Goal: Information Seeking & Learning: Learn about a topic

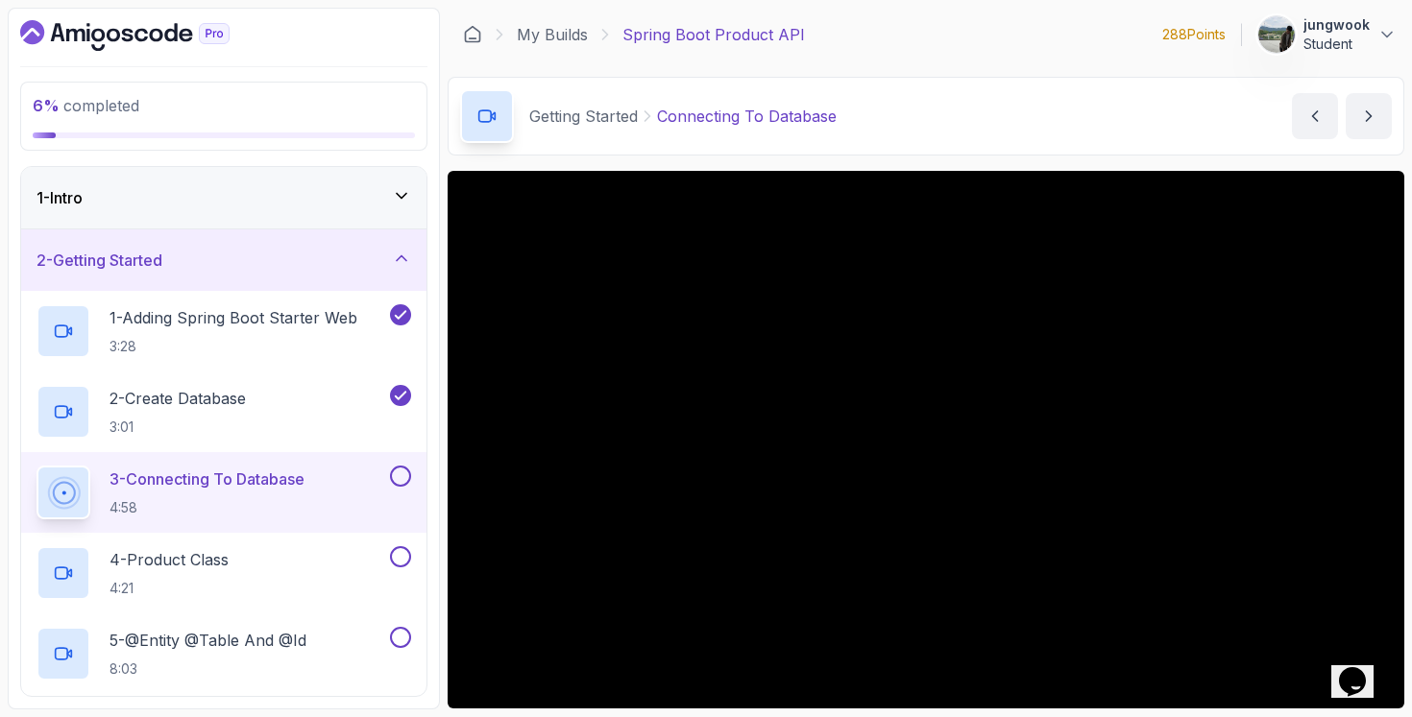
scroll to position [60, 0]
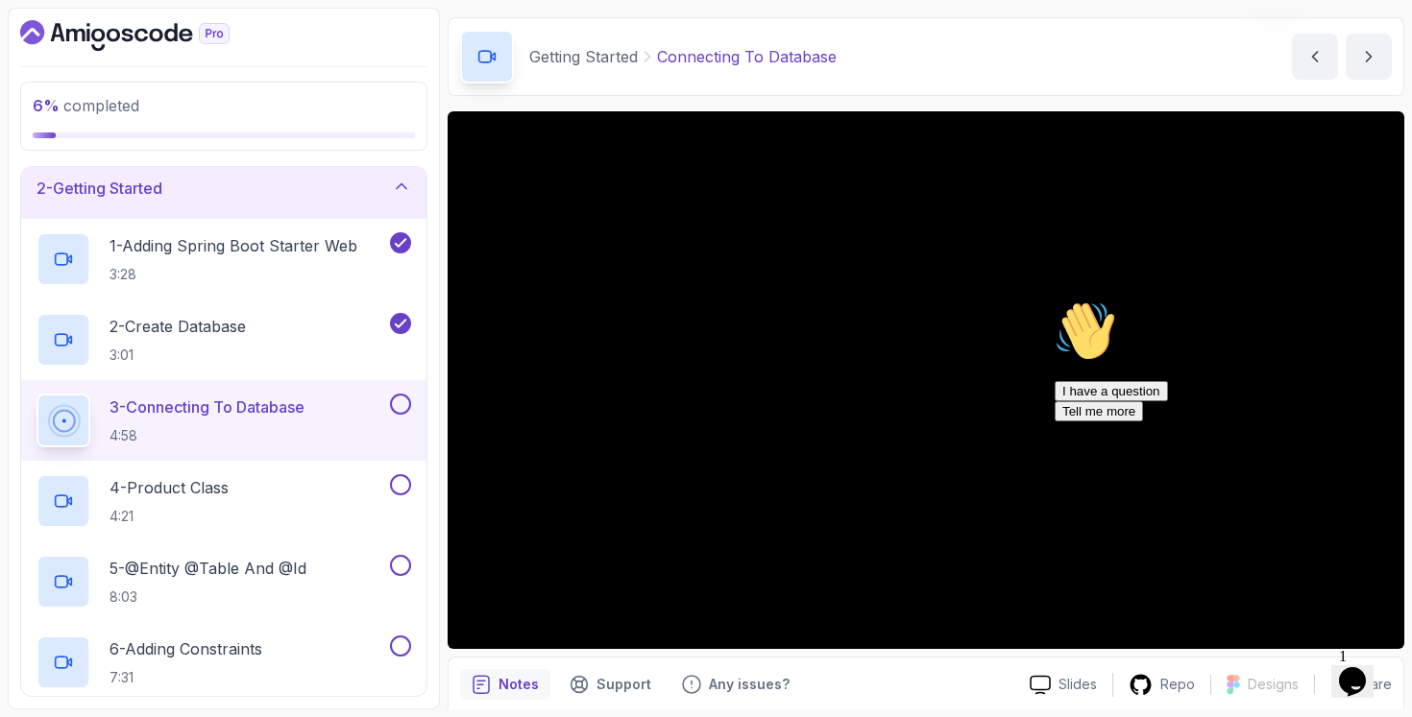
click at [1358, 679] on icon "$i18n('chat', 'chat_widget')" at bounding box center [1352, 681] width 27 height 29
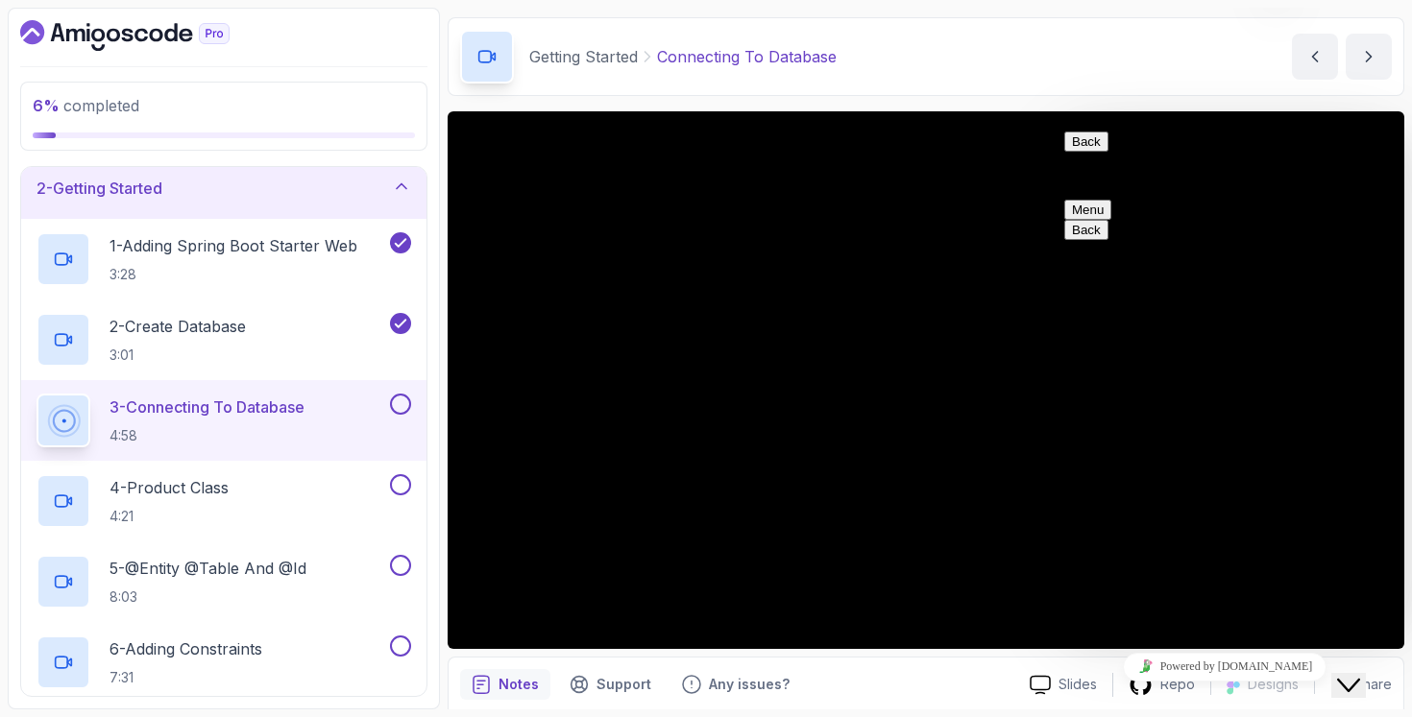
click at [1360, 674] on icon "Close Chat This icon closes the chat window." at bounding box center [1348, 685] width 23 height 23
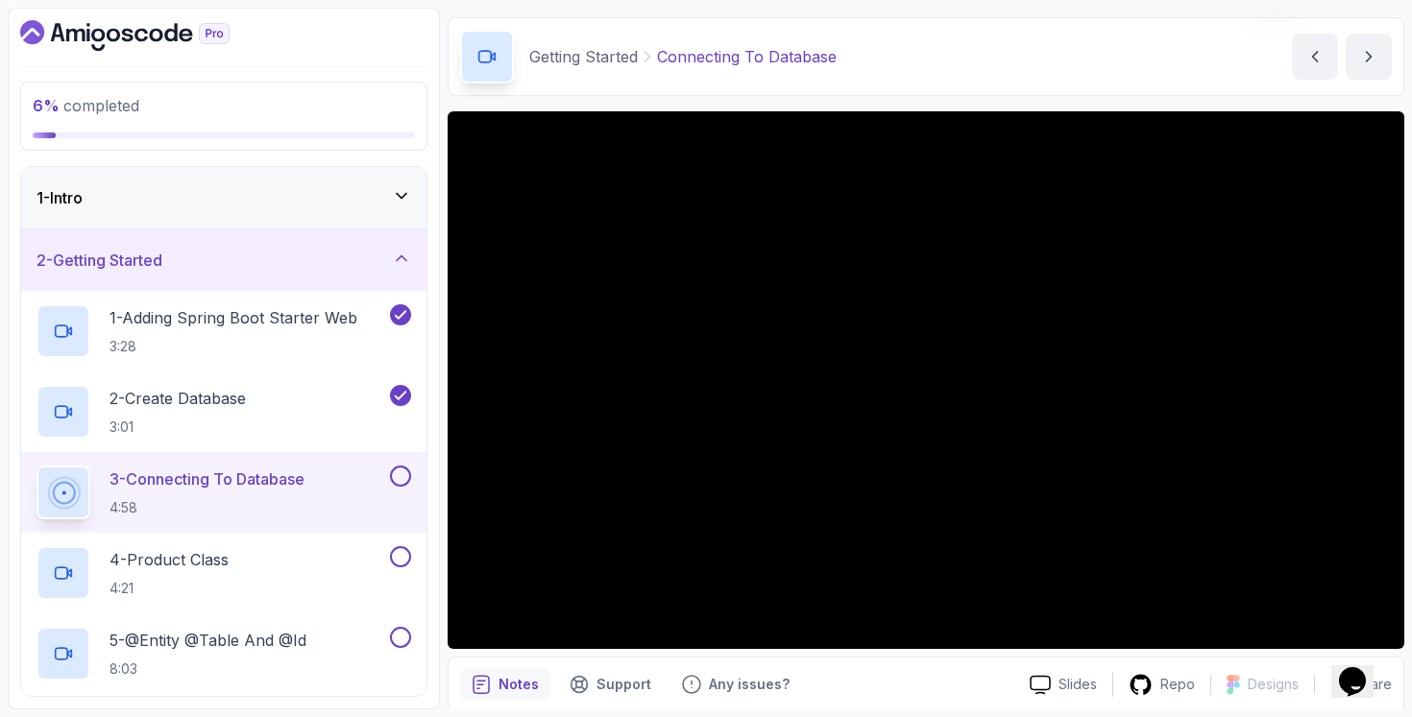
scroll to position [615, 0]
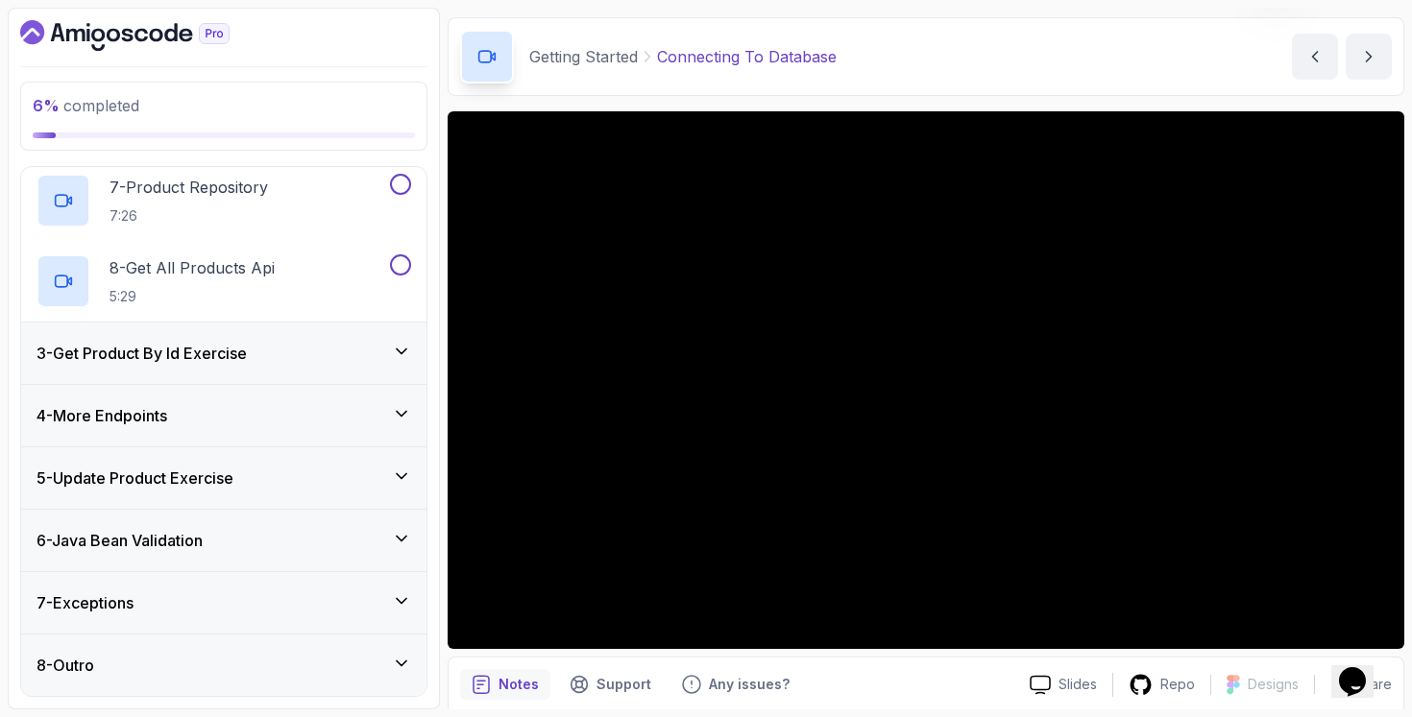
click at [276, 348] on div "3 - Get Product By Id Exercise" at bounding box center [223, 353] width 375 height 23
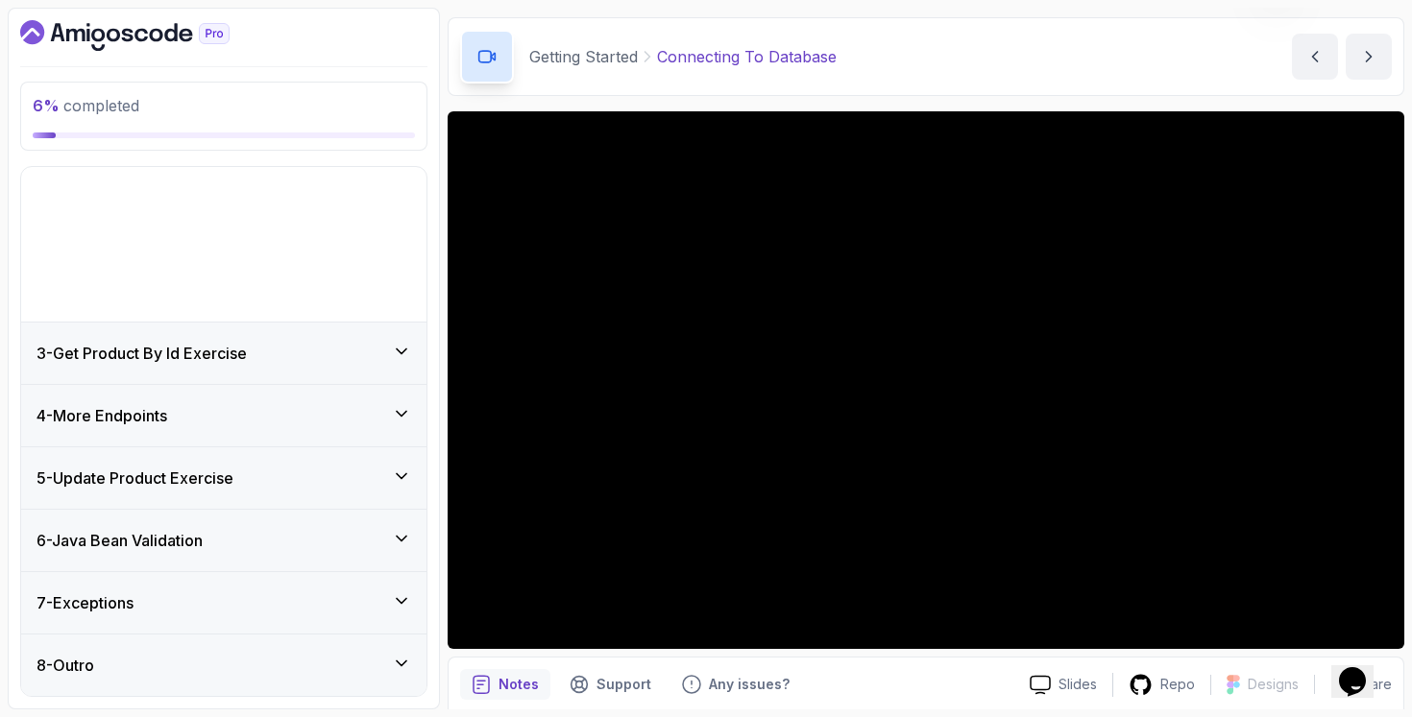
scroll to position [0, 0]
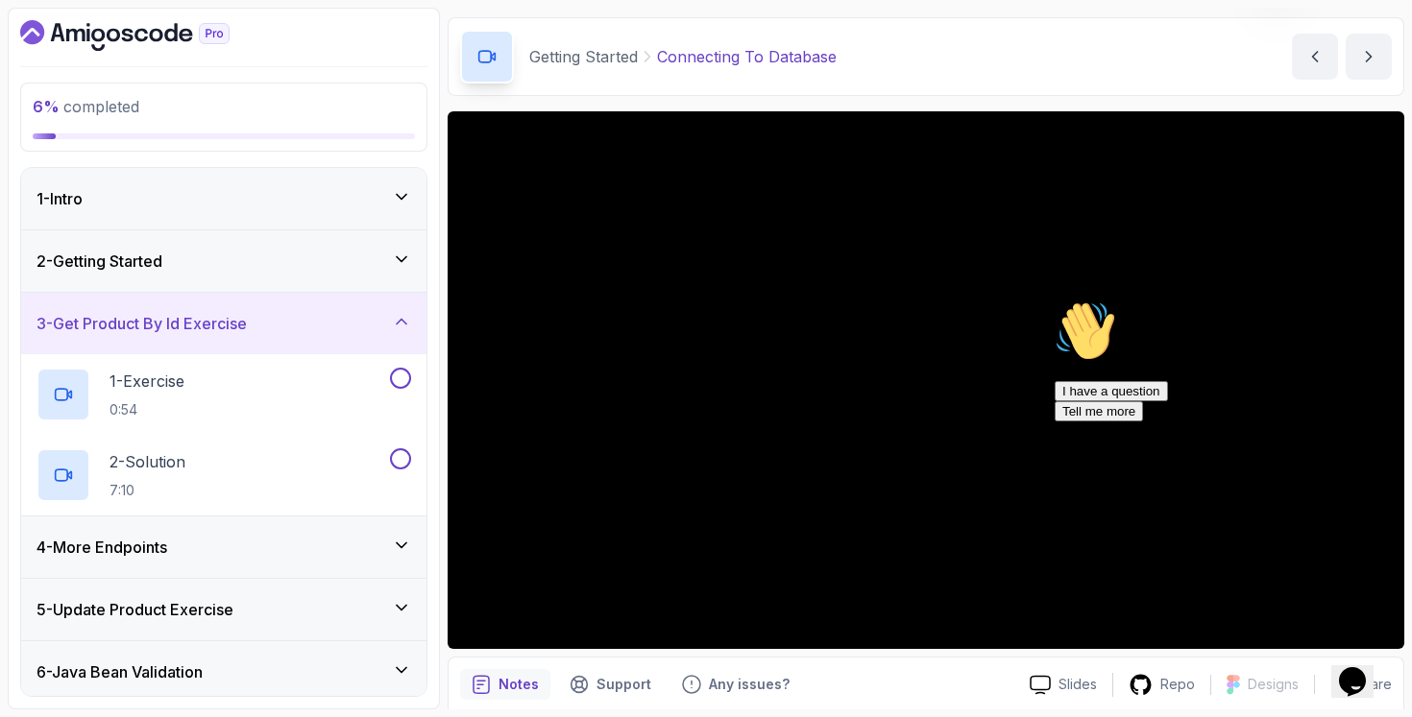
click at [209, 532] on div "4 - More Endpoints" at bounding box center [223, 547] width 405 height 61
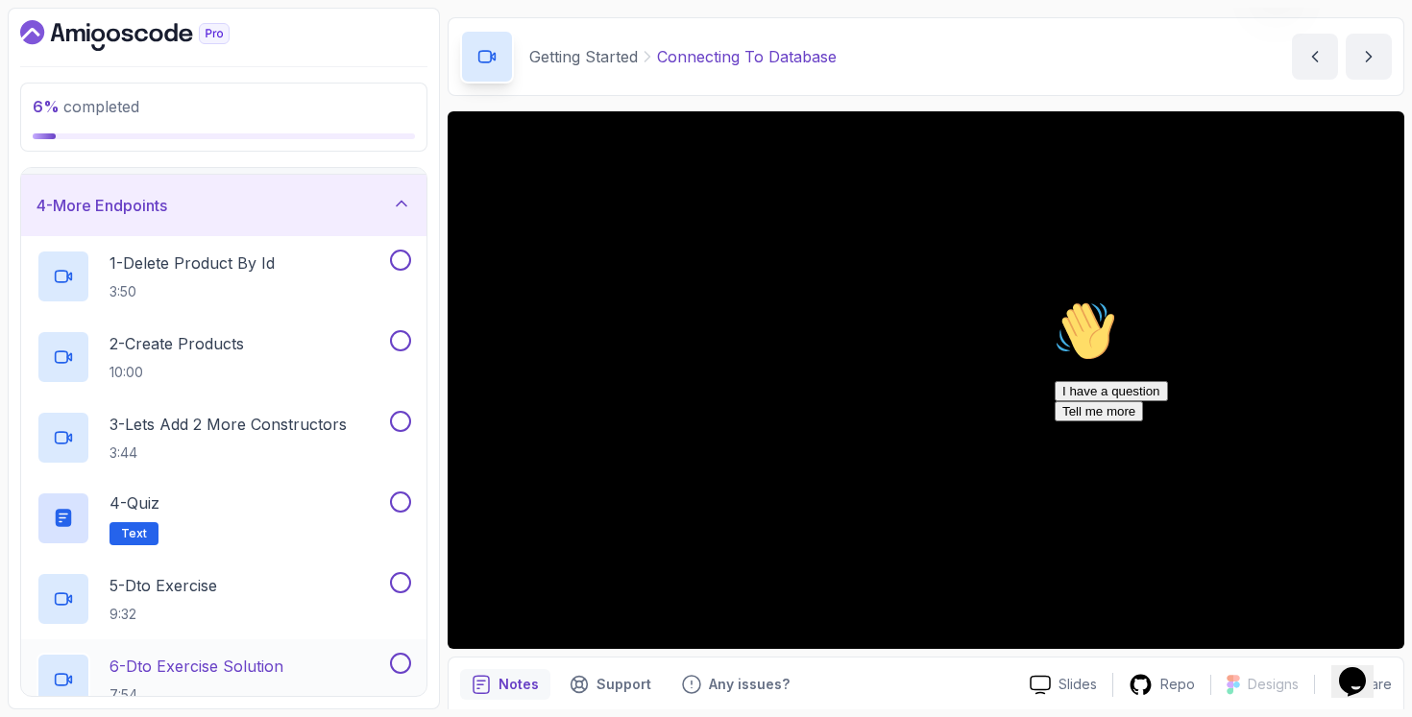
scroll to position [258, 0]
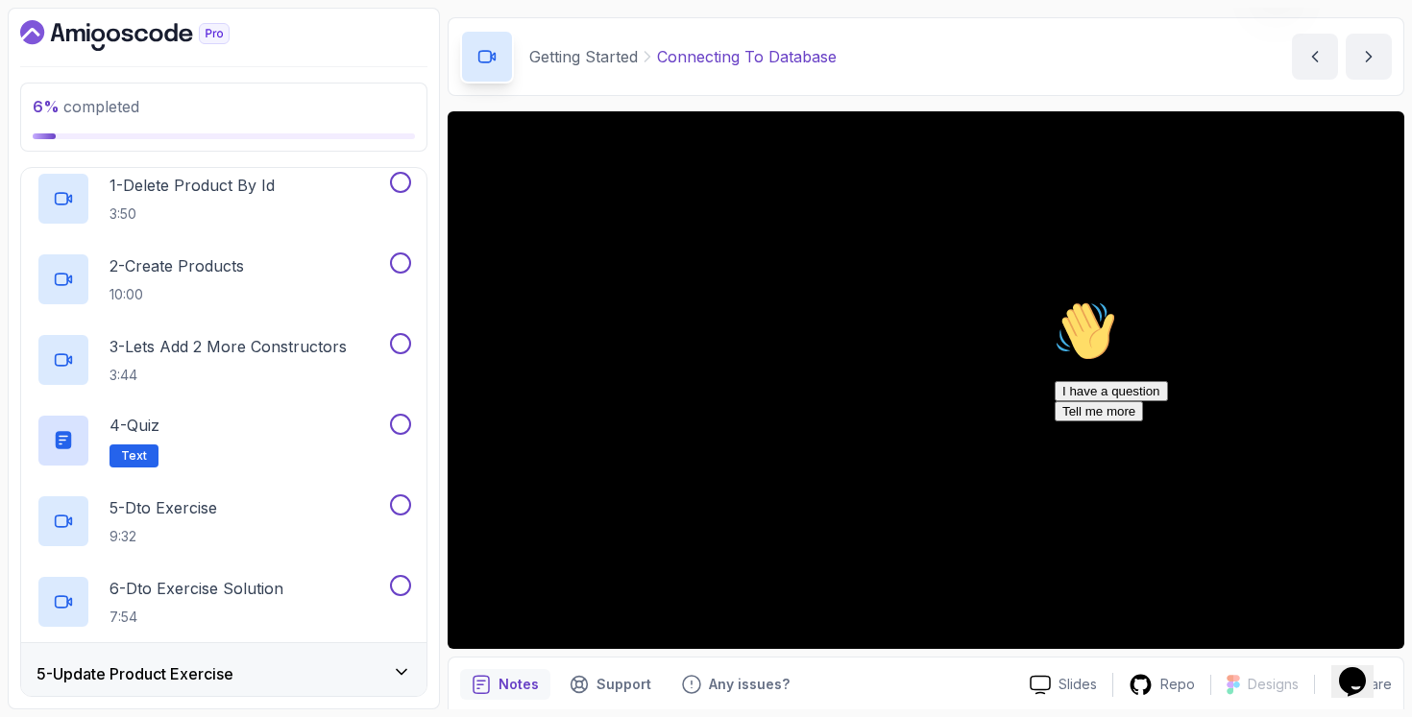
click at [247, 665] on div "5 - Update Product Exercise" at bounding box center [223, 674] width 375 height 23
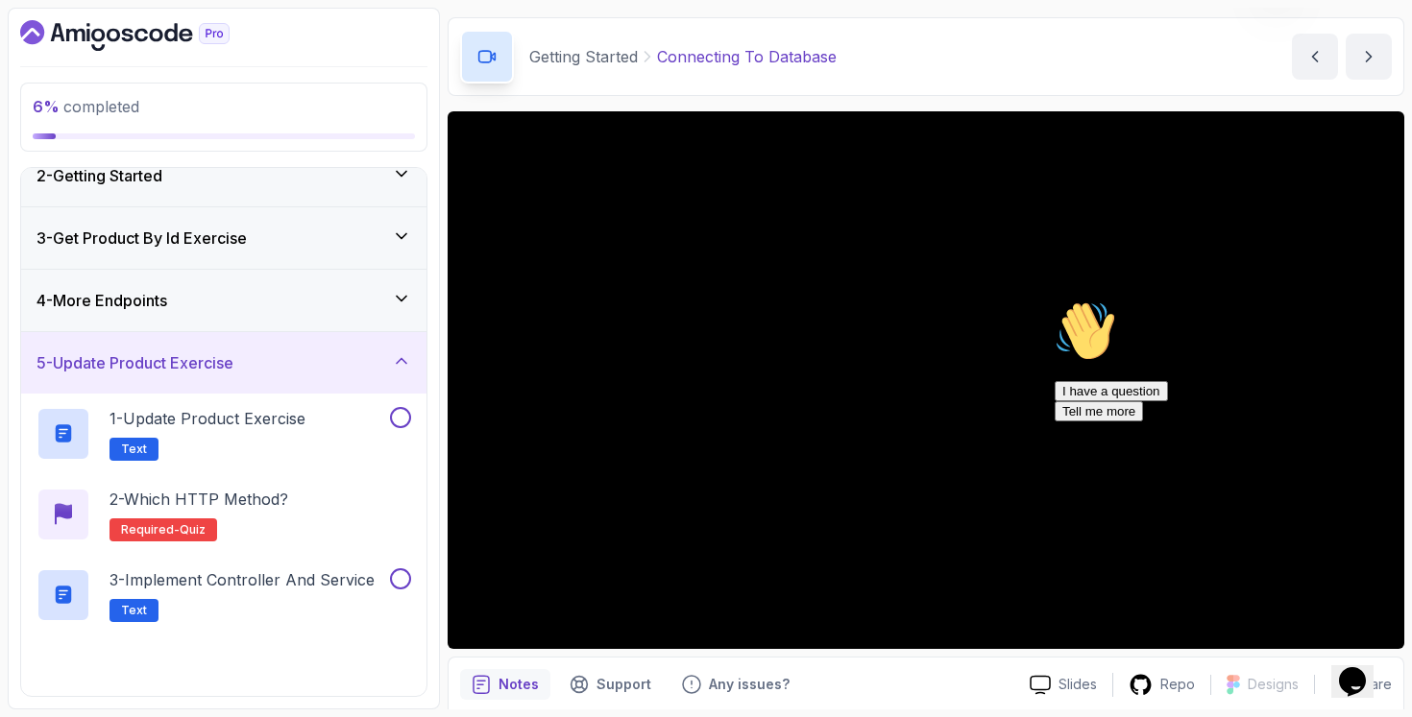
scroll to position [292, 0]
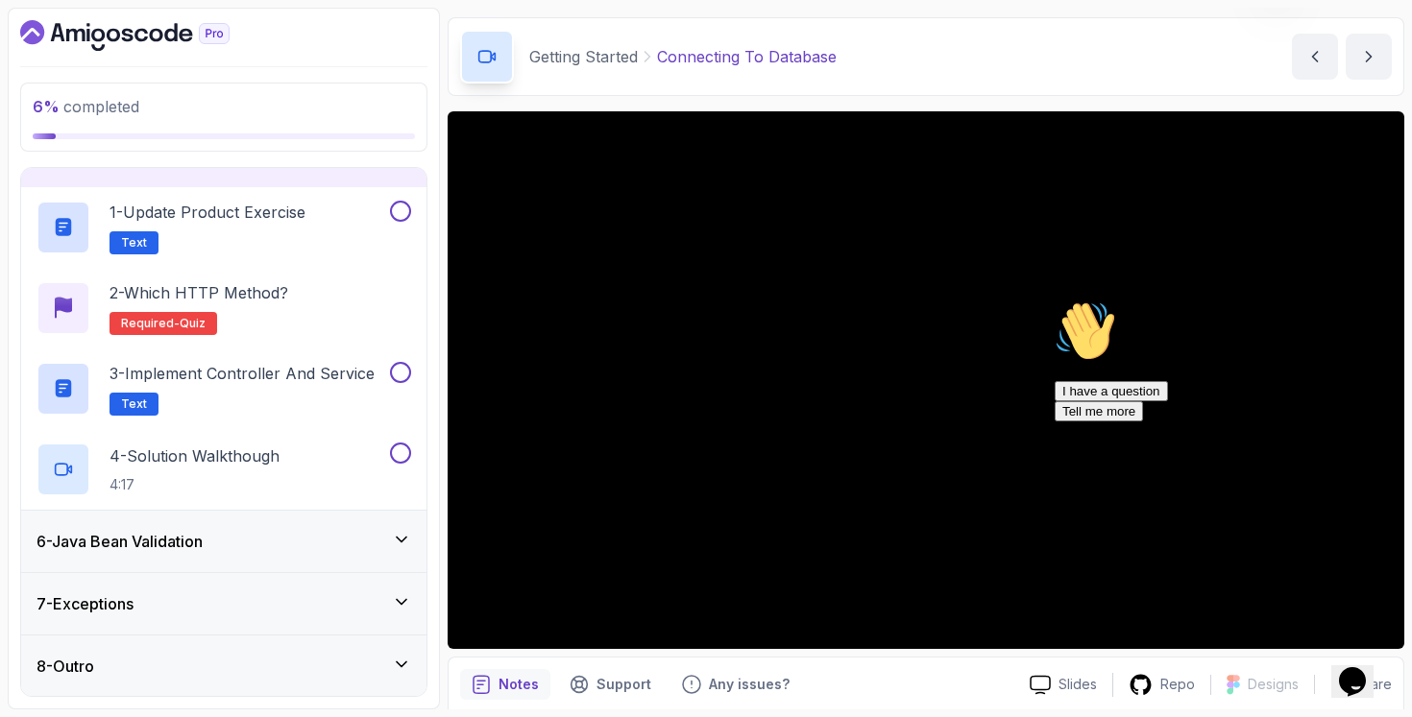
click at [330, 523] on div "6 - Java Bean Validation" at bounding box center [223, 541] width 405 height 61
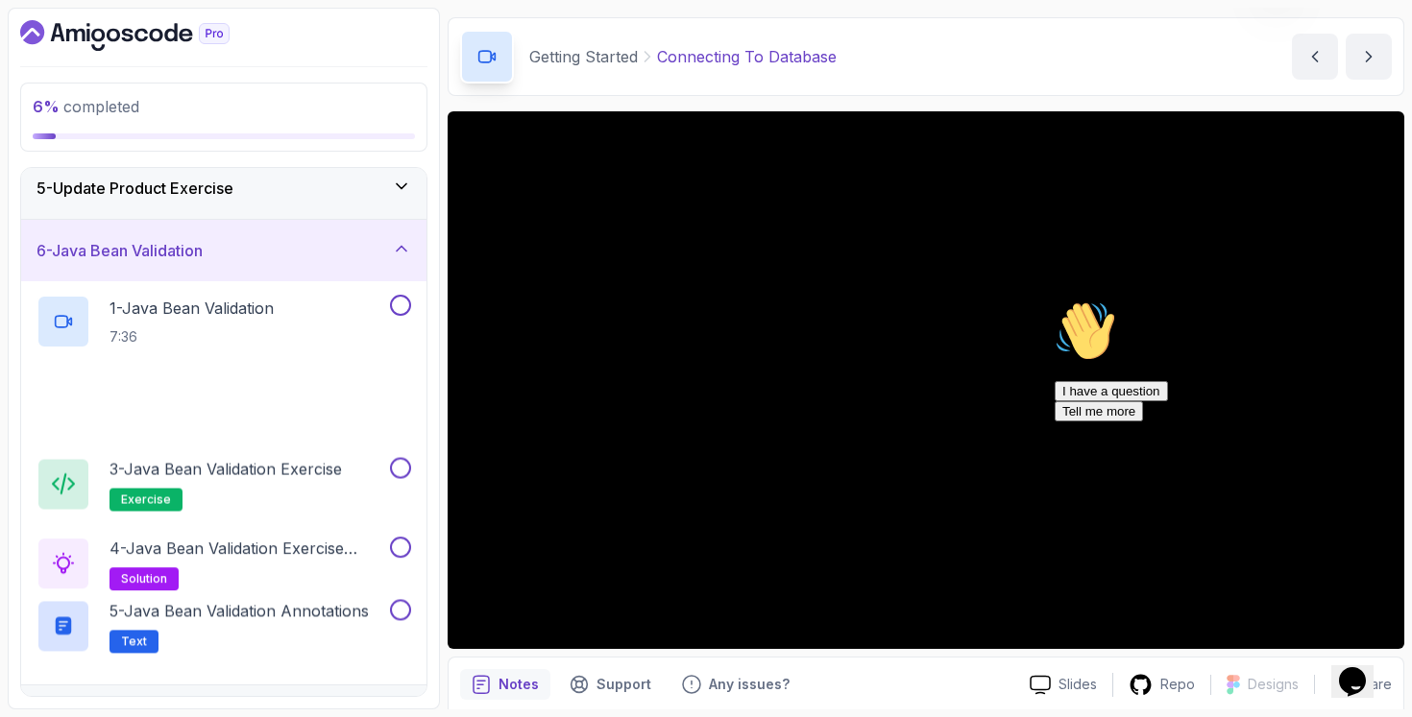
scroll to position [373, 0]
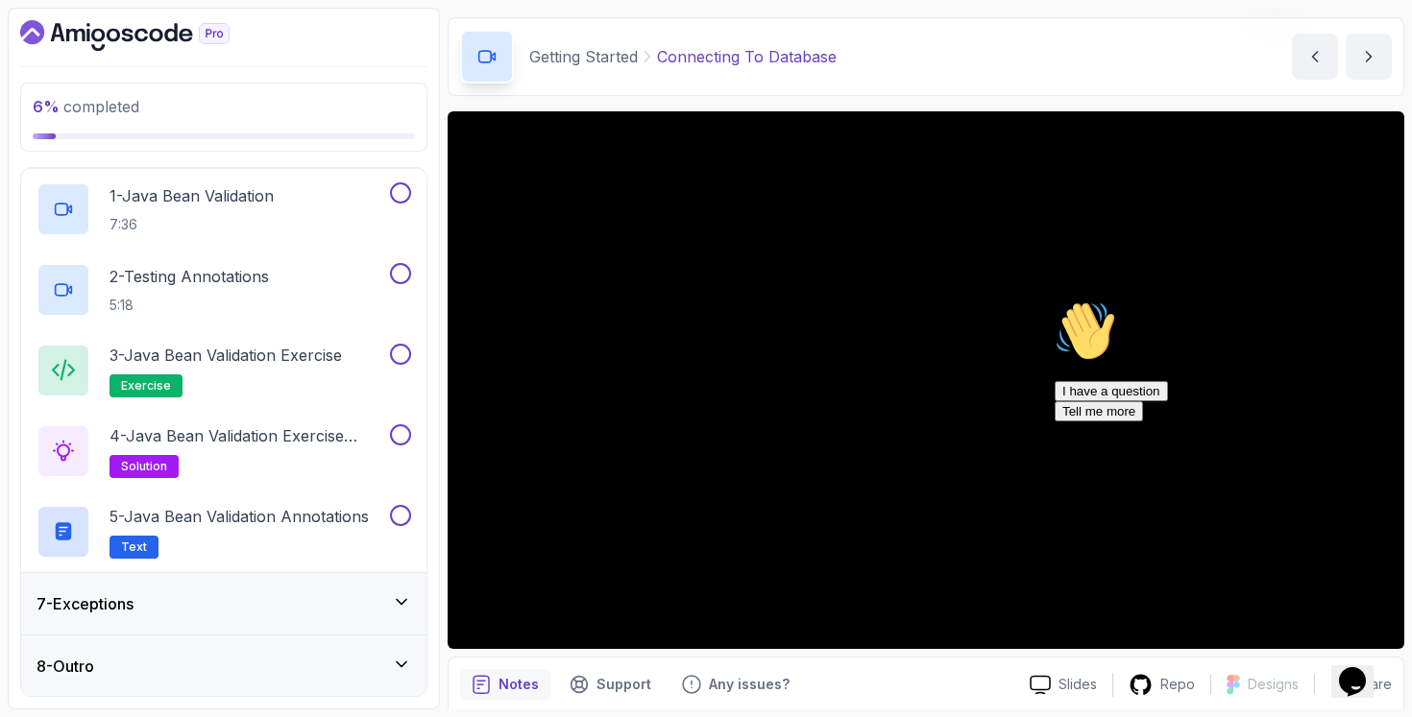
click at [282, 621] on div "7 - Exceptions" at bounding box center [223, 603] width 405 height 61
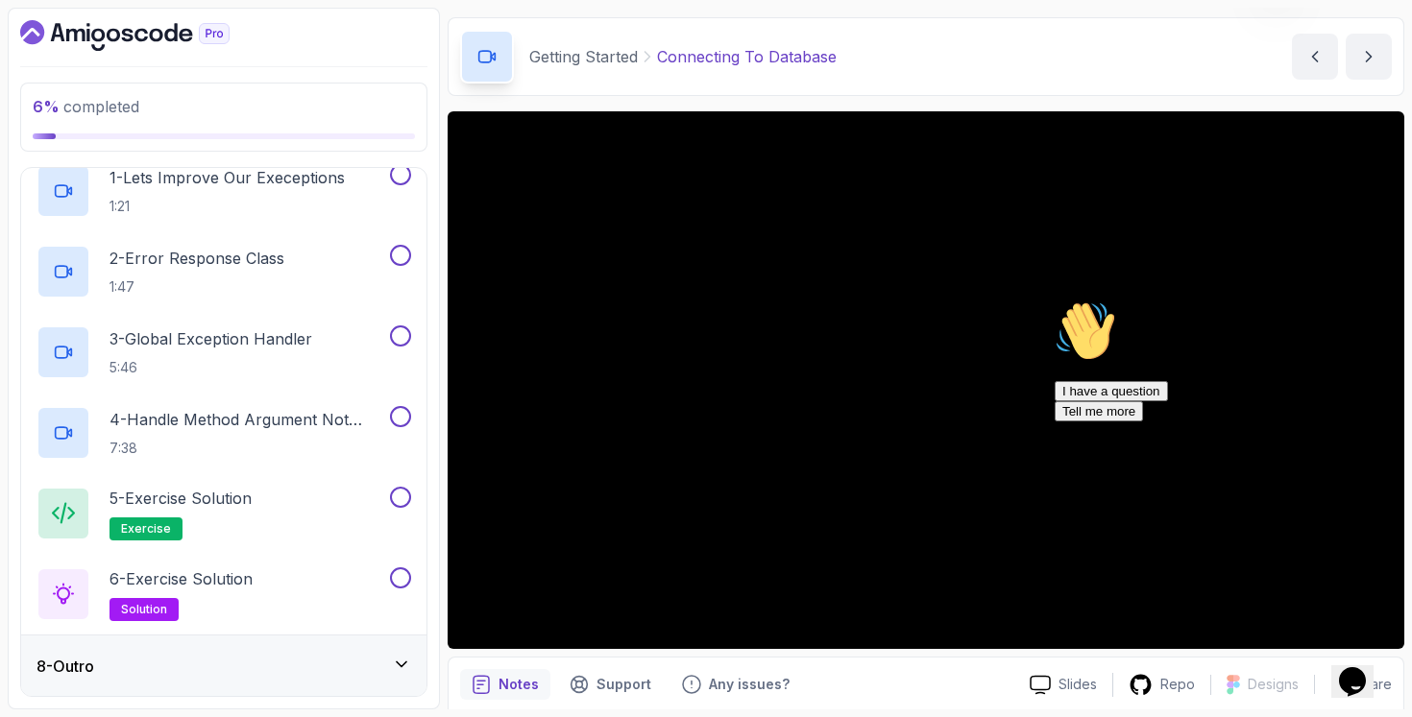
scroll to position [0, 0]
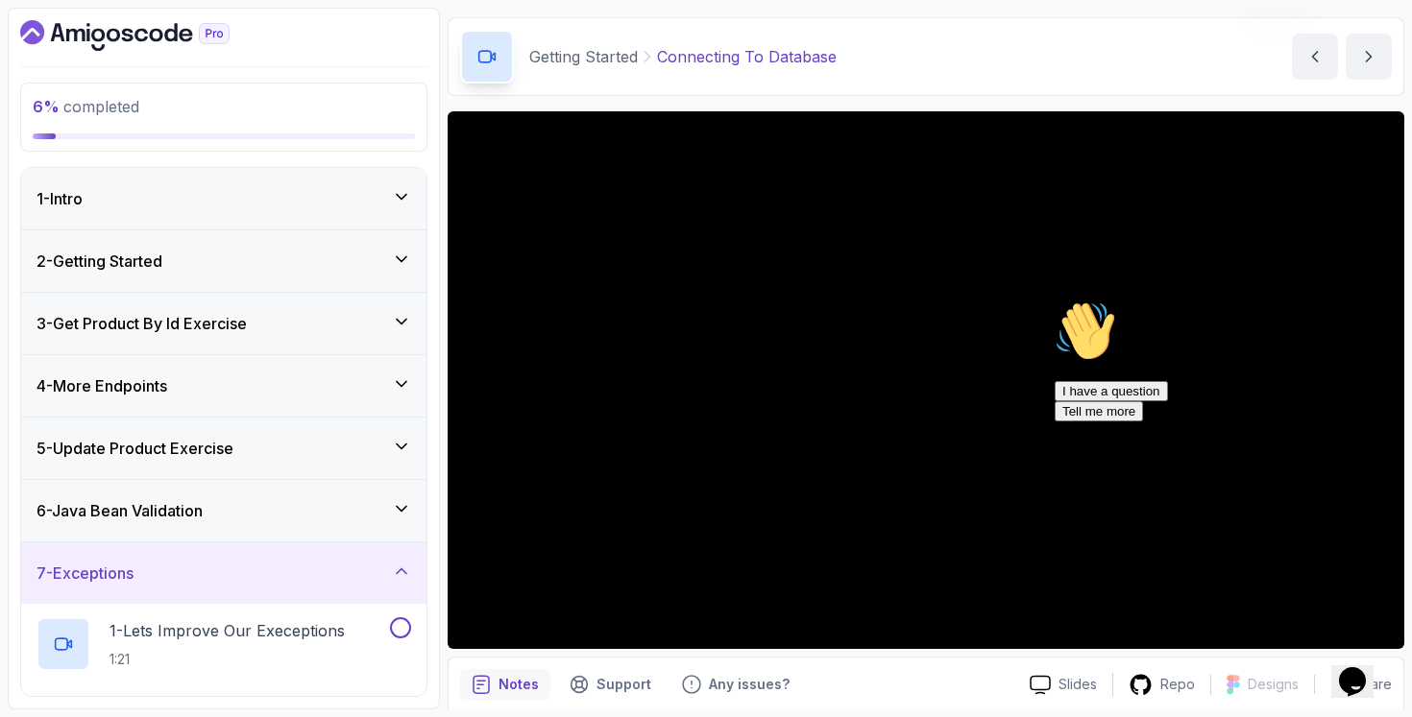
click at [325, 328] on div "3 - Get Product By Id Exercise" at bounding box center [223, 323] width 375 height 23
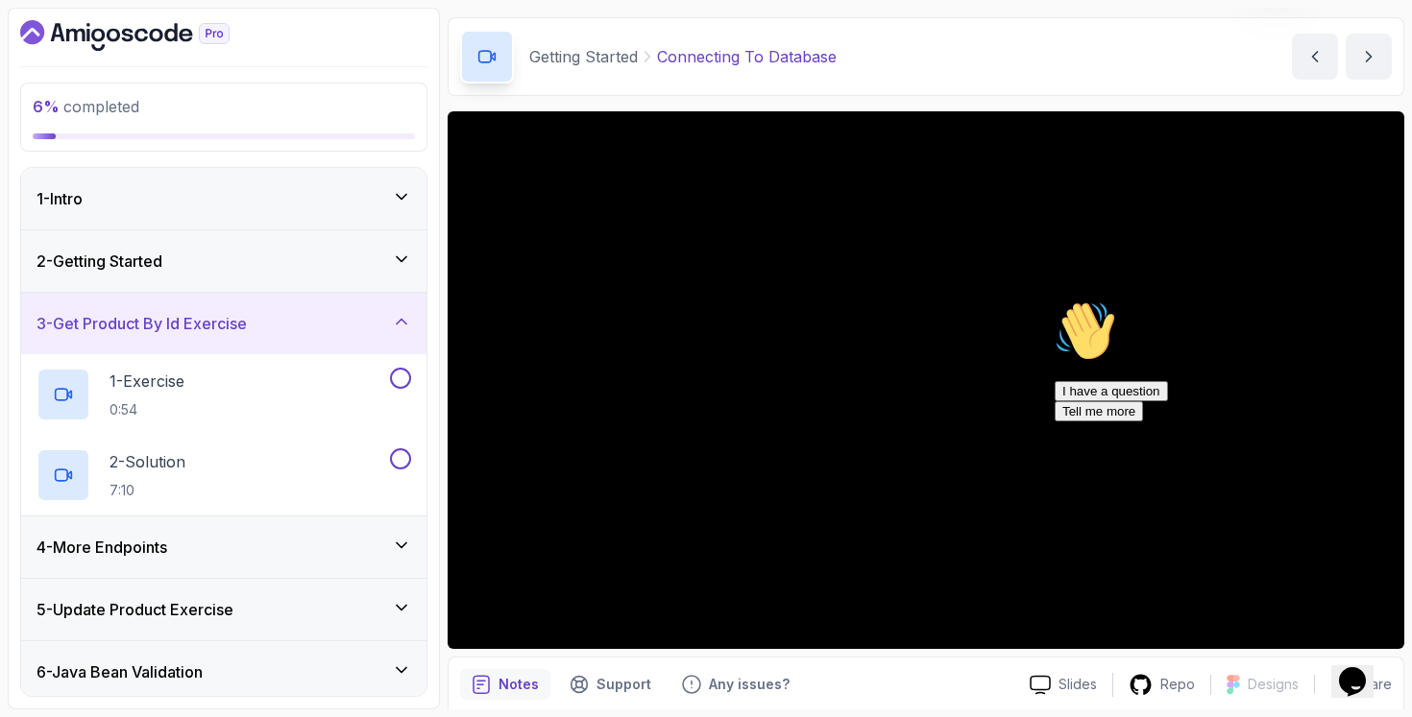
click at [345, 278] on div "2 - Getting Started" at bounding box center [223, 261] width 405 height 61
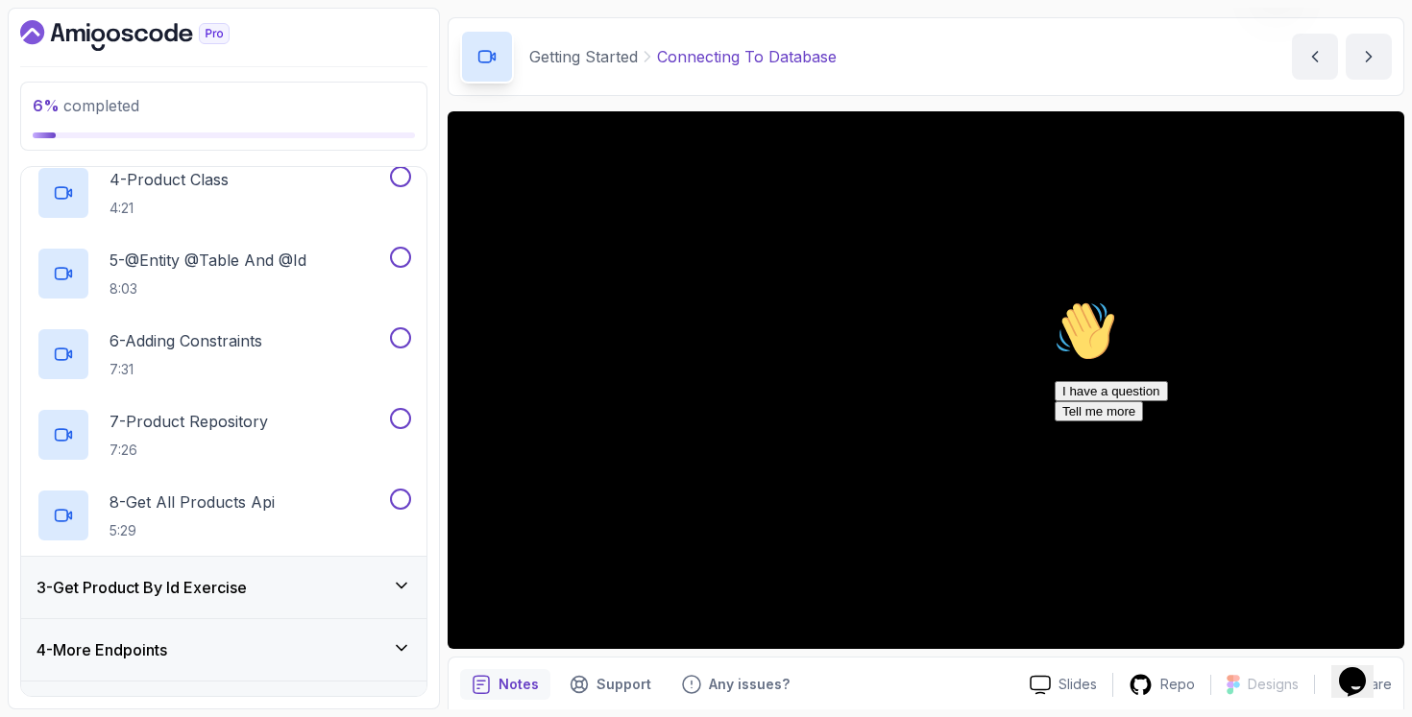
scroll to position [400, 0]
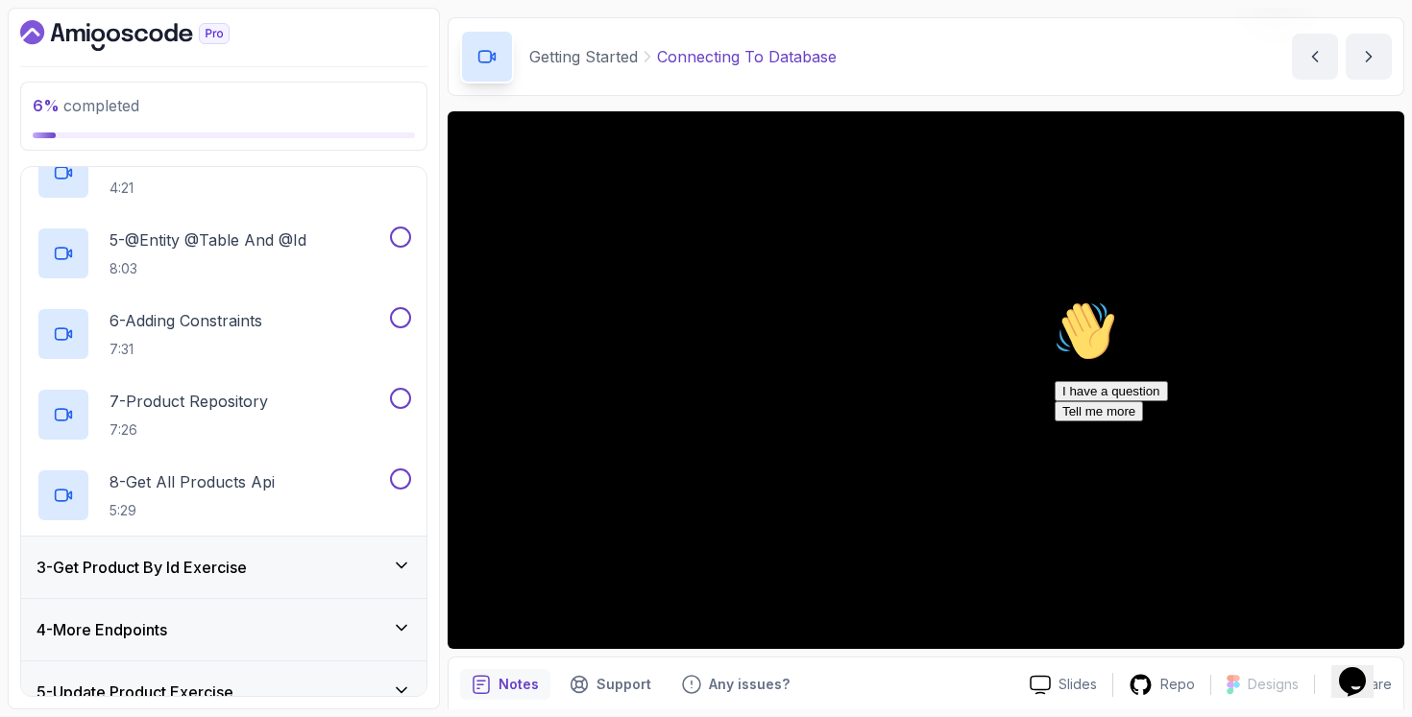
click at [1354, 667] on icon "$i18n('chat', 'chat_widget')" at bounding box center [1352, 681] width 27 height 29
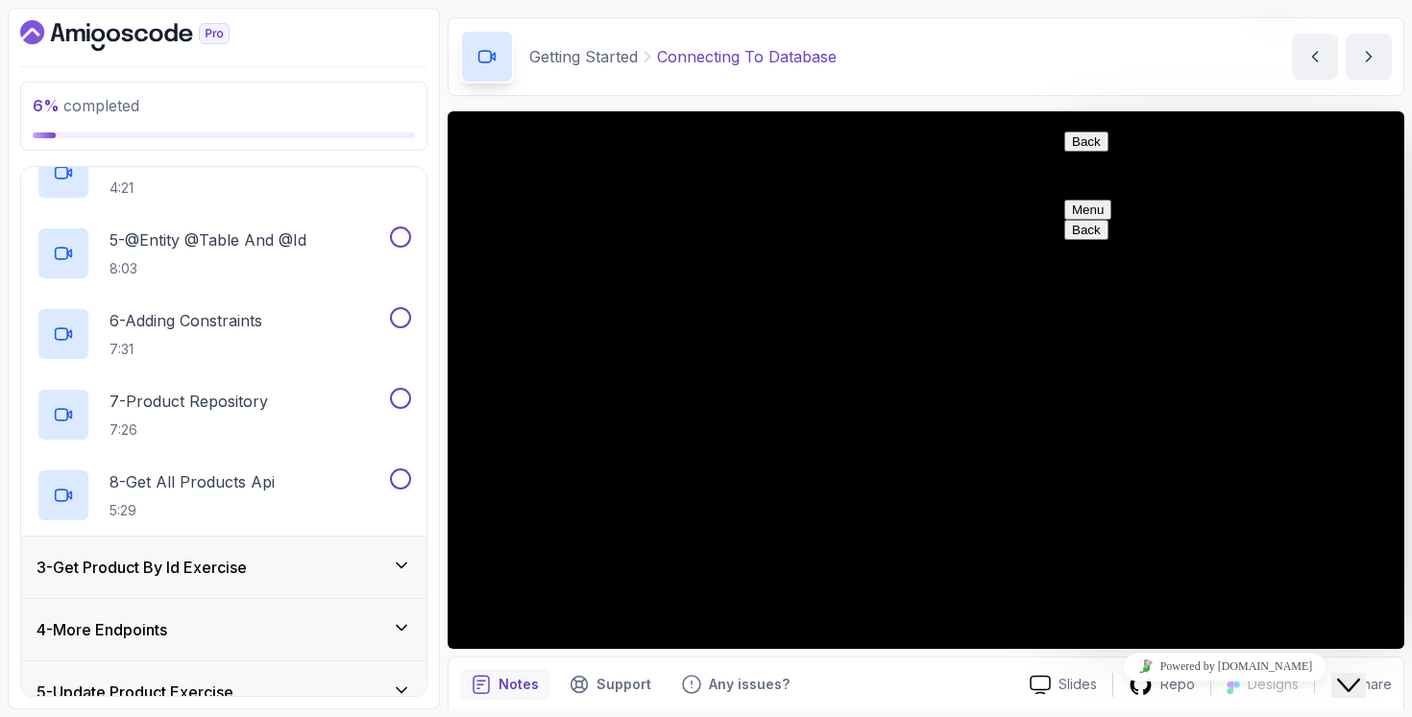
click at [1355, 674] on icon "Close Chat This icon closes the chat window." at bounding box center [1348, 685] width 23 height 23
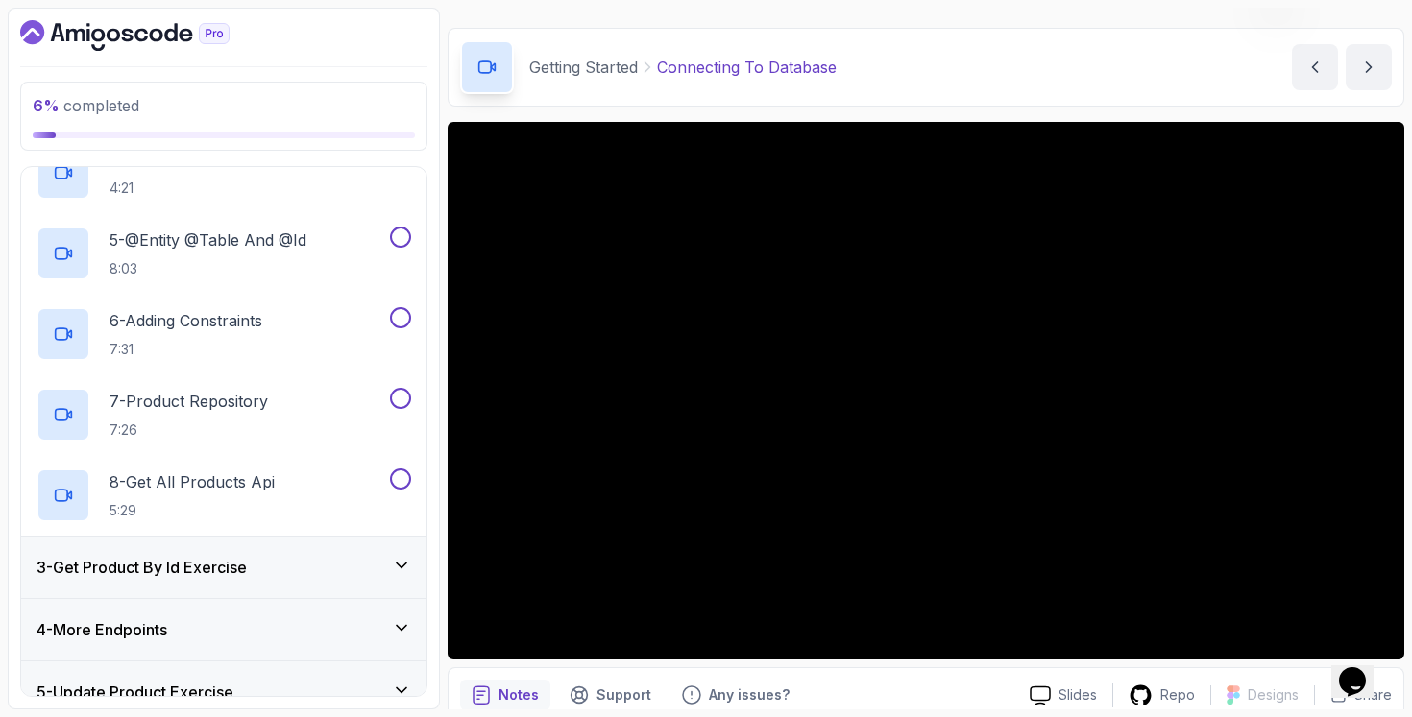
scroll to position [75, 0]
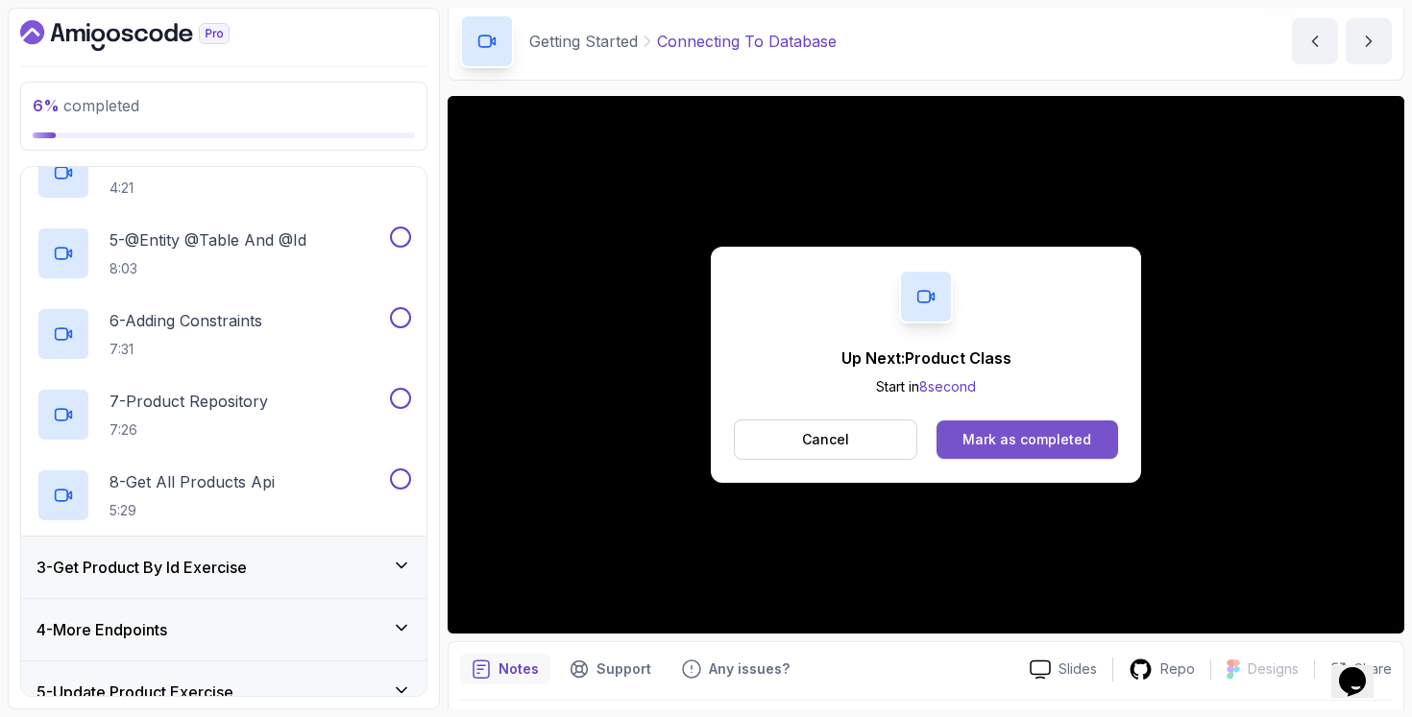
click at [1113, 428] on button "Mark as completed" at bounding box center [1027, 440] width 182 height 38
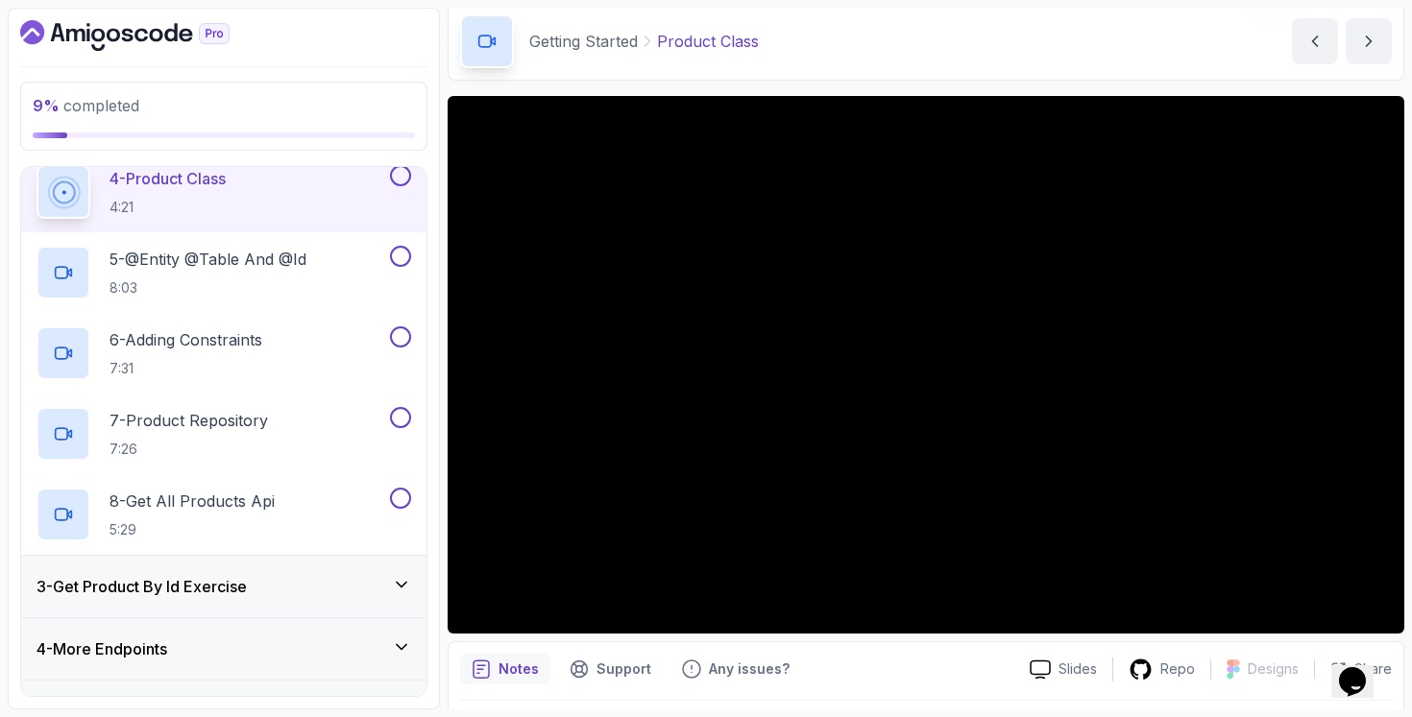
scroll to position [615, 0]
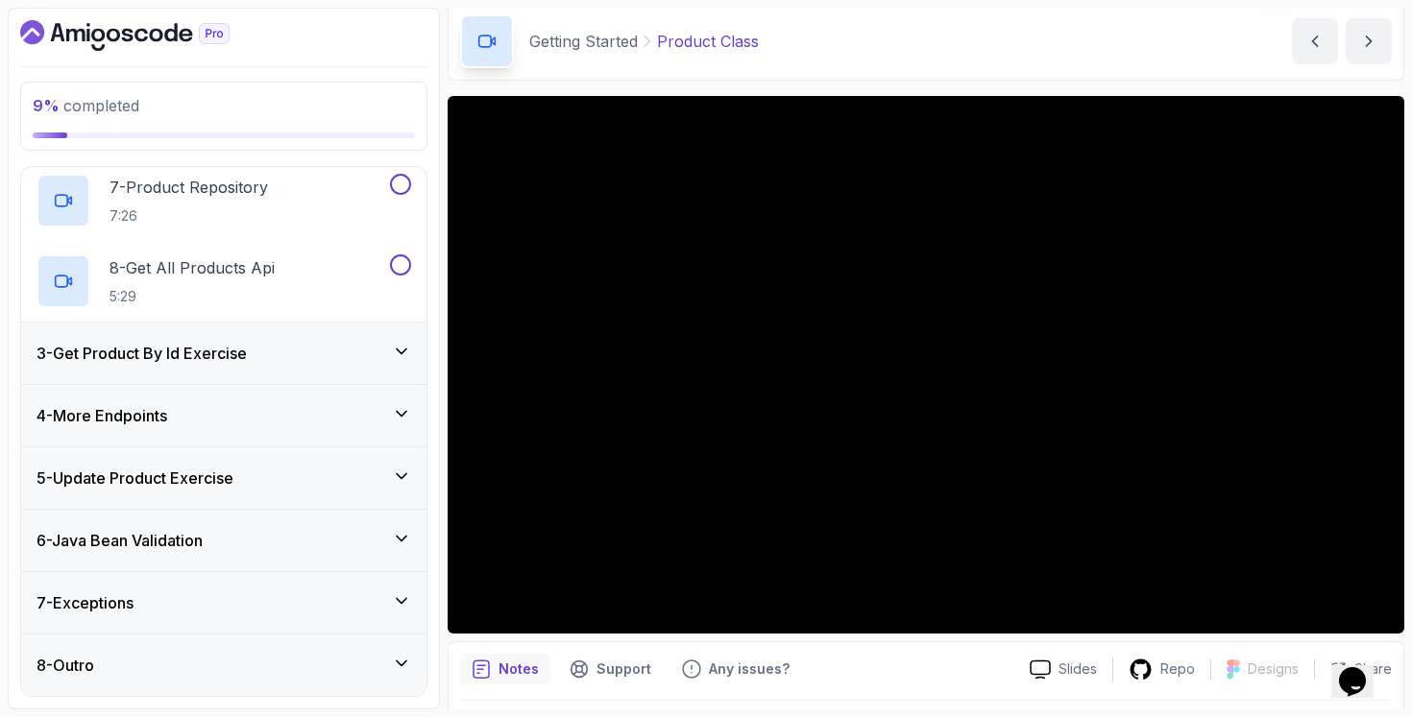
click at [319, 345] on div "3 - Get Product By Id Exercise" at bounding box center [223, 353] width 375 height 23
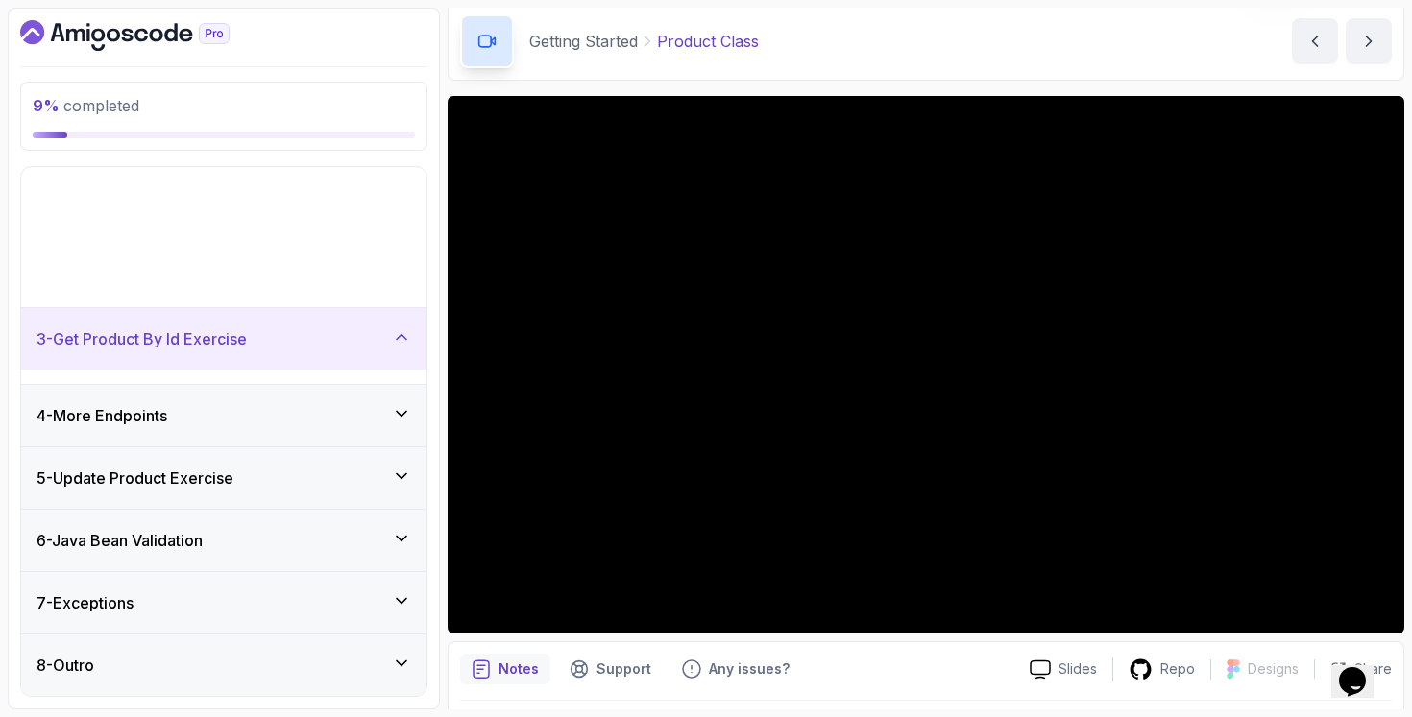
scroll to position [0, 0]
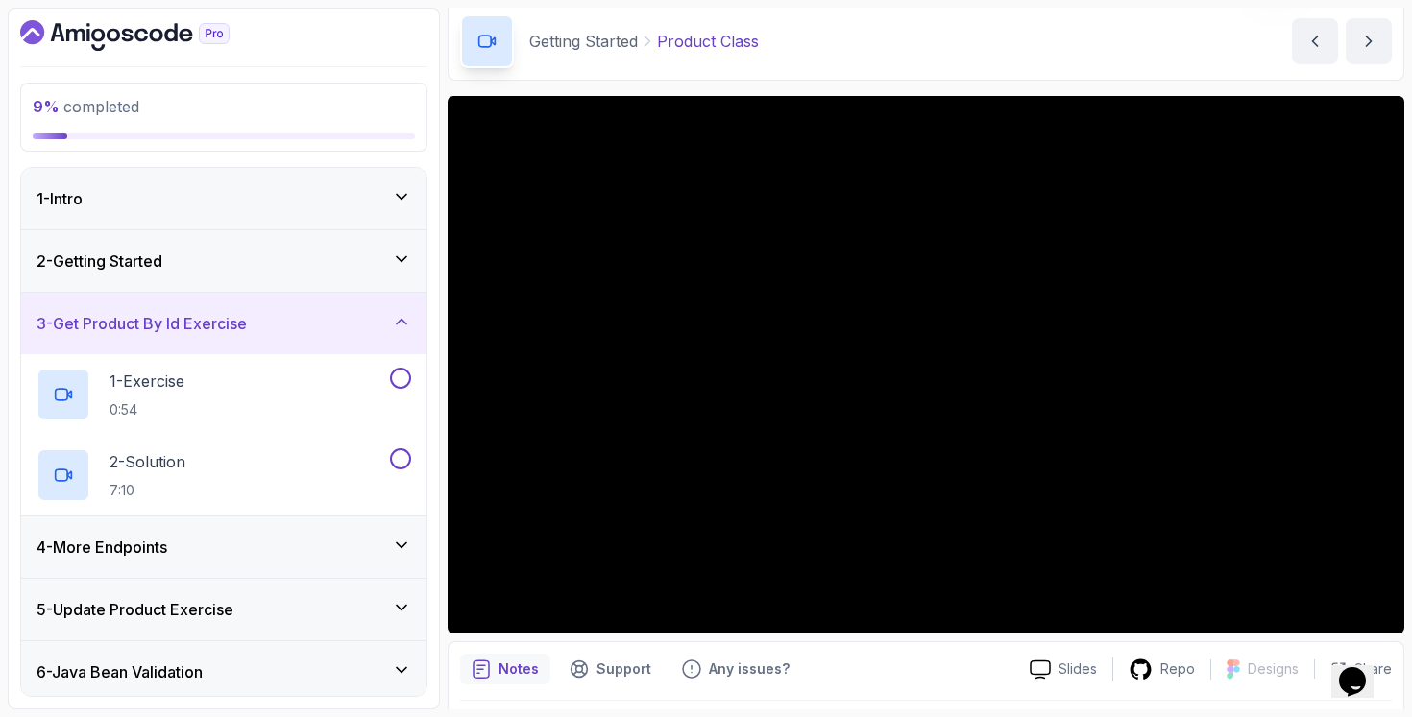
click at [291, 533] on div "4 - More Endpoints" at bounding box center [223, 547] width 405 height 61
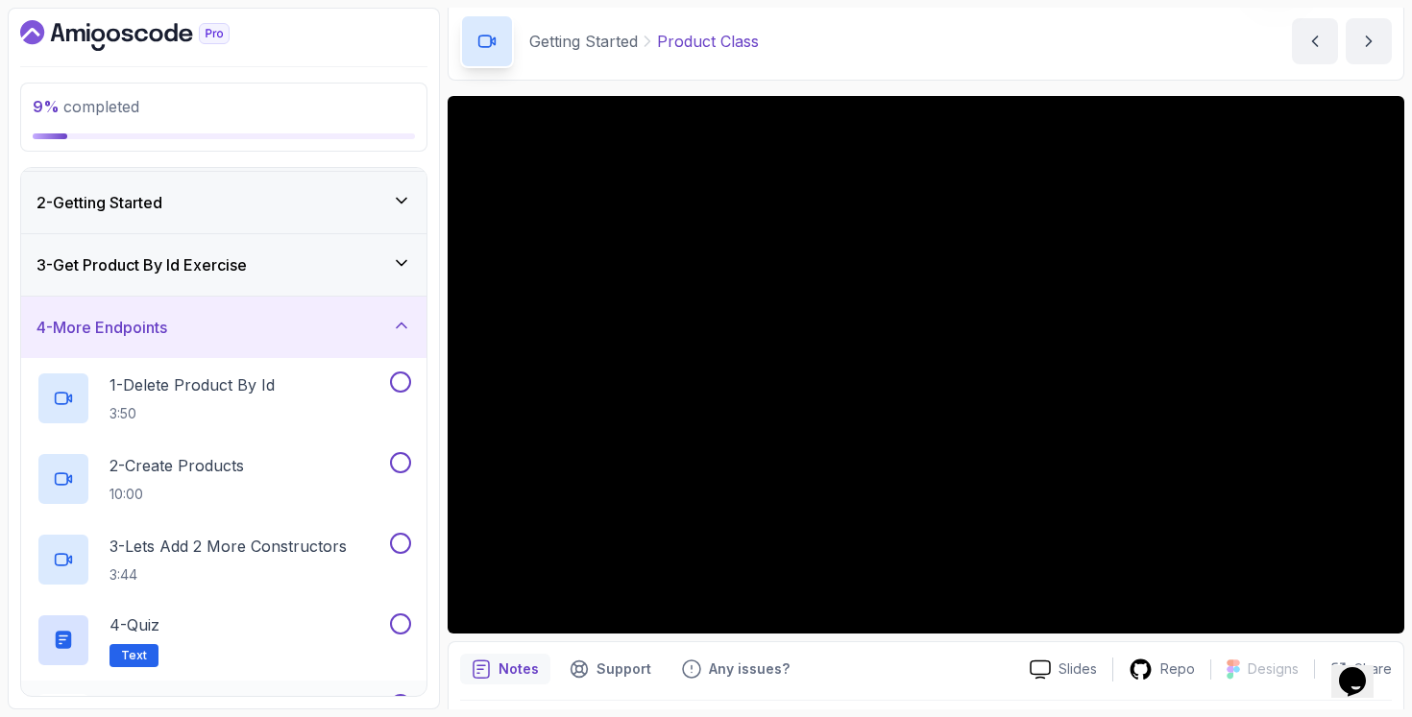
scroll to position [333, 0]
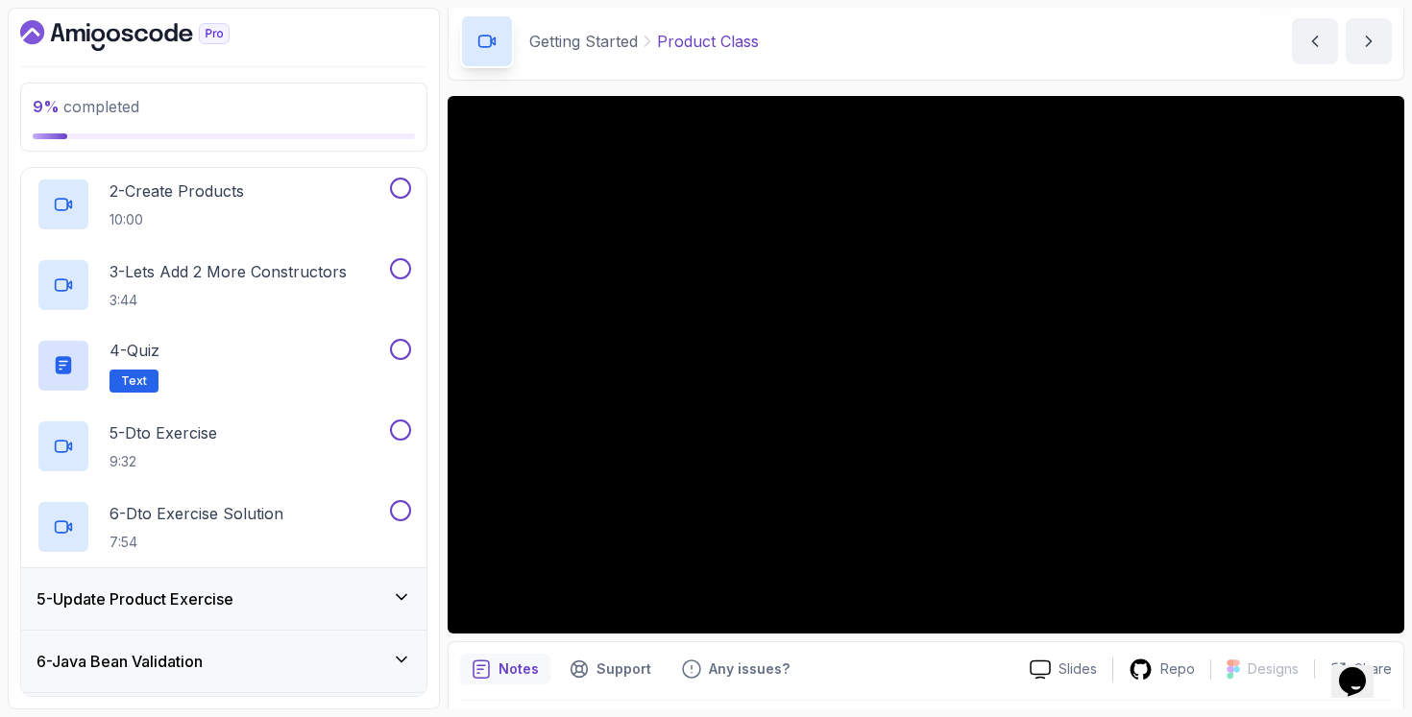
click at [315, 588] on div "5 - Update Product Exercise" at bounding box center [223, 599] width 375 height 23
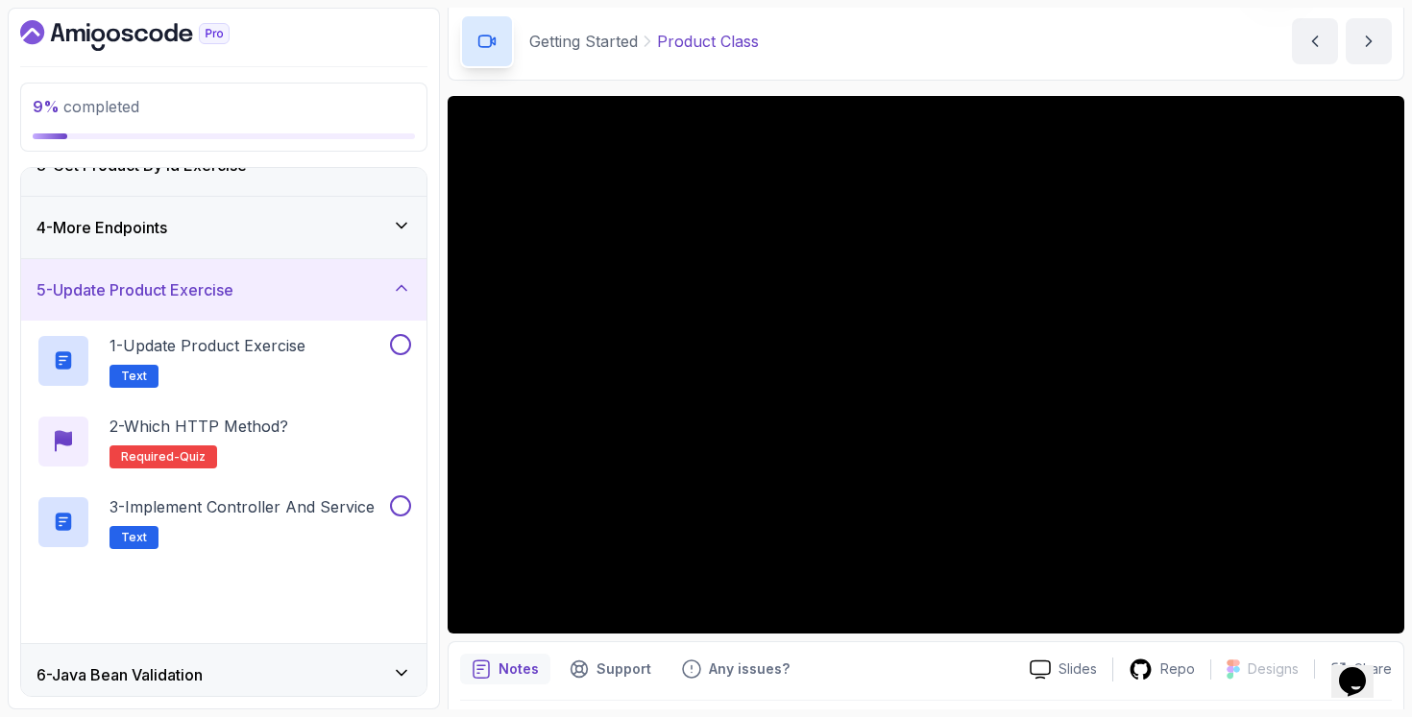
scroll to position [292, 0]
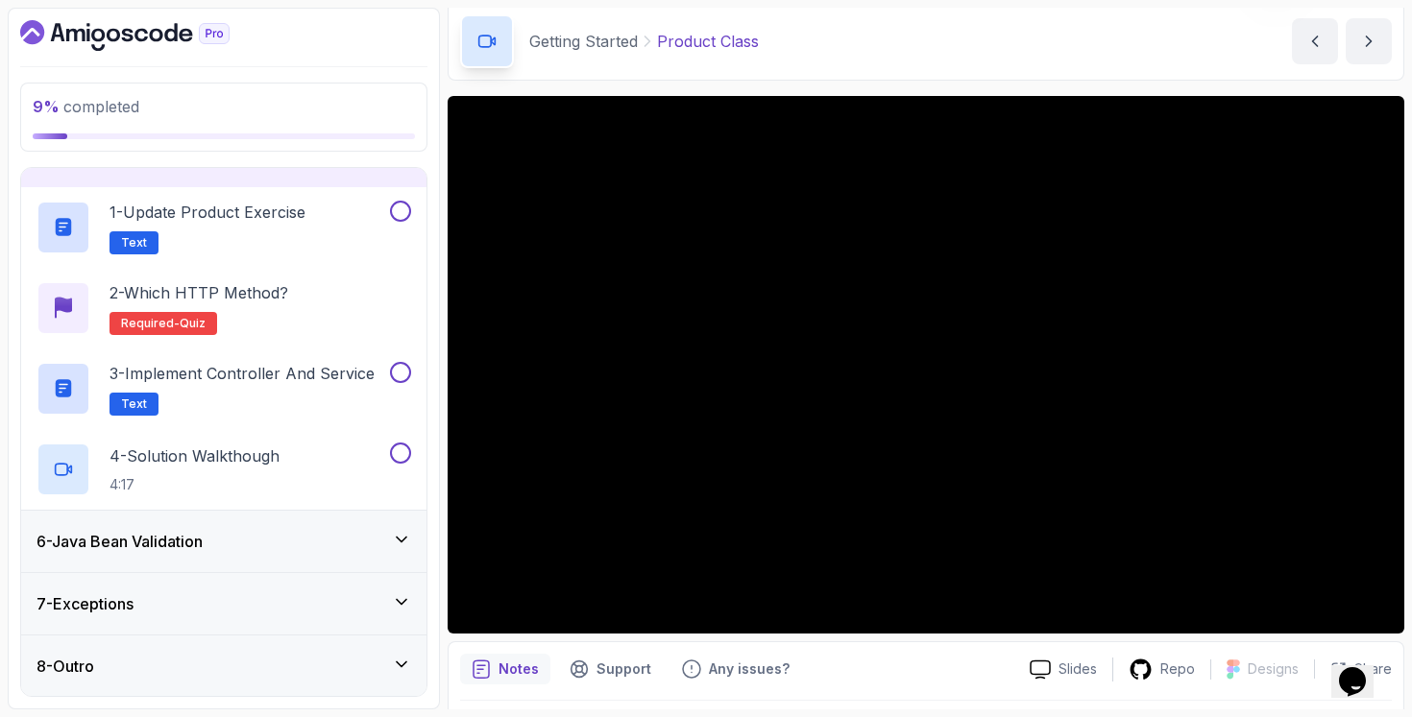
click at [342, 548] on div "6 - Java Bean Validation" at bounding box center [223, 541] width 375 height 23
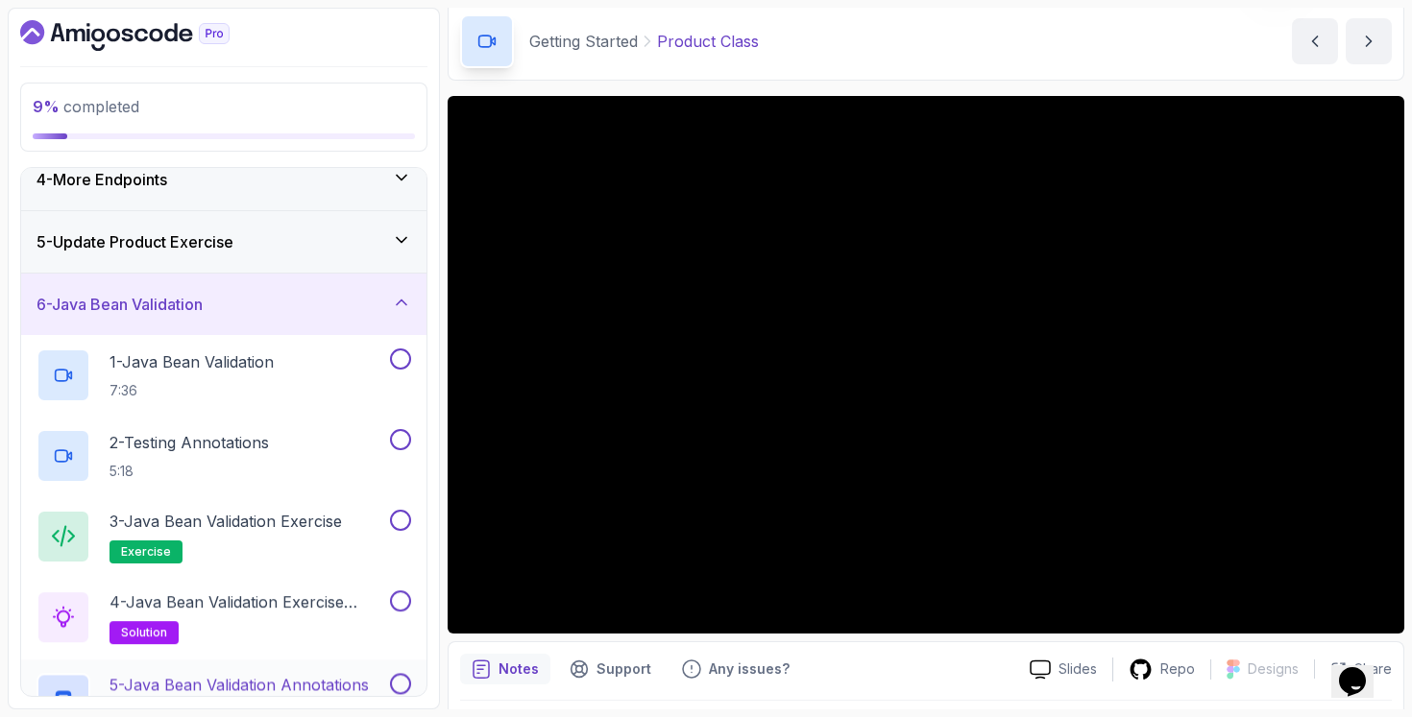
scroll to position [373, 0]
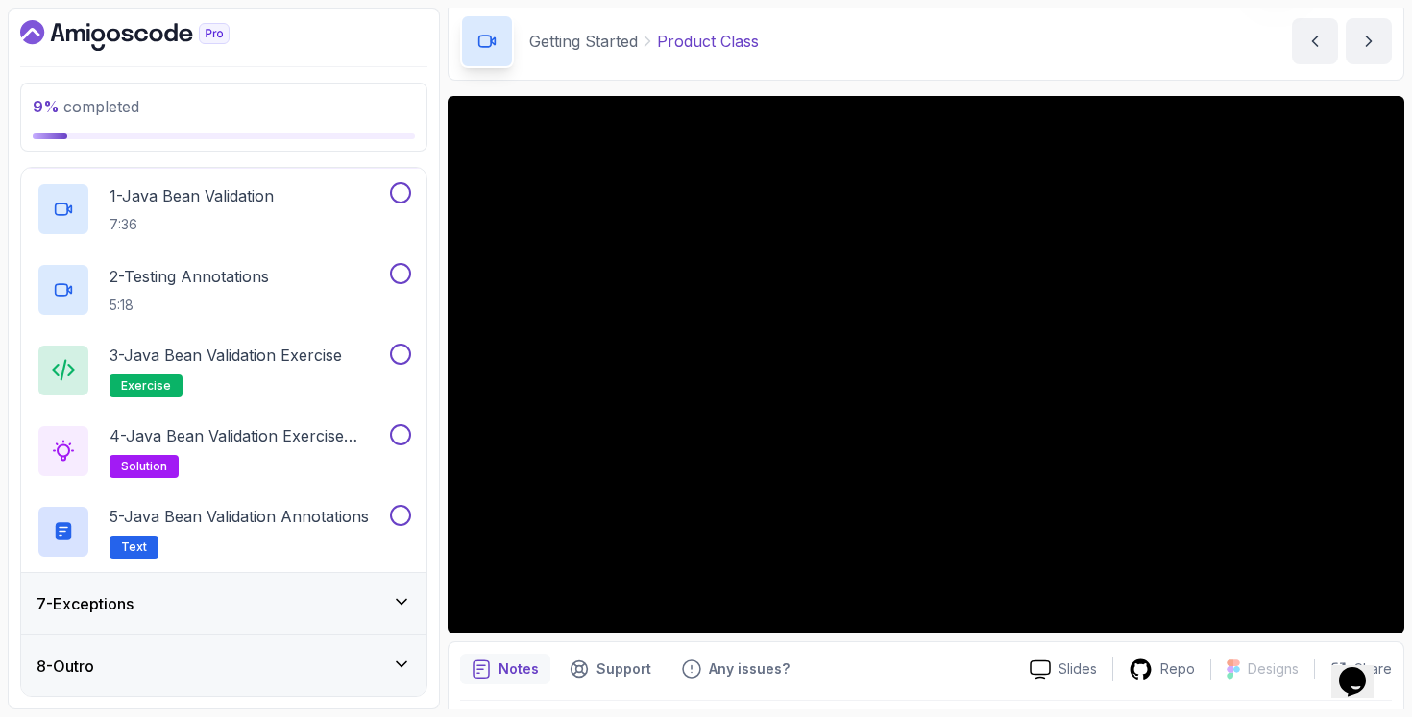
click at [319, 607] on div "7 - Exceptions" at bounding box center [223, 604] width 375 height 23
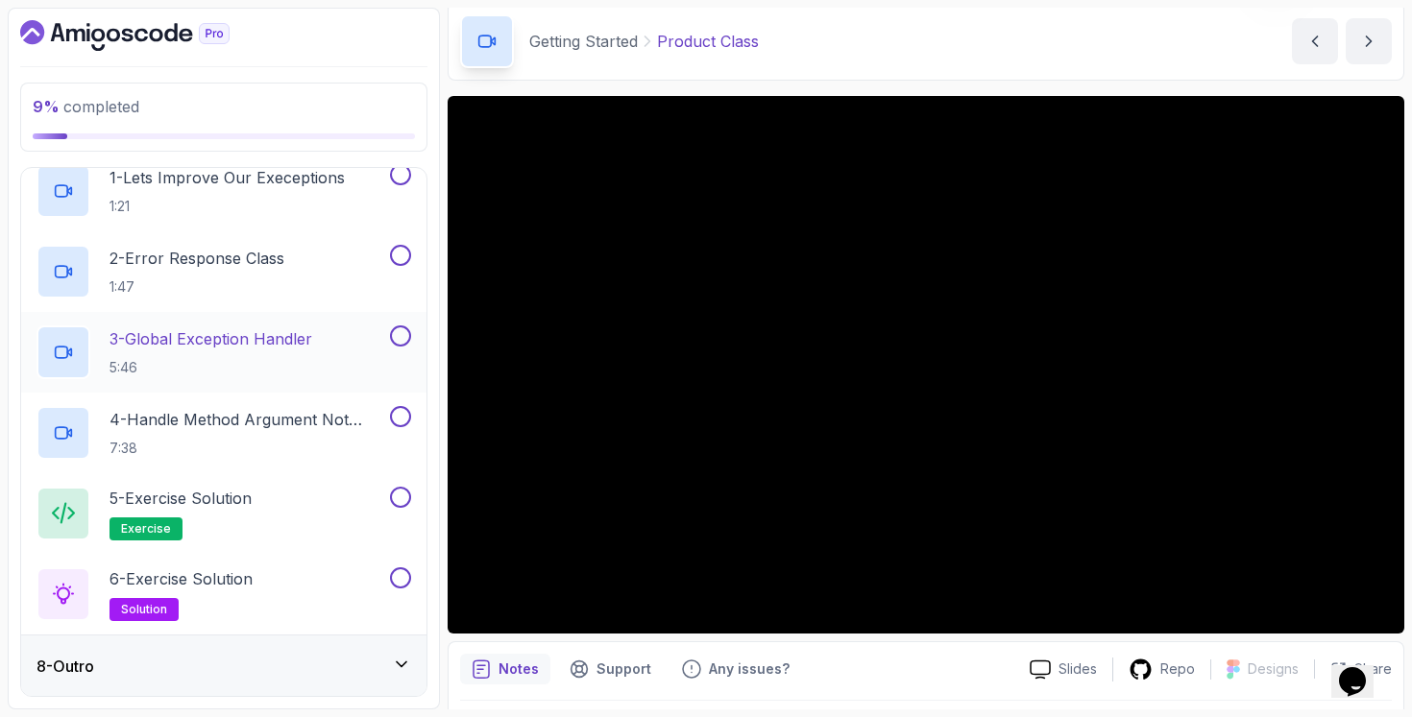
scroll to position [0, 0]
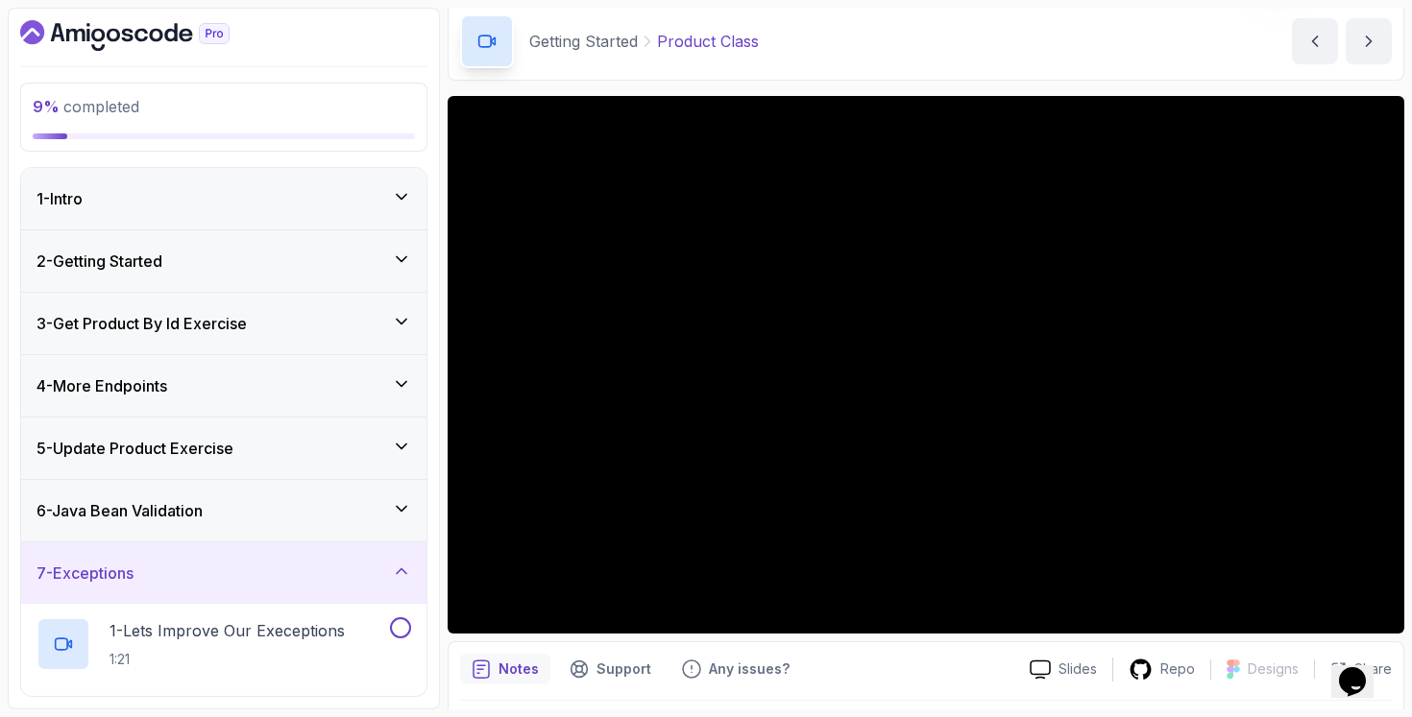
click at [306, 312] on div "3 - Get Product By Id Exercise" at bounding box center [223, 323] width 375 height 23
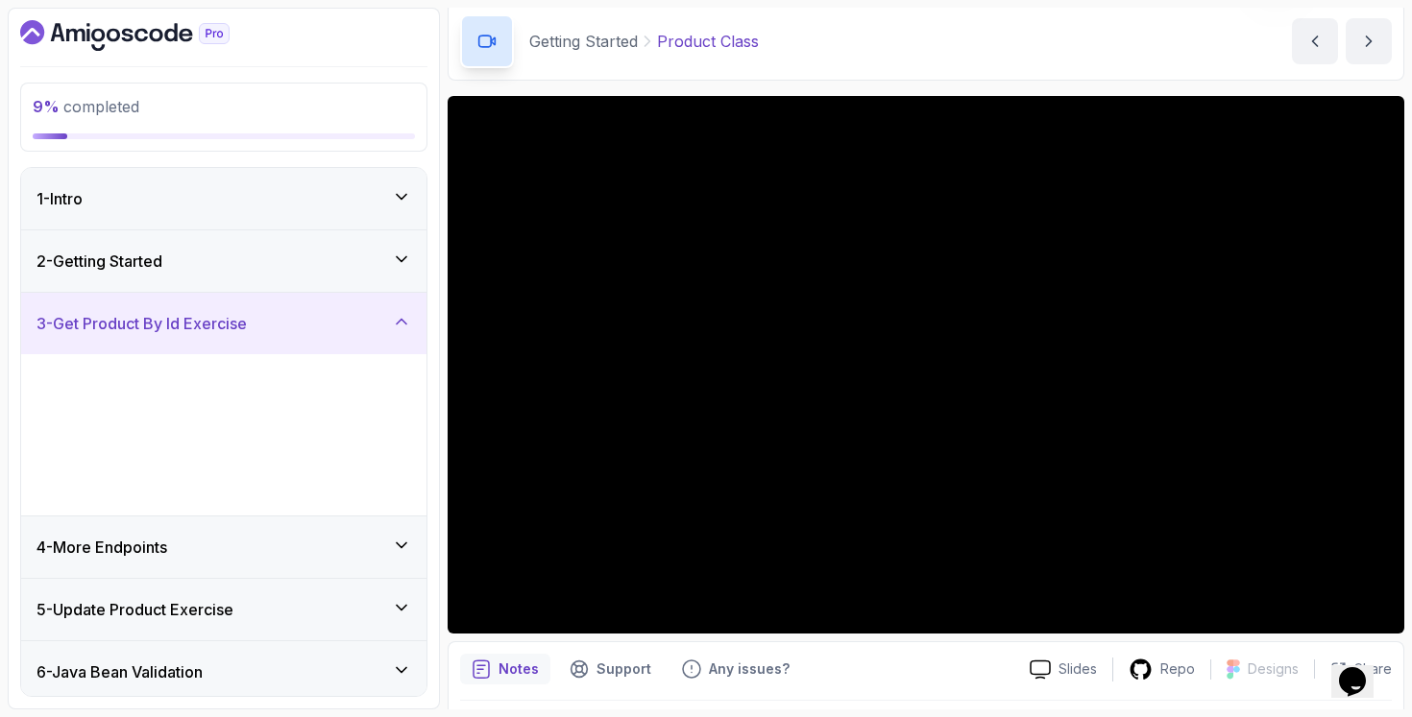
click at [312, 279] on div "2 - Getting Started" at bounding box center [223, 261] width 405 height 61
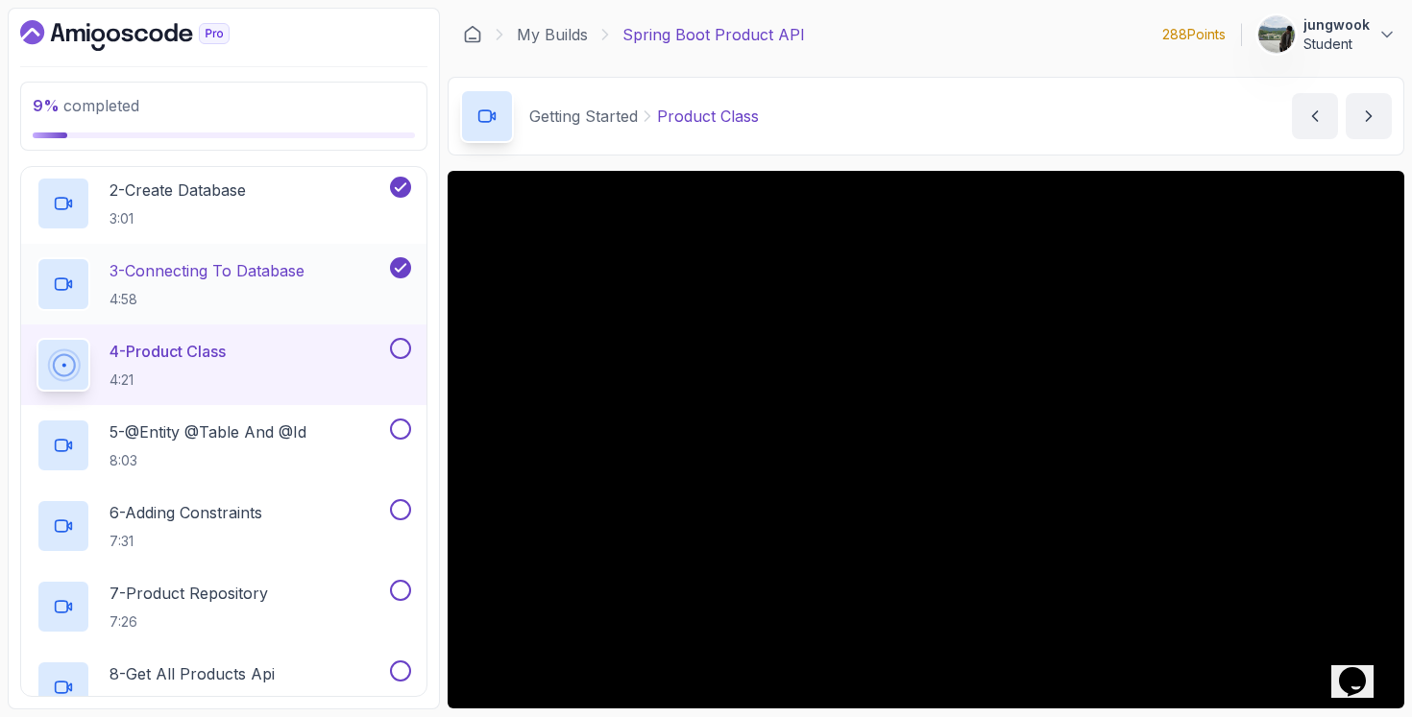
scroll to position [401, 0]
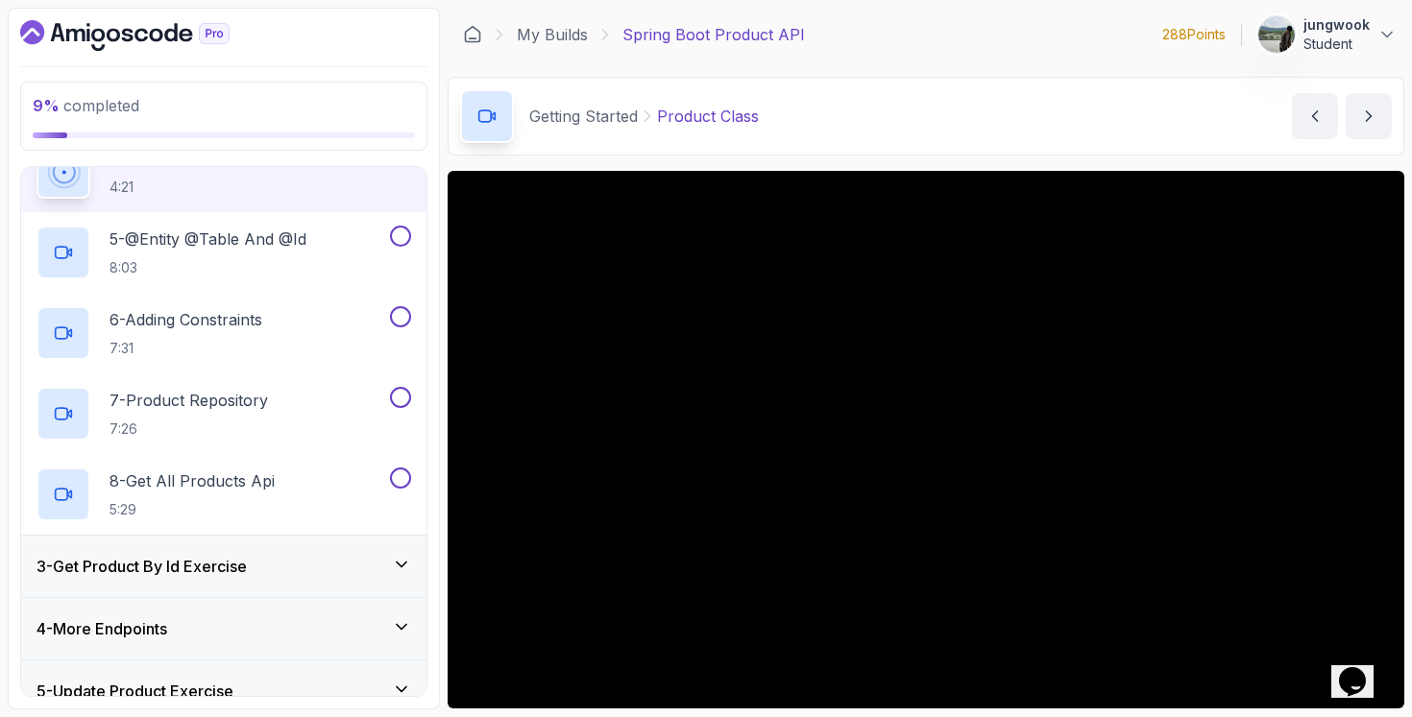
click at [322, 577] on div "3 - Get Product By Id Exercise" at bounding box center [223, 566] width 375 height 23
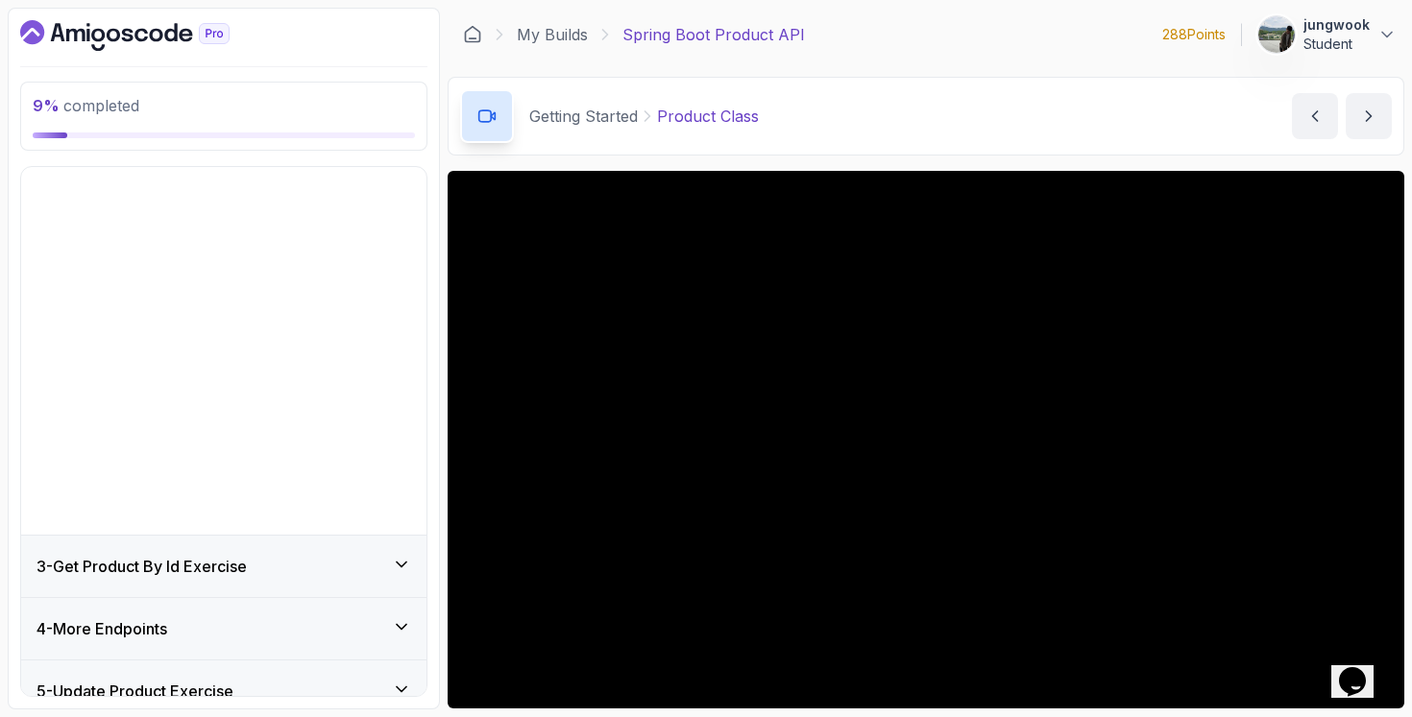
scroll to position [0, 0]
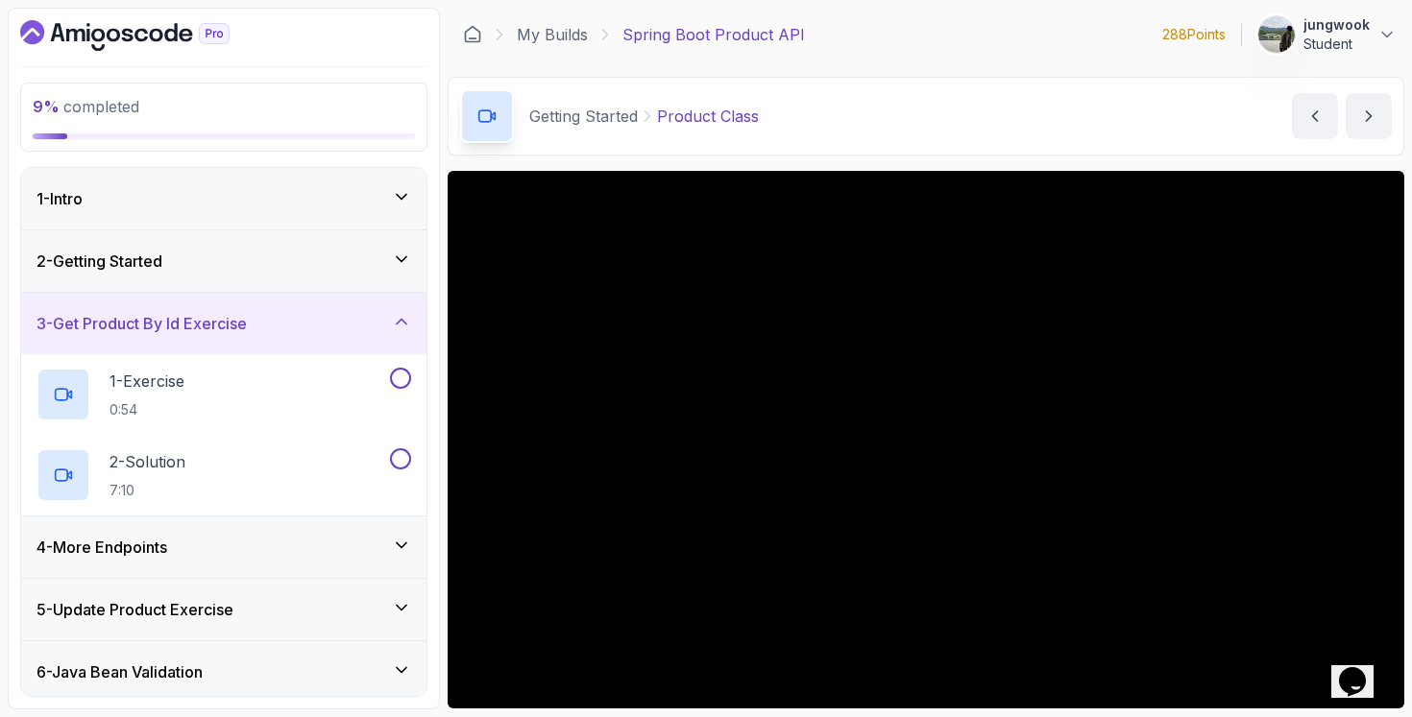
click at [328, 564] on div "4 - More Endpoints" at bounding box center [223, 547] width 405 height 61
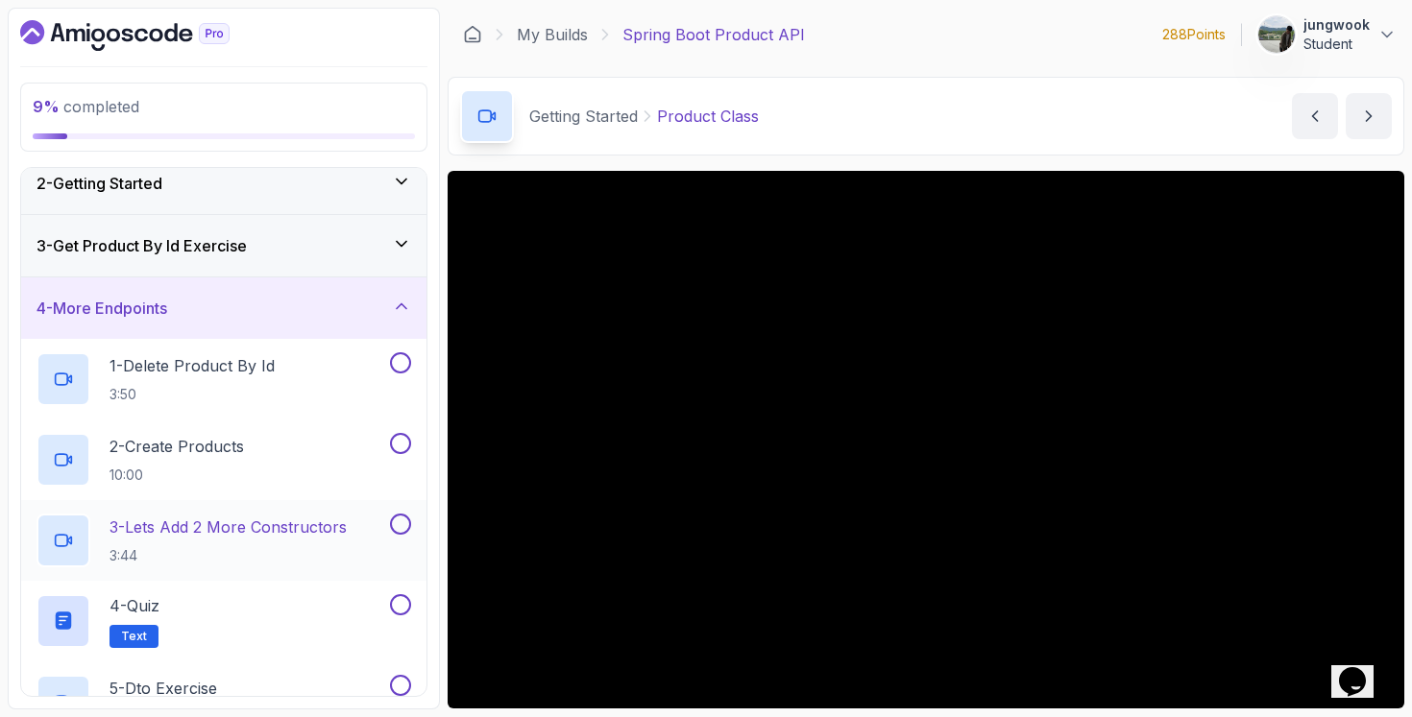
scroll to position [453, 0]
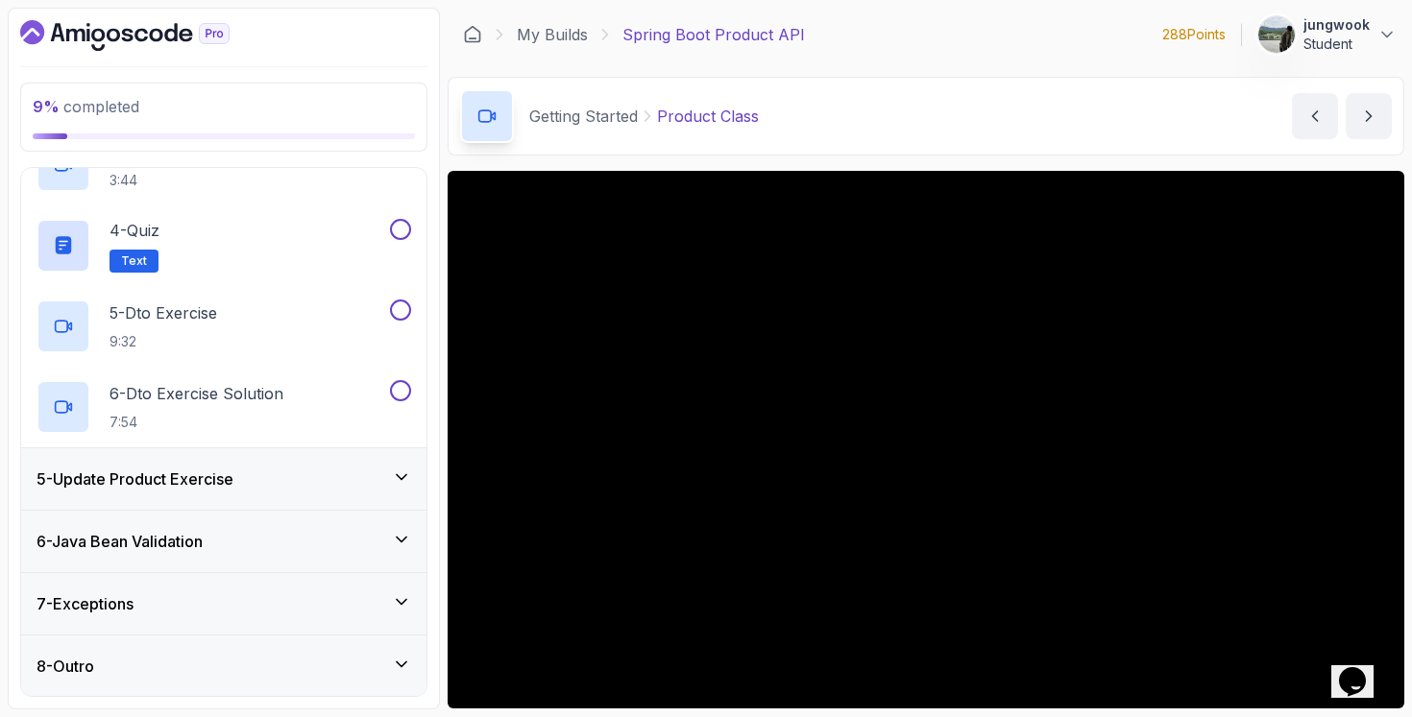
click at [356, 465] on div "5 - Update Product Exercise" at bounding box center [223, 479] width 405 height 61
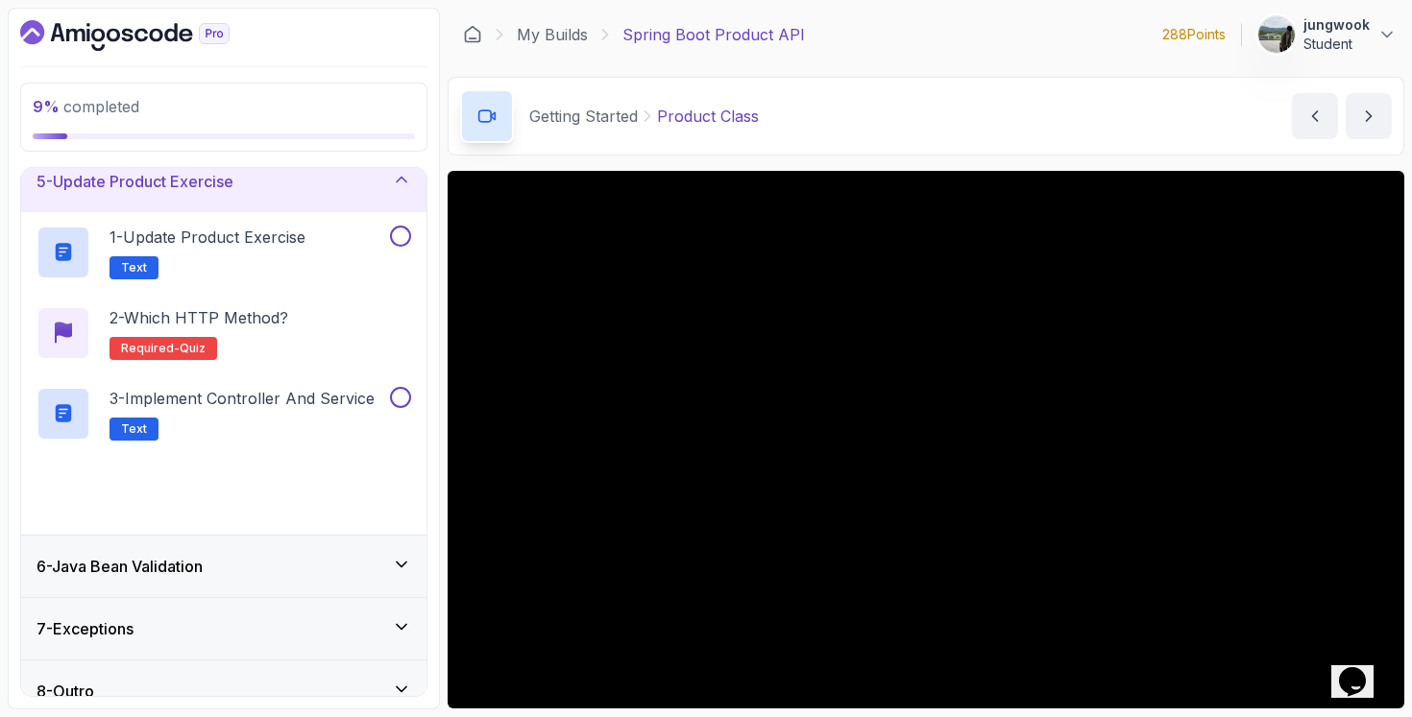
scroll to position [279, 0]
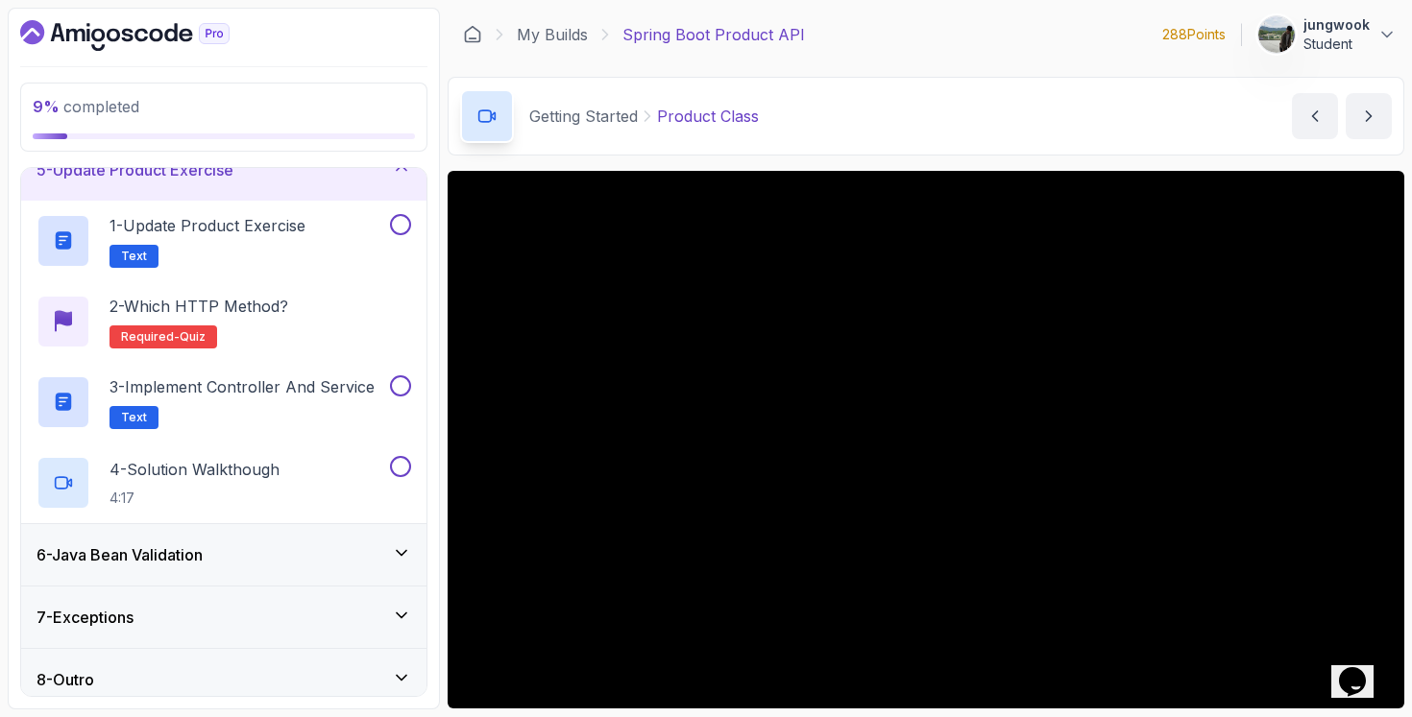
click at [324, 577] on div "6 - Java Bean Validation" at bounding box center [223, 554] width 405 height 61
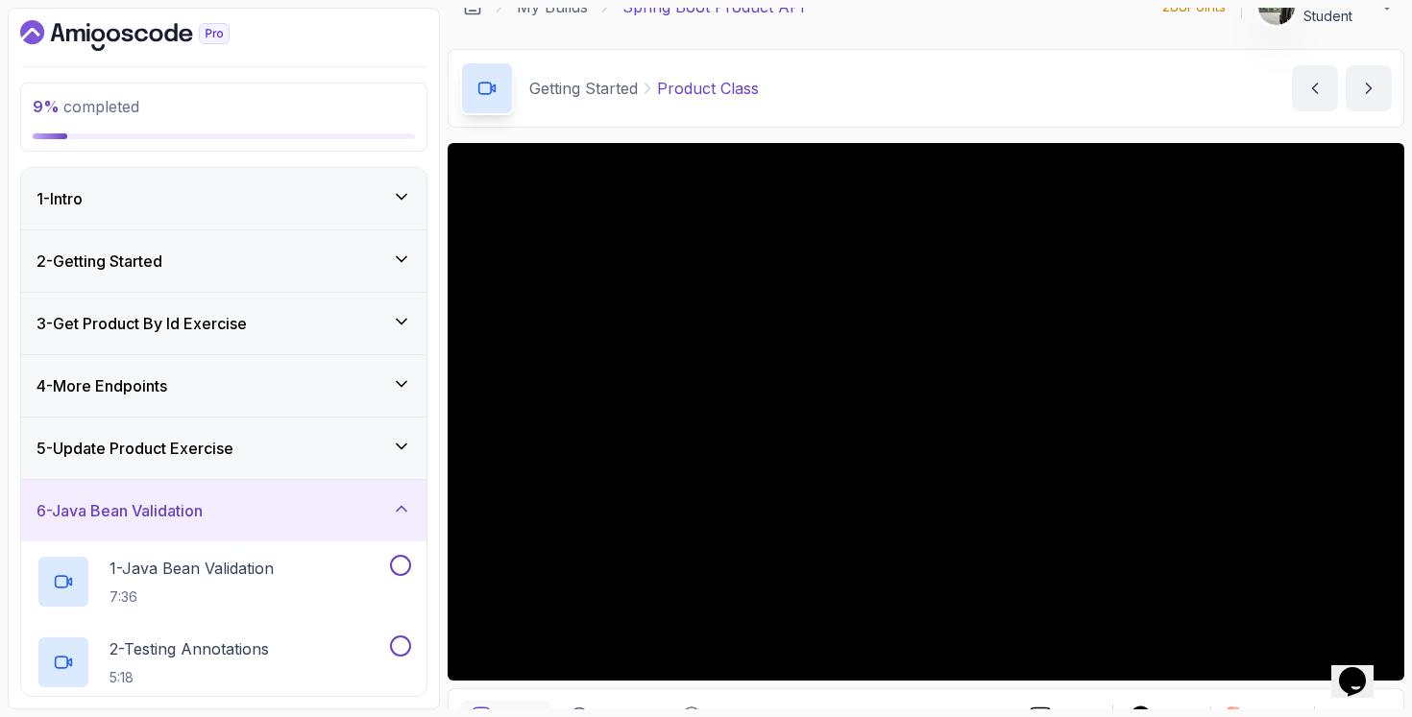
scroll to position [29, 0]
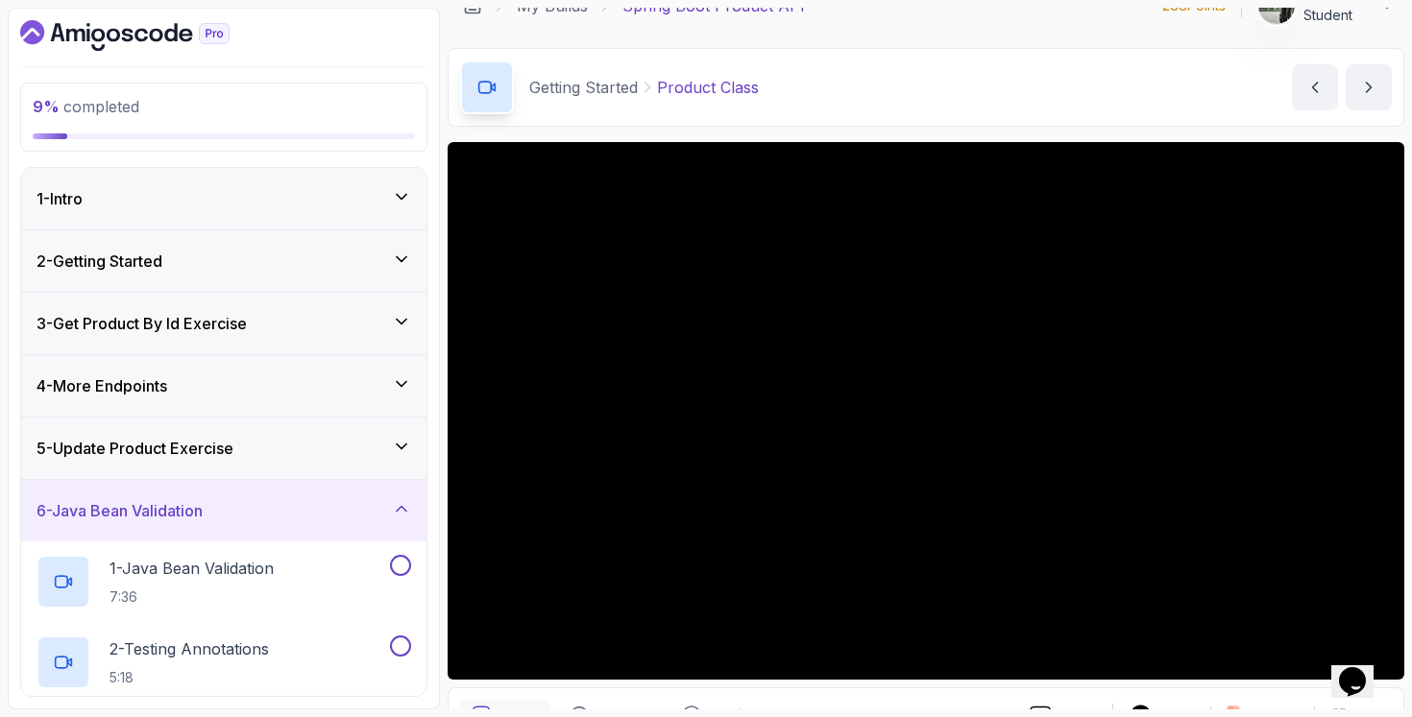
click at [342, 417] on div "5 - Update Product Exercise" at bounding box center [223, 448] width 405 height 62
click at [361, 360] on div "4 - More Endpoints" at bounding box center [223, 385] width 405 height 61
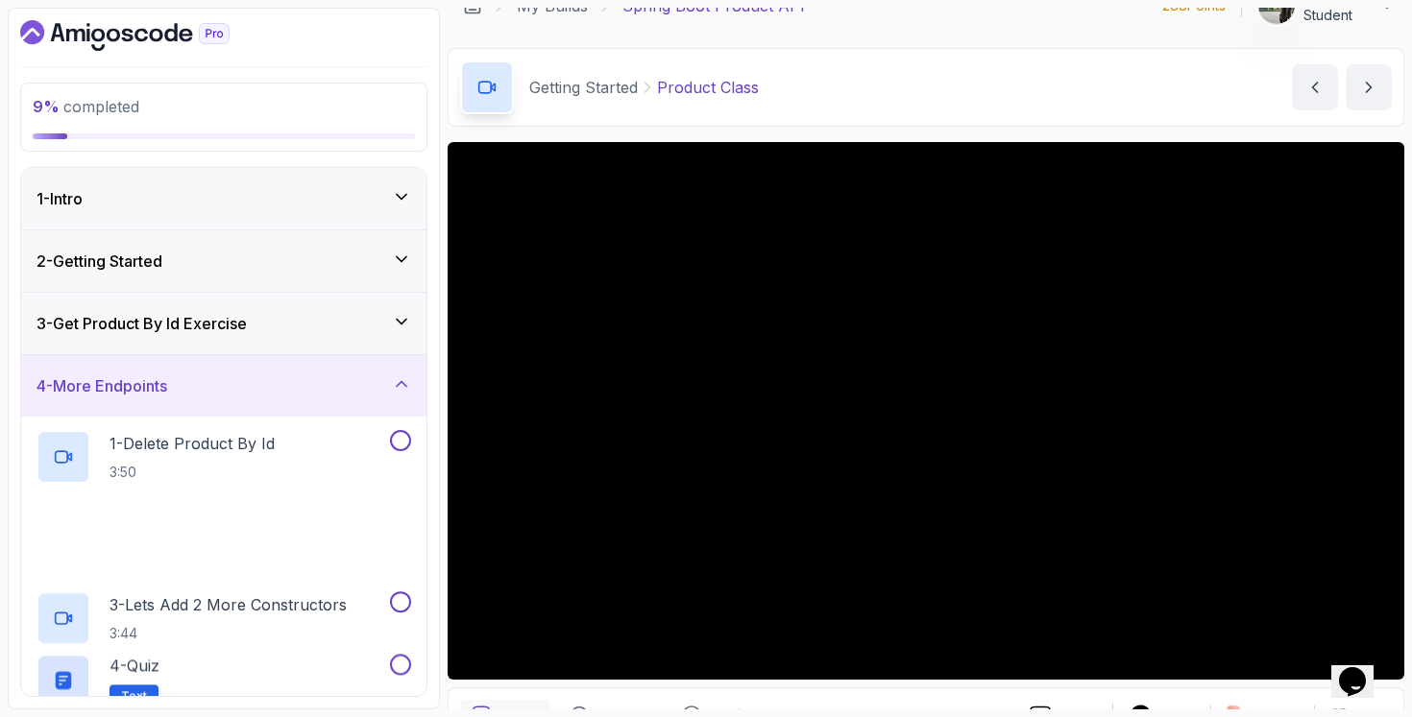
click at [362, 308] on div "3 - Get Product By Id Exercise" at bounding box center [223, 323] width 405 height 61
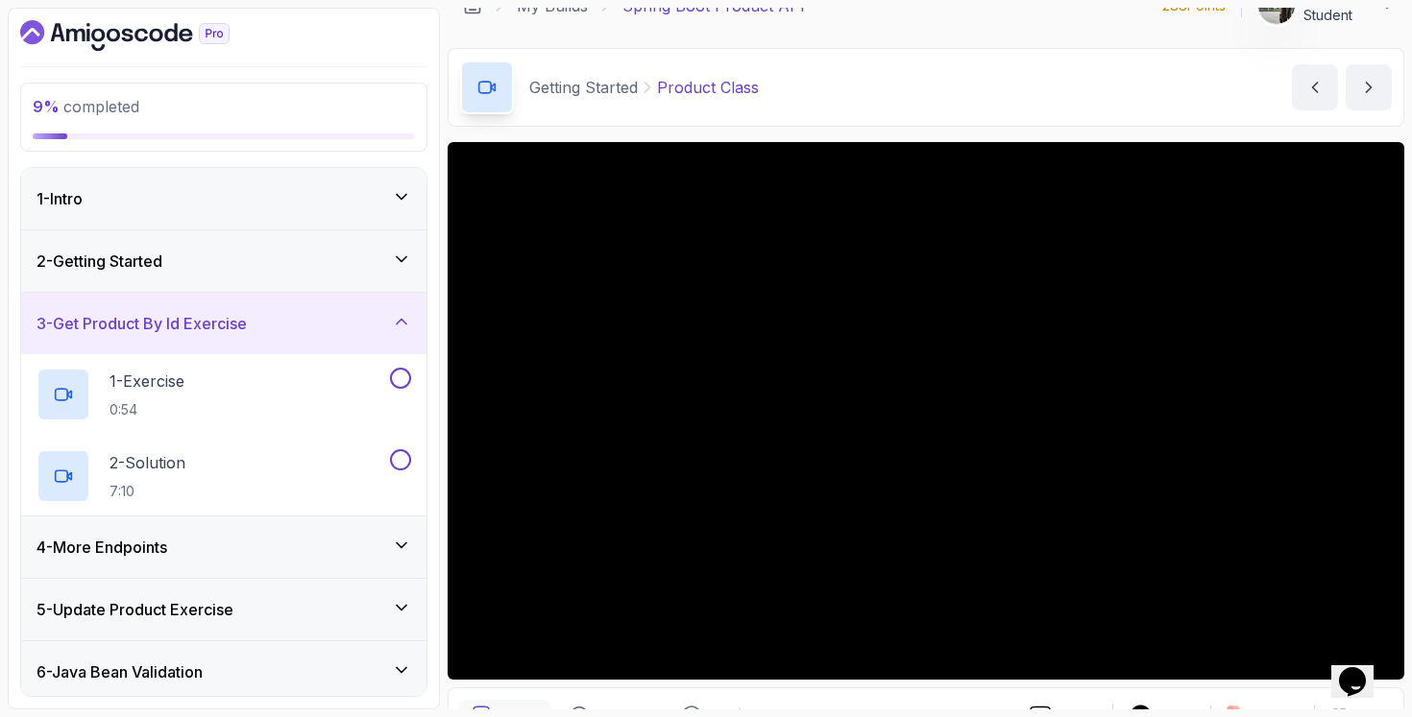
click at [370, 252] on div "2 - Getting Started" at bounding box center [223, 261] width 375 height 23
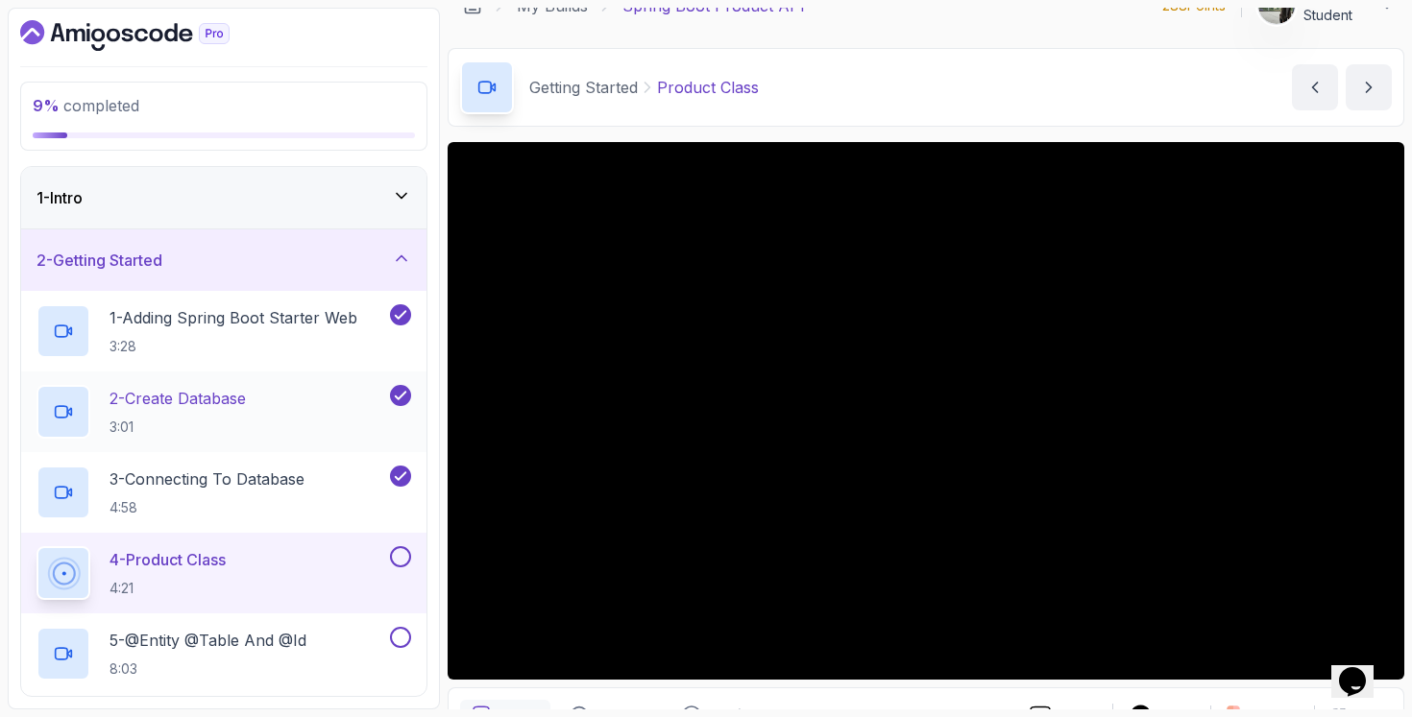
scroll to position [408, 0]
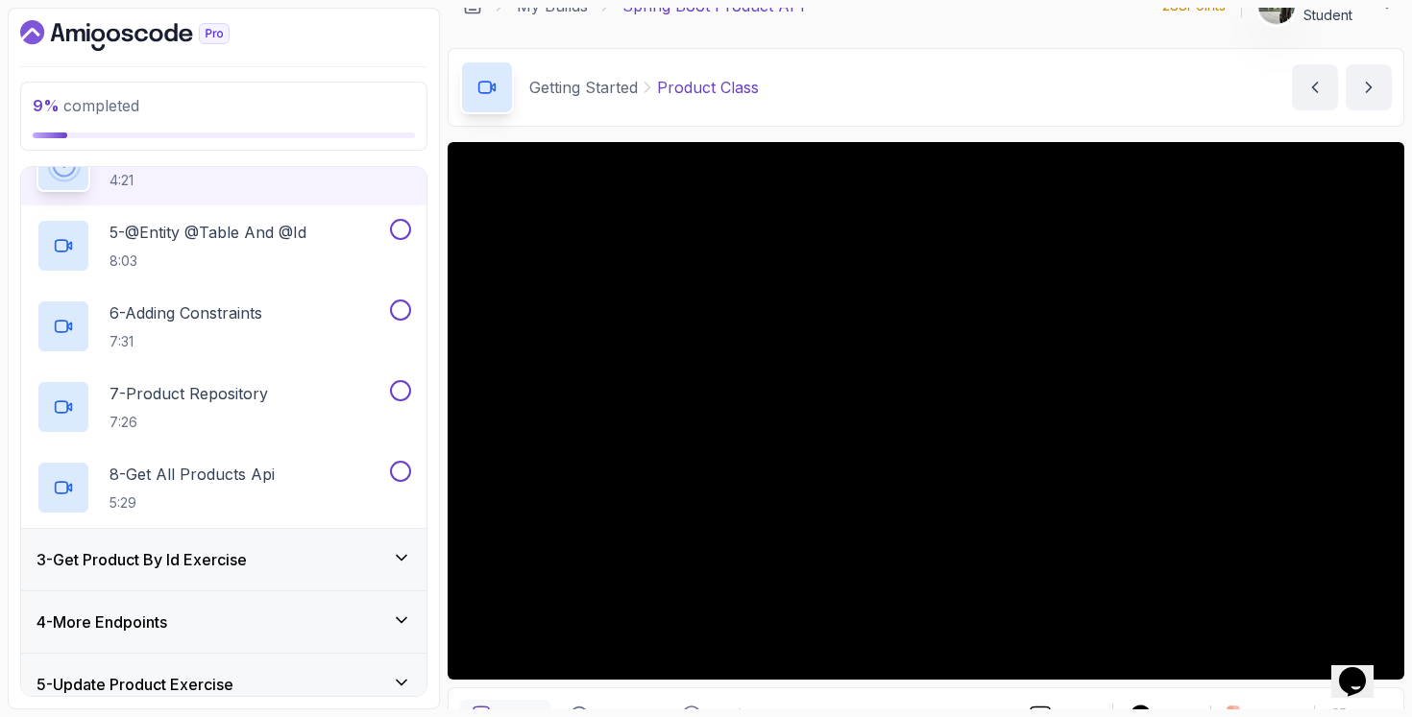
click at [230, 559] on h3 "3 - Get Product By Id Exercise" at bounding box center [141, 559] width 210 height 23
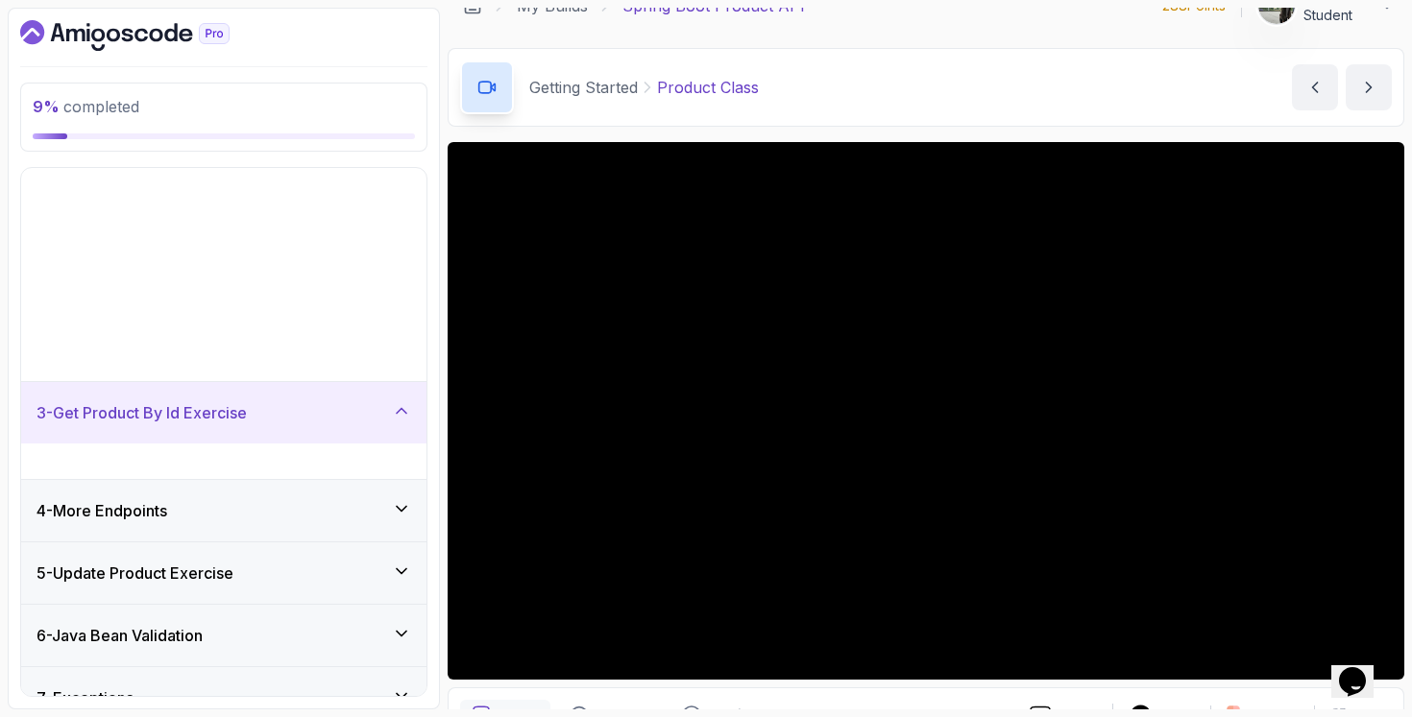
scroll to position [0, 0]
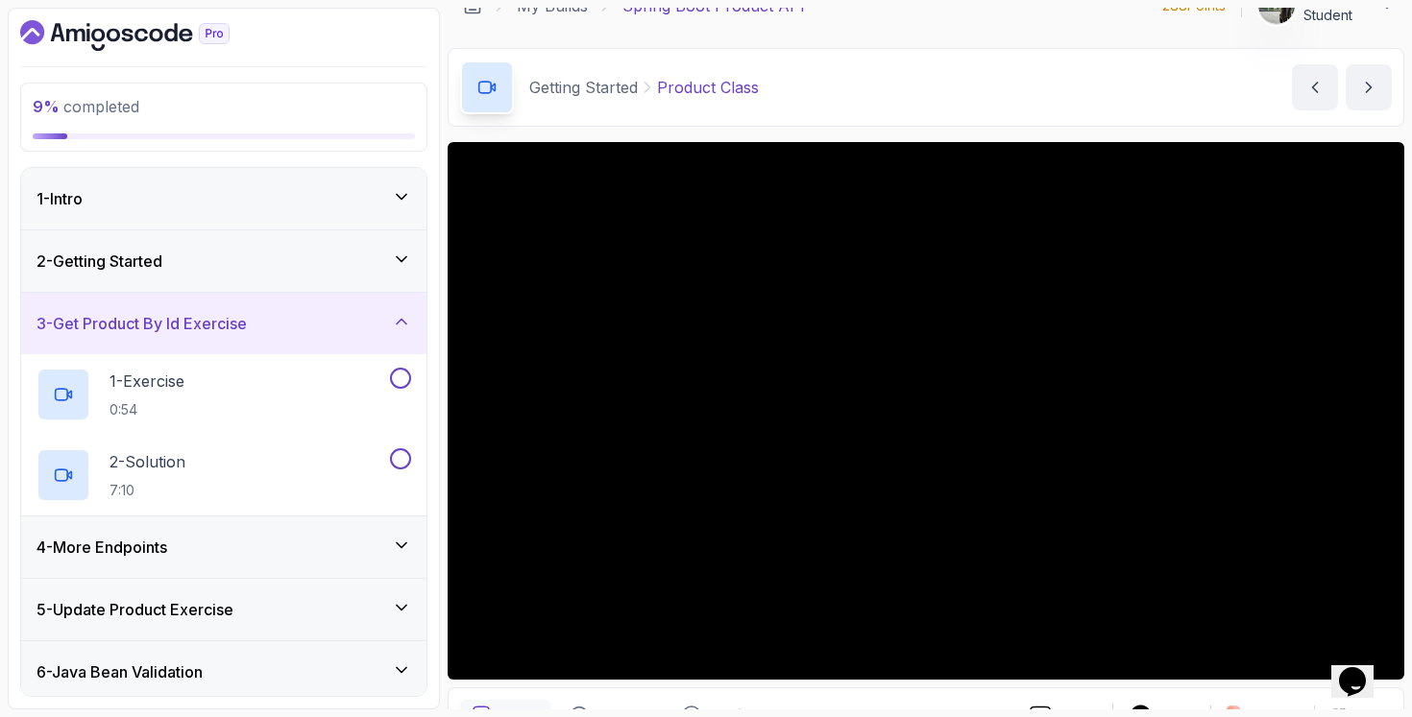
click at [263, 532] on div "4 - More Endpoints" at bounding box center [223, 547] width 405 height 61
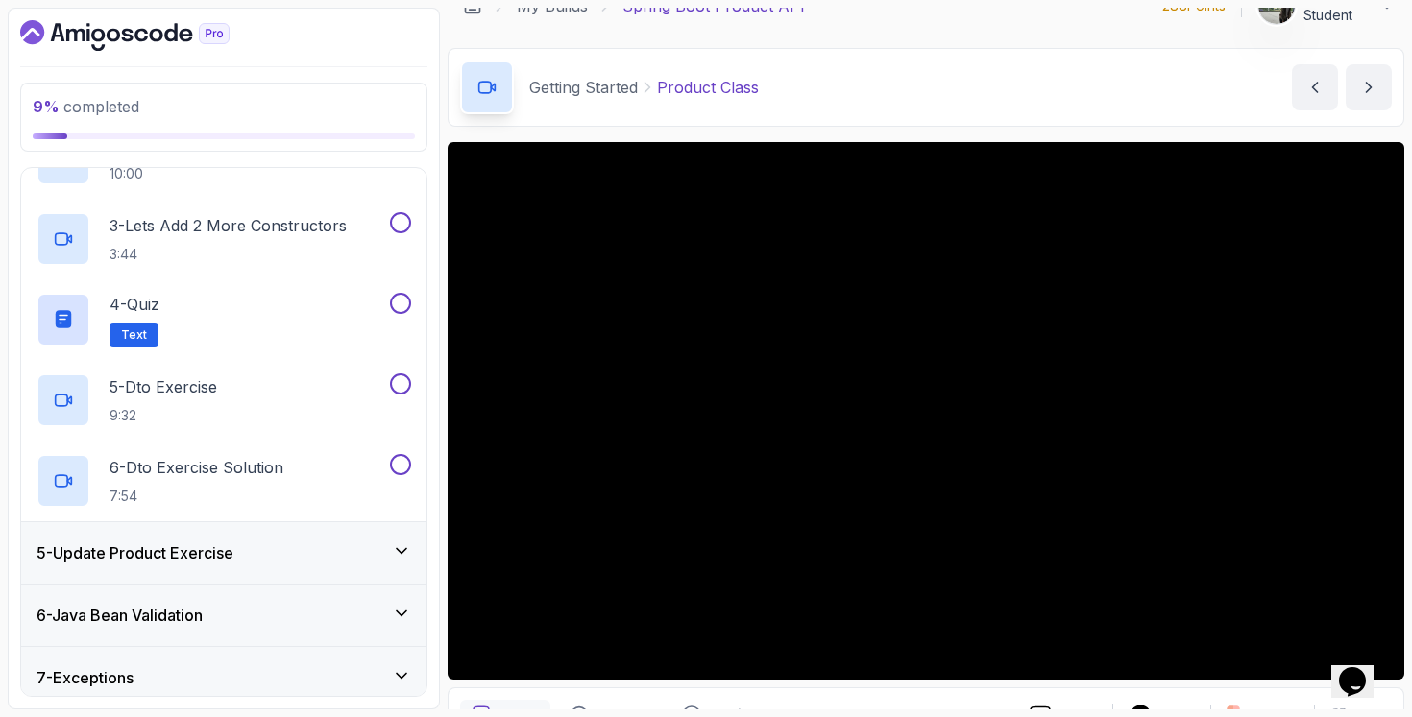
scroll to position [422, 0]
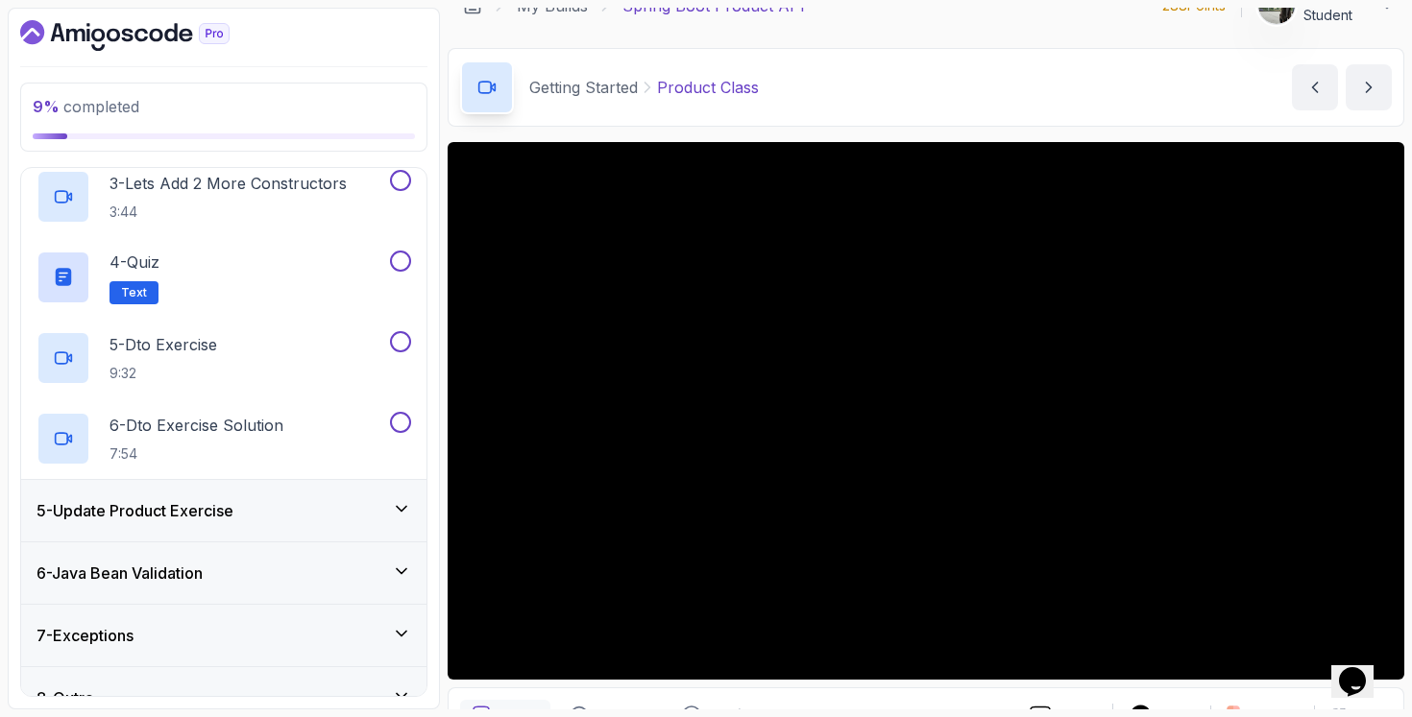
click at [272, 510] on div "5 - Update Product Exercise" at bounding box center [223, 510] width 375 height 23
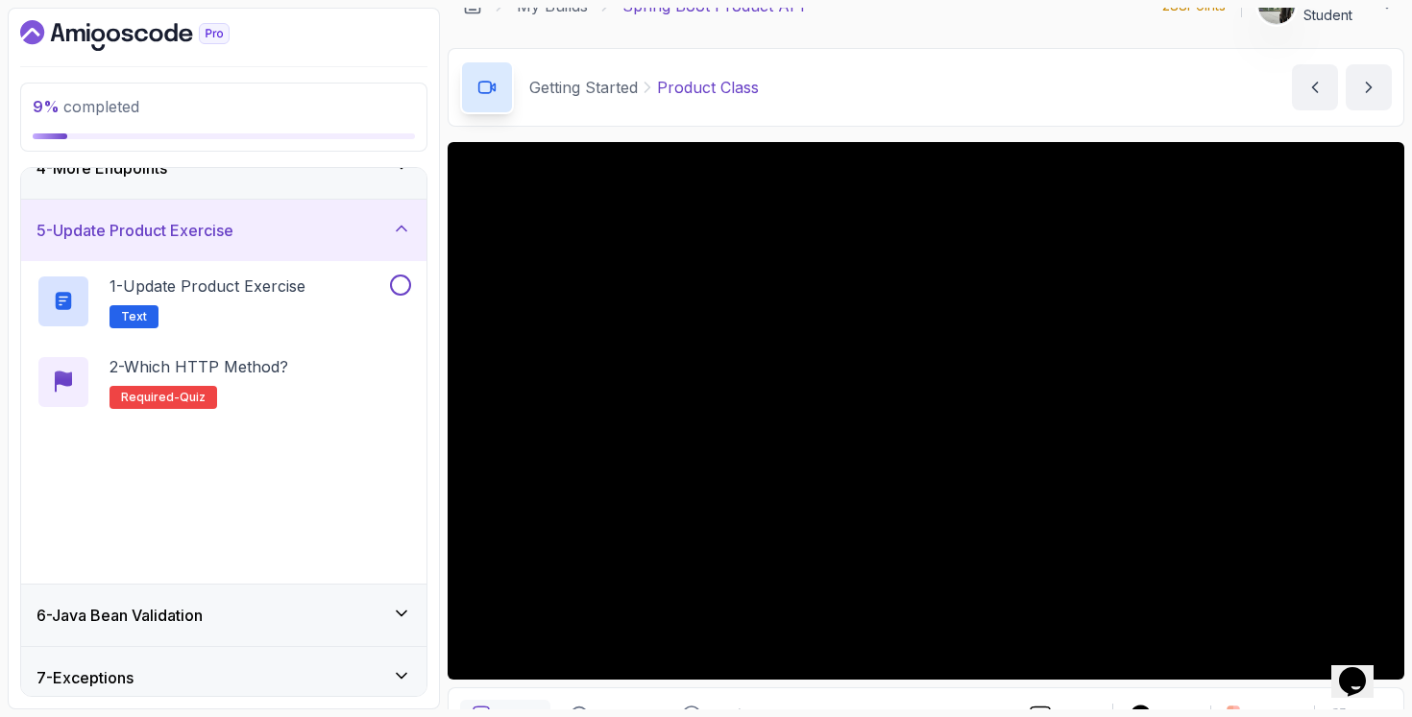
scroll to position [292, 0]
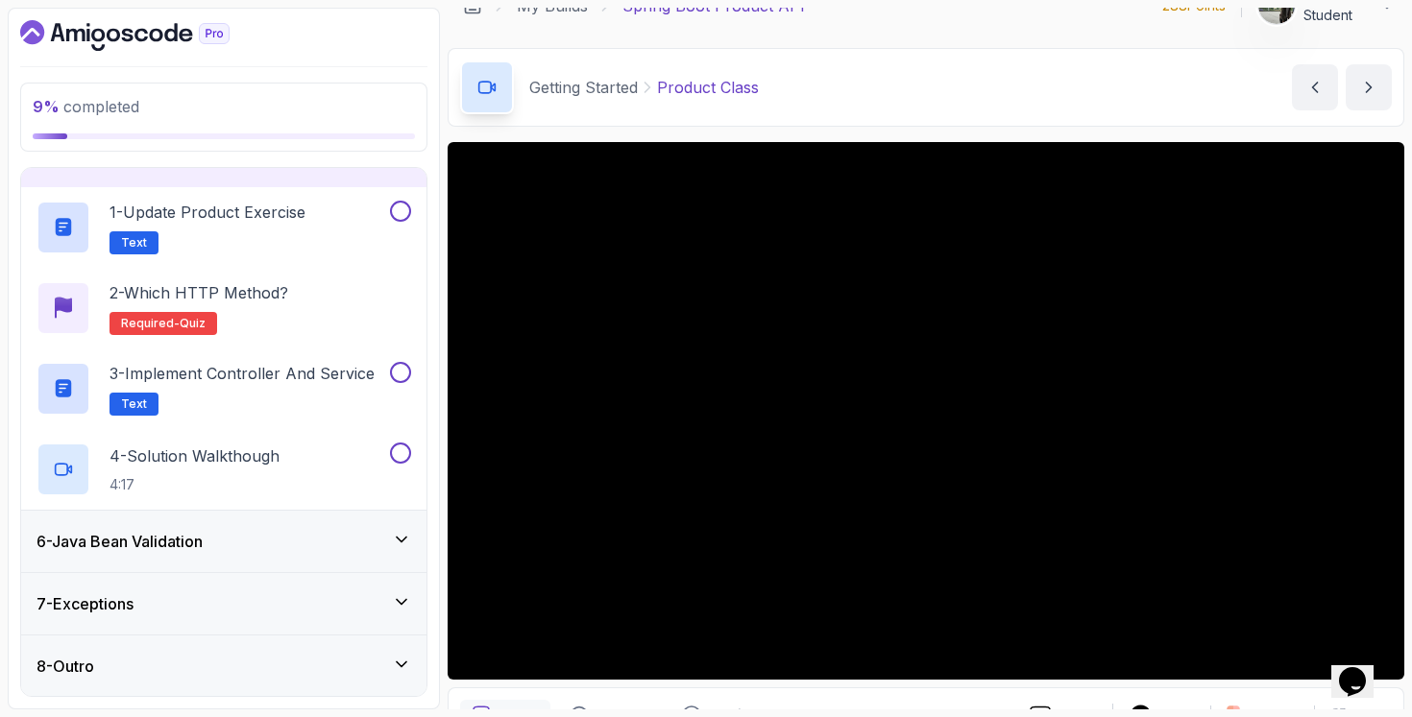
click at [263, 541] on div "6 - Java Bean Validation" at bounding box center [223, 541] width 375 height 23
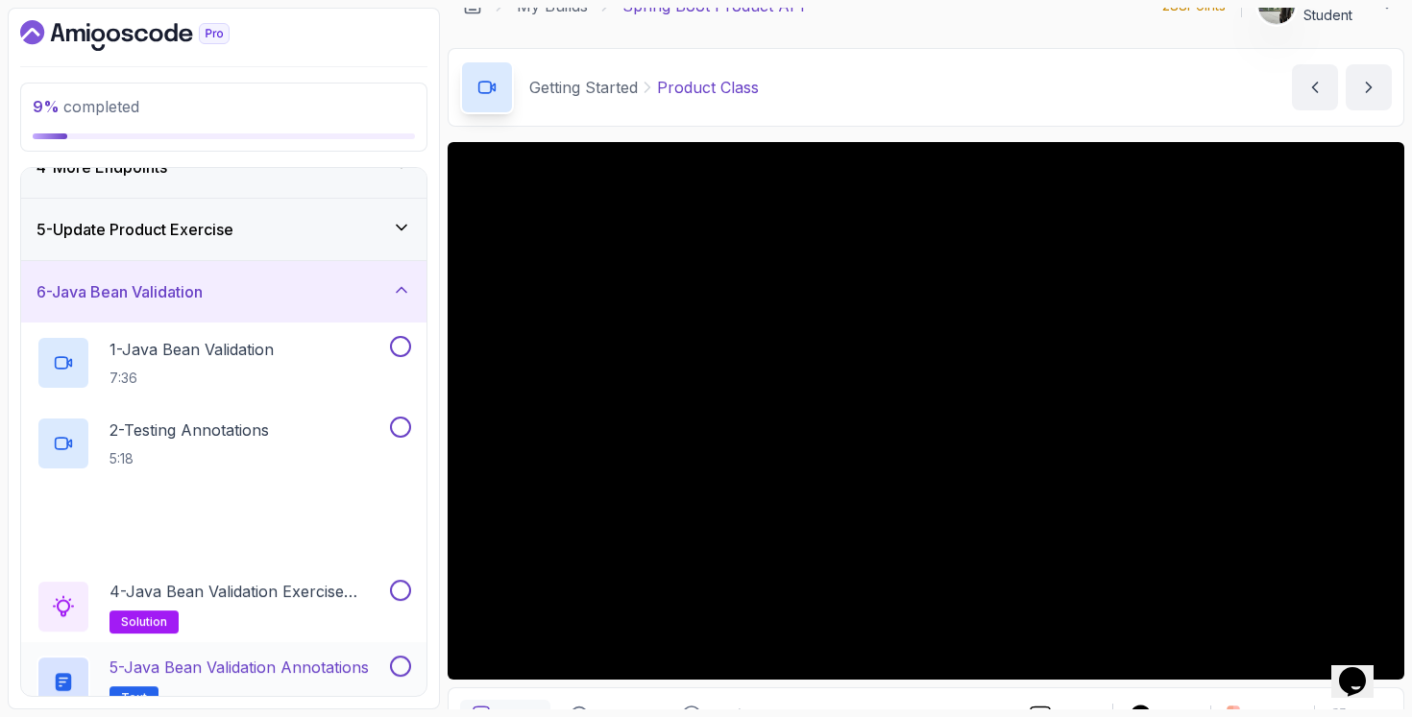
scroll to position [368, 0]
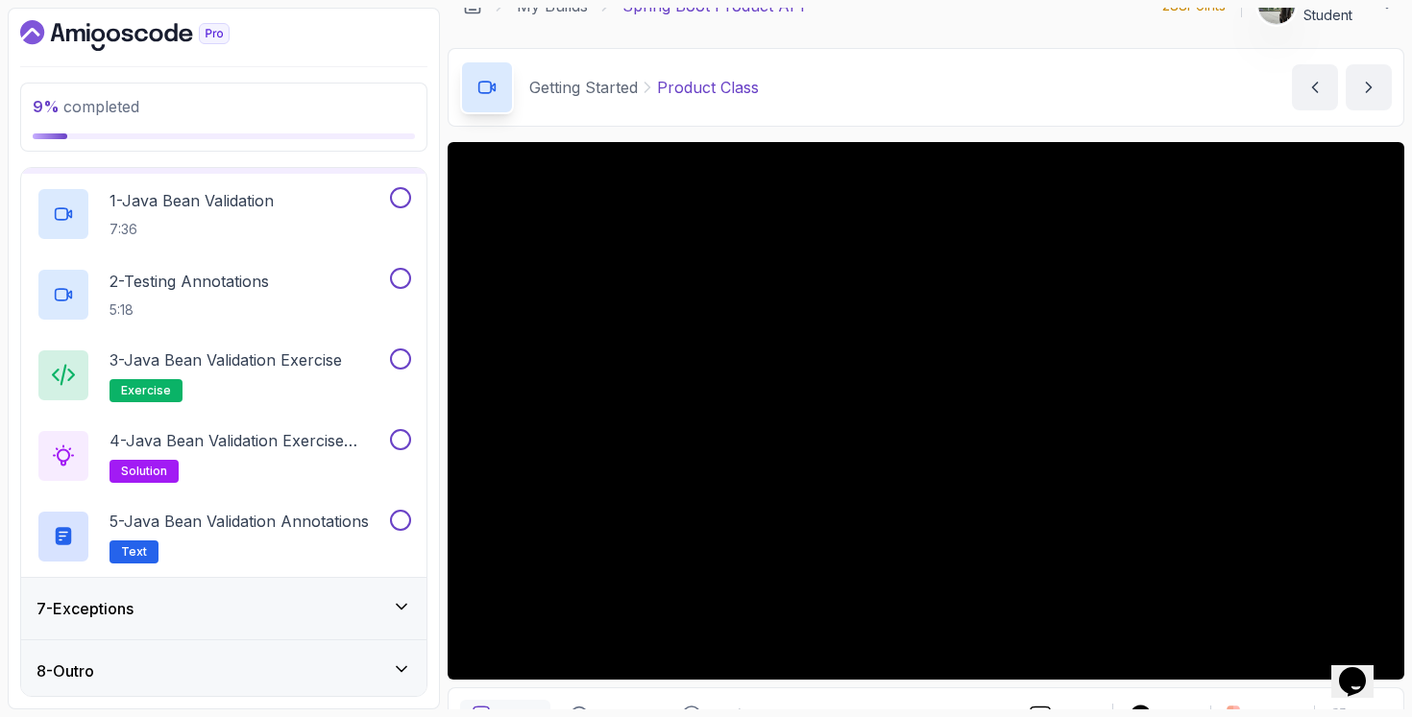
click at [258, 588] on div "7 - Exceptions" at bounding box center [223, 608] width 405 height 61
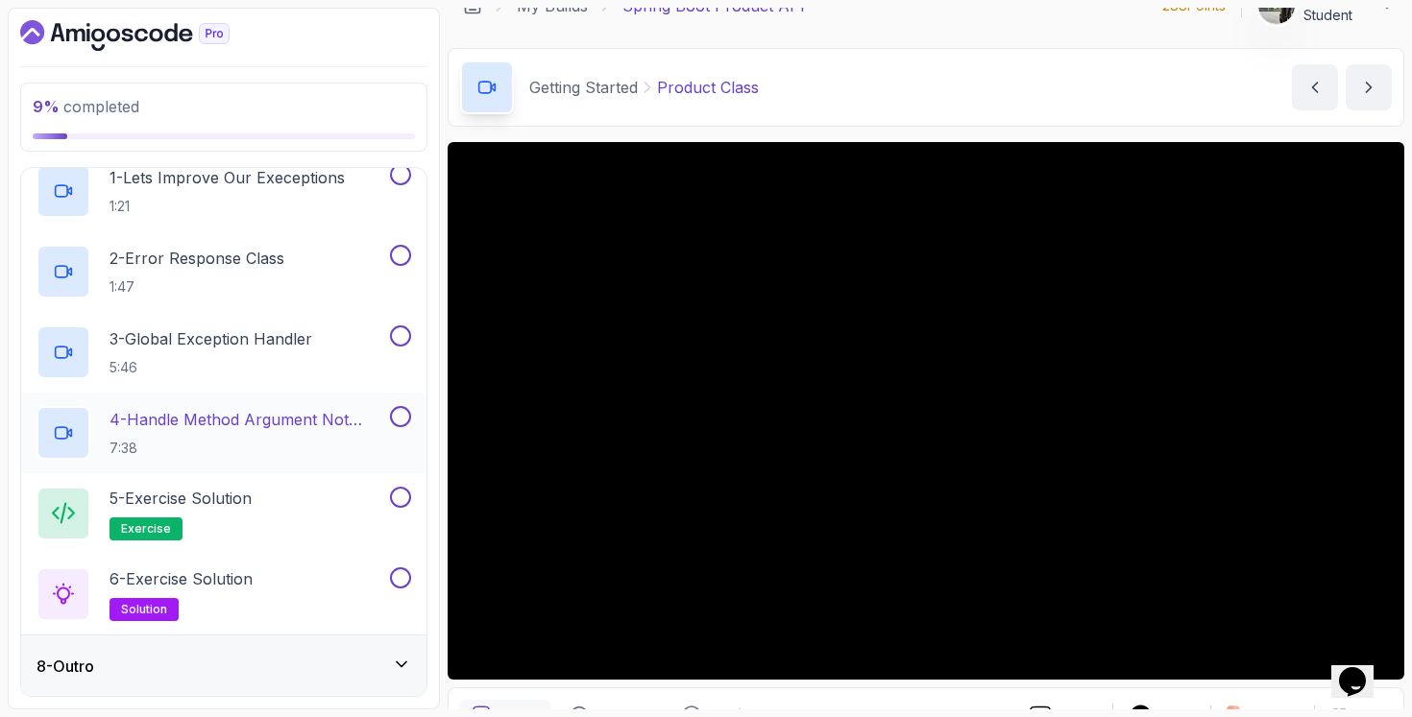
scroll to position [0, 0]
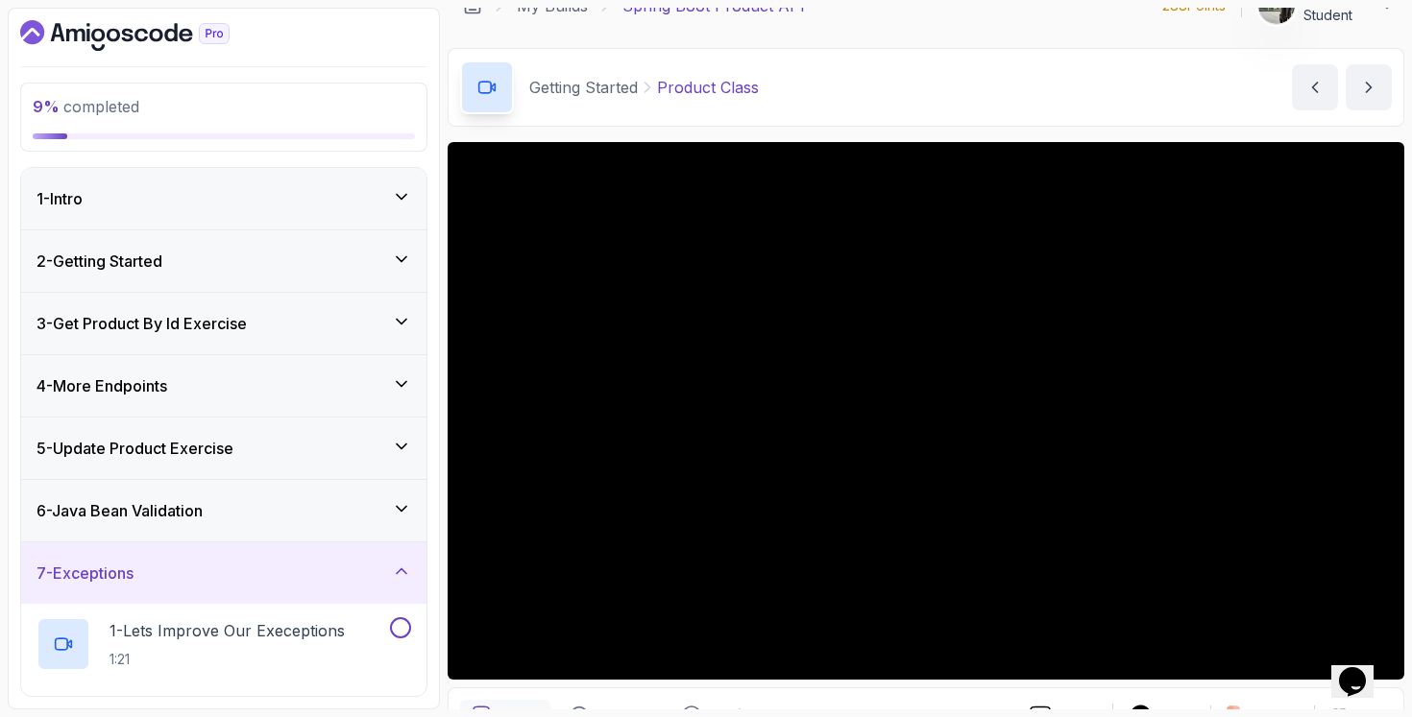
click at [283, 235] on div "2 - Getting Started" at bounding box center [223, 261] width 405 height 61
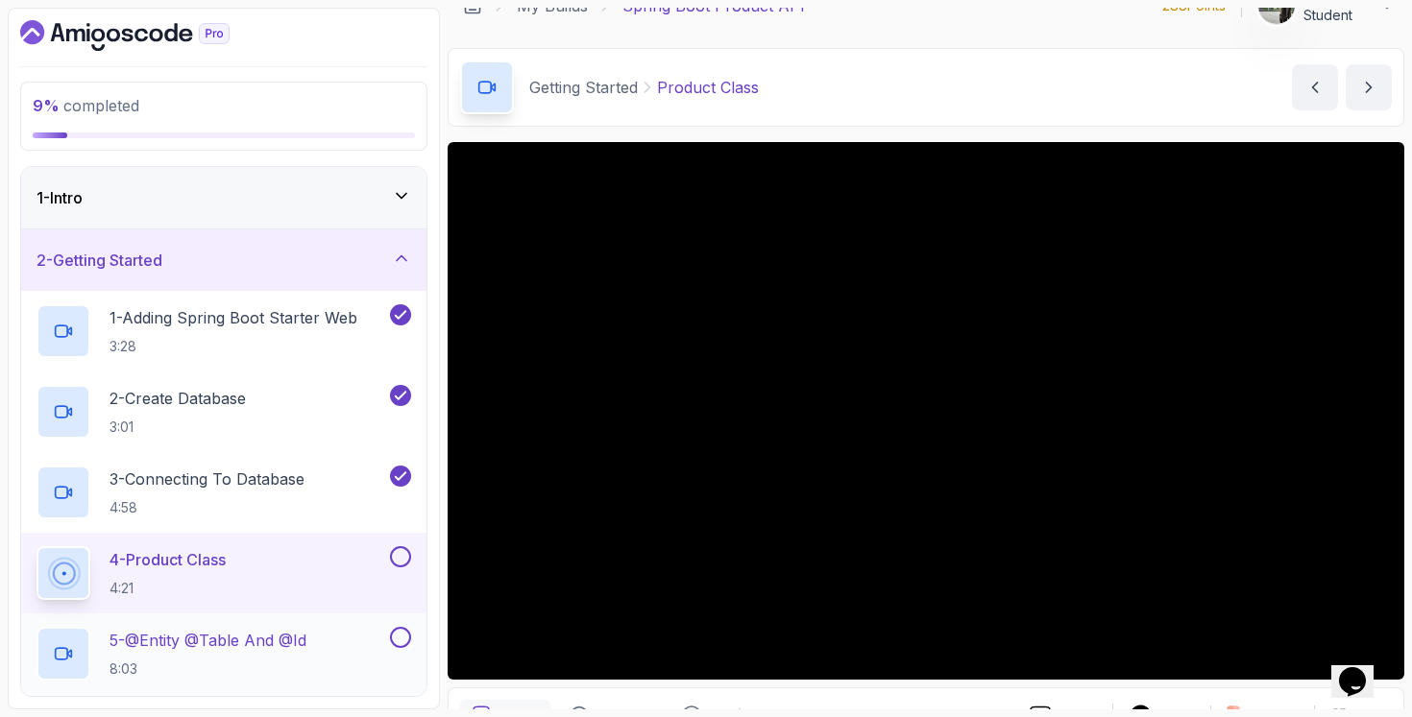
click at [332, 637] on div "5 - @Entity @Table And @Id 8:03" at bounding box center [211, 654] width 350 height 54
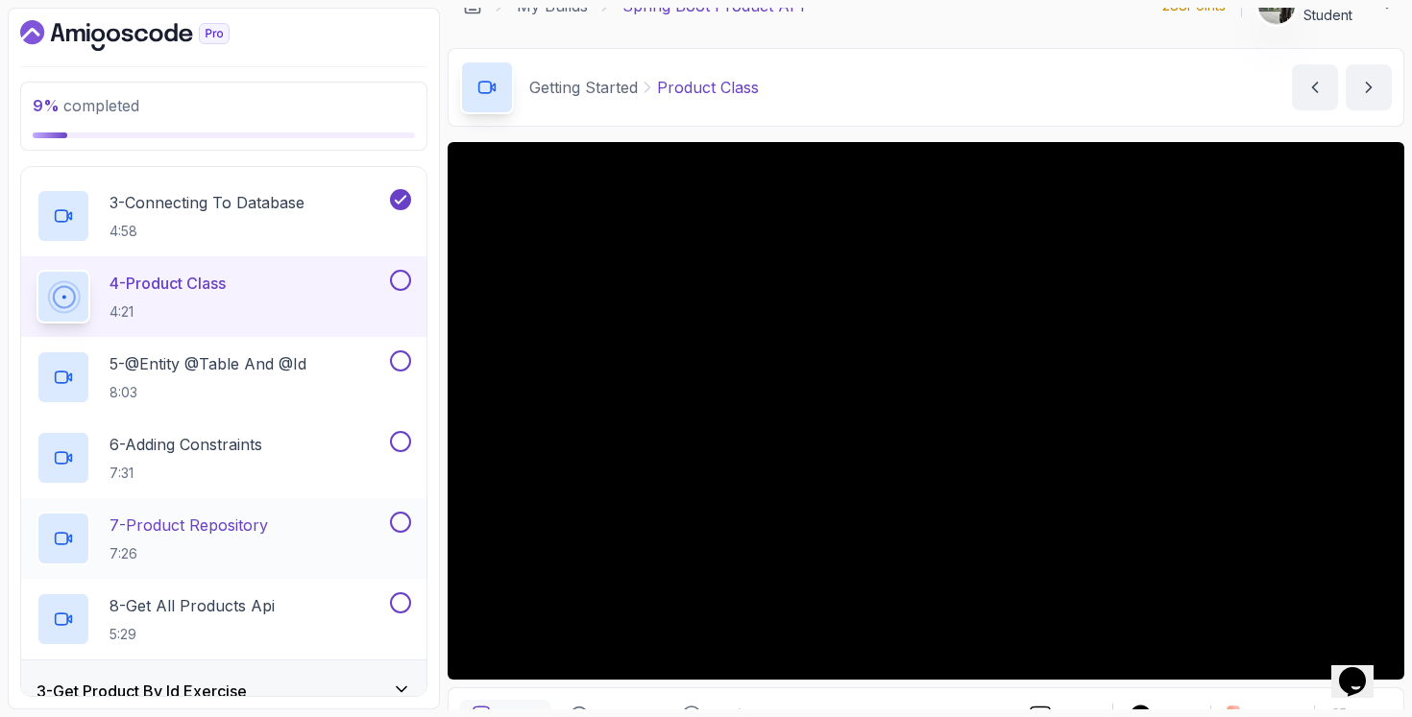
scroll to position [284, 0]
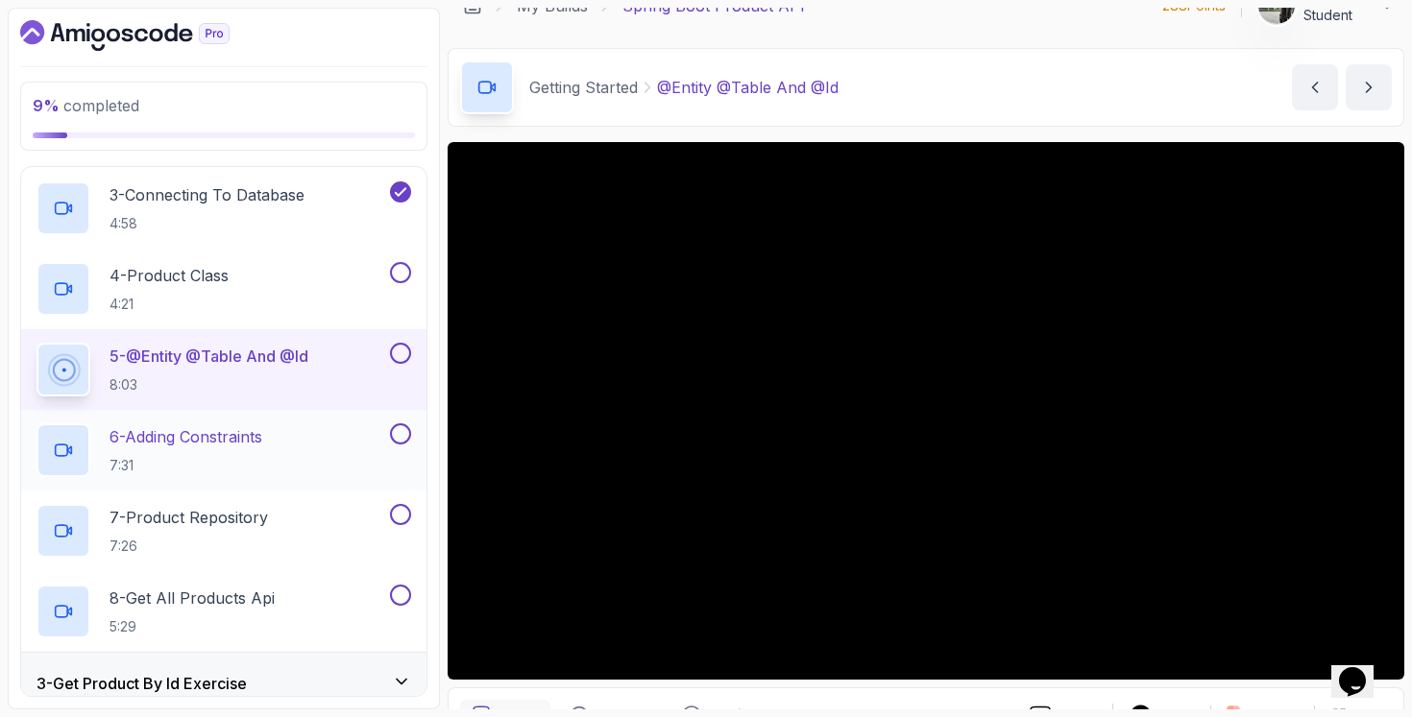
click at [253, 422] on div "6 - Adding Constraints 7:31" at bounding box center [223, 450] width 405 height 81
click at [245, 466] on p "7:31" at bounding box center [185, 465] width 153 height 19
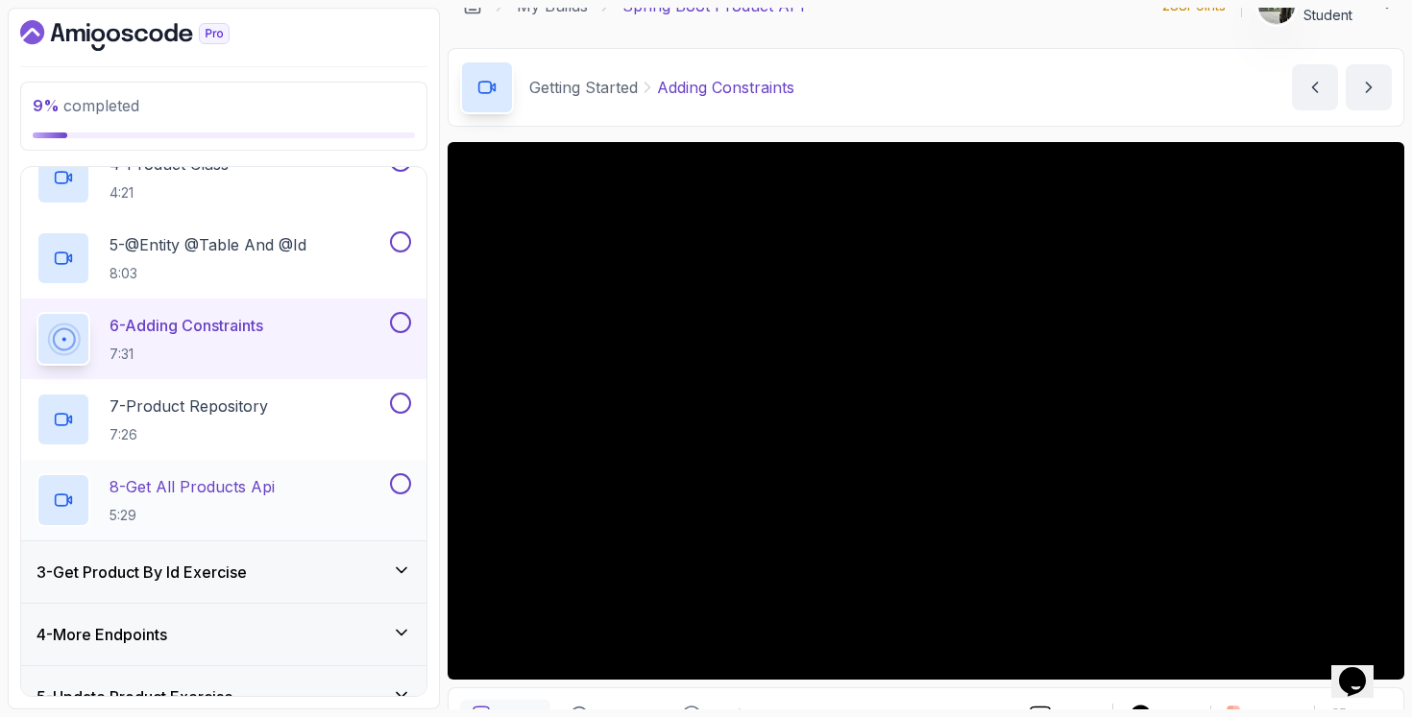
scroll to position [434, 0]
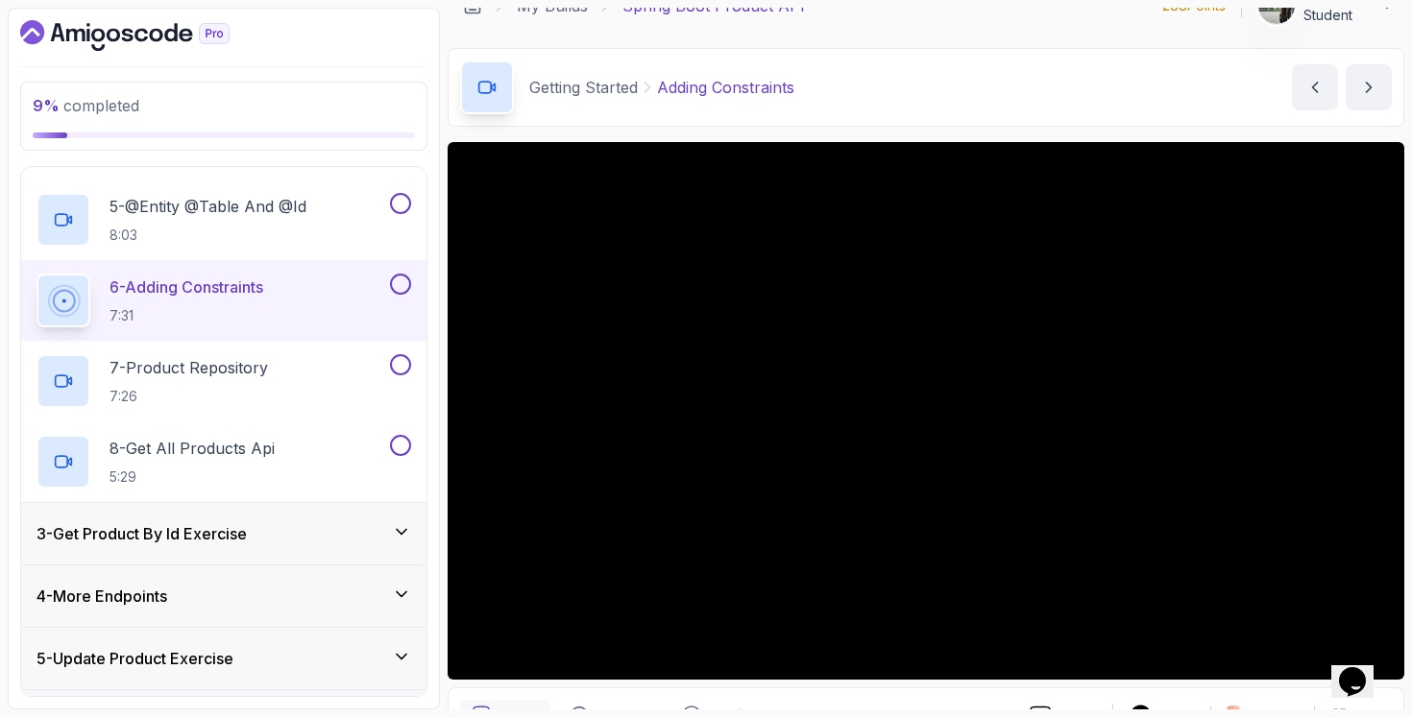
click at [327, 535] on div "3 - Get Product By Id Exercise" at bounding box center [223, 533] width 375 height 23
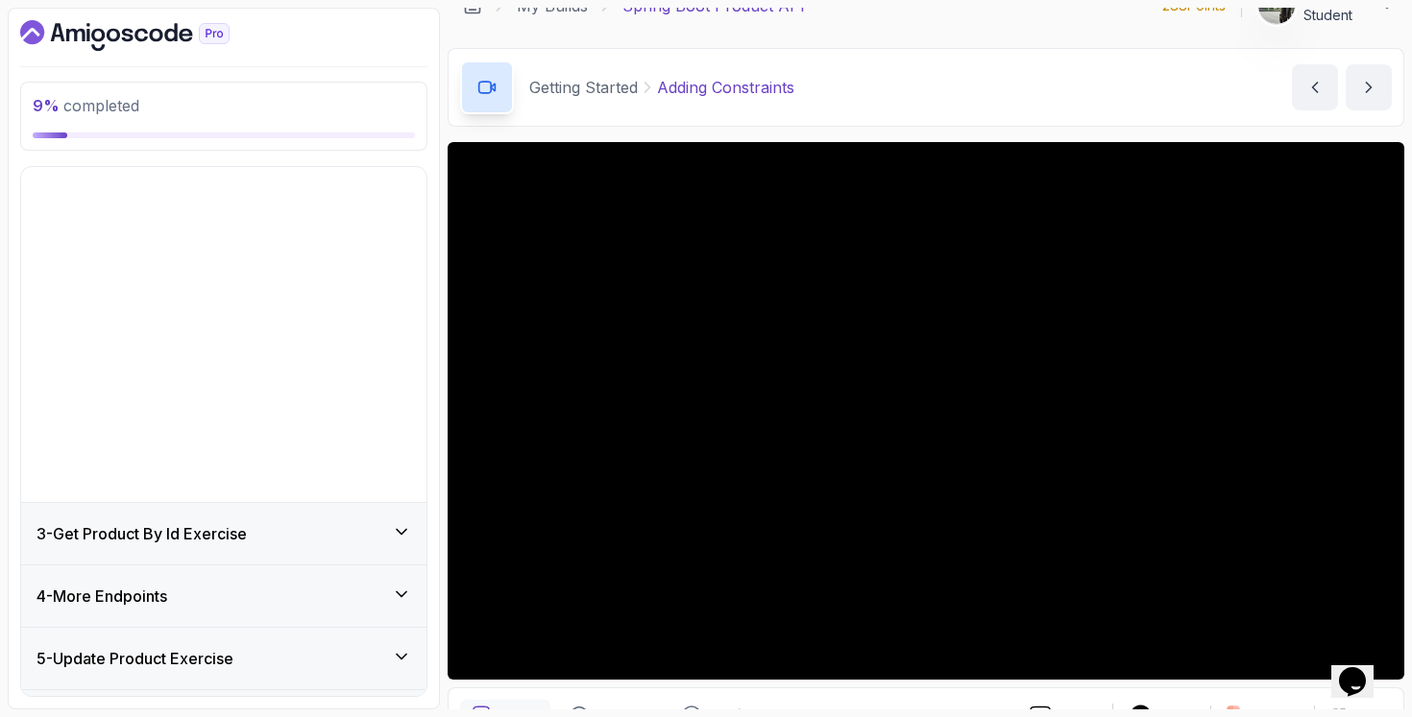
scroll to position [0, 0]
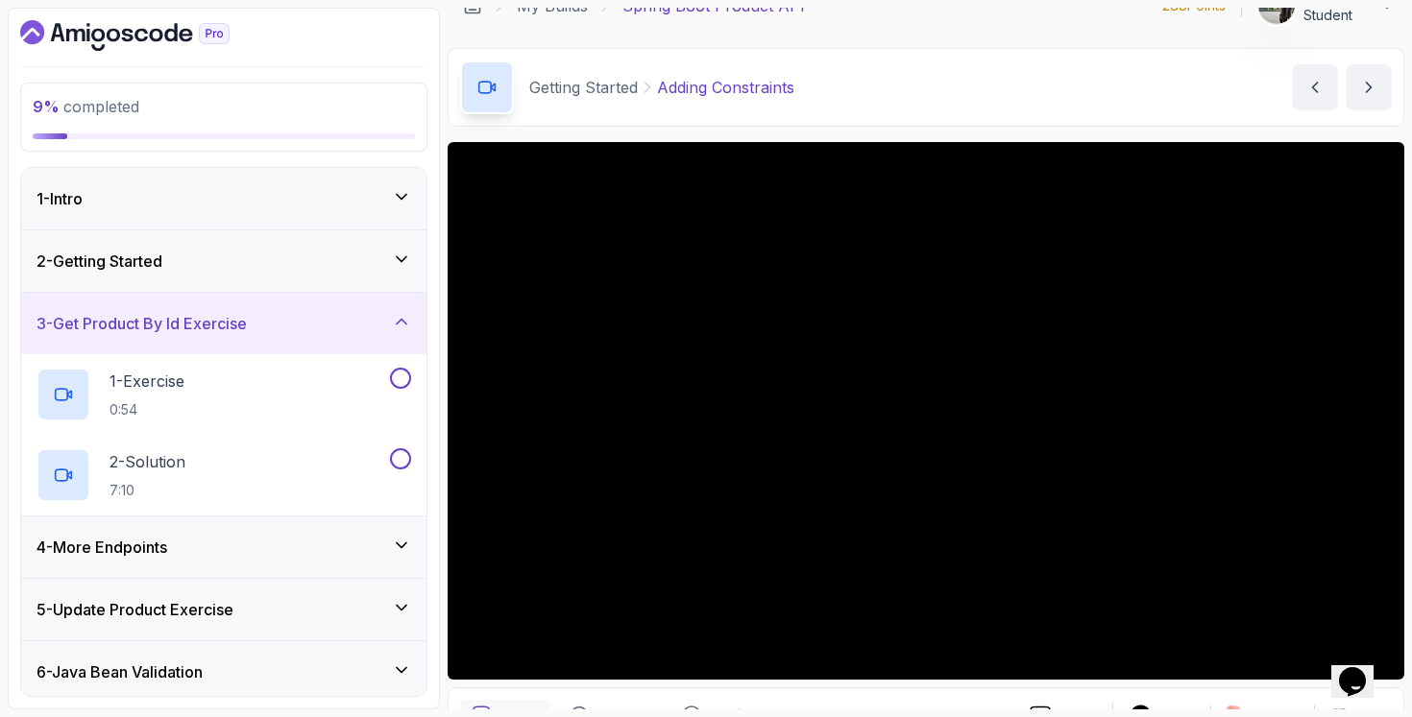
click at [340, 263] on div "2 - Getting Started" at bounding box center [223, 261] width 375 height 23
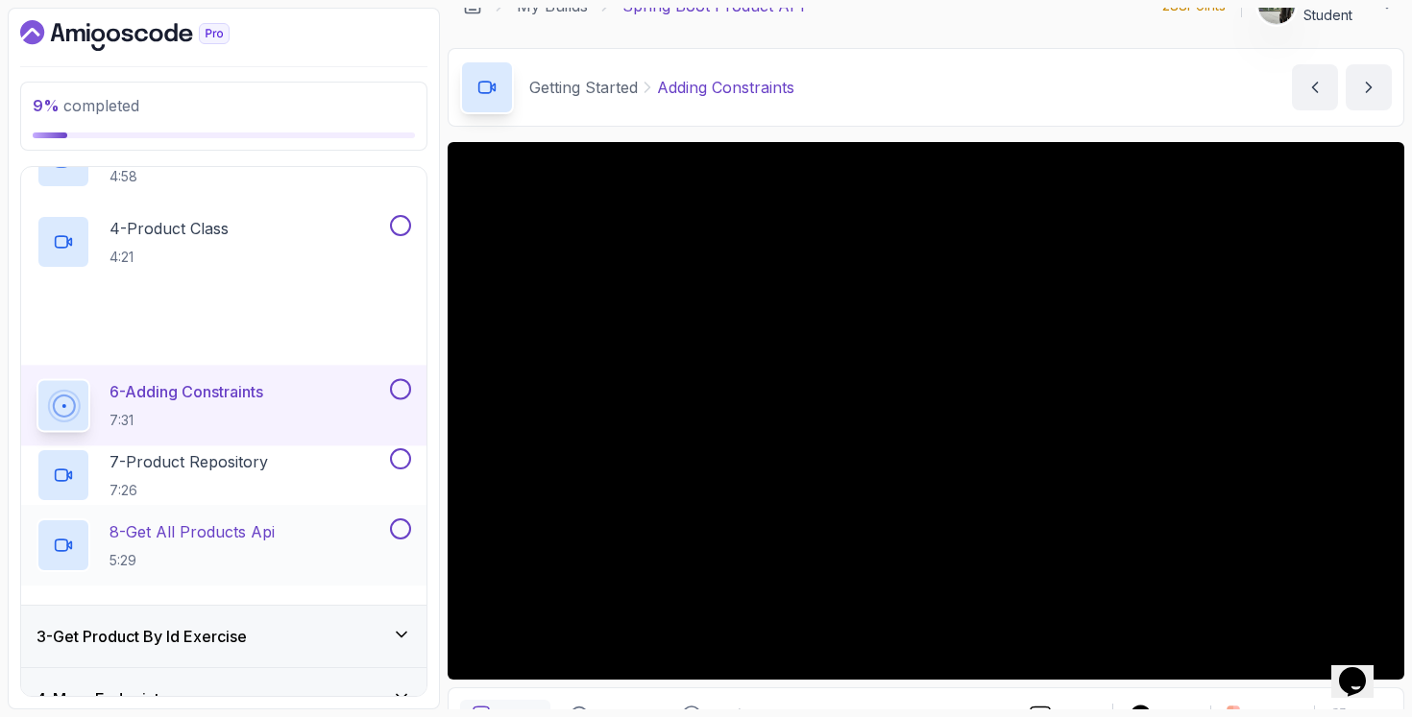
scroll to position [450, 0]
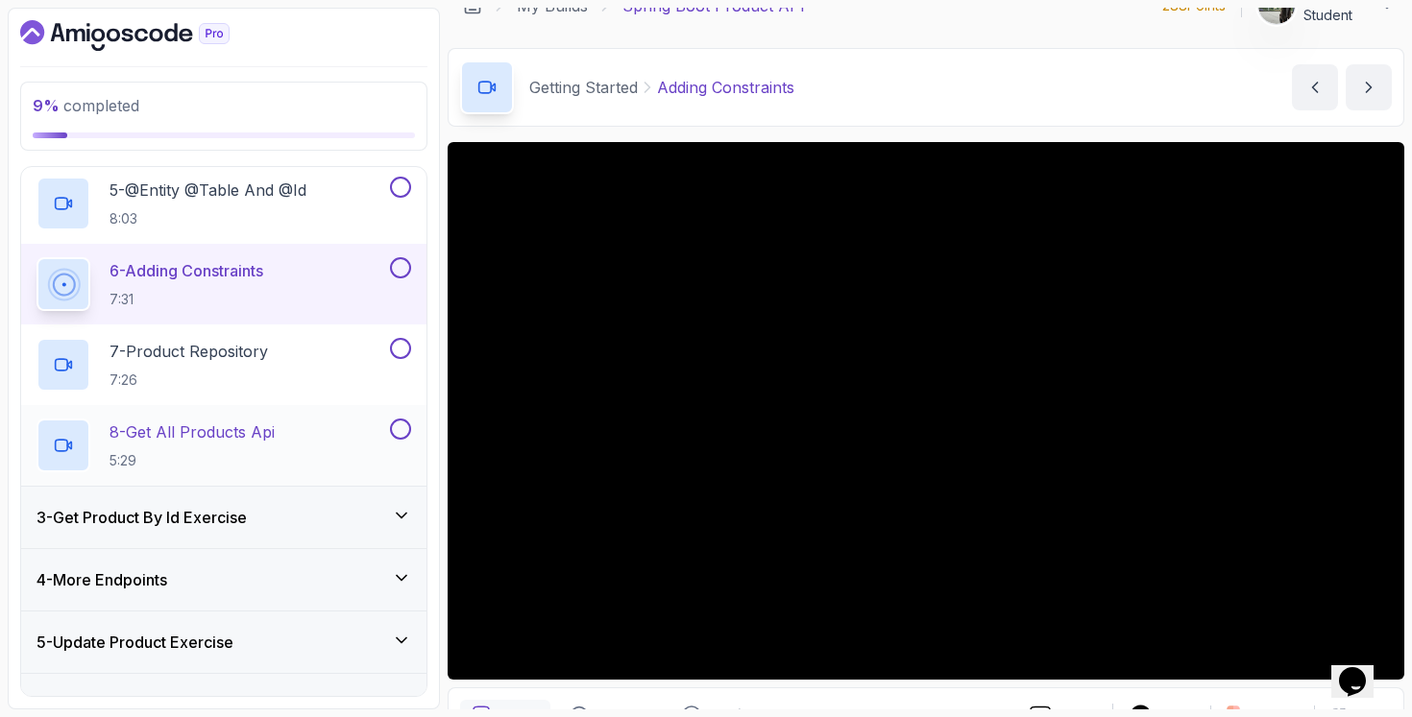
click at [327, 459] on div "8 - Get All Products Api 5:29" at bounding box center [211, 446] width 350 height 54
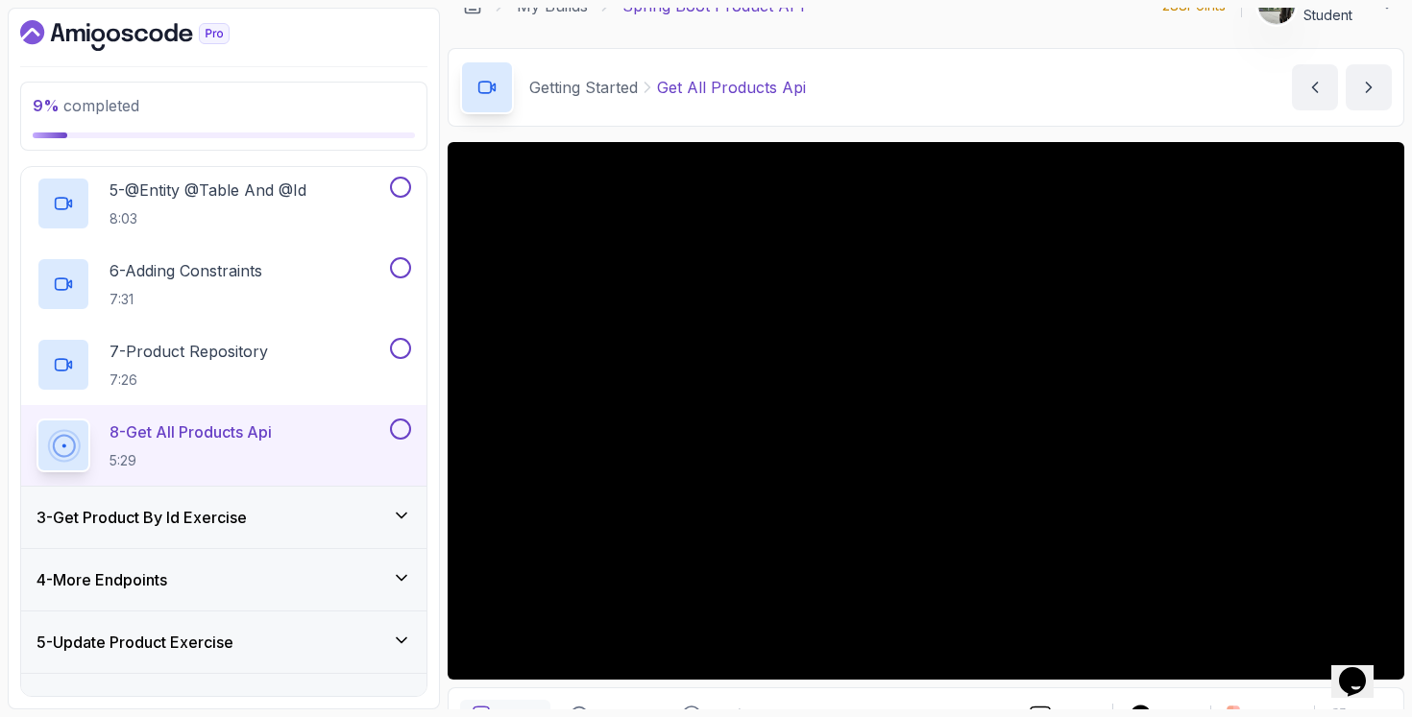
click at [296, 516] on div "3 - Get Product By Id Exercise" at bounding box center [223, 517] width 375 height 23
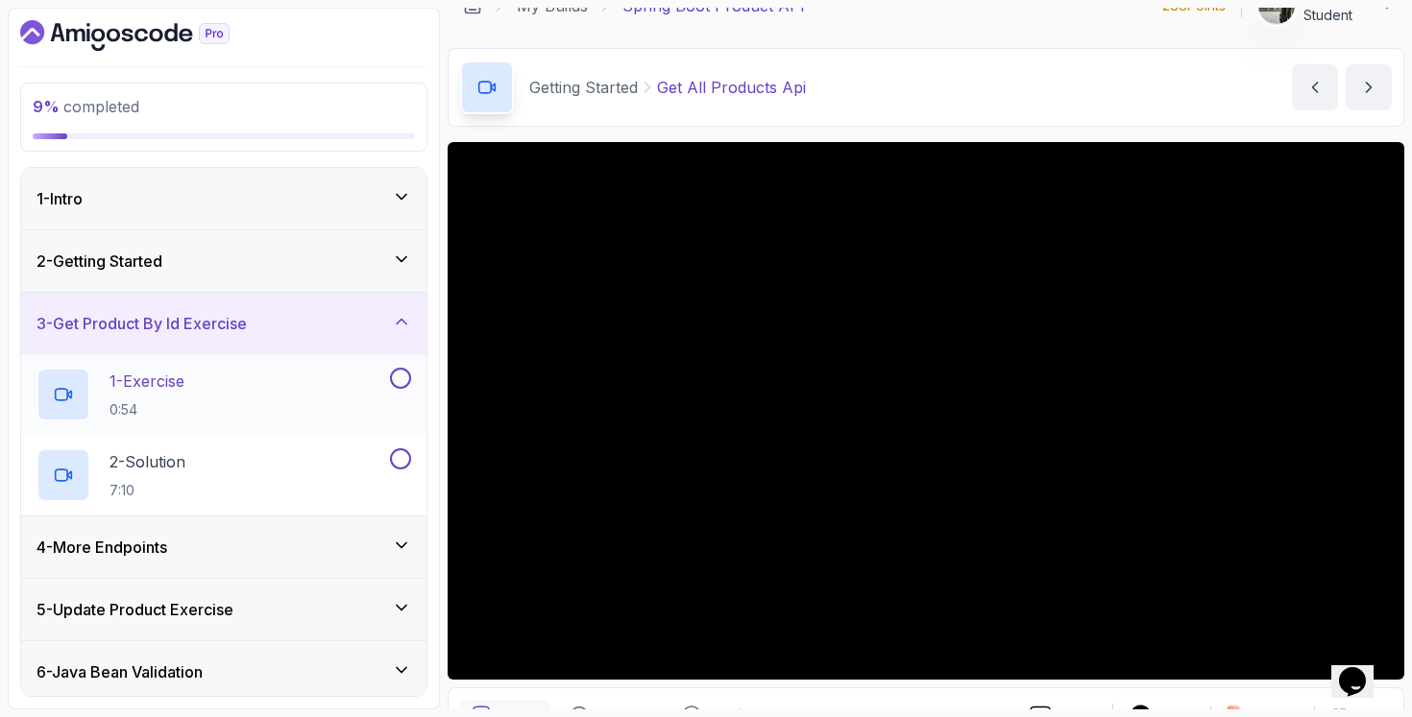
click at [294, 388] on div "1 - Exercise 0:54" at bounding box center [211, 395] width 350 height 54
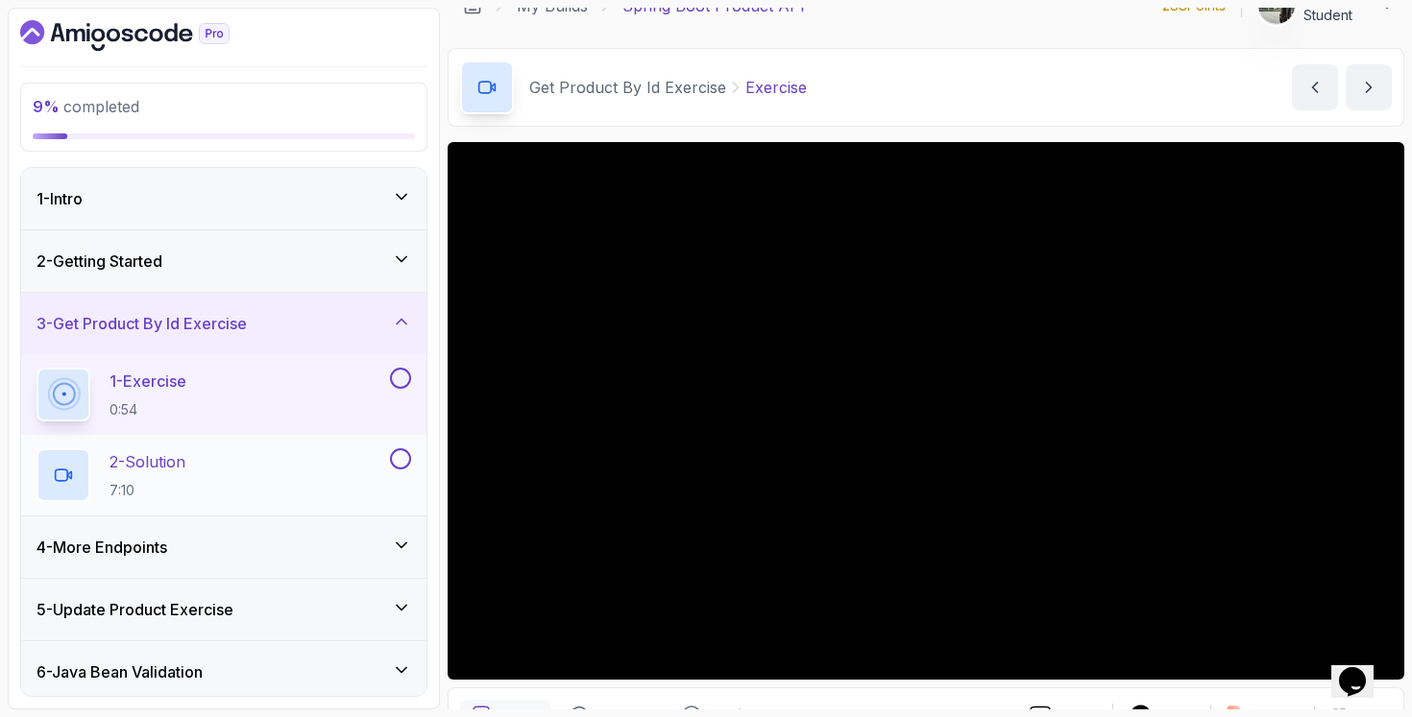
click at [366, 483] on div "2 - Solution 7:10" at bounding box center [211, 476] width 350 height 54
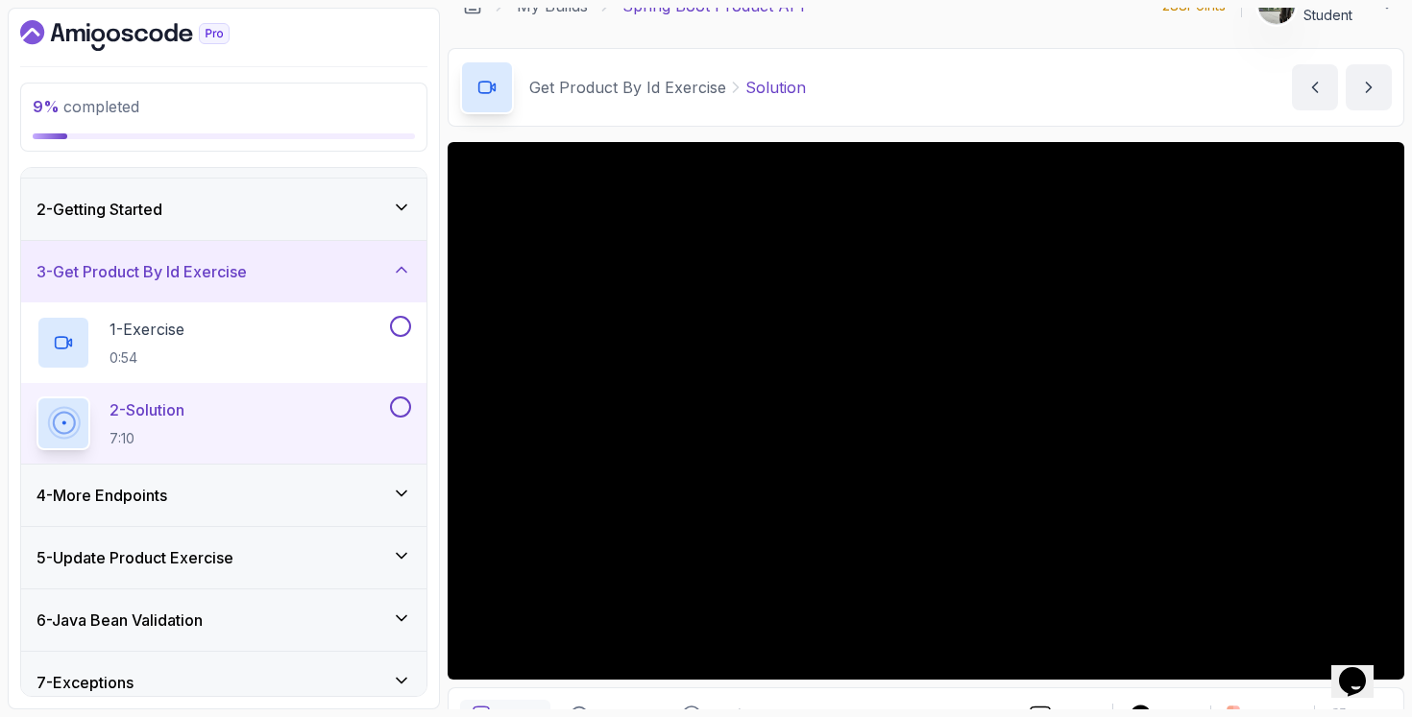
scroll to position [132, 0]
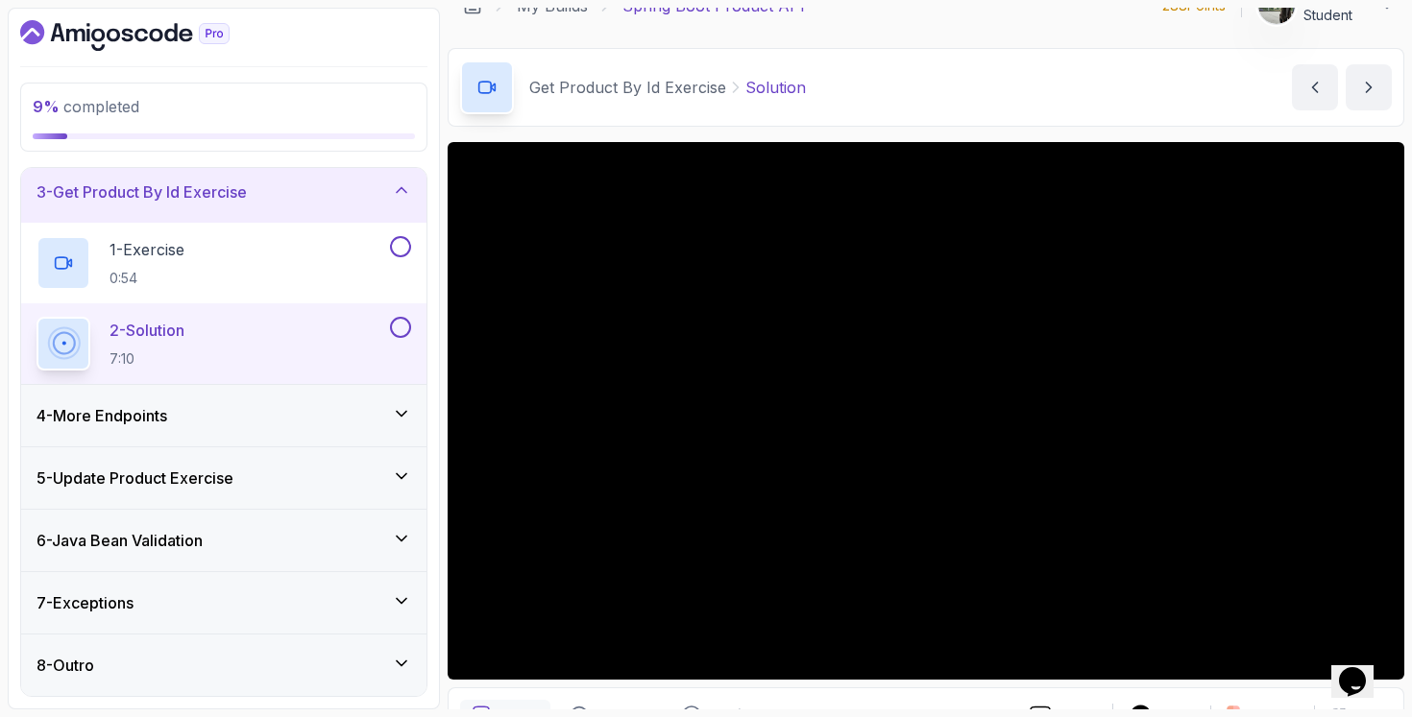
click at [250, 414] on div "4 - More Endpoints" at bounding box center [223, 415] width 375 height 23
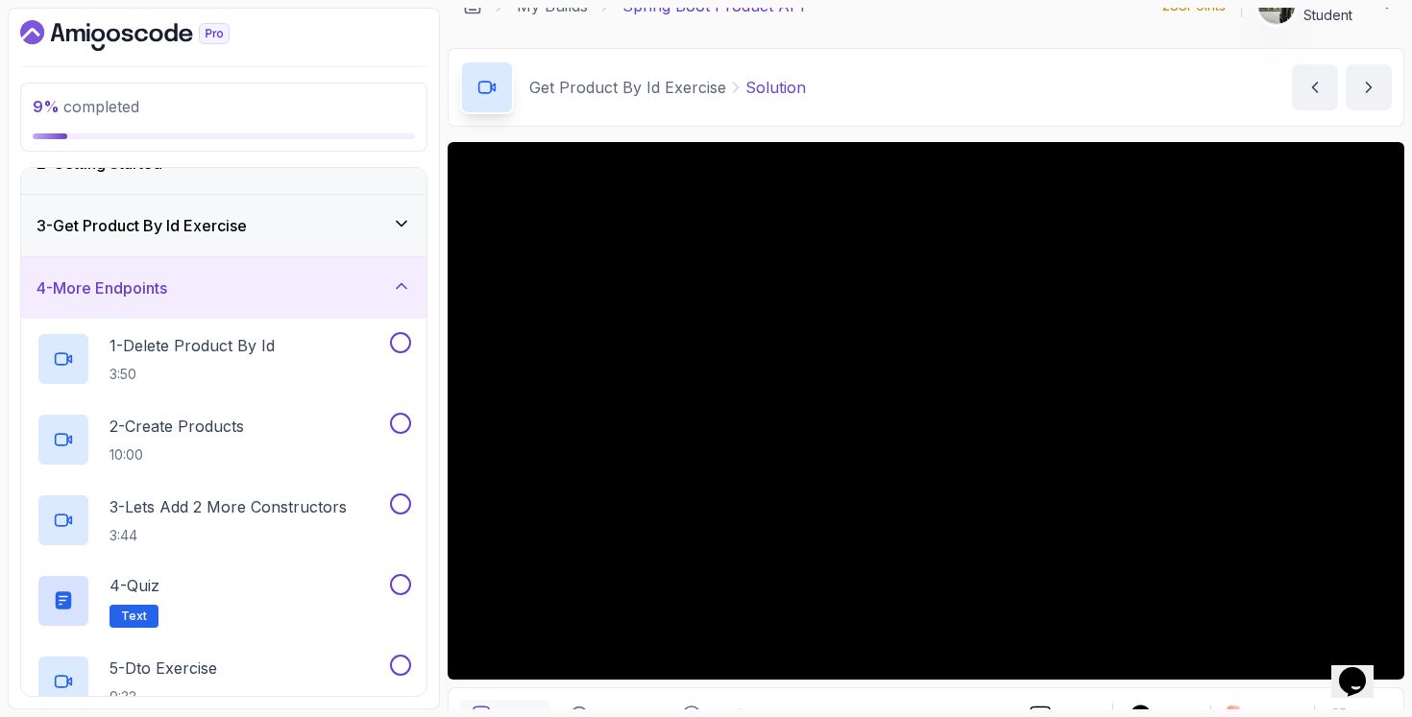
scroll to position [393, 0]
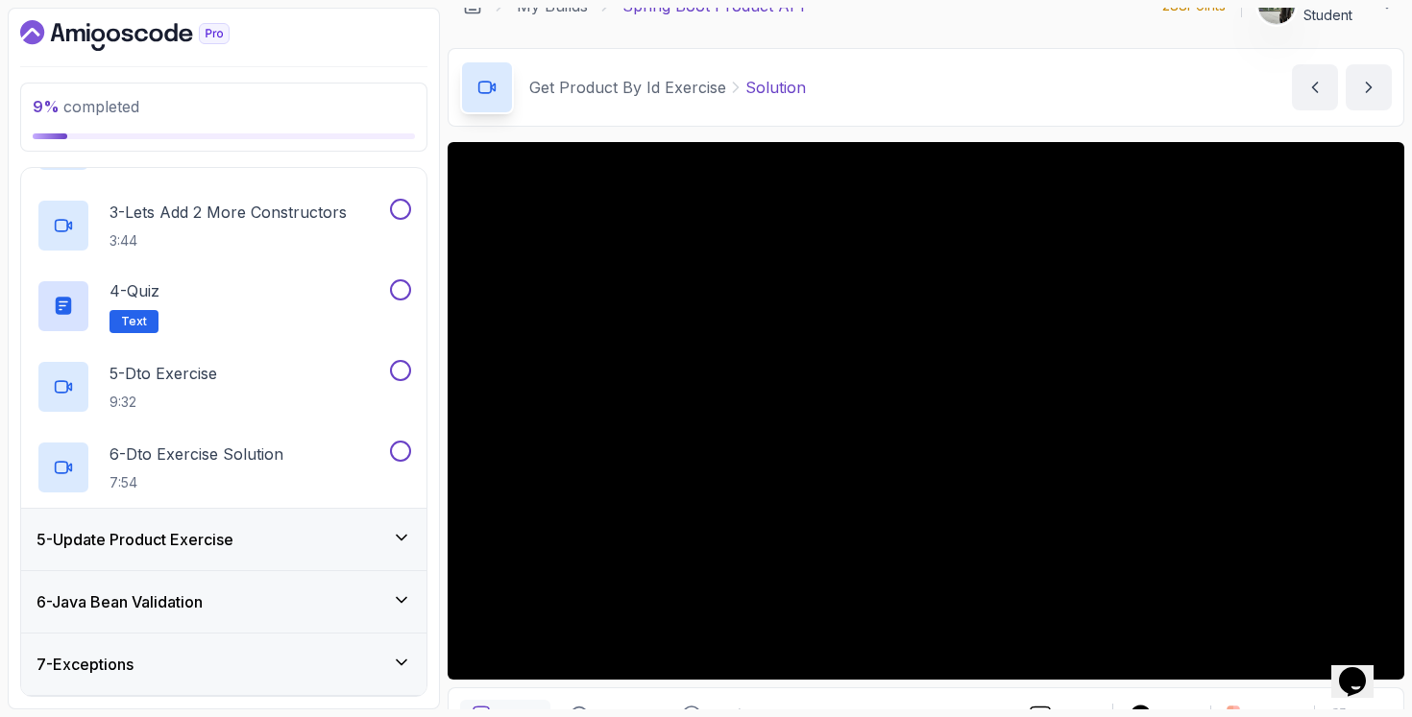
click at [290, 537] on div "5 - Update Product Exercise" at bounding box center [223, 539] width 375 height 23
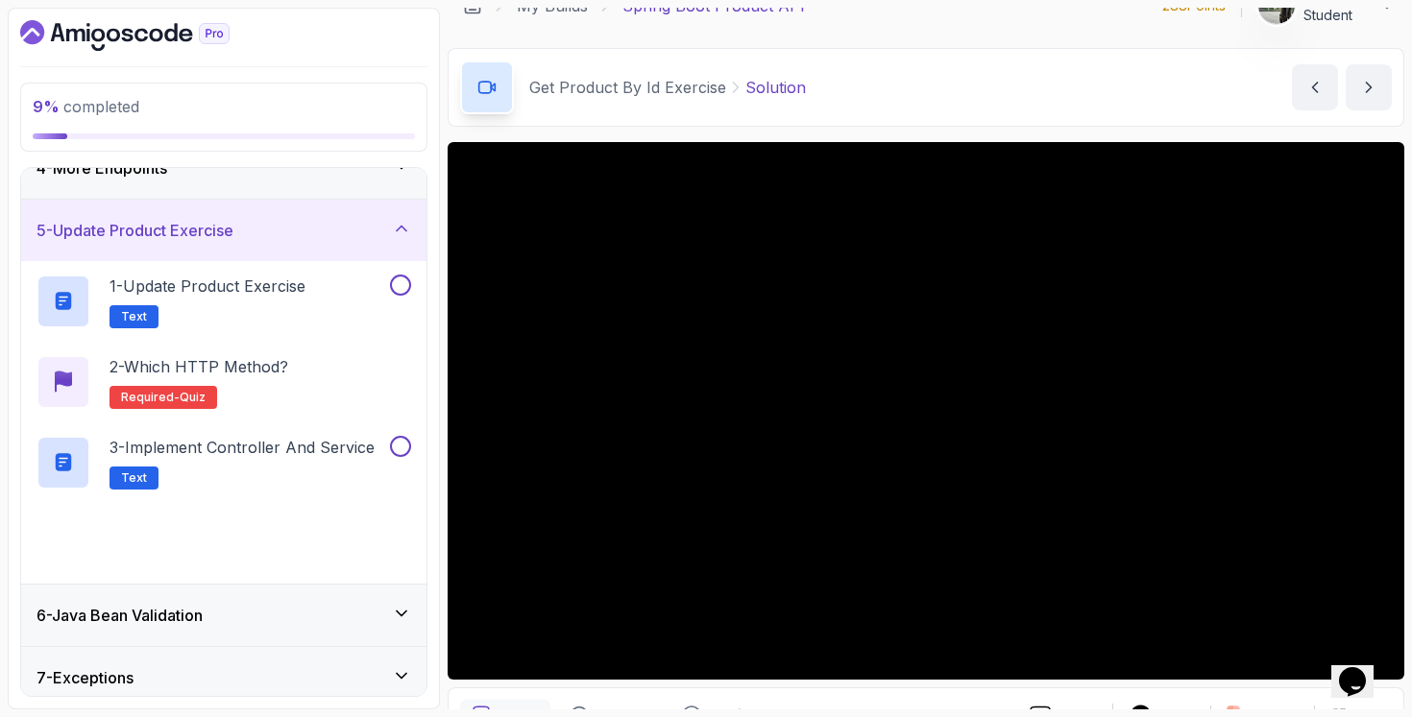
scroll to position [292, 0]
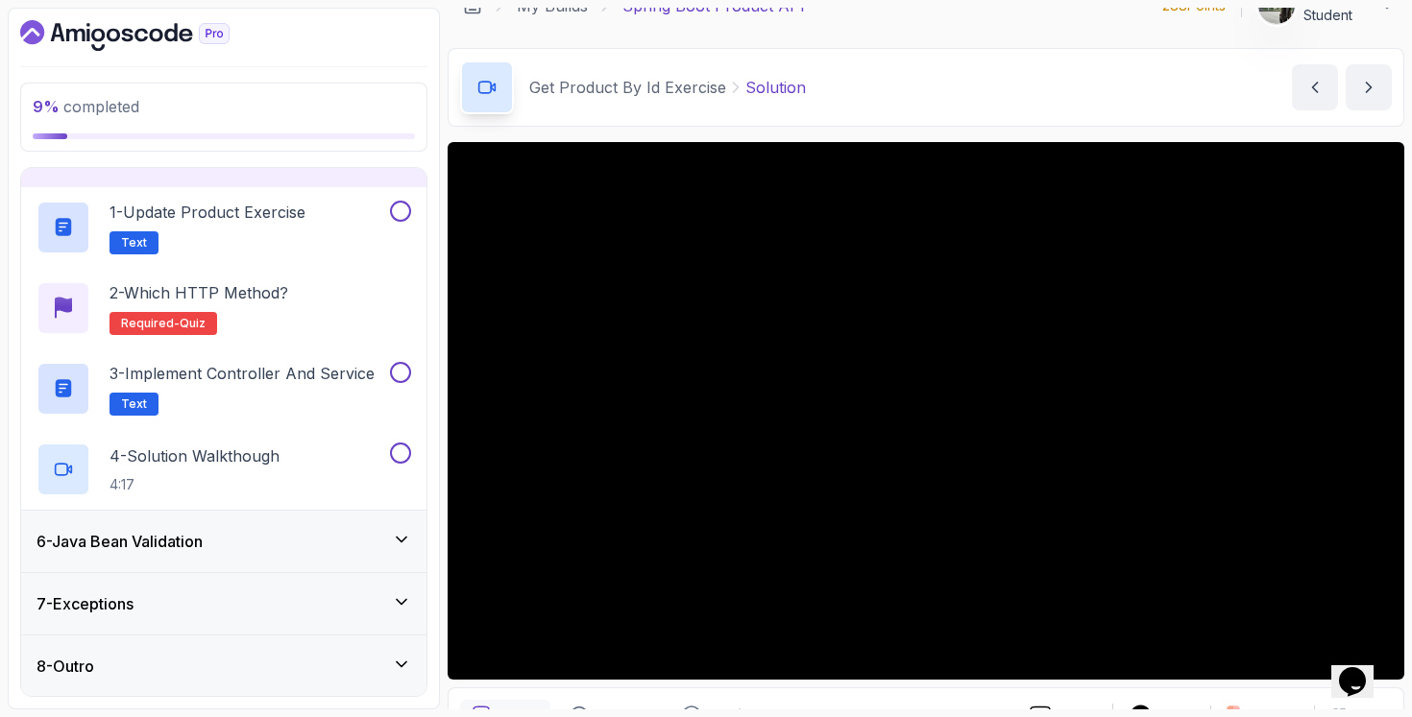
click at [320, 538] on div "6 - Java Bean Validation" at bounding box center [223, 541] width 375 height 23
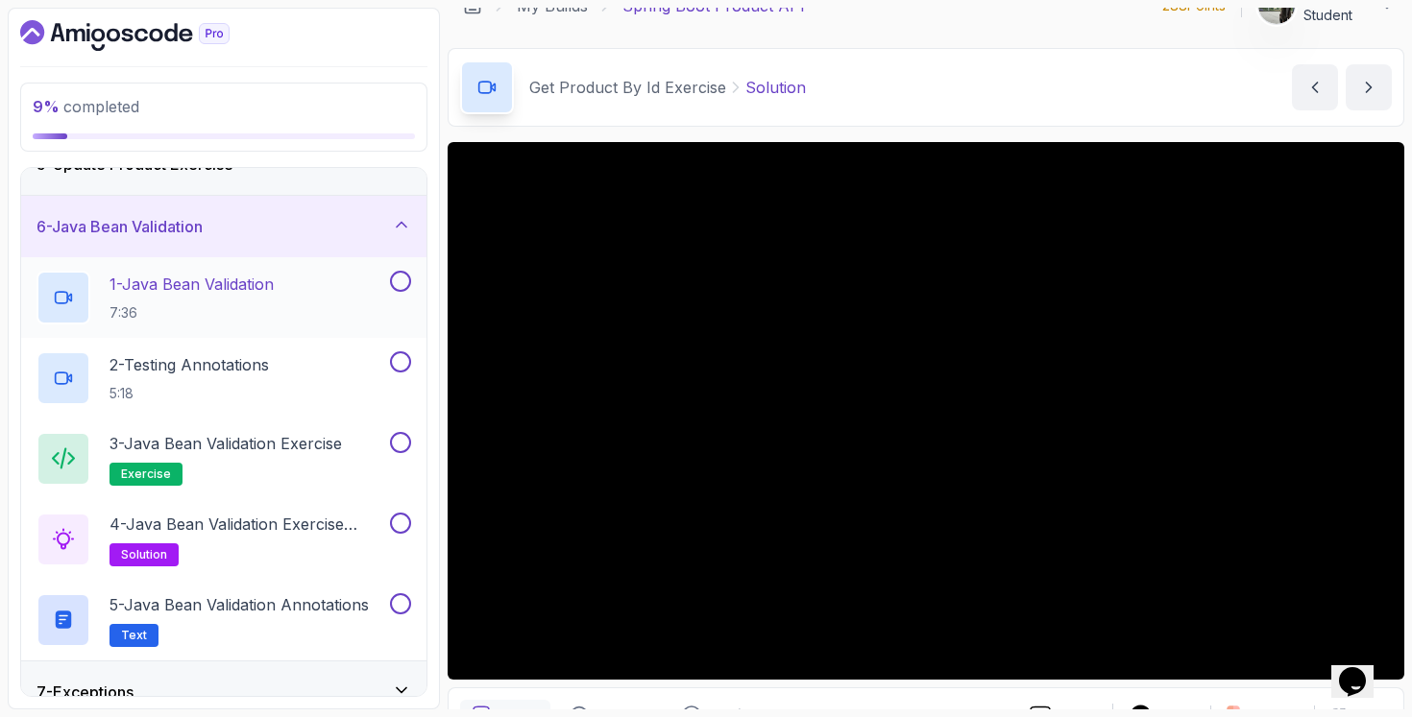
scroll to position [373, 0]
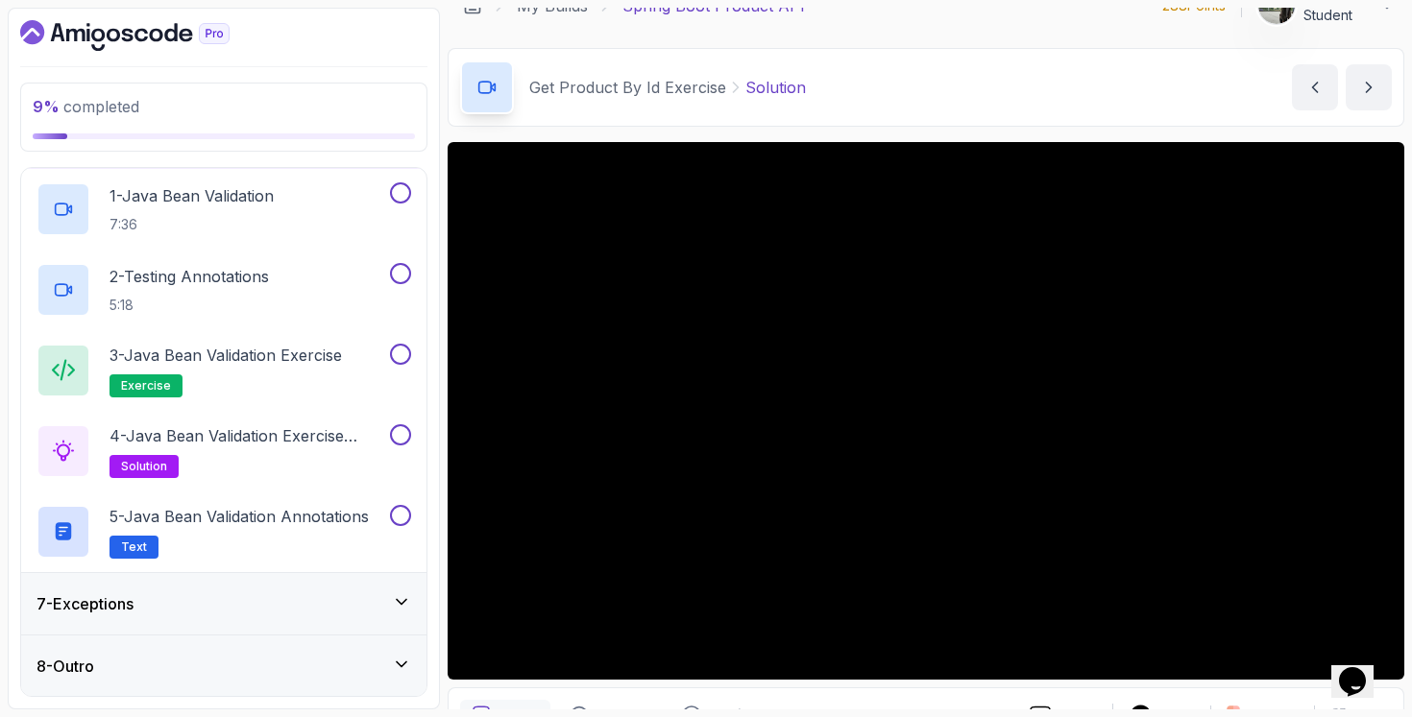
click at [374, 597] on div "7 - Exceptions" at bounding box center [223, 604] width 375 height 23
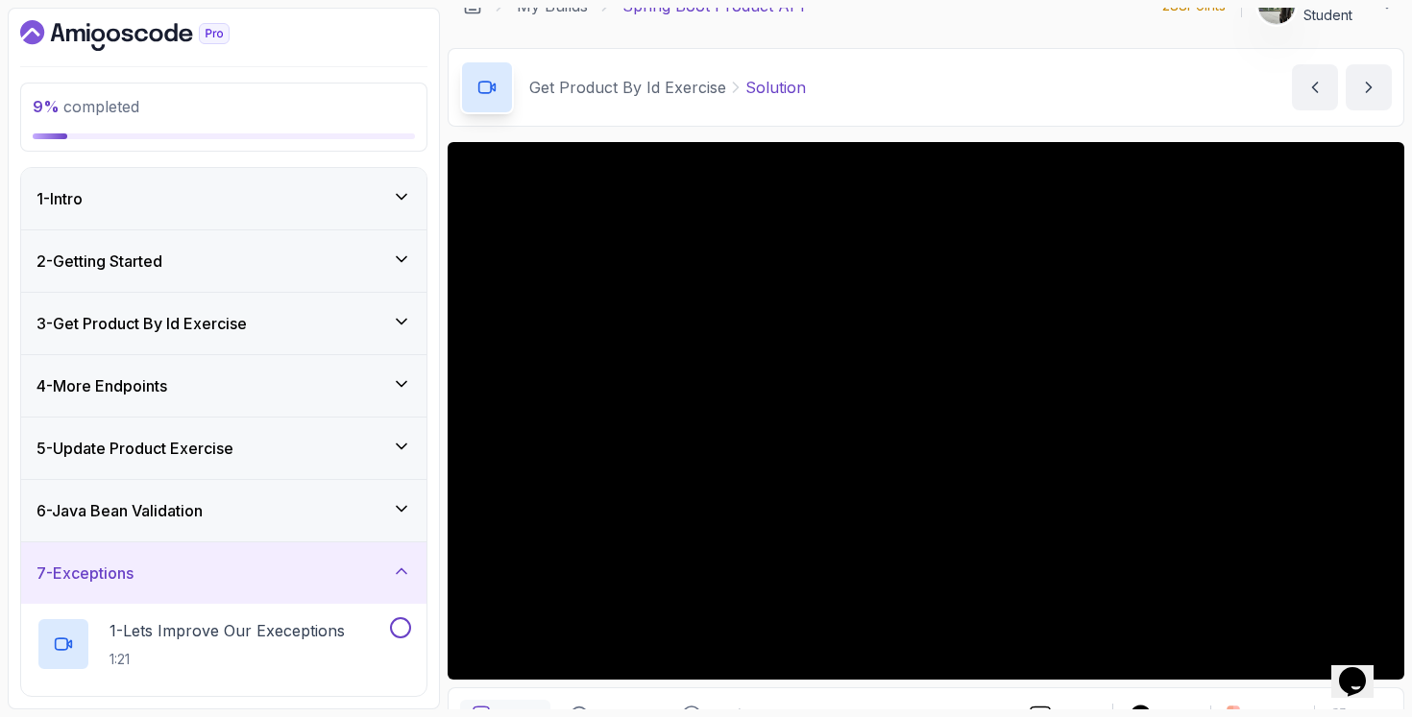
scroll to position [453, 0]
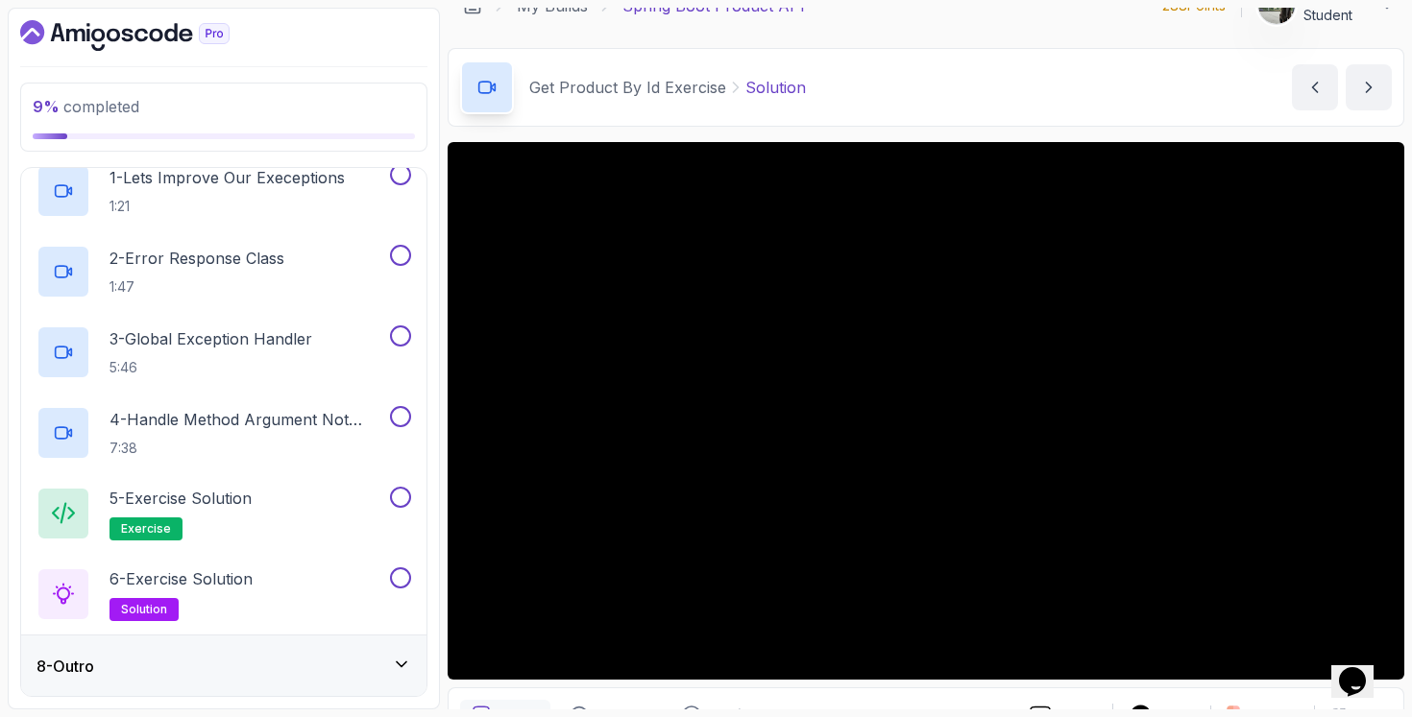
click at [362, 667] on div "8 - Outro" at bounding box center [223, 666] width 375 height 23
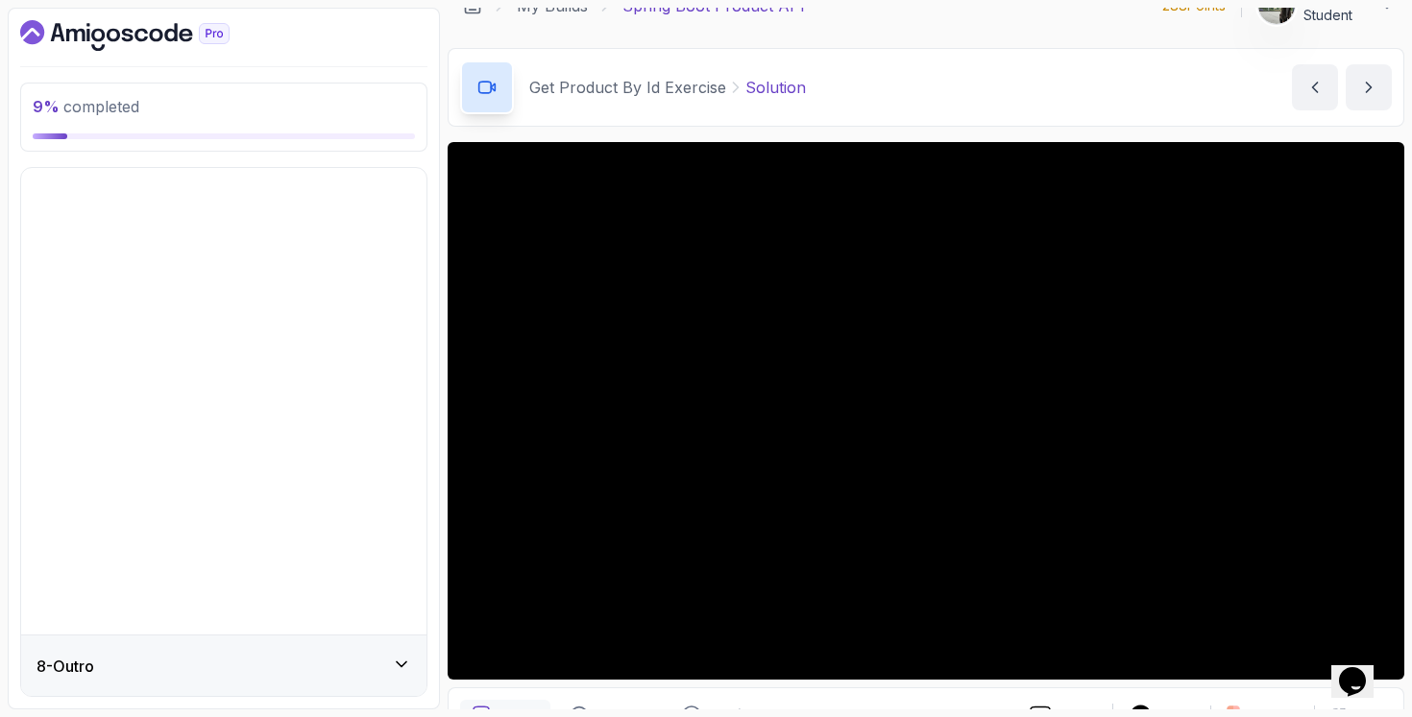
scroll to position [0, 0]
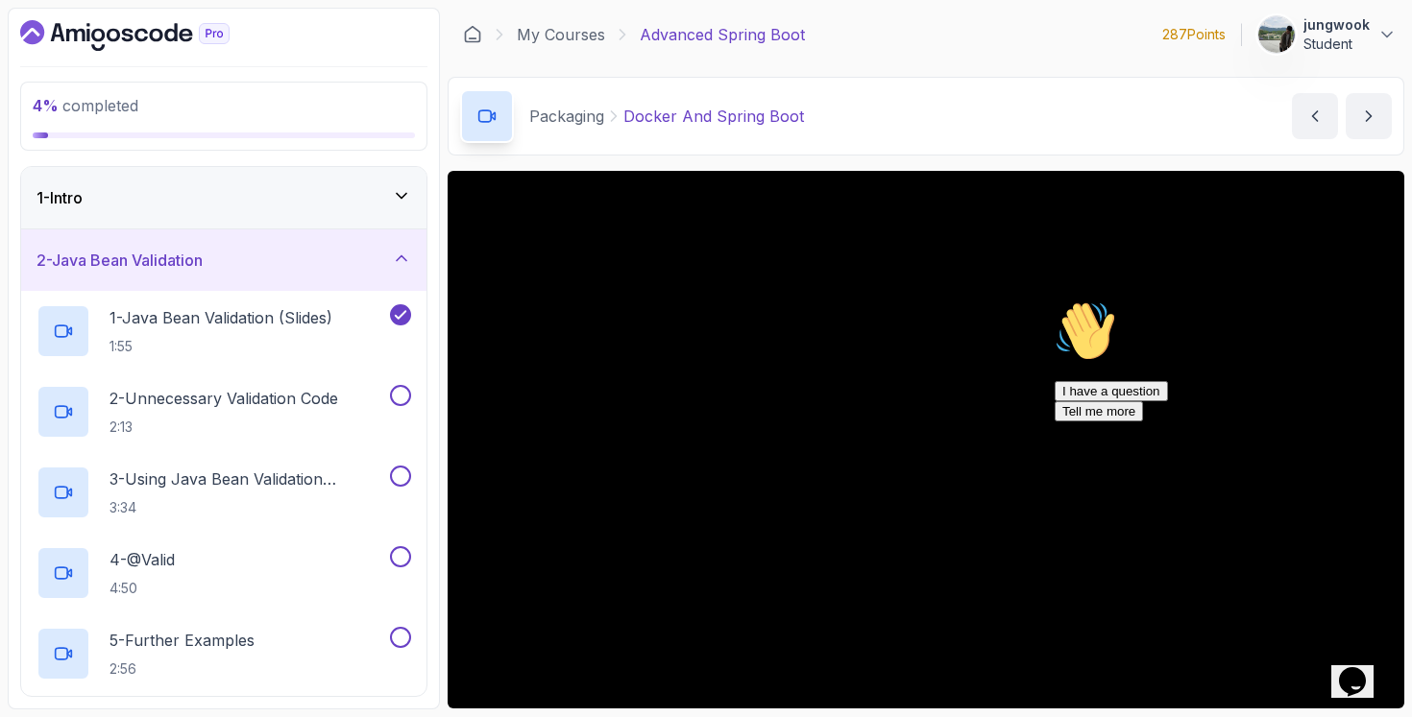
click at [289, 213] on div "1 - Intro" at bounding box center [223, 197] width 405 height 61
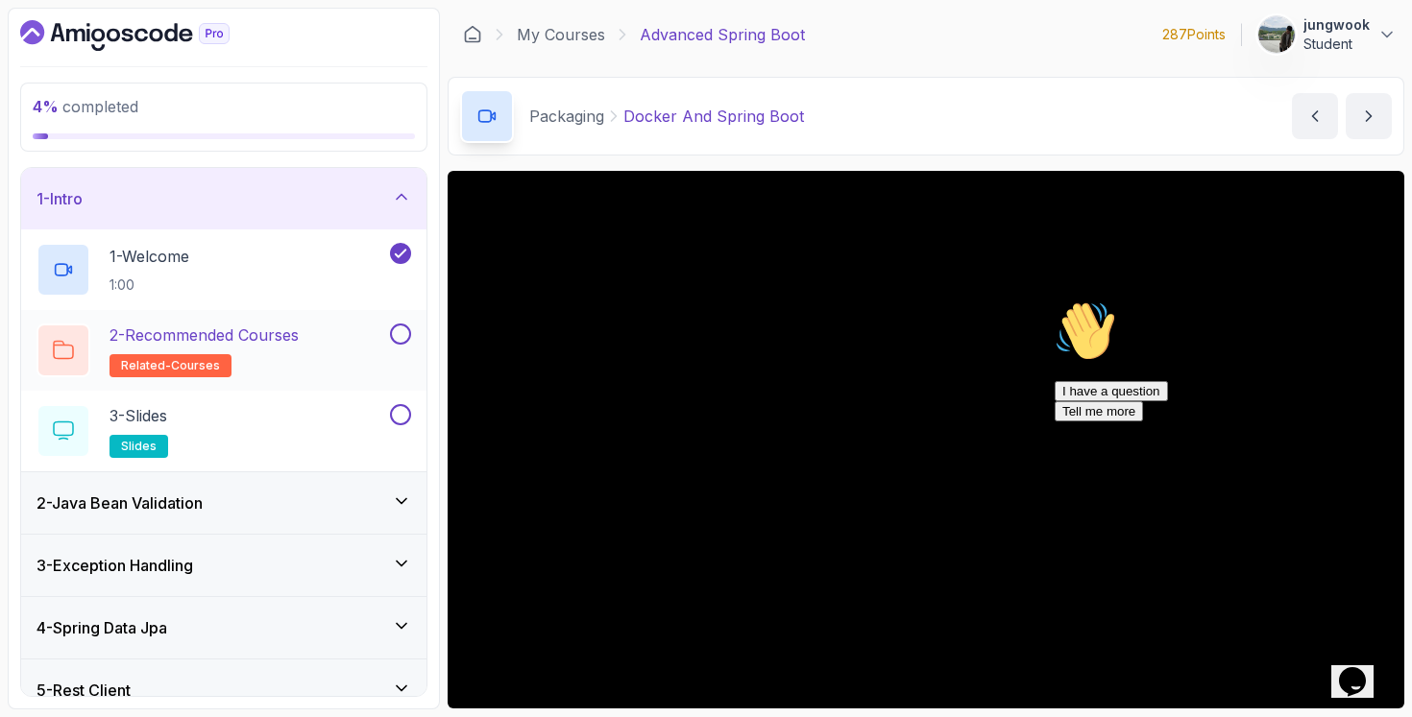
click at [245, 344] on p "2 - Recommended Courses" at bounding box center [203, 335] width 189 height 23
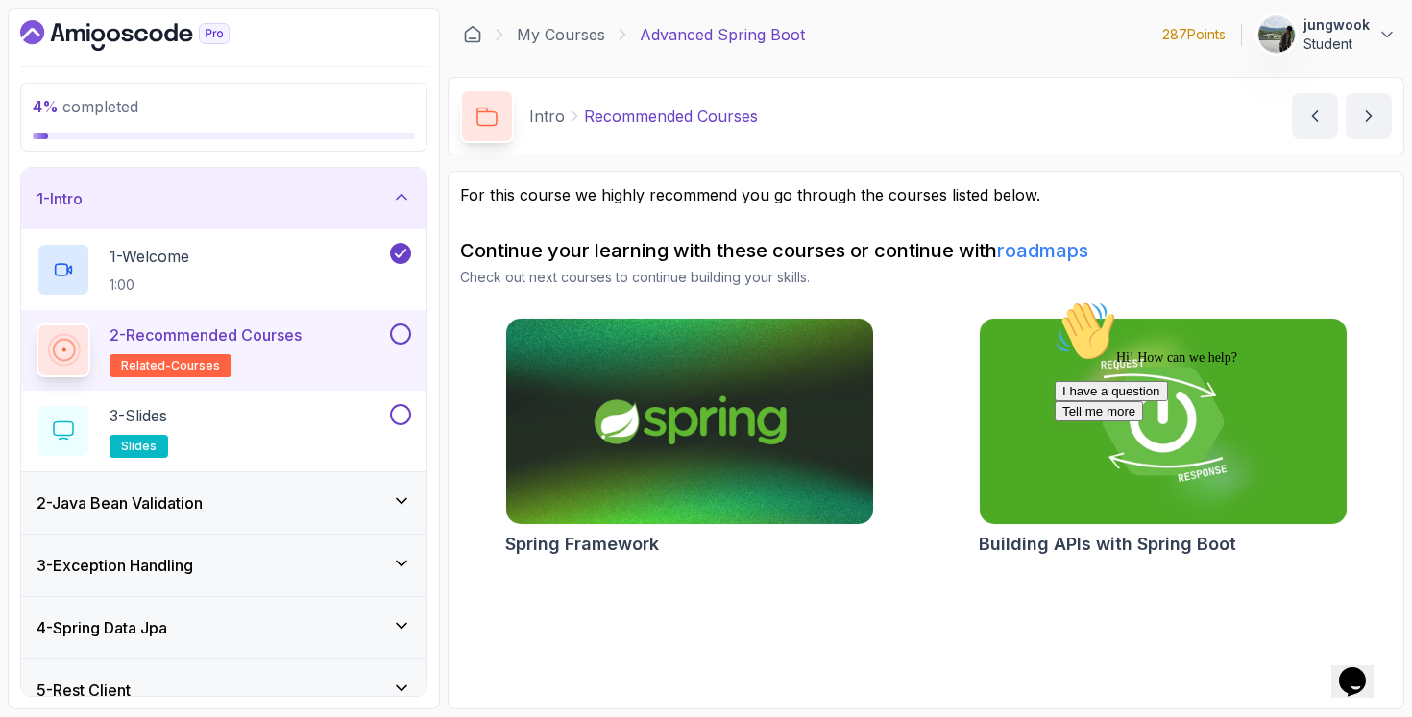
click at [1129, 400] on div "Hi! How can we help? I have a question Tell me more" at bounding box center [1228, 361] width 346 height 121
click at [1357, 301] on div at bounding box center [1228, 301] width 346 height 0
click at [1387, 422] on div "Hi! How can we help? I have a question Tell me more" at bounding box center [1228, 361] width 346 height 121
click at [1055, 301] on icon "Chat attention grabber" at bounding box center [1055, 301] width 0 height 0
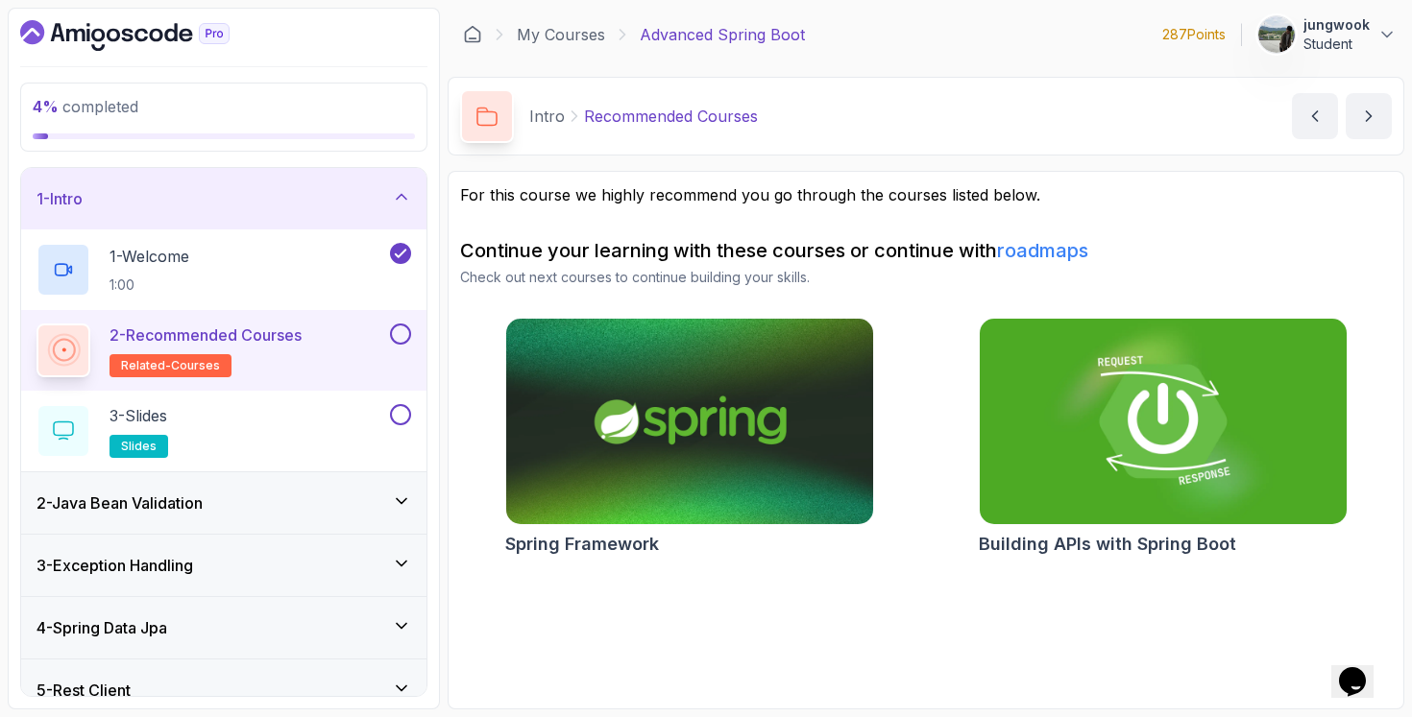
click at [1273, 424] on img at bounding box center [1162, 422] width 385 height 216
click at [187, 494] on h3 "2 - Java Bean Validation" at bounding box center [119, 503] width 166 height 23
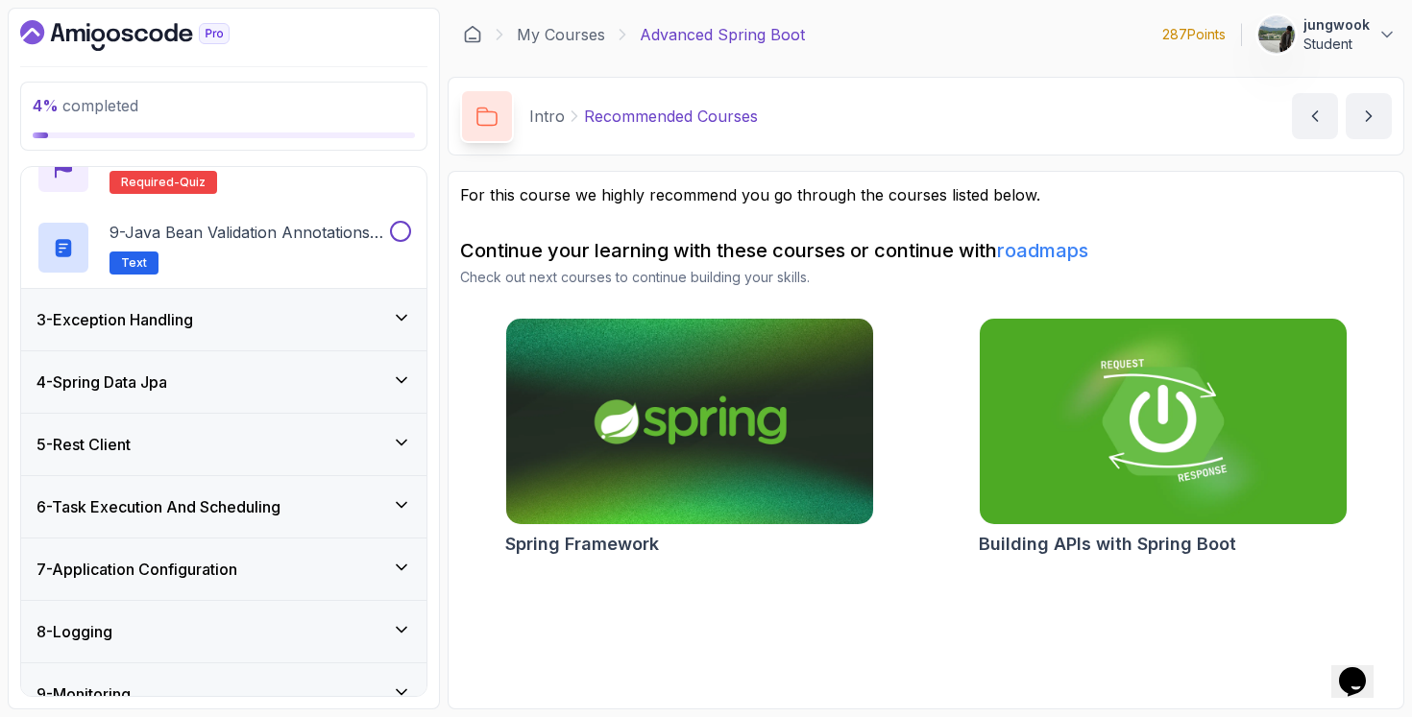
click at [306, 293] on div "3 - Exception Handling" at bounding box center [223, 319] width 405 height 61
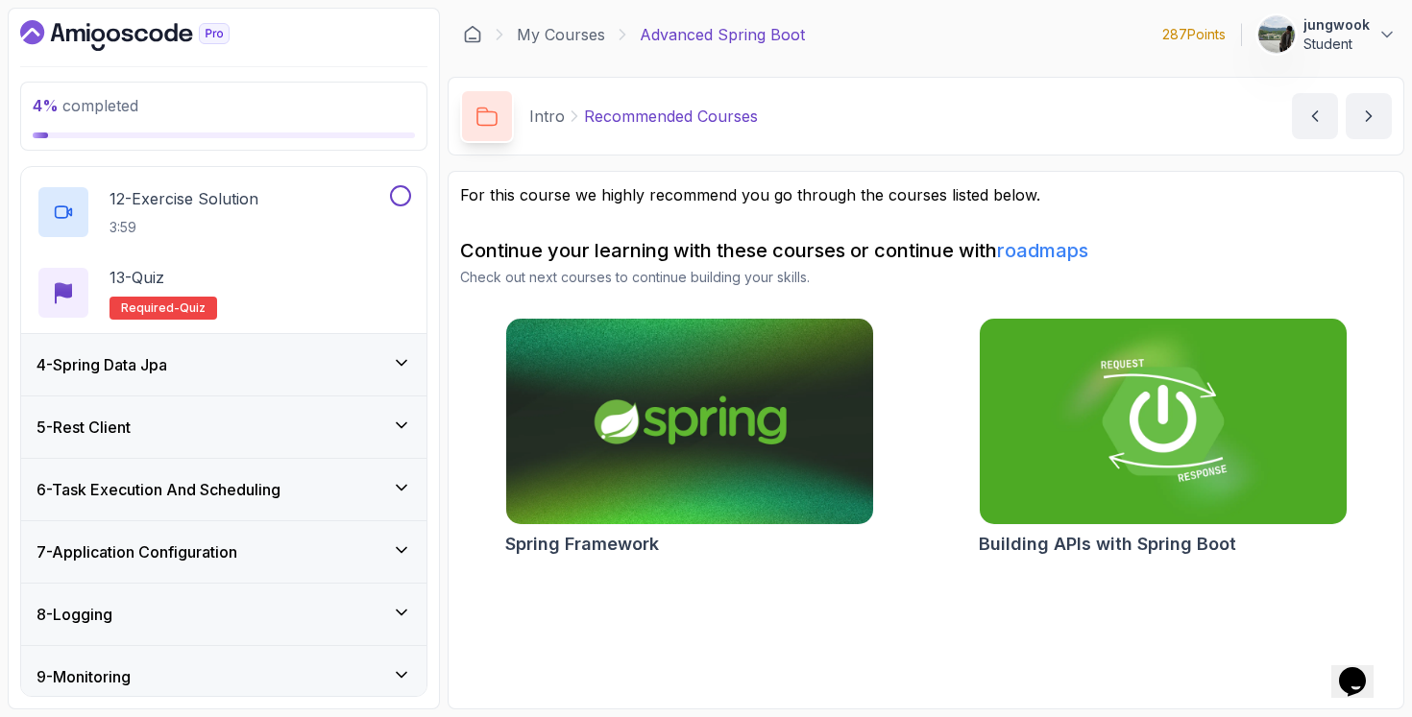
click at [264, 369] on div "4 - Spring Data Jpa" at bounding box center [223, 364] width 375 height 23
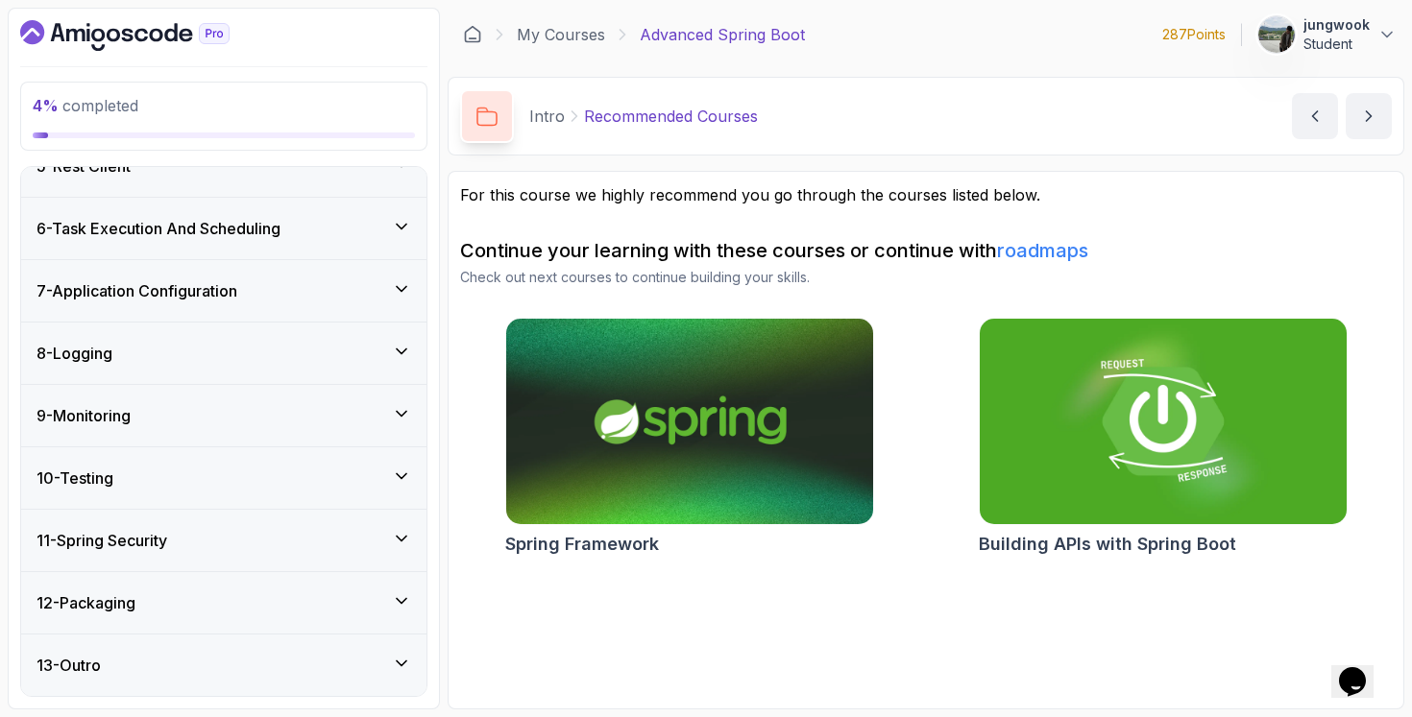
scroll to position [1492, 0]
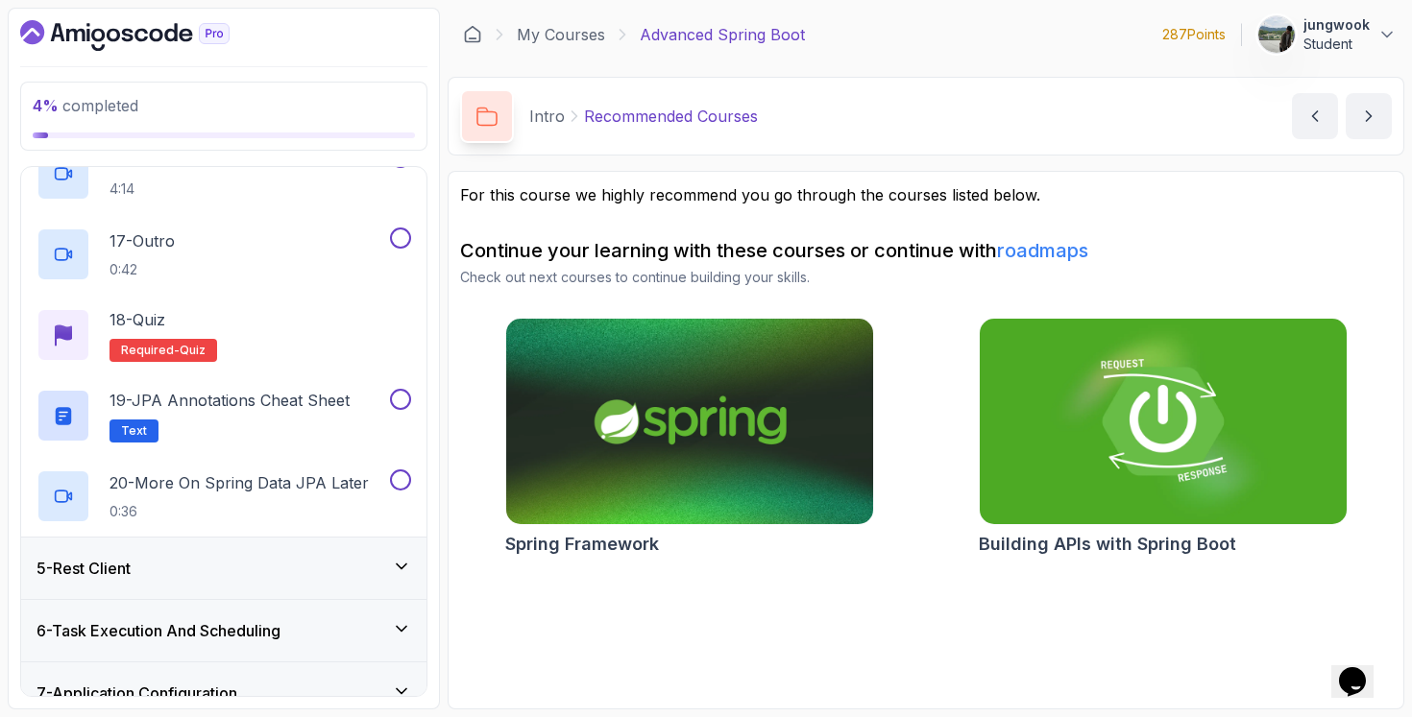
click at [272, 554] on div "5 - Rest Client" at bounding box center [223, 568] width 405 height 61
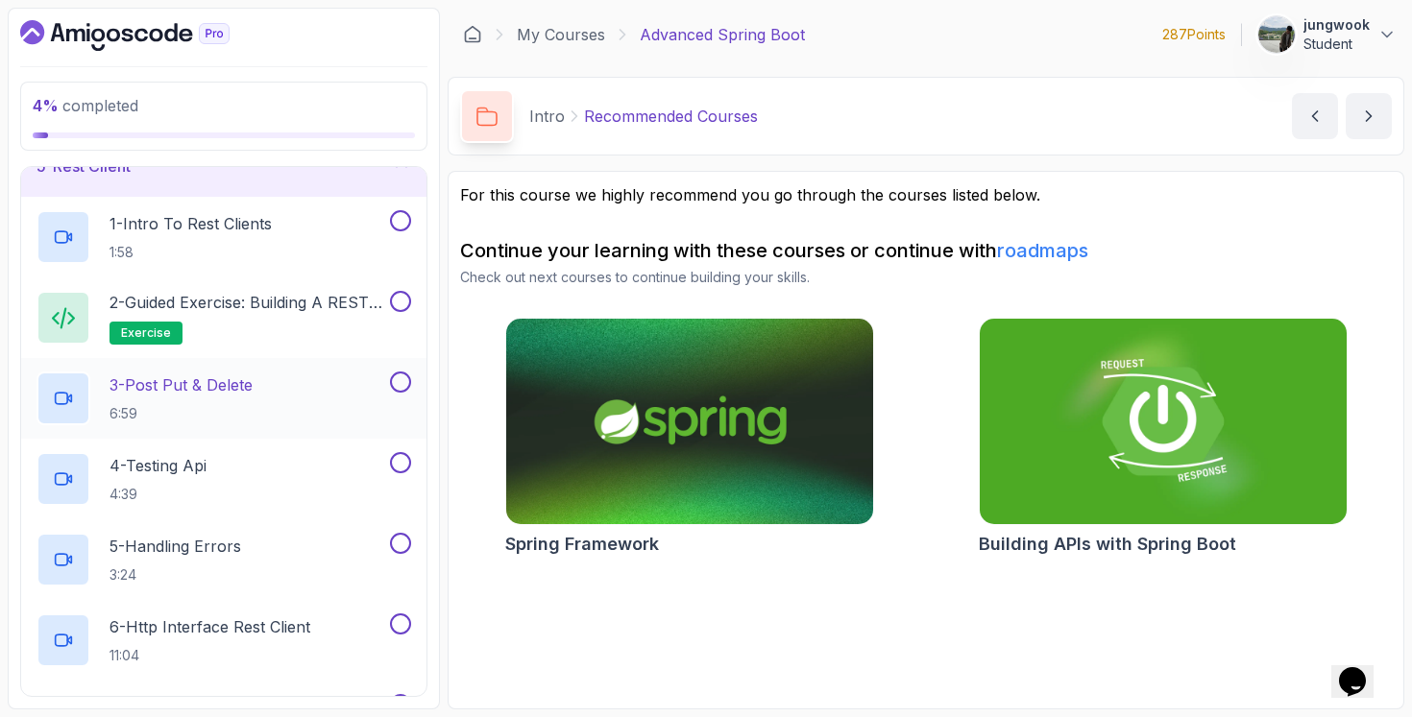
scroll to position [474, 0]
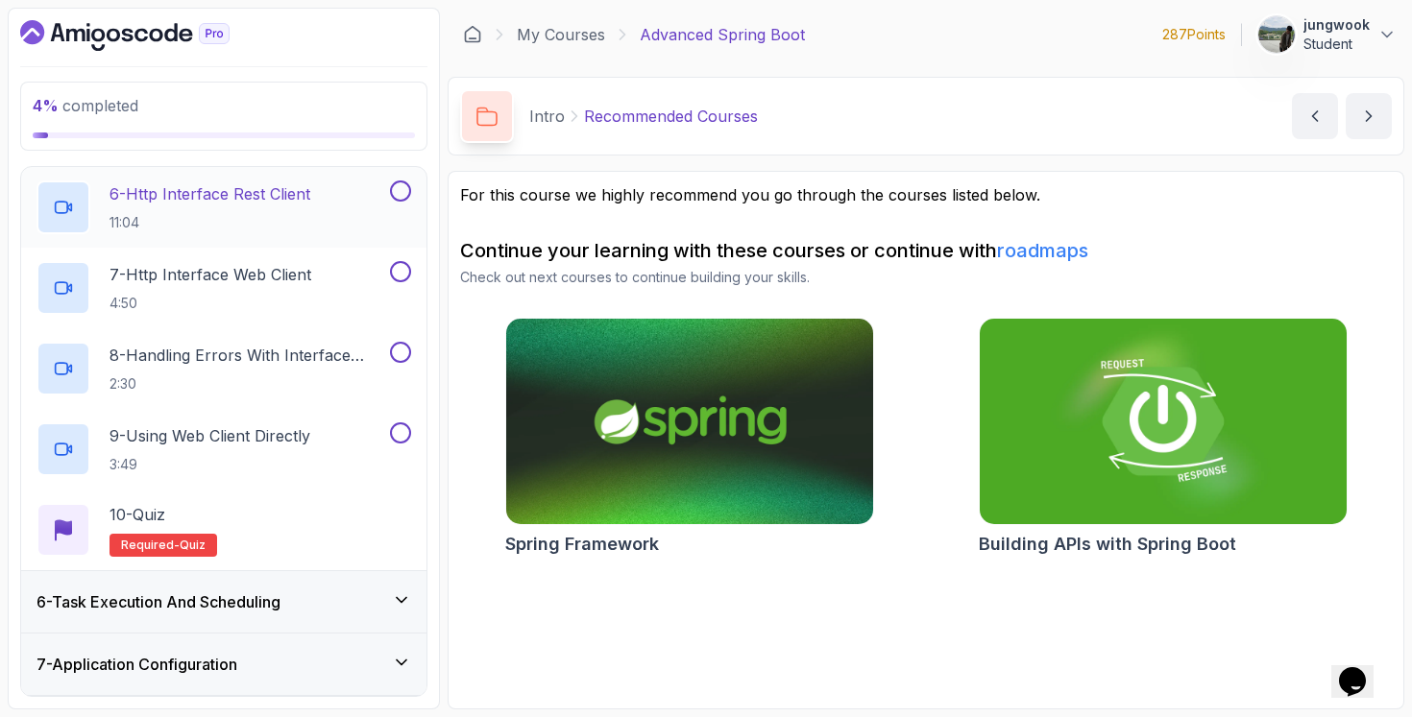
click at [236, 603] on h3 "6 - Task Execution And Scheduling" at bounding box center [158, 602] width 244 height 23
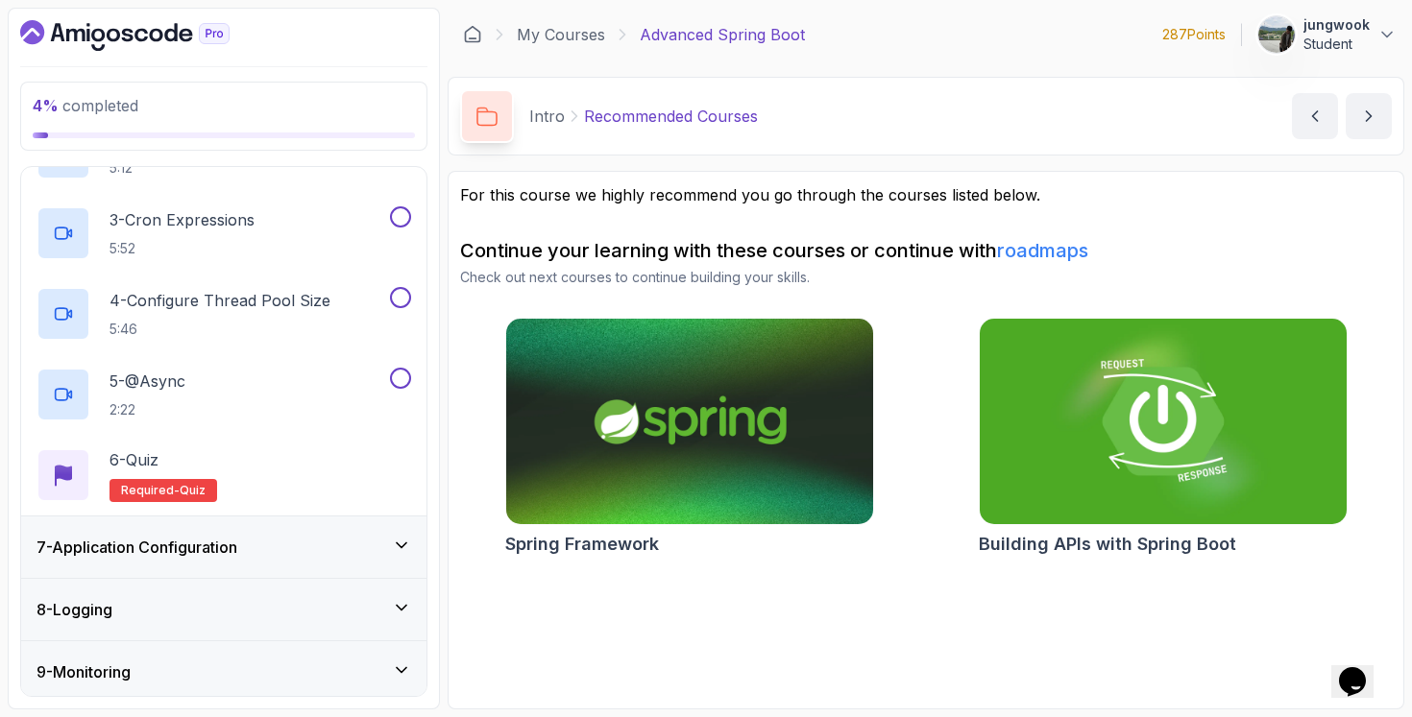
click at [267, 565] on div "7 - Application Configuration" at bounding box center [223, 547] width 405 height 61
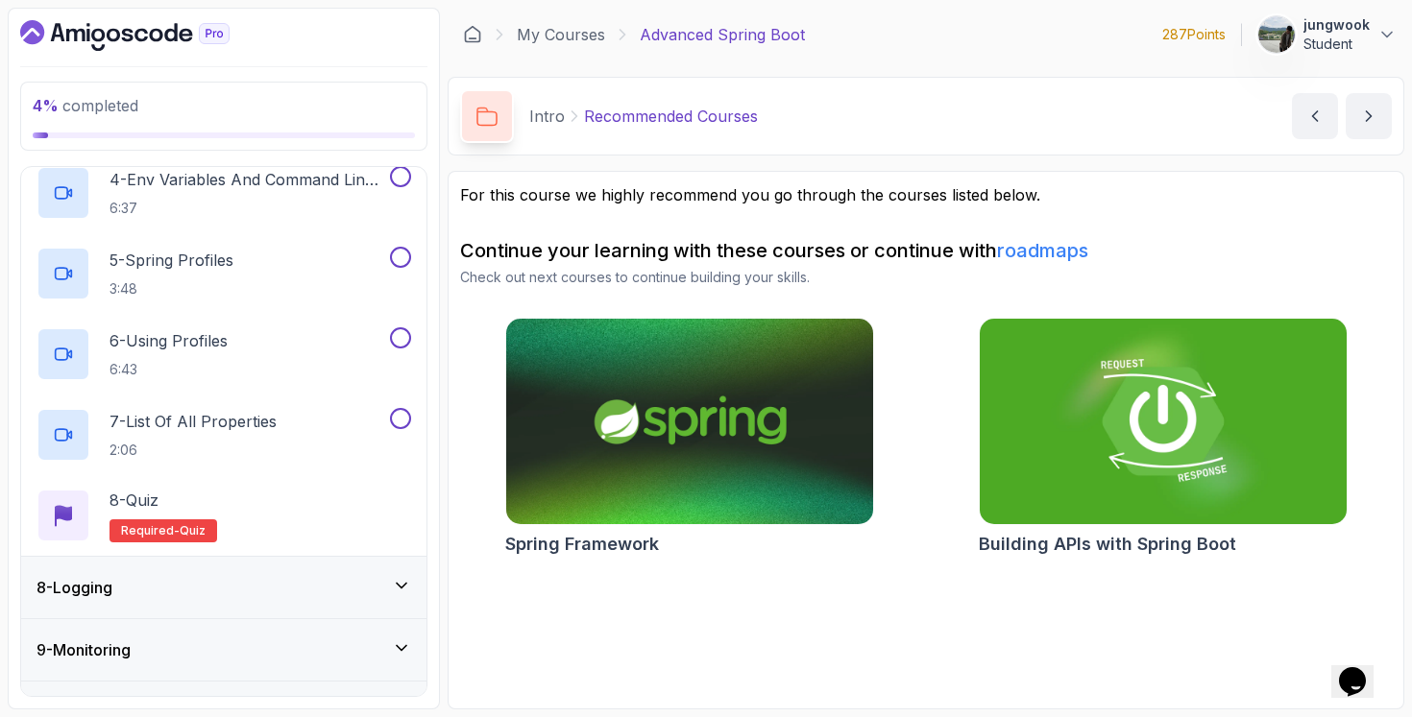
click at [257, 592] on div "8 - Logging" at bounding box center [223, 587] width 375 height 23
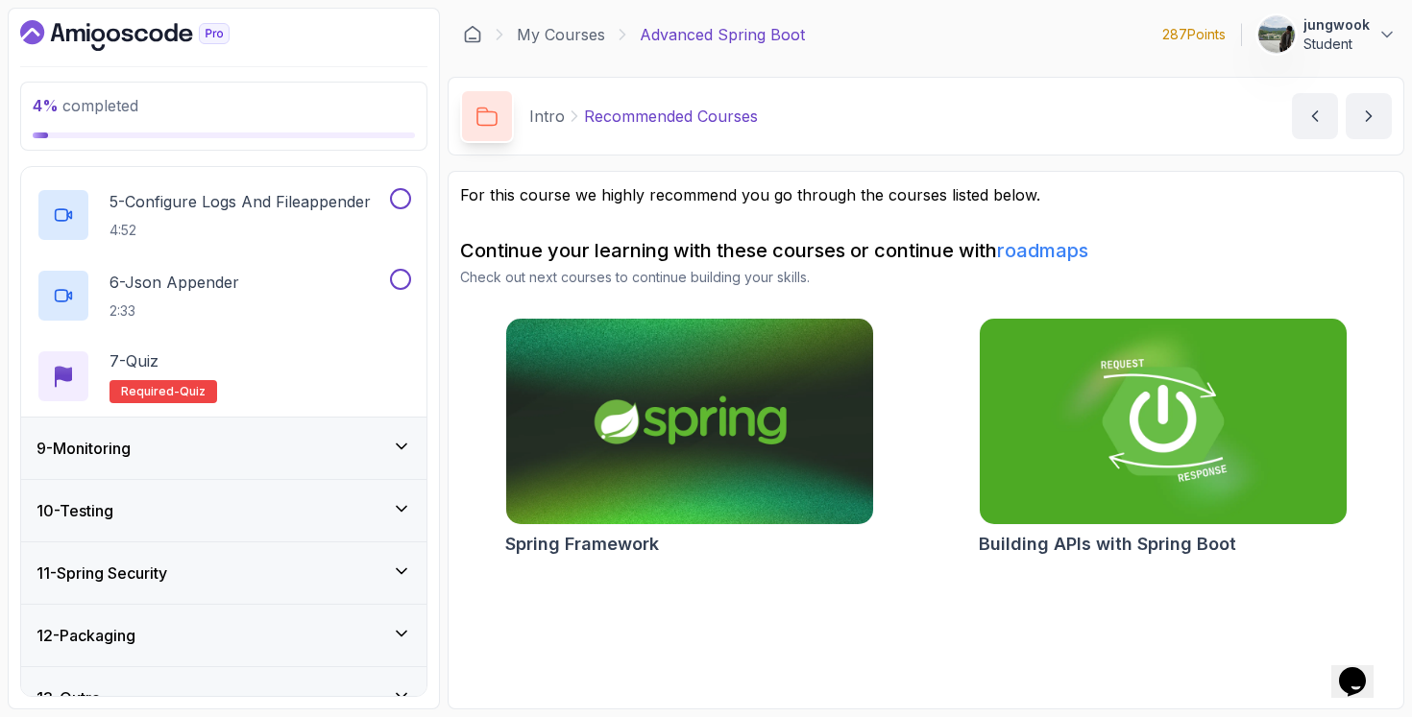
click at [287, 428] on div "9 - Monitoring" at bounding box center [223, 448] width 405 height 61
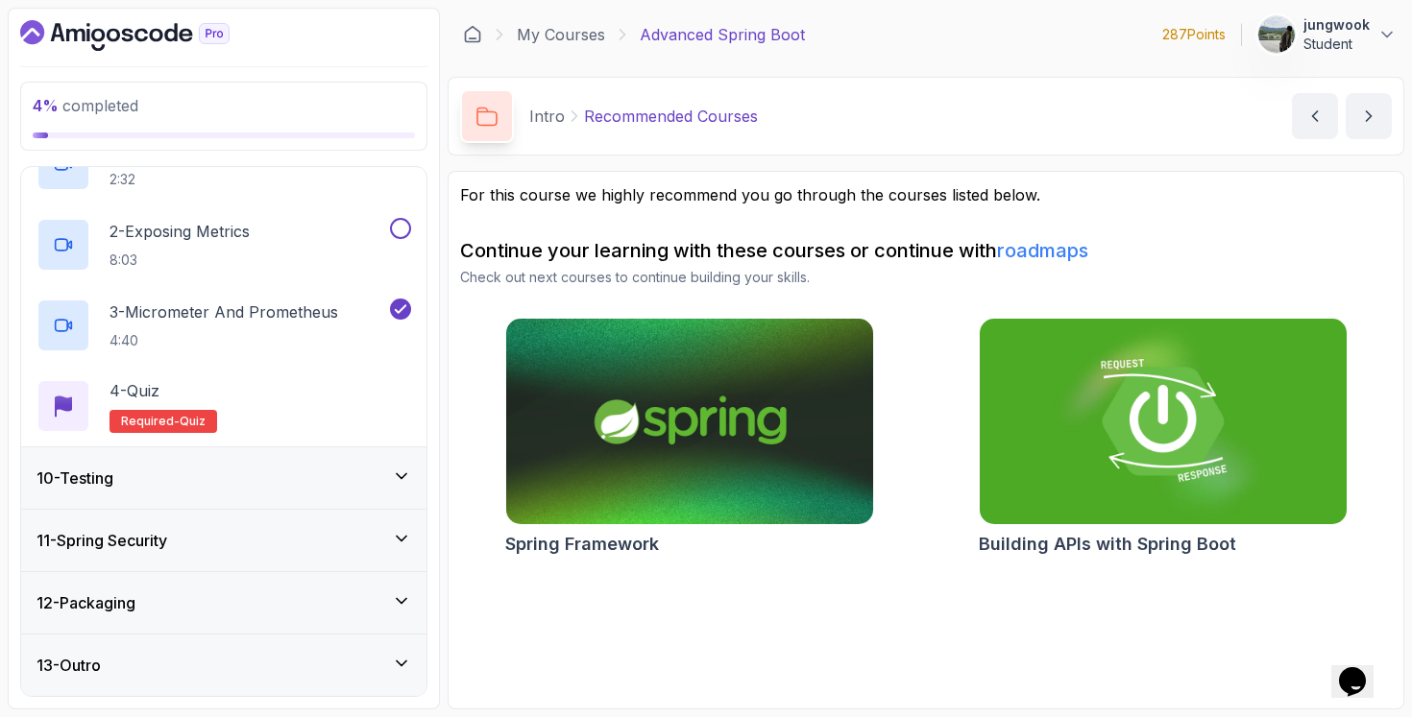
click at [275, 504] on div "10 - Testing" at bounding box center [223, 478] width 405 height 61
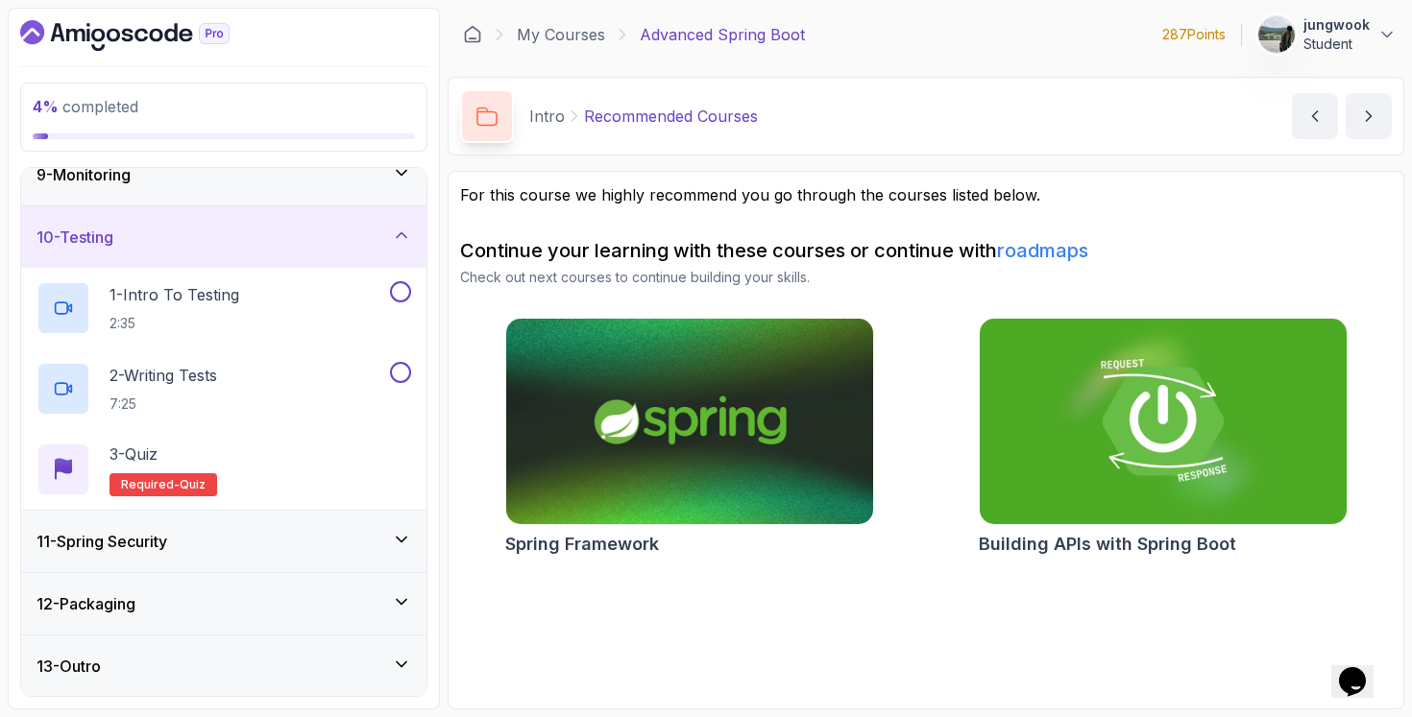
click at [272, 533] on div "11 - Spring Security" at bounding box center [223, 541] width 375 height 23
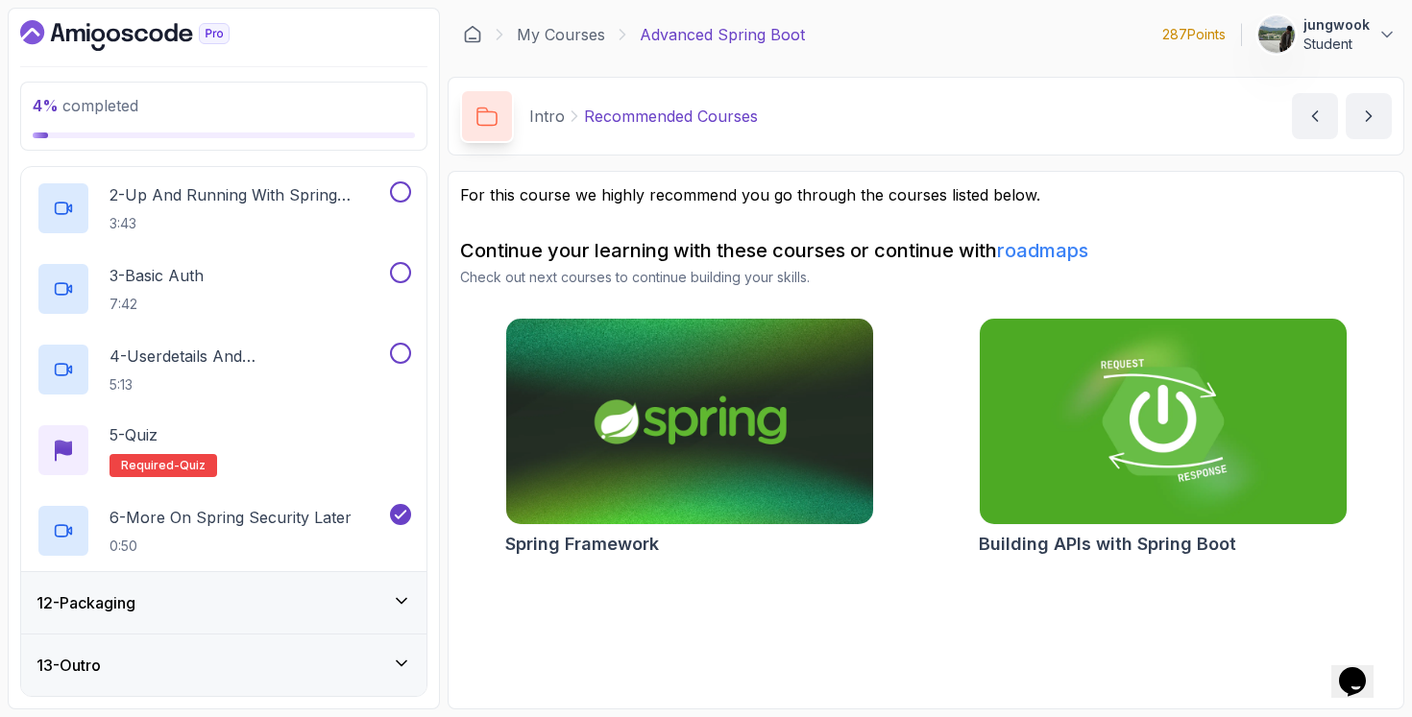
click at [252, 620] on div "12 - Packaging" at bounding box center [223, 602] width 405 height 61
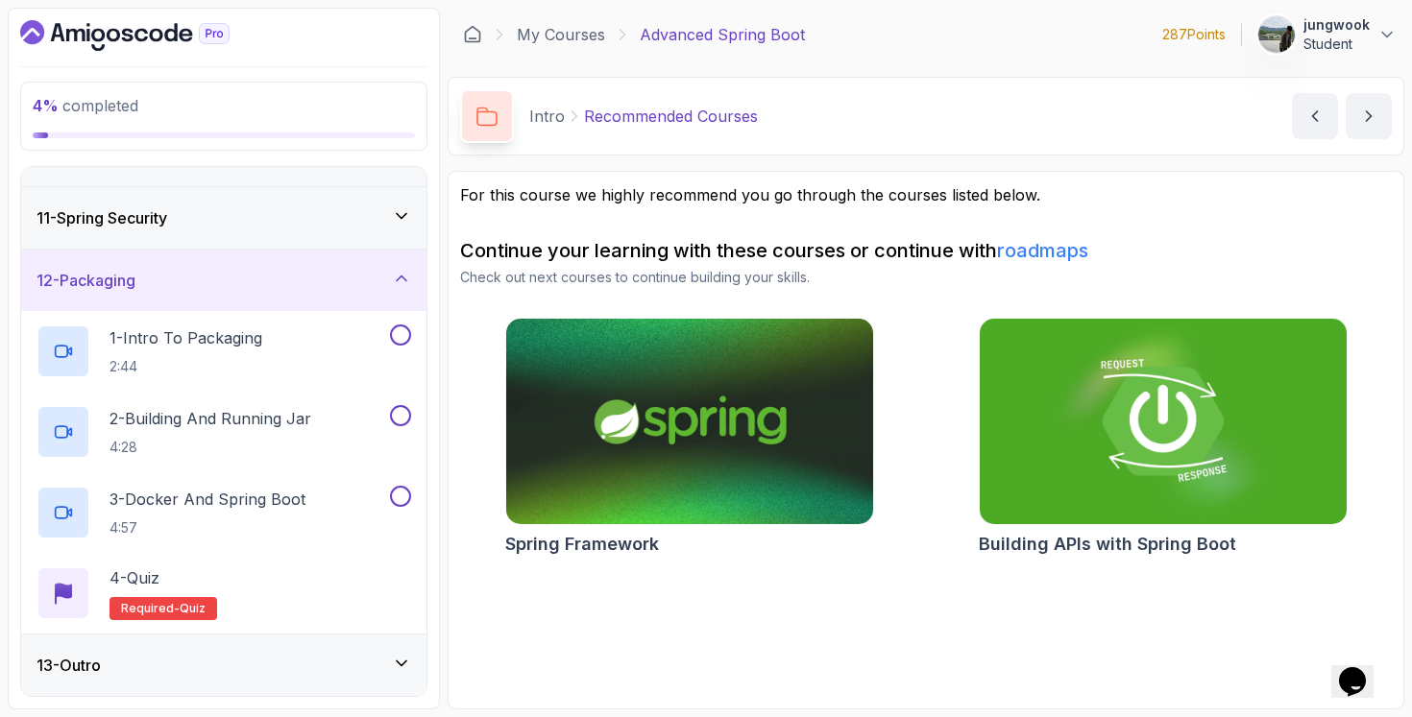
click at [244, 668] on div "13 - Outro" at bounding box center [223, 665] width 375 height 23
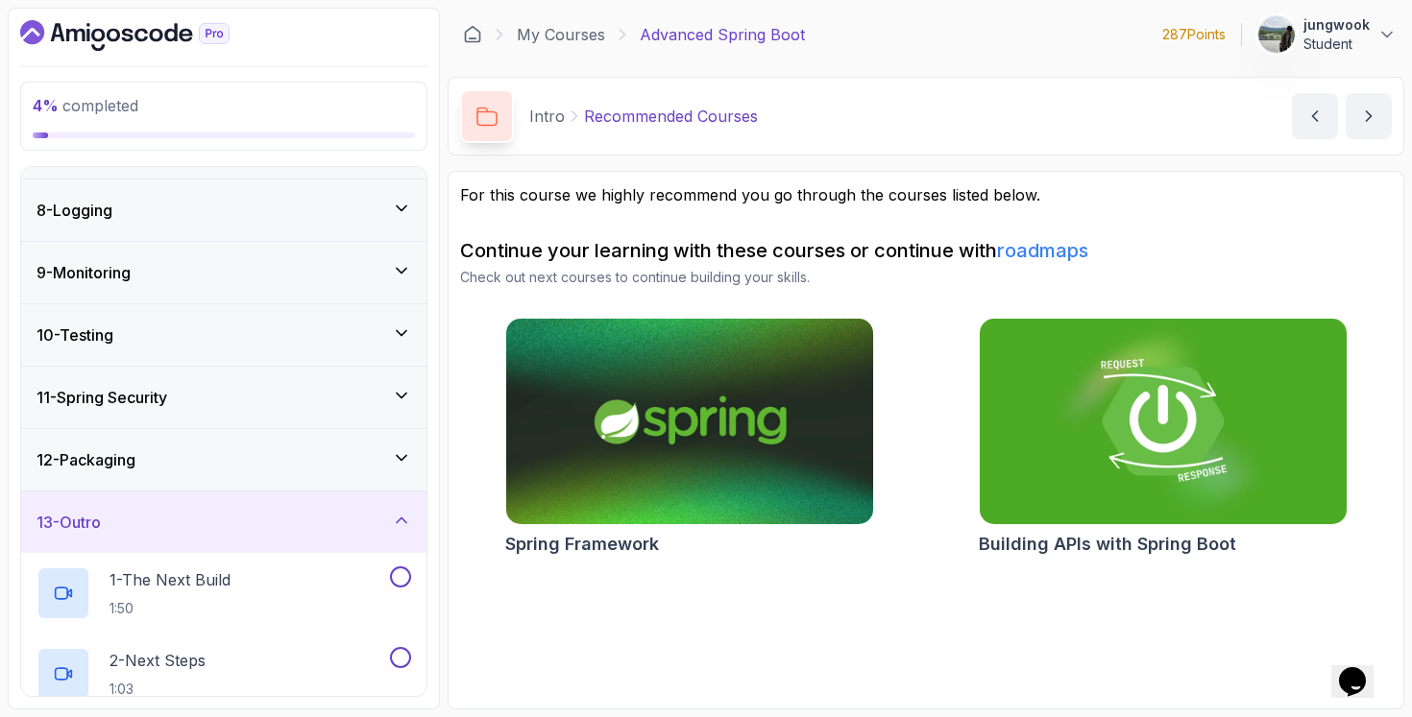
scroll to position [330, 0]
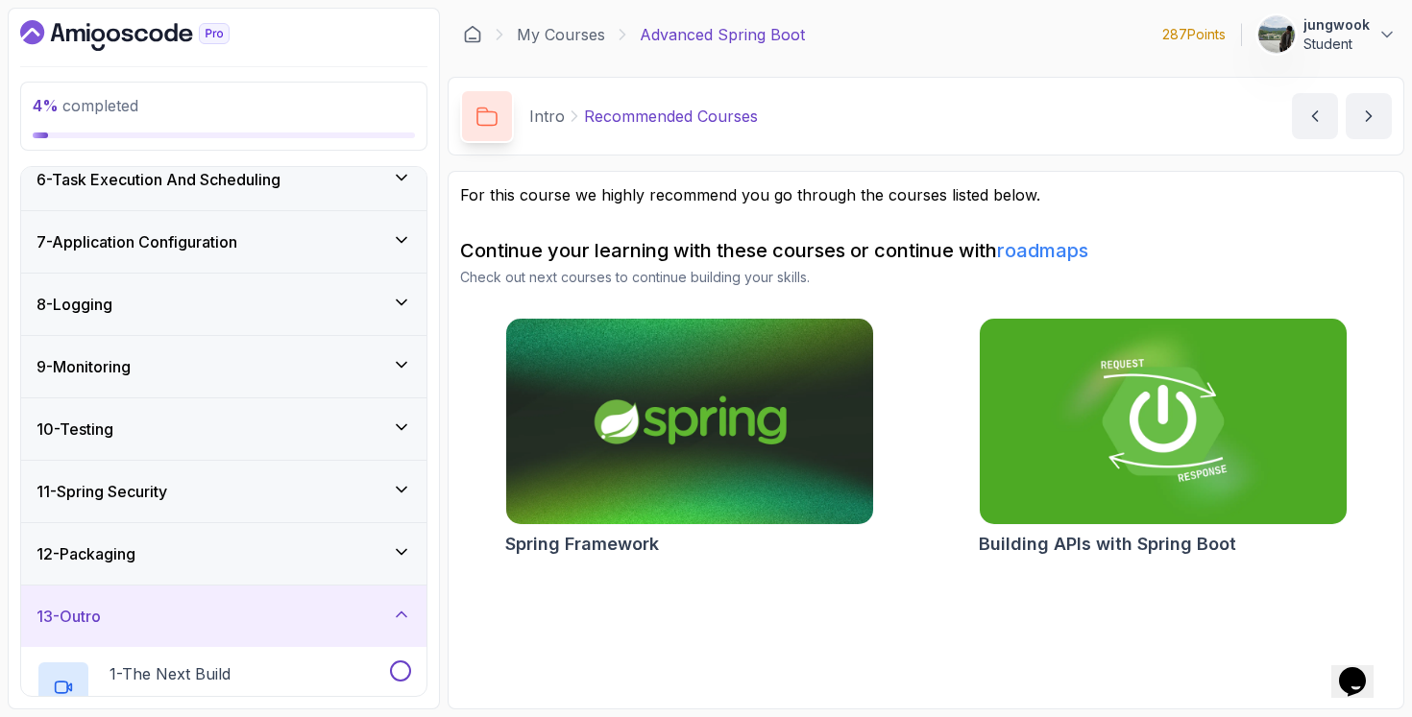
click at [268, 418] on div "10 - Testing" at bounding box center [223, 429] width 375 height 23
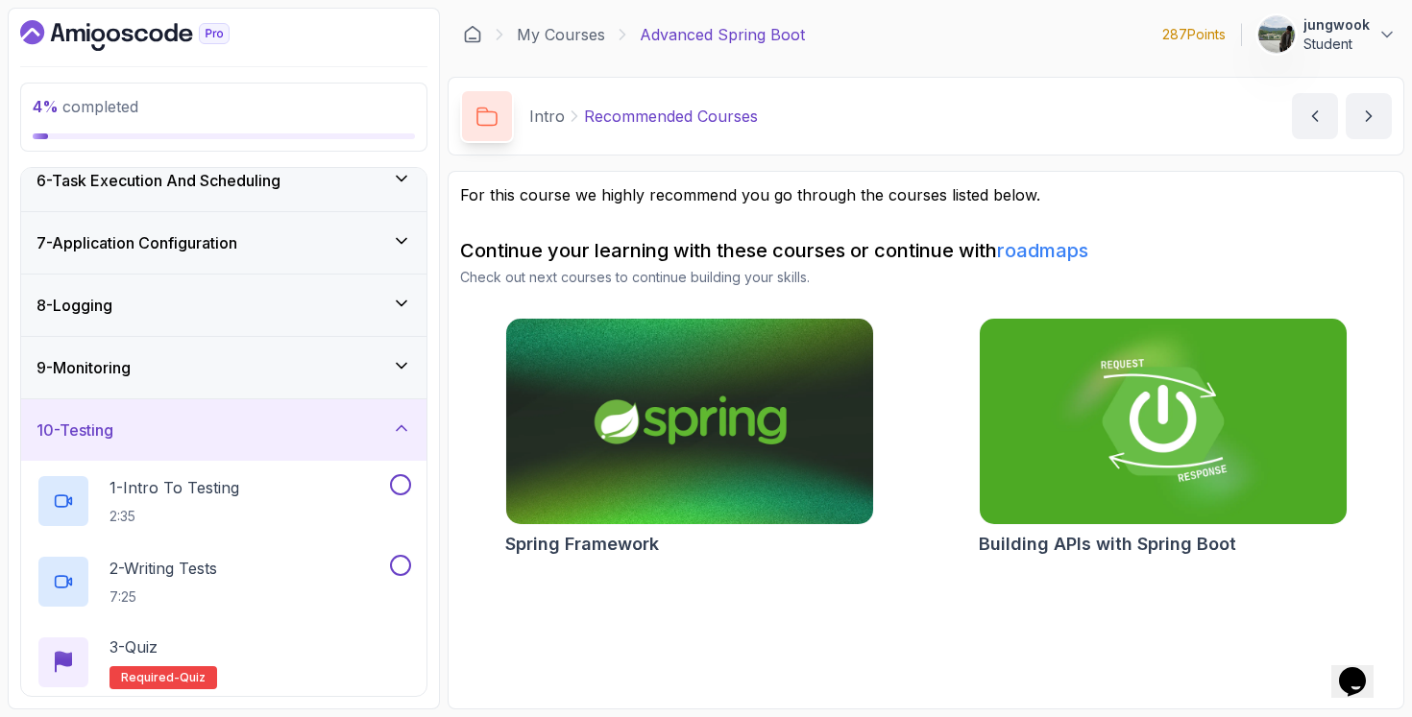
click at [265, 376] on div "9 - Monitoring" at bounding box center [223, 367] width 375 height 23
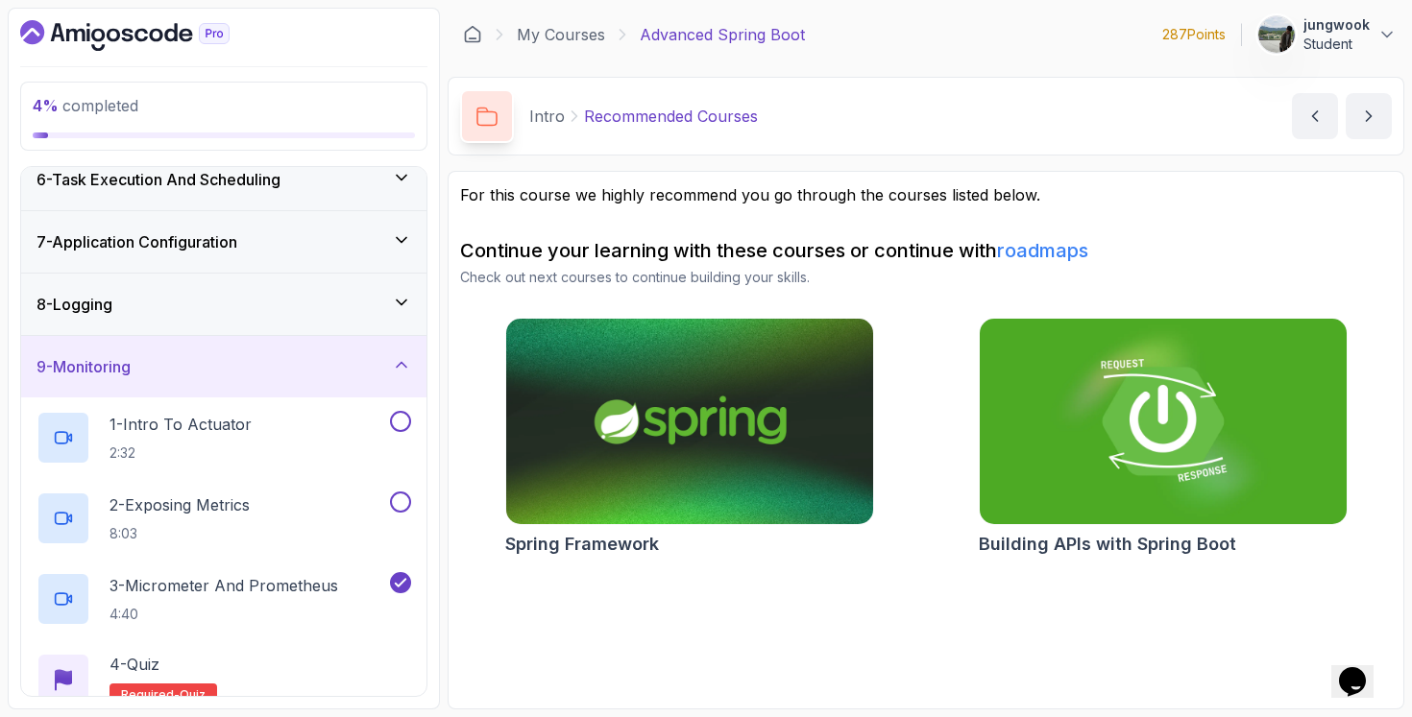
scroll to position [291, 0]
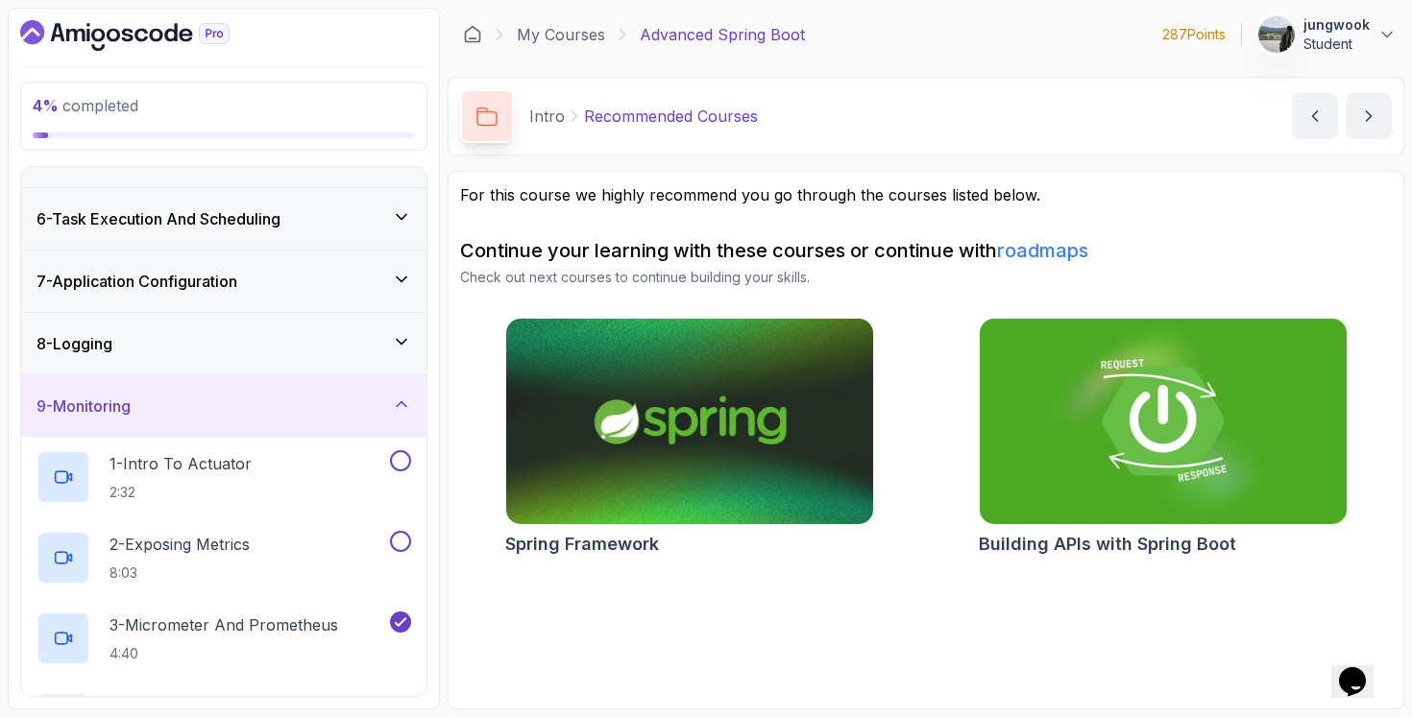
click at [278, 337] on div "8 - Logging" at bounding box center [223, 343] width 375 height 23
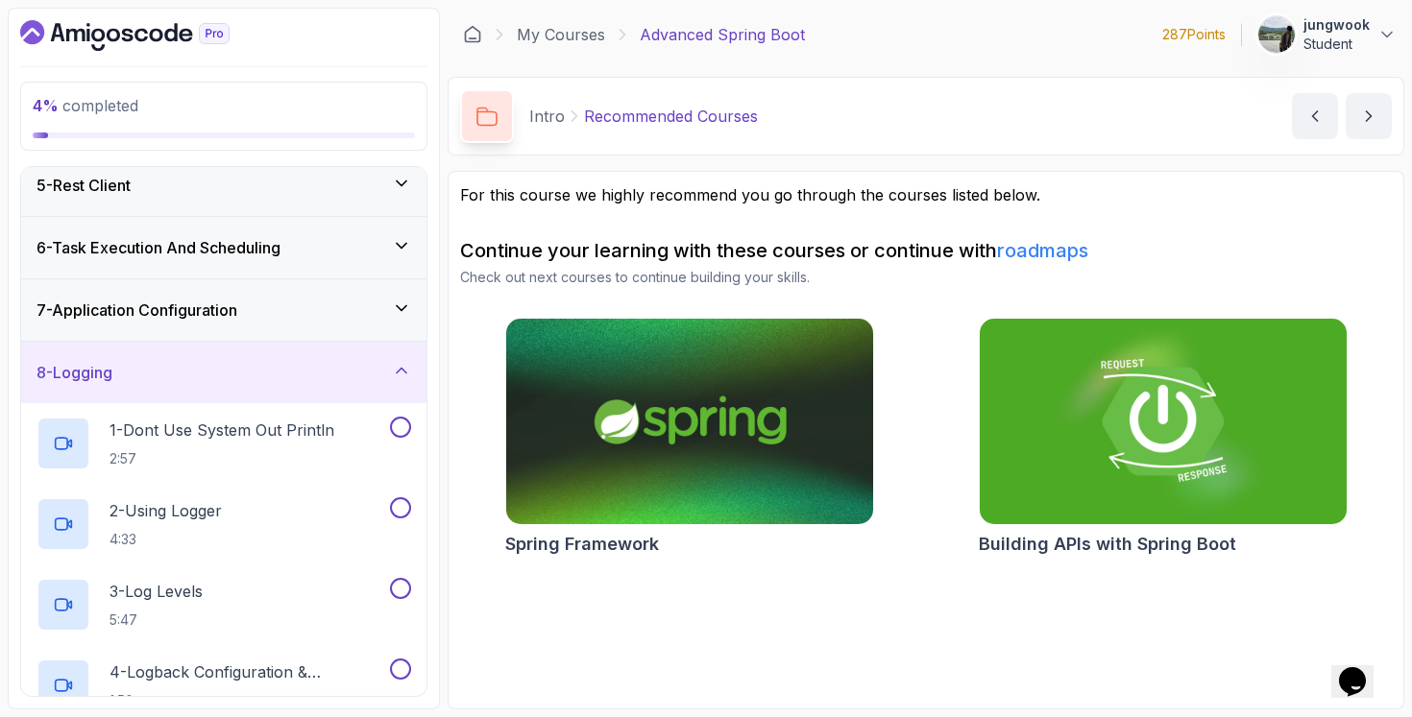
click at [283, 319] on div "7 - Application Configuration" at bounding box center [223, 310] width 375 height 23
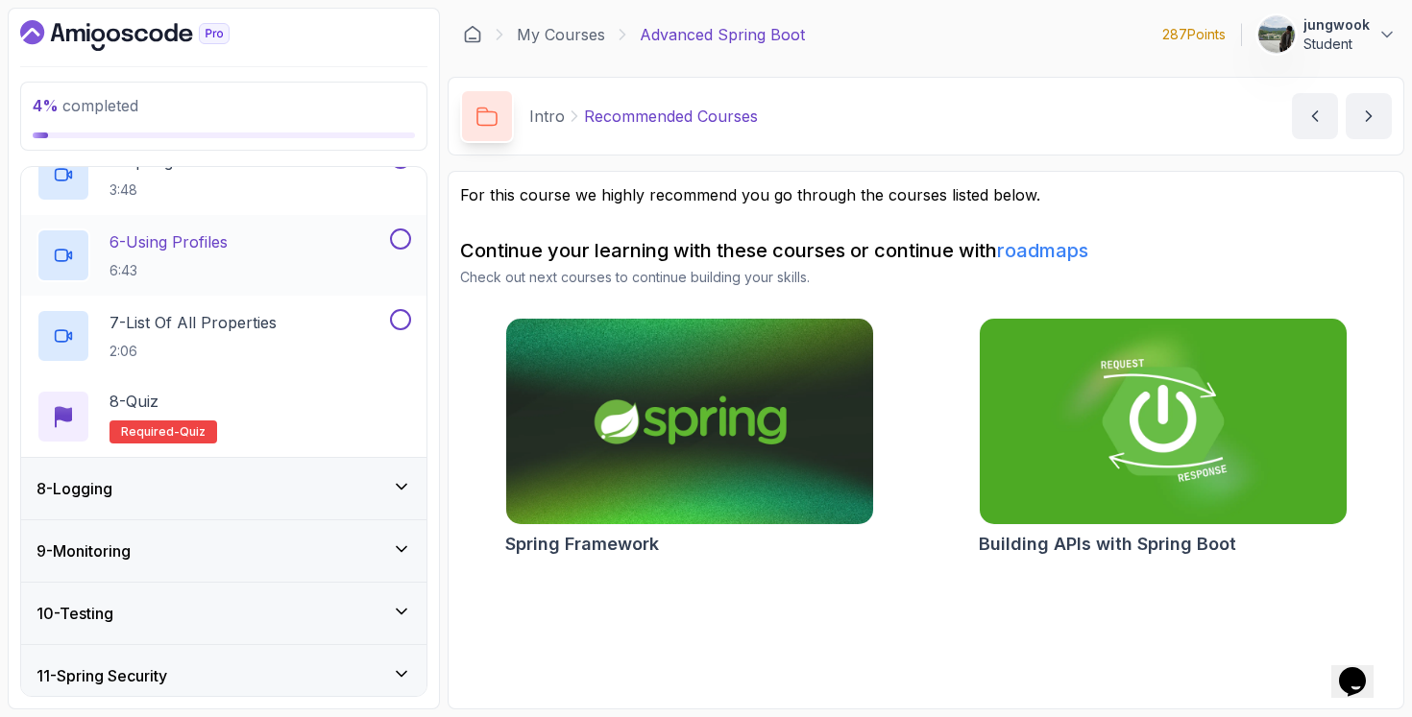
scroll to position [413, 0]
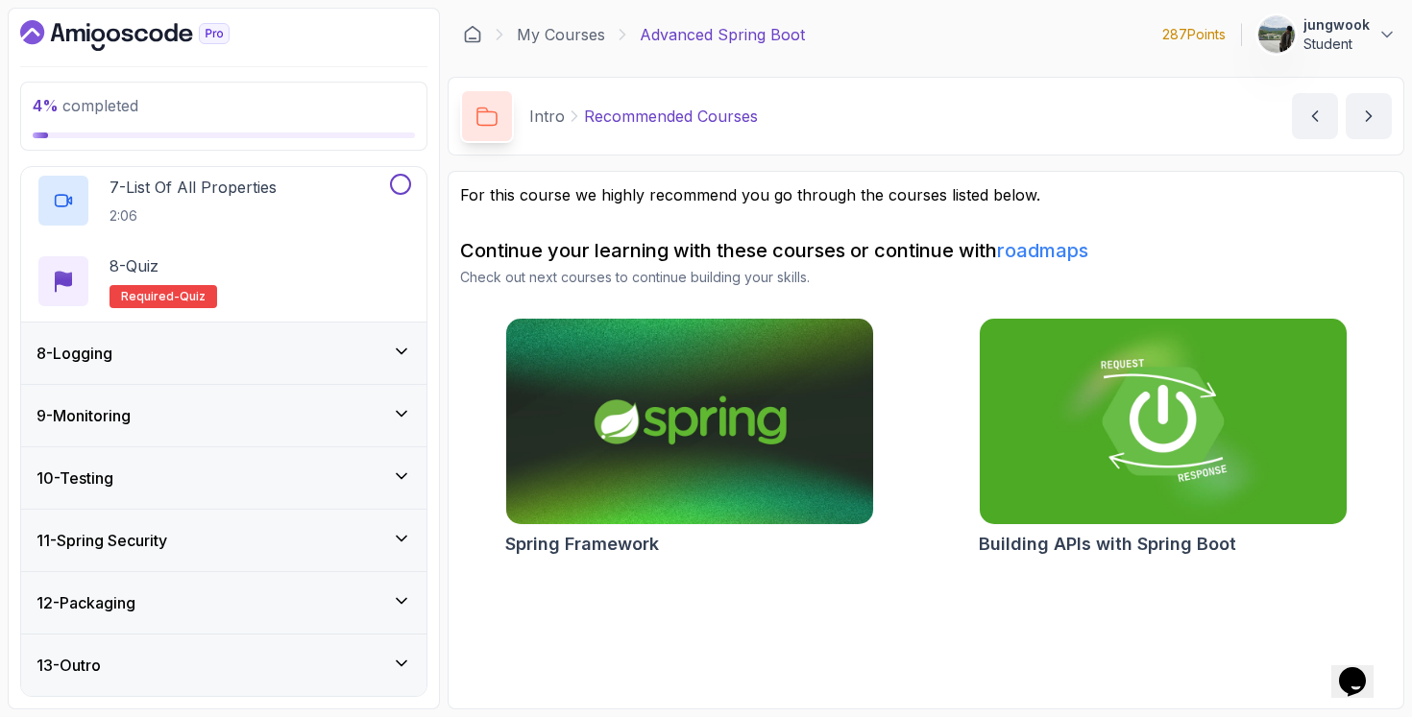
click at [288, 352] on div "8 - Logging" at bounding box center [223, 353] width 375 height 23
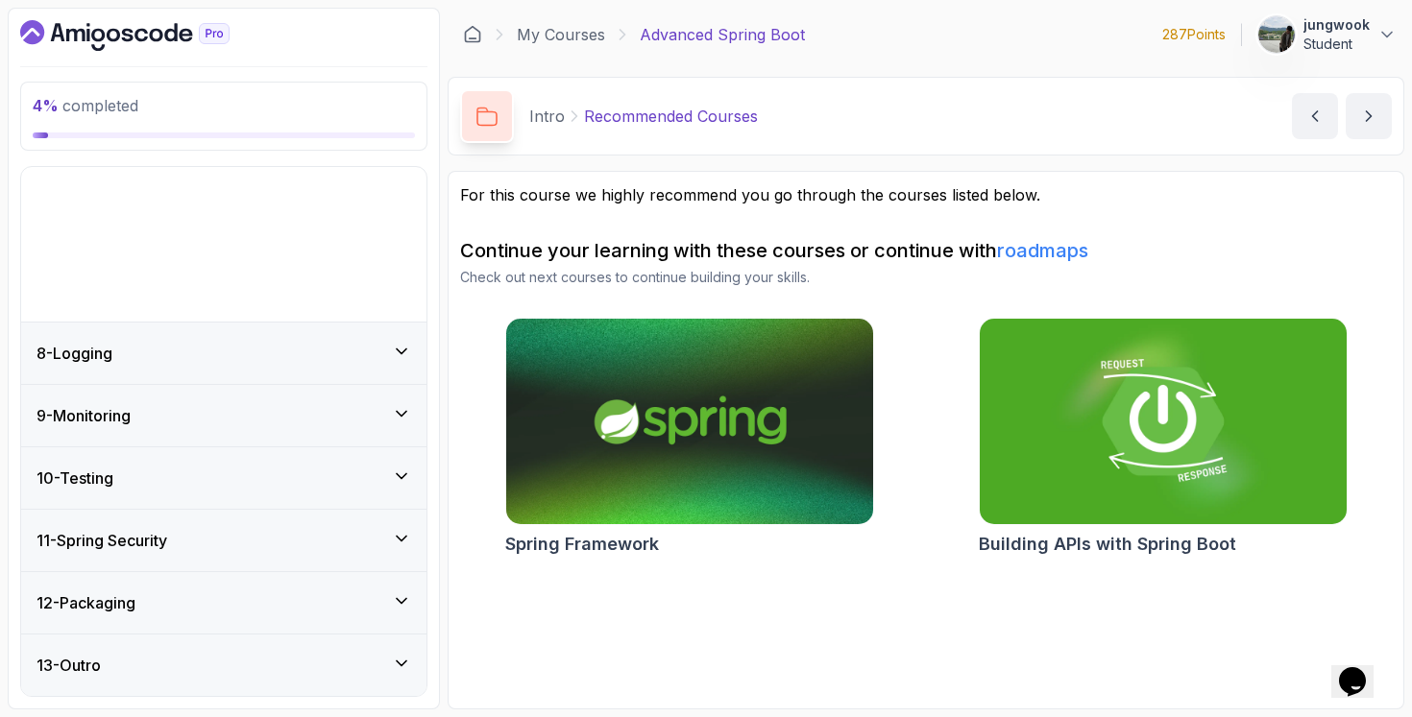
scroll to position [281, 0]
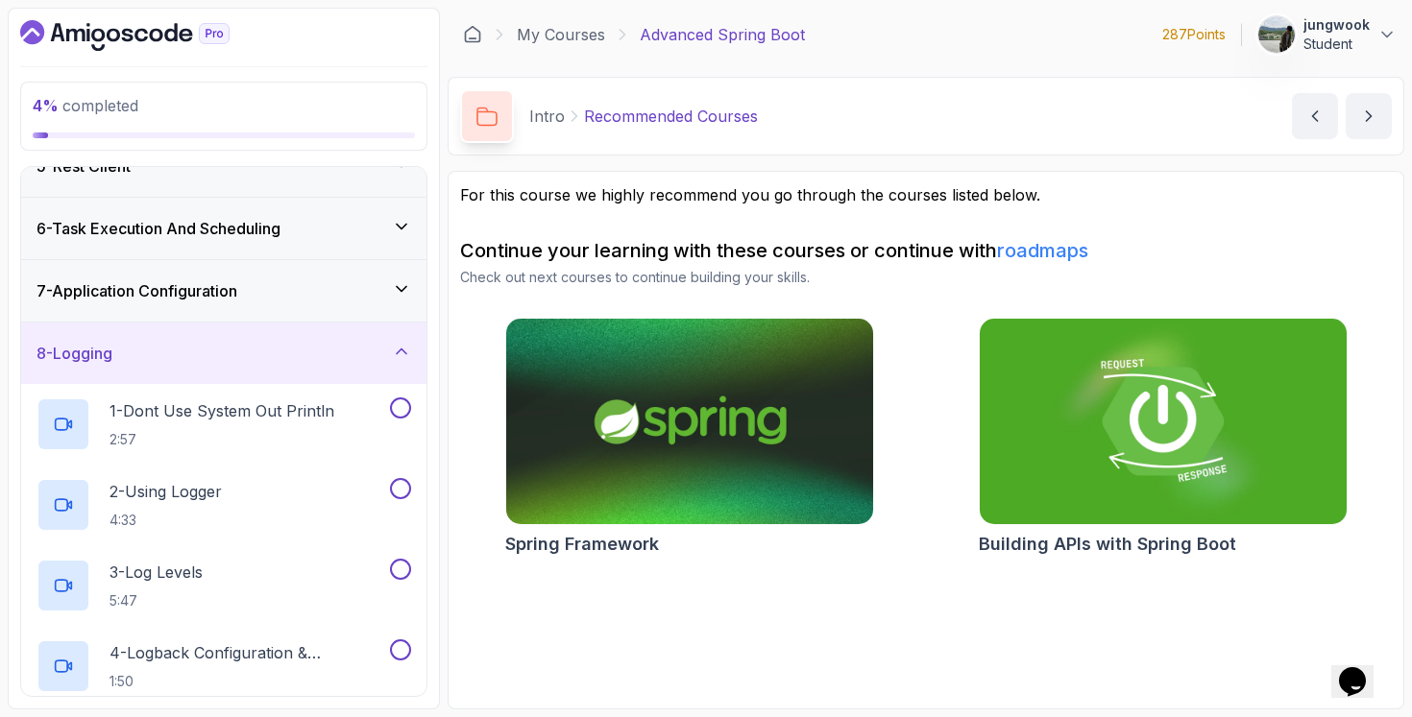
click at [313, 229] on div "6 - Task Execution And Scheduling" at bounding box center [223, 228] width 375 height 23
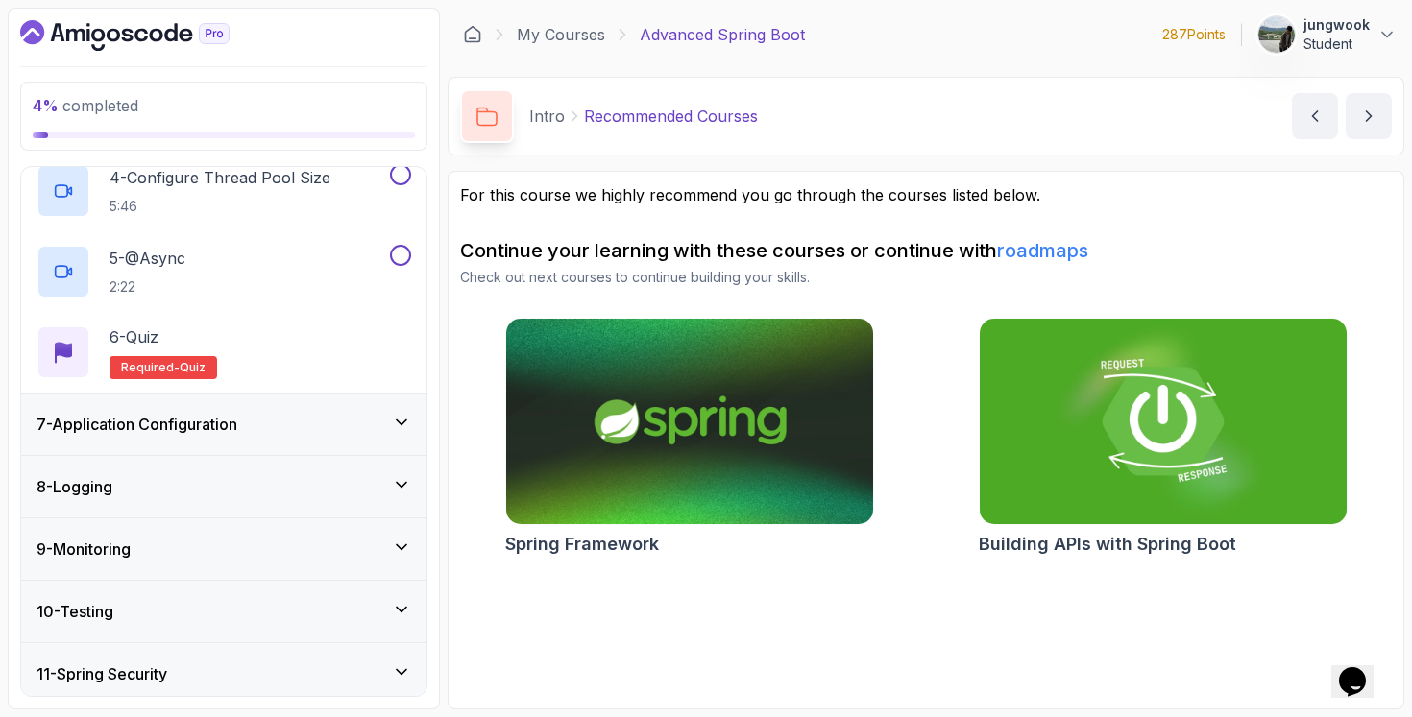
click at [216, 499] on div "8 - Logging" at bounding box center [223, 486] width 405 height 61
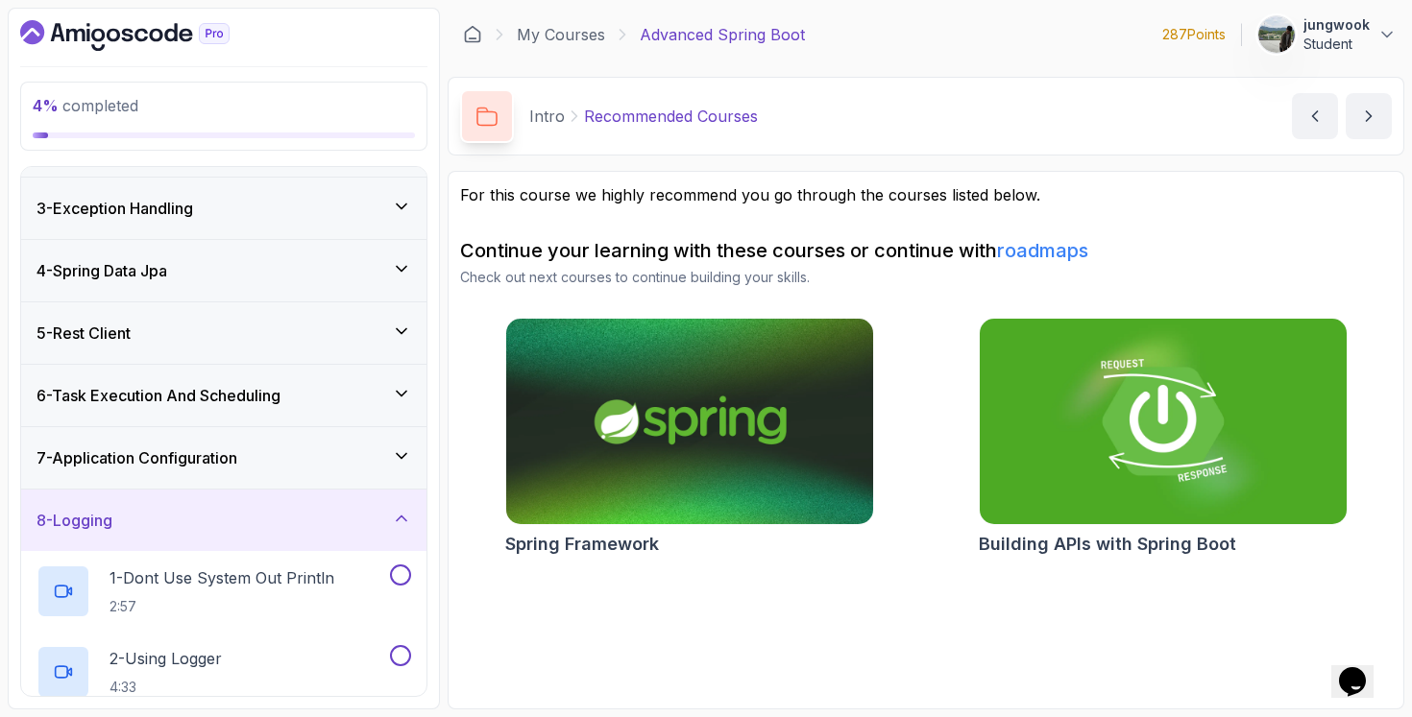
scroll to position [0, 0]
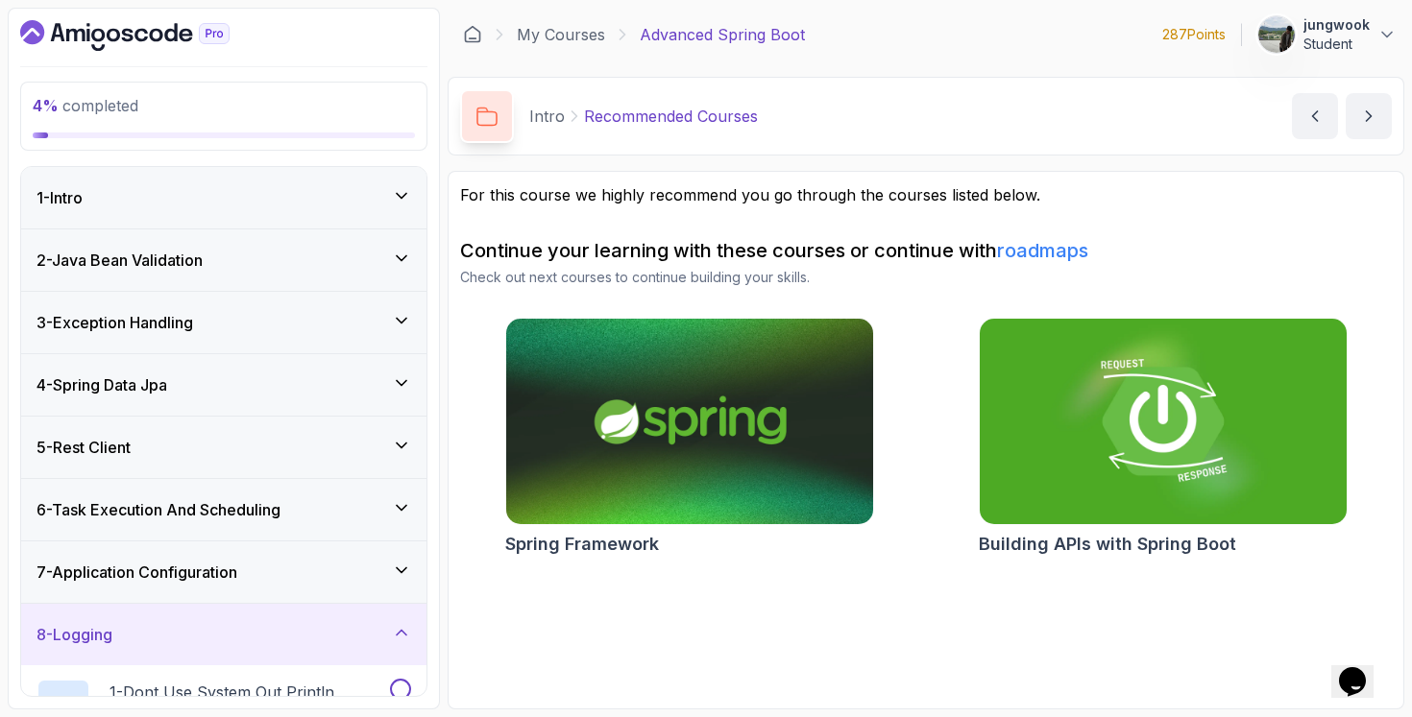
click at [225, 426] on div "5 - Rest Client" at bounding box center [223, 447] width 405 height 61
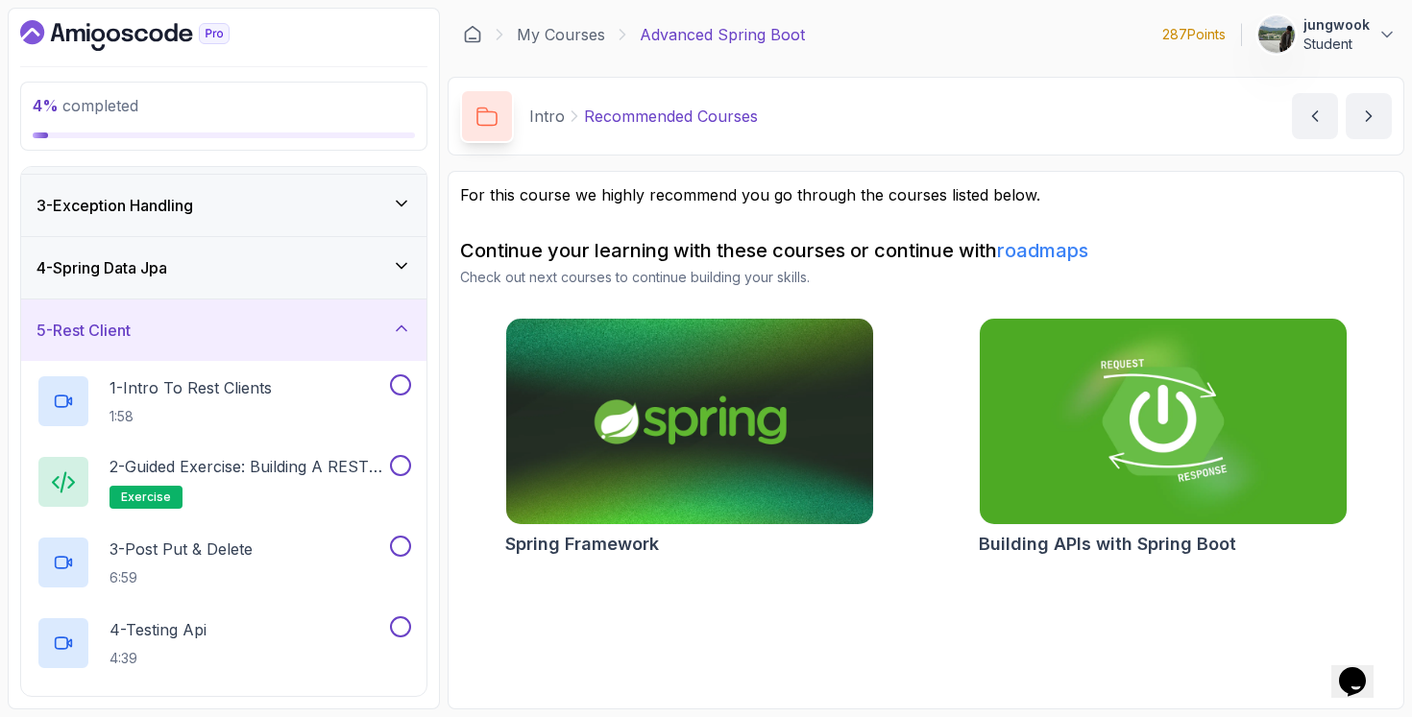
scroll to position [4, 0]
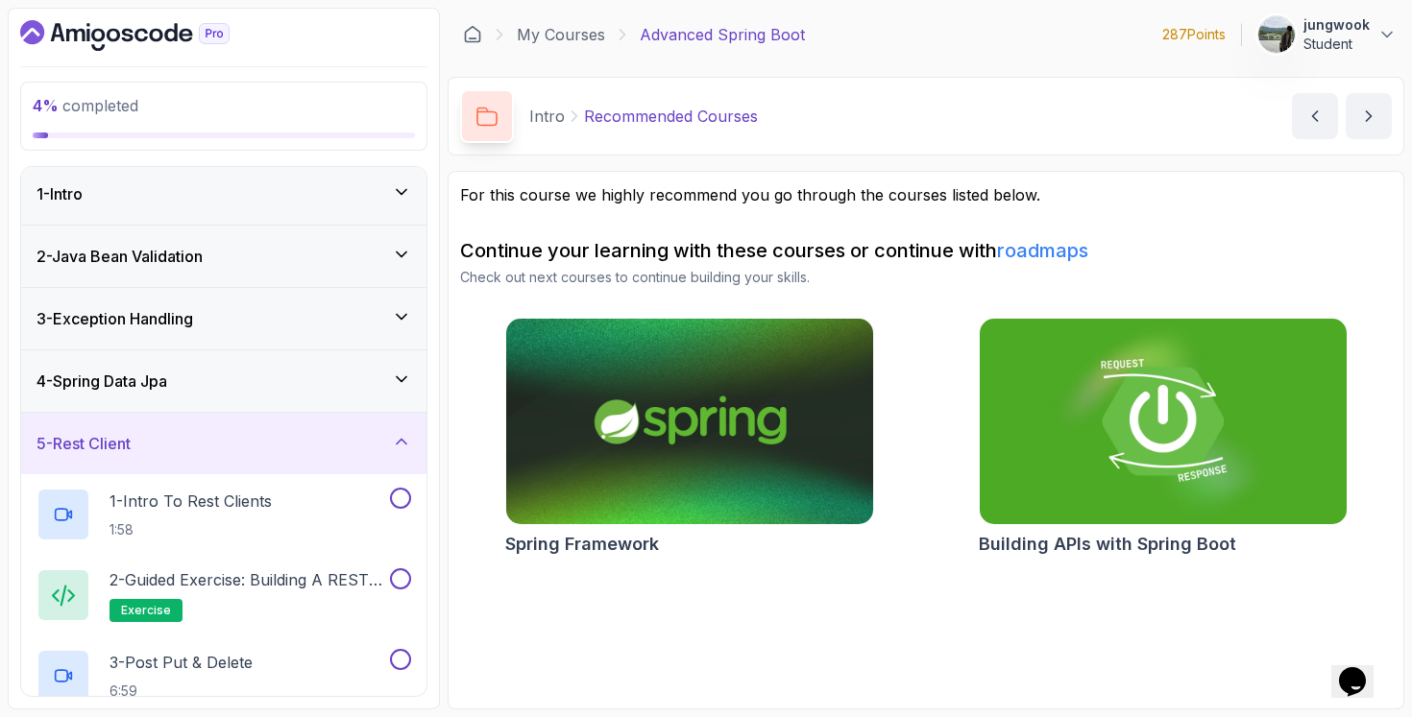
click at [252, 324] on div "3 - Exception Handling" at bounding box center [223, 318] width 375 height 23
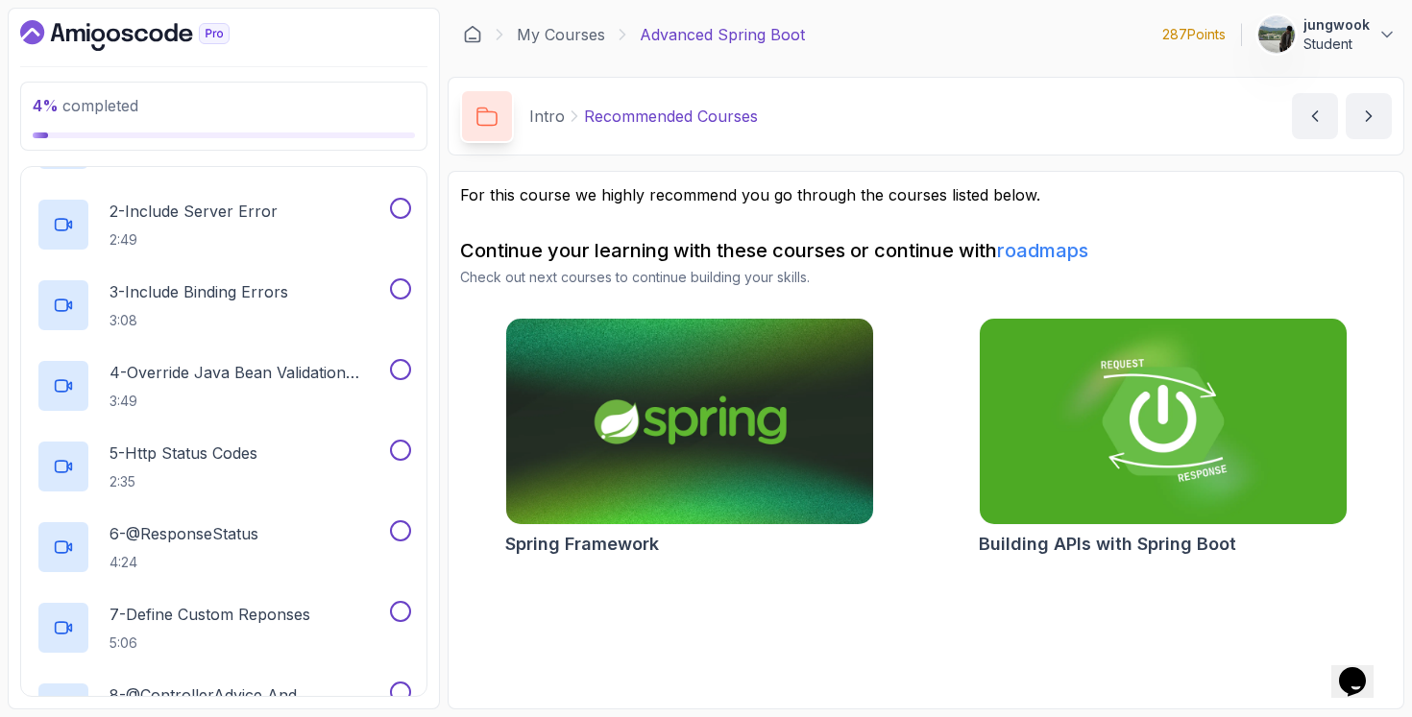
scroll to position [0, 0]
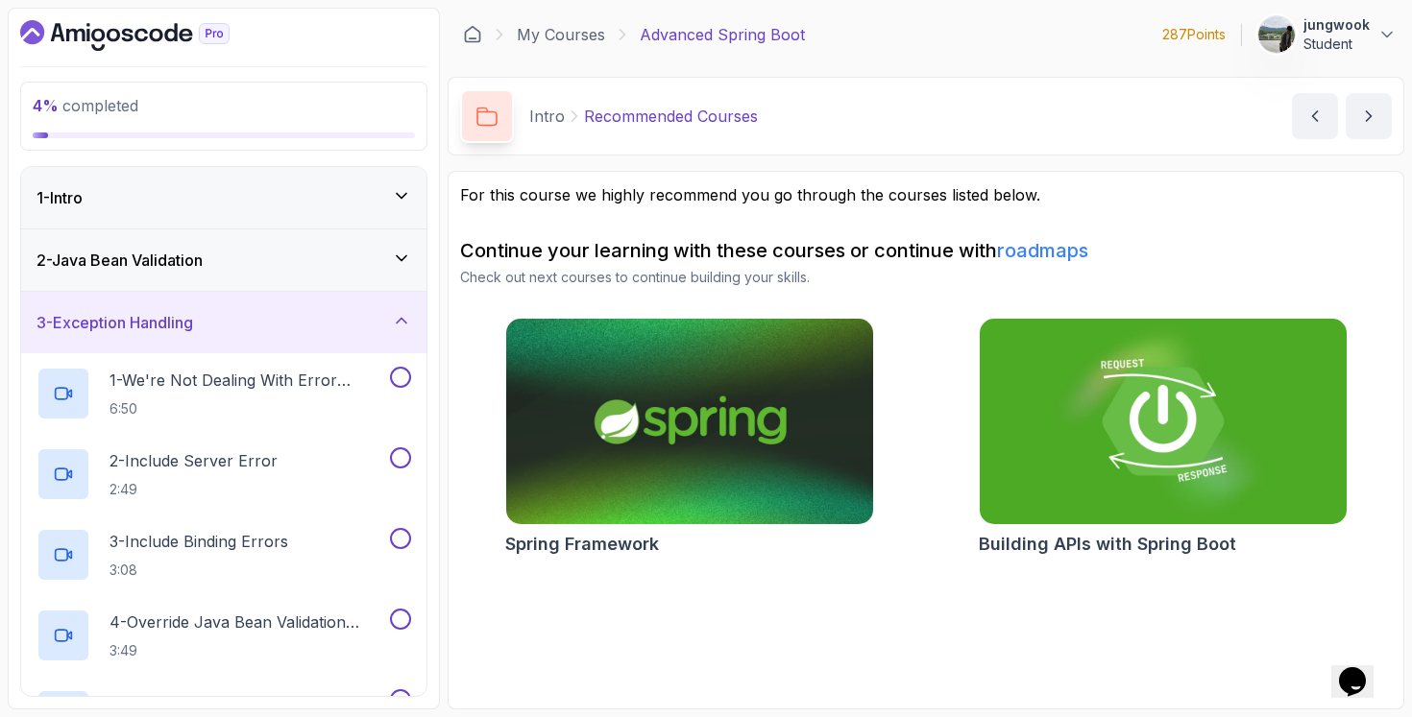
click at [288, 260] on div "2 - Java Bean Validation" at bounding box center [223, 260] width 375 height 23
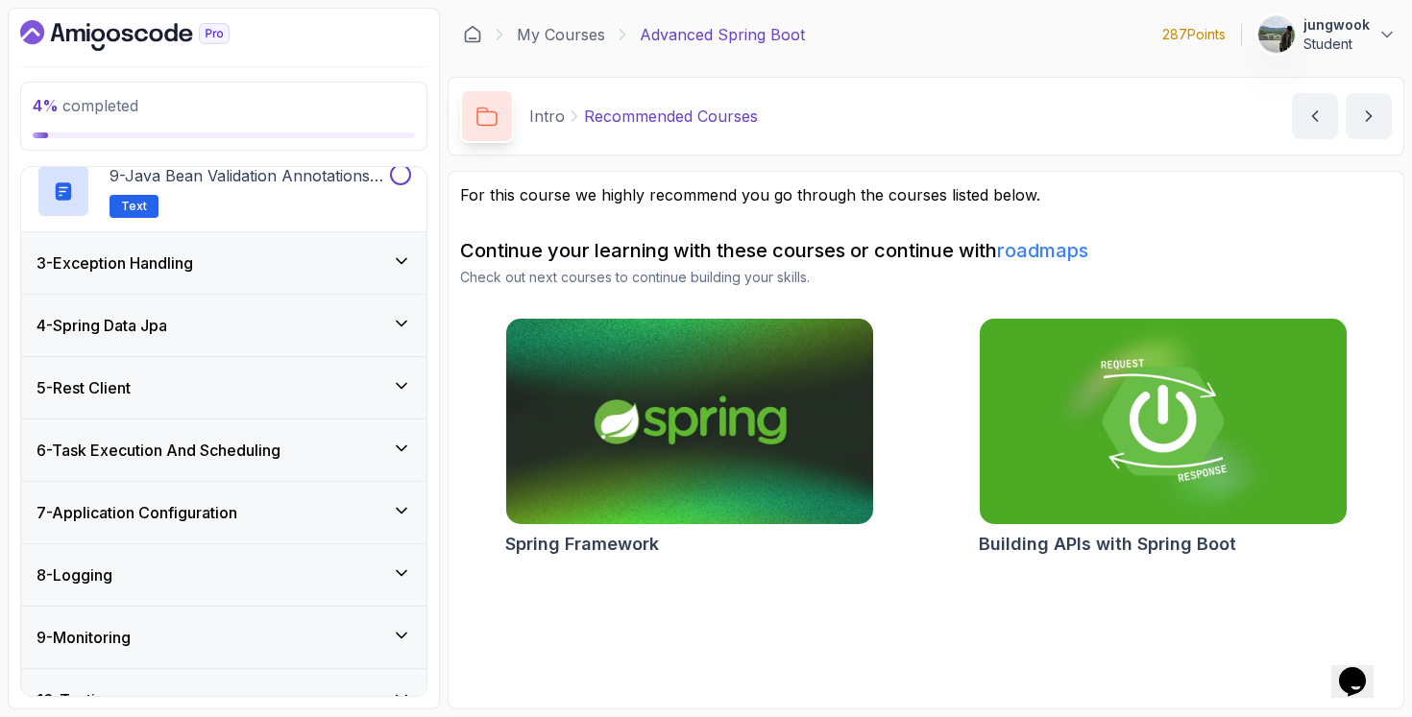
scroll to position [1007, 0]
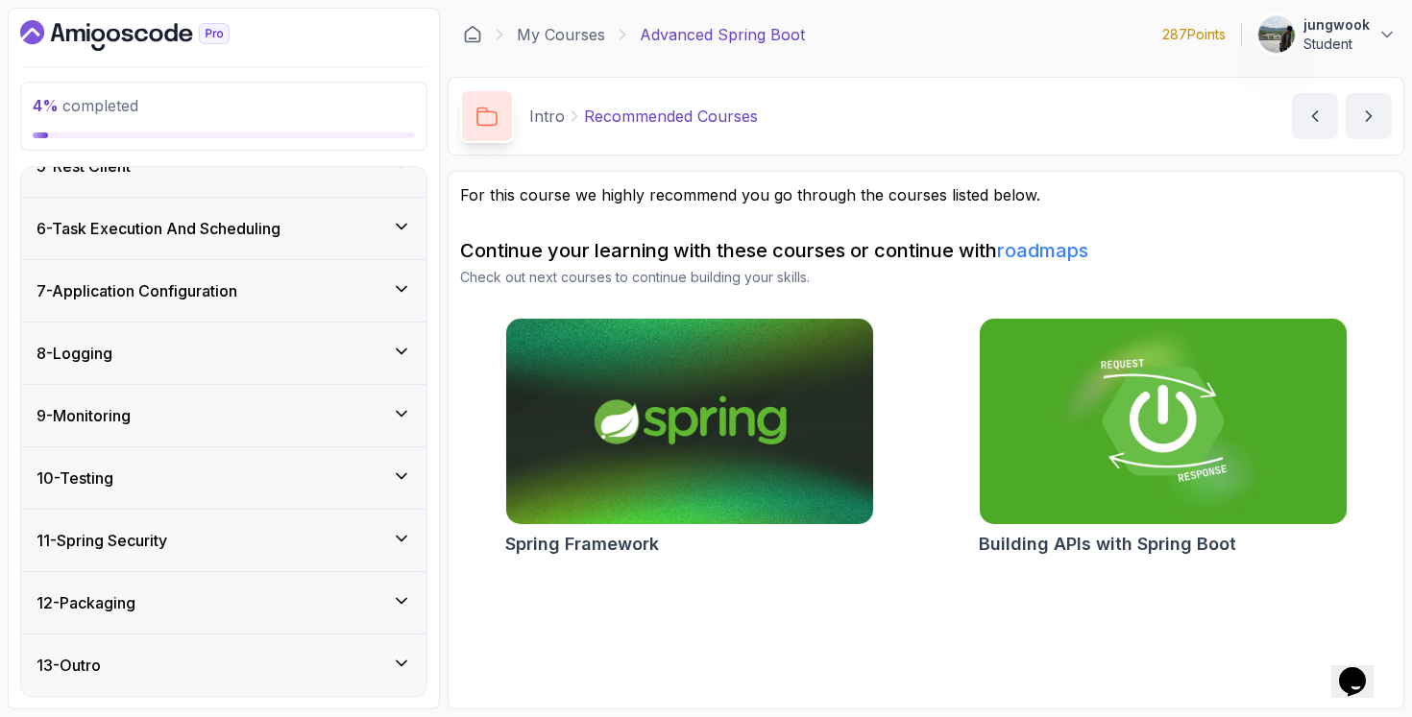
click at [212, 556] on div "11 - Spring Security" at bounding box center [223, 540] width 405 height 61
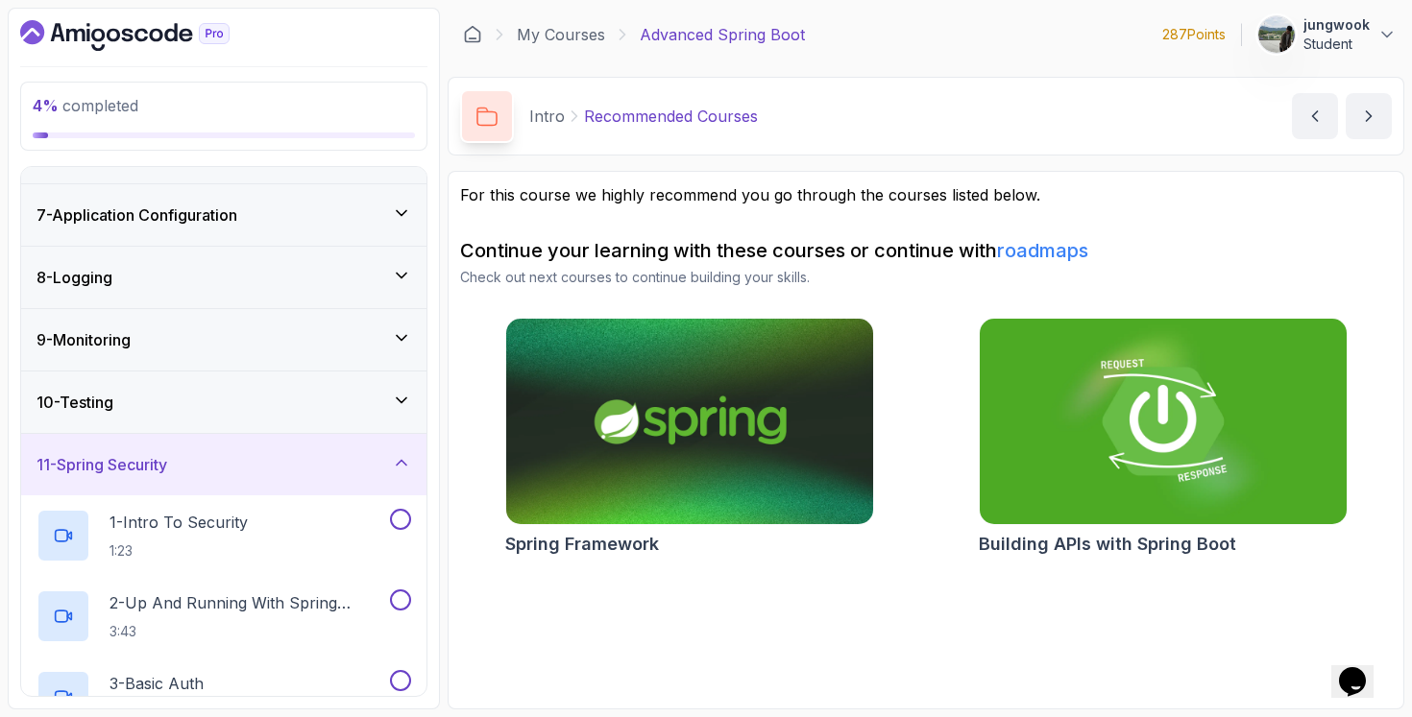
scroll to position [400, 0]
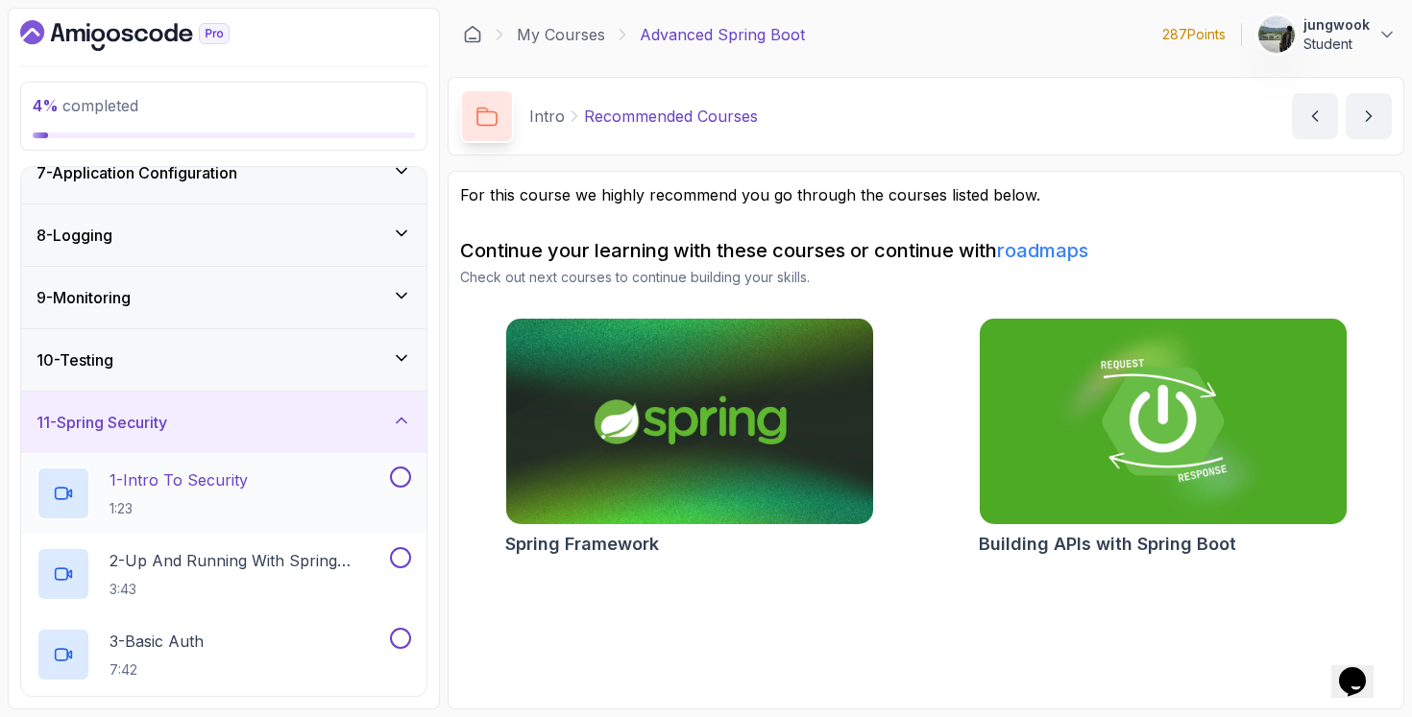
click at [269, 473] on div "1 - Intro To Security 1:23" at bounding box center [211, 494] width 350 height 54
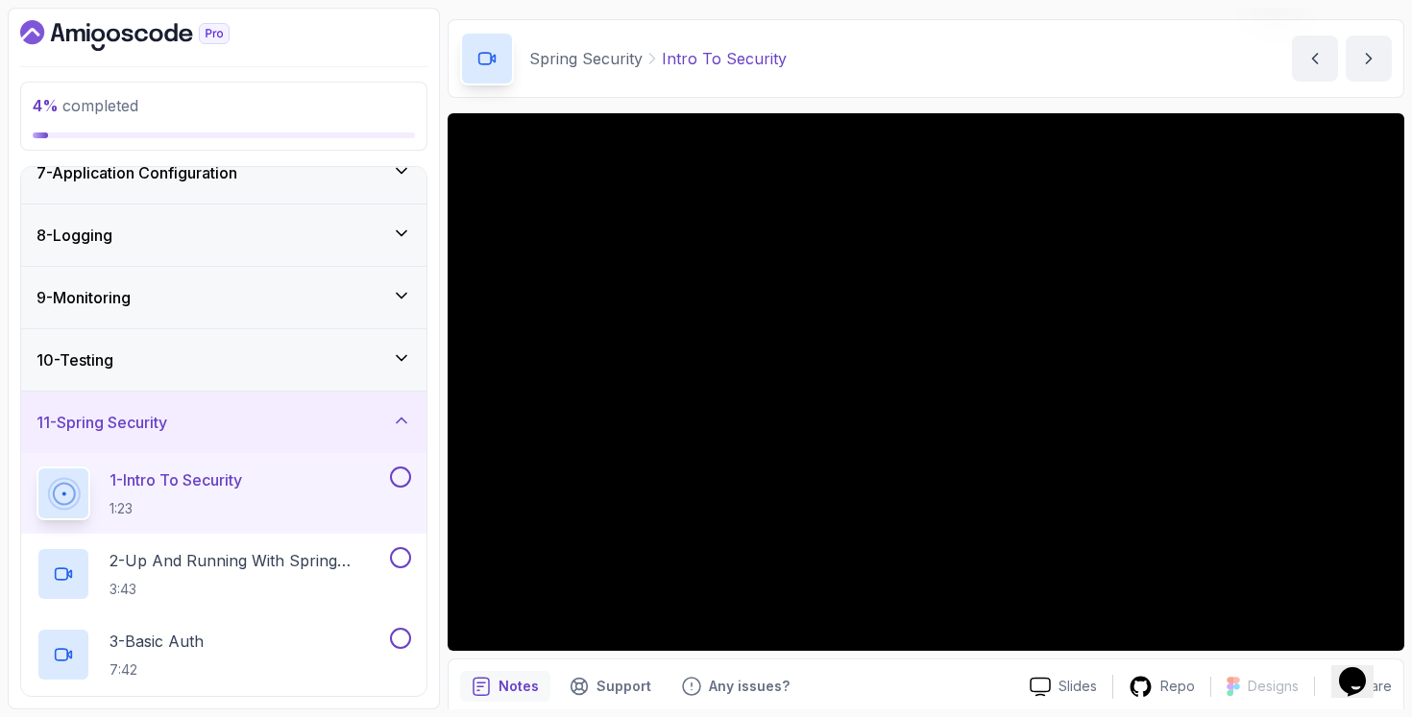
scroll to position [133, 0]
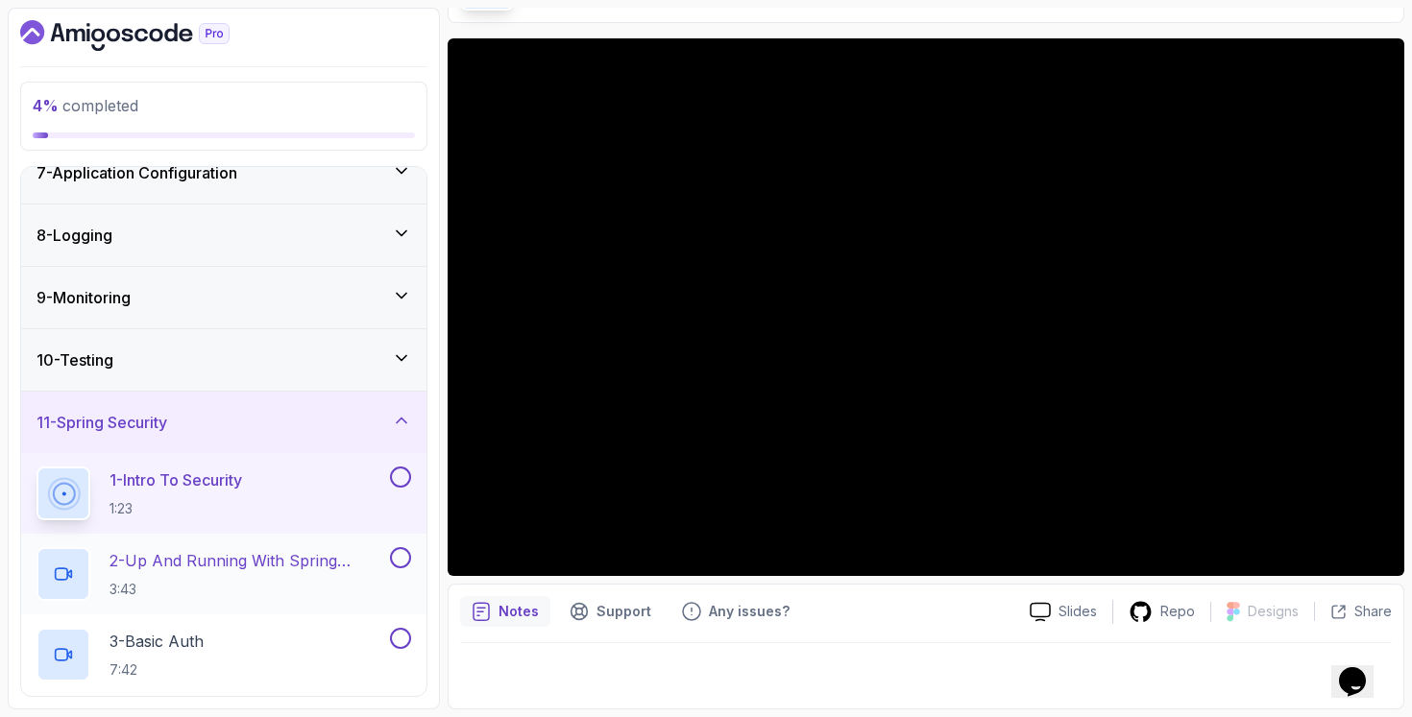
click at [282, 573] on h2 "2 - Up And Running With Spring Security 3:43" at bounding box center [247, 574] width 277 height 50
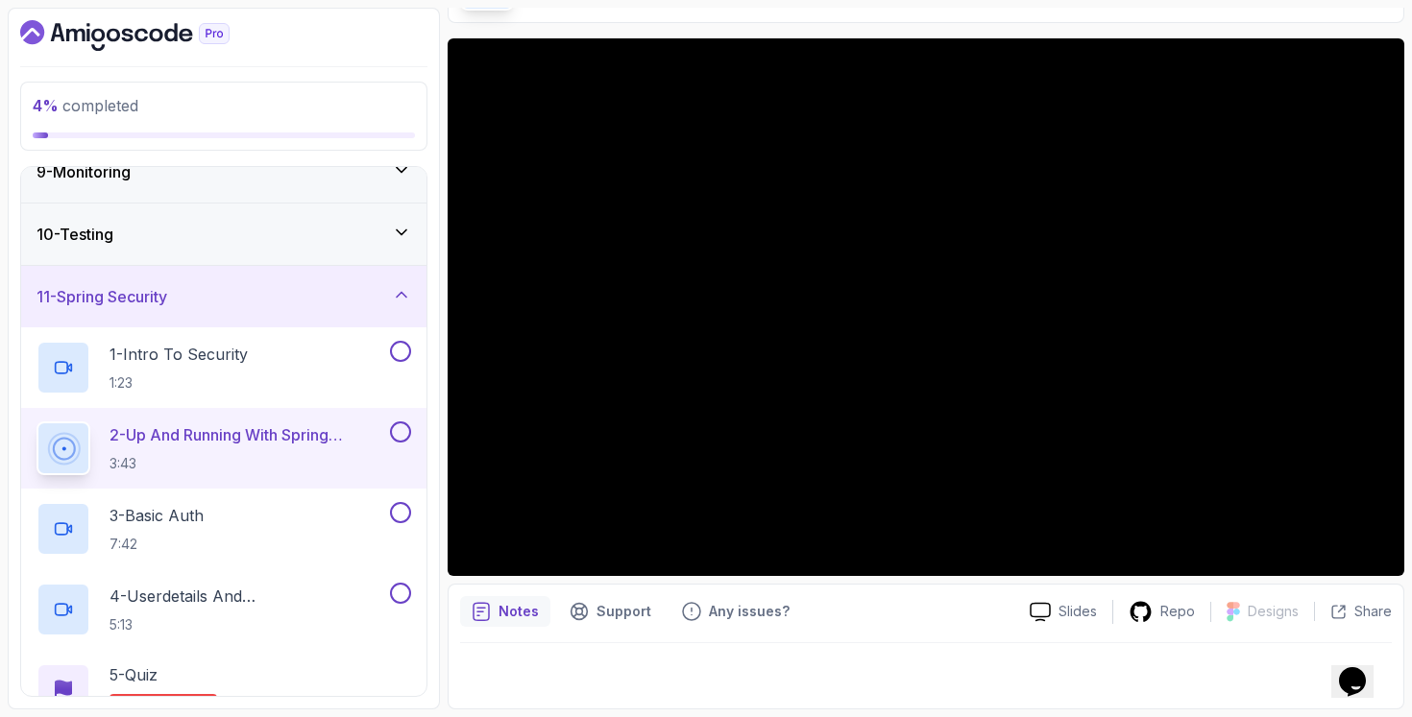
scroll to position [540, 0]
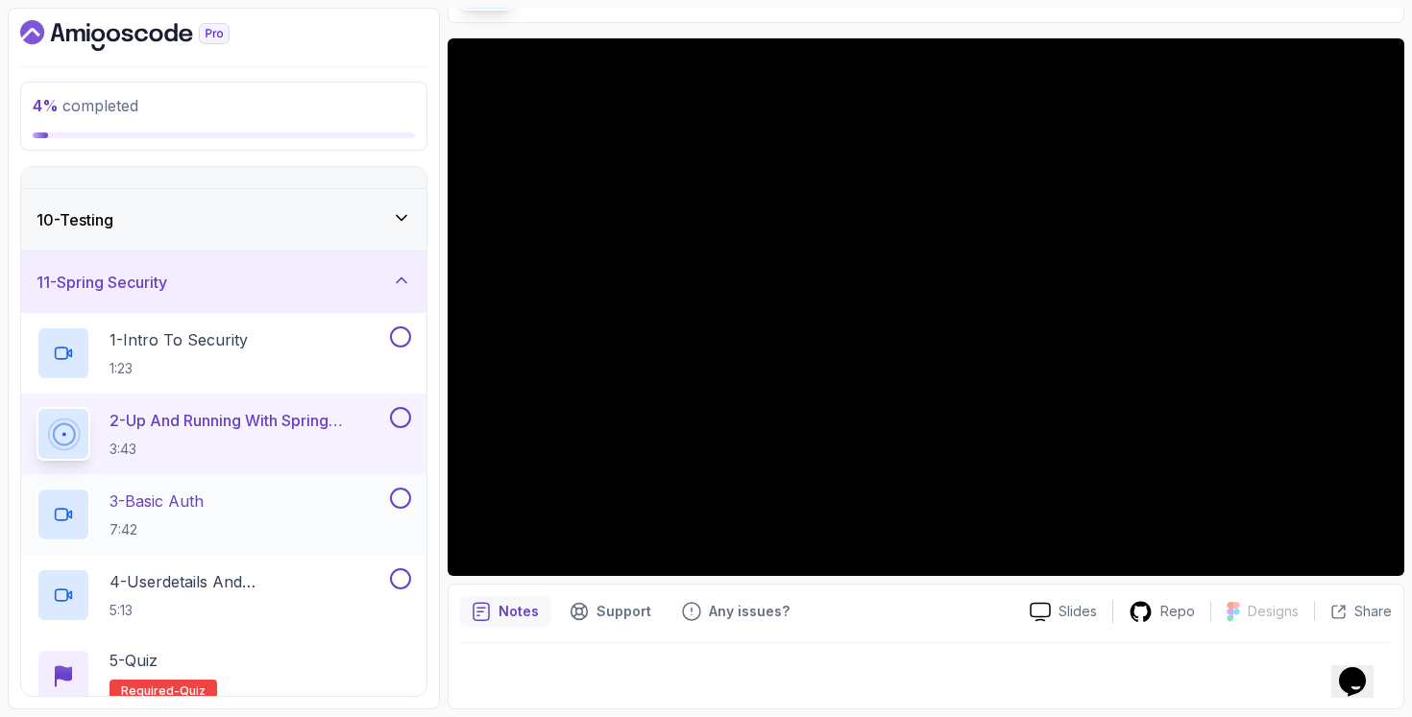
click at [258, 523] on div "3 - Basic Auth 7:42" at bounding box center [211, 515] width 350 height 54
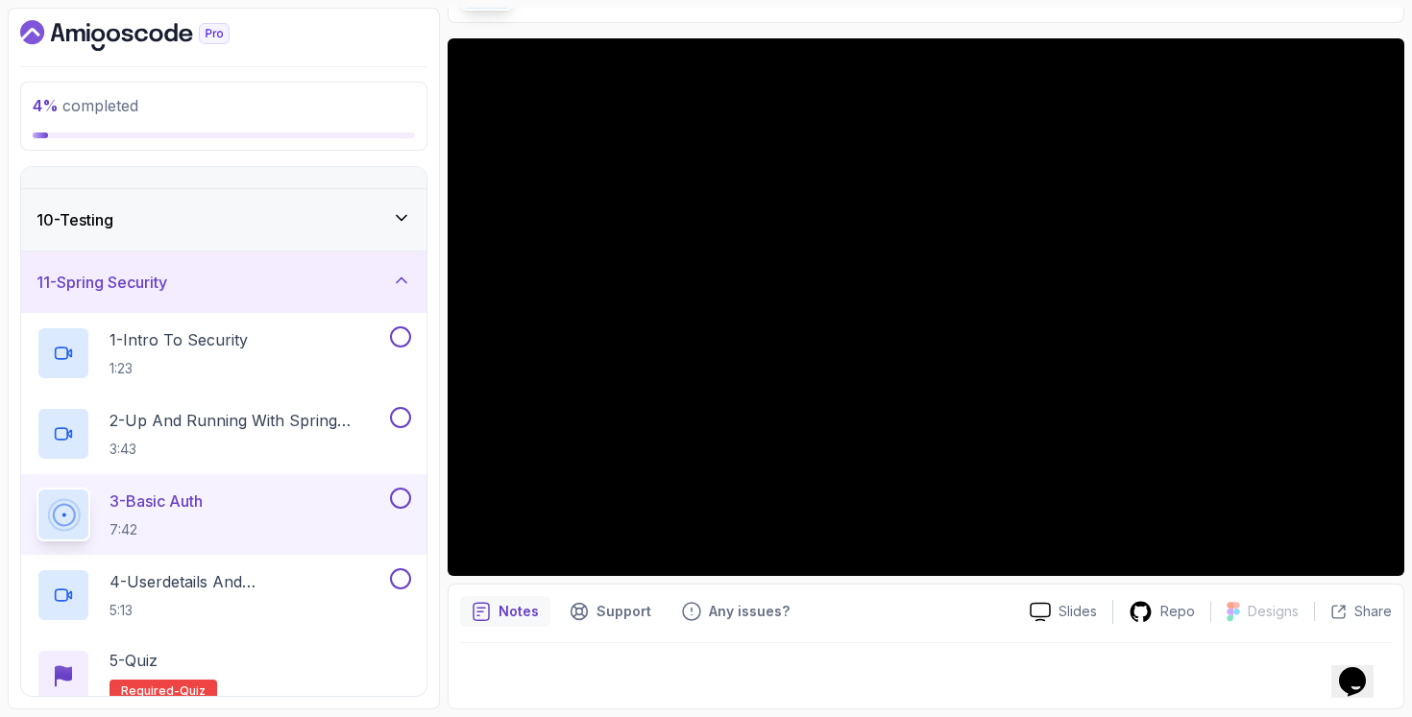
scroll to position [713, 0]
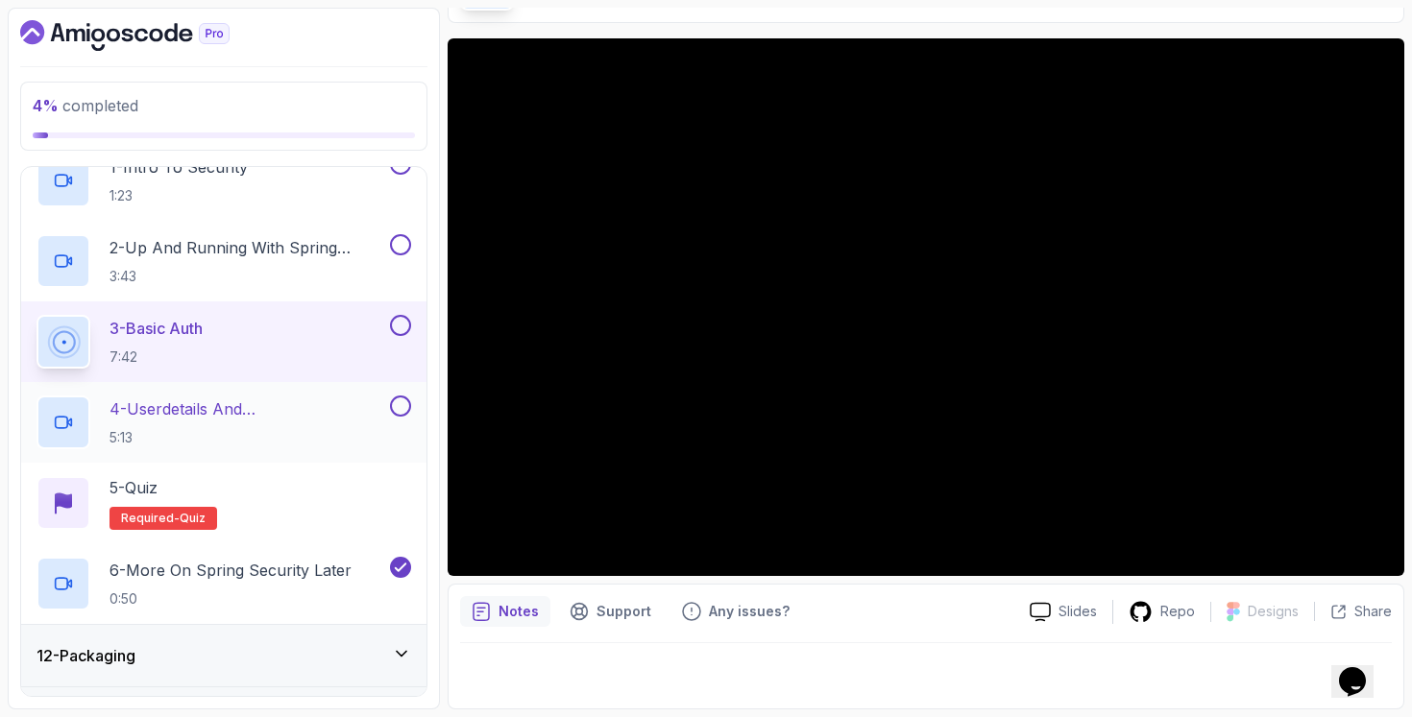
click at [262, 420] on p "4 - Userdetails And Bcryptpasswordencoder" at bounding box center [247, 409] width 277 height 23
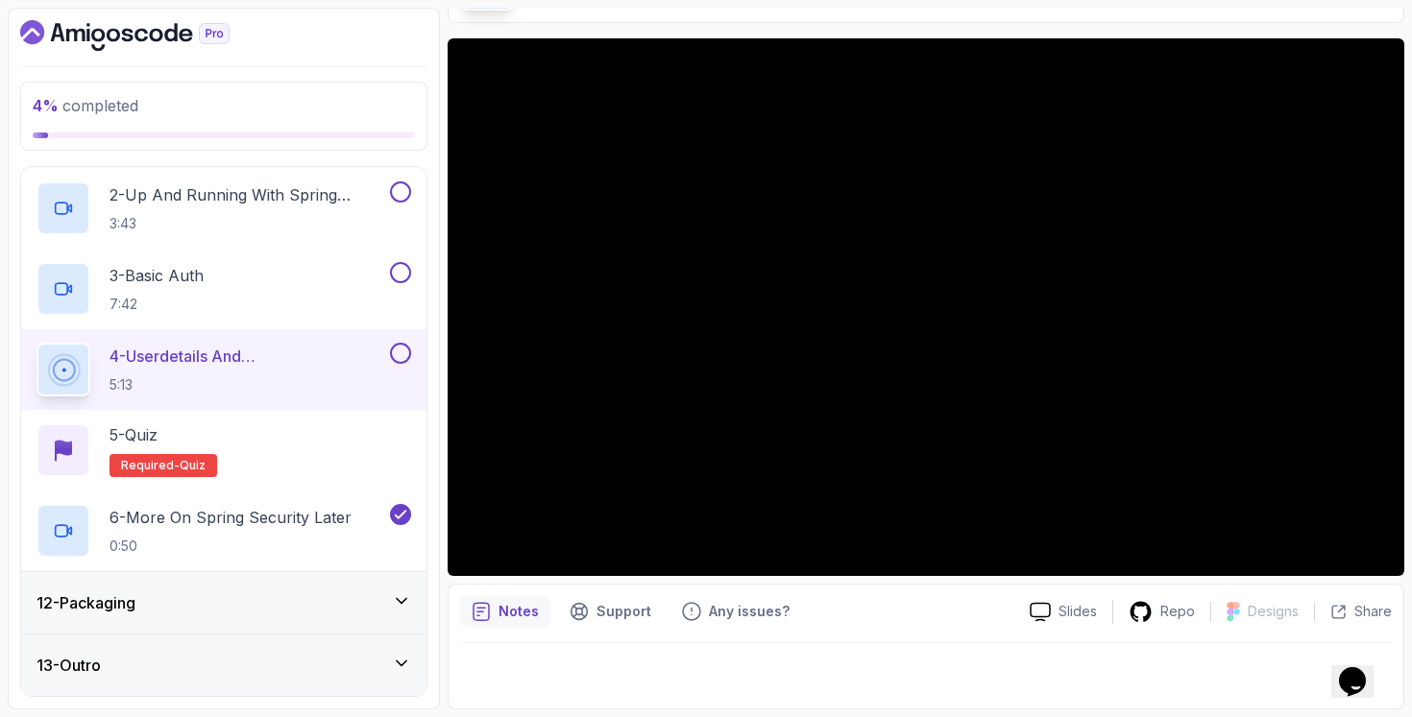
click at [241, 607] on div "12 - Packaging" at bounding box center [223, 603] width 375 height 23
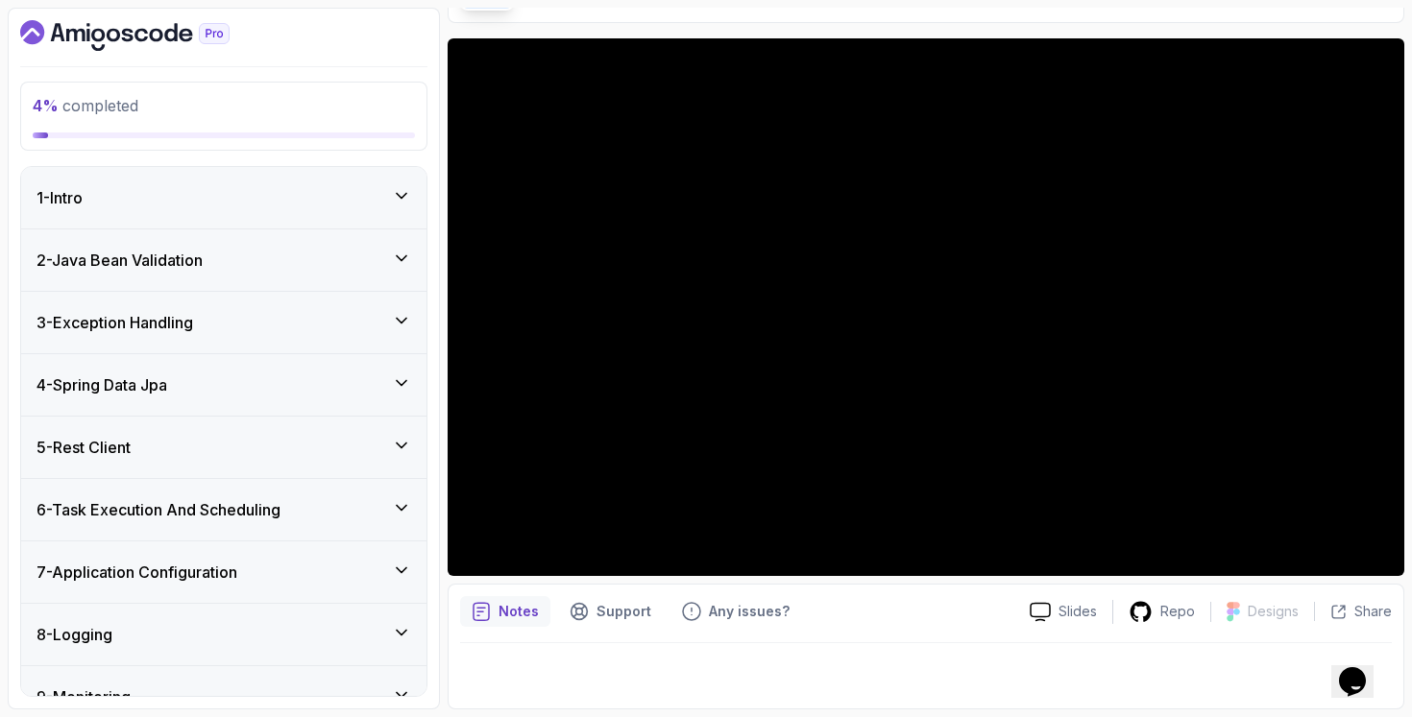
click at [283, 253] on div "2 - Java Bean Validation" at bounding box center [223, 260] width 375 height 23
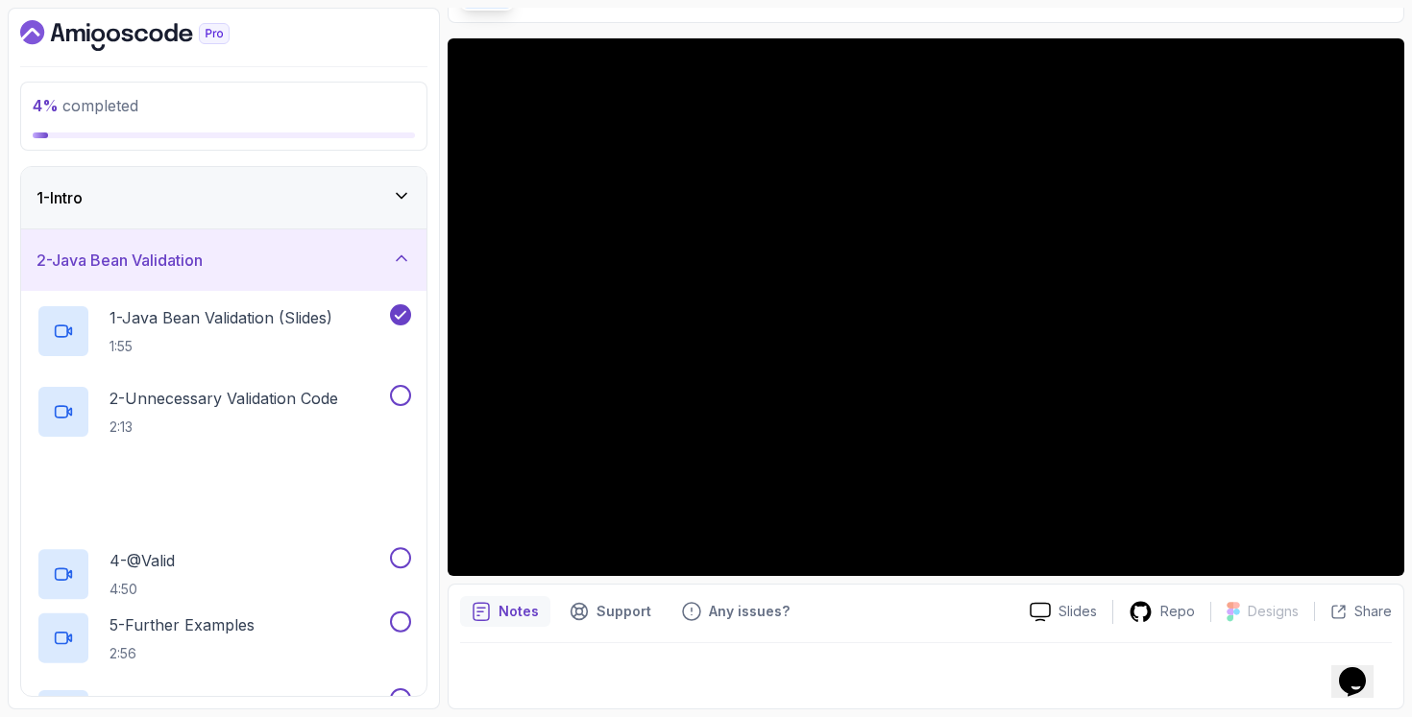
click at [304, 180] on div "1 - Intro" at bounding box center [223, 197] width 405 height 61
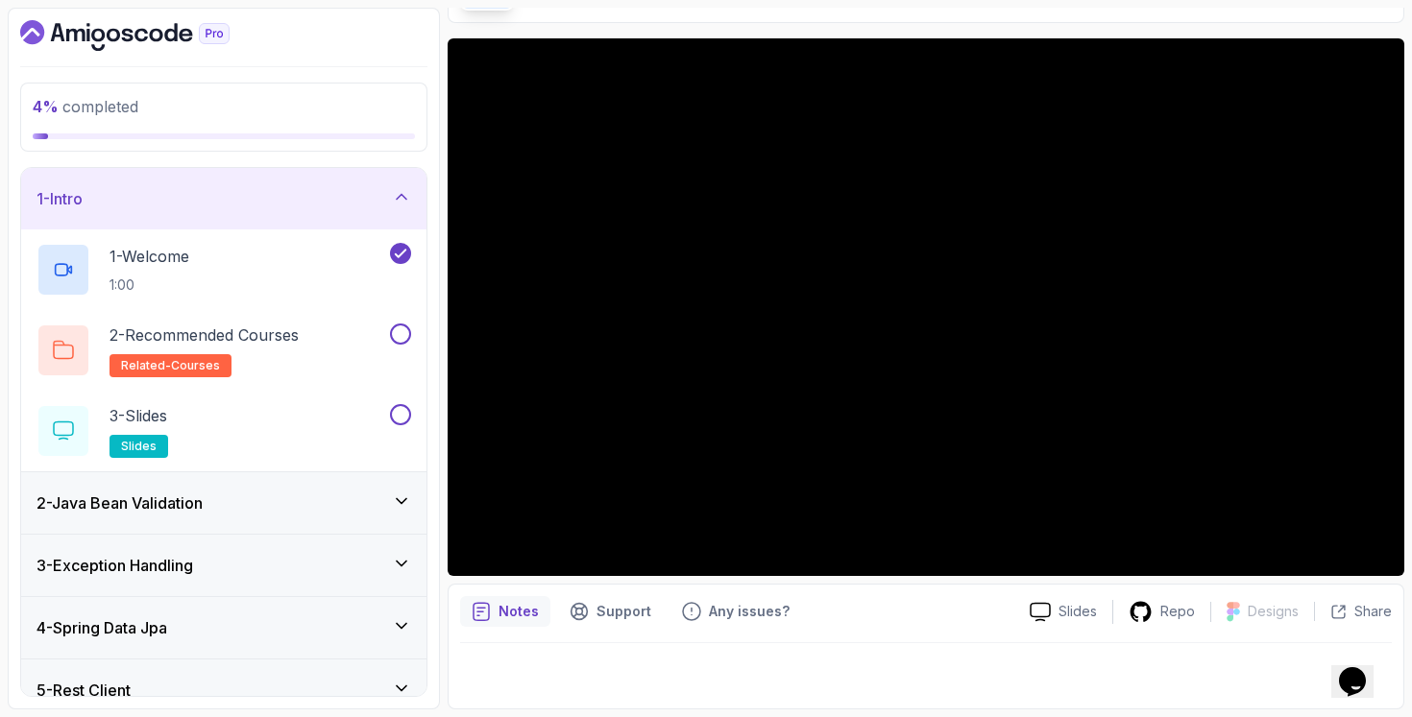
click at [304, 180] on div "1 - Intro" at bounding box center [223, 198] width 405 height 61
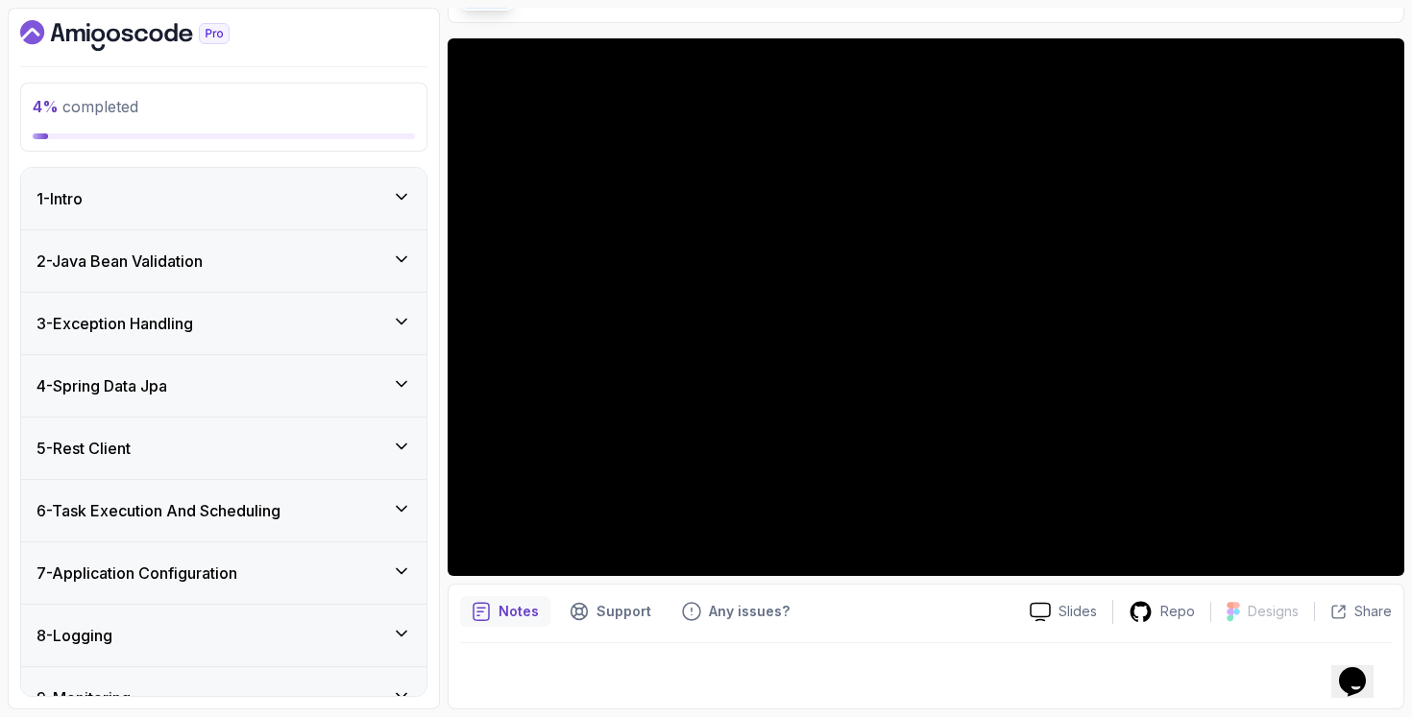
click at [245, 270] on div "2 - Java Bean Validation" at bounding box center [223, 261] width 405 height 61
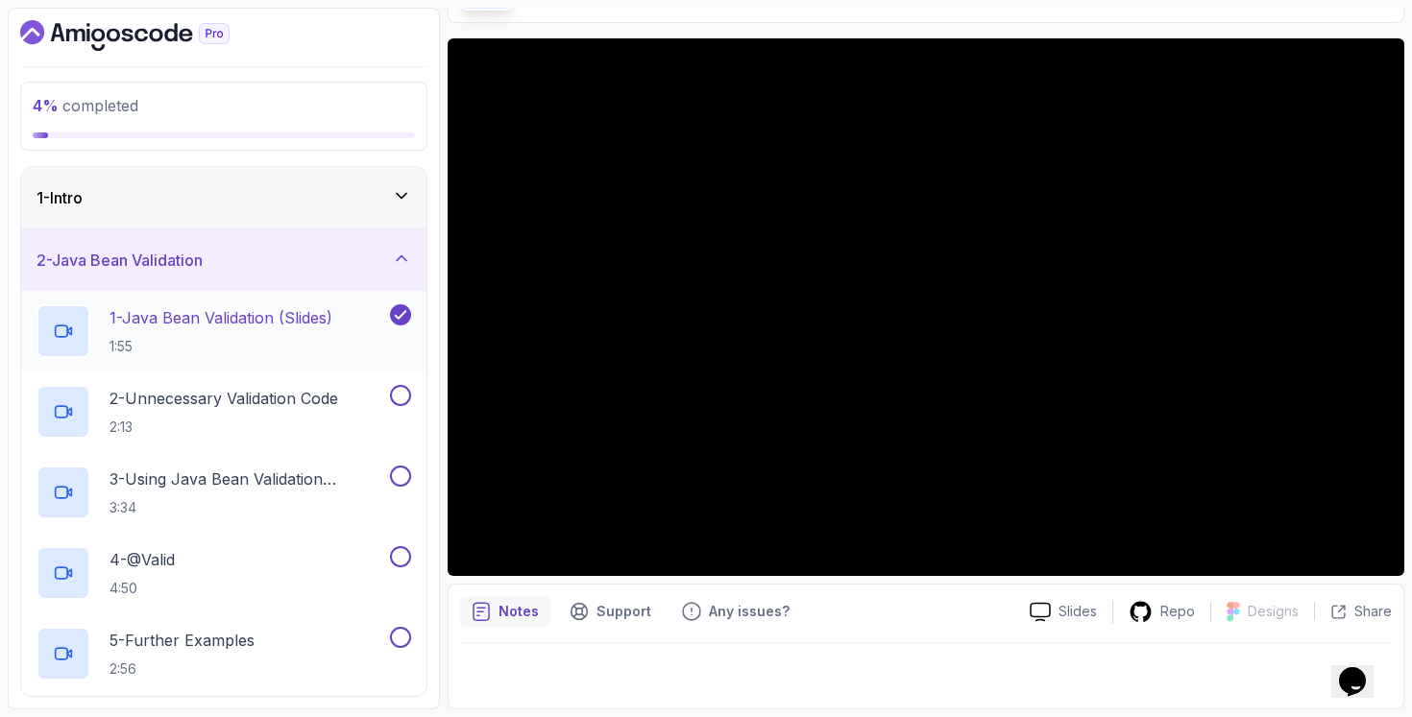
click at [269, 318] on p "1 - Java Bean Validation (Slides)" at bounding box center [220, 317] width 223 height 23
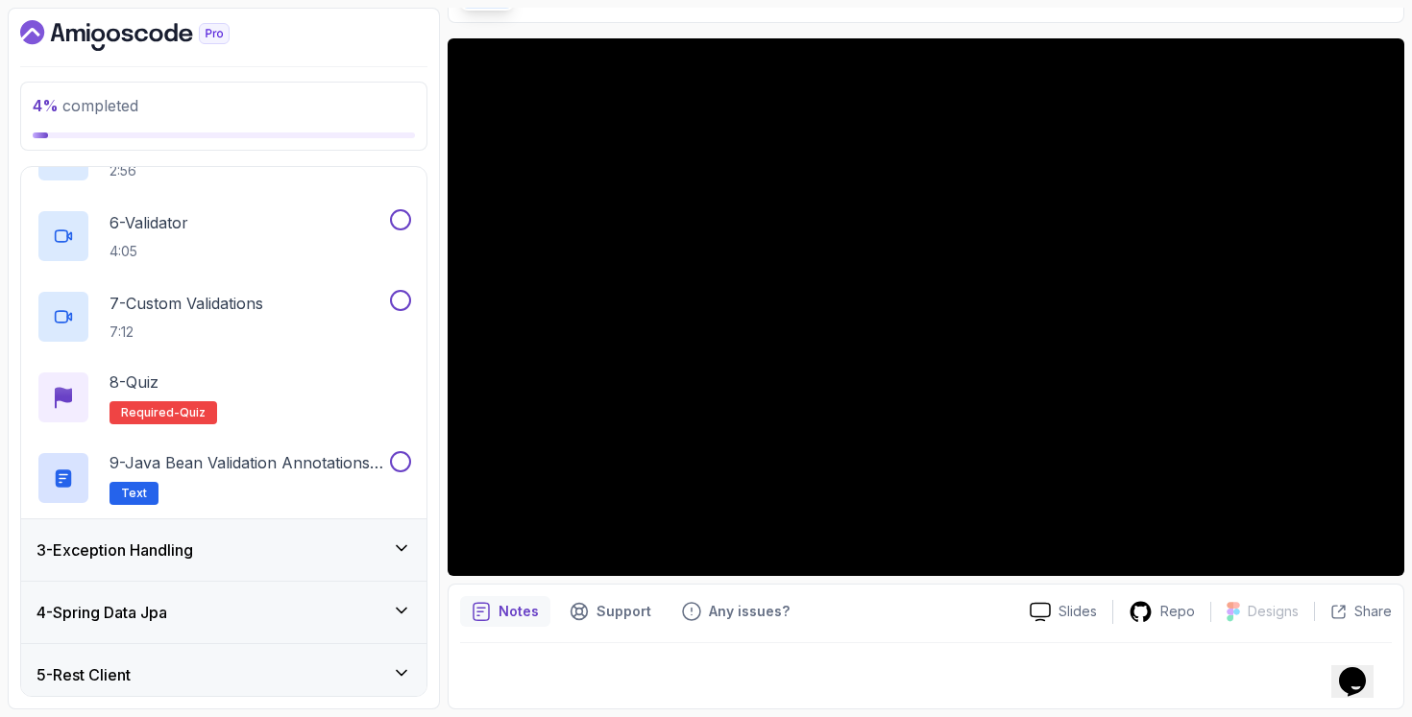
scroll to position [510, 0]
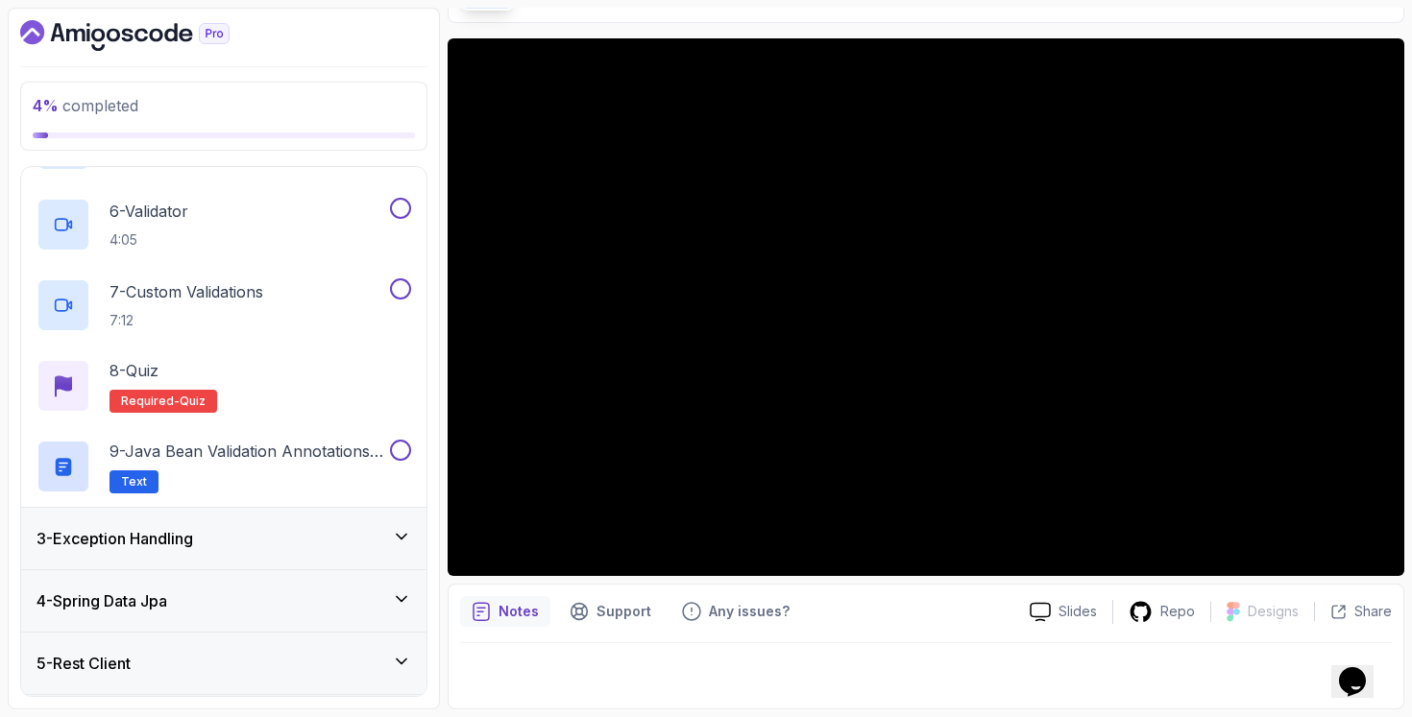
click at [251, 544] on div "3 - Exception Handling" at bounding box center [223, 538] width 375 height 23
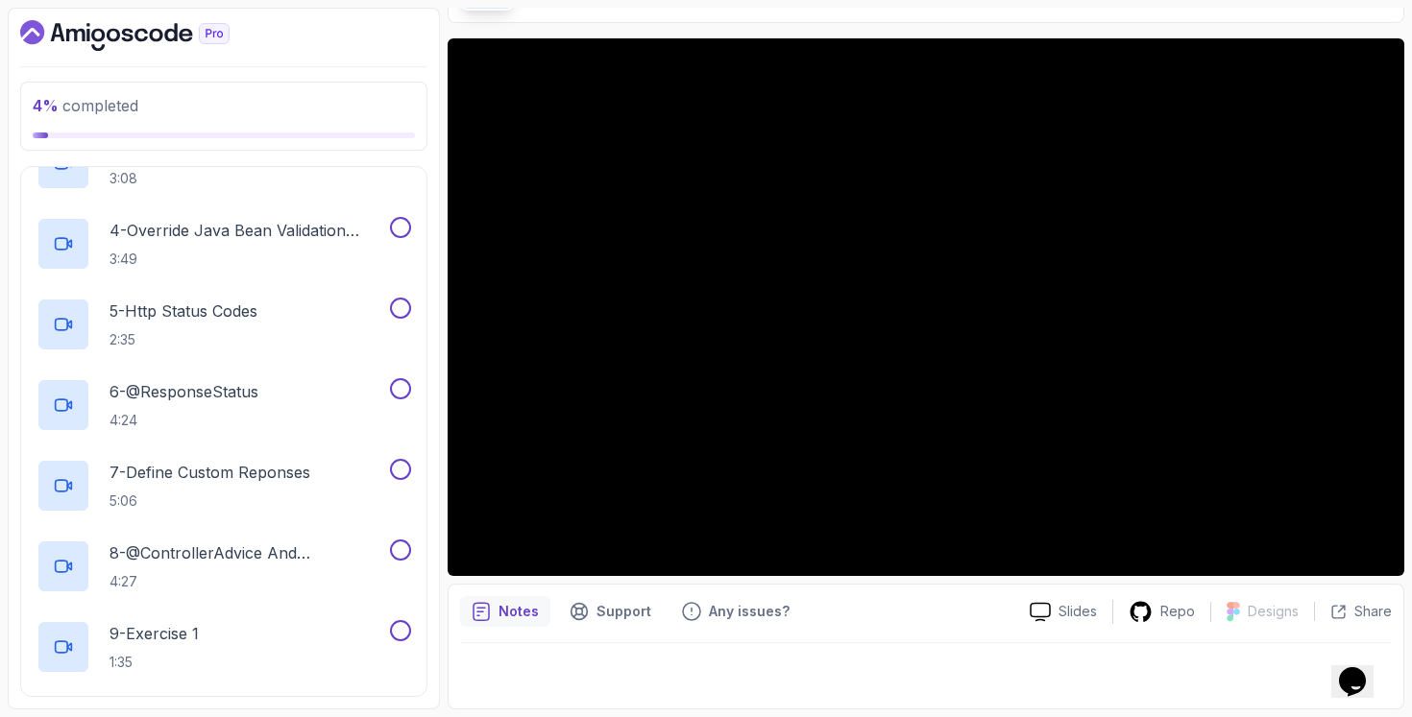
scroll to position [135, 0]
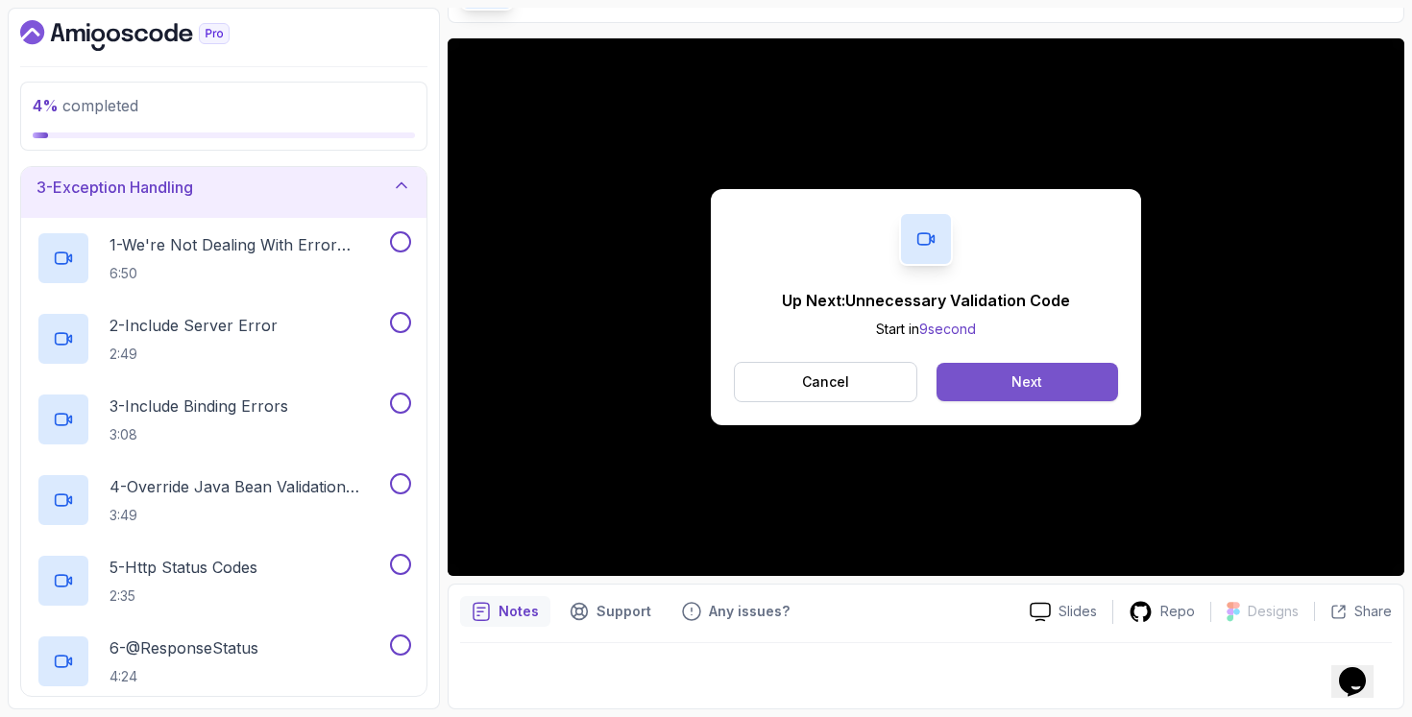
click at [1026, 387] on div "Next" at bounding box center [1026, 382] width 31 height 19
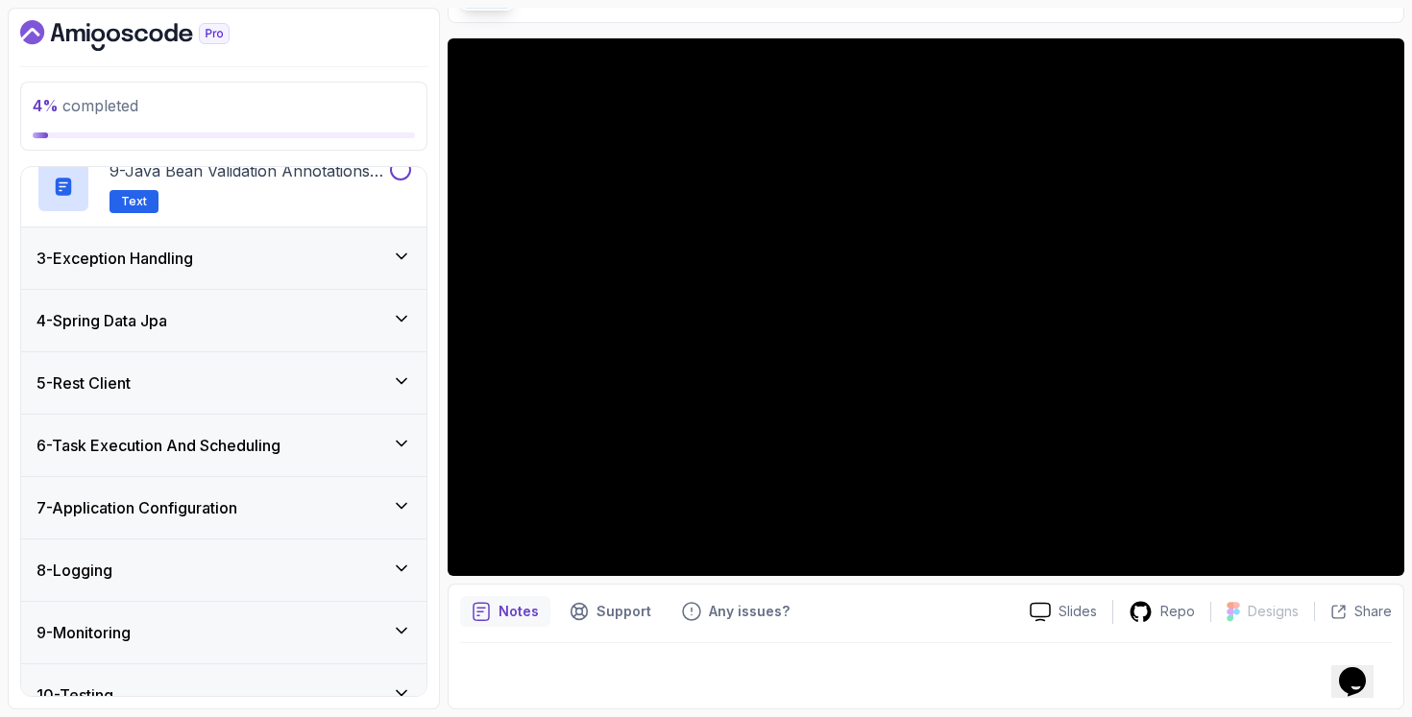
scroll to position [1007, 0]
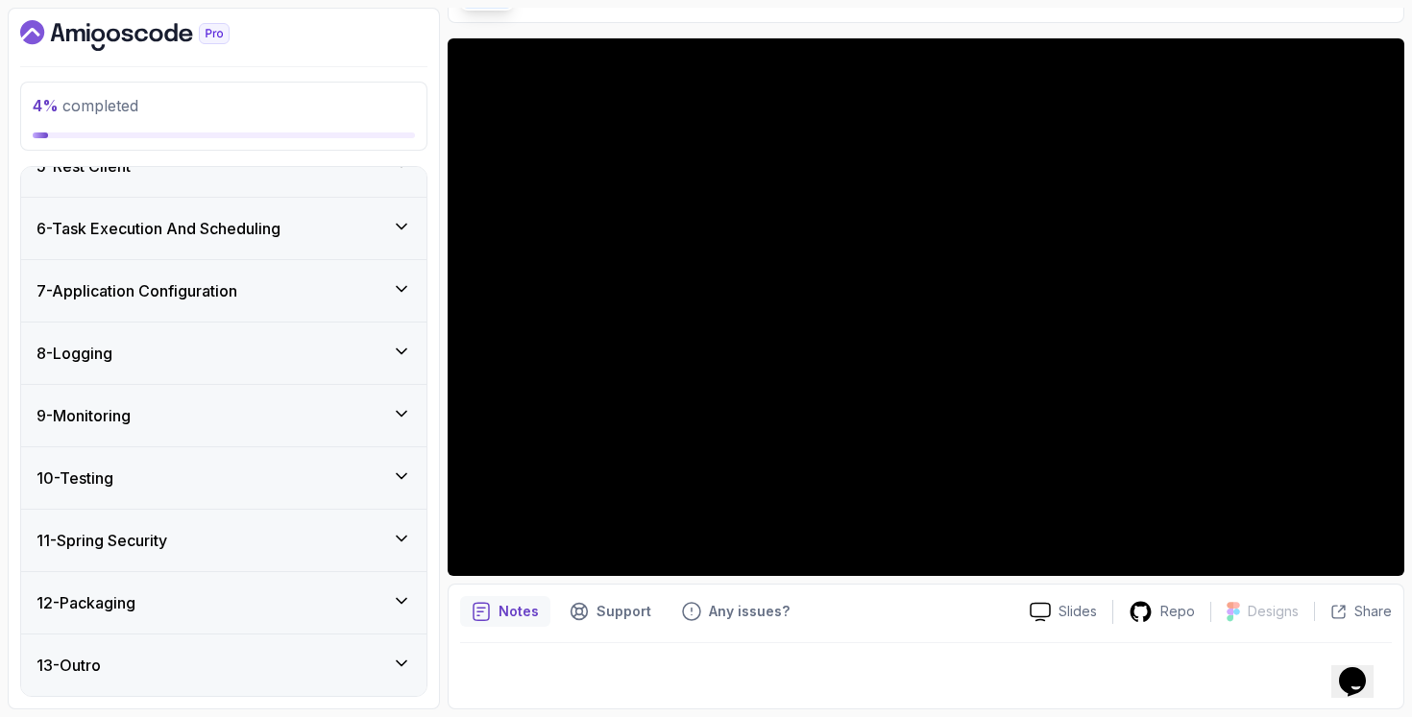
click at [252, 608] on div "12 - Packaging" at bounding box center [223, 603] width 375 height 23
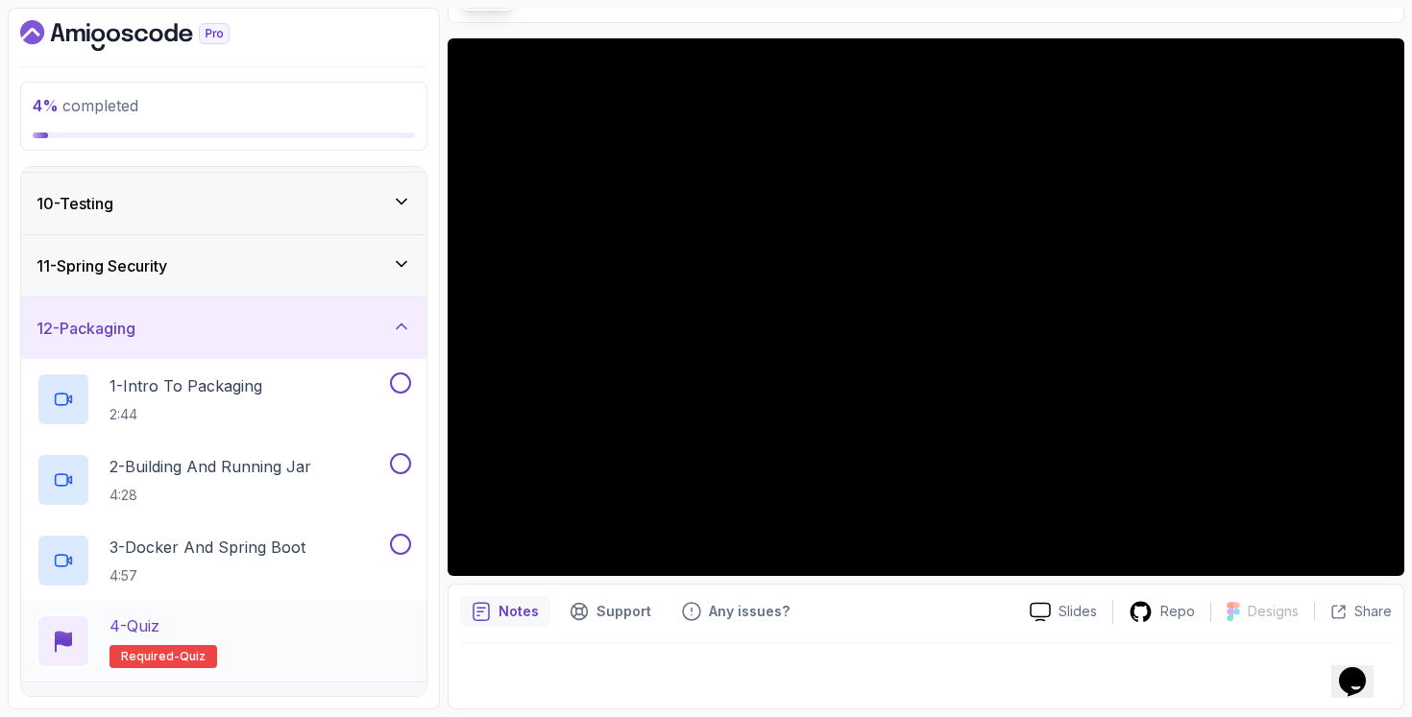
scroll to position [604, 0]
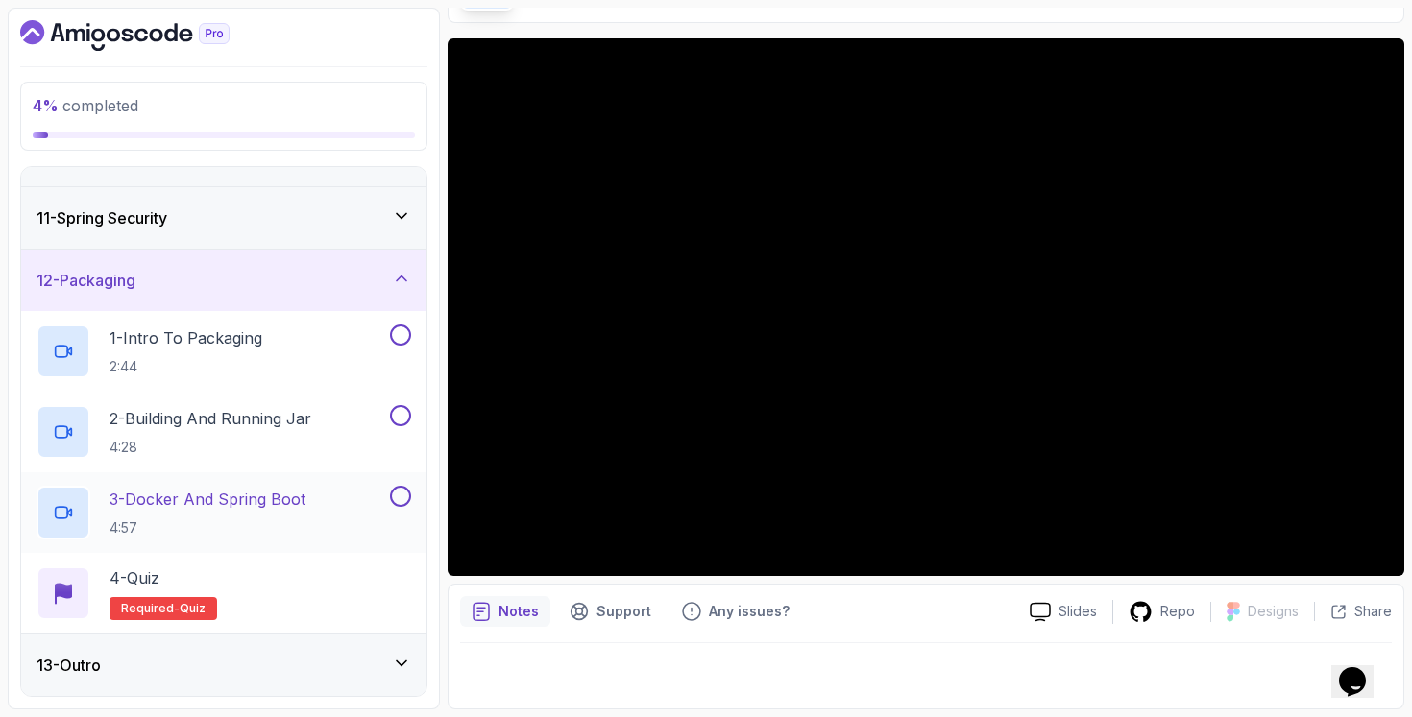
click at [284, 513] on h2 "3 - Docker And Spring Boot 4:57" at bounding box center [207, 513] width 196 height 50
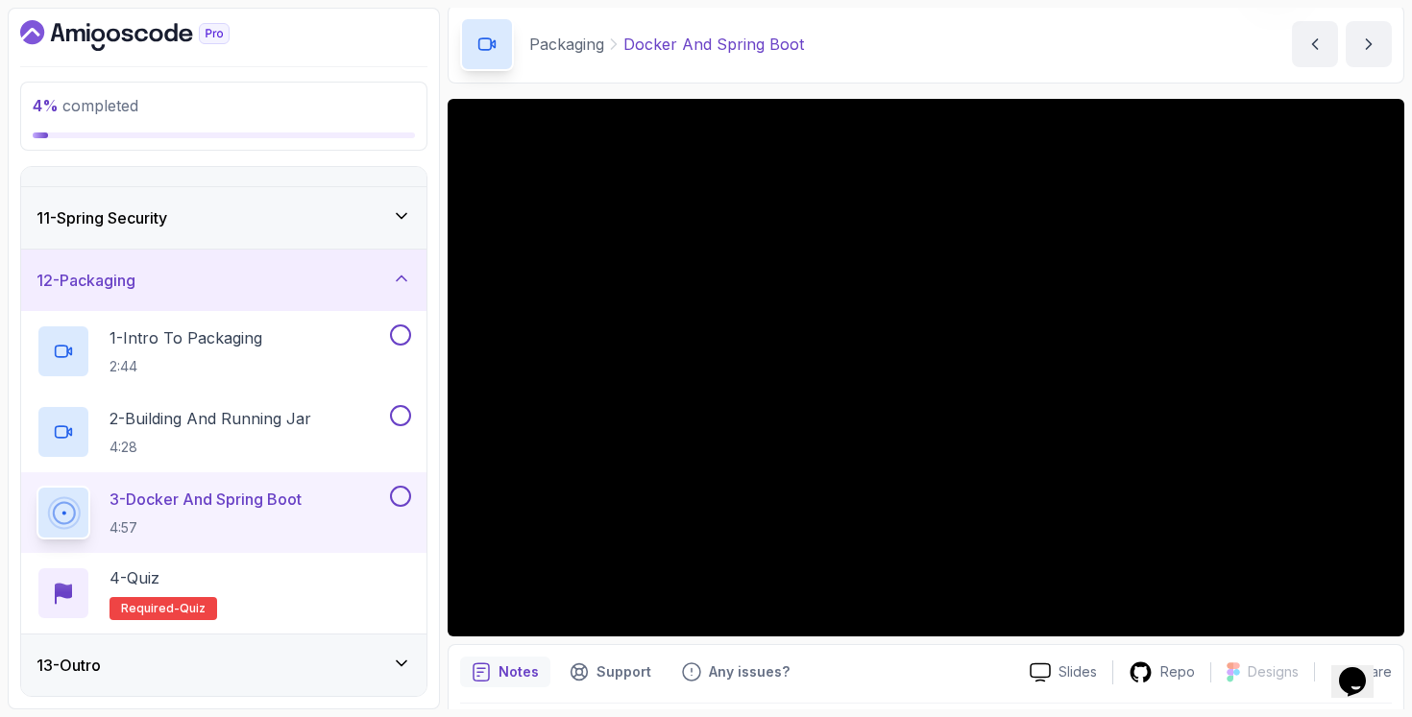
scroll to position [133, 0]
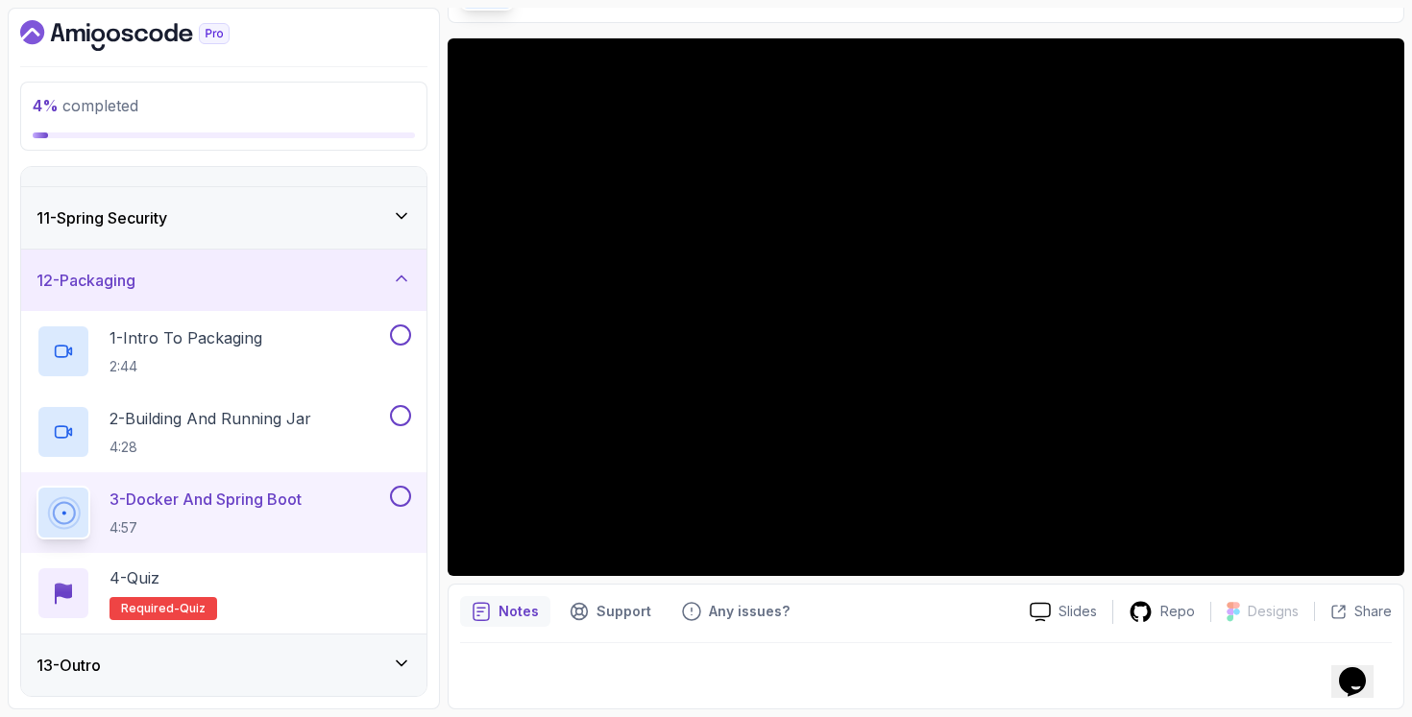
click at [319, 670] on div "13 - Outro" at bounding box center [223, 665] width 375 height 23
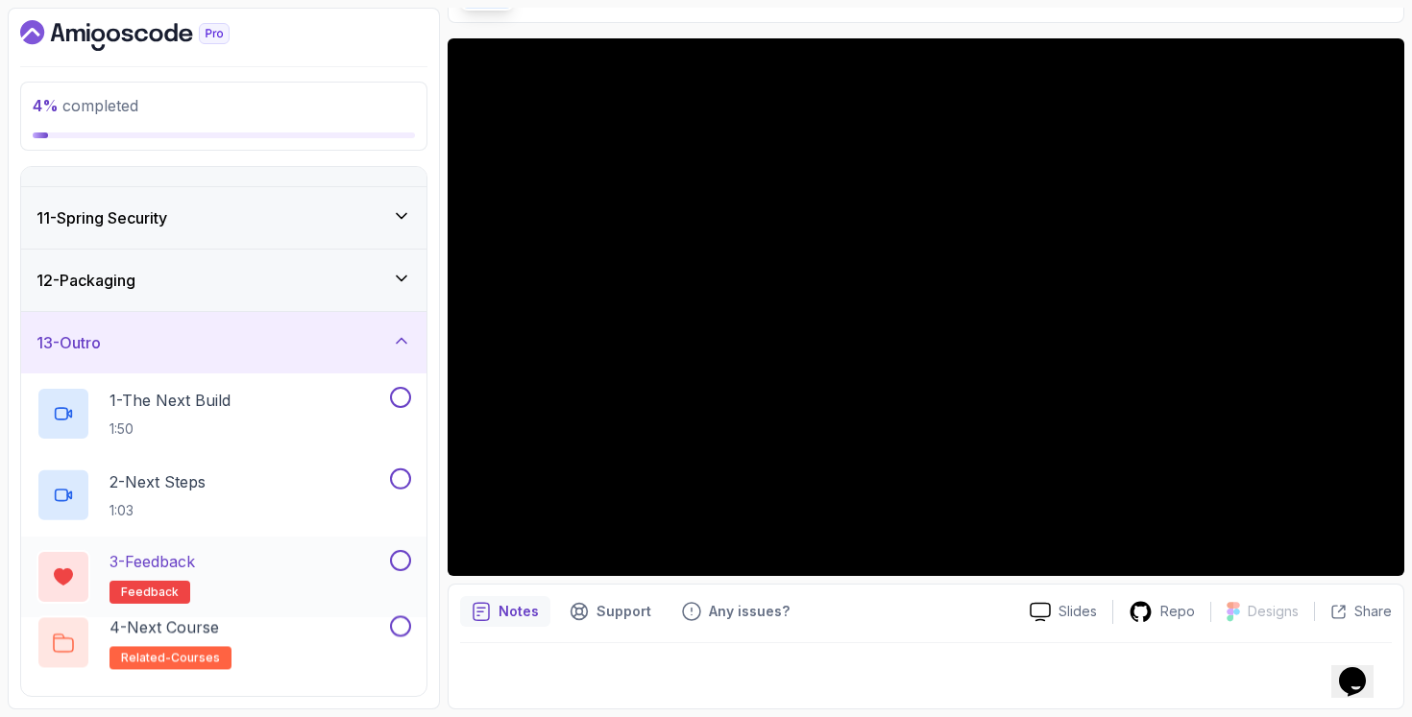
scroll to position [604, 0]
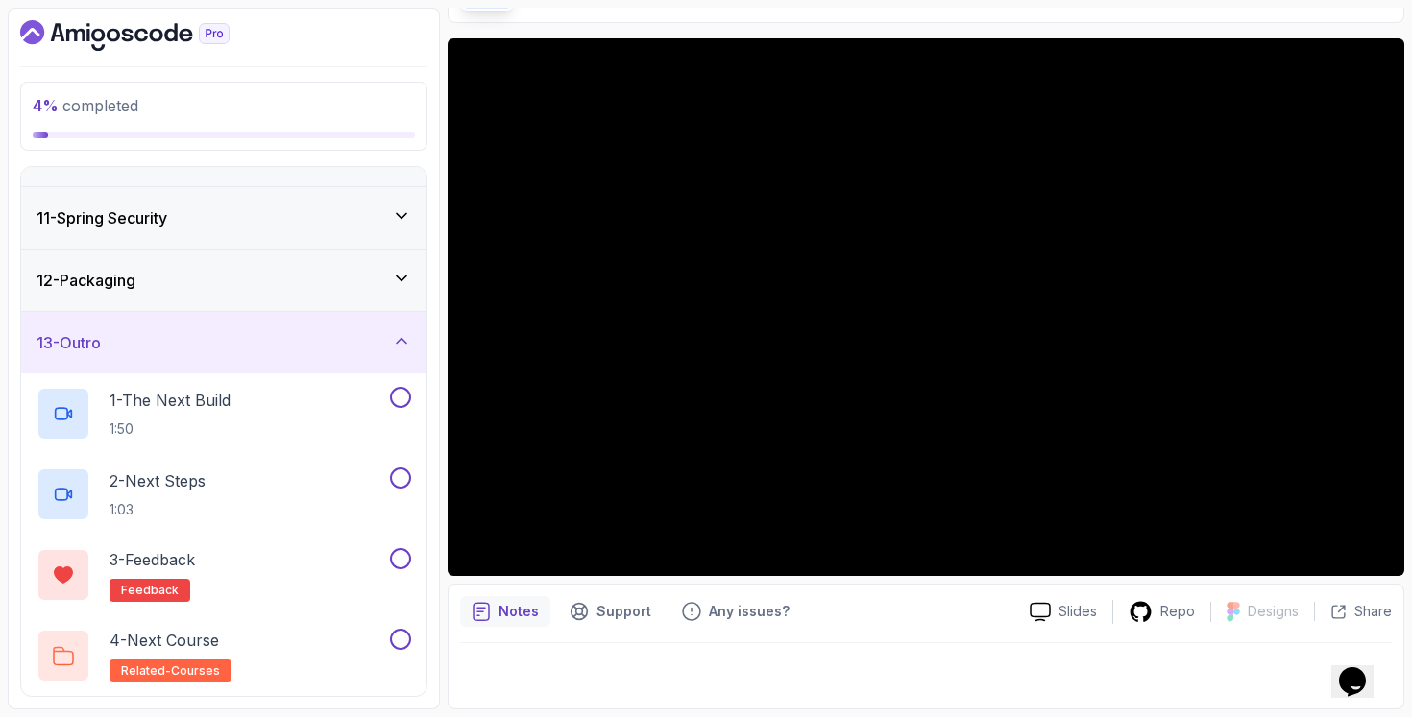
click at [372, 265] on div "12 - Packaging" at bounding box center [223, 280] width 405 height 61
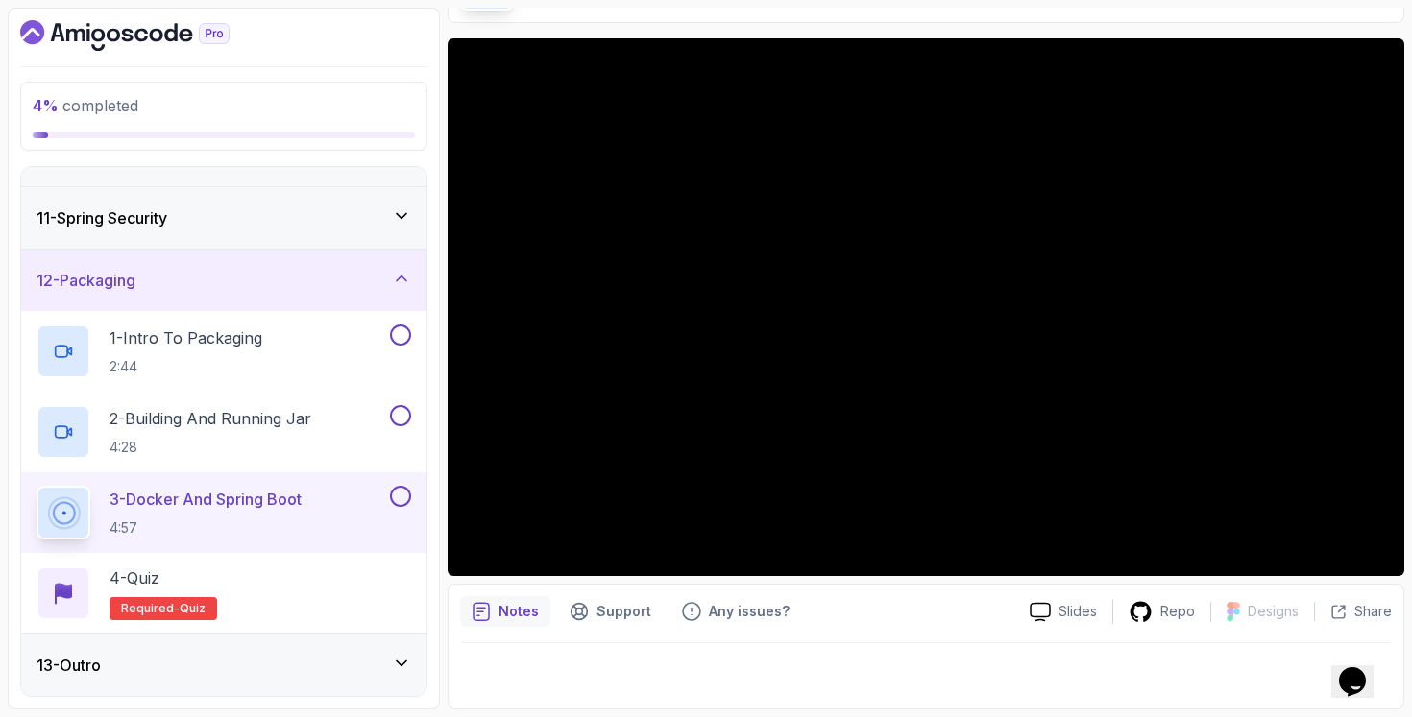
click at [280, 672] on div "13 - Outro" at bounding box center [223, 665] width 375 height 23
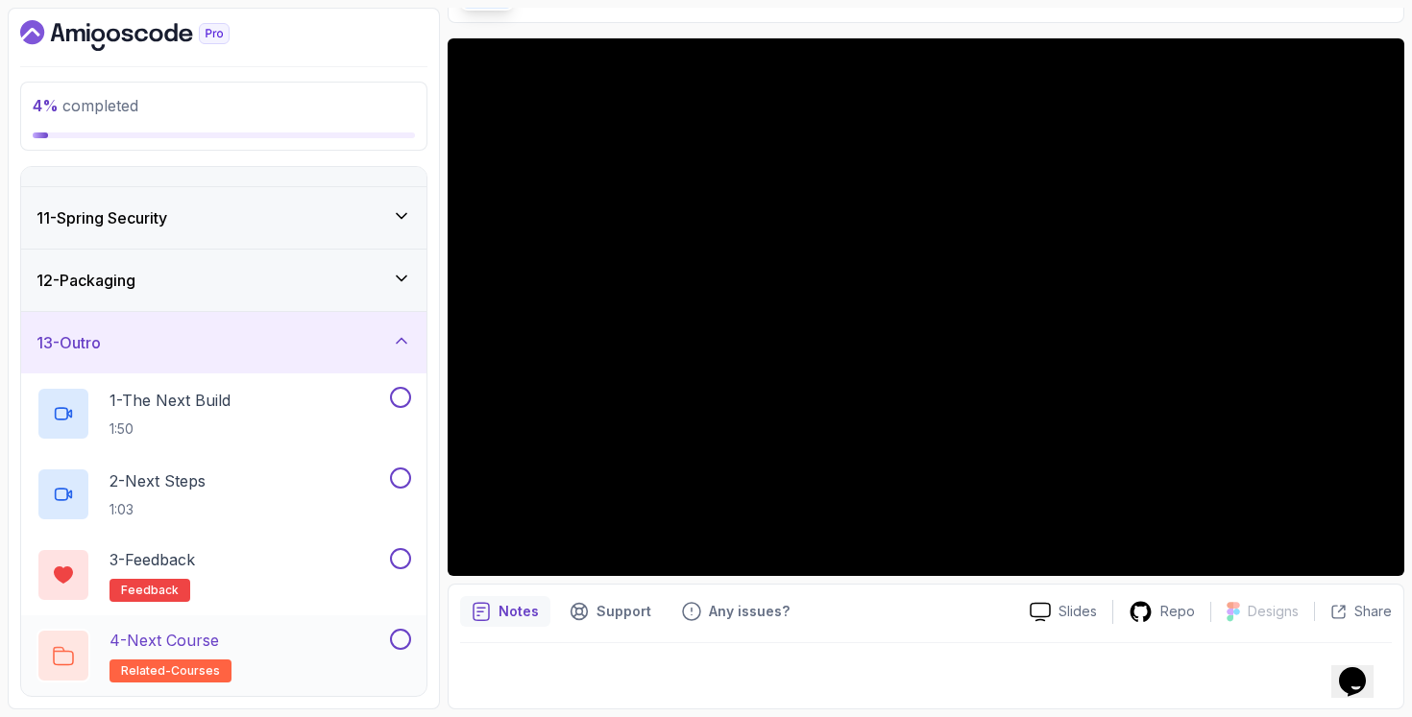
click at [318, 662] on div "4 - Next Course related-courses" at bounding box center [211, 656] width 350 height 54
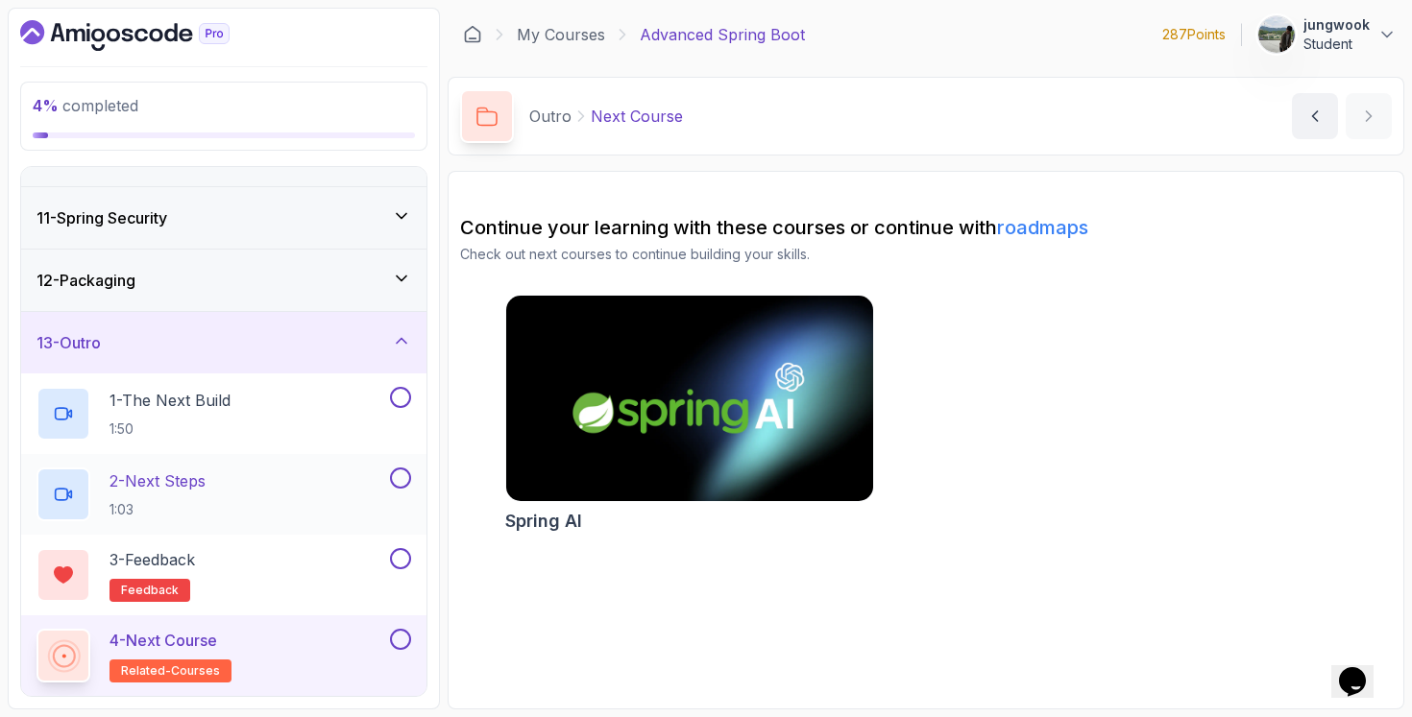
click at [263, 472] on div "2 - Next Steps 1:03" at bounding box center [211, 495] width 350 height 54
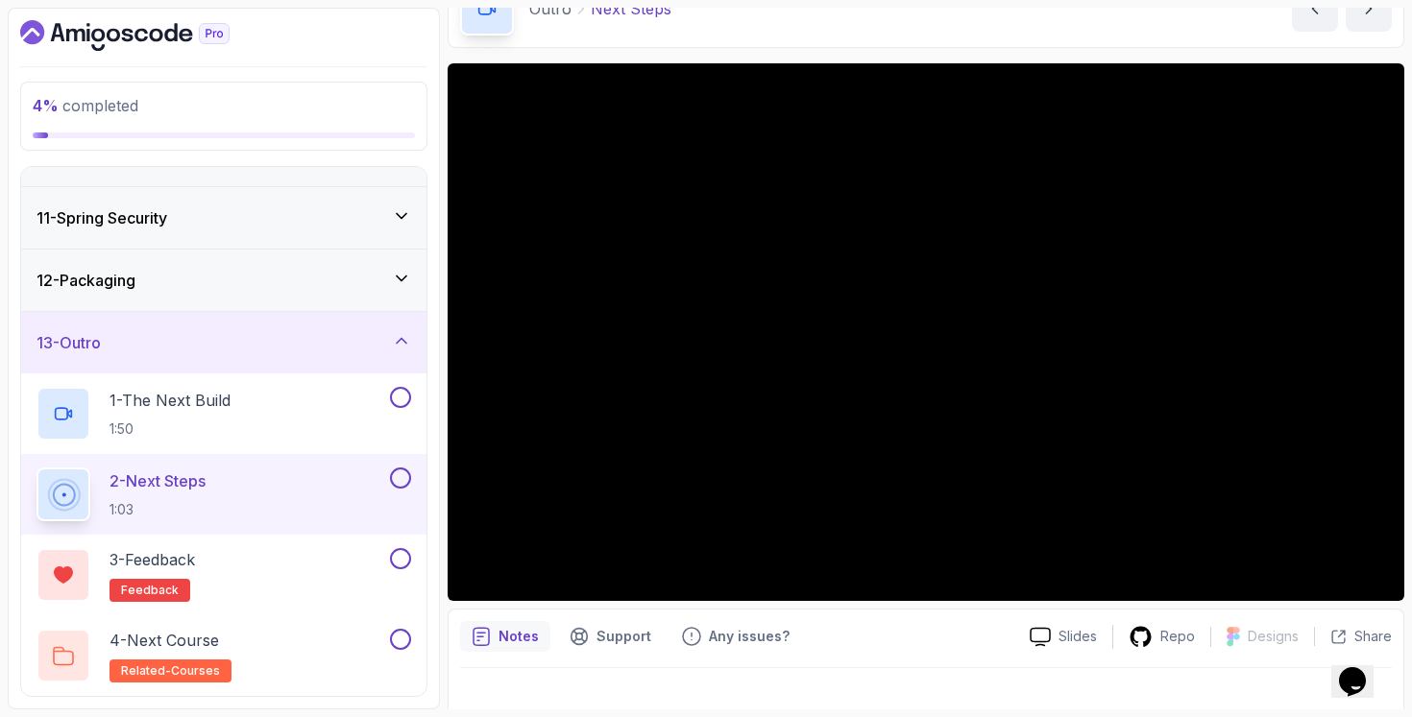
scroll to position [87, 0]
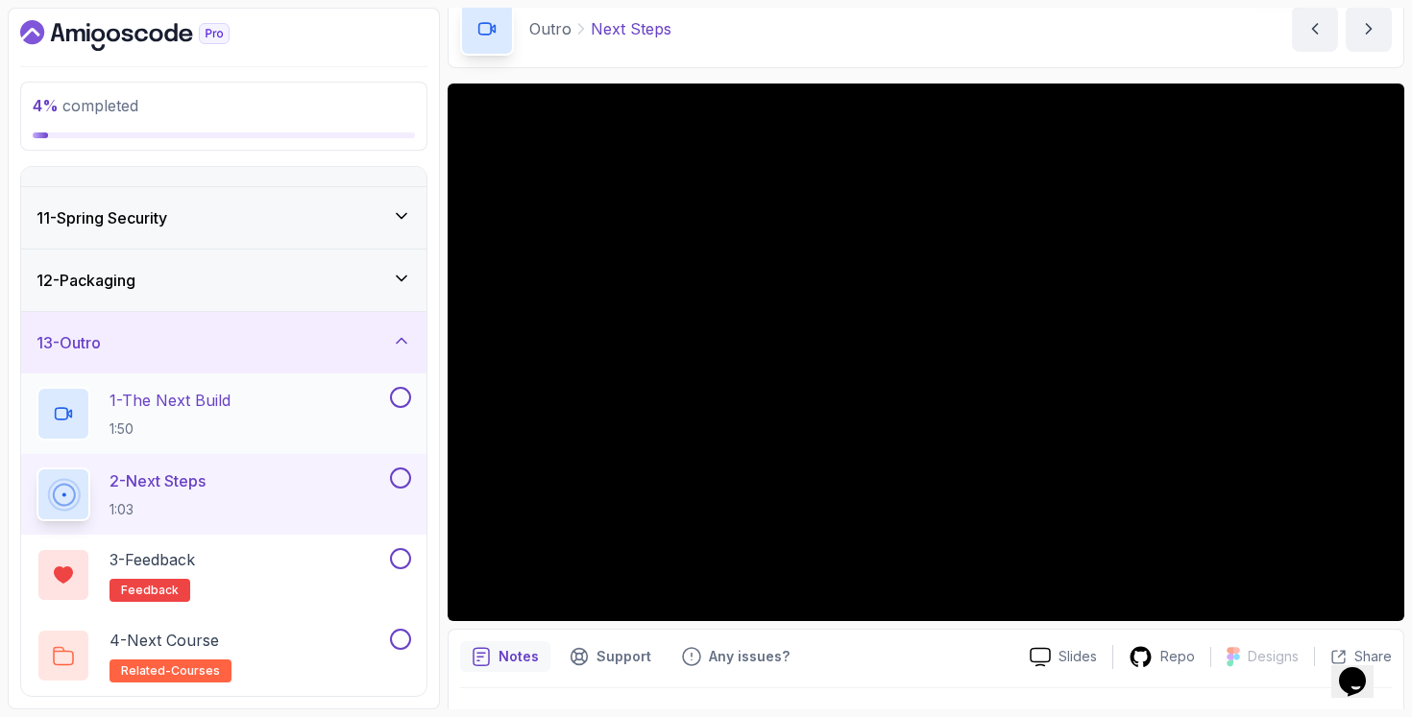
click at [358, 427] on div "1 - The Next Build 1:50" at bounding box center [211, 414] width 350 height 54
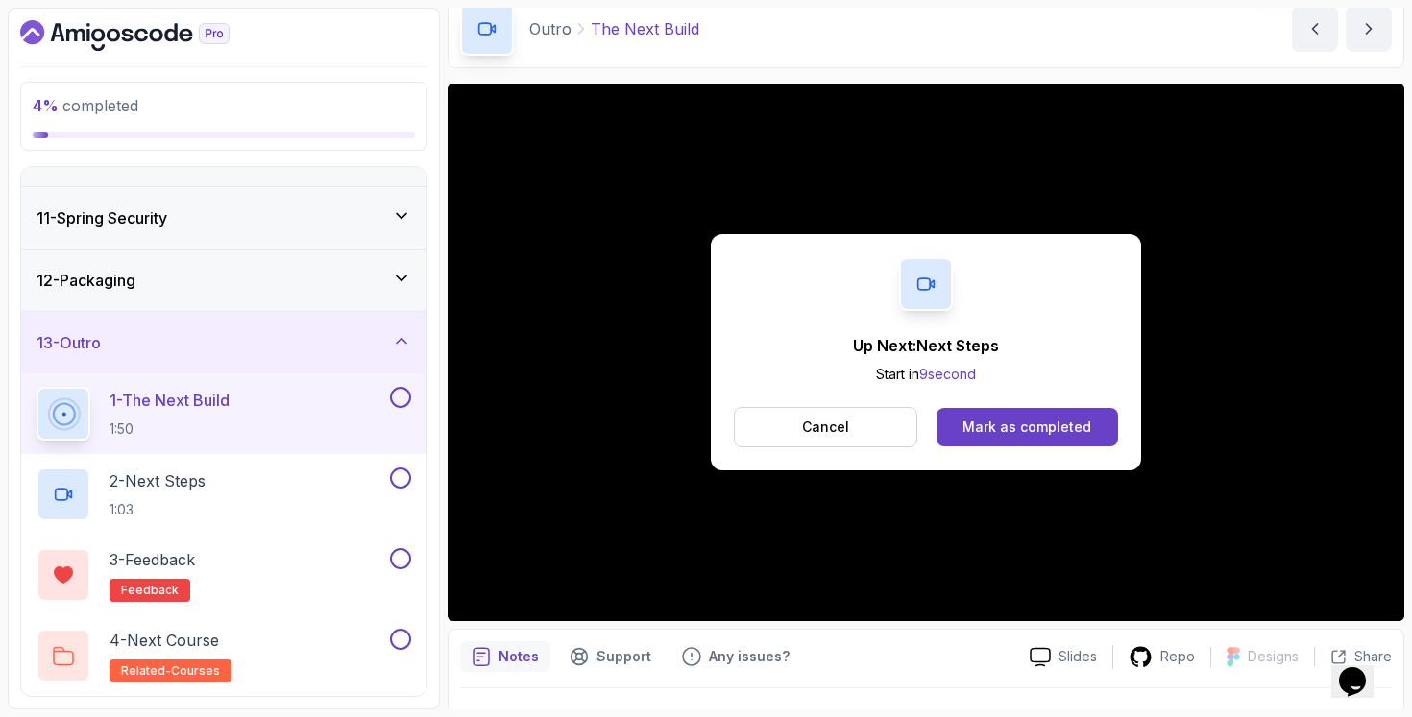
click at [344, 292] on div "12 - Packaging" at bounding box center [223, 280] width 405 height 61
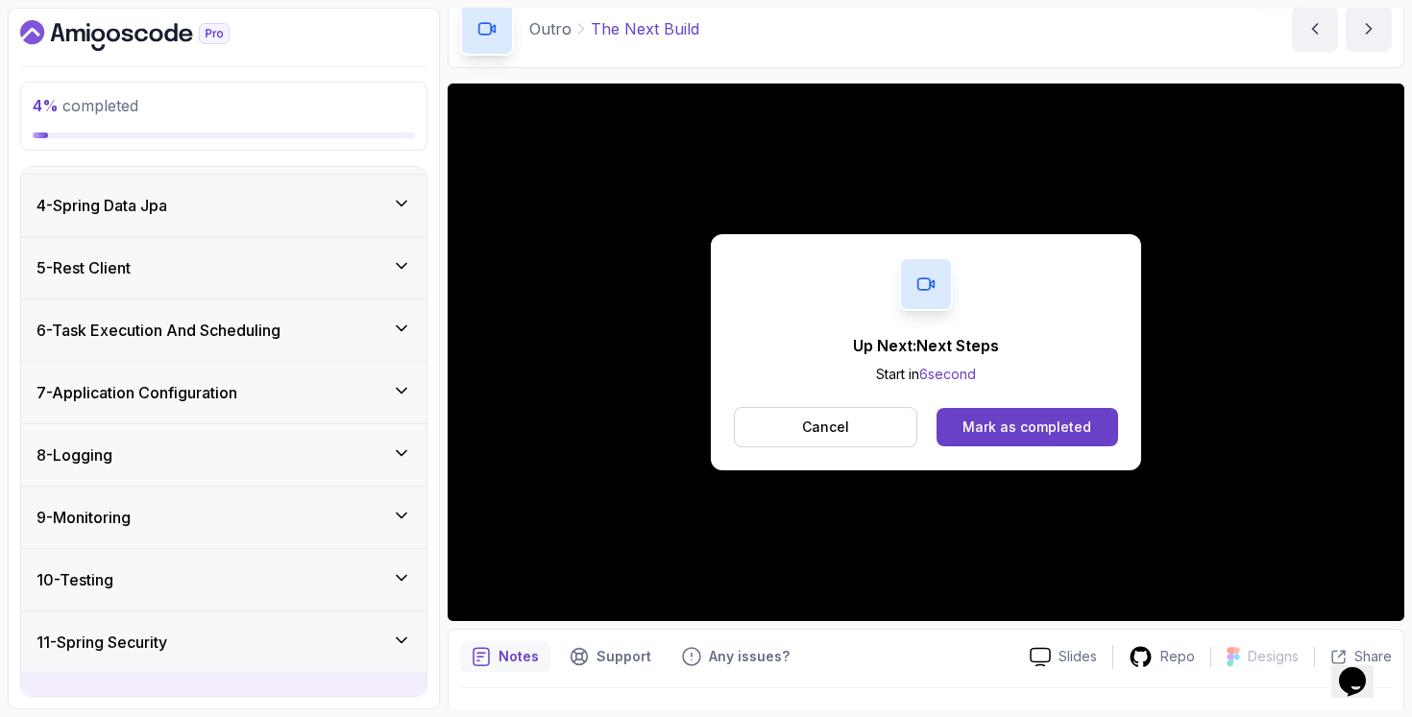
scroll to position [604, 0]
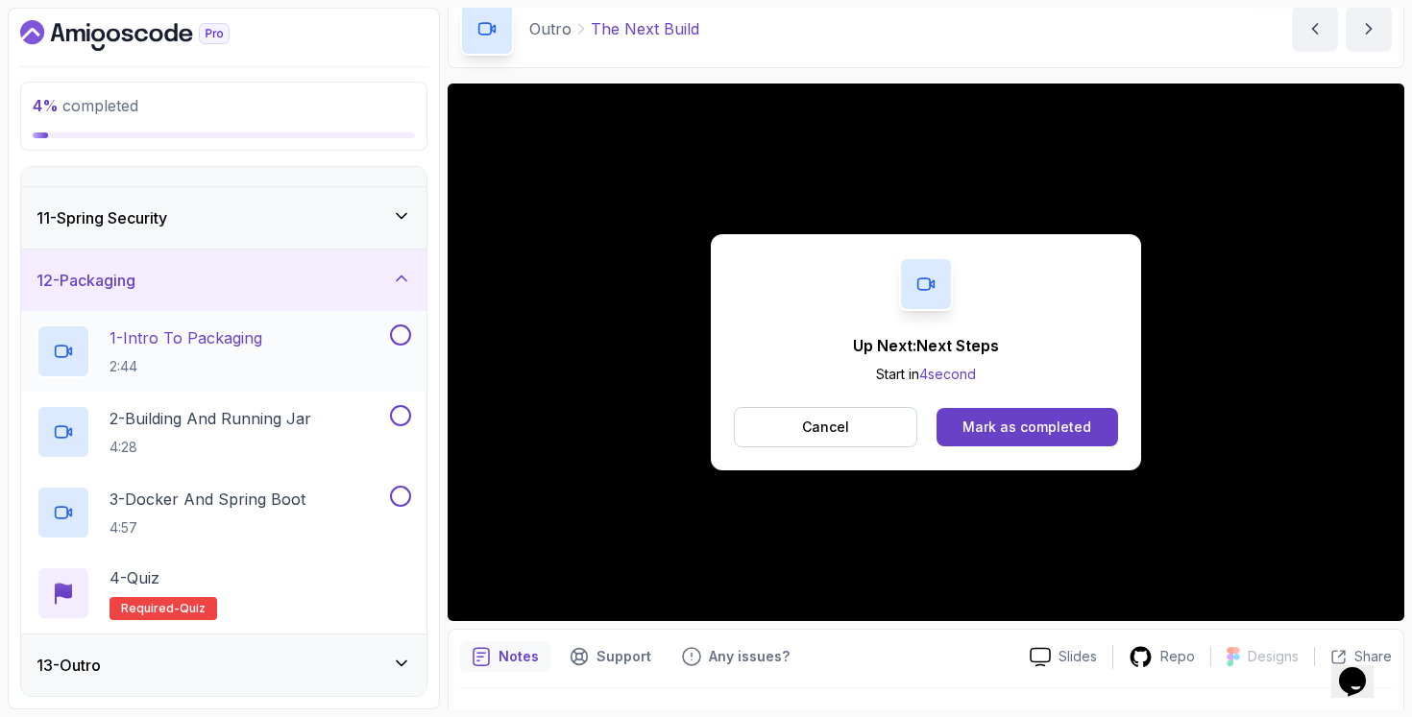
click at [367, 343] on div "1 - Intro To Packaging 2:44" at bounding box center [211, 352] width 350 height 54
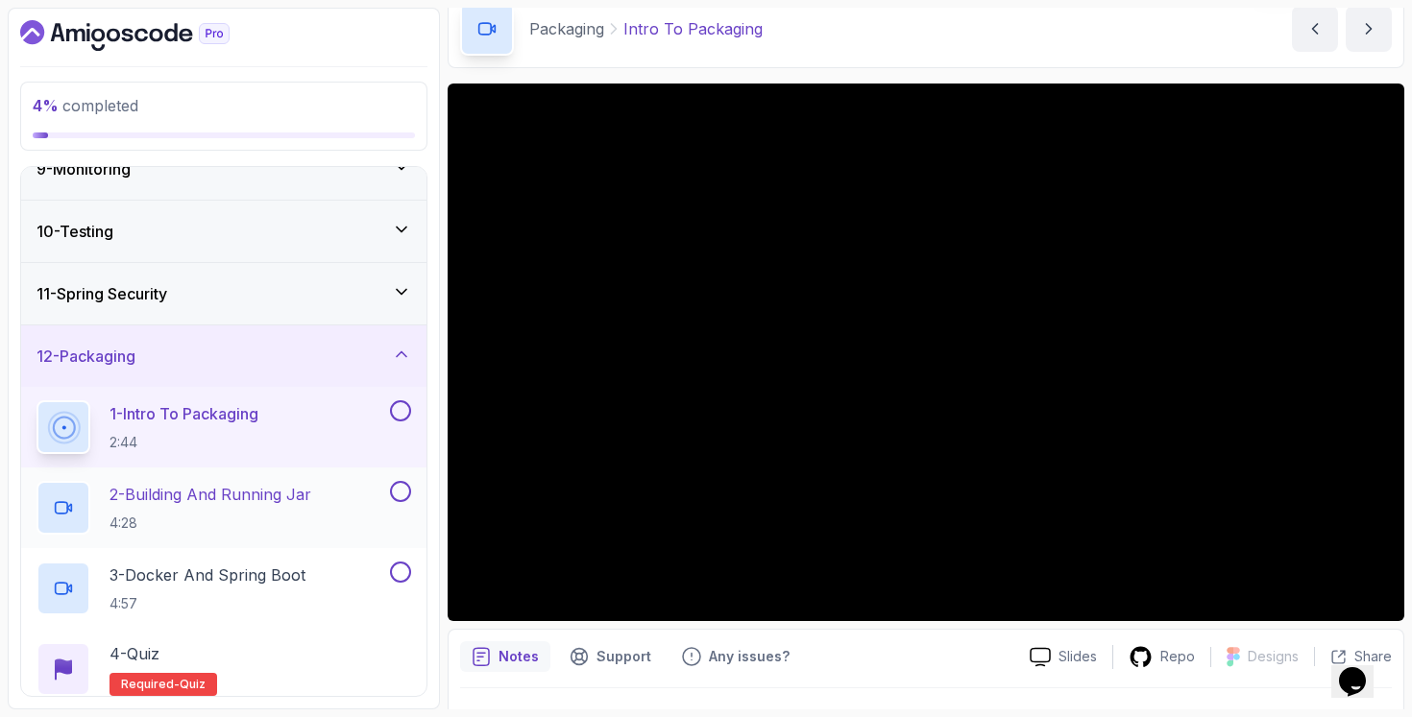
scroll to position [448, 0]
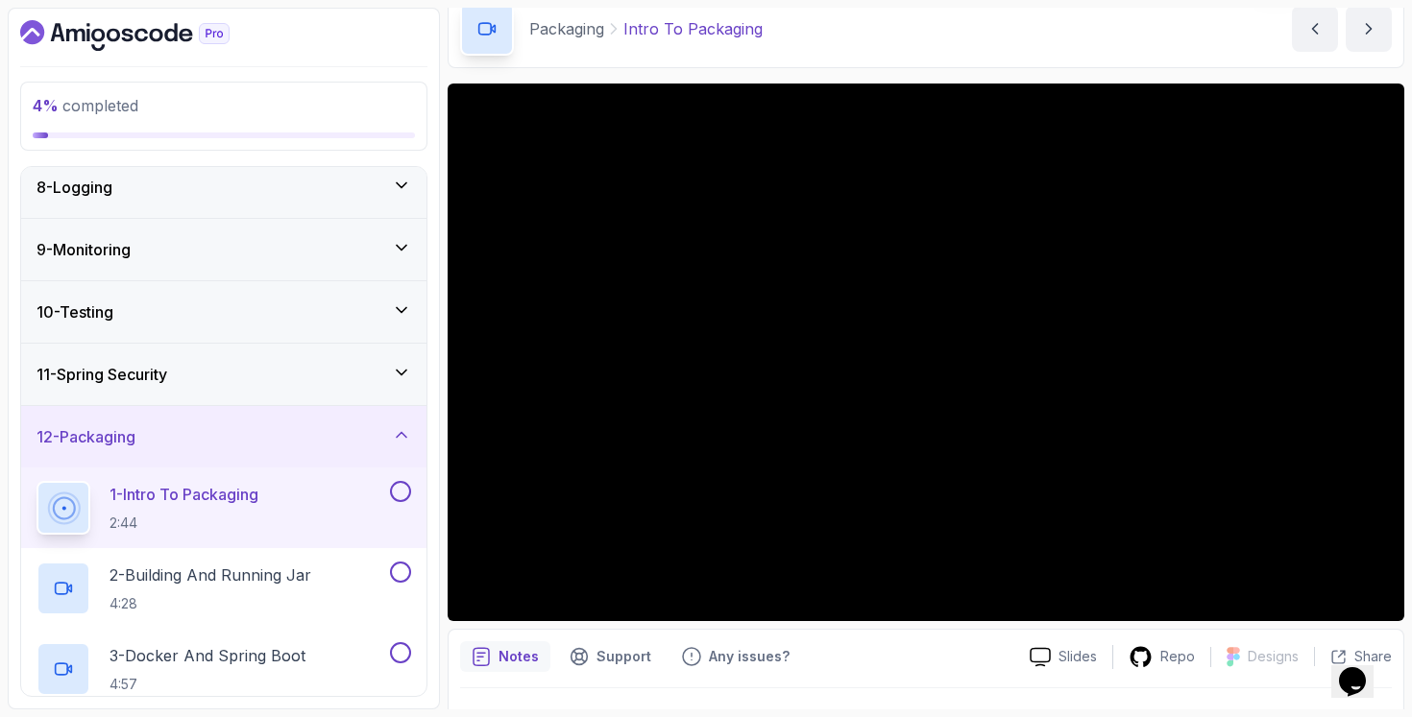
click at [400, 383] on div "11 - Spring Security" at bounding box center [223, 374] width 375 height 23
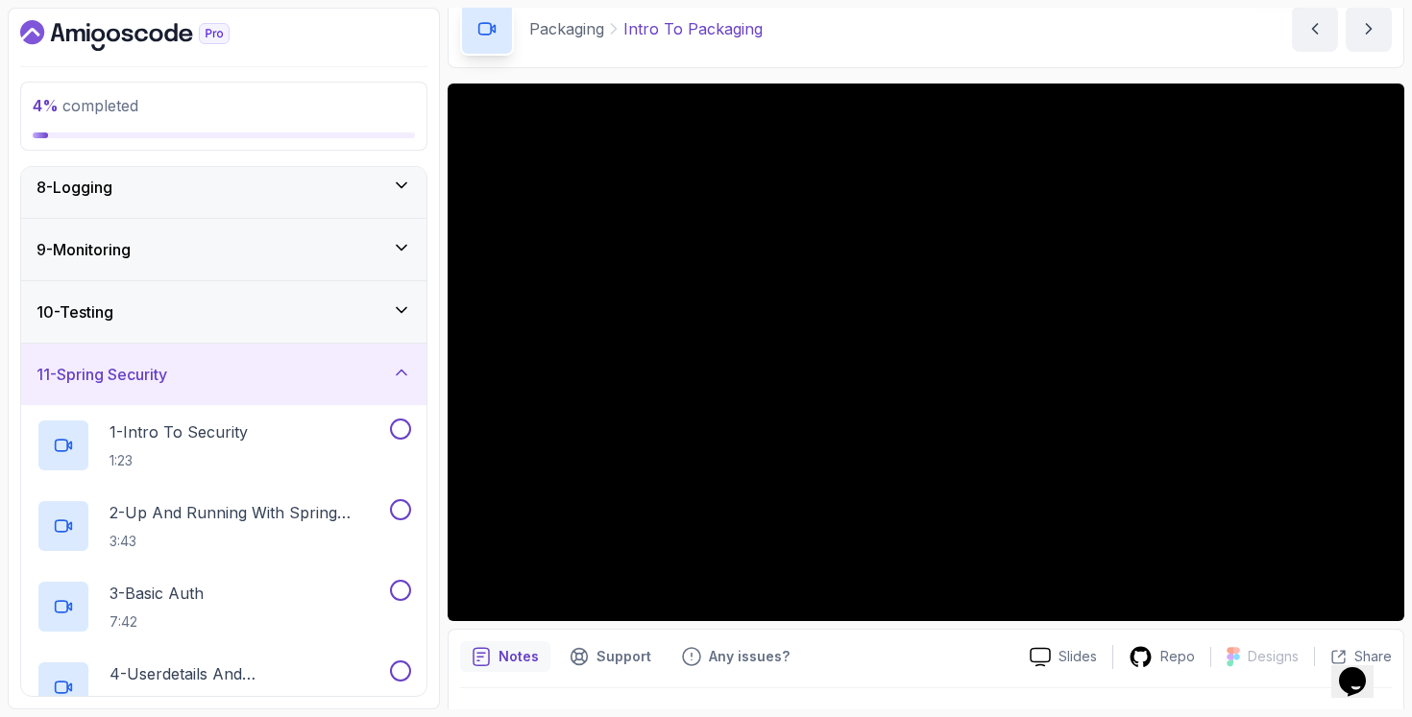
scroll to position [305, 0]
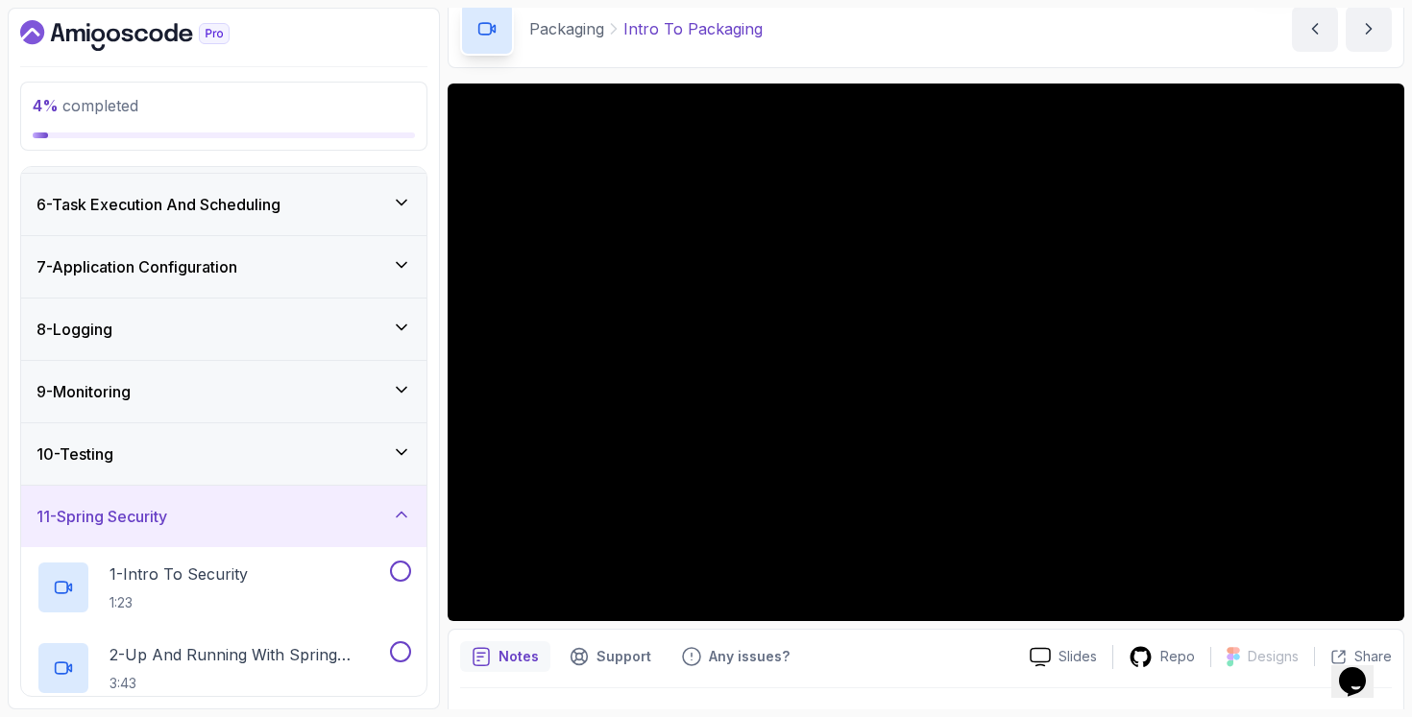
click at [367, 440] on div "10 - Testing" at bounding box center [223, 454] width 405 height 61
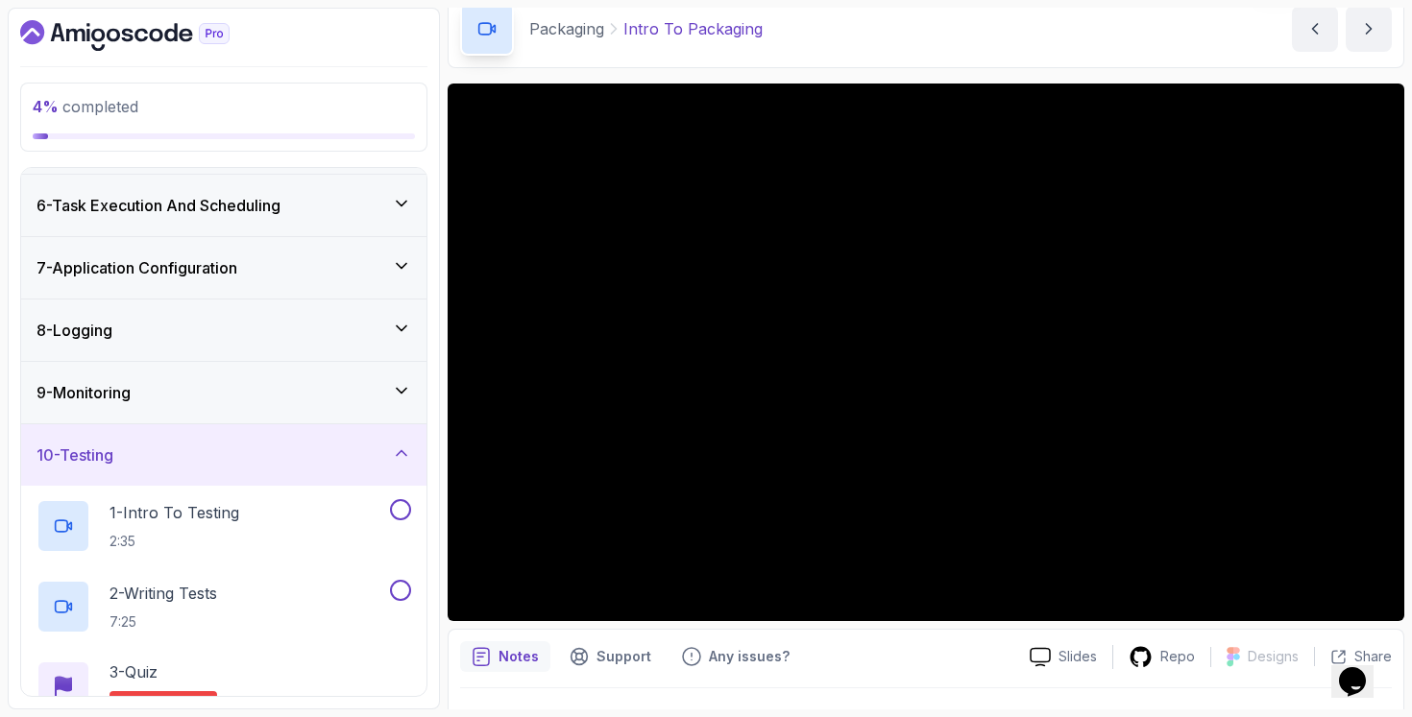
click at [137, 18] on div "4 % completed 1 - Intro 2 - Java Bean Validation 3 - Exception Handling 4 - Spr…" at bounding box center [224, 359] width 432 height 702
click at [136, 30] on icon "Dashboard" at bounding box center [140, 35] width 13 height 13
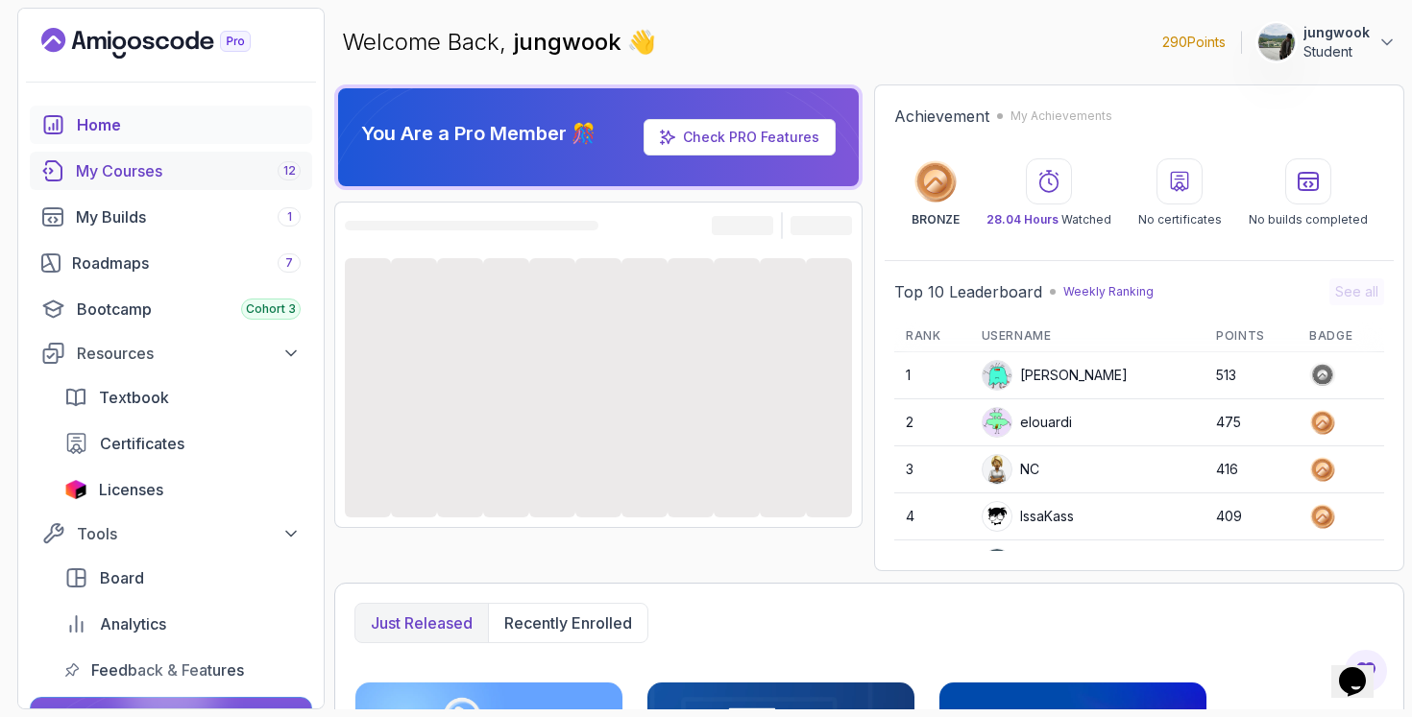
click at [154, 164] on div "My Courses 12" at bounding box center [188, 170] width 225 height 23
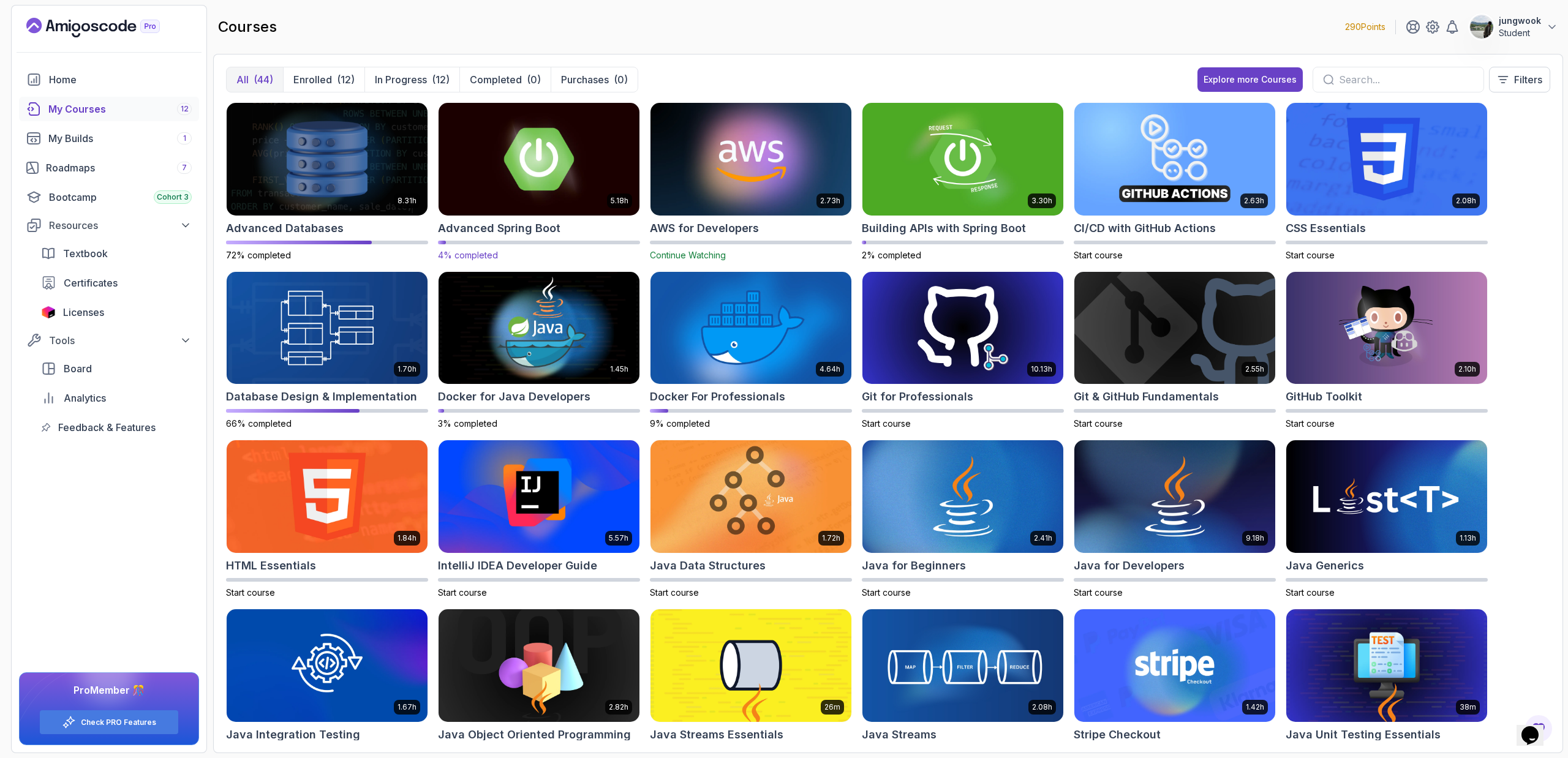
click at [541, 175] on img at bounding box center [539, 159] width 210 height 118
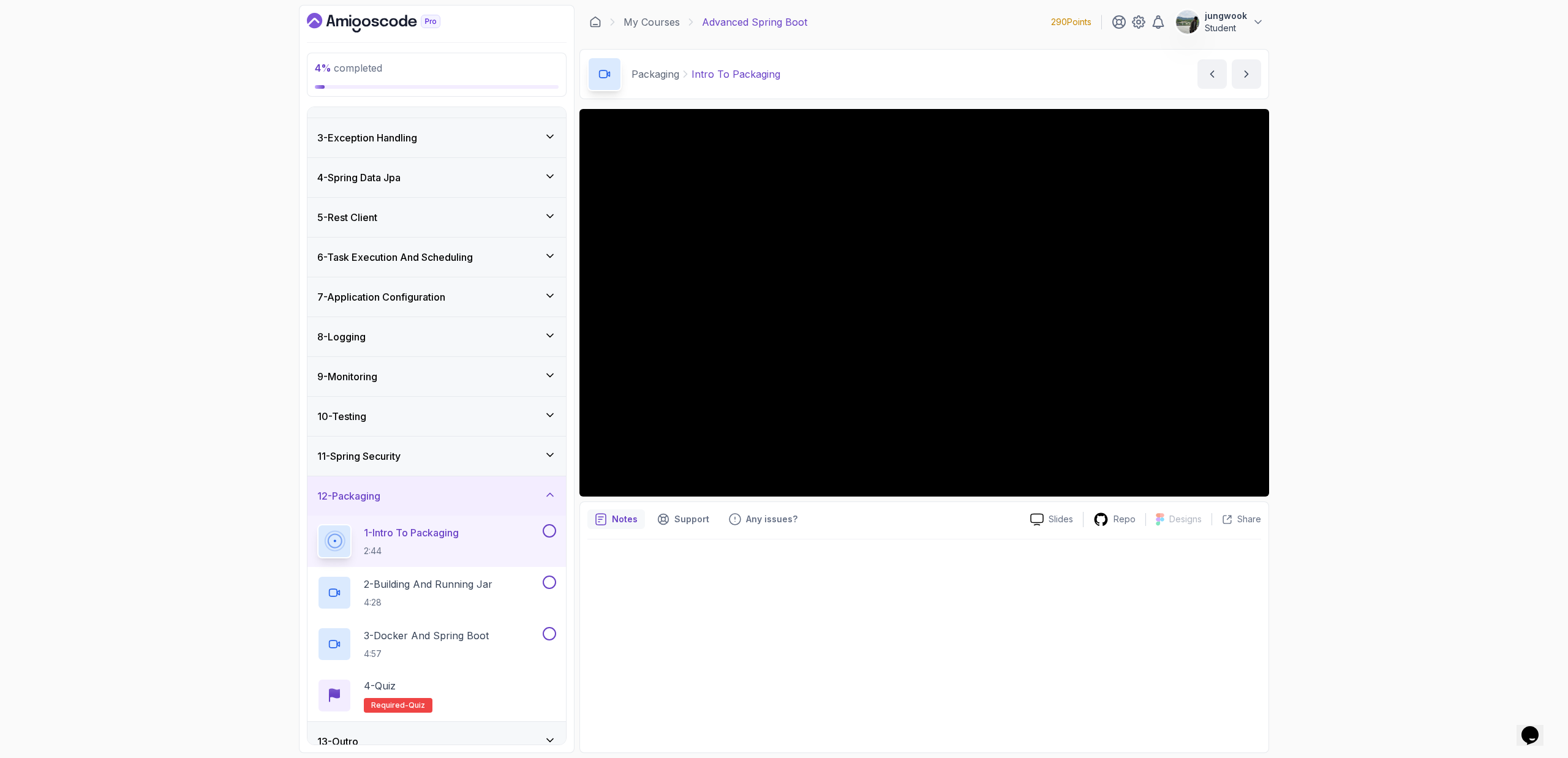
scroll to position [85, 0]
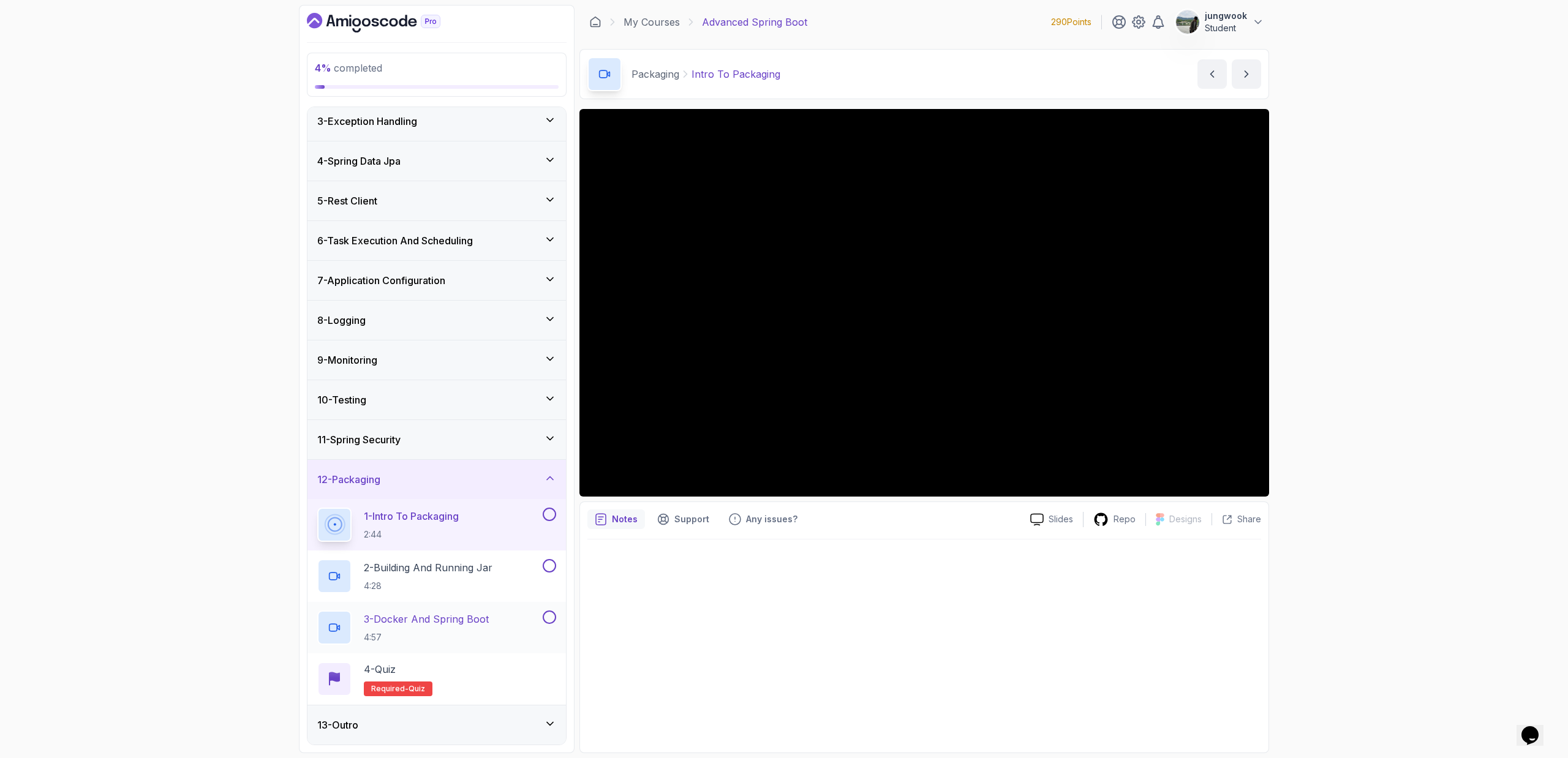
click at [439, 456] on div "13 - Outro" at bounding box center [436, 724] width 258 height 39
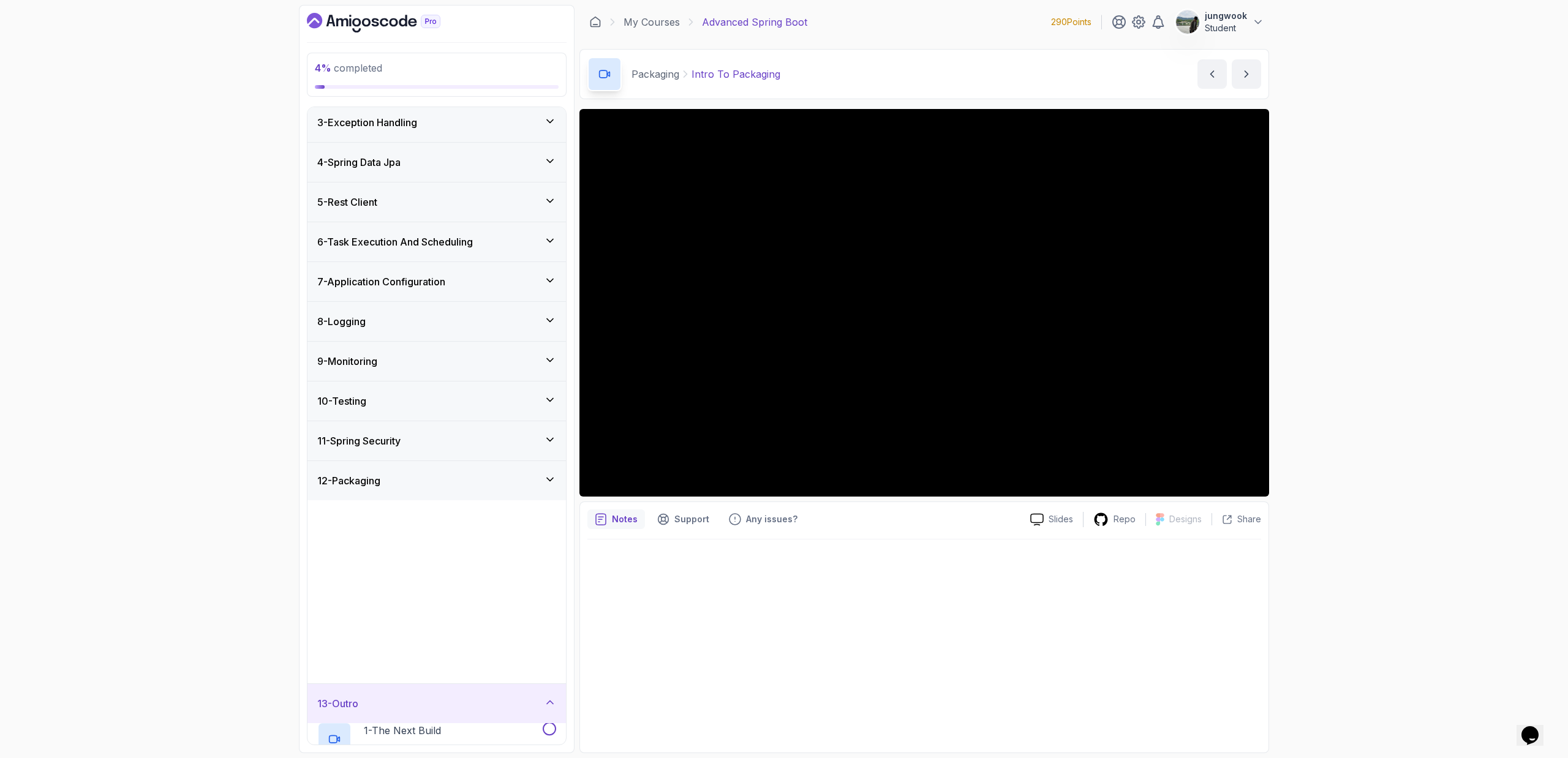
scroll to position [0, 0]
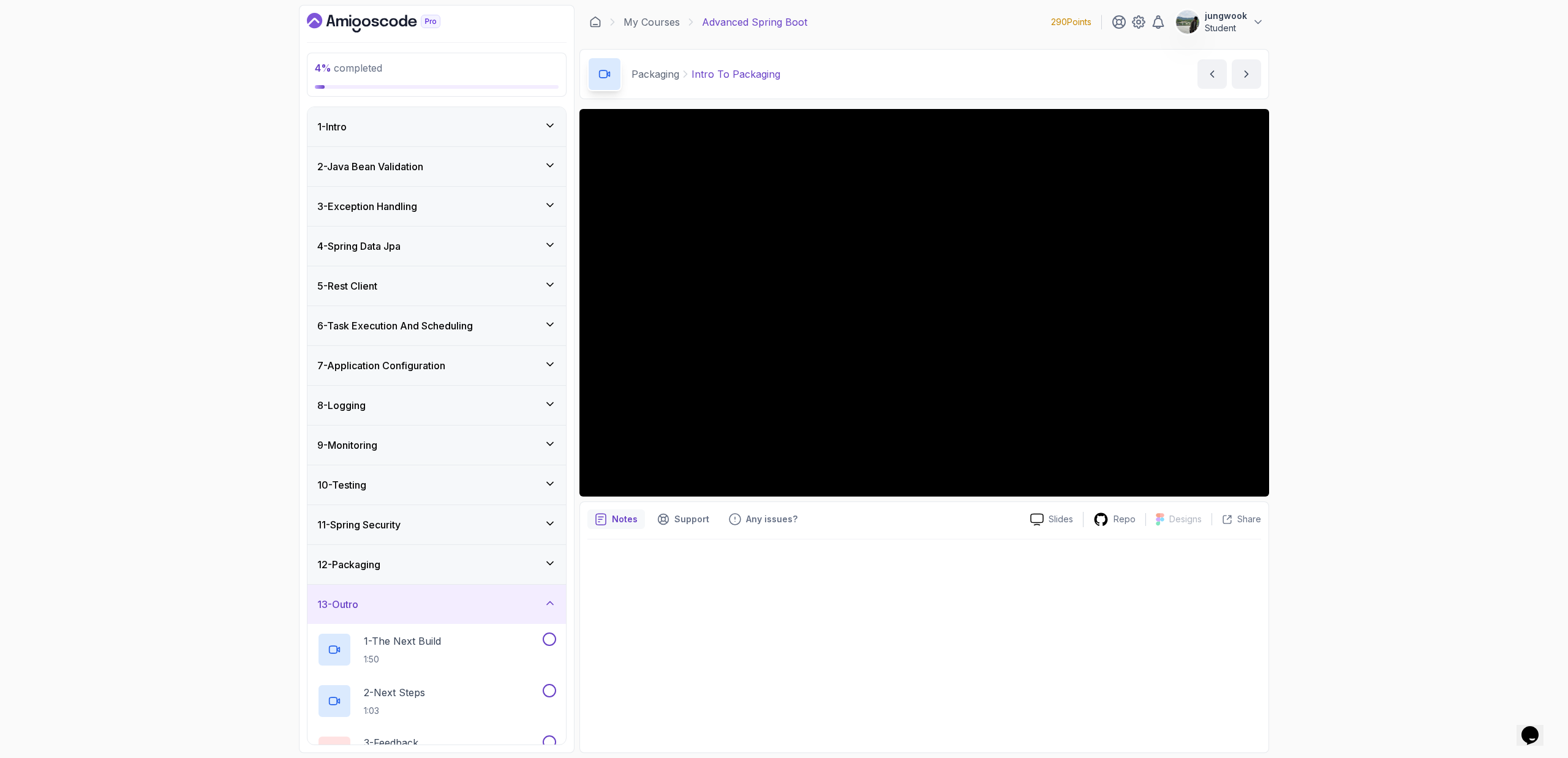
click at [472, 456] on div "12 - Packaging" at bounding box center [436, 564] width 258 height 39
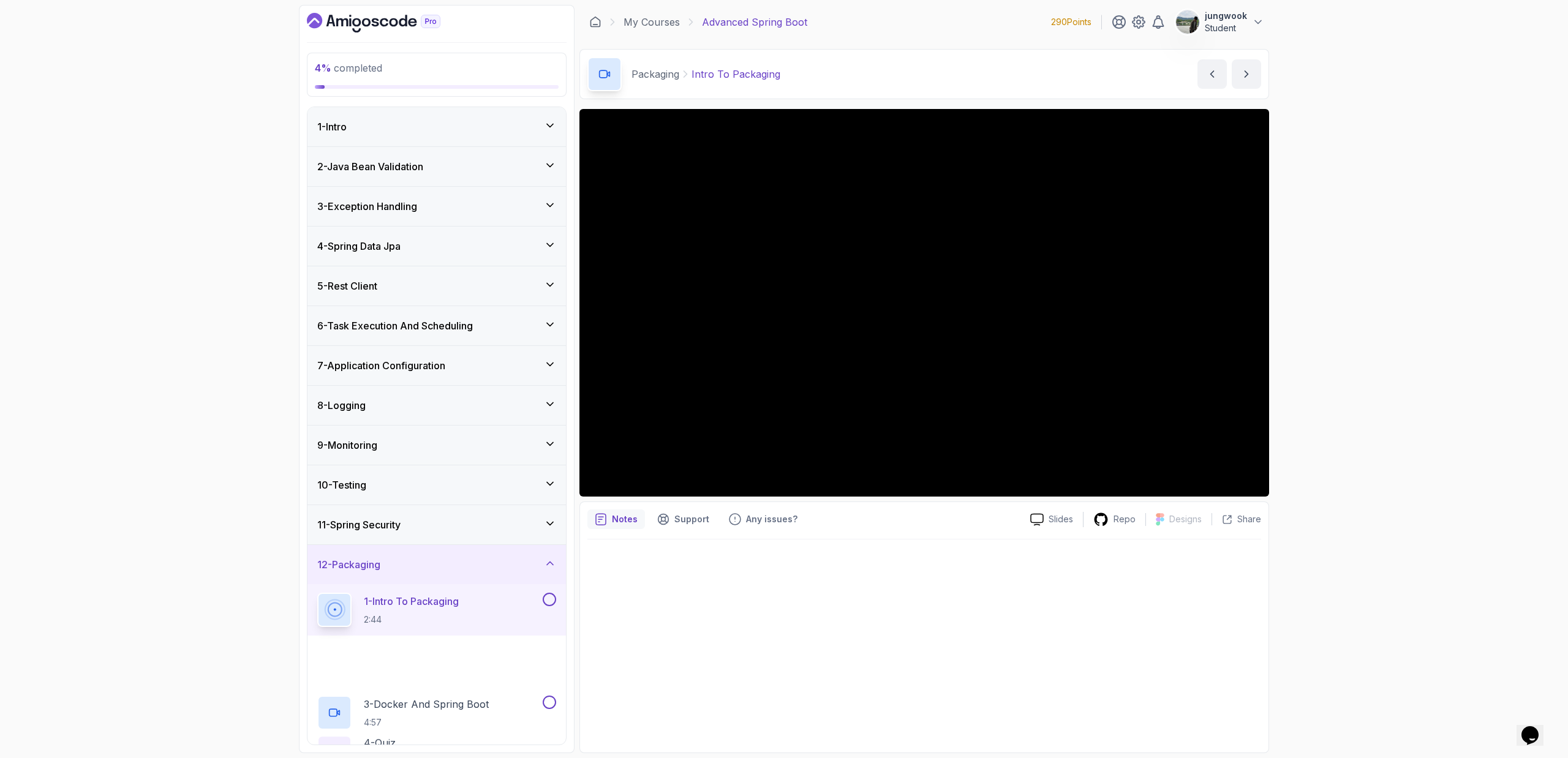
click at [480, 456] on div "11 - Spring Security" at bounding box center [436, 525] width 239 height 15
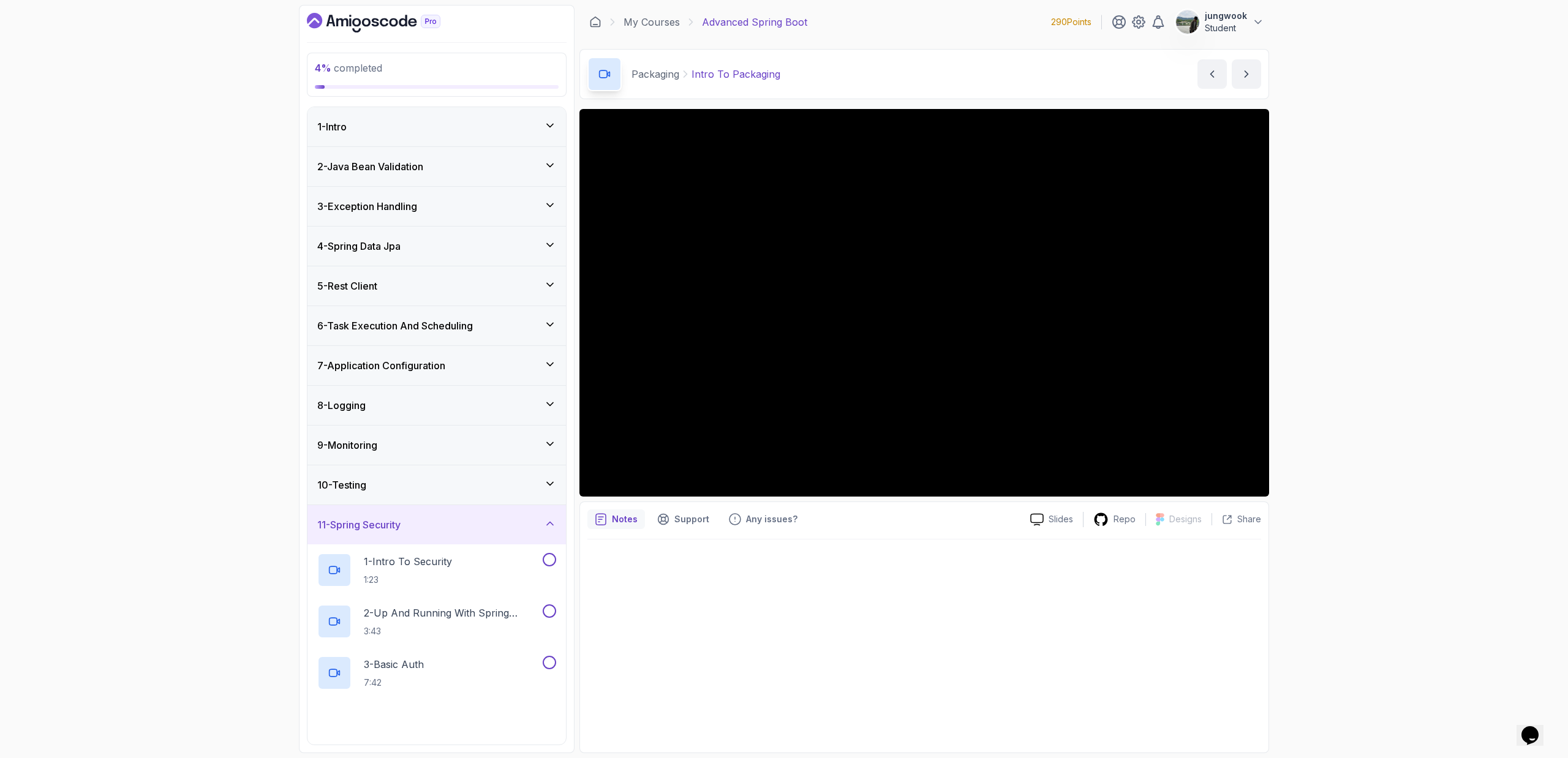
scroll to position [188, 0]
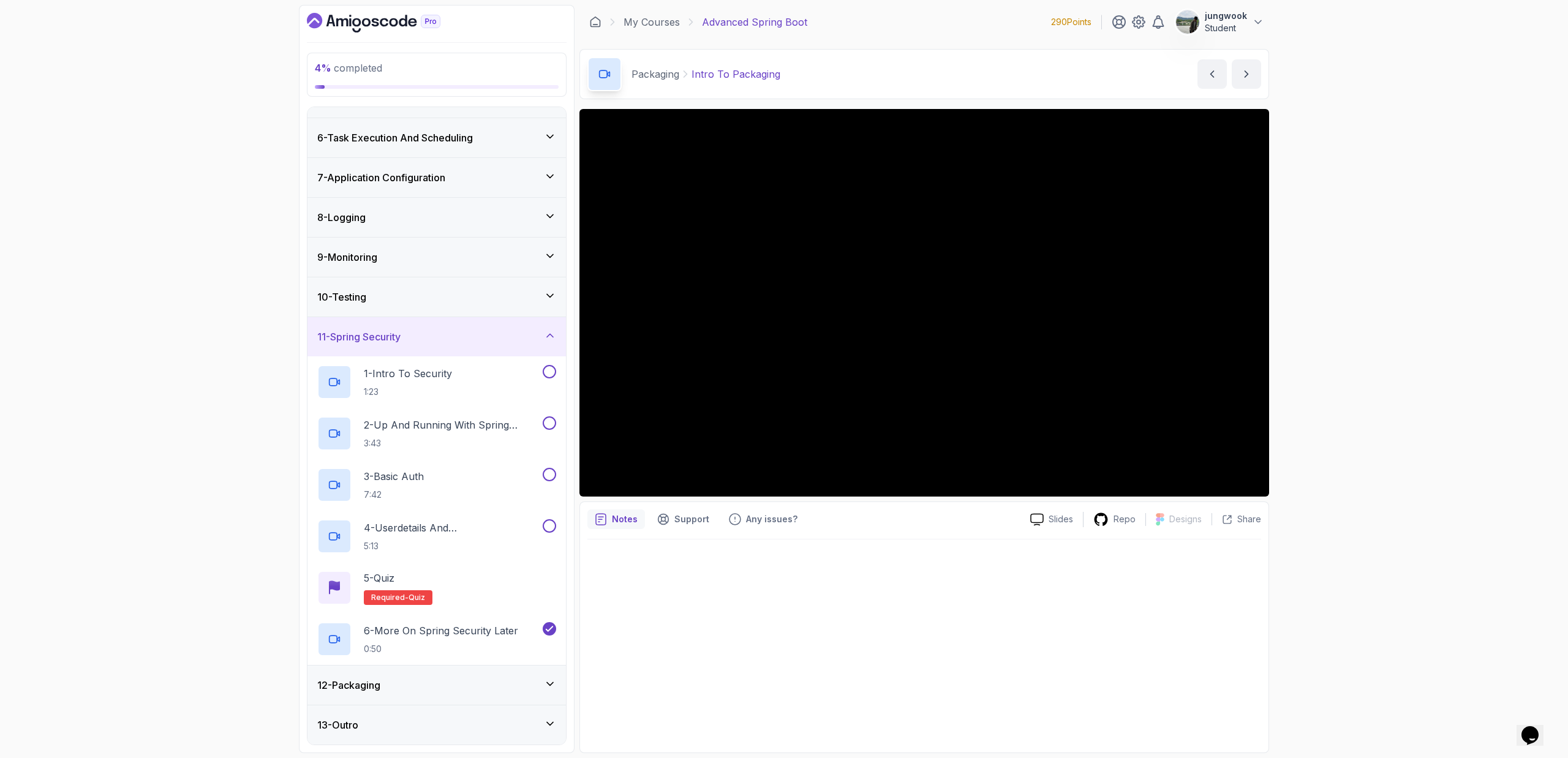
click at [527, 272] on div "9 - Monitoring" at bounding box center [436, 257] width 258 height 39
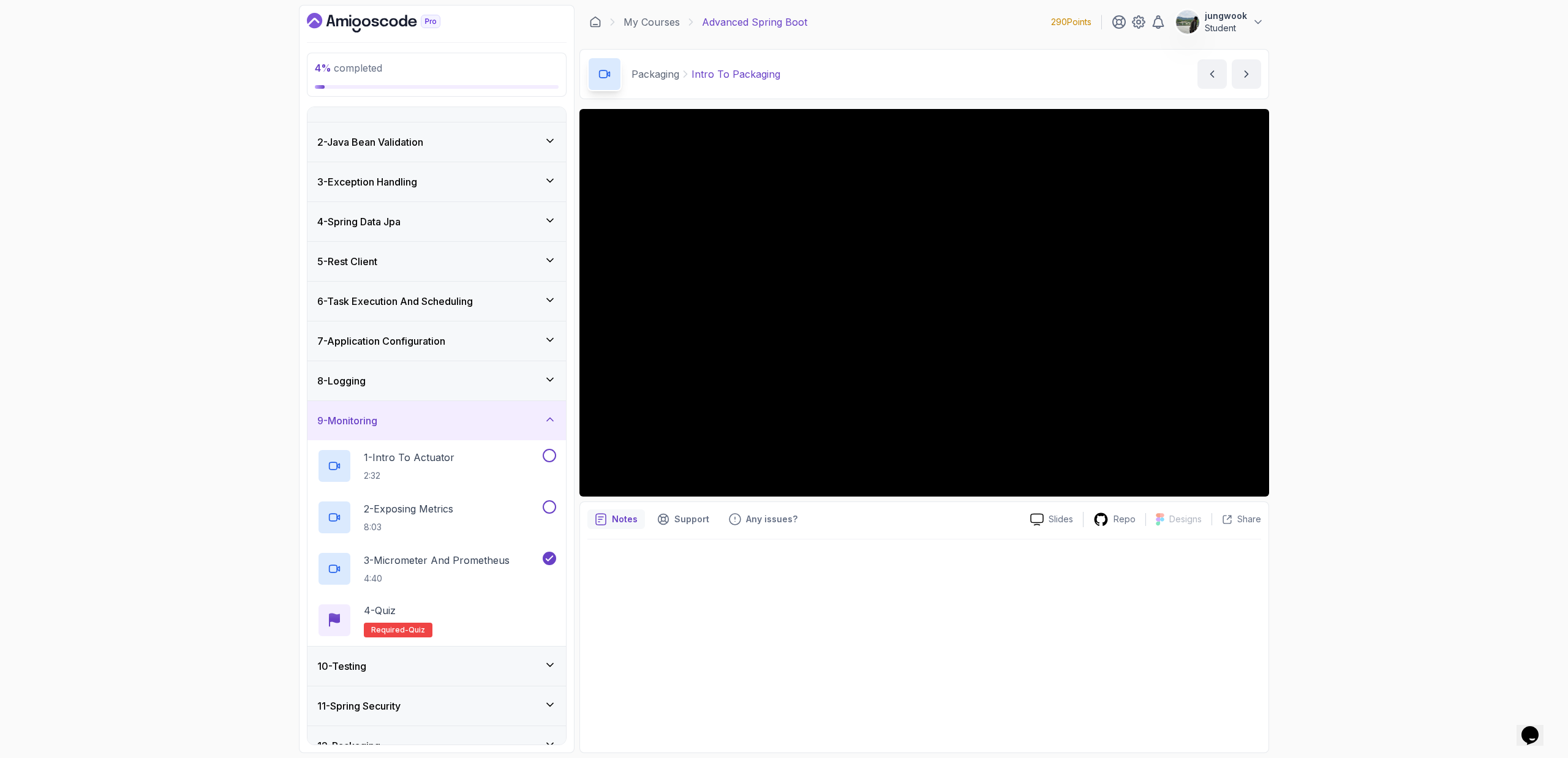
scroll to position [85, 0]
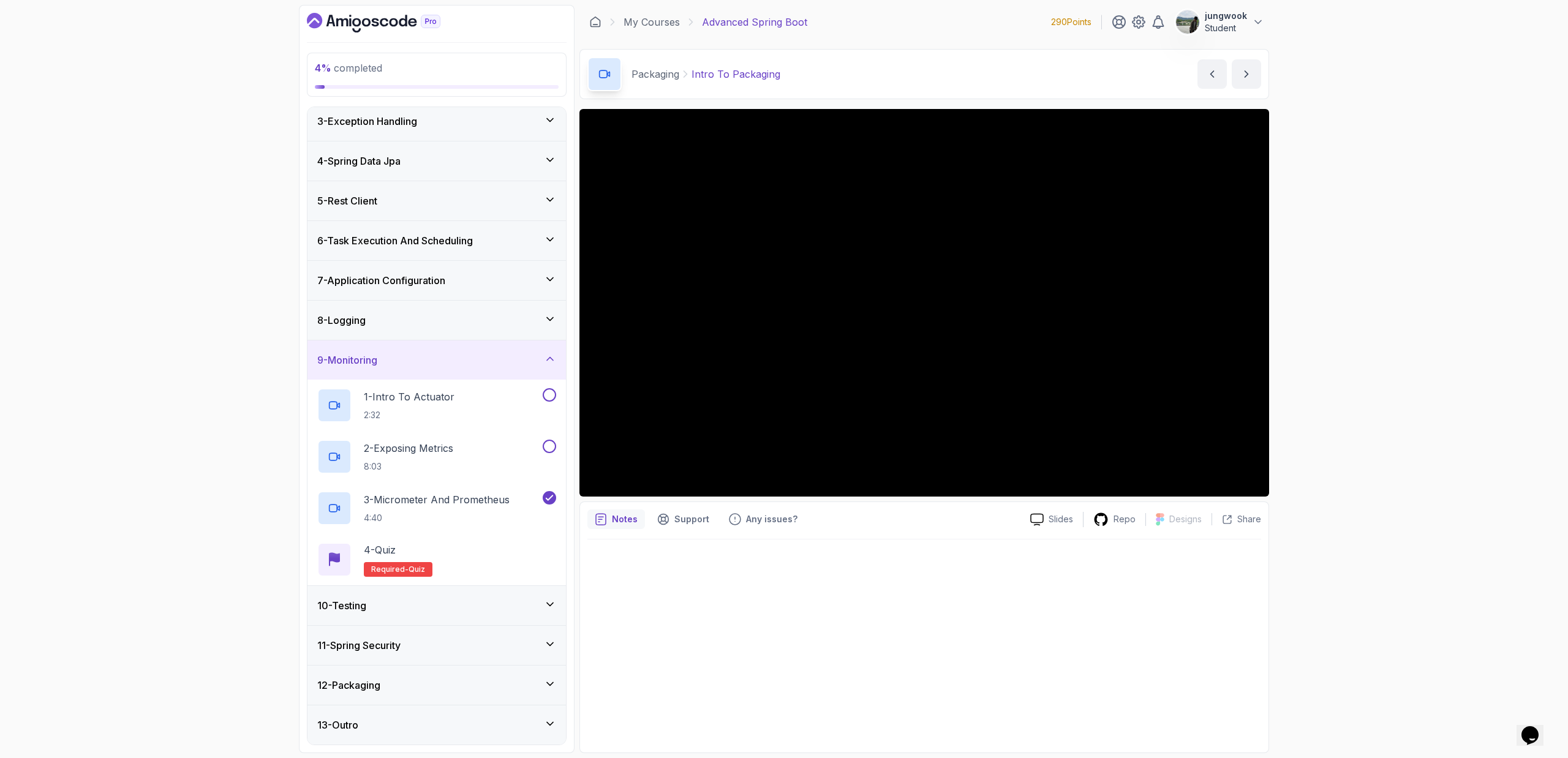
click at [465, 322] on div "8 - Logging" at bounding box center [436, 320] width 239 height 15
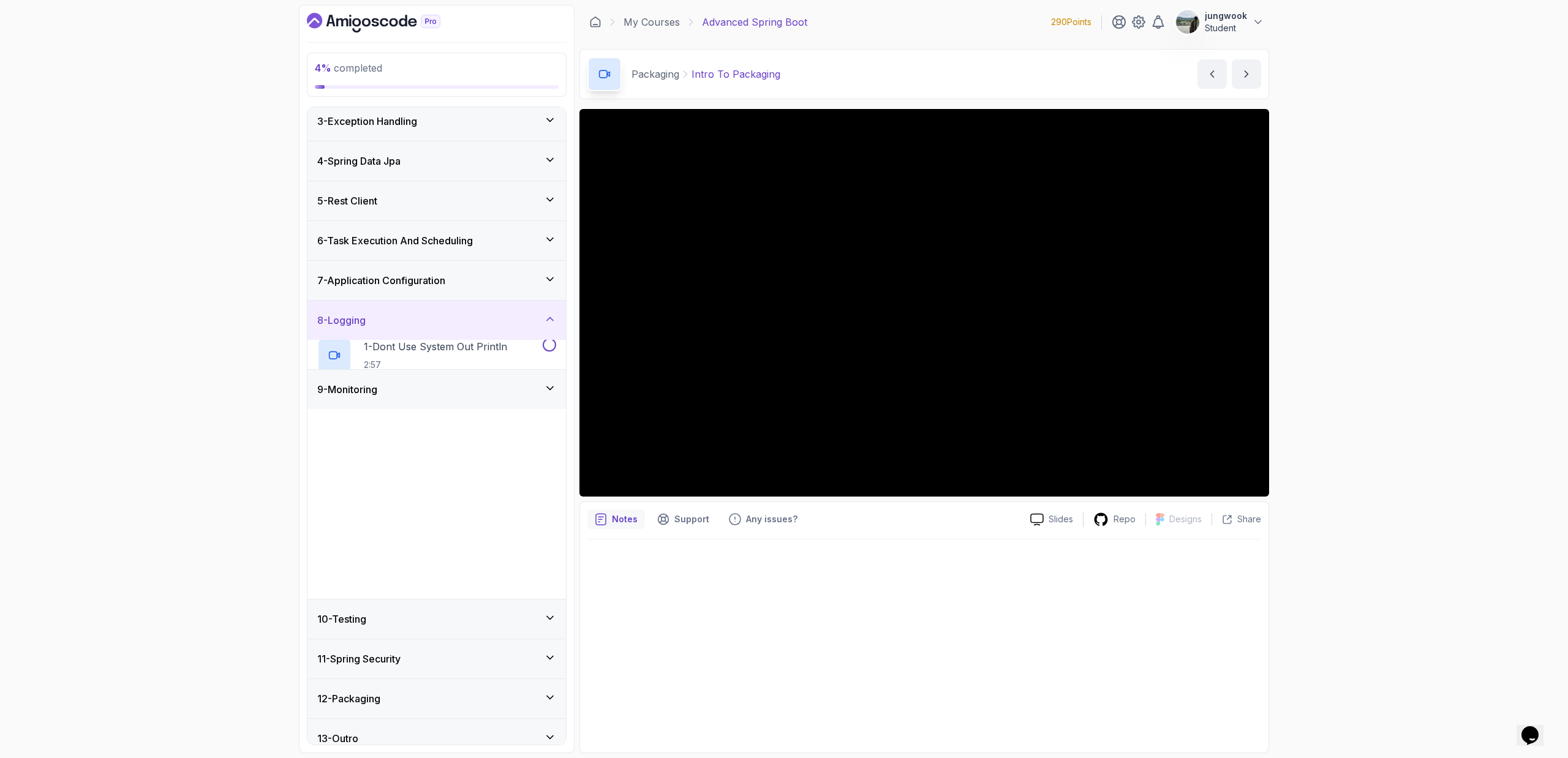
scroll to position [0, 0]
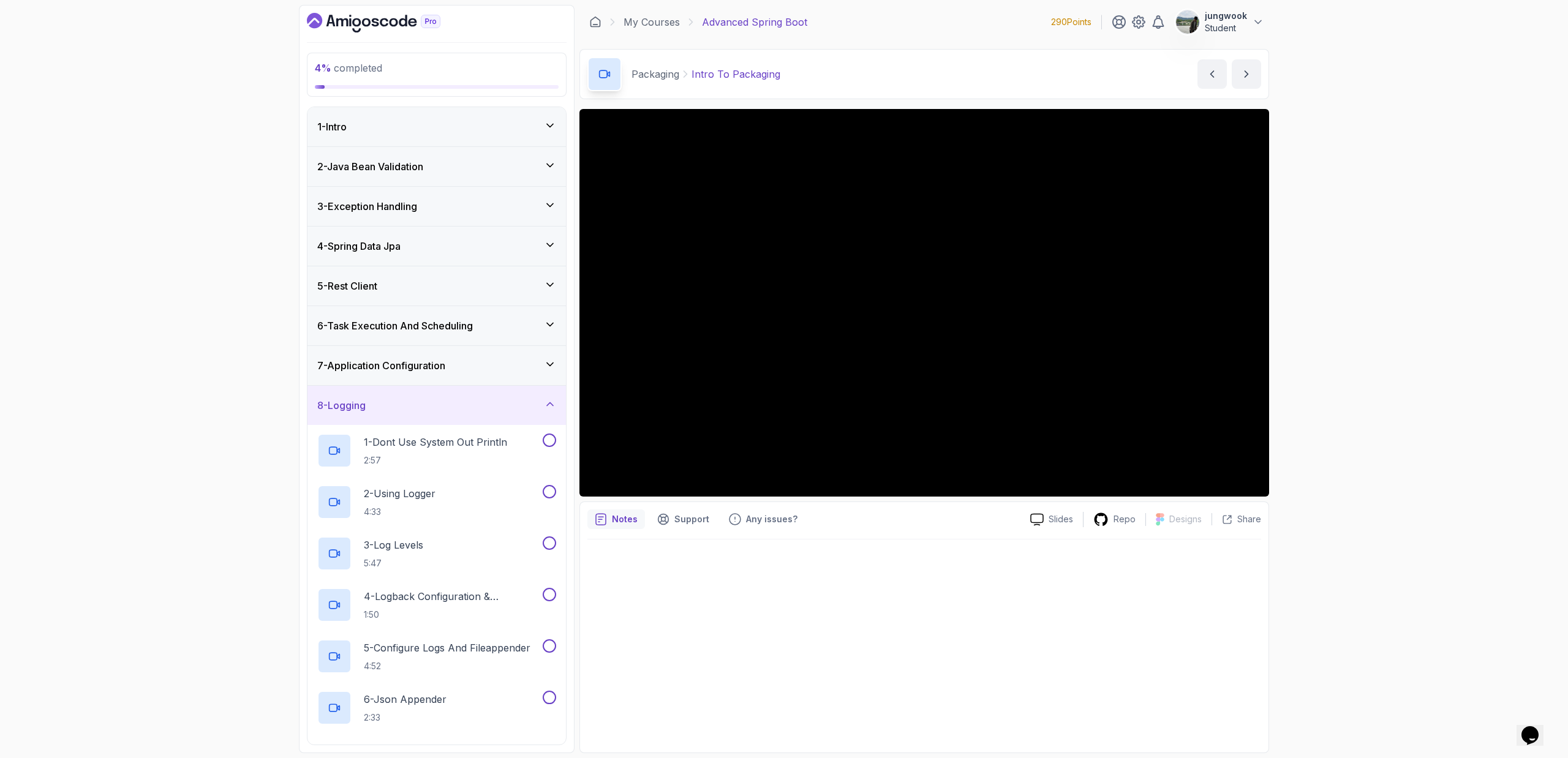
click at [445, 359] on h3 "7 - Application Configuration" at bounding box center [381, 365] width 128 height 15
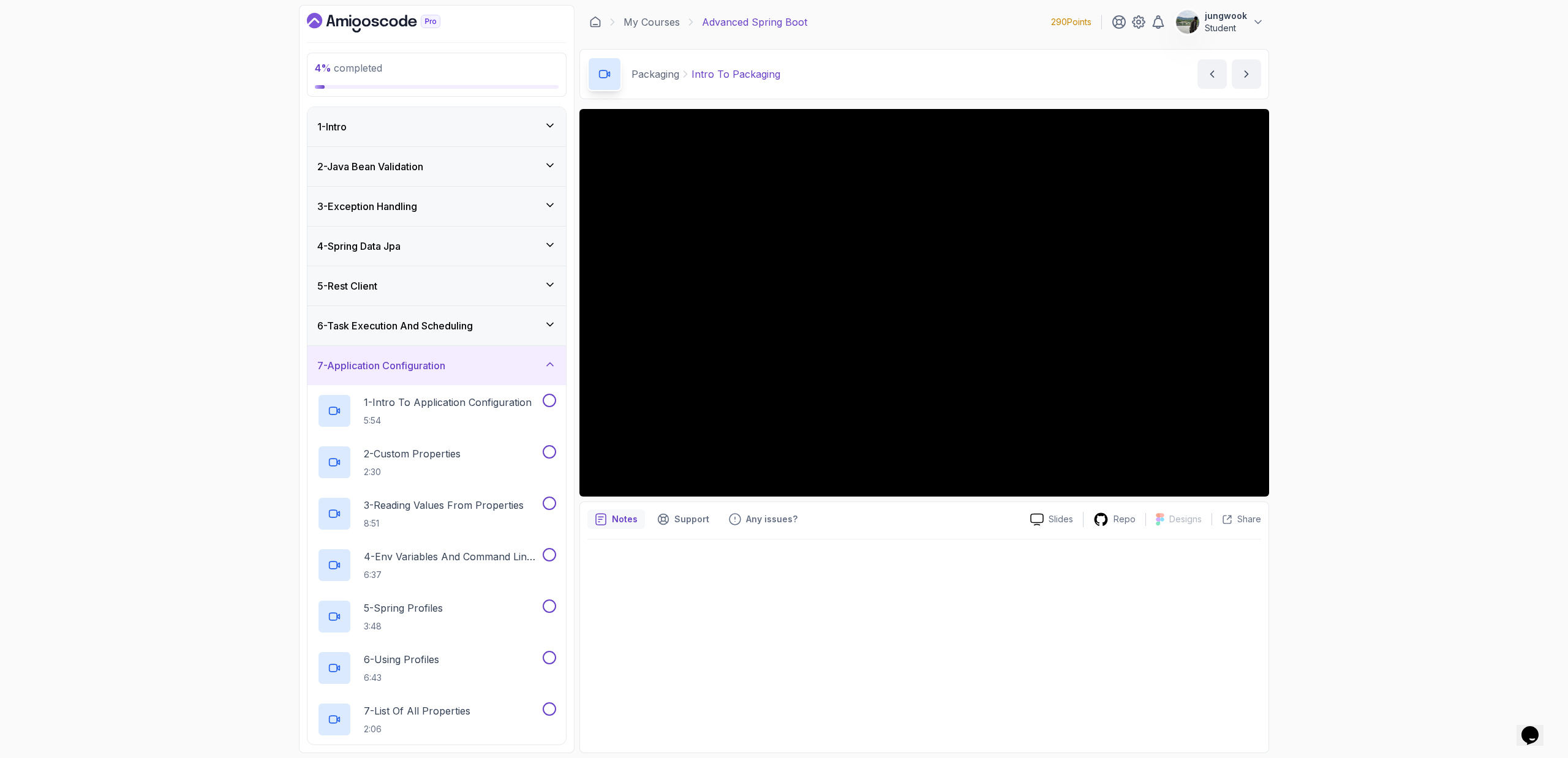
click at [461, 332] on h3 "6 - Task Execution And Scheduling" at bounding box center [395, 325] width 156 height 15
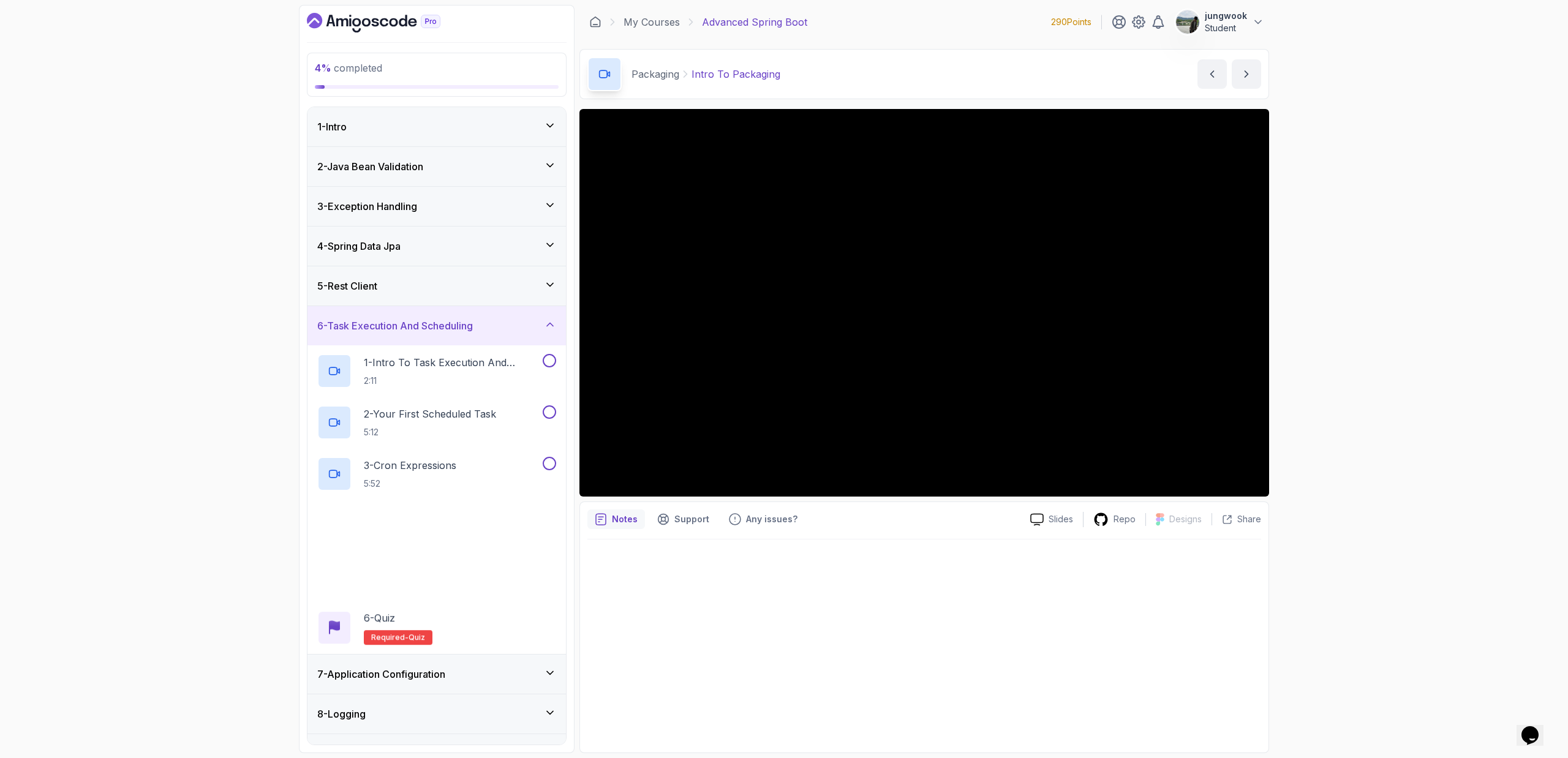
click at [485, 288] on div "5 - Rest Client" at bounding box center [436, 286] width 239 height 15
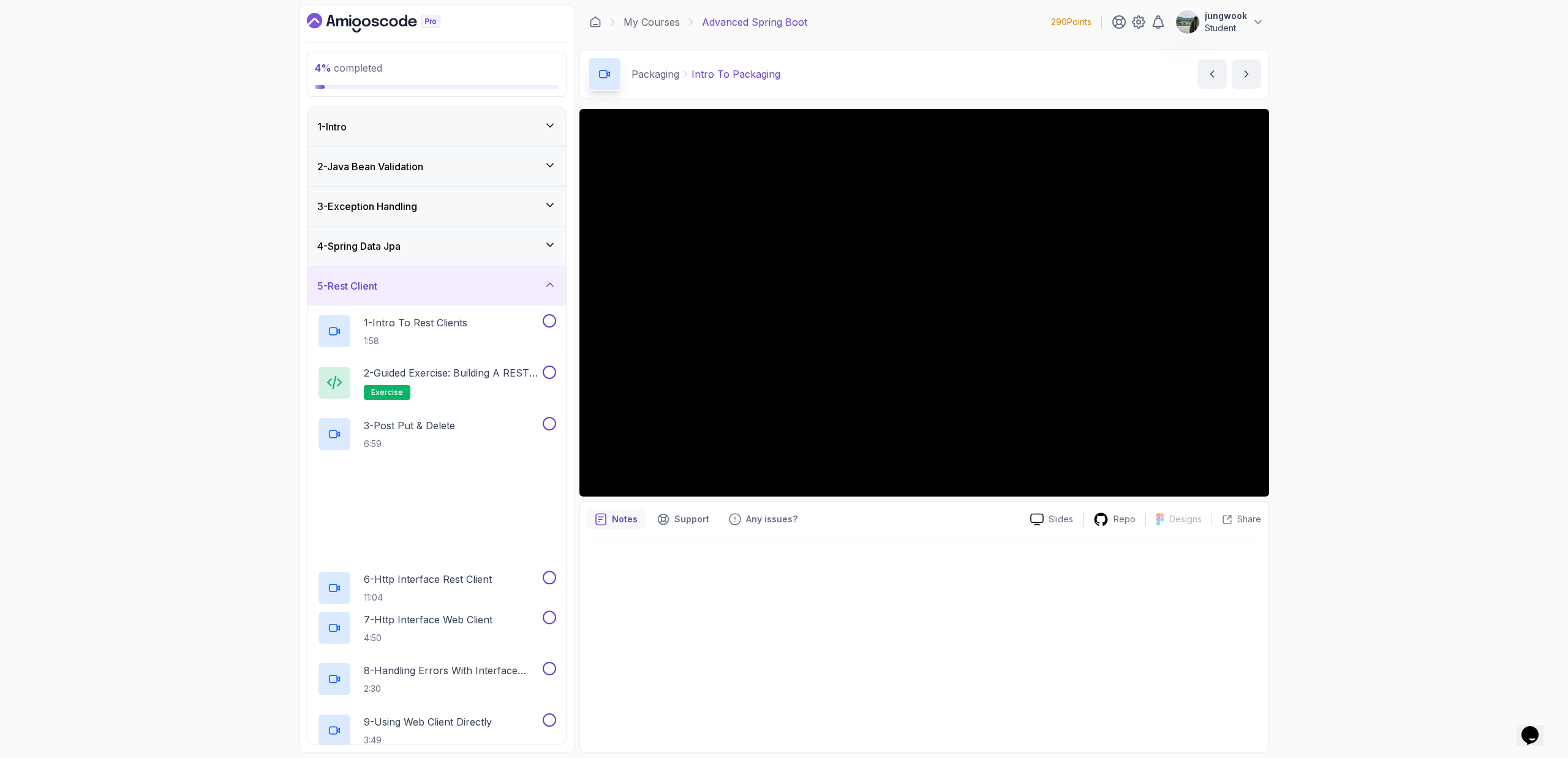
click at [495, 240] on div "4 - Spring Data Jpa" at bounding box center [436, 246] width 239 height 15
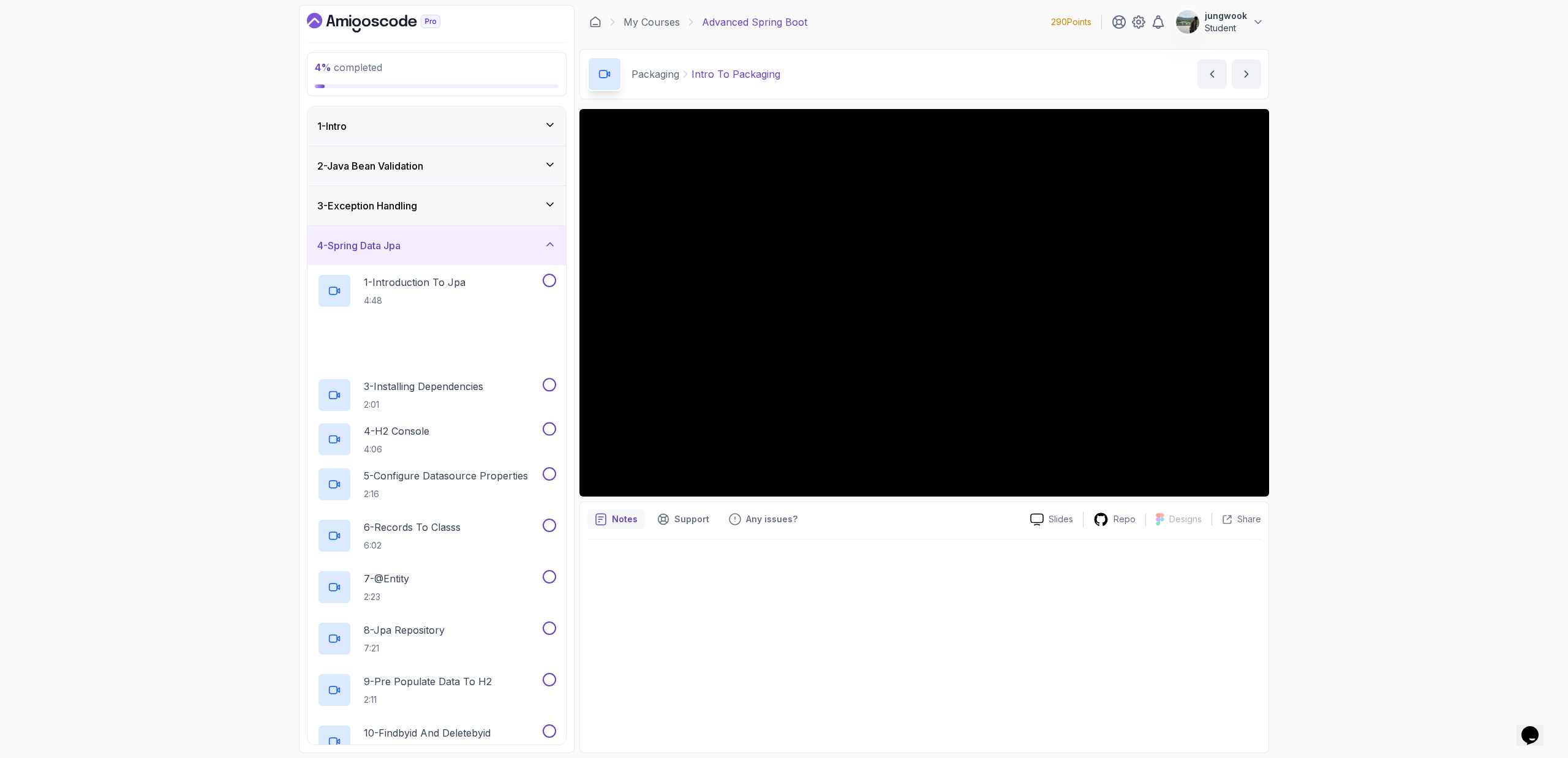
click at [503, 208] on div "3 - Exception Handling" at bounding box center [436, 205] width 239 height 15
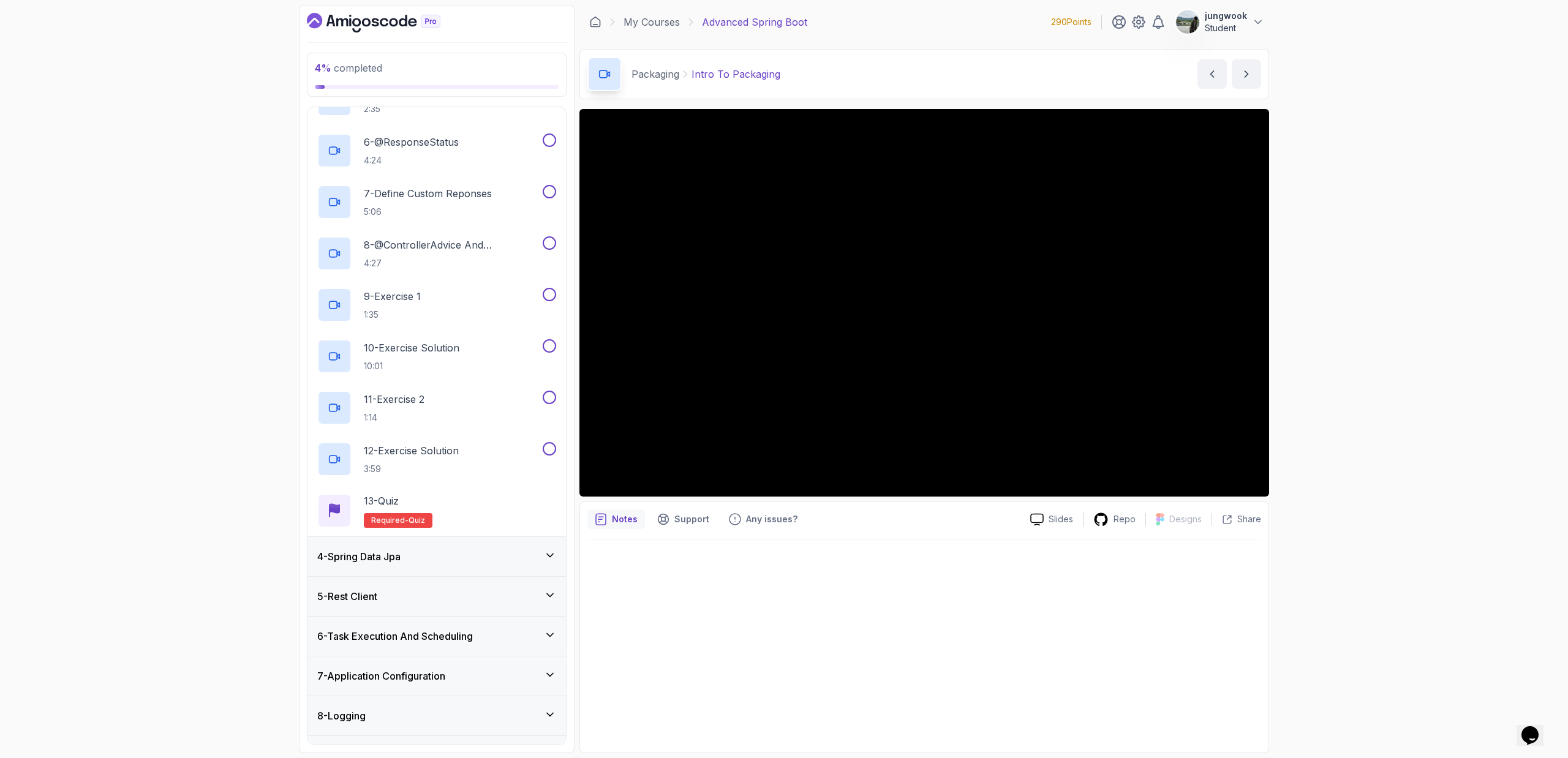
scroll to position [548, 0]
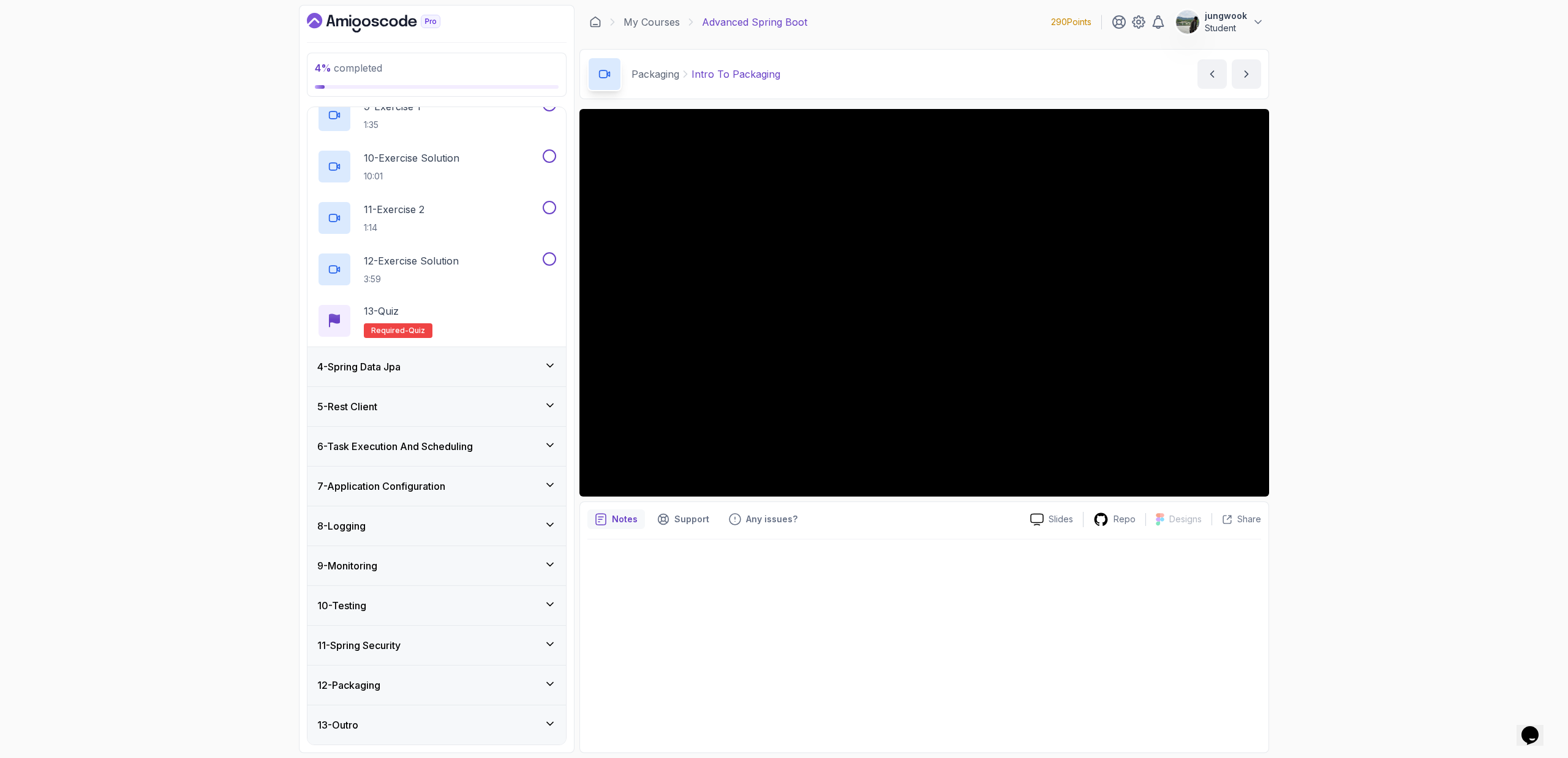
click at [460, 352] on div "4 - Spring Data Jpa" at bounding box center [436, 367] width 258 height 39
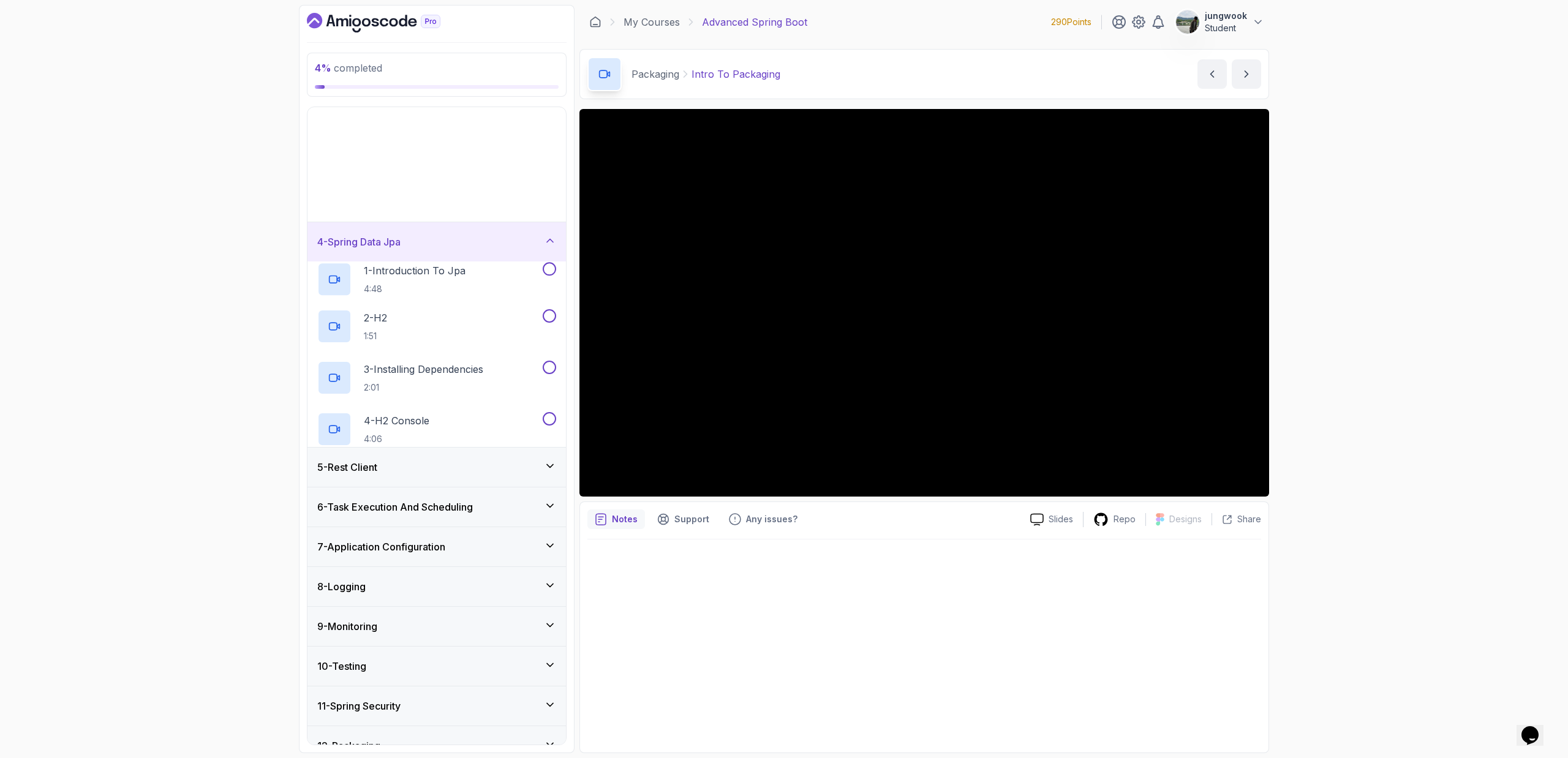
scroll to position [0, 0]
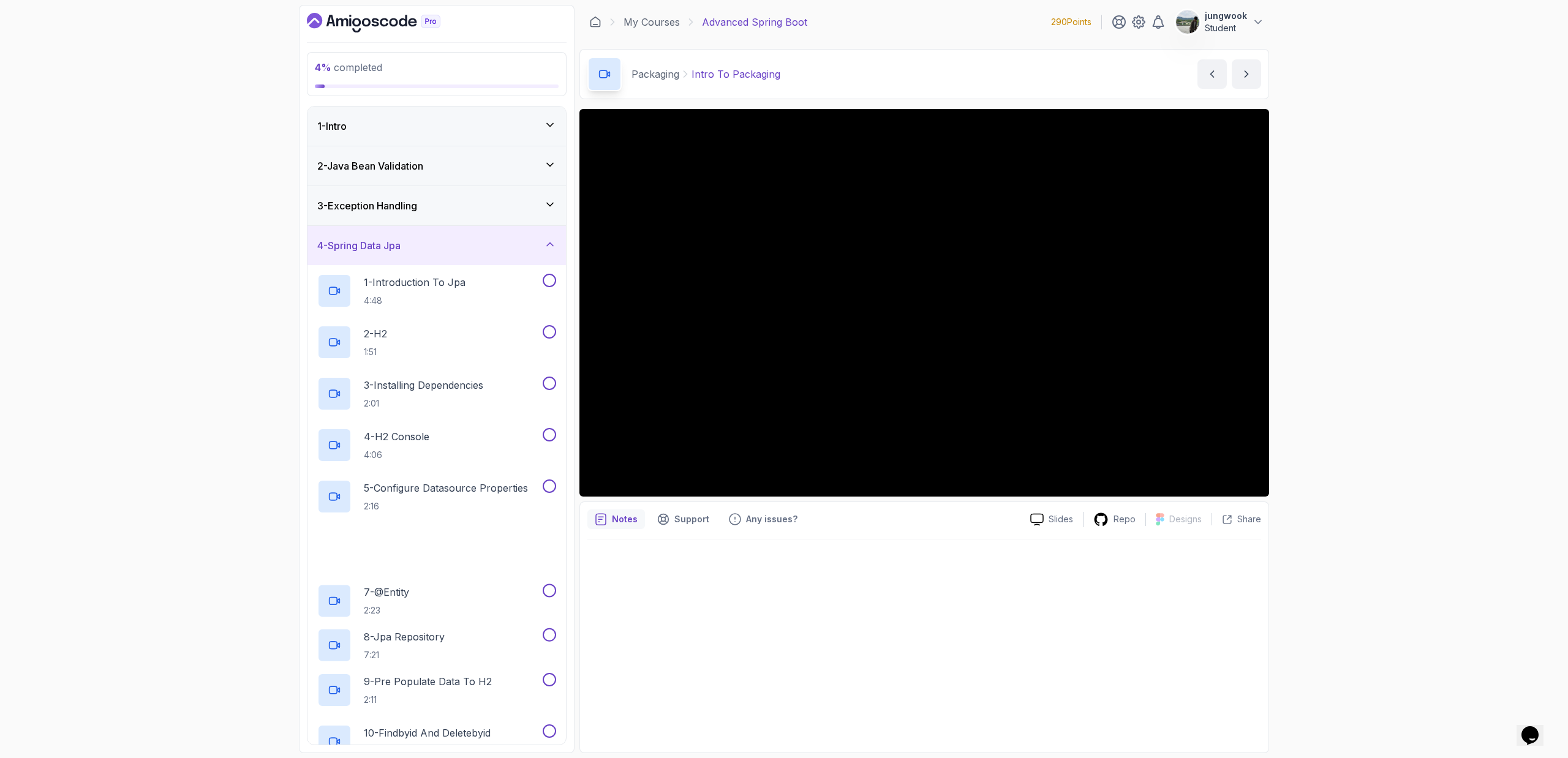
click at [483, 218] on div "3 - Exception Handling" at bounding box center [436, 205] width 258 height 39
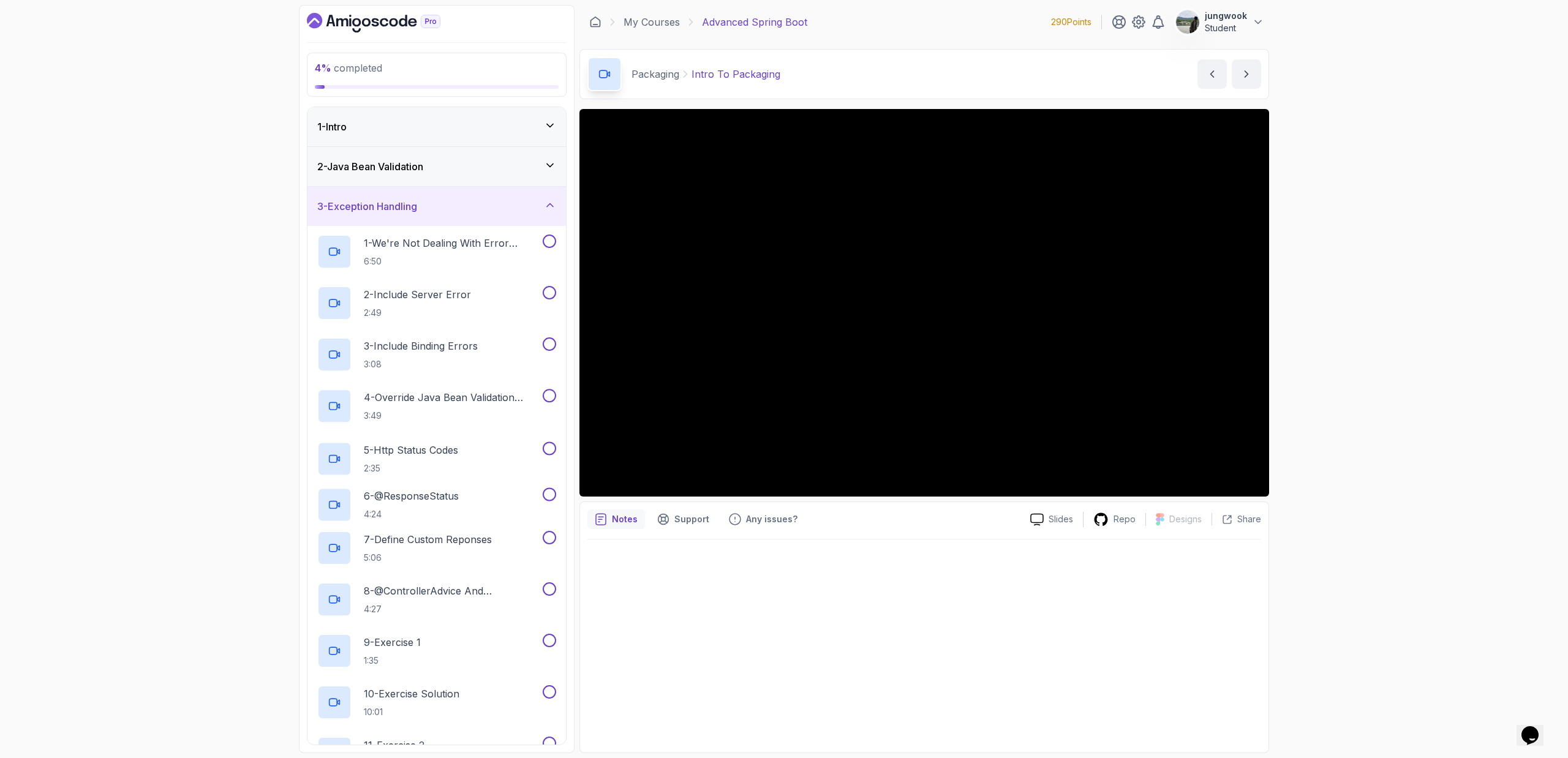
click at [508, 175] on div "2 - Java Bean Validation" at bounding box center [436, 166] width 258 height 39
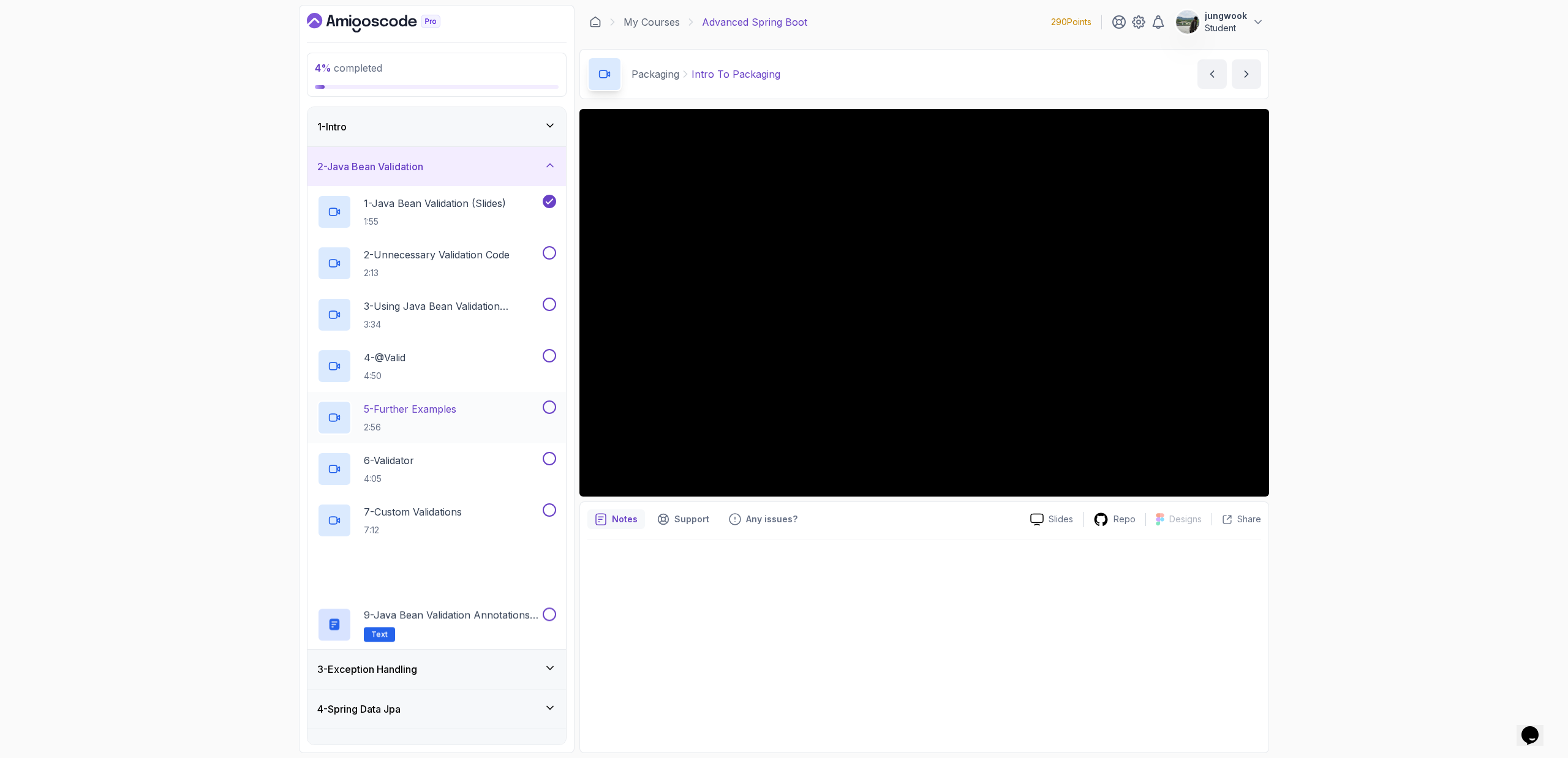
scroll to position [342, 0]
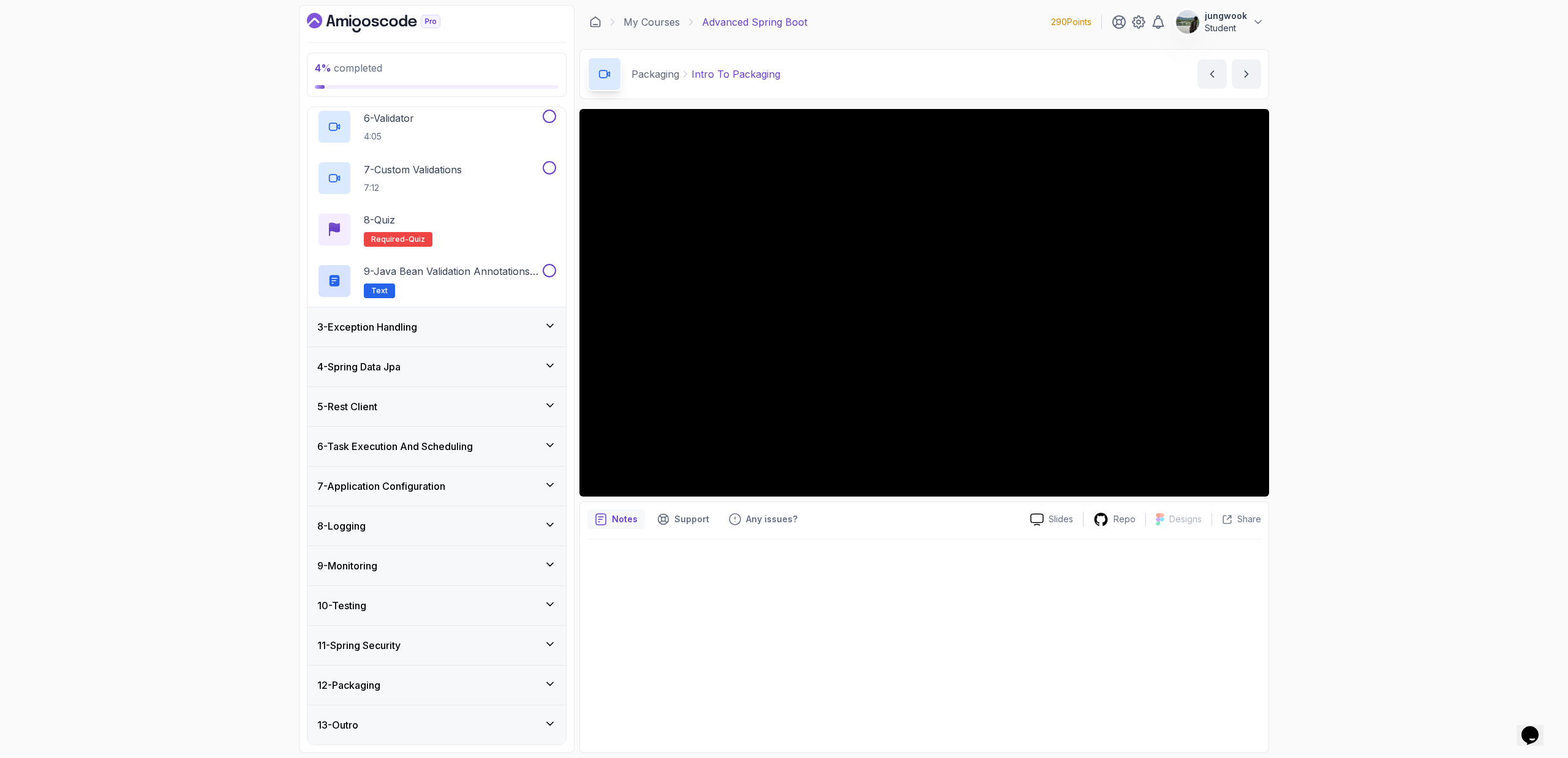
click at [403, 456] on div "10 - Testing" at bounding box center [436, 605] width 239 height 15
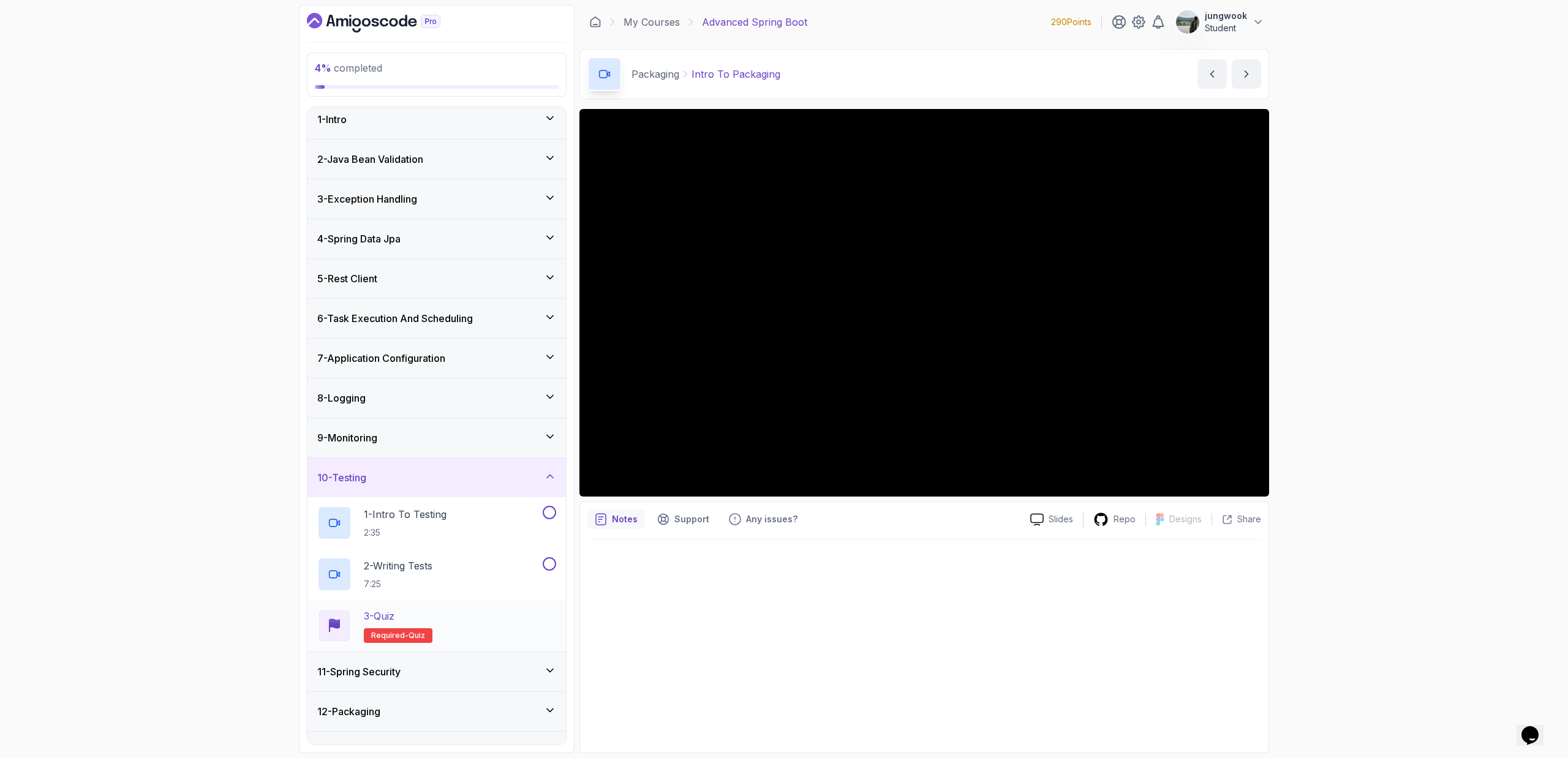
scroll to position [34, 0]
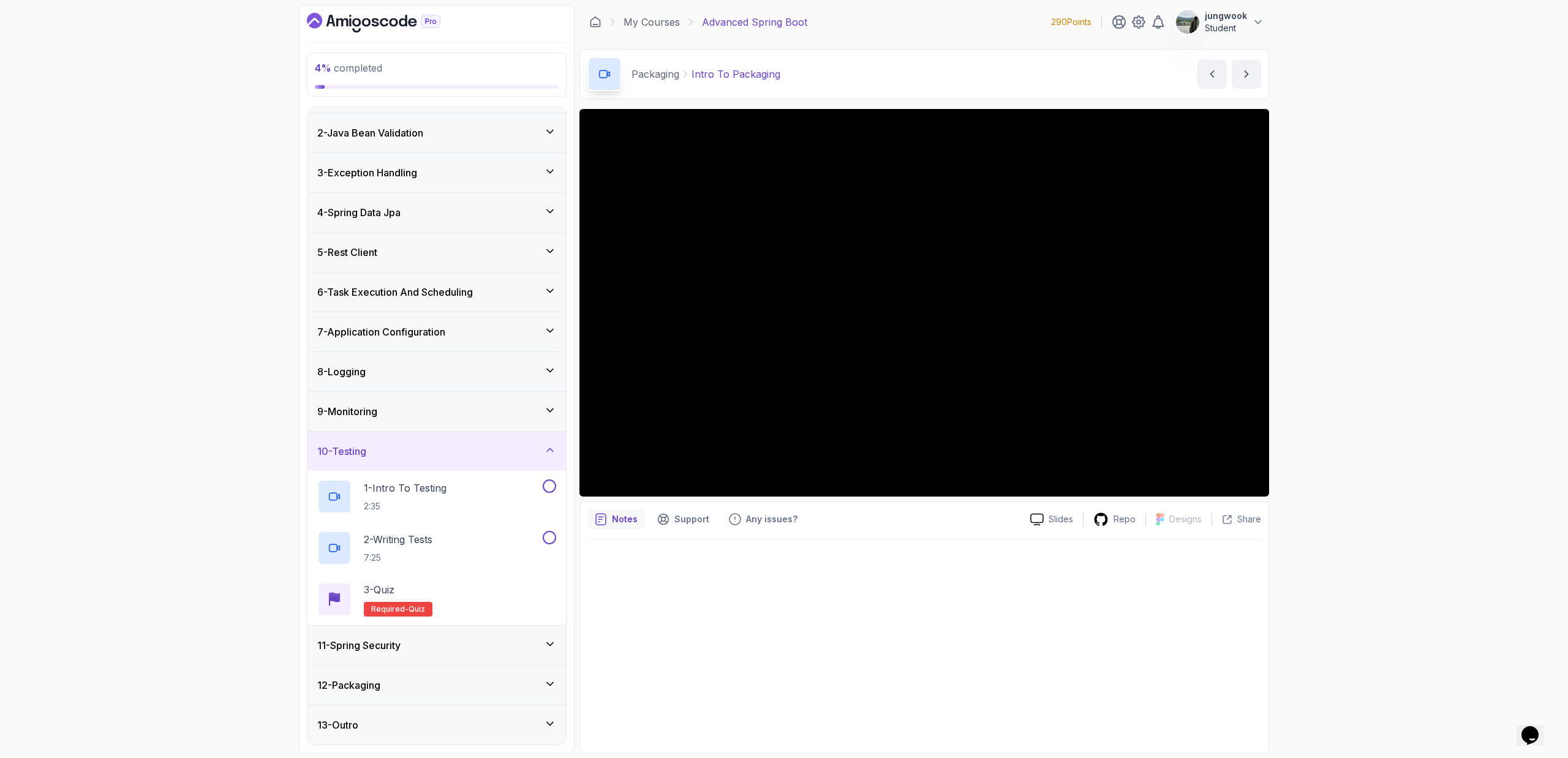
click at [416, 456] on div "11 - Spring Security" at bounding box center [436, 645] width 258 height 39
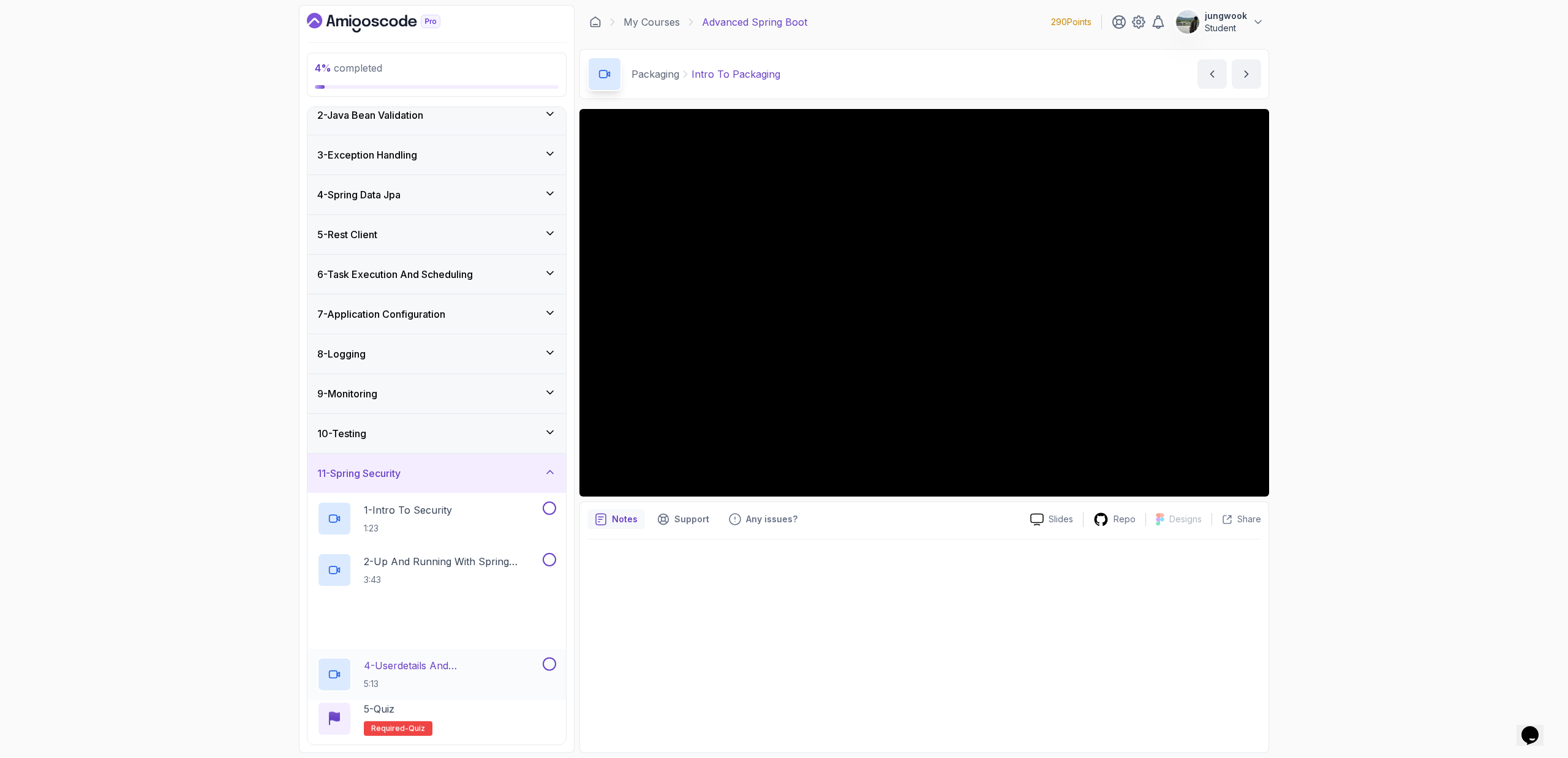
scroll to position [188, 0]
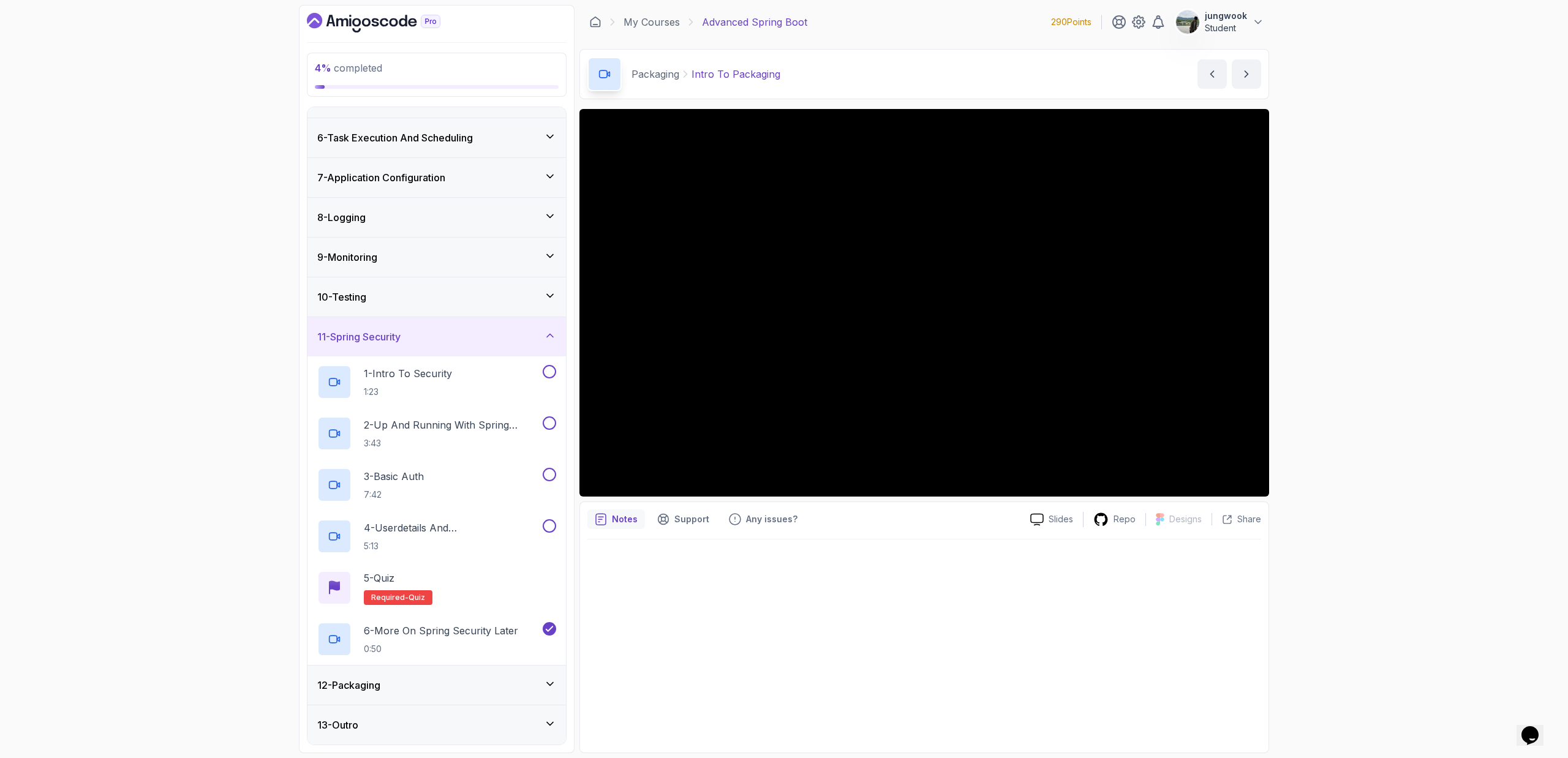
click at [457, 304] on div "10 - Testing" at bounding box center [436, 296] width 258 height 39
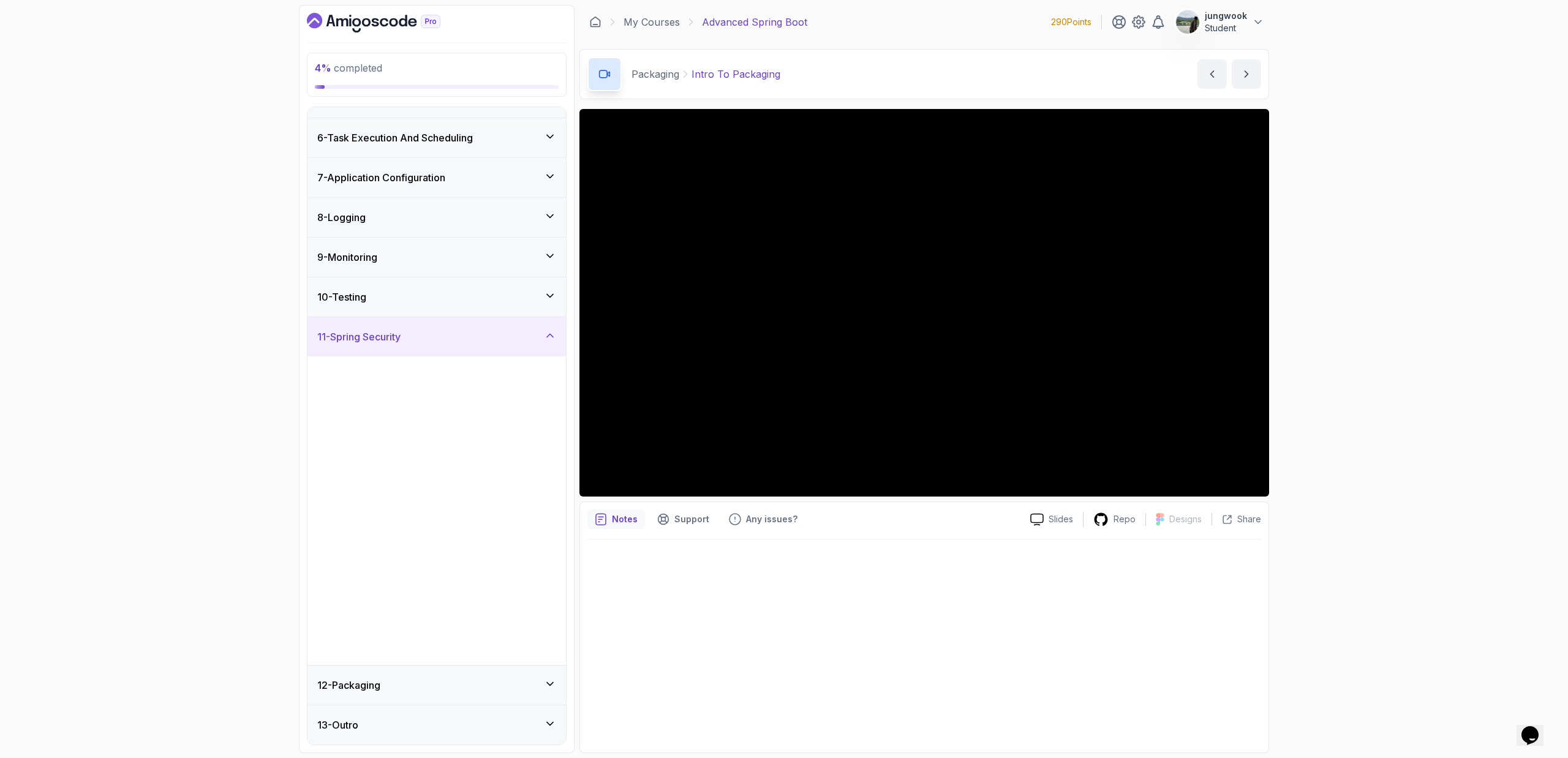
scroll to position [0, 0]
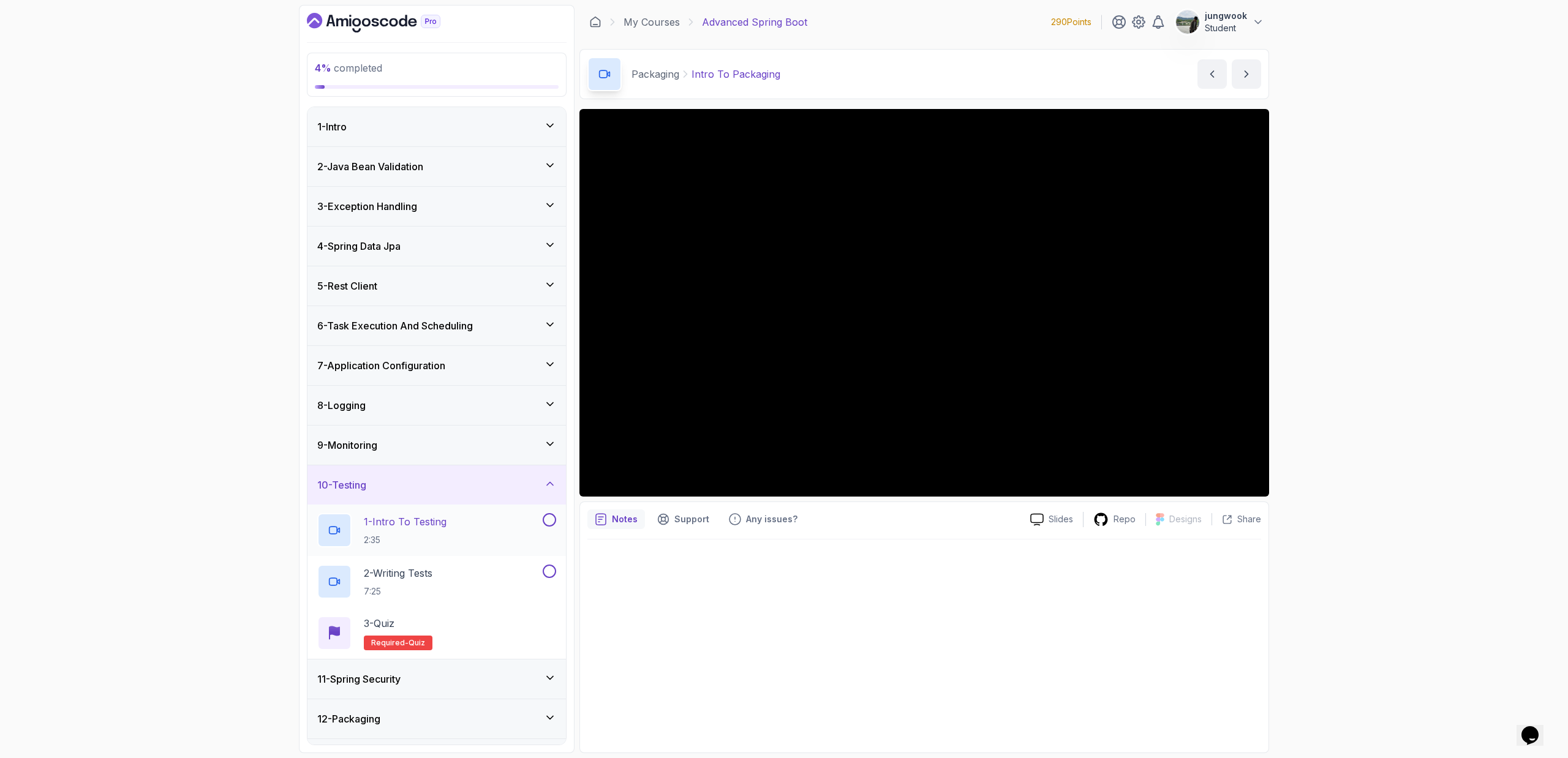
click at [442, 456] on p "2:35" at bounding box center [405, 539] width 83 height 12
click at [881, 456] on div "Slides Repo Designs Design not available Share Notes Support Any issues? Slides…" at bounding box center [924, 431] width 689 height 644
click at [450, 456] on div "2 - Writing Tests 7:25" at bounding box center [429, 582] width 223 height 34
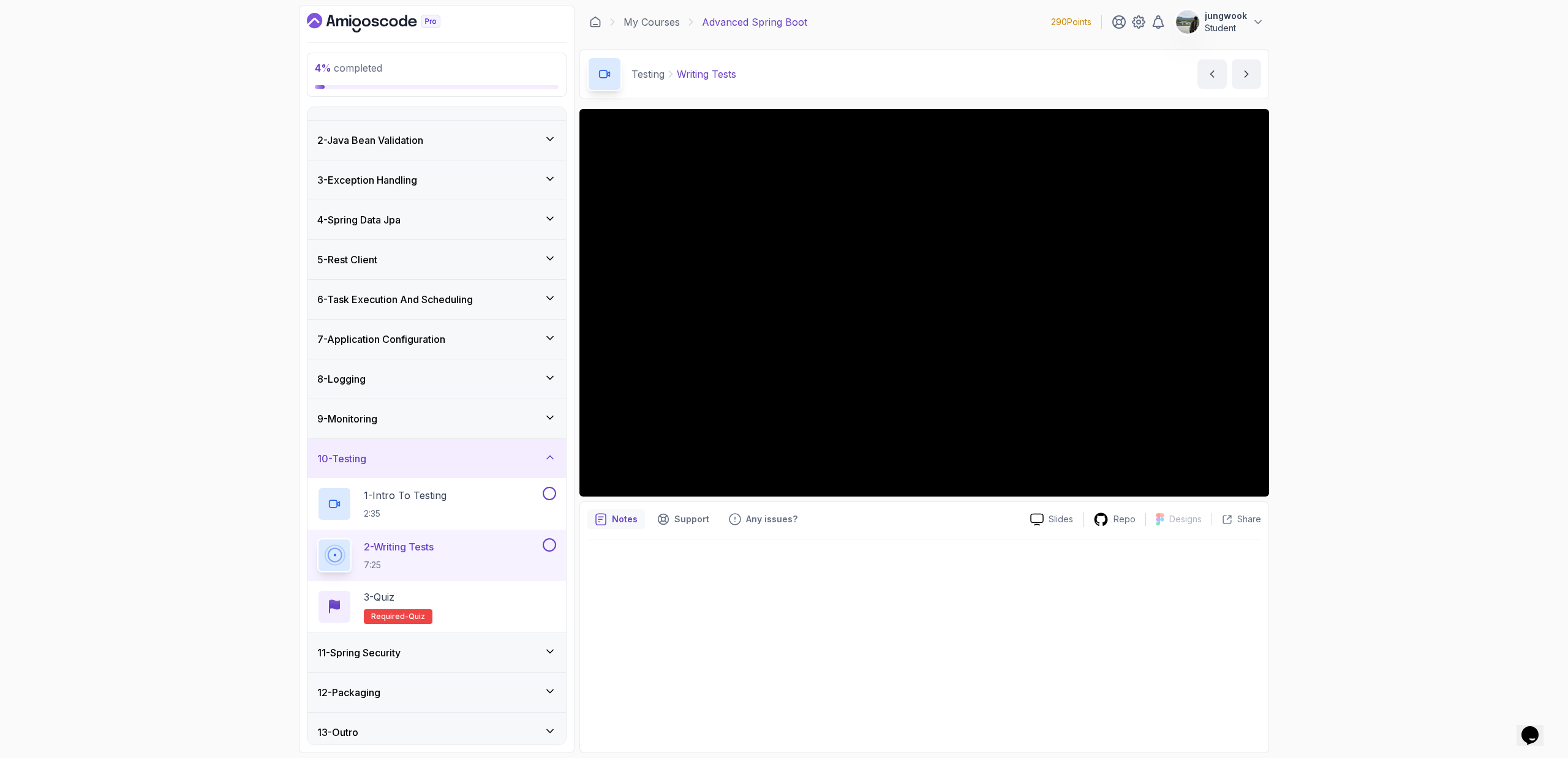
scroll to position [34, 0]
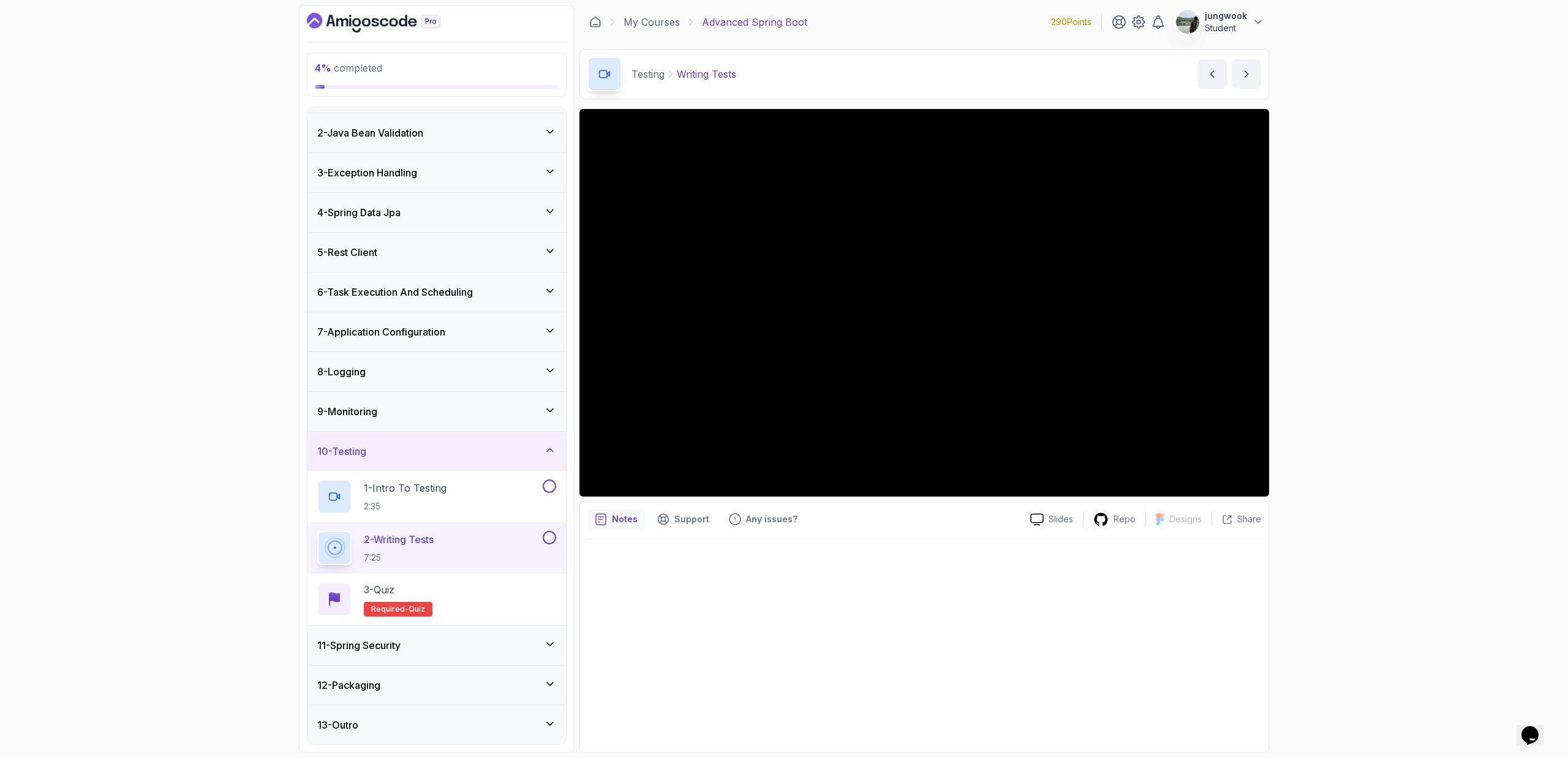
click at [502, 456] on div "11 - Spring Security" at bounding box center [436, 645] width 258 height 39
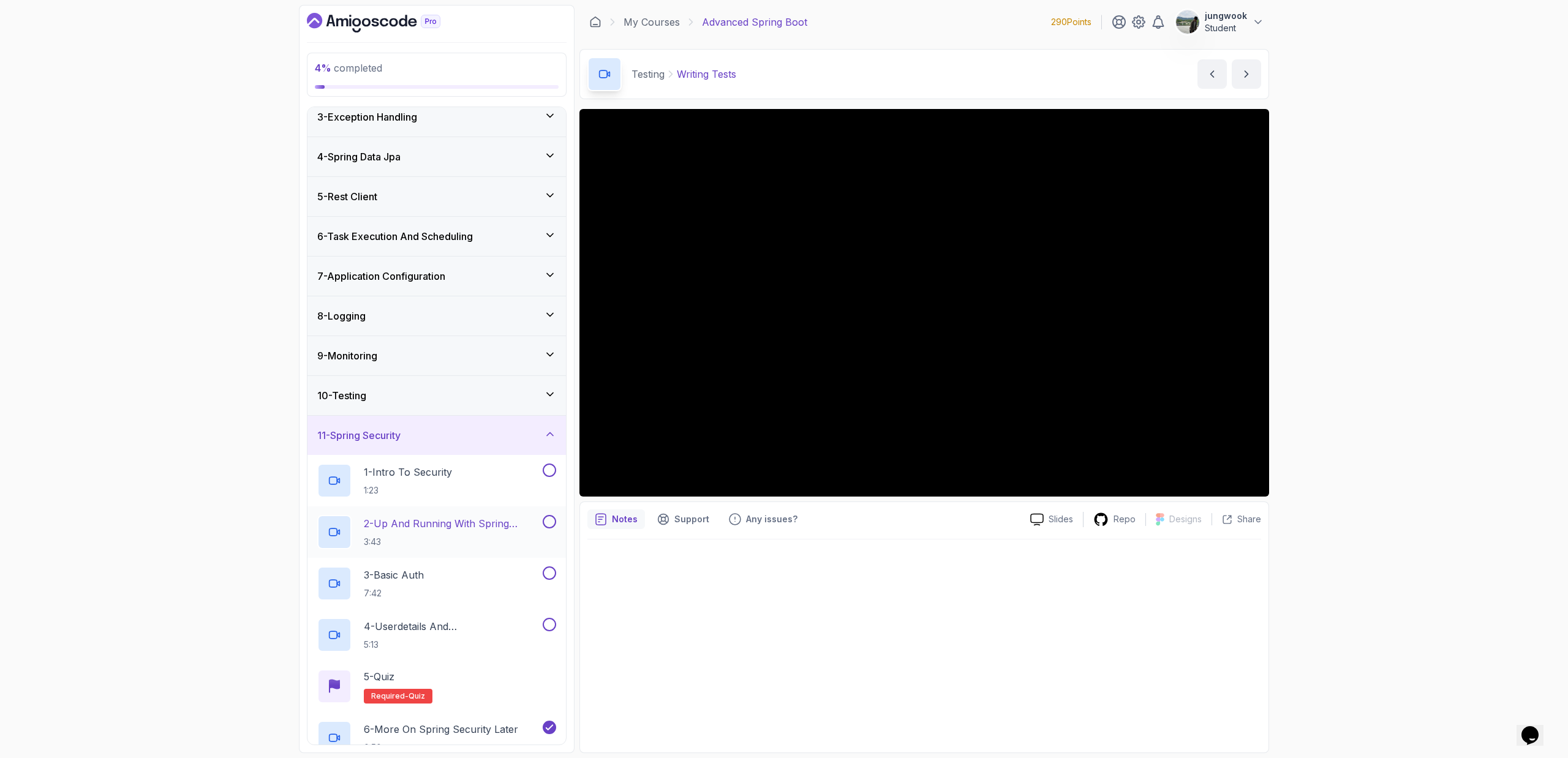
scroll to position [0, 0]
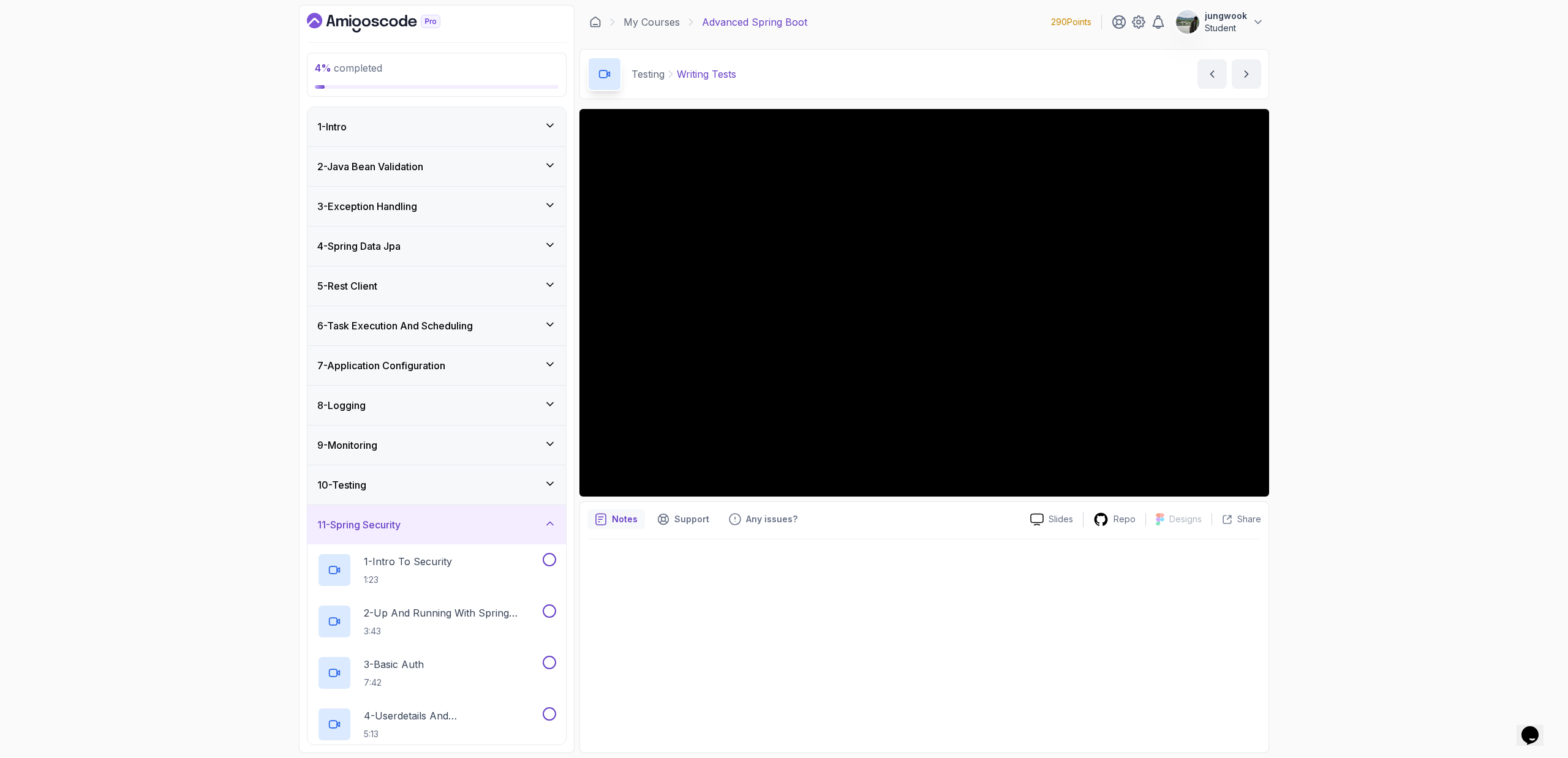
click at [462, 456] on div "10 - Testing" at bounding box center [436, 485] width 258 height 39
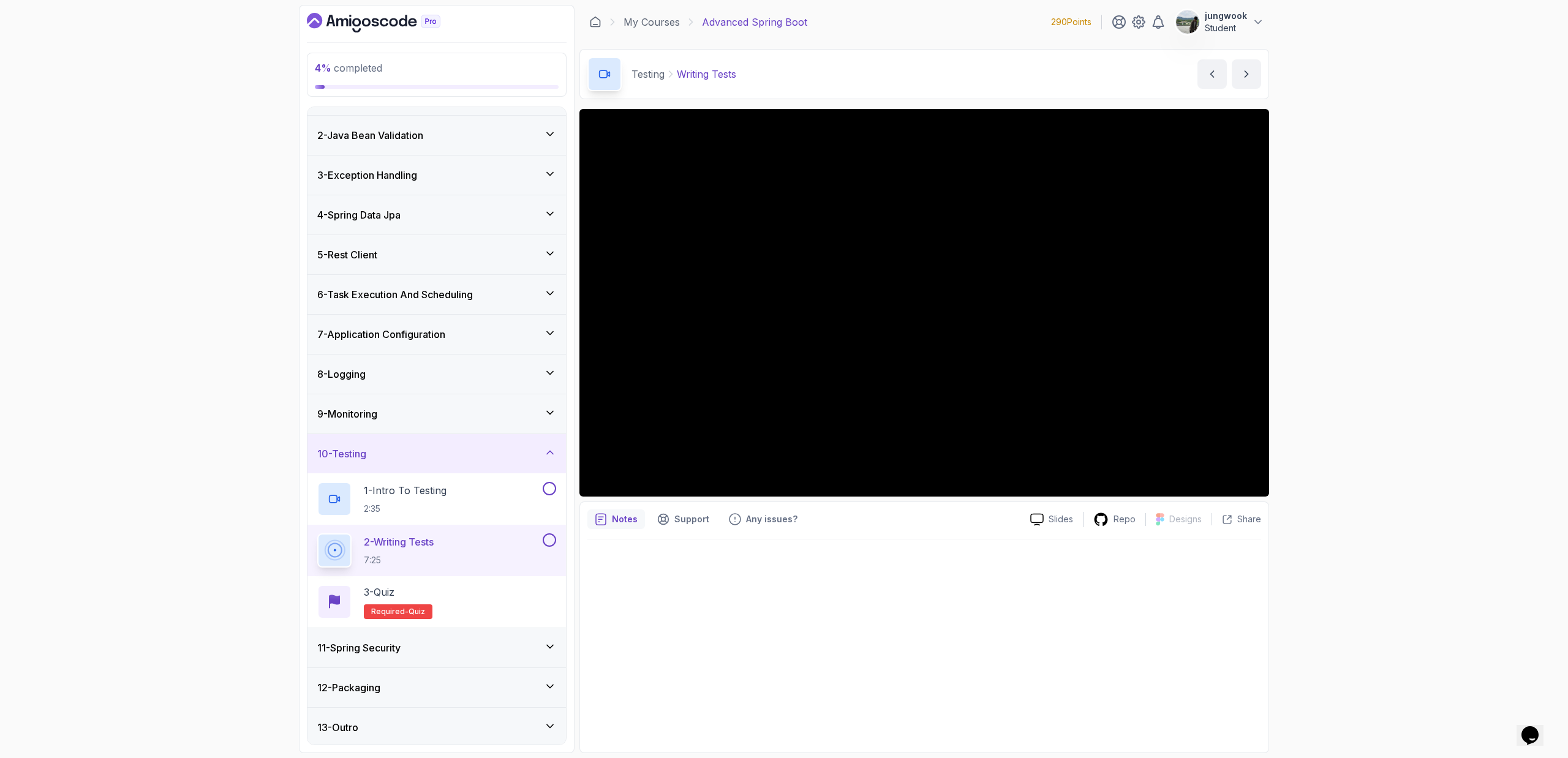
scroll to position [34, 0]
click at [446, 391] on div "8 - Logging" at bounding box center [436, 371] width 258 height 39
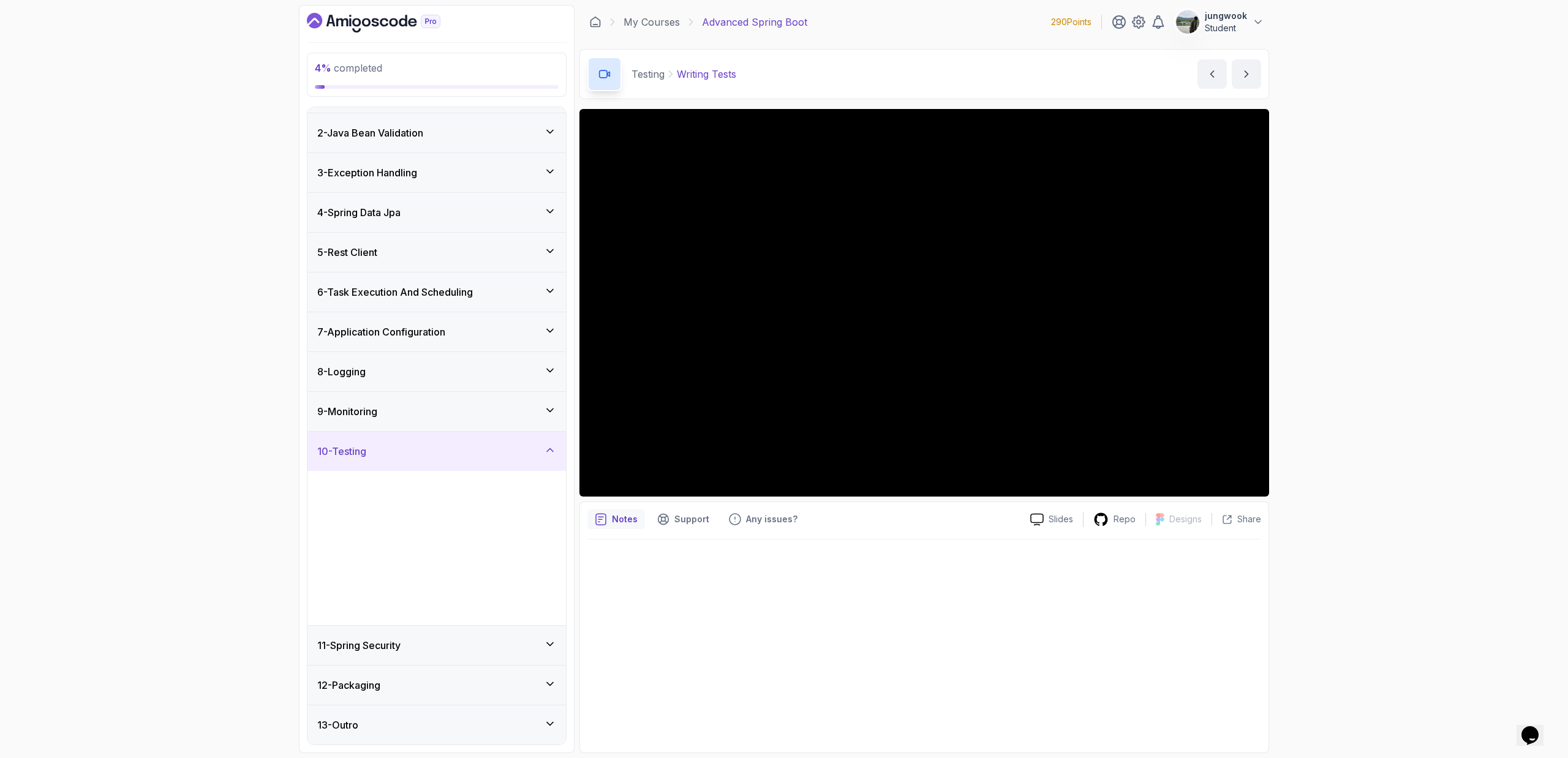
scroll to position [0, 0]
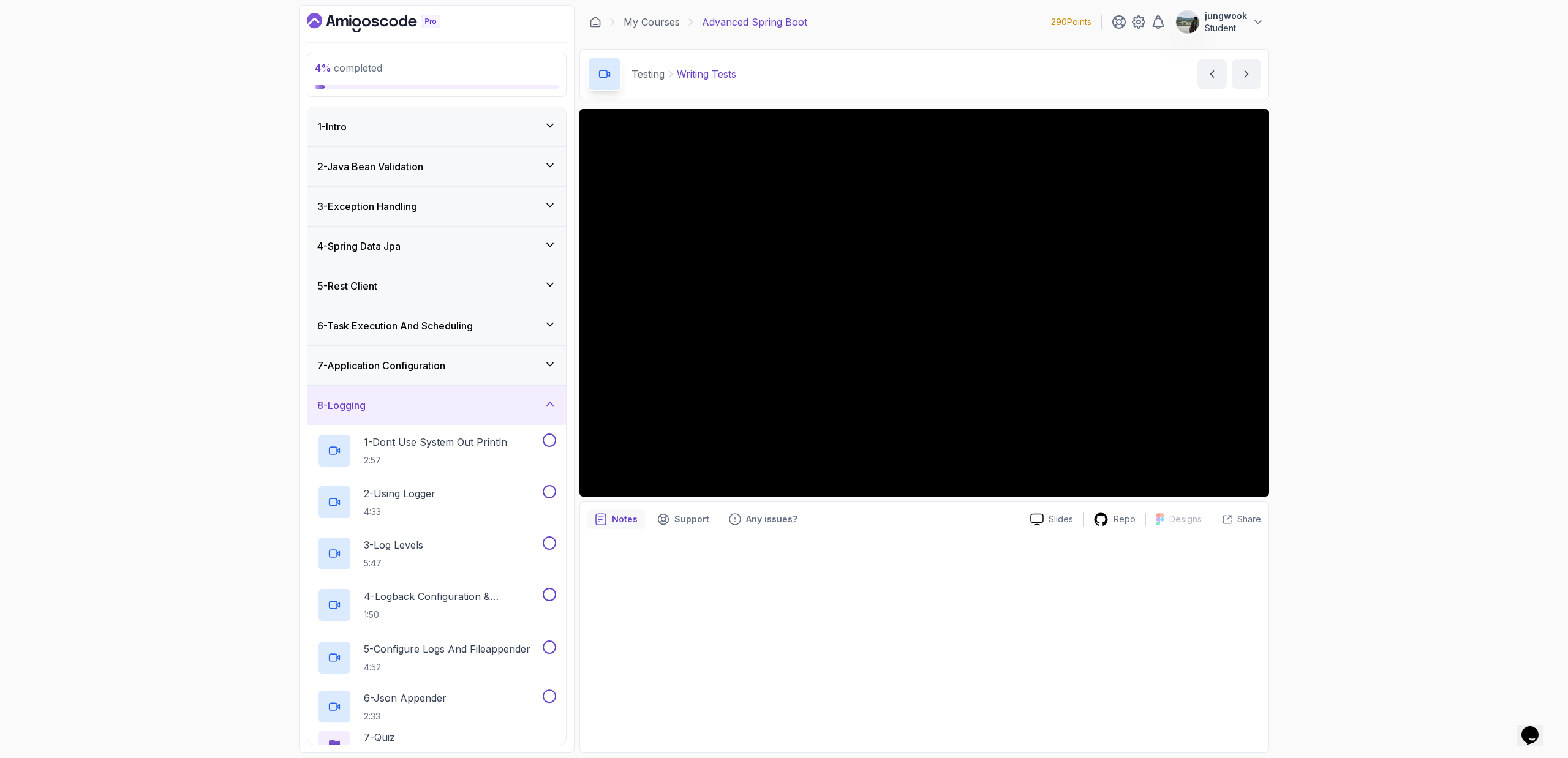
click at [449, 375] on div "7 - Application Configuration" at bounding box center [436, 365] width 258 height 39
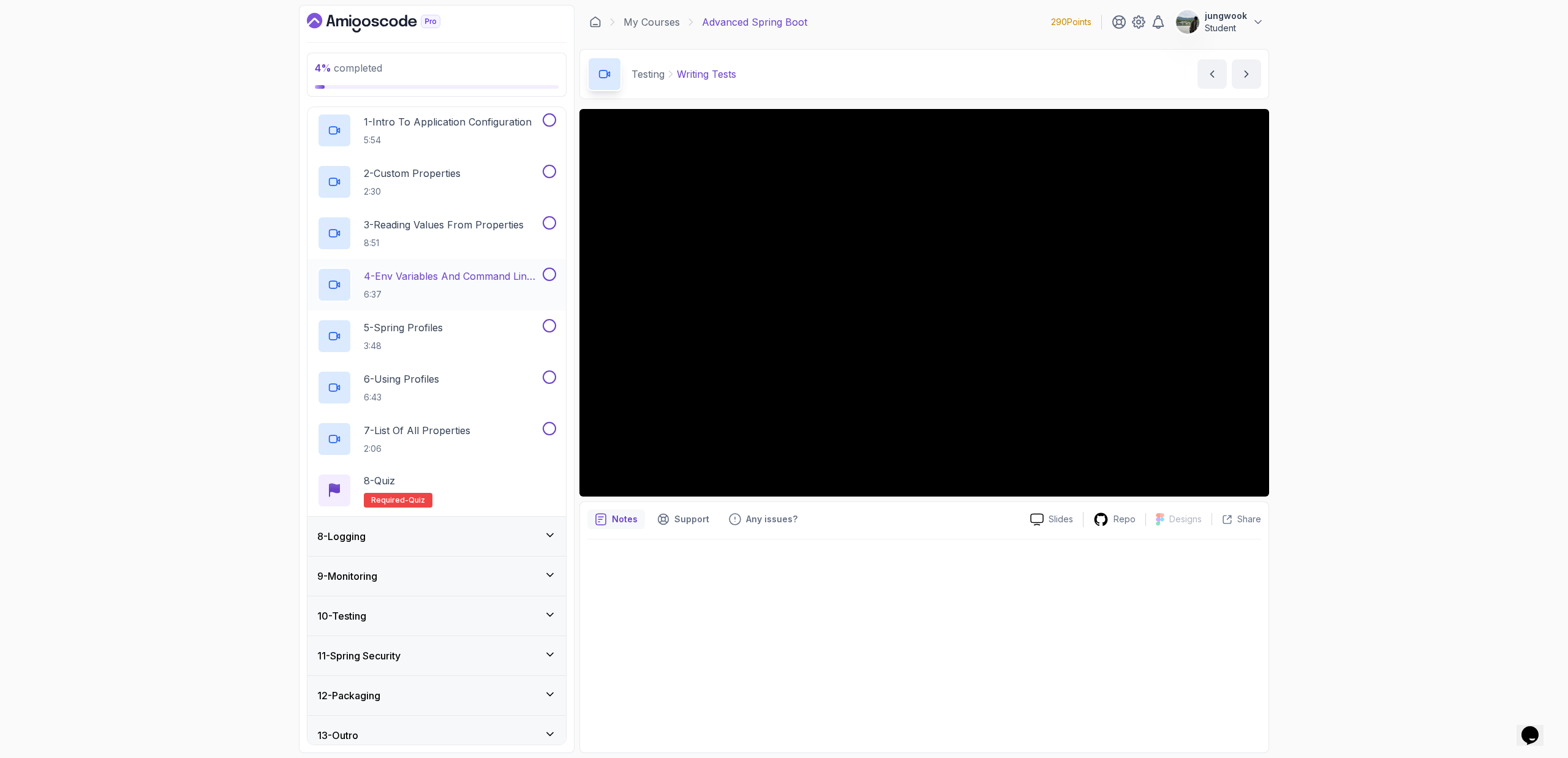
scroll to position [291, 0]
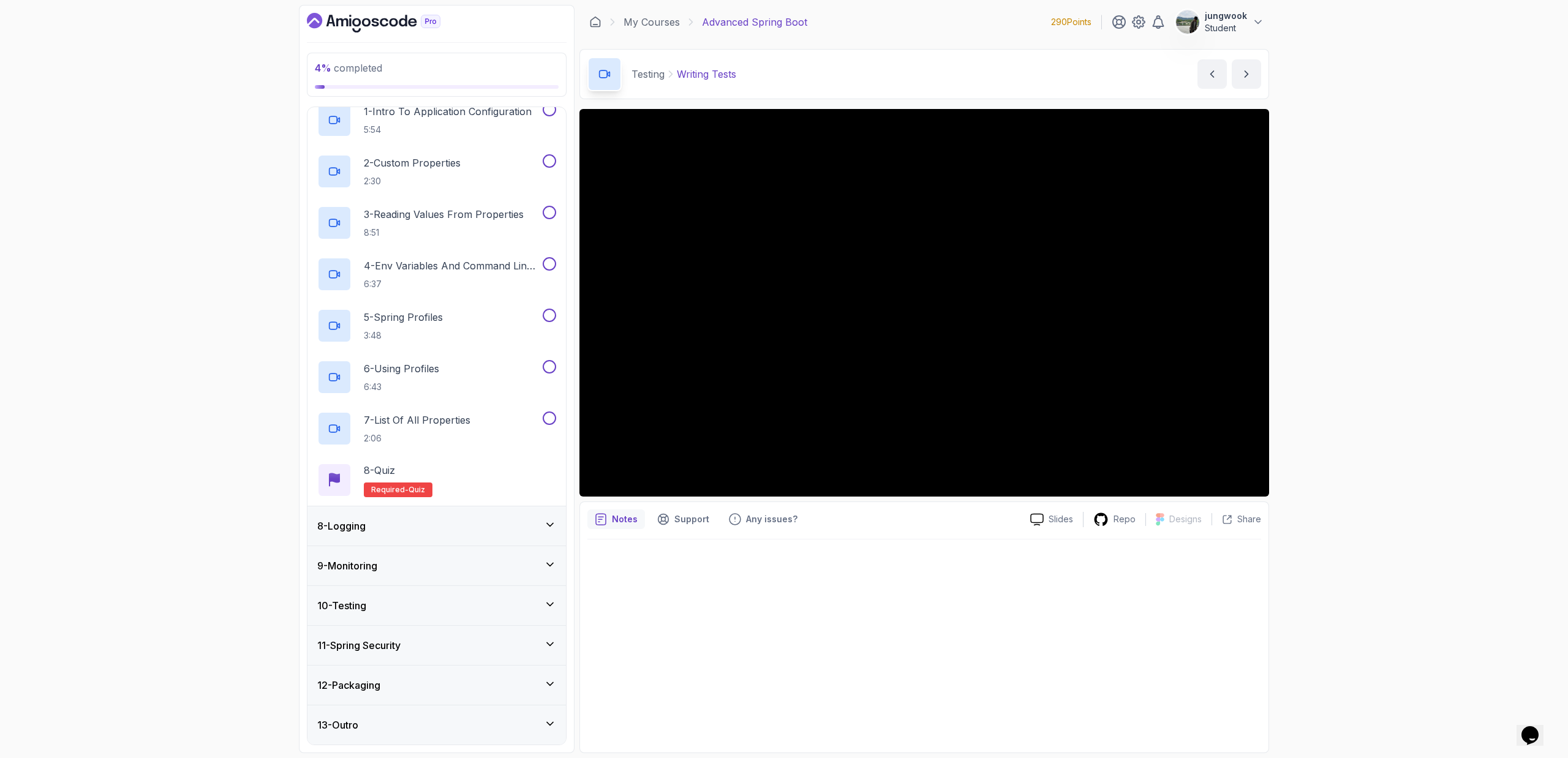
click at [459, 456] on div "8 - Logging" at bounding box center [436, 525] width 239 height 15
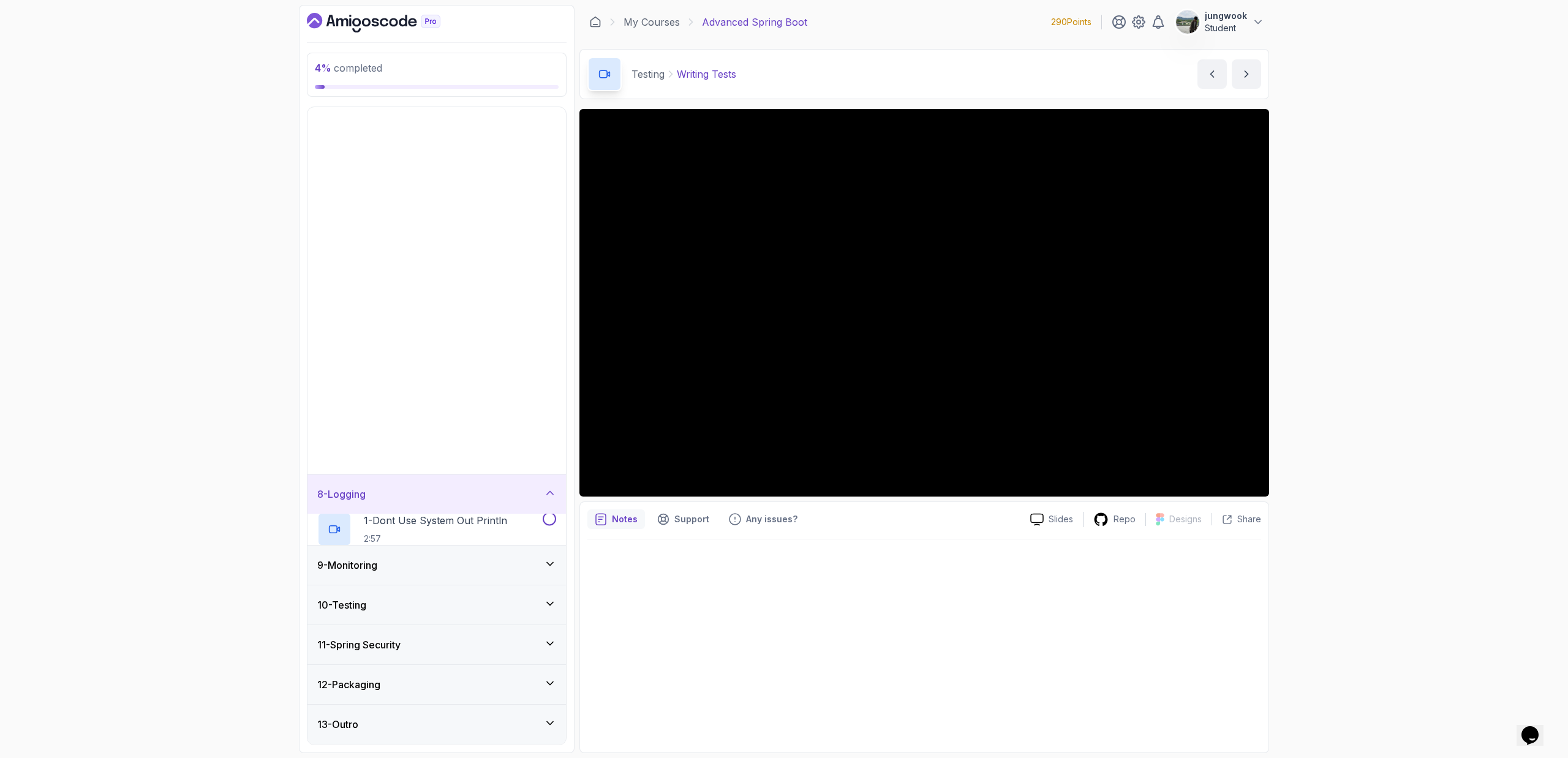
scroll to position [0, 0]
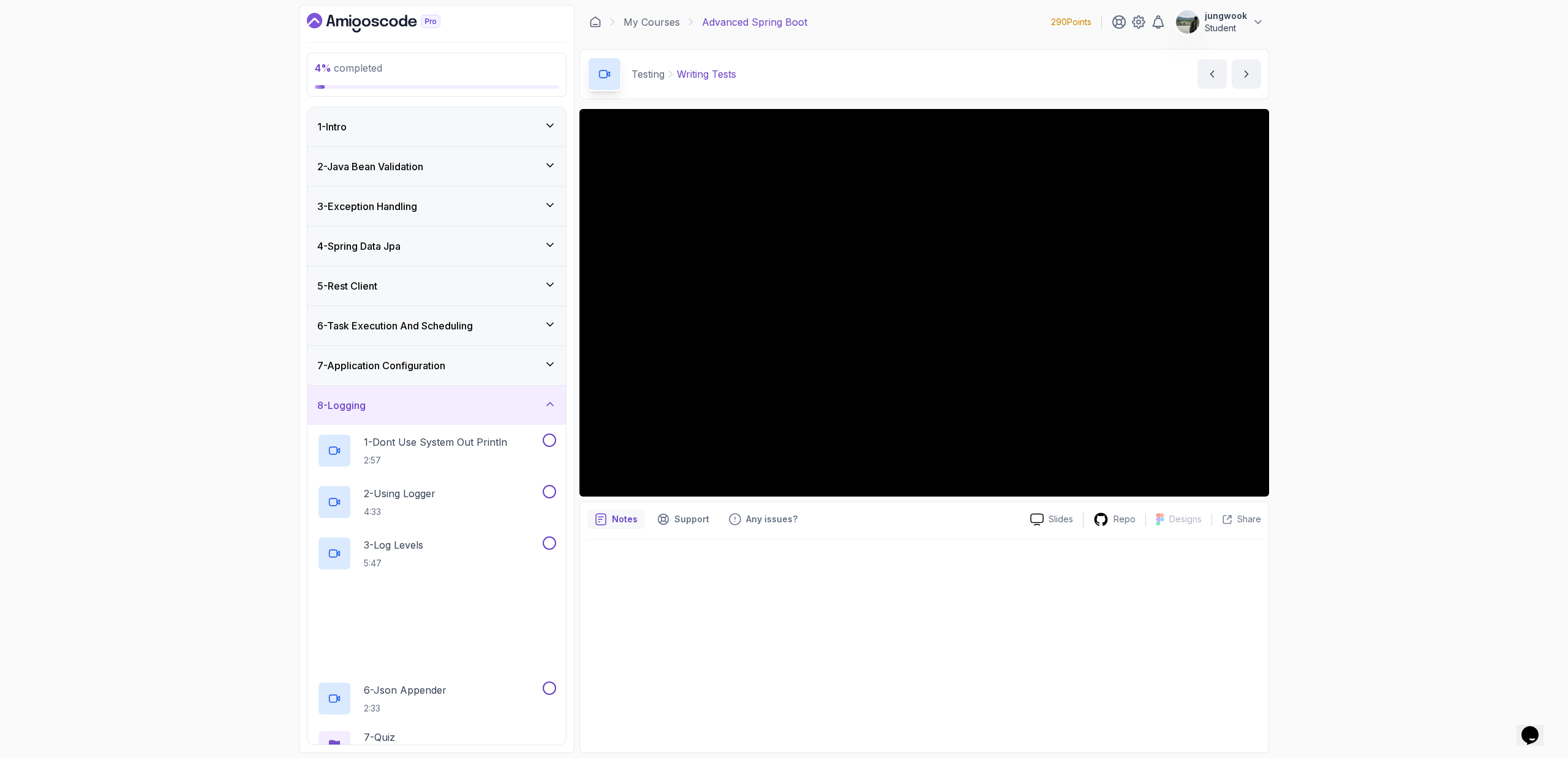
click at [445, 364] on h3 "7 - Application Configuration" at bounding box center [381, 365] width 128 height 15
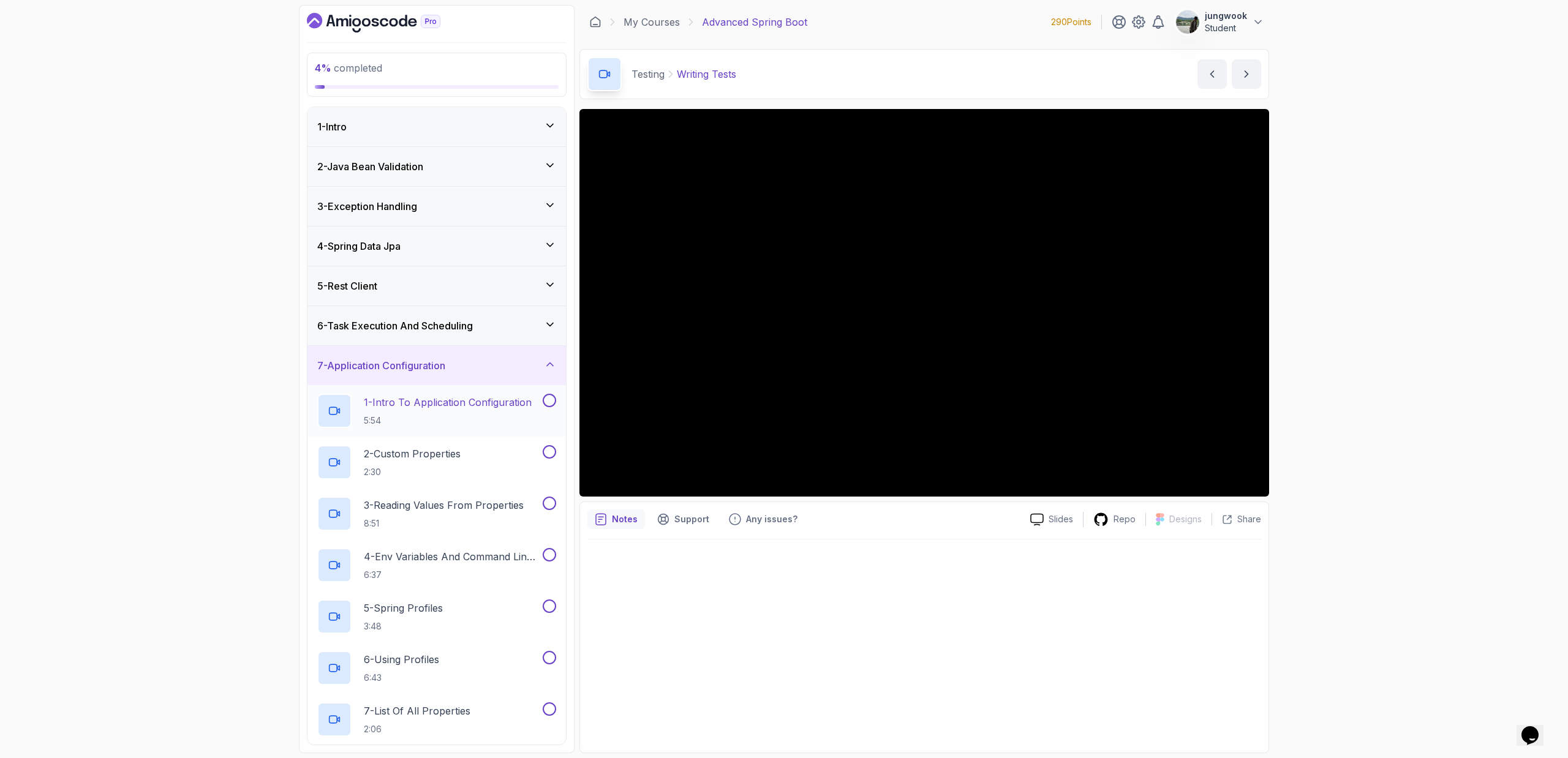
click at [467, 425] on p "5:54" at bounding box center [447, 420] width 168 height 12
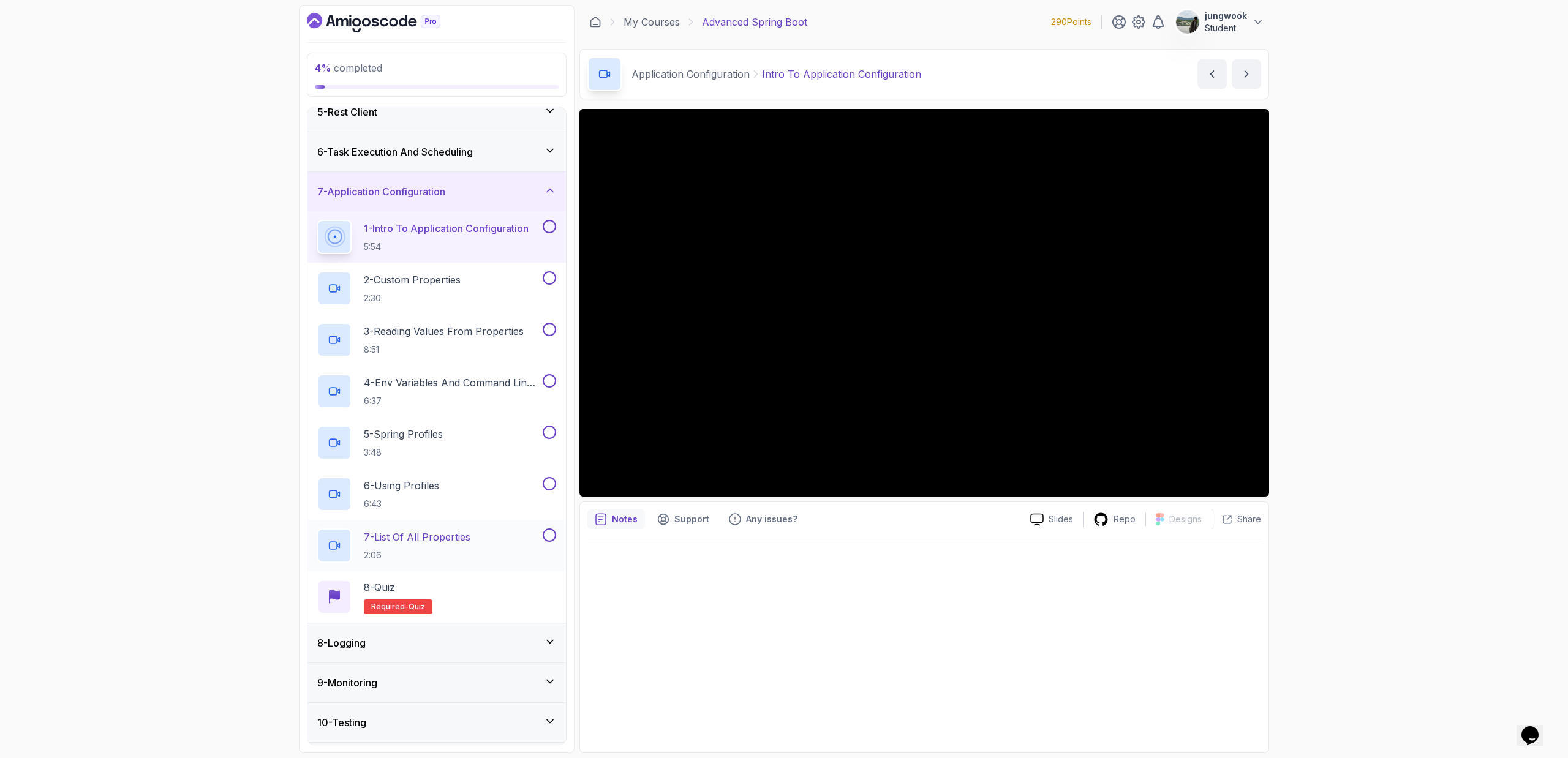
scroll to position [291, 0]
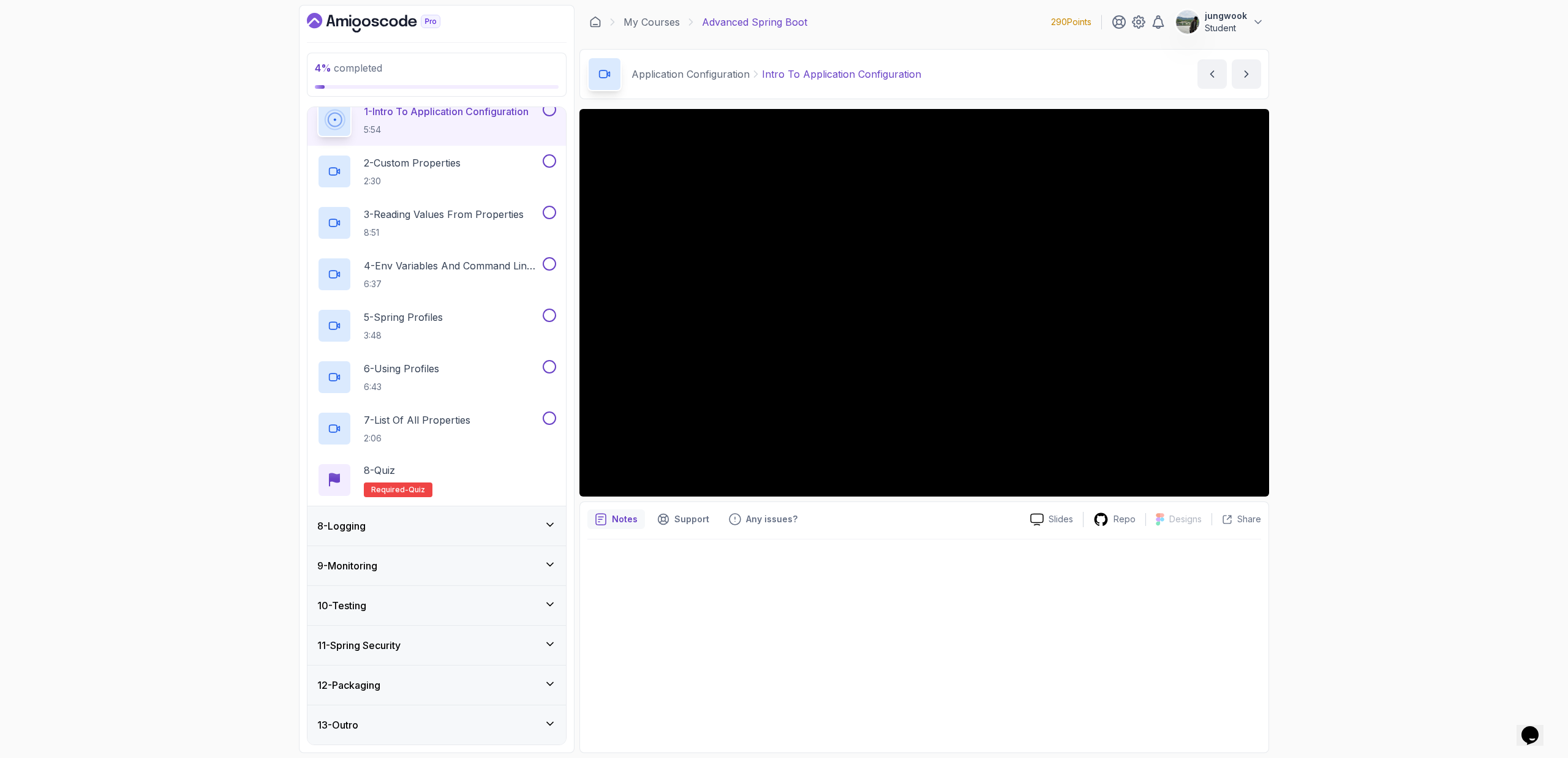
click at [423, 456] on div "8 - Logging" at bounding box center [436, 525] width 239 height 15
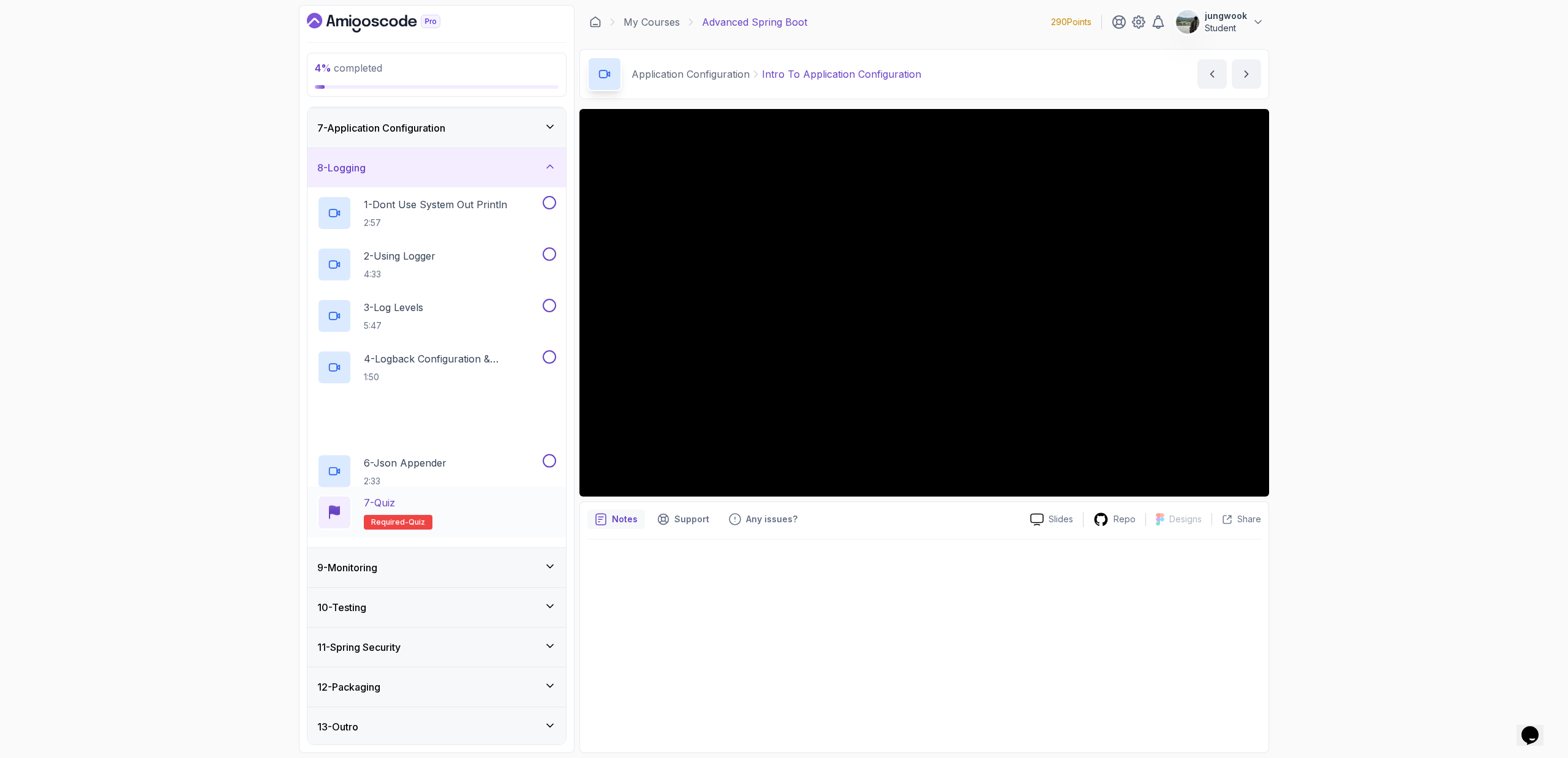
scroll to position [240, 0]
click at [428, 456] on div "9 - Monitoring" at bounding box center [436, 565] width 239 height 15
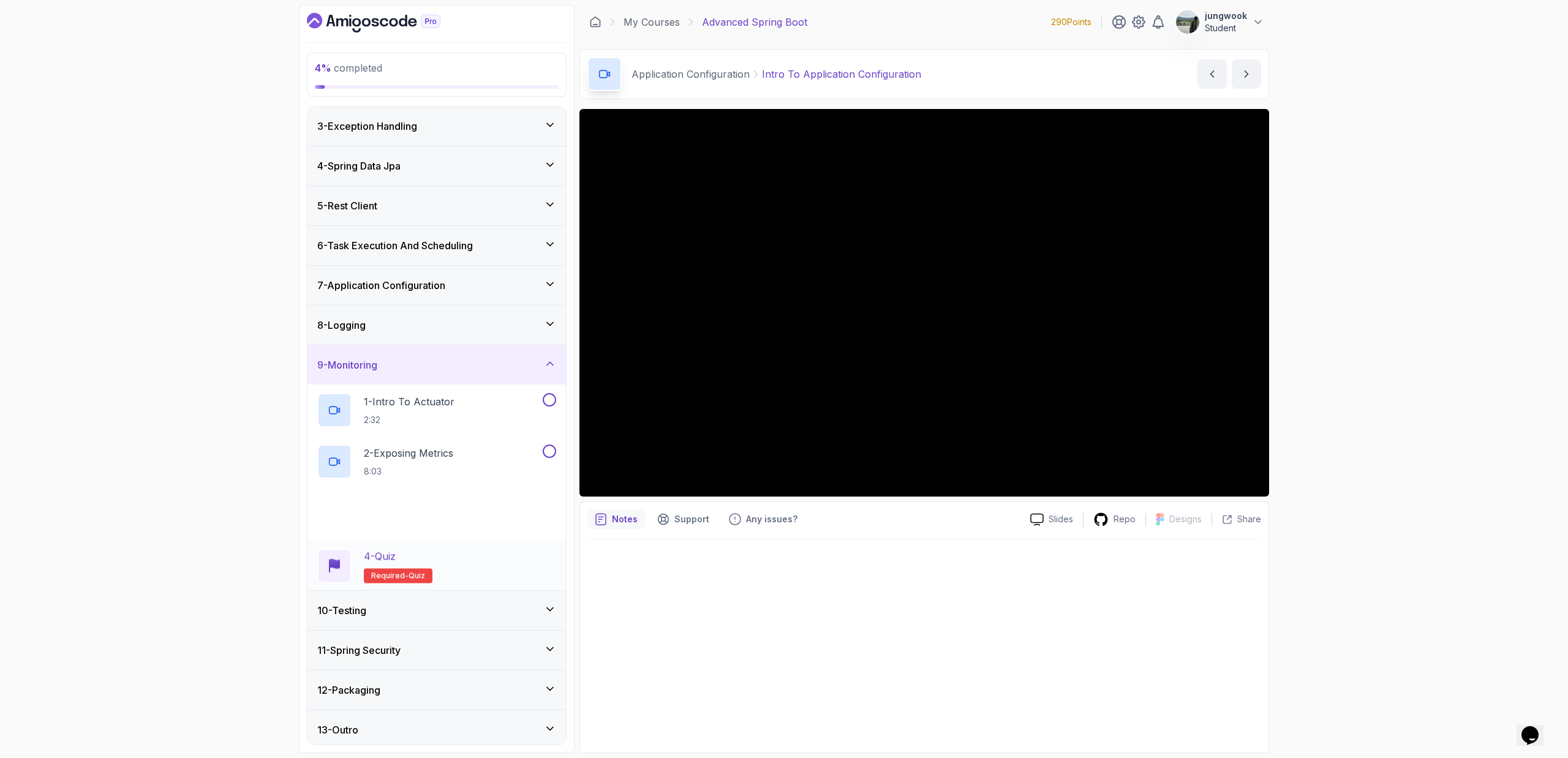
scroll to position [85, 0]
click at [440, 456] on div "10 - Testing" at bounding box center [436, 605] width 258 height 39
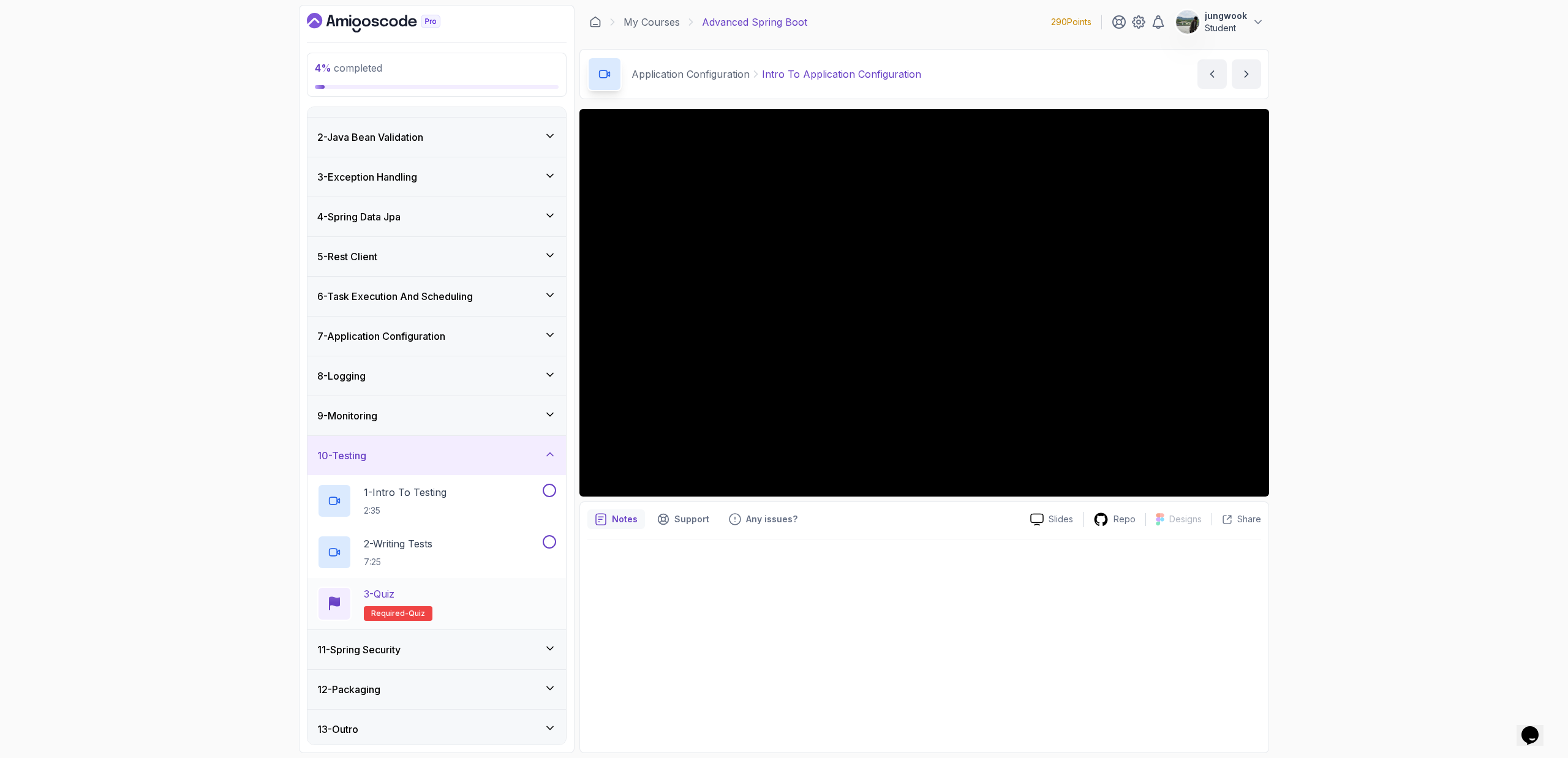
scroll to position [34, 0]
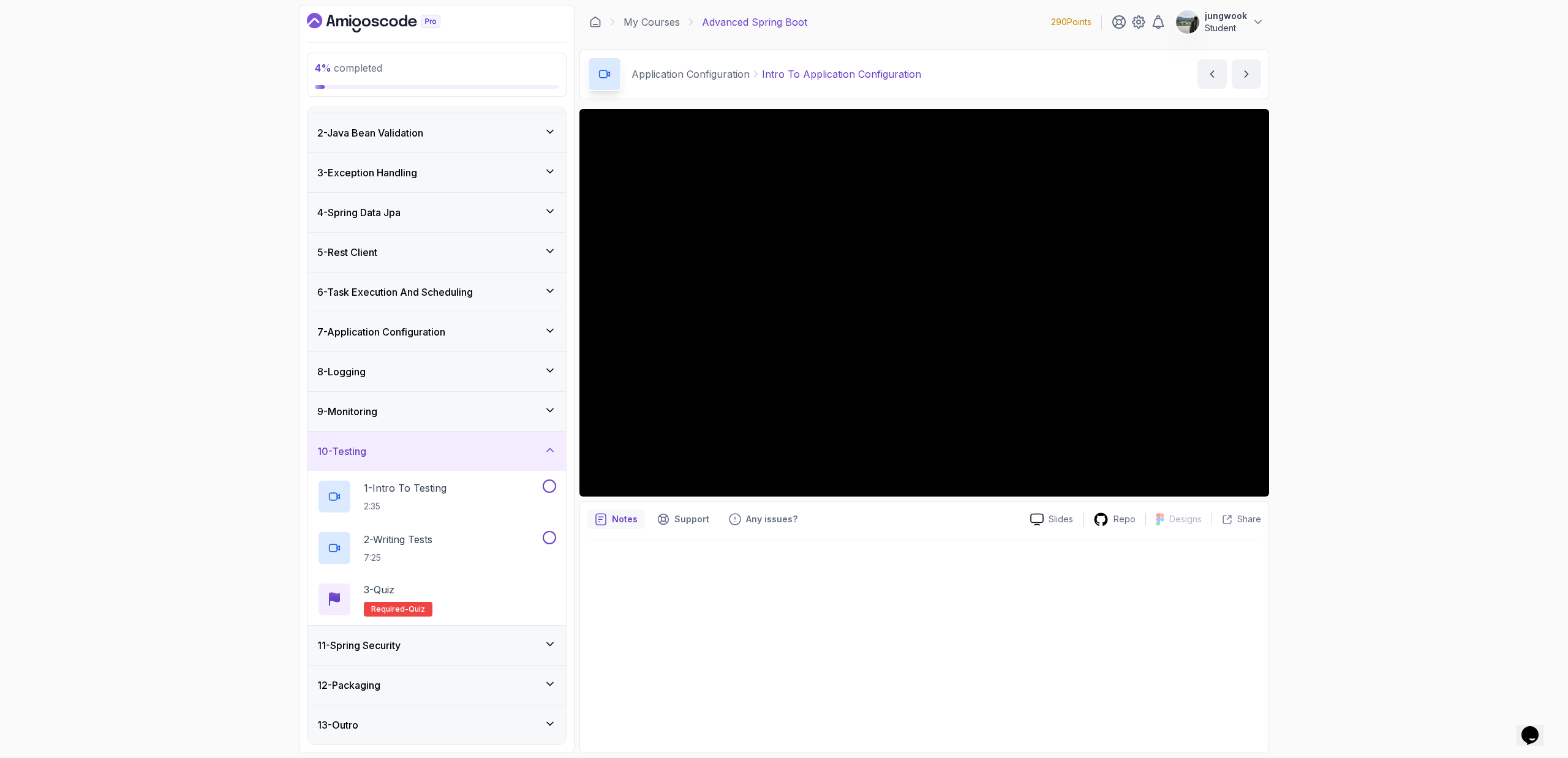
click at [435, 456] on div "11 - Spring Security" at bounding box center [436, 645] width 258 height 39
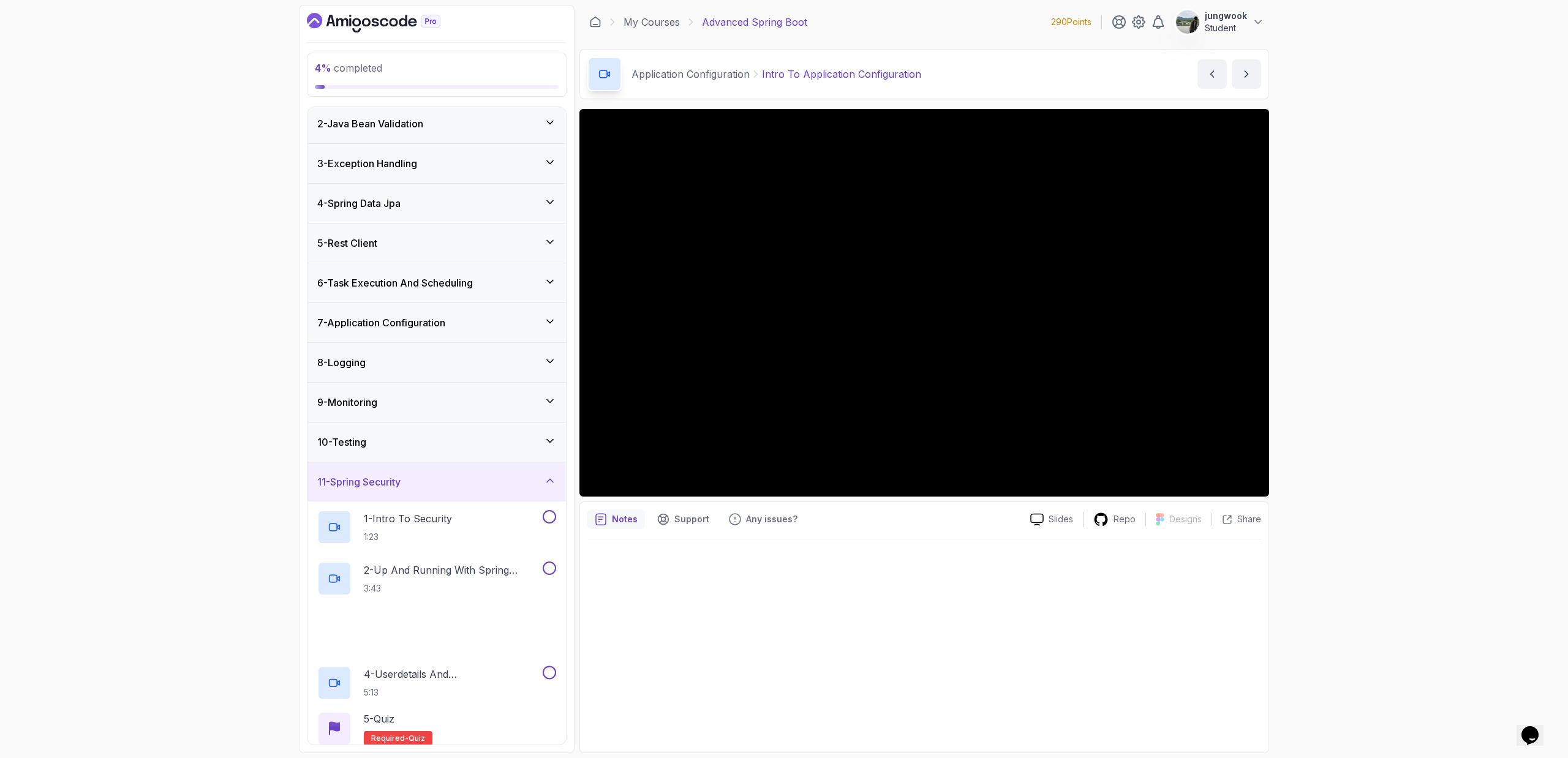
scroll to position [188, 0]
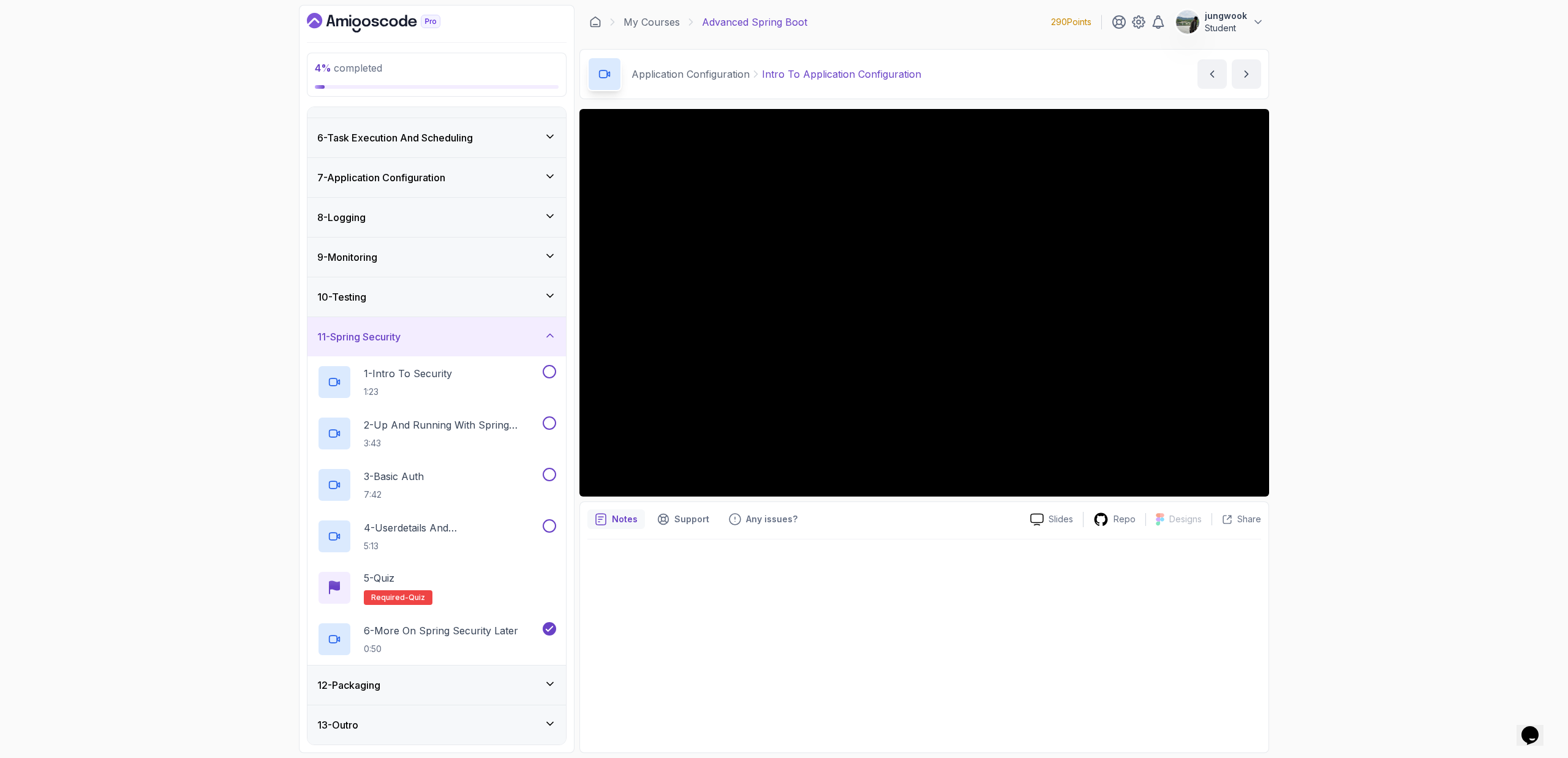
click at [477, 456] on div "12 - Packaging" at bounding box center [436, 685] width 239 height 15
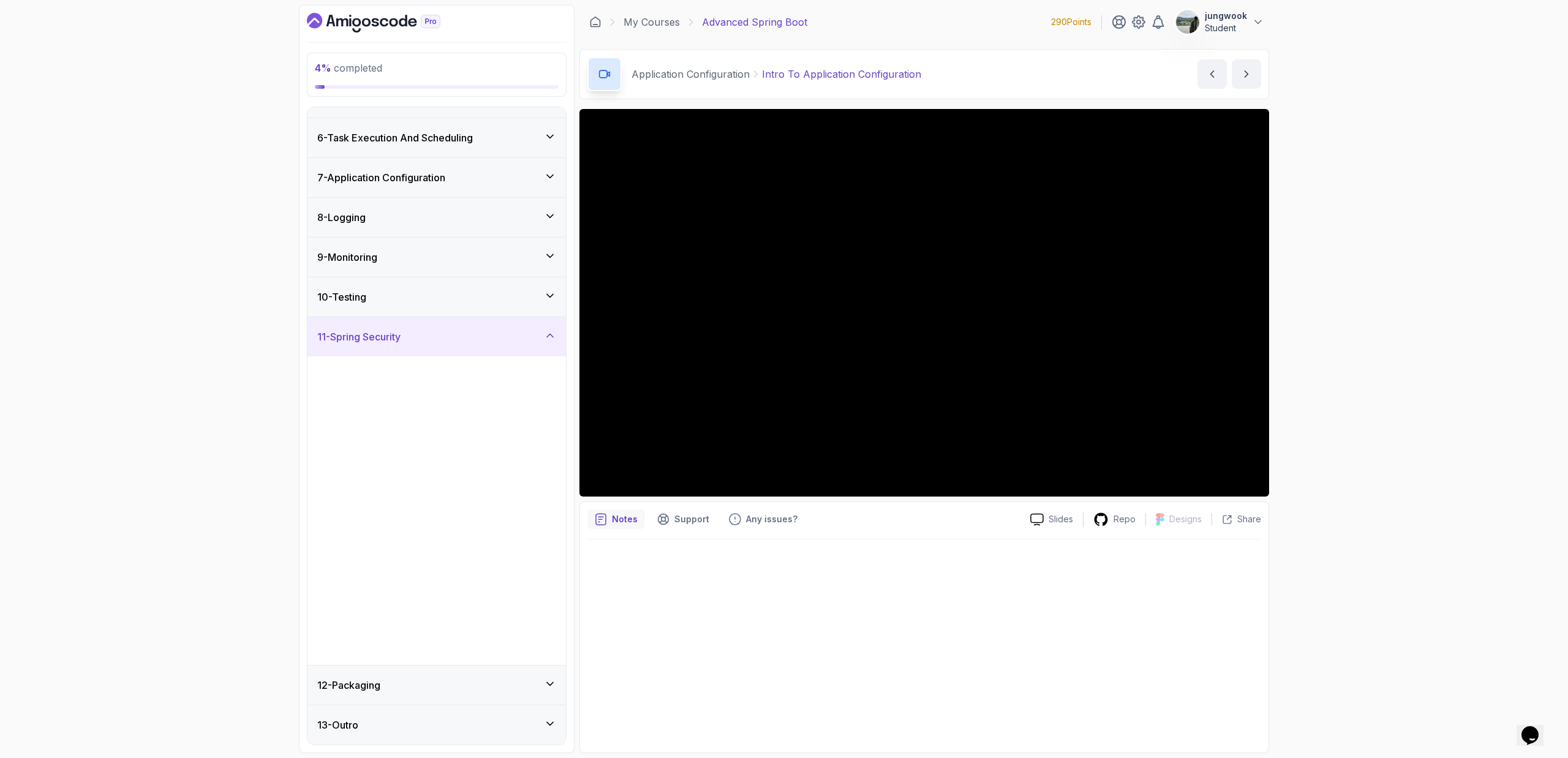
scroll to position [0, 0]
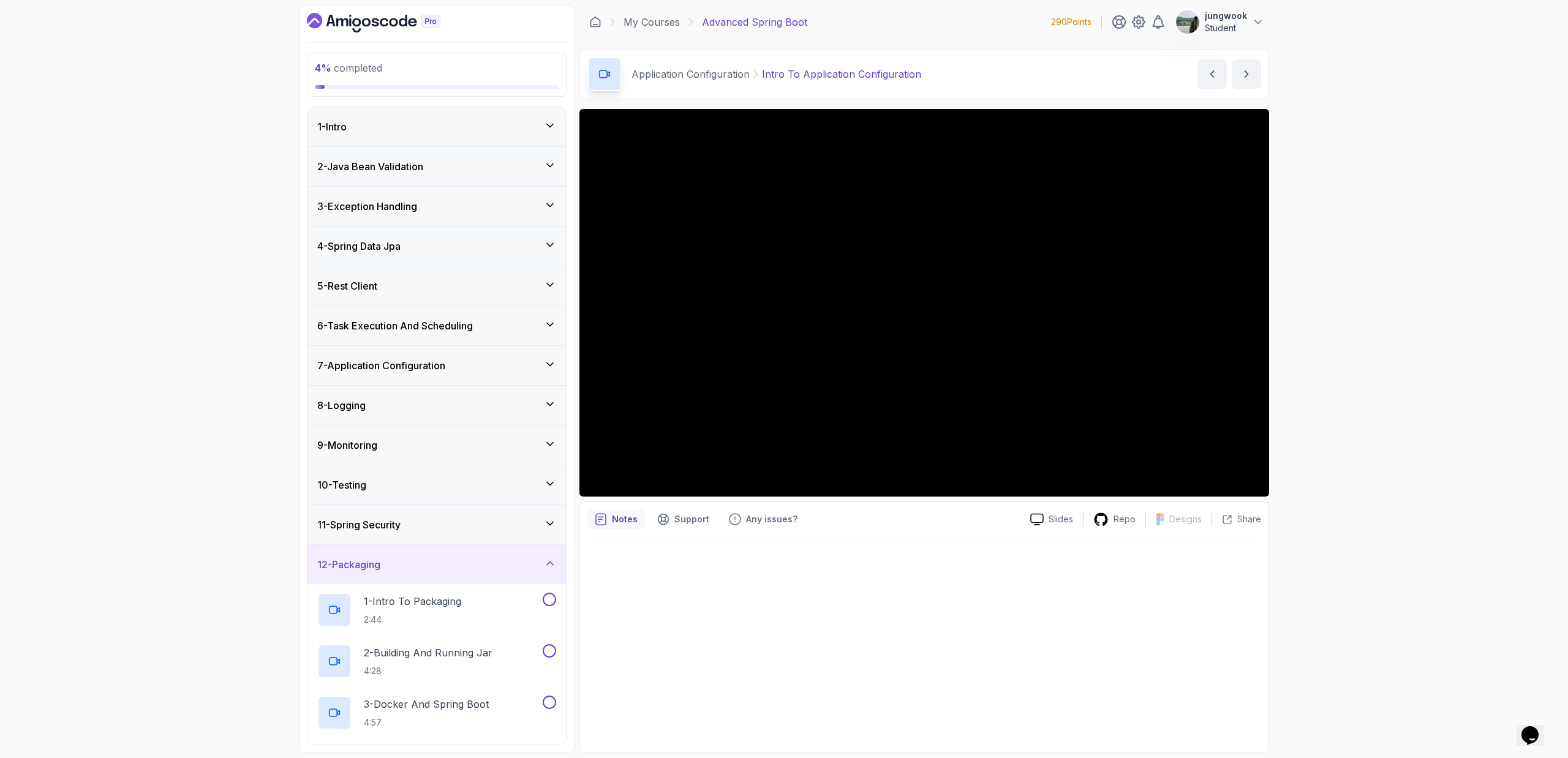
click at [442, 268] on div "5 - Rest Client" at bounding box center [436, 286] width 258 height 39
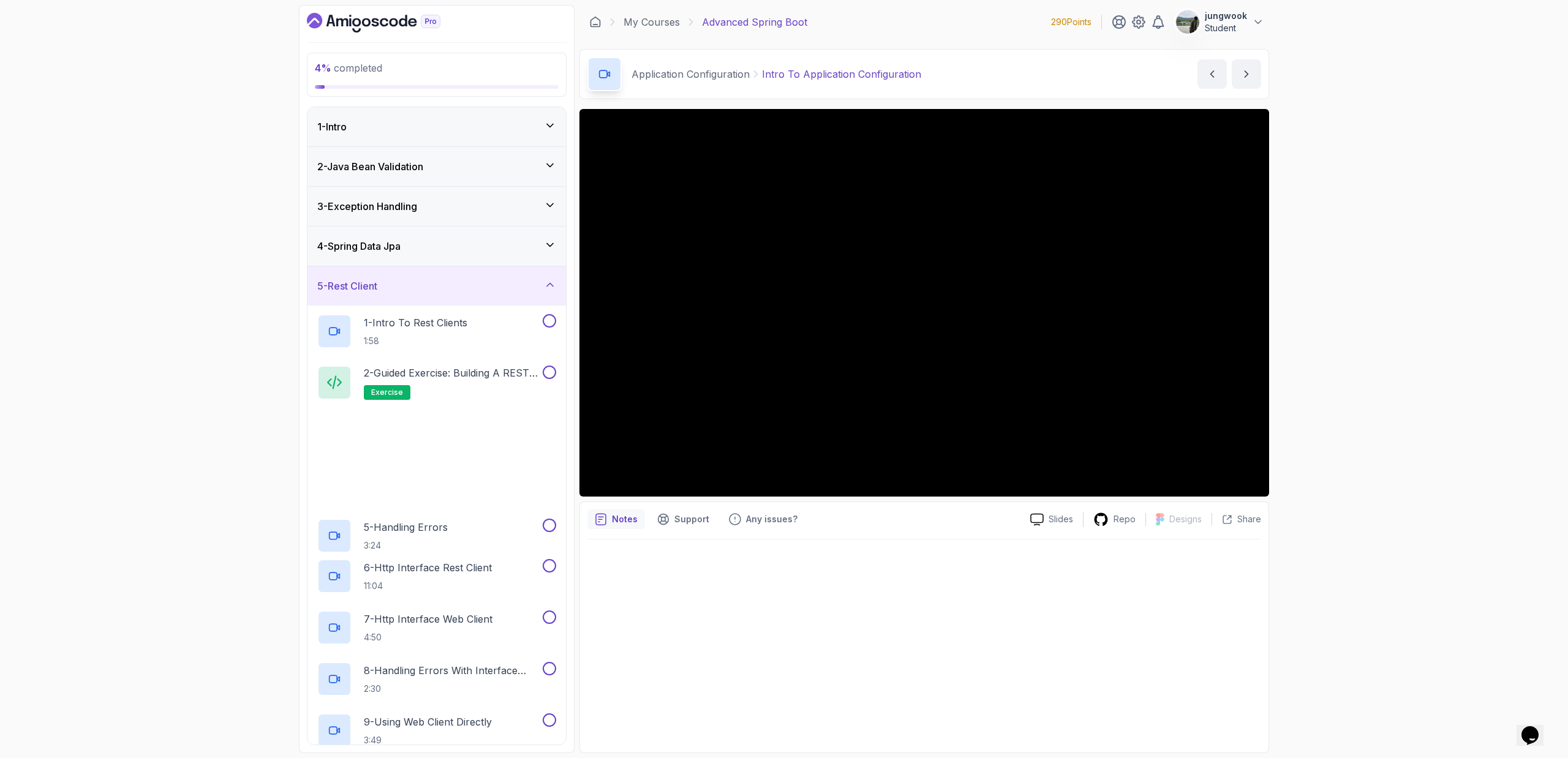
drag, startPoint x: 450, startPoint y: 242, endPoint x: 451, endPoint y: 235, distance: 7.1
click at [450, 242] on div "4 - Spring Data Jpa" at bounding box center [436, 246] width 239 height 15
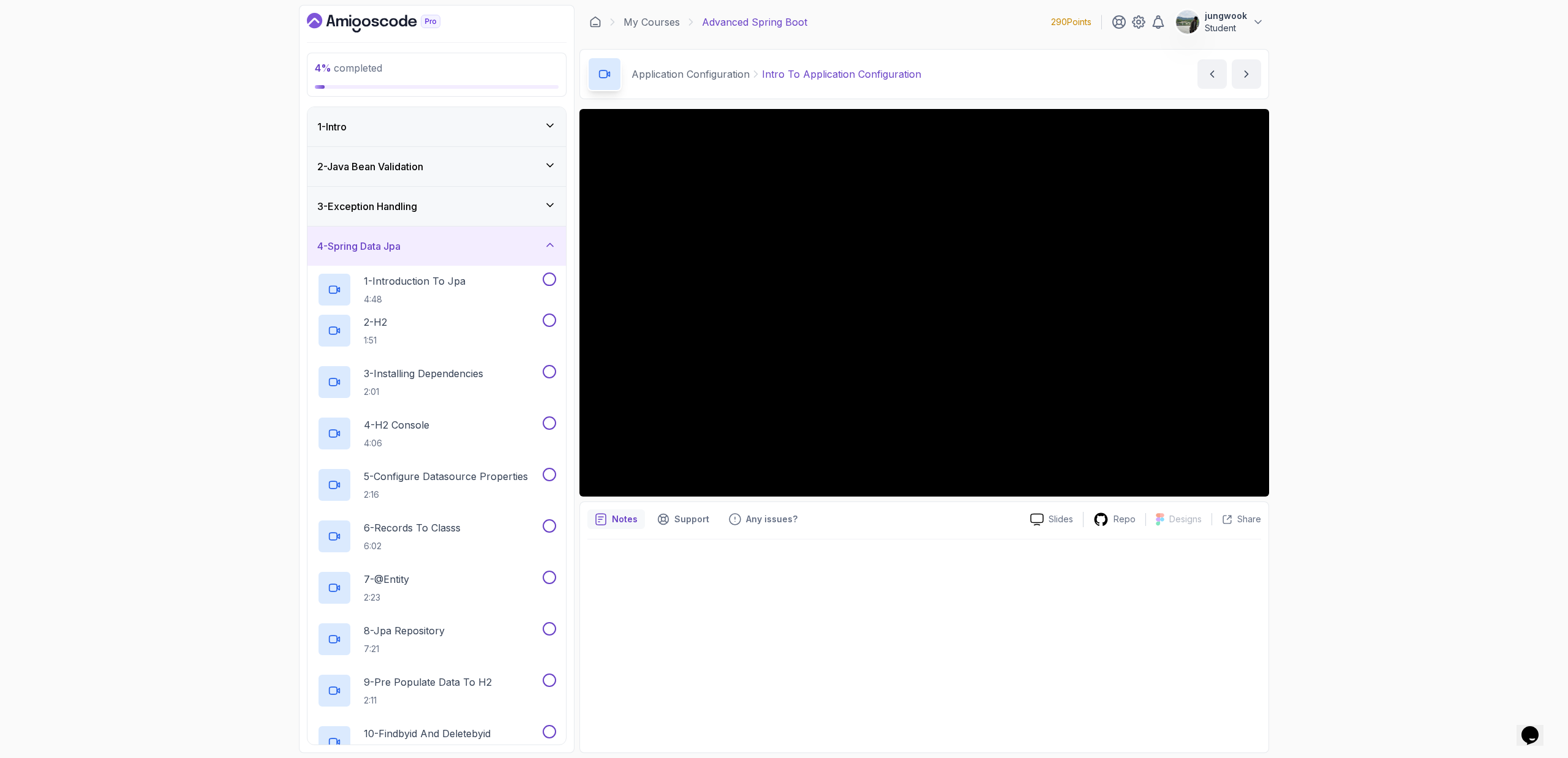
click at [458, 212] on div "3 - Exception Handling" at bounding box center [436, 206] width 239 height 15
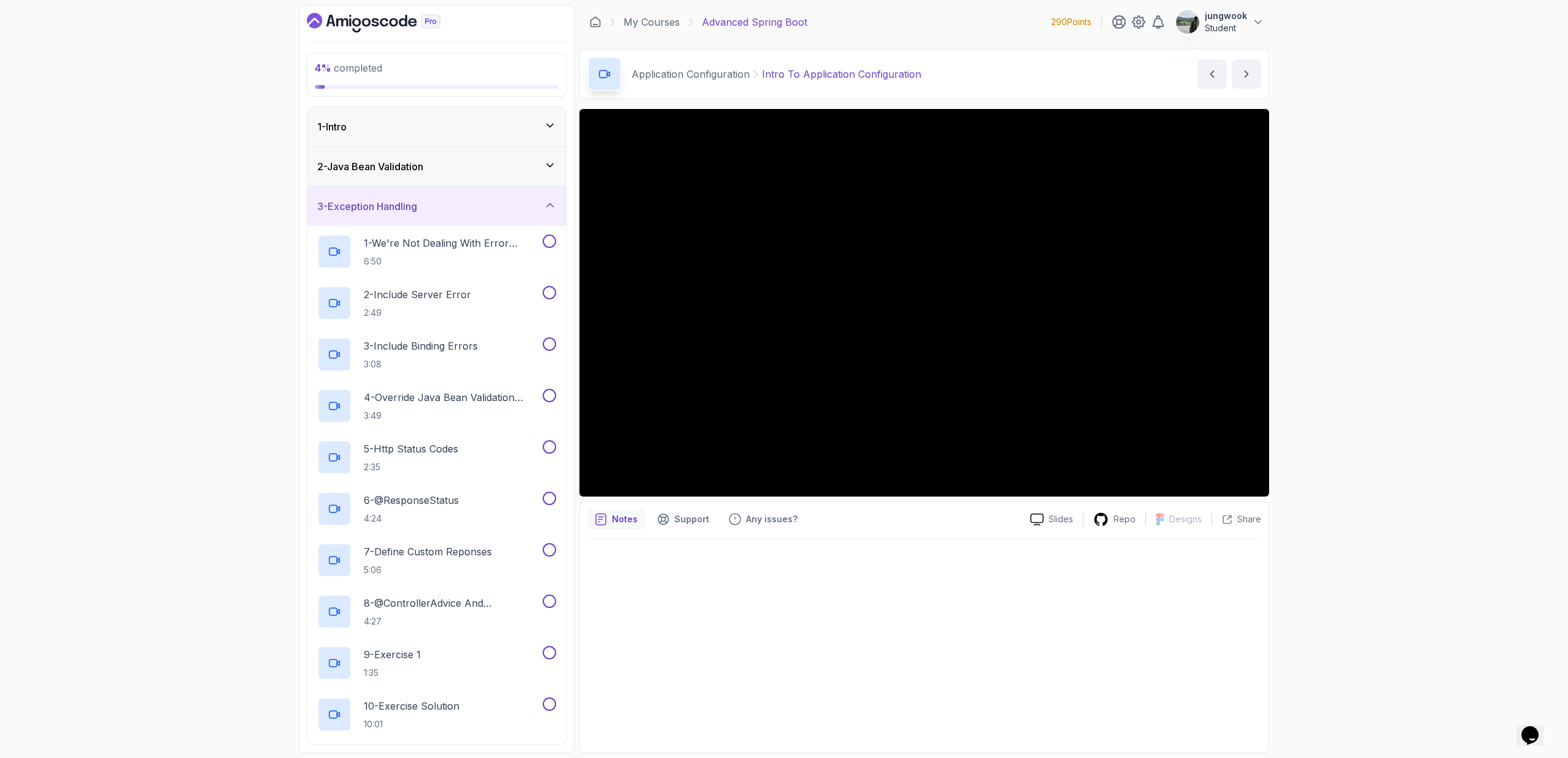
click at [483, 168] on div "2 - Java Bean Validation" at bounding box center [436, 166] width 239 height 15
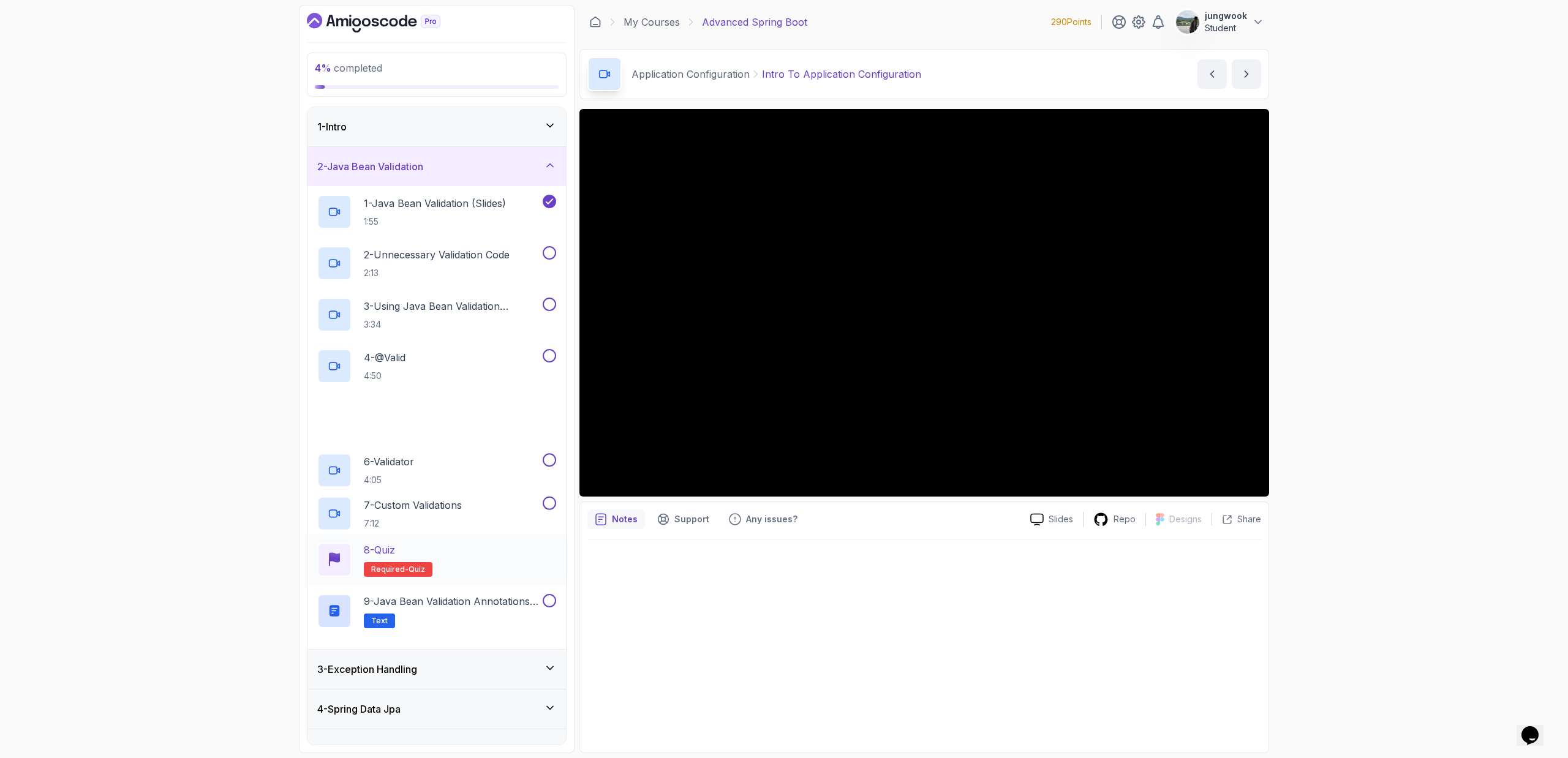
scroll to position [342, 0]
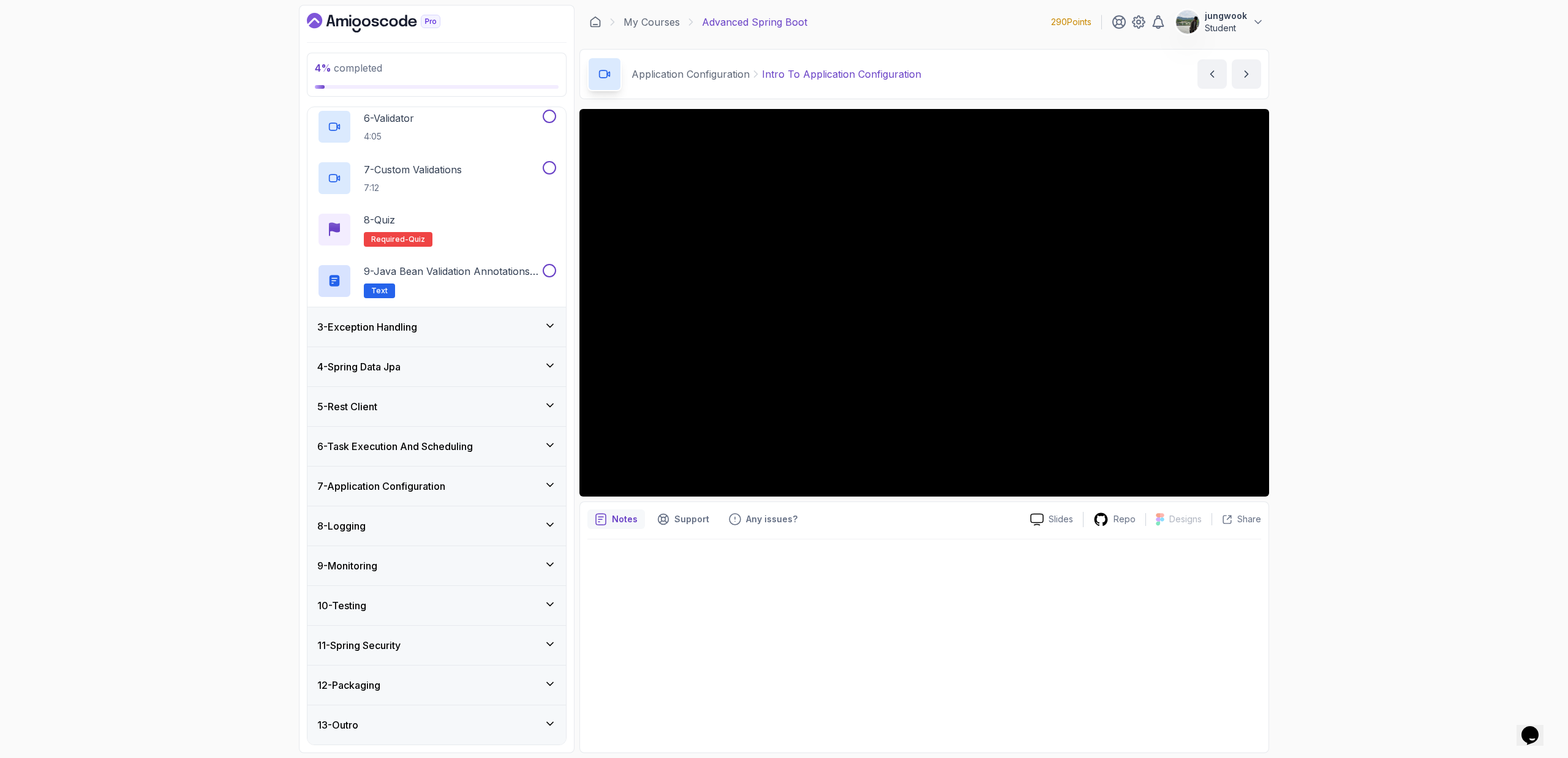
click at [465, 397] on div "5 - Rest Client" at bounding box center [436, 406] width 258 height 39
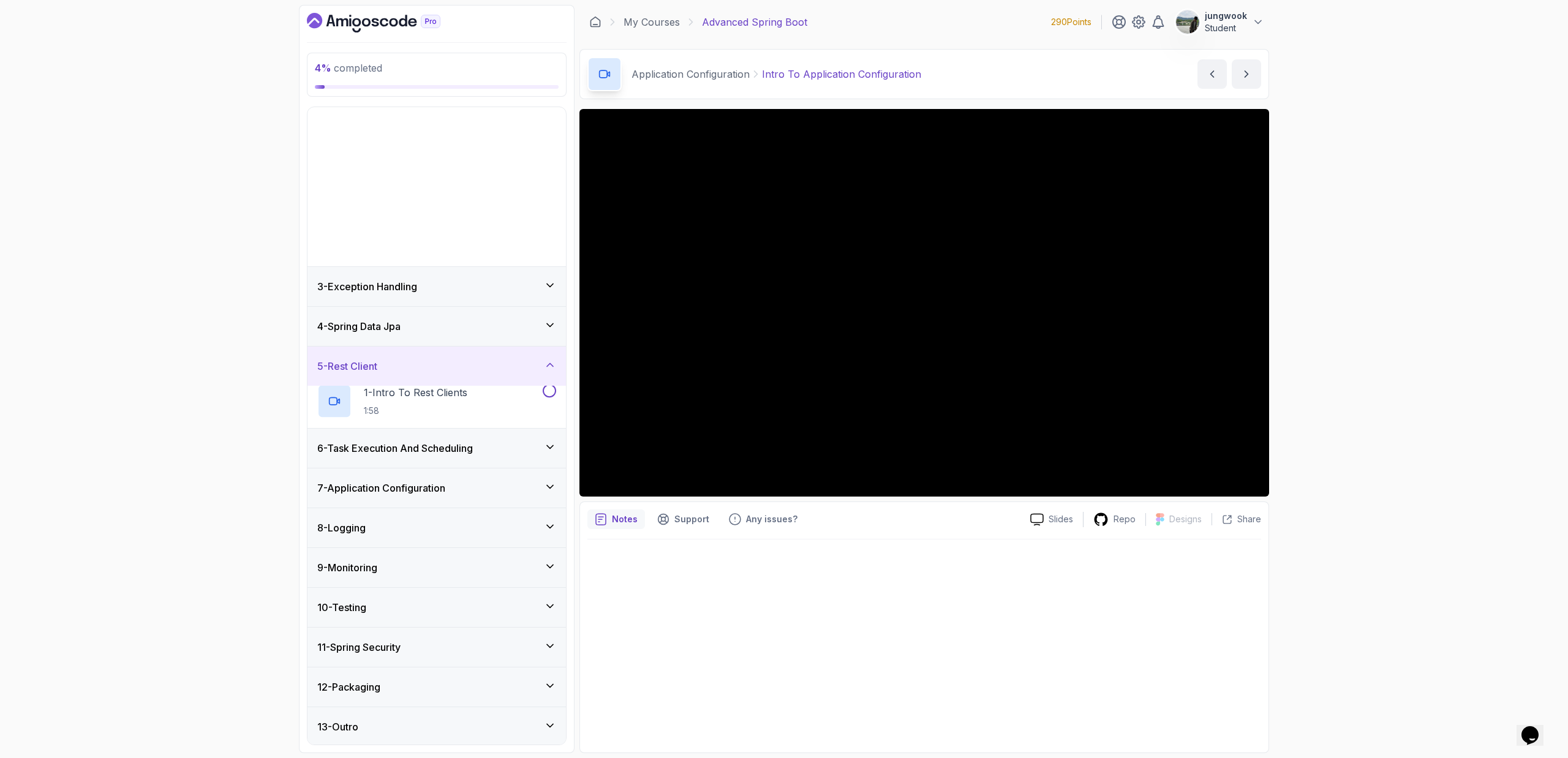
scroll to position [0, 0]
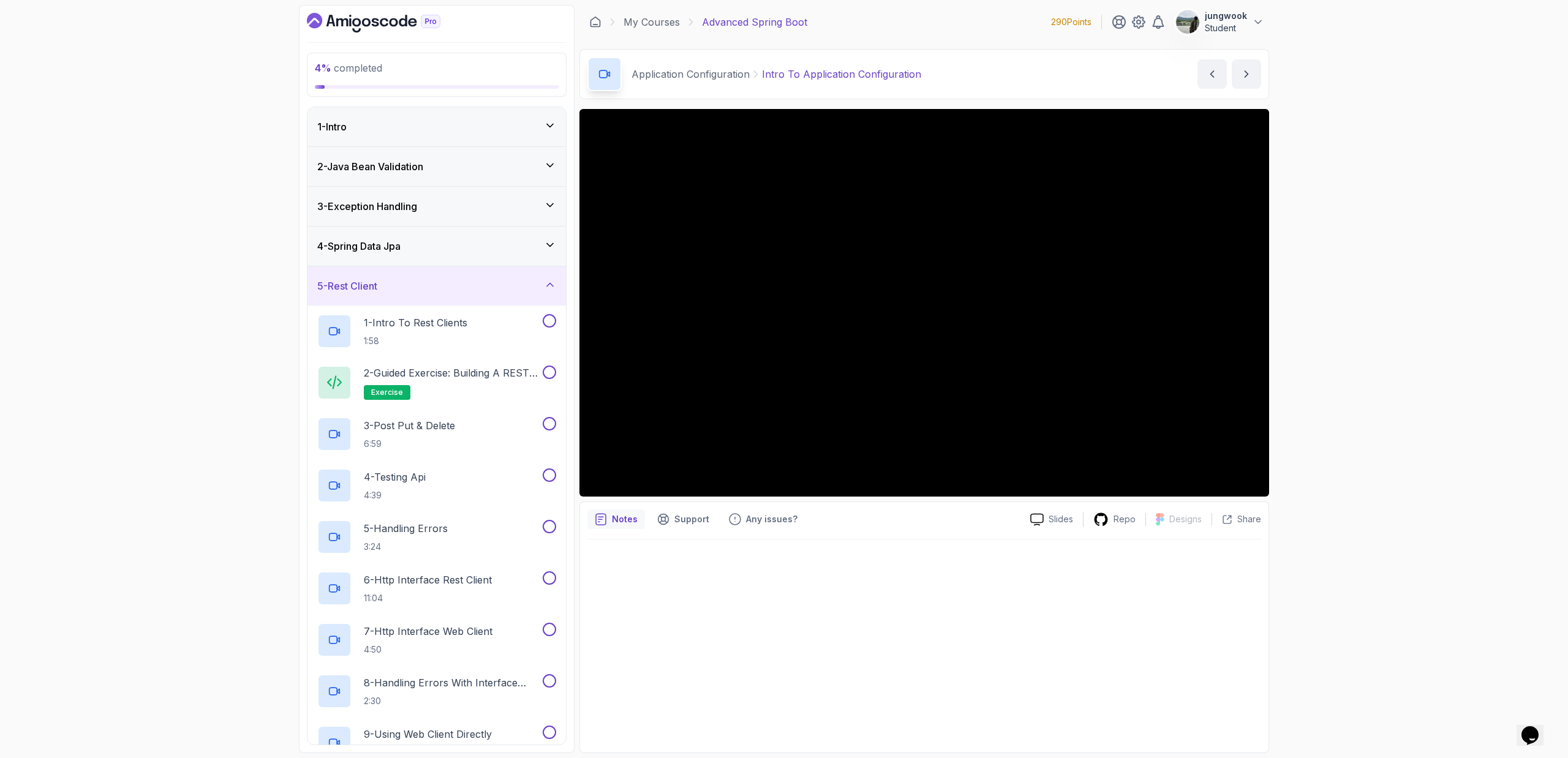
click at [446, 250] on div "4 - Spring Data Jpa" at bounding box center [436, 246] width 239 height 15
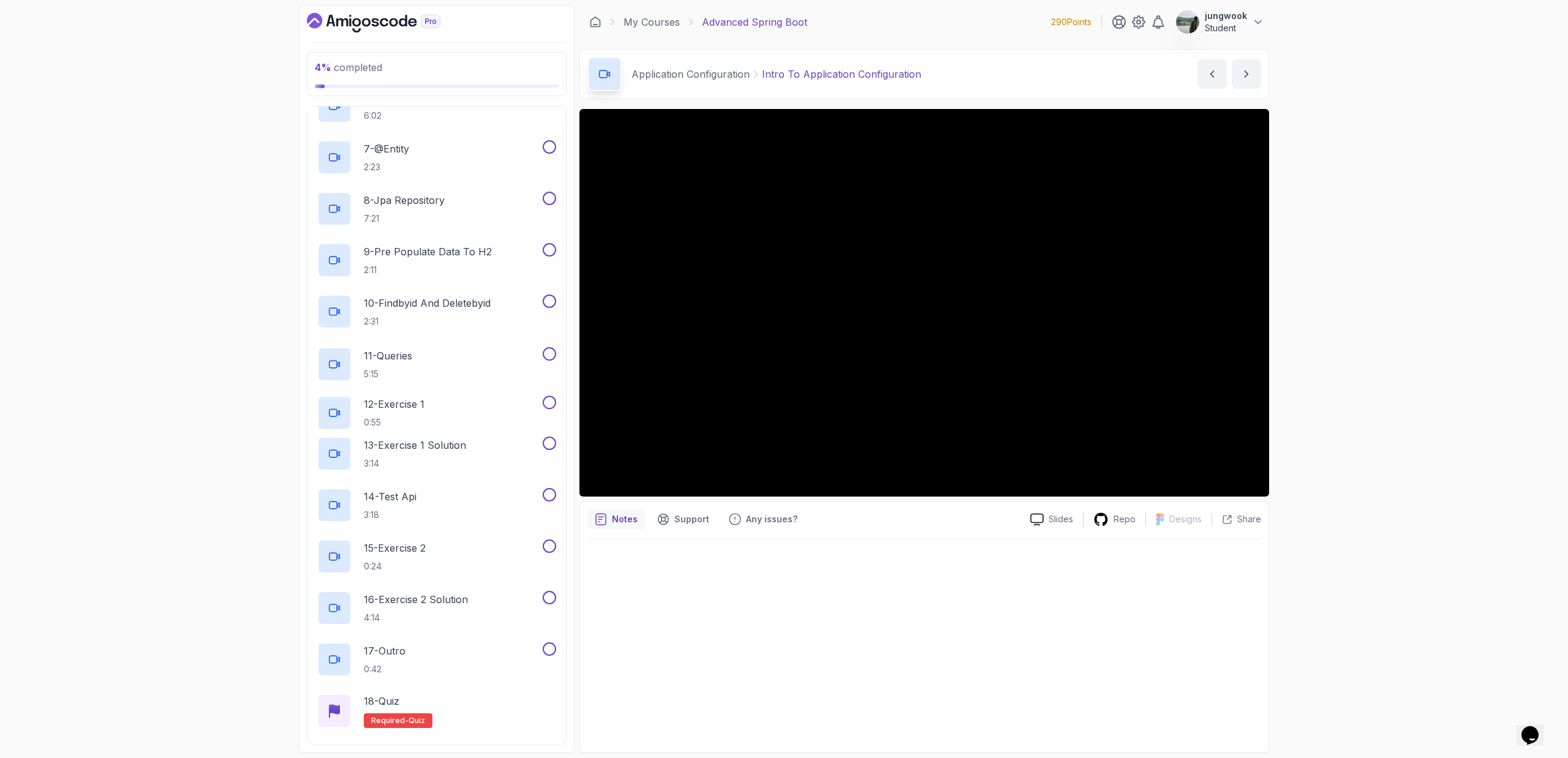
scroll to position [763, 0]
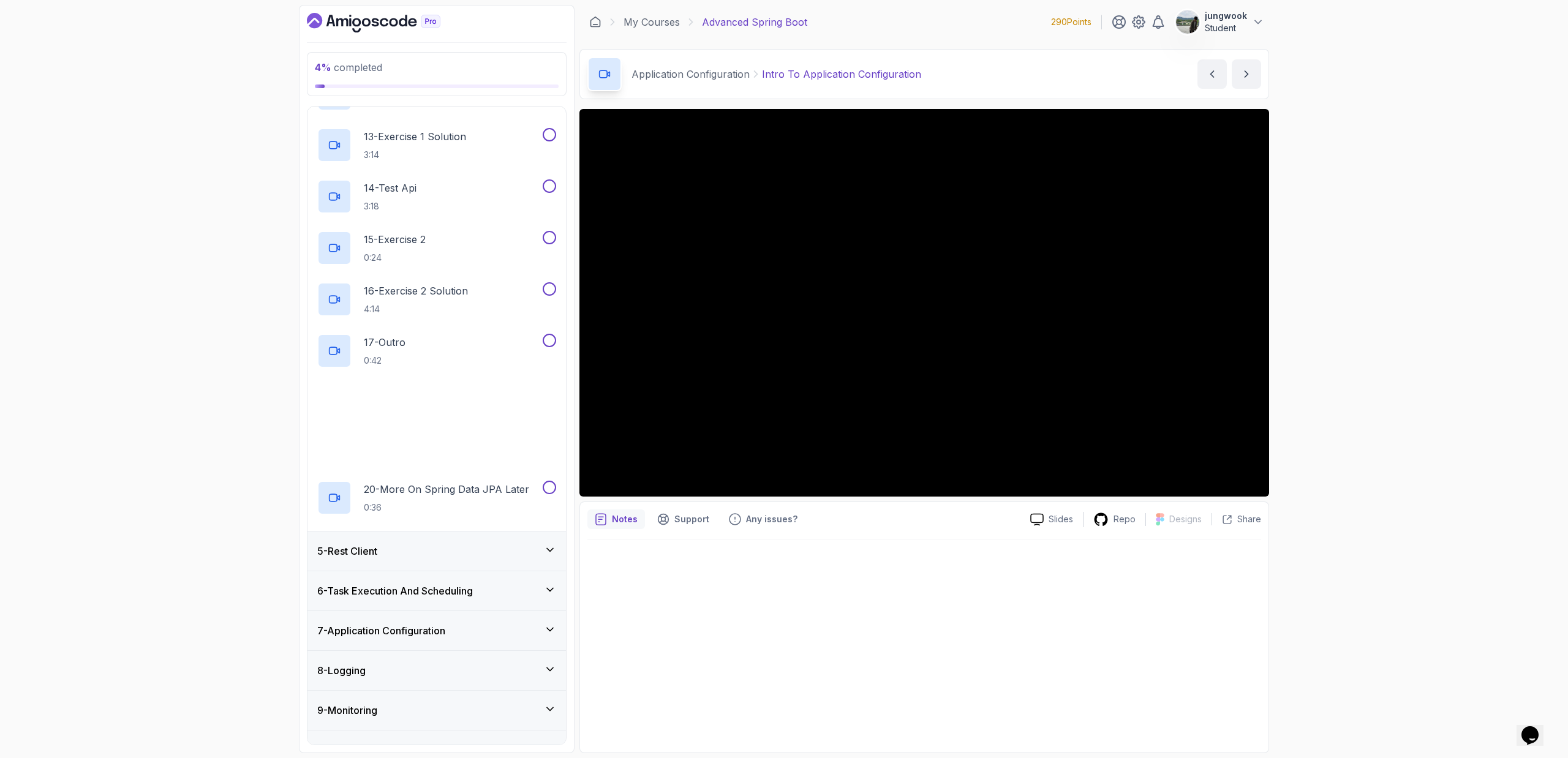
click at [374, 456] on h3 "5 - Rest Client" at bounding box center [347, 551] width 60 height 15
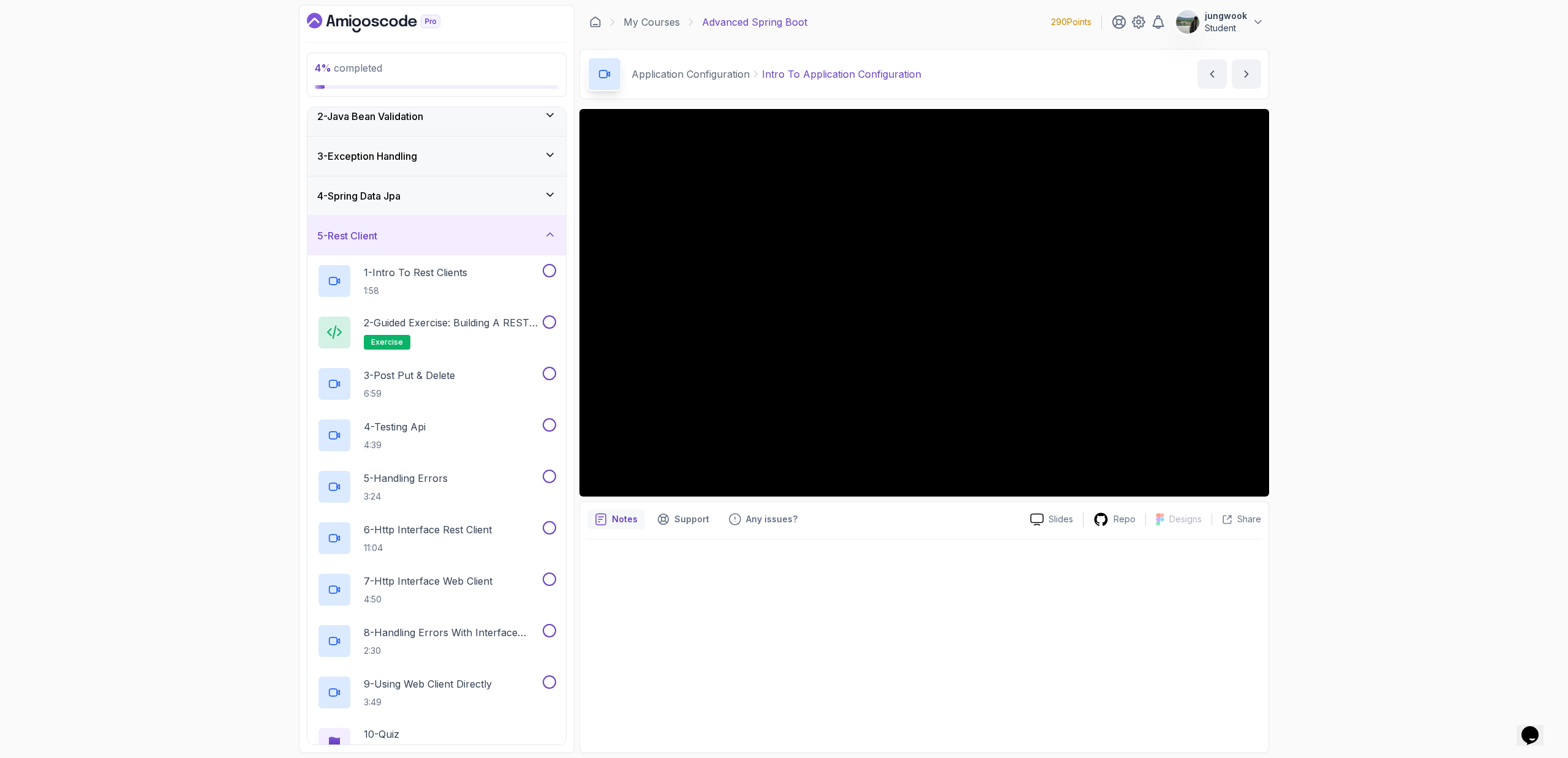
scroll to position [0, 0]
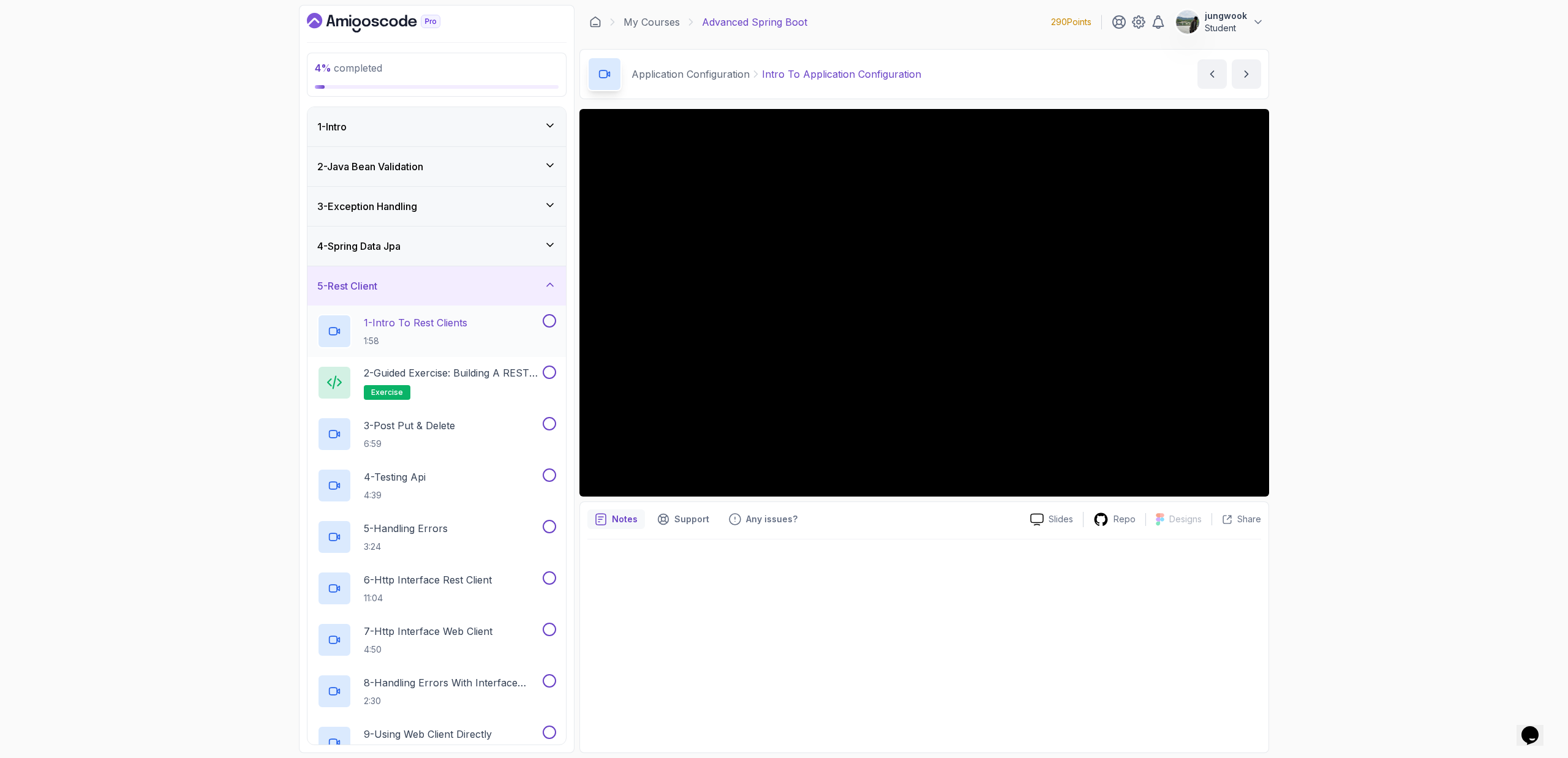
click at [508, 319] on div "1 - Intro To Rest Clients 1:58" at bounding box center [429, 332] width 223 height 34
click at [471, 392] on h2 "2 - Guided Exercise: Building a REST Client exercise" at bounding box center [451, 383] width 177 height 34
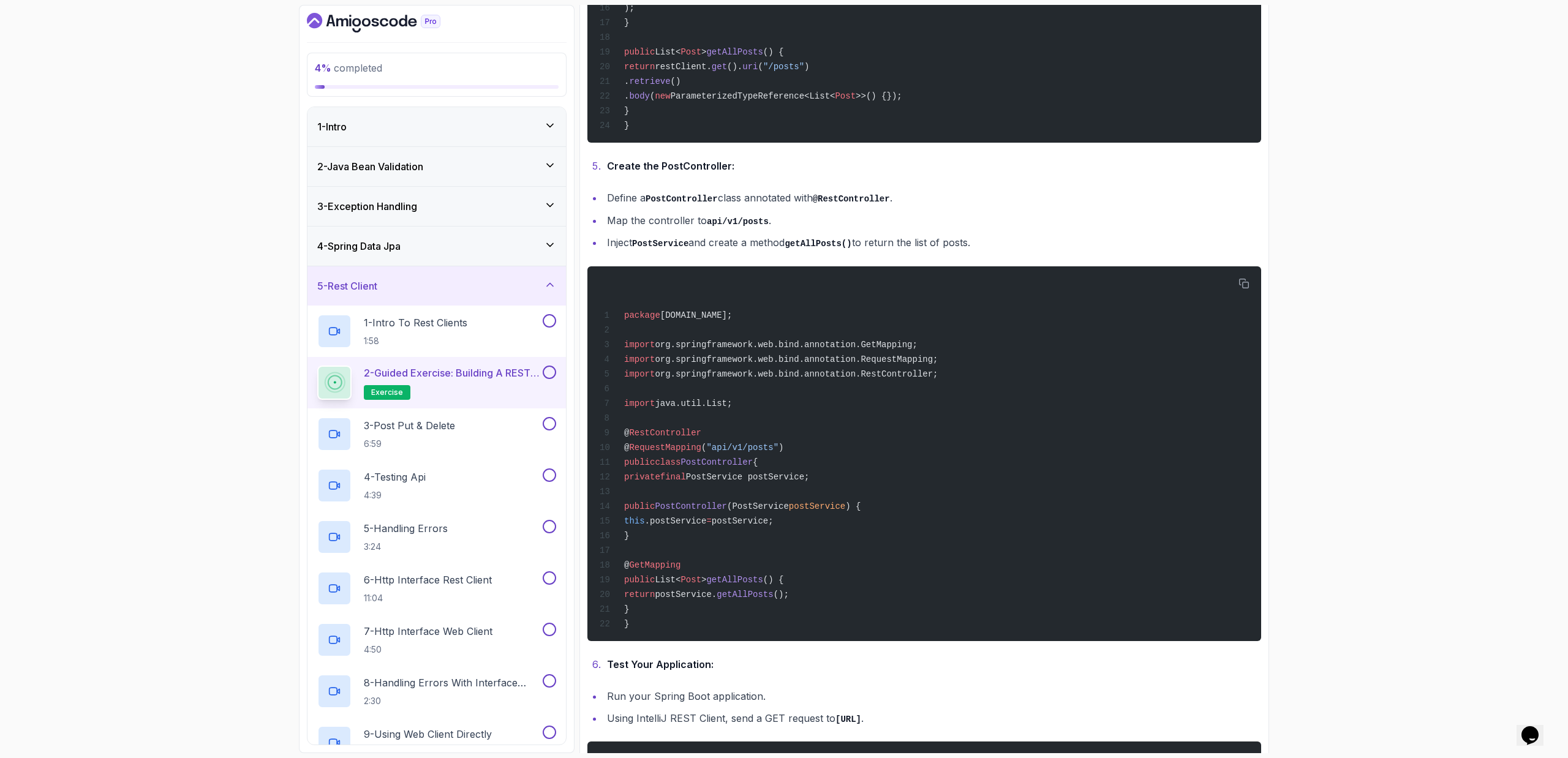
scroll to position [1312, 0]
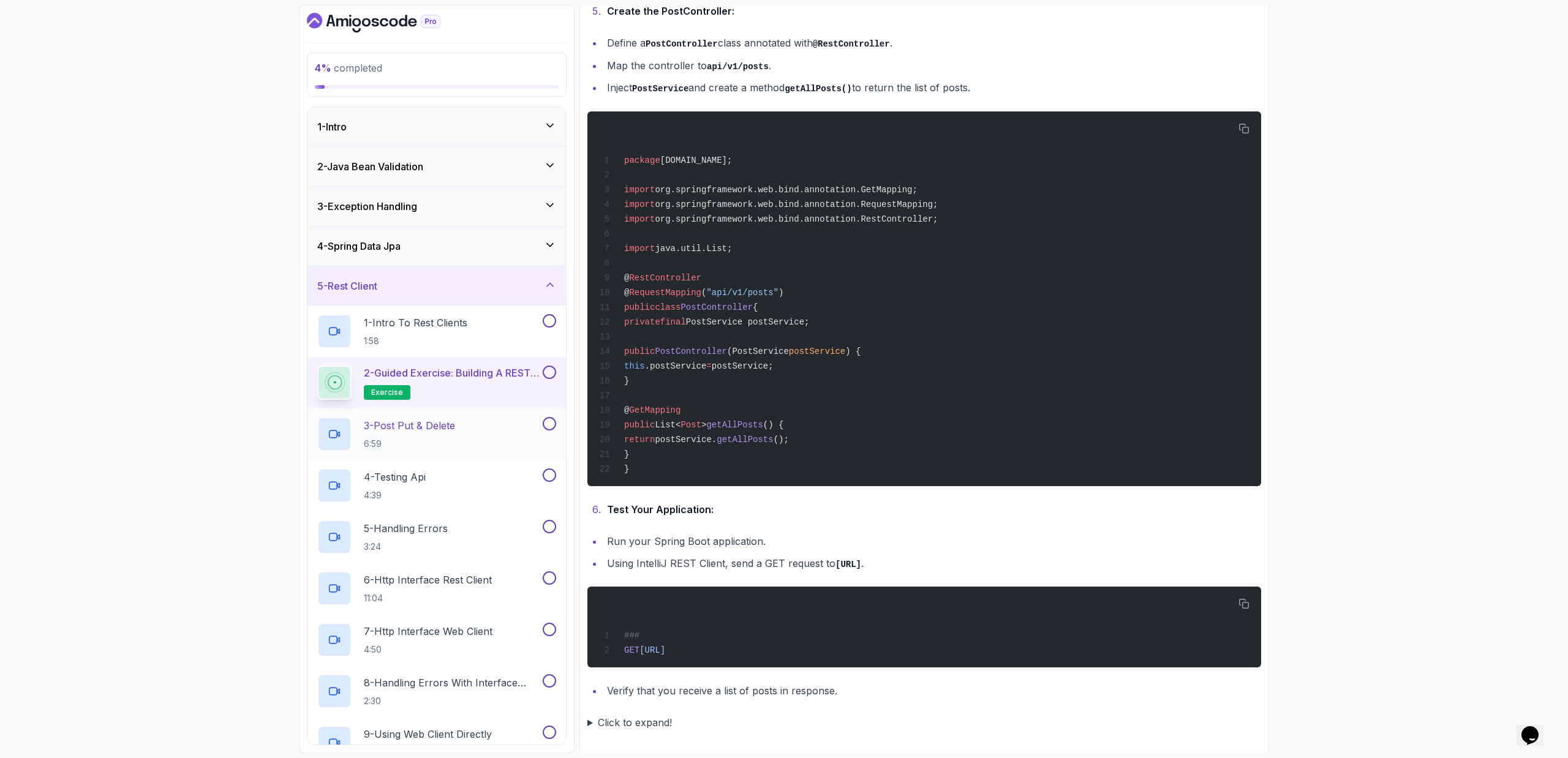
click at [477, 446] on div "3 - Post Put & Delete 6:59" at bounding box center [429, 434] width 223 height 34
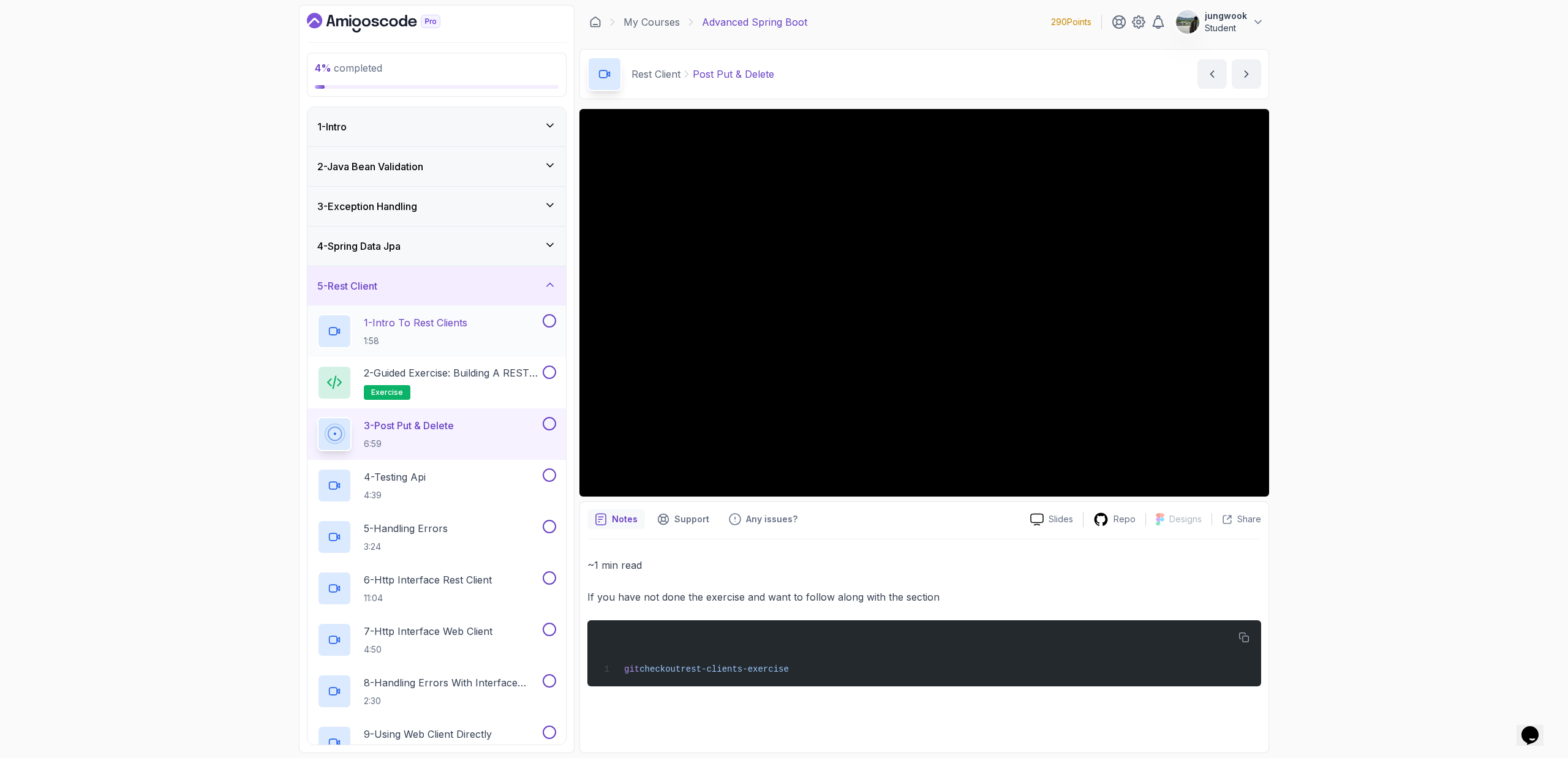
click at [409, 329] on p "1 - Intro To Rest Clients" at bounding box center [415, 323] width 103 height 15
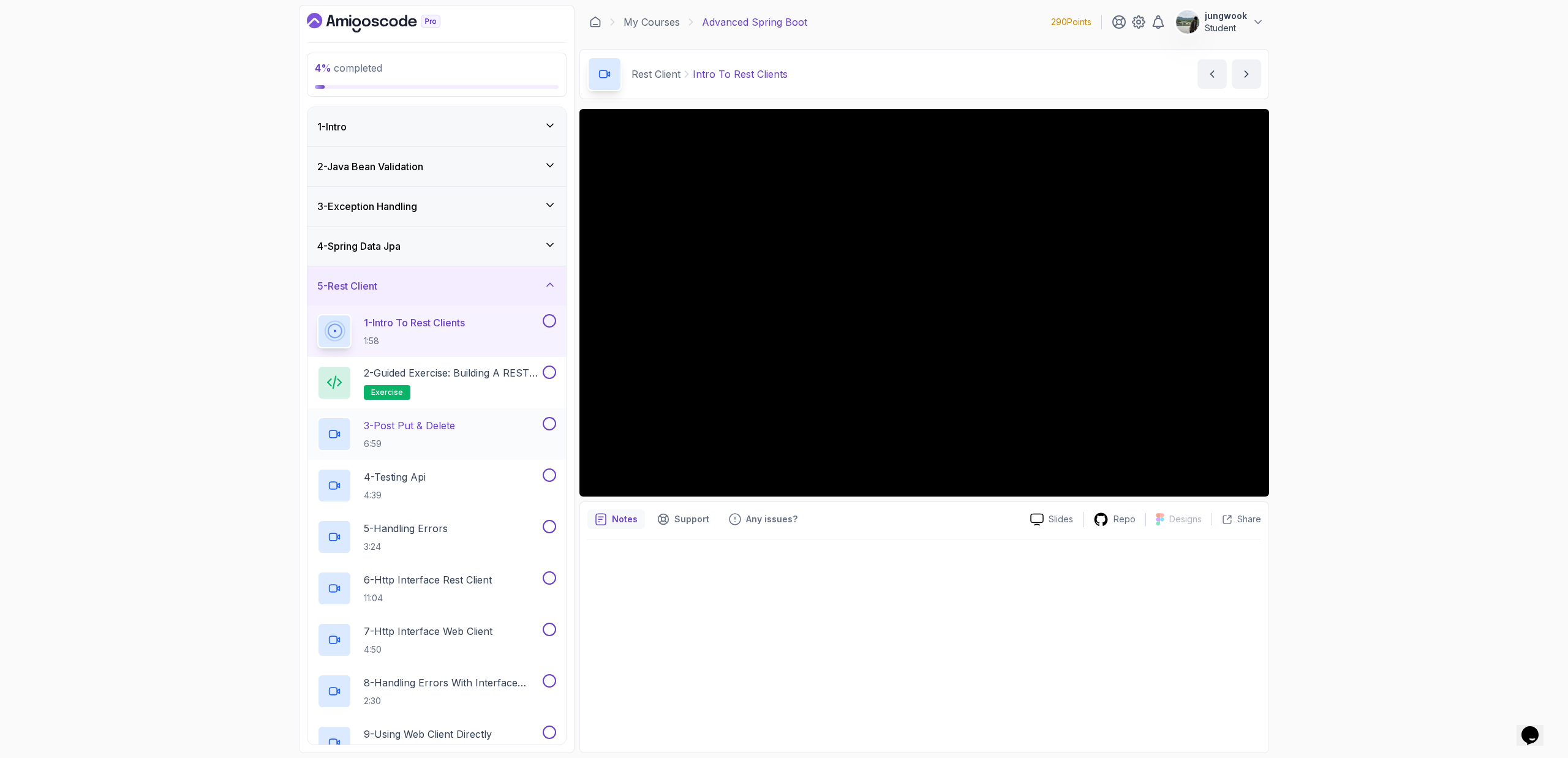
click at [455, 441] on p "6:59" at bounding box center [409, 444] width 91 height 12
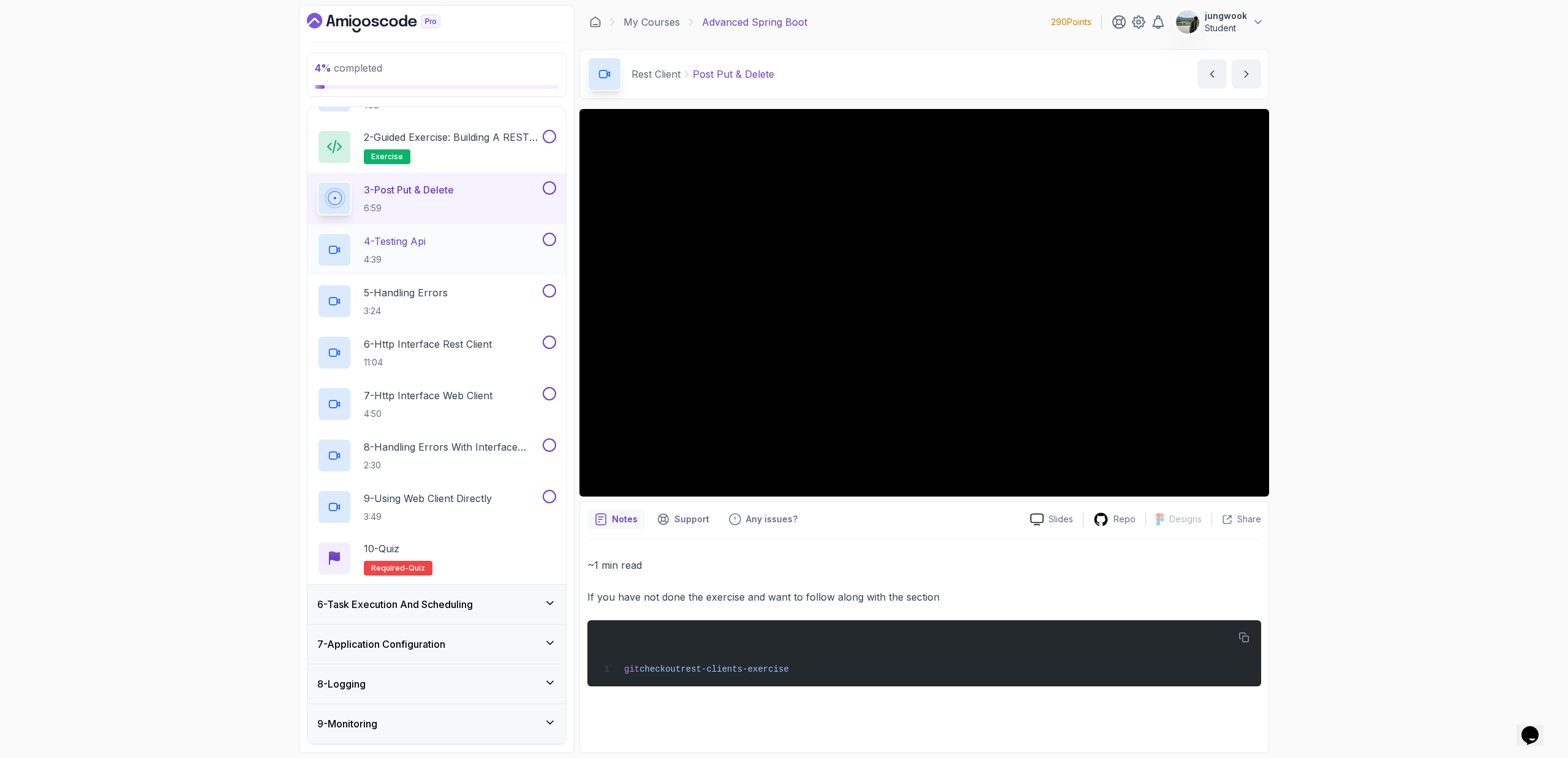
scroll to position [302, 0]
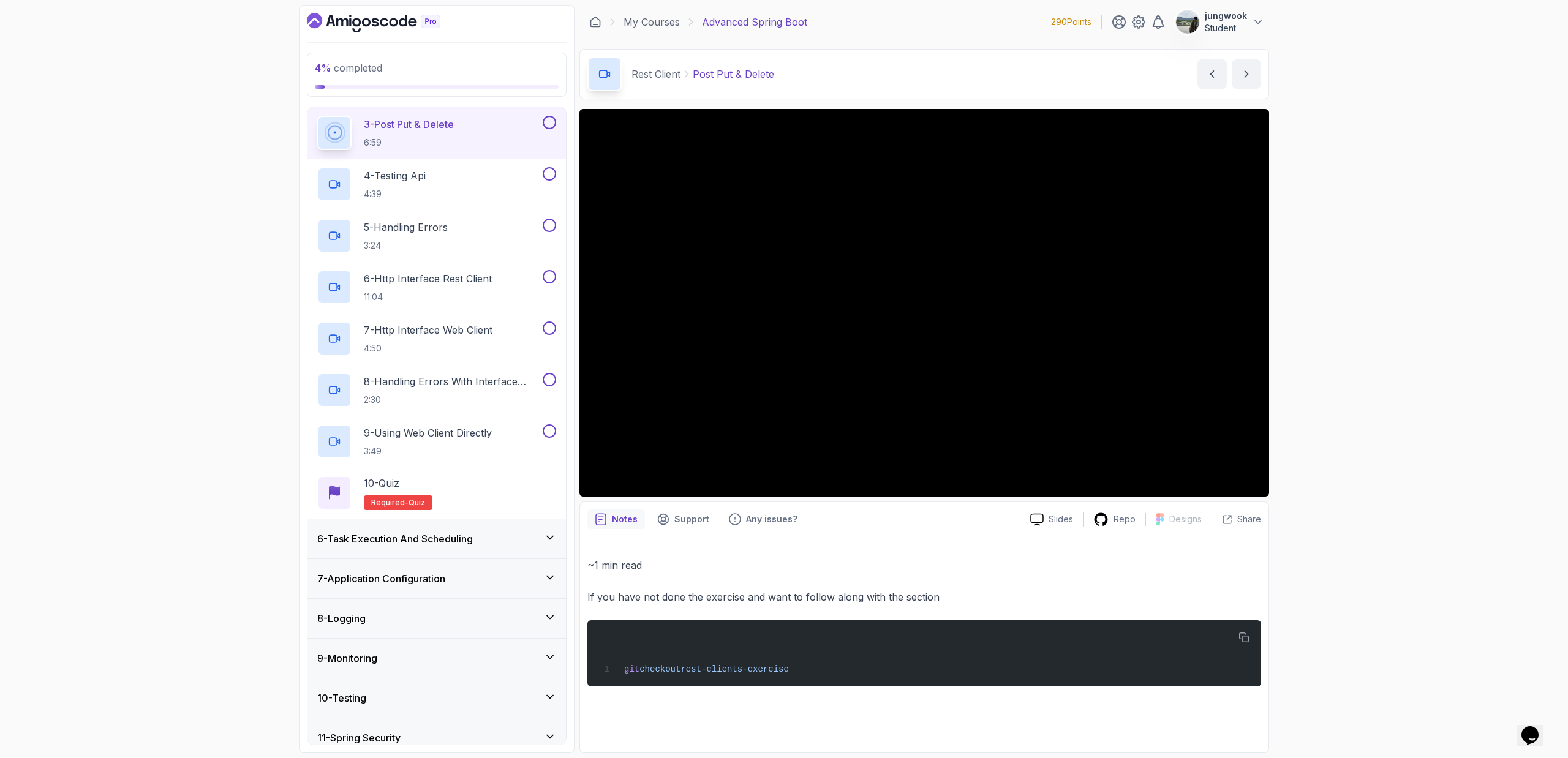
click at [471, 456] on div "6 - Task Execution And Scheduling" at bounding box center [436, 538] width 258 height 39
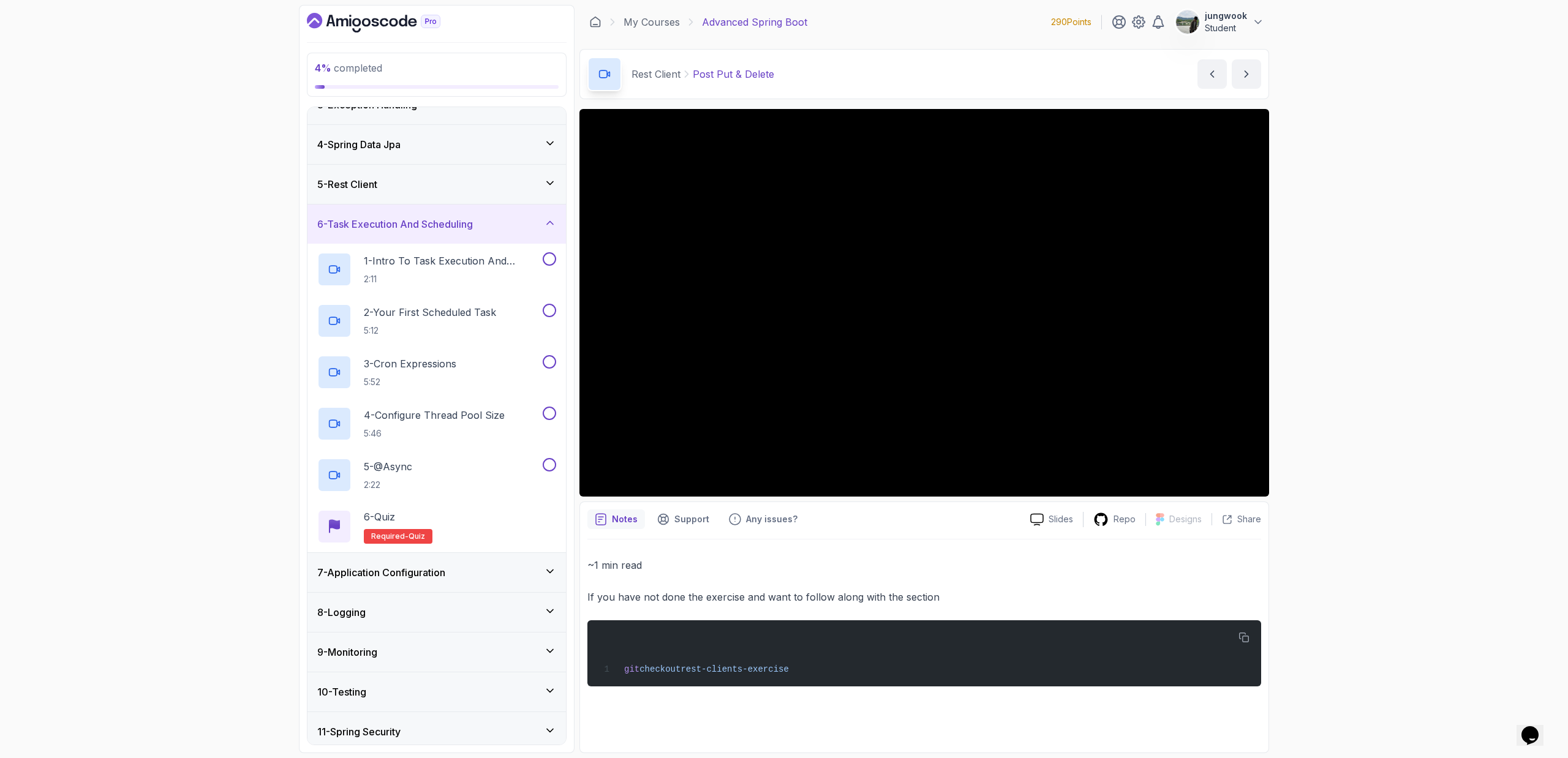
scroll to position [73, 0]
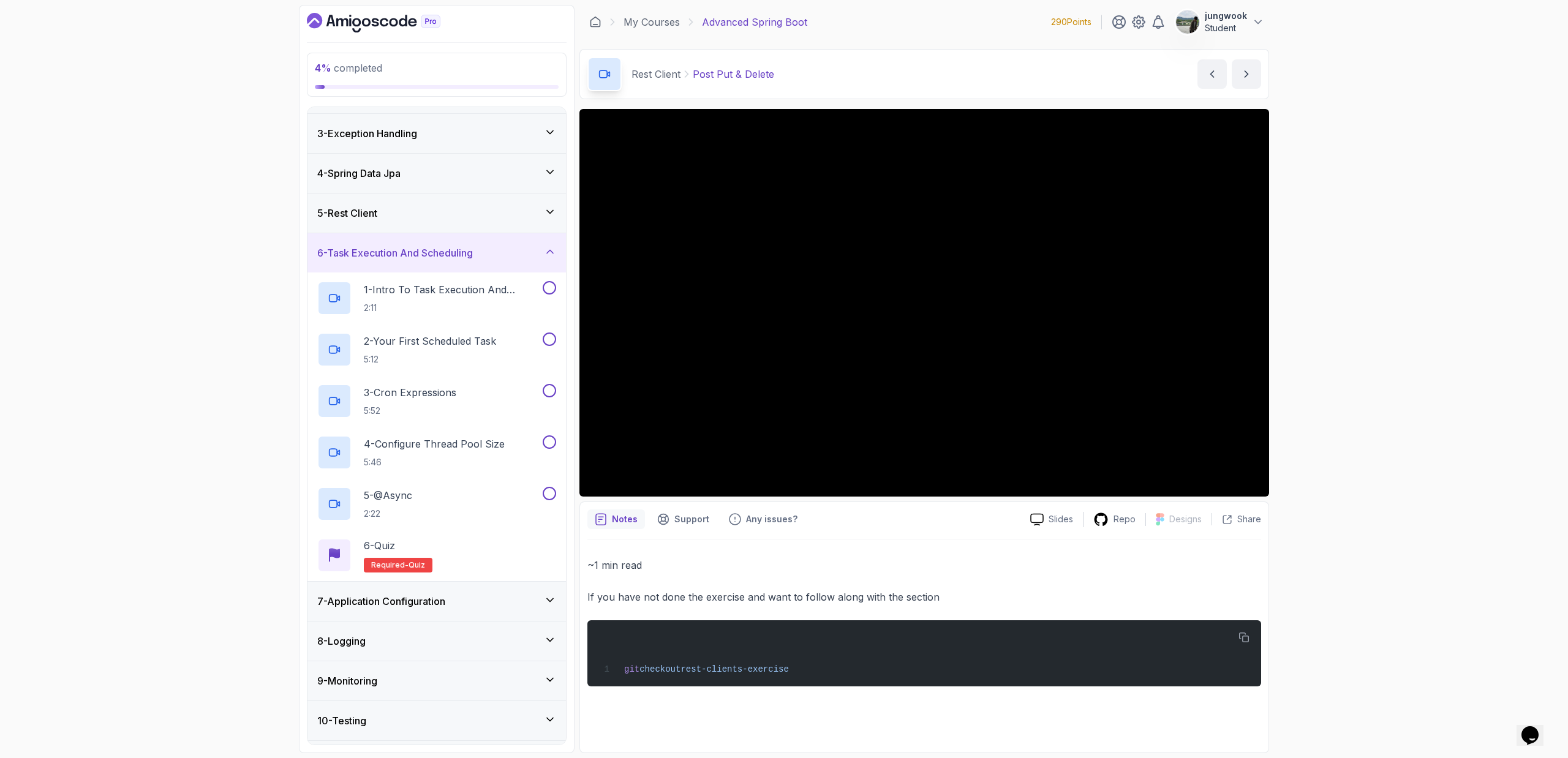
click at [463, 218] on div "5 - Rest Client" at bounding box center [436, 213] width 239 height 15
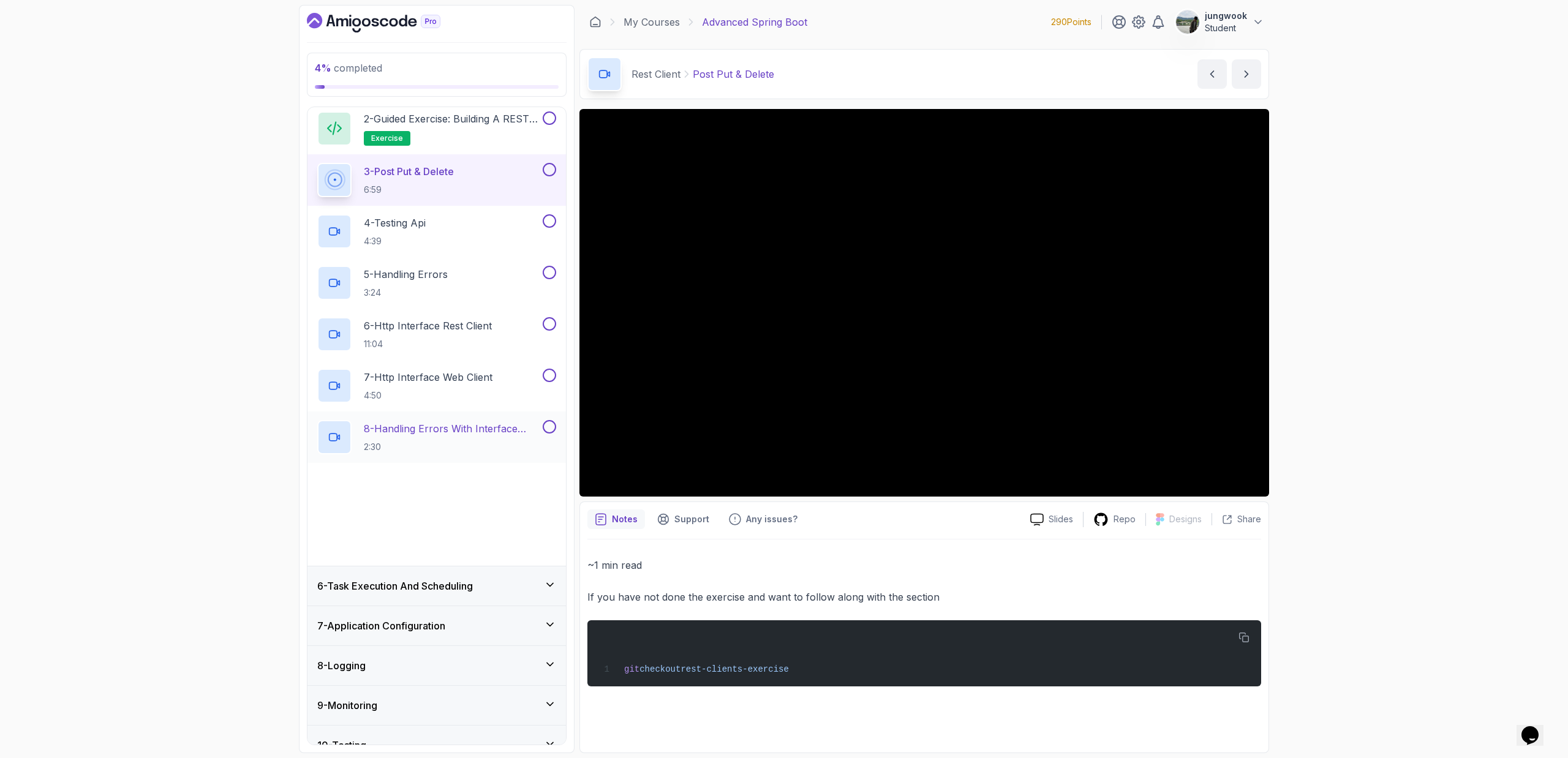
scroll to position [255, 0]
click at [410, 456] on div "6 - Task Execution And Scheduling" at bounding box center [436, 585] width 258 height 39
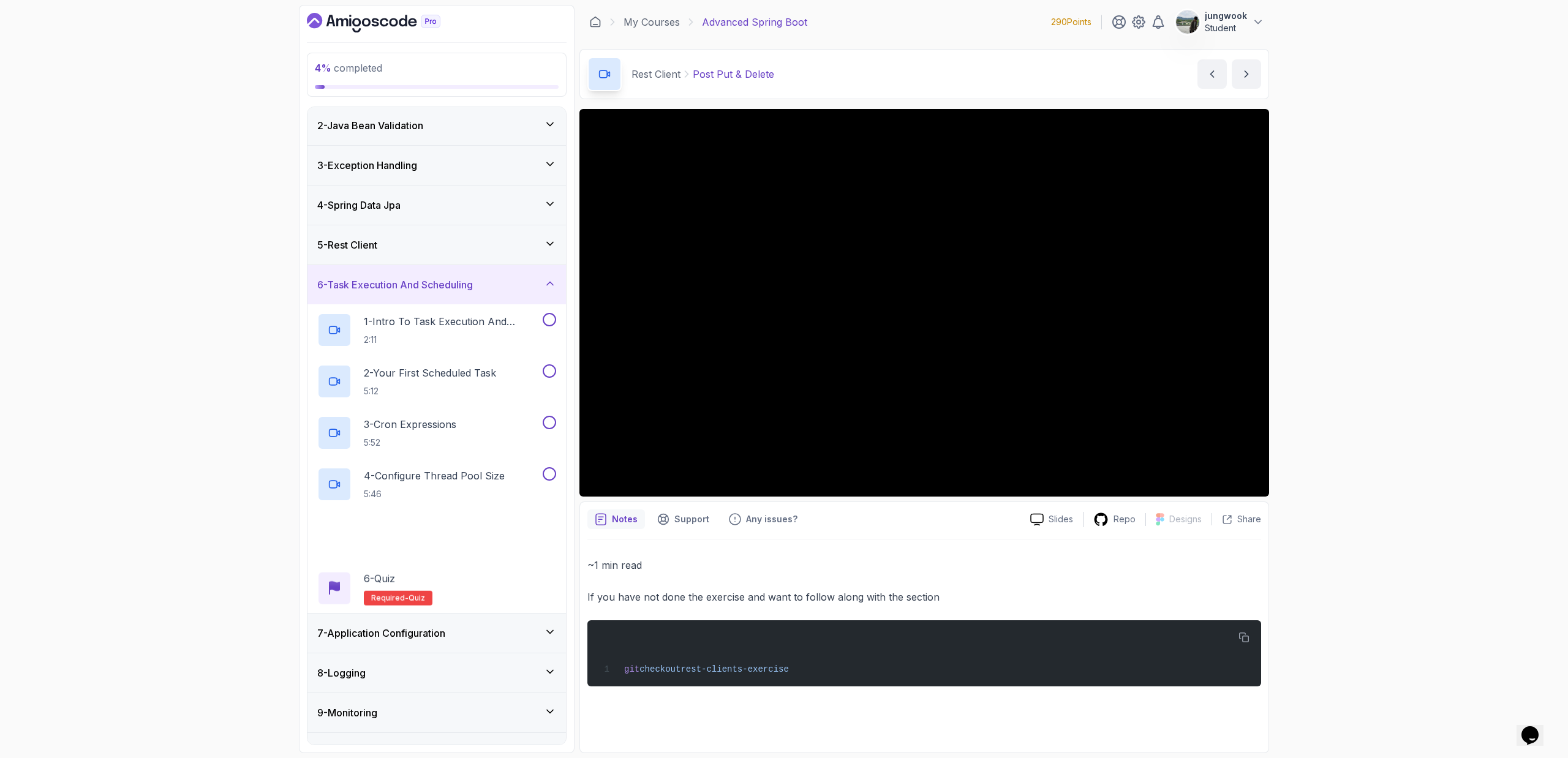
scroll to position [188, 0]
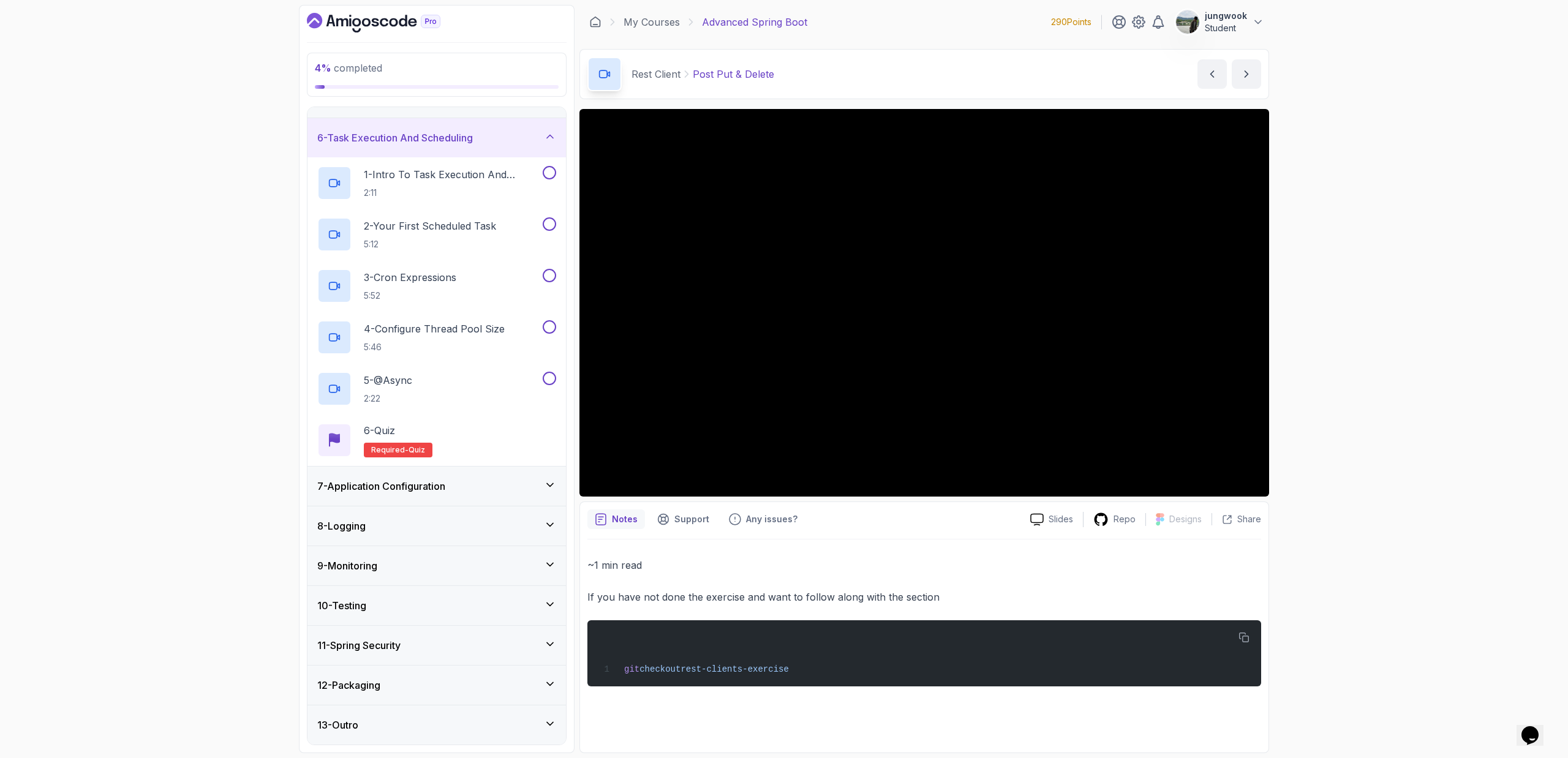
click at [513, 456] on div "7 - Application Configuration" at bounding box center [436, 486] width 258 height 39
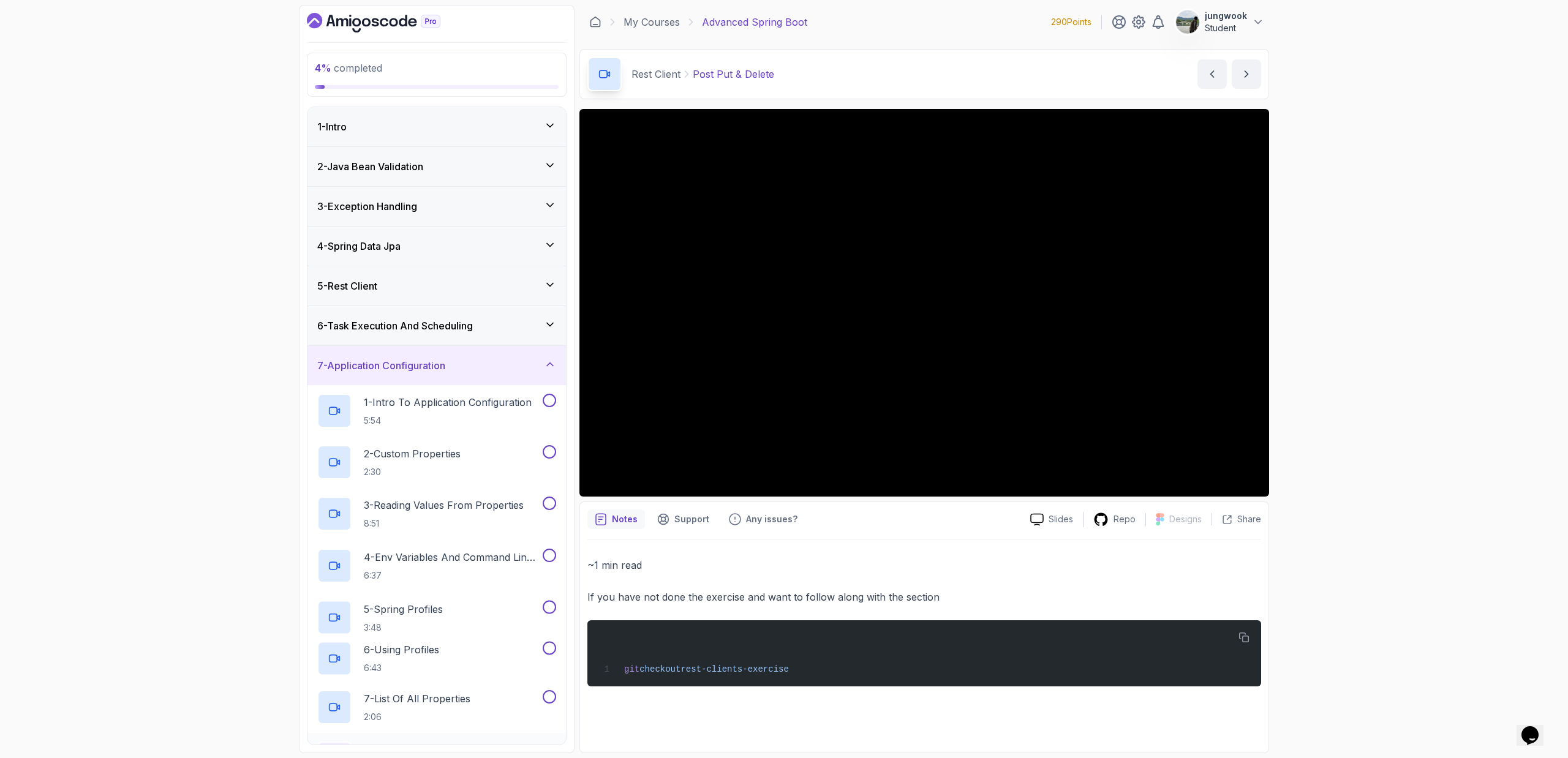
scroll to position [291, 0]
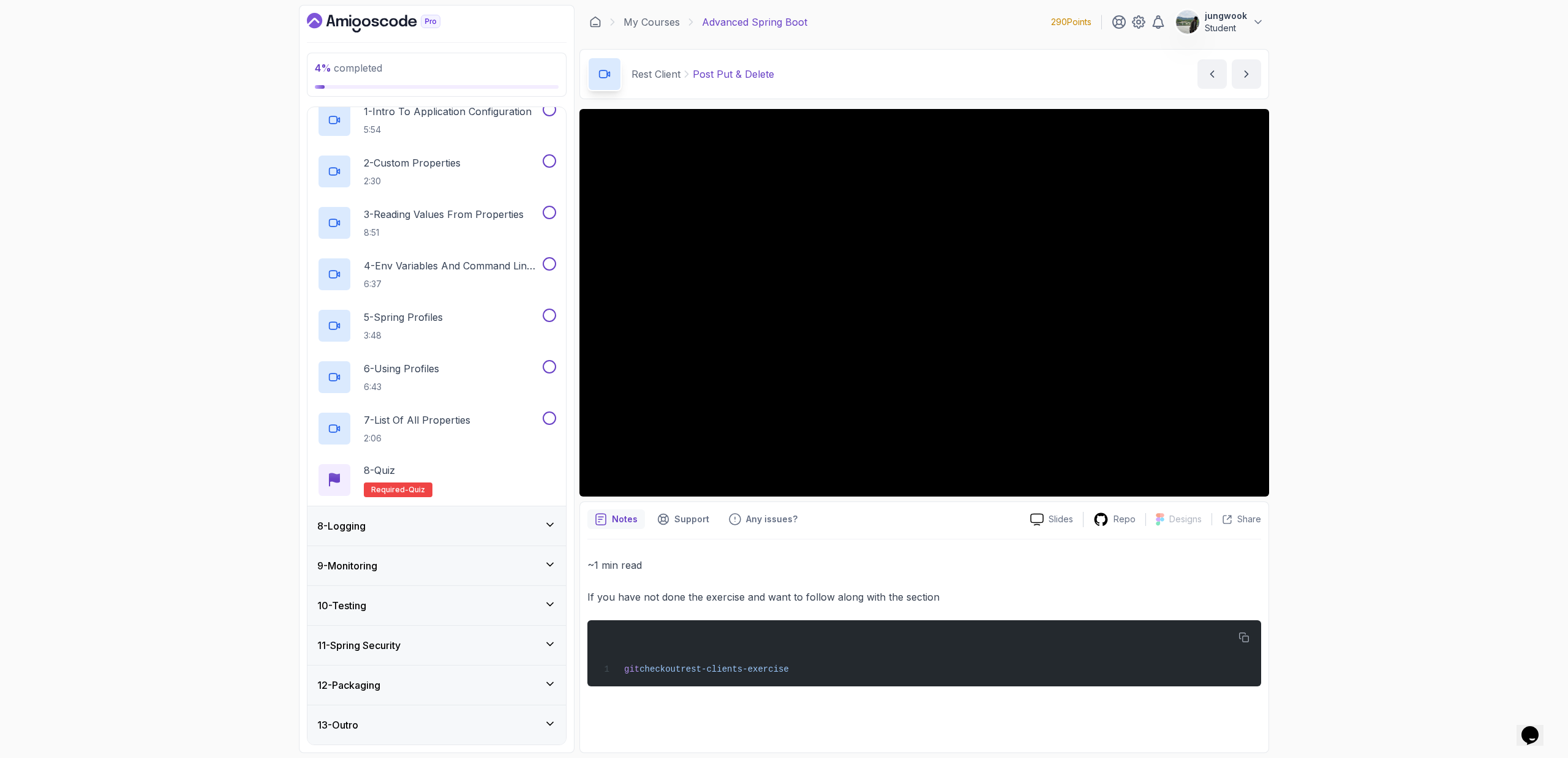
click at [508, 456] on div "8 - Logging" at bounding box center [436, 525] width 239 height 15
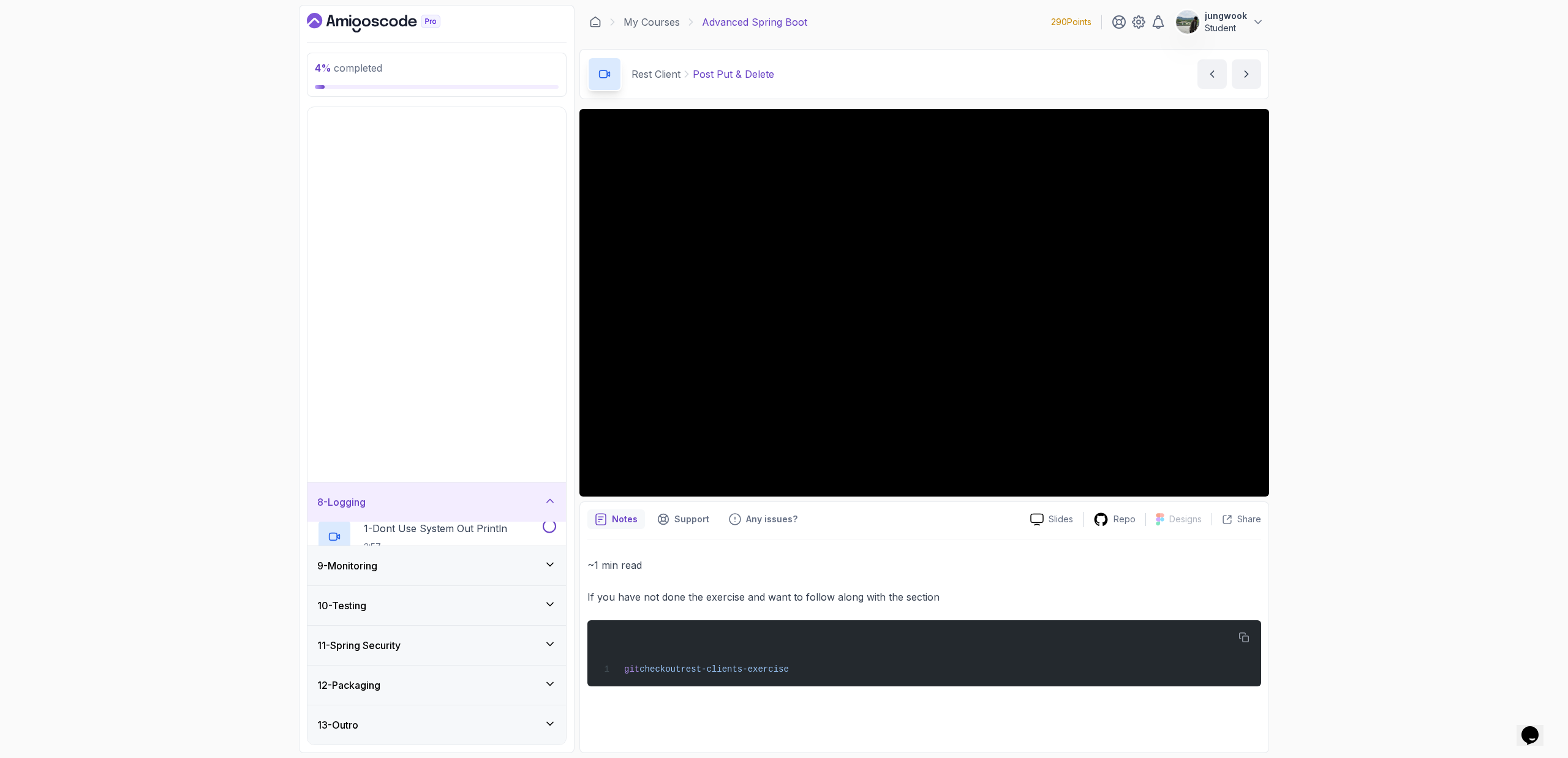
scroll to position [0, 0]
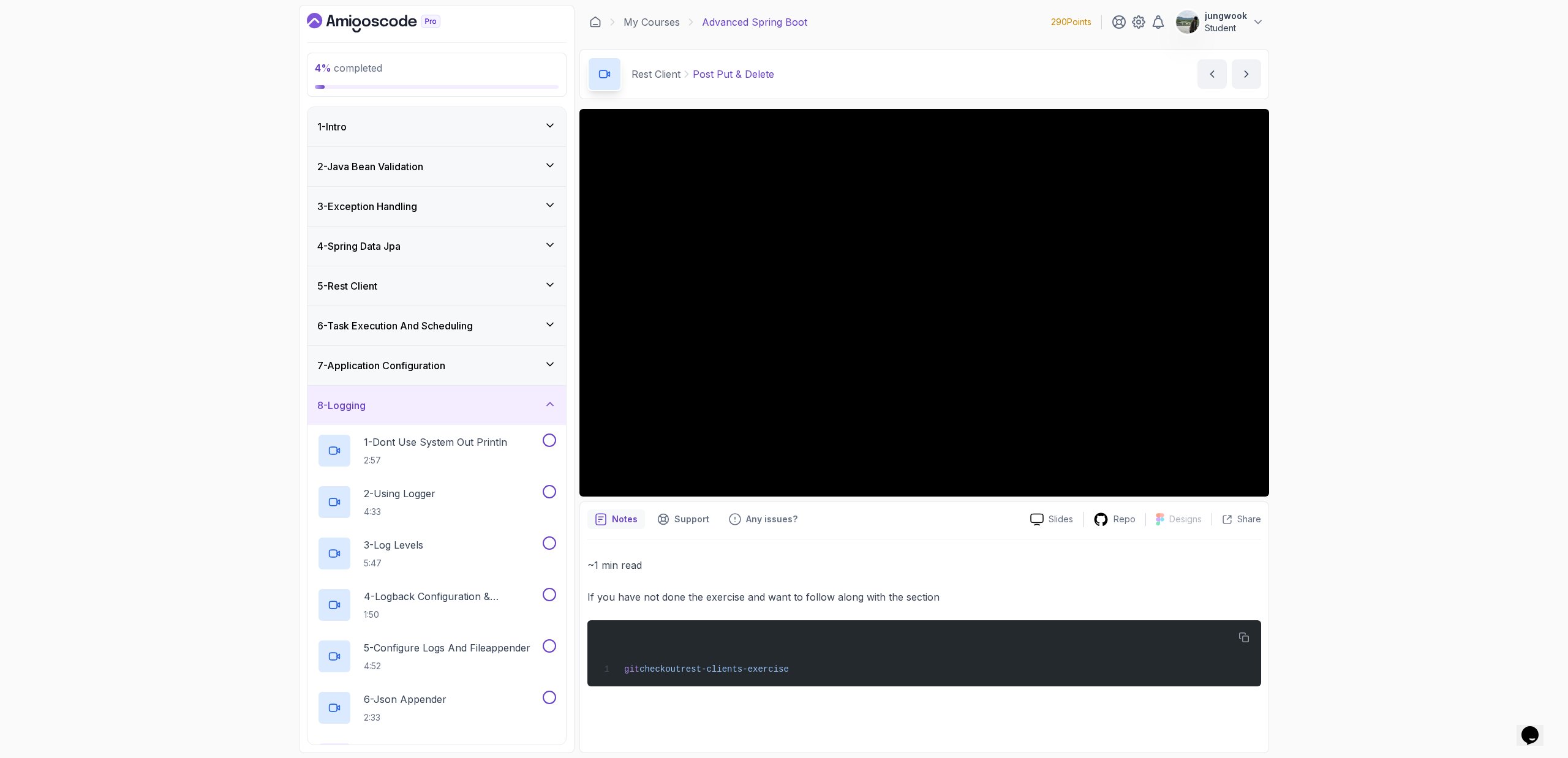
click at [520, 383] on div "7 - Application Configuration" at bounding box center [436, 365] width 258 height 39
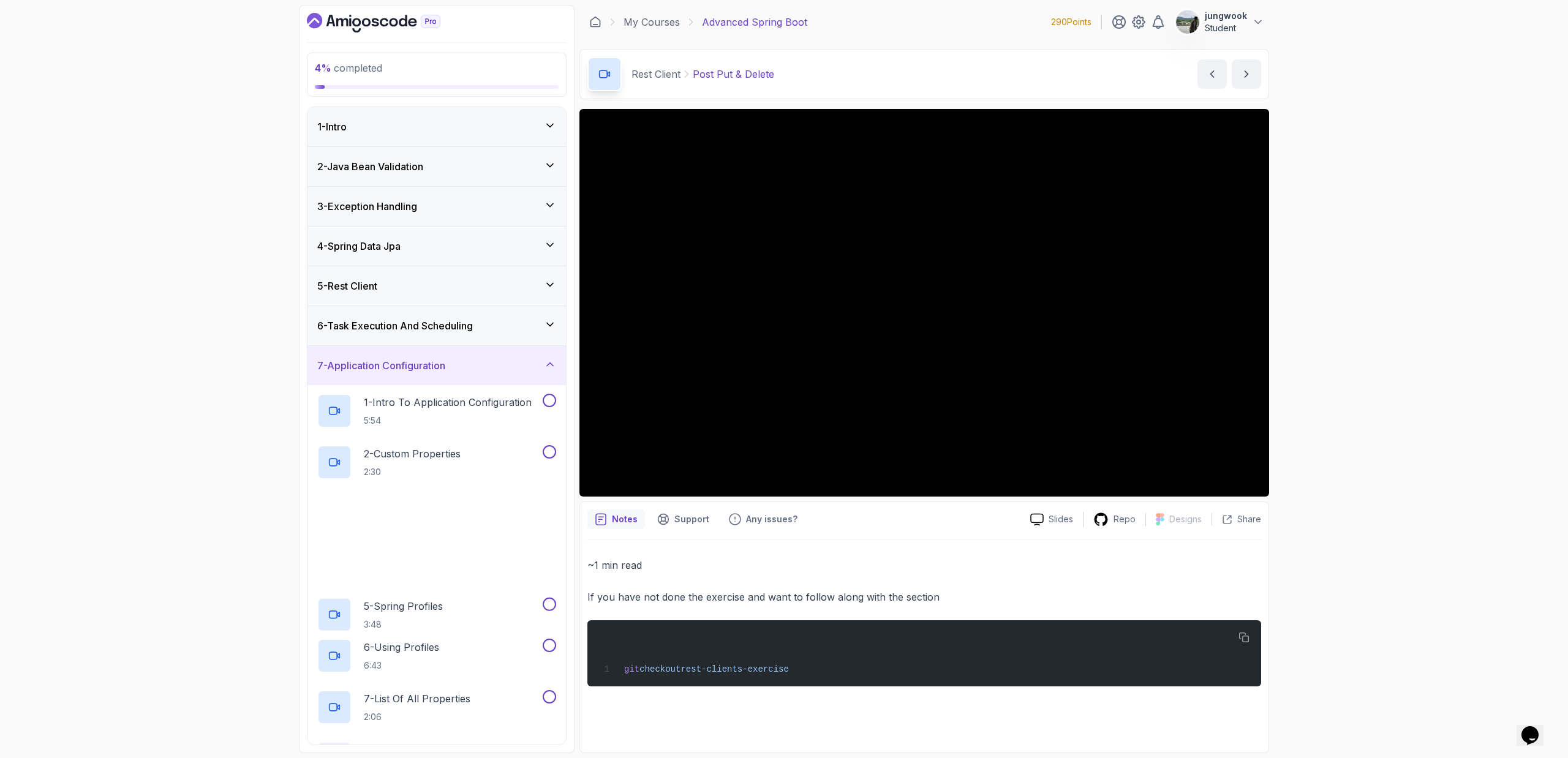
click at [511, 321] on div "6 - Task Execution And Scheduling" at bounding box center [436, 325] width 239 height 15
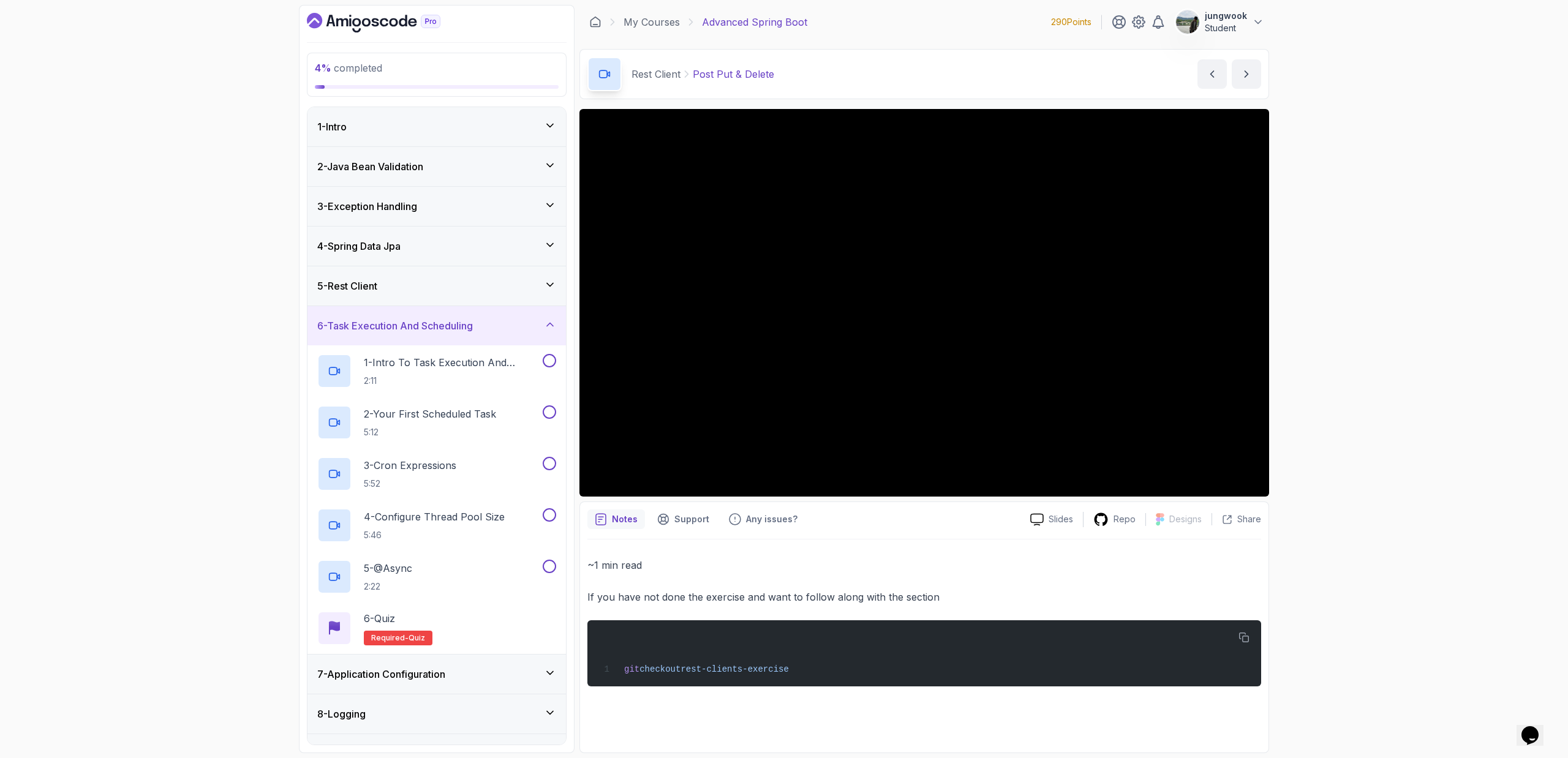
click at [448, 197] on div "3 - Exception Handling" at bounding box center [436, 206] width 258 height 39
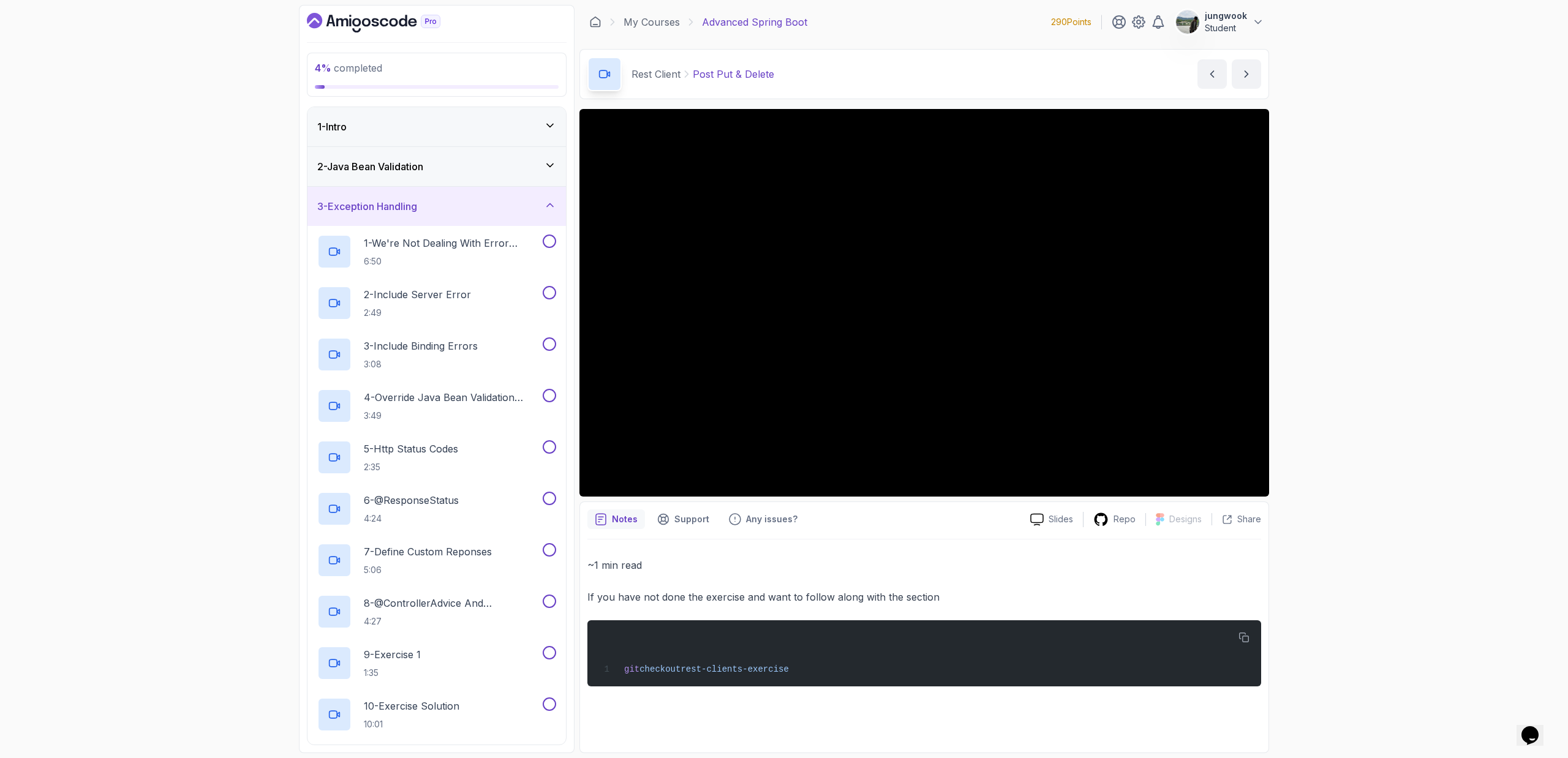
click at [423, 168] on h3 "2 - Java Bean Validation" at bounding box center [370, 166] width 106 height 15
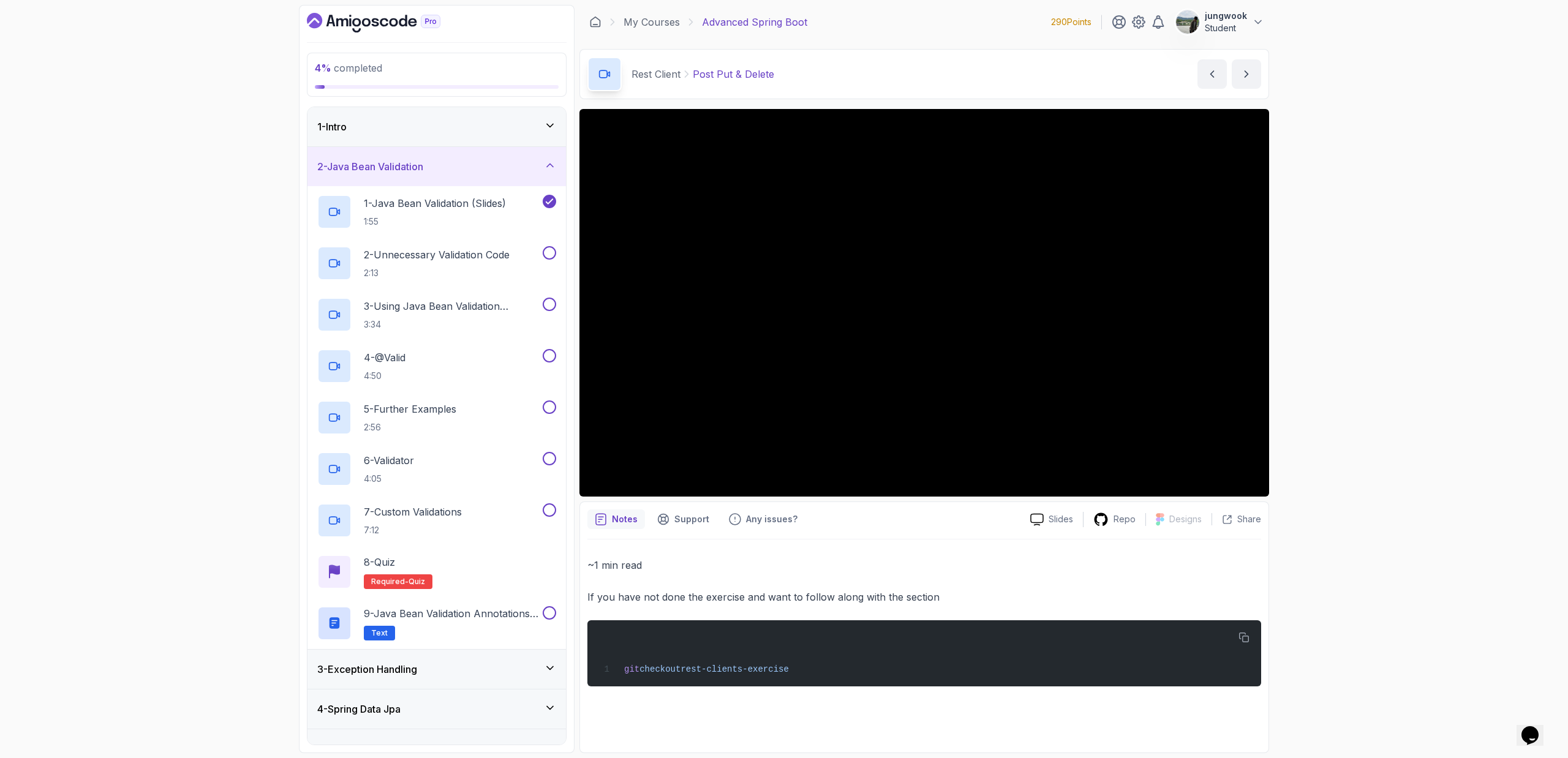
click at [346, 119] on h3 "1 - Intro" at bounding box center [332, 126] width 29 height 15
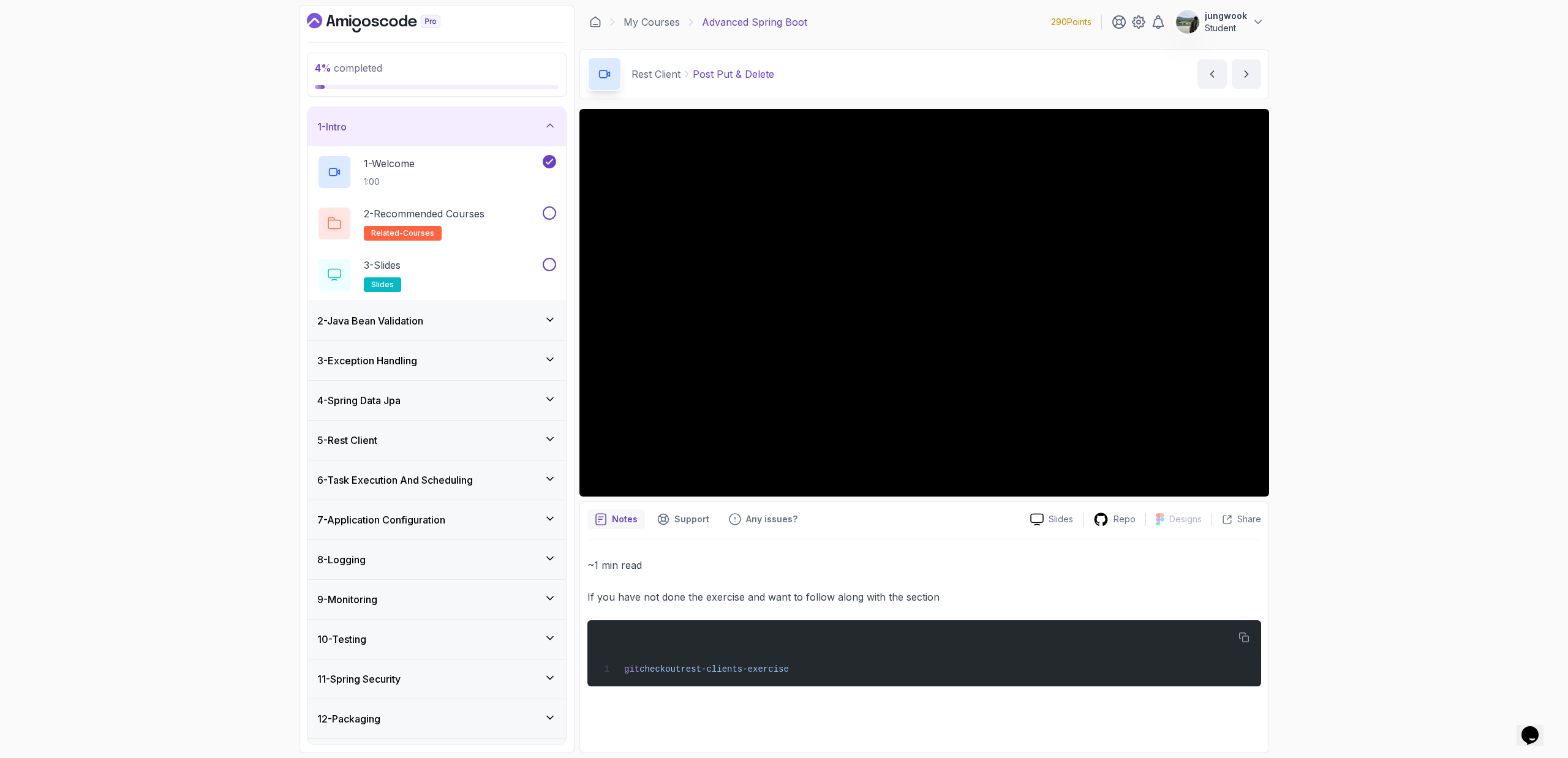
click at [416, 303] on div "2 - Java Bean Validation" at bounding box center [436, 321] width 258 height 39
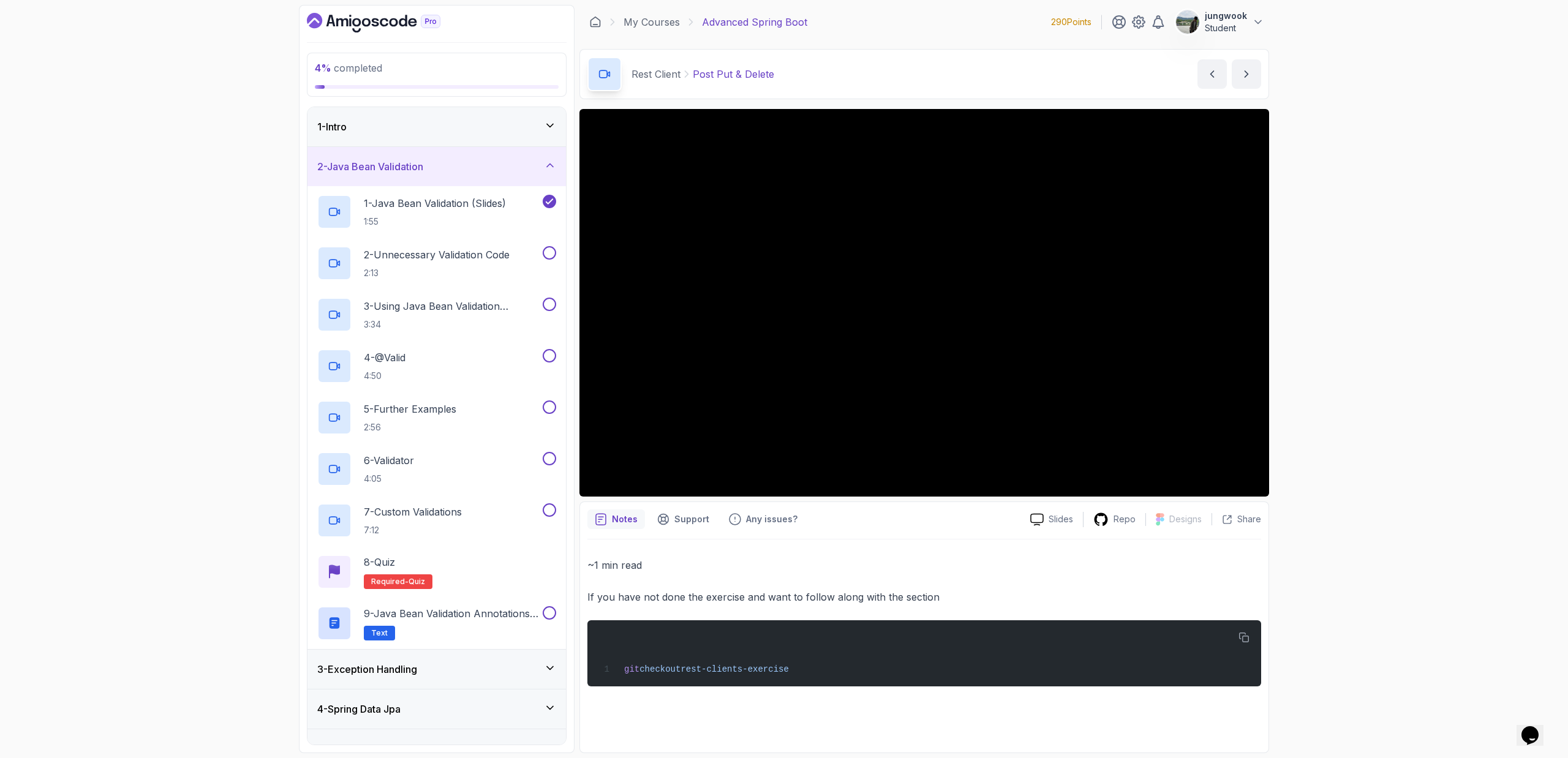
click at [474, 142] on div "1 - Intro" at bounding box center [436, 126] width 258 height 39
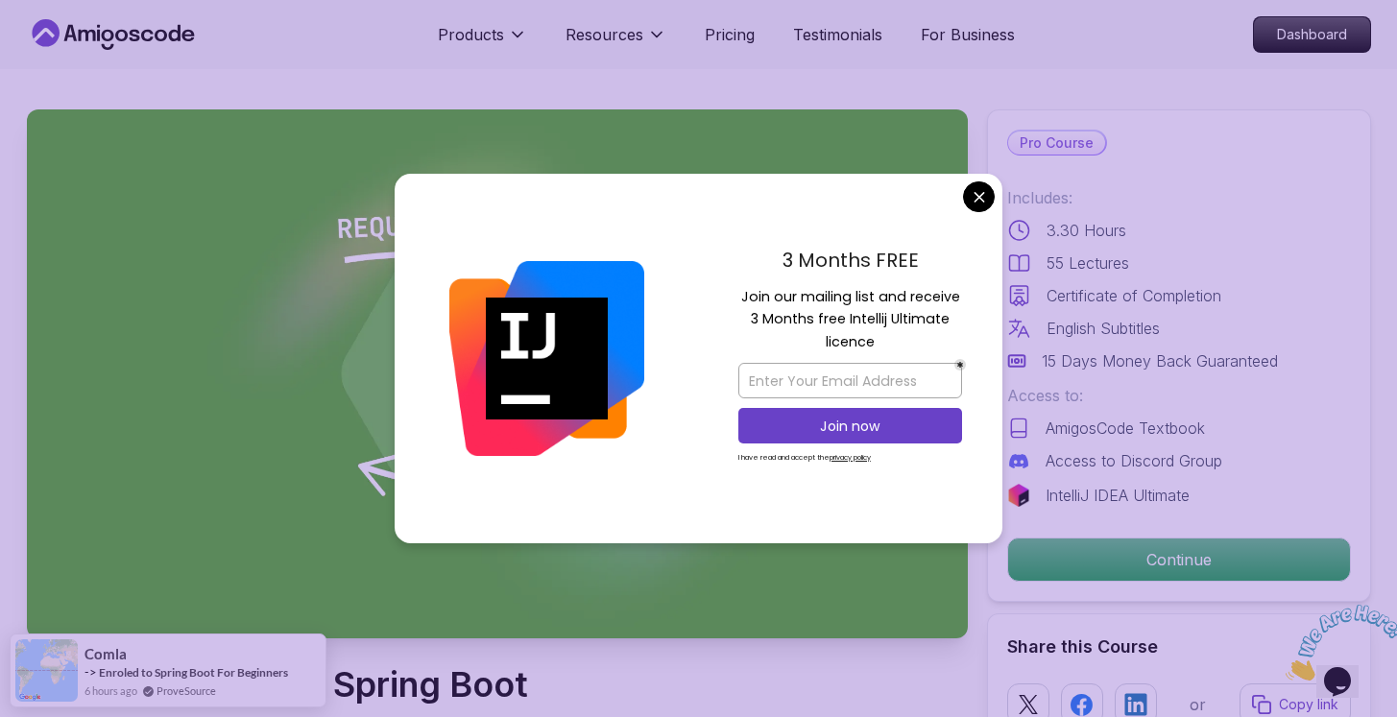
scroll to position [16, 0]
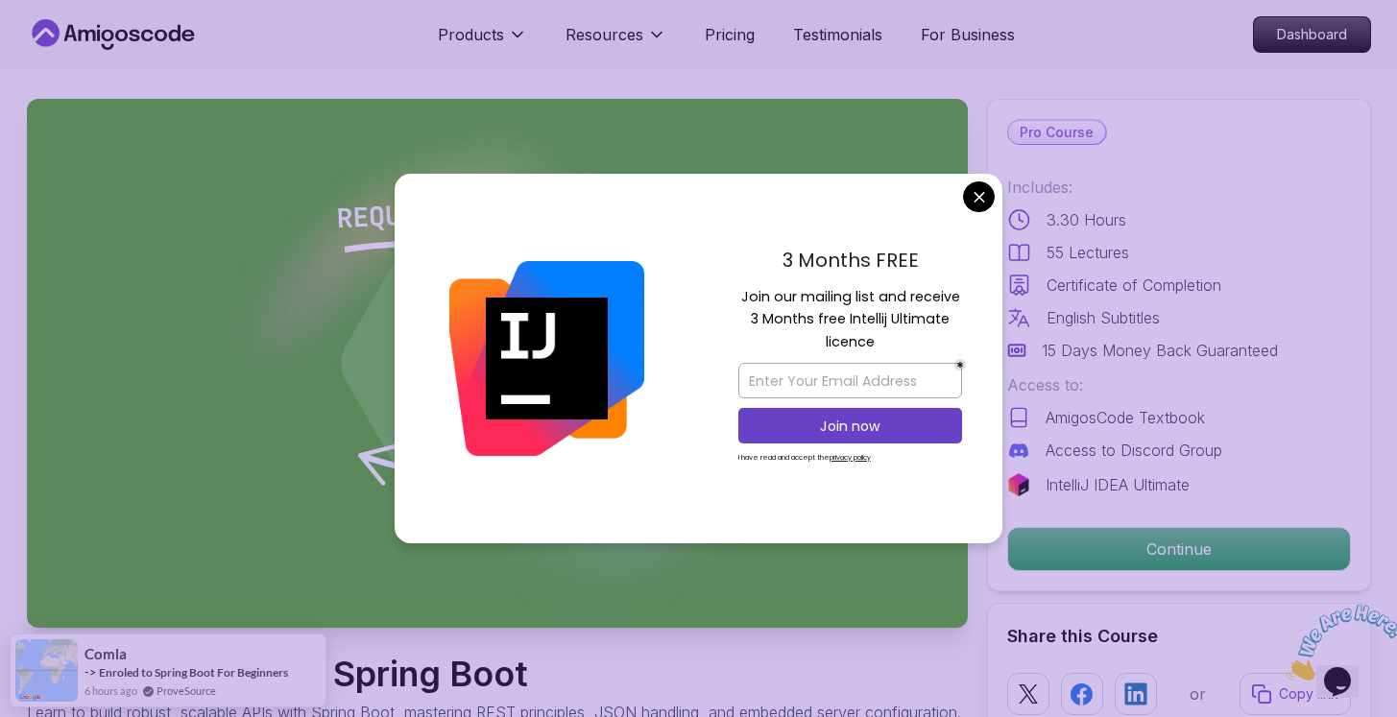
click at [949, 199] on div "3 Months FREE Join our mailing list and receive 3 Months free Intellij Ultimate…" at bounding box center [850, 359] width 304 height 371
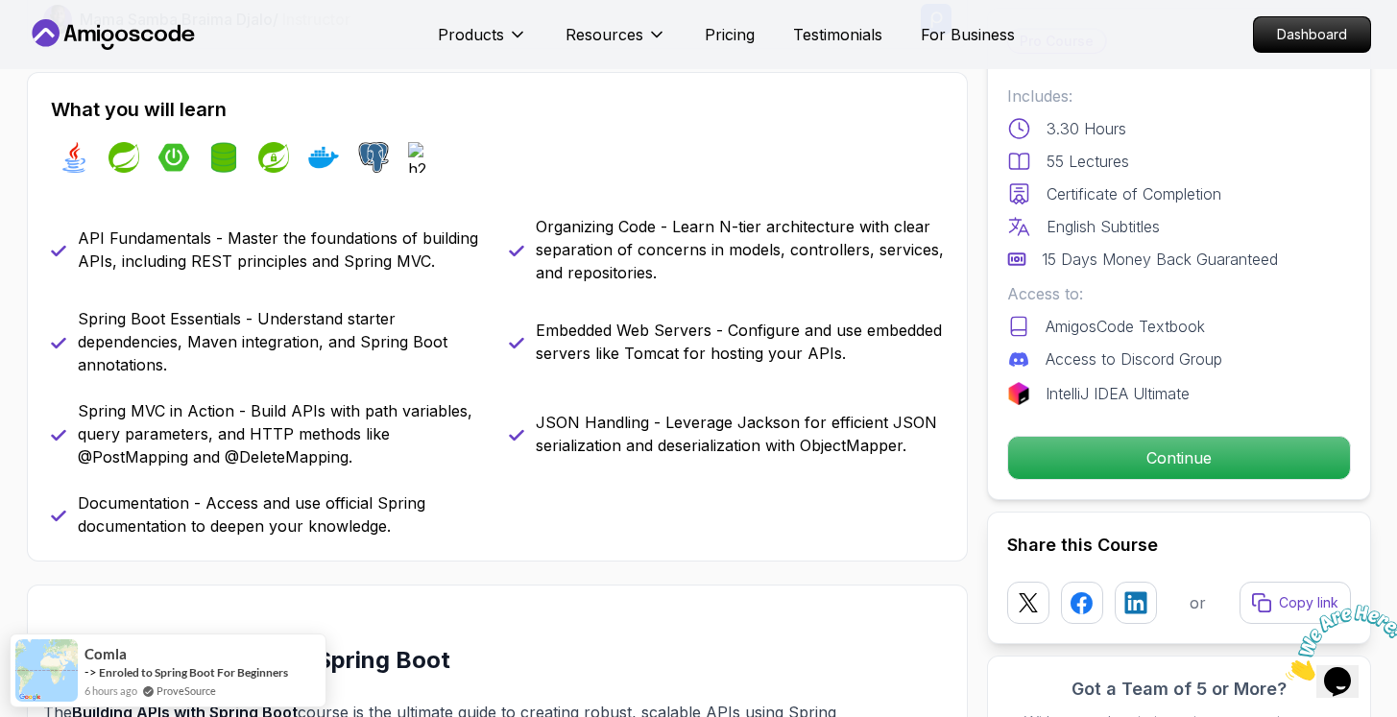
scroll to position [770, 0]
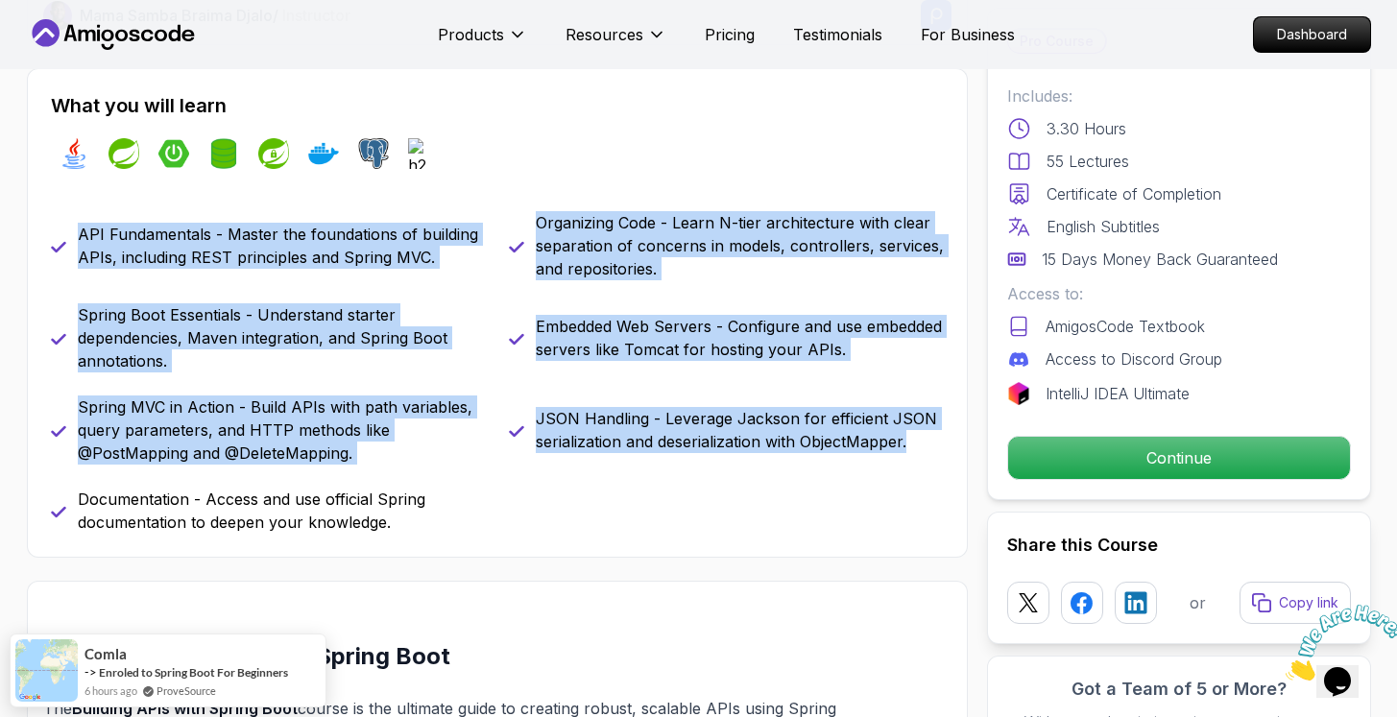
drag, startPoint x: 590, startPoint y: 519, endPoint x: 53, endPoint y: 271, distance: 591.3
click at [53, 271] on div "API Fundamentals - Master the foundations of building APIs, including REST prin…" at bounding box center [497, 372] width 893 height 323
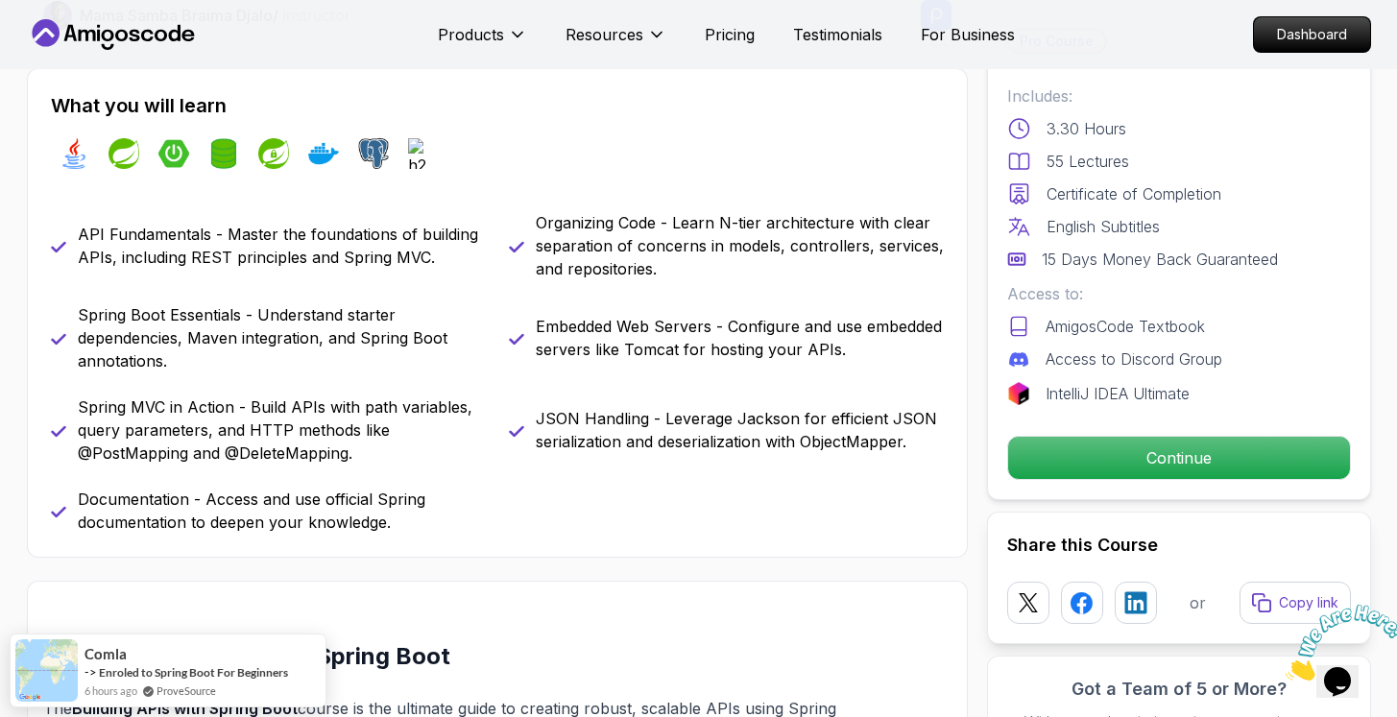
click at [53, 252] on icon at bounding box center [58, 247] width 12 height 9
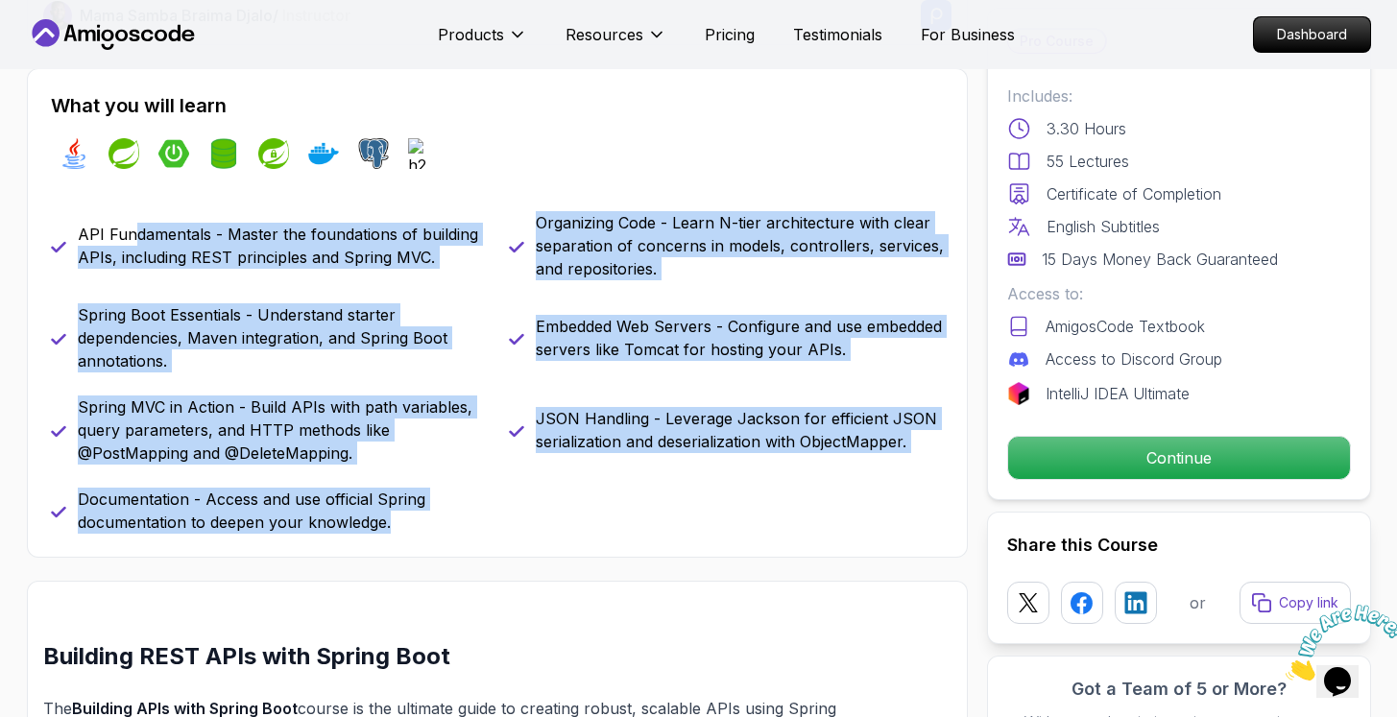
drag, startPoint x: 133, startPoint y: 252, endPoint x: 434, endPoint y: 561, distance: 431.3
click at [434, 558] on div "What you will learn java spring spring-boot spring-data-jpa spring-security doc…" at bounding box center [497, 313] width 941 height 490
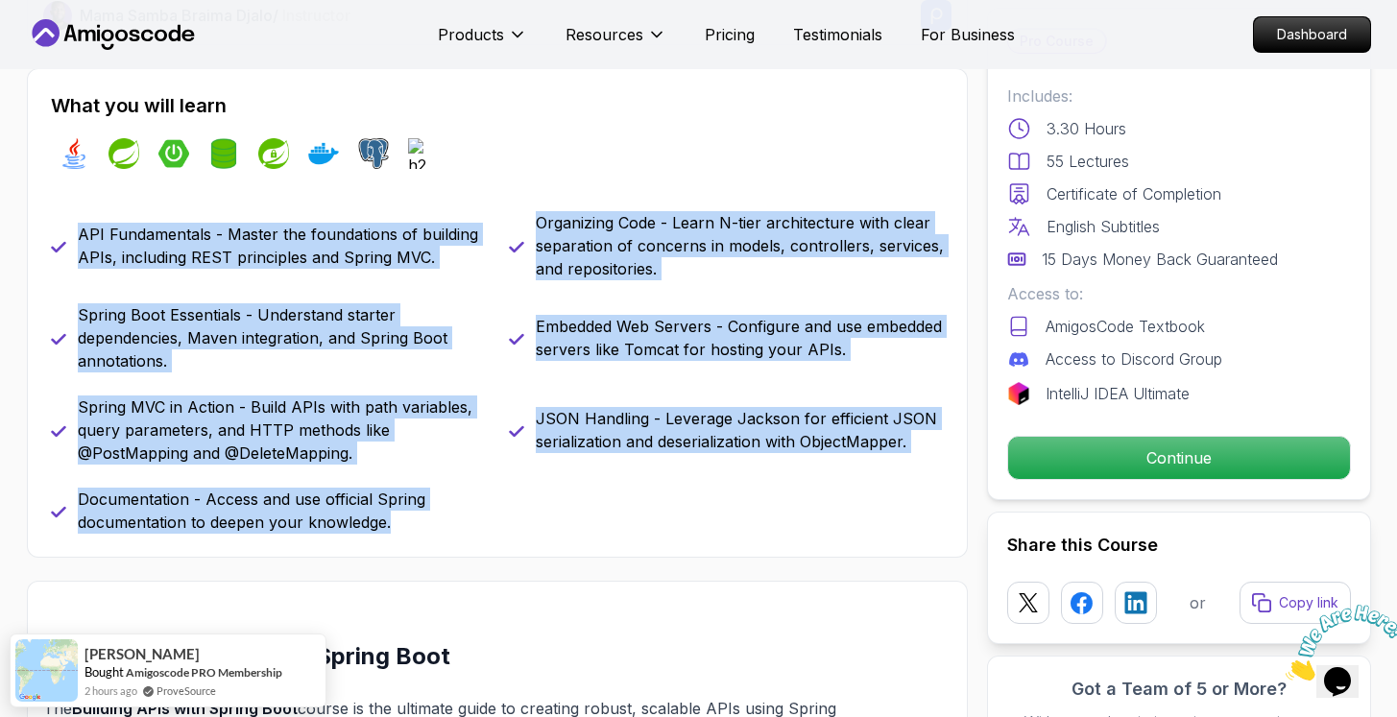
drag, startPoint x: 435, startPoint y: 559, endPoint x: 26, endPoint y: 246, distance: 515.2
click at [27, 246] on div "What you will learn java spring spring-boot spring-data-jpa spring-security doc…" at bounding box center [497, 313] width 941 height 490
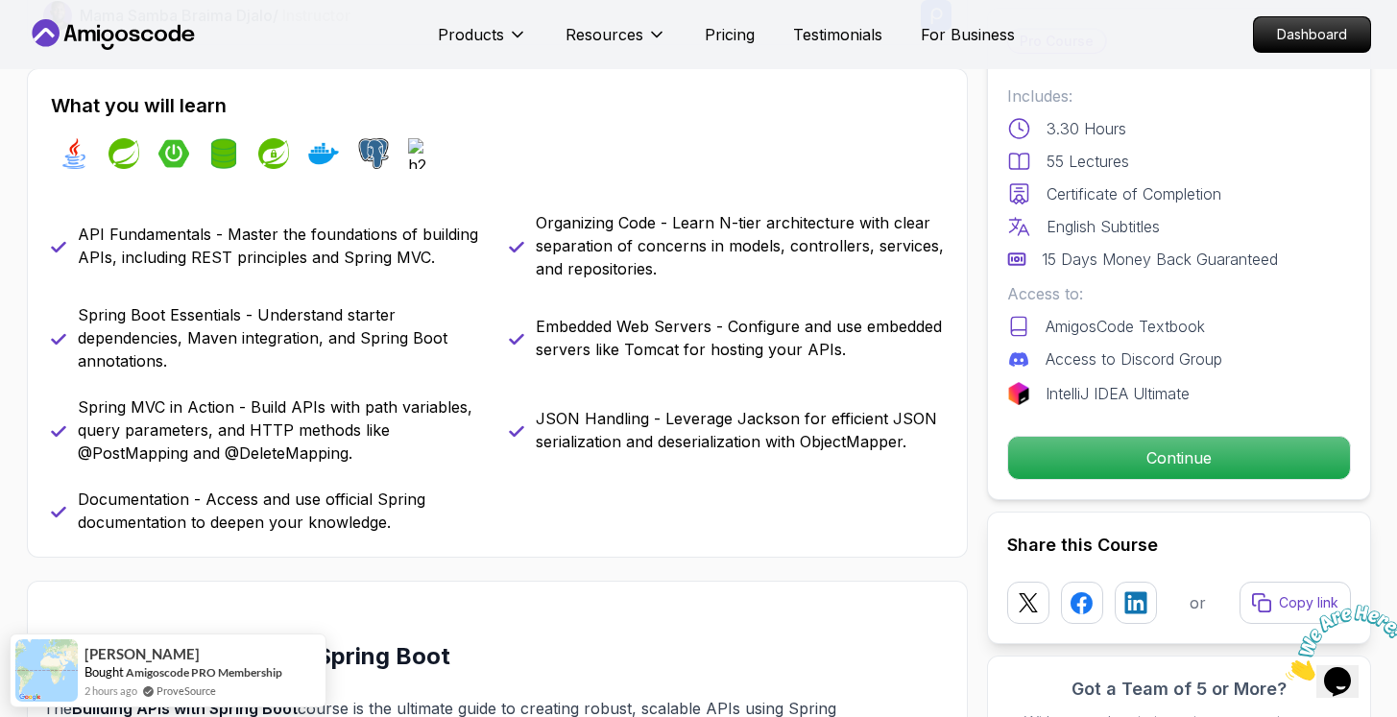
click at [256, 249] on p "API Fundamentals - Master the foundations of building APIs, including REST prin…" at bounding box center [282, 246] width 408 height 46
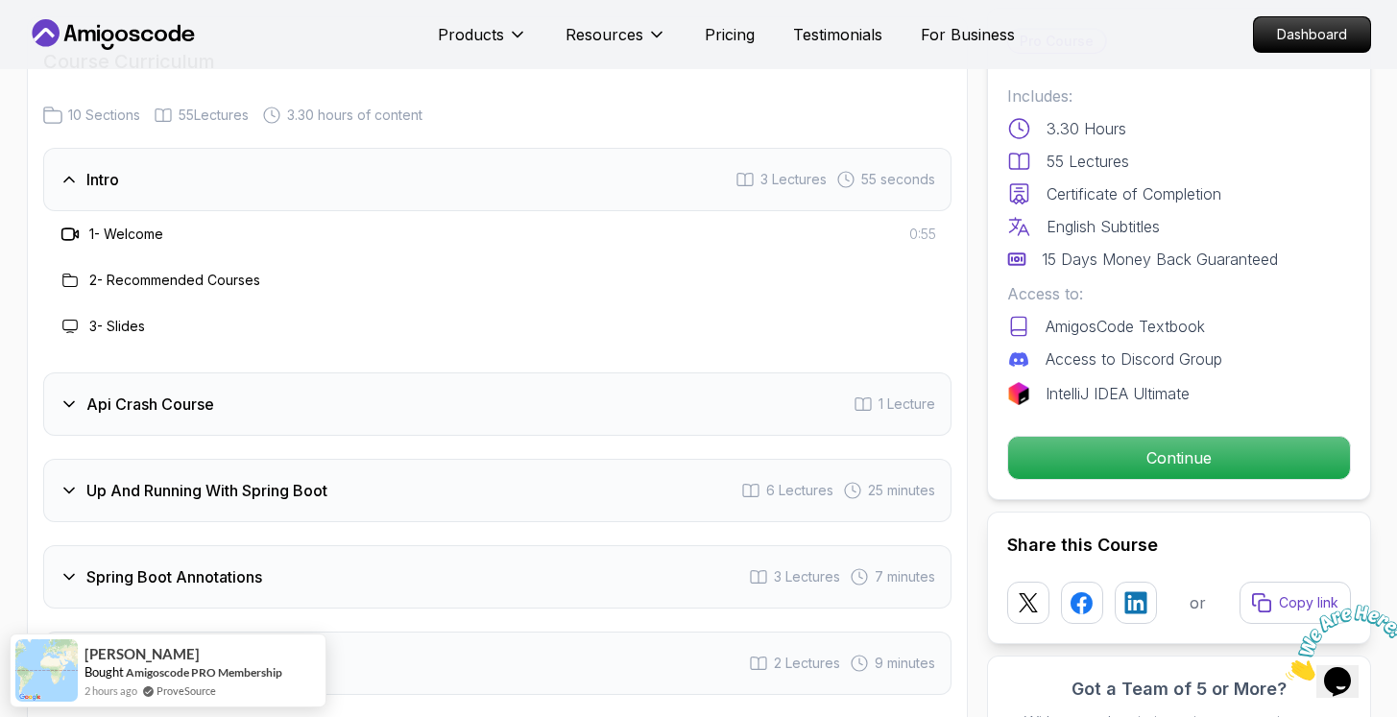
scroll to position [3230, 0]
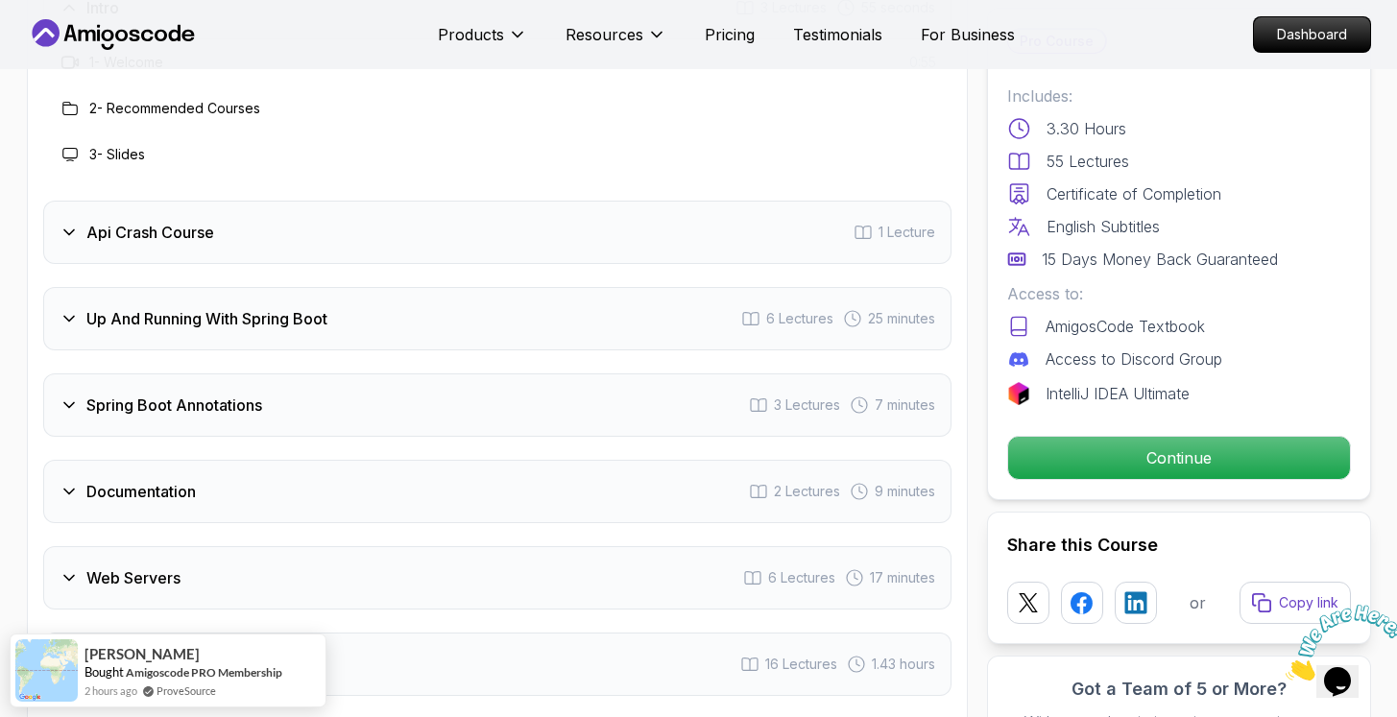
click at [374, 218] on div "Api Crash Course 1 Lecture" at bounding box center [497, 232] width 909 height 63
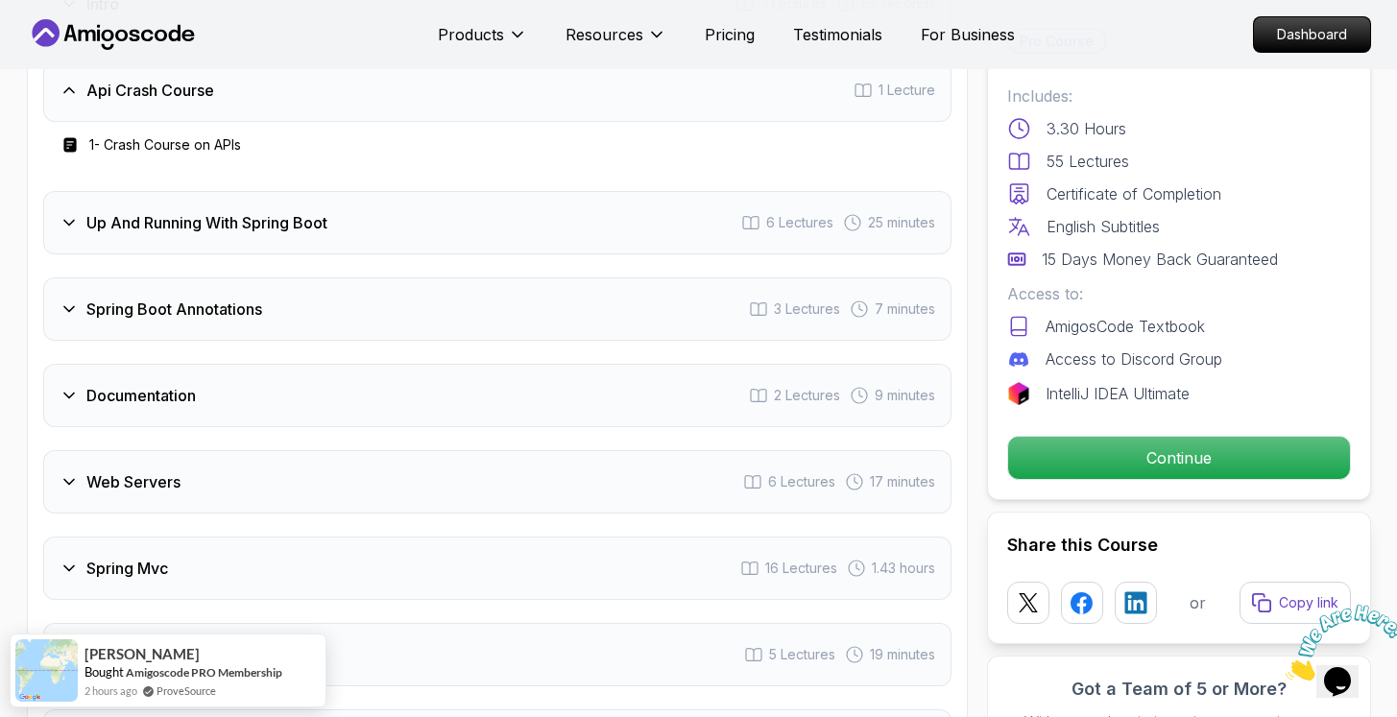
click at [381, 214] on div "Up And Running With Spring Boot 6 Lectures 25 minutes" at bounding box center [497, 222] width 909 height 63
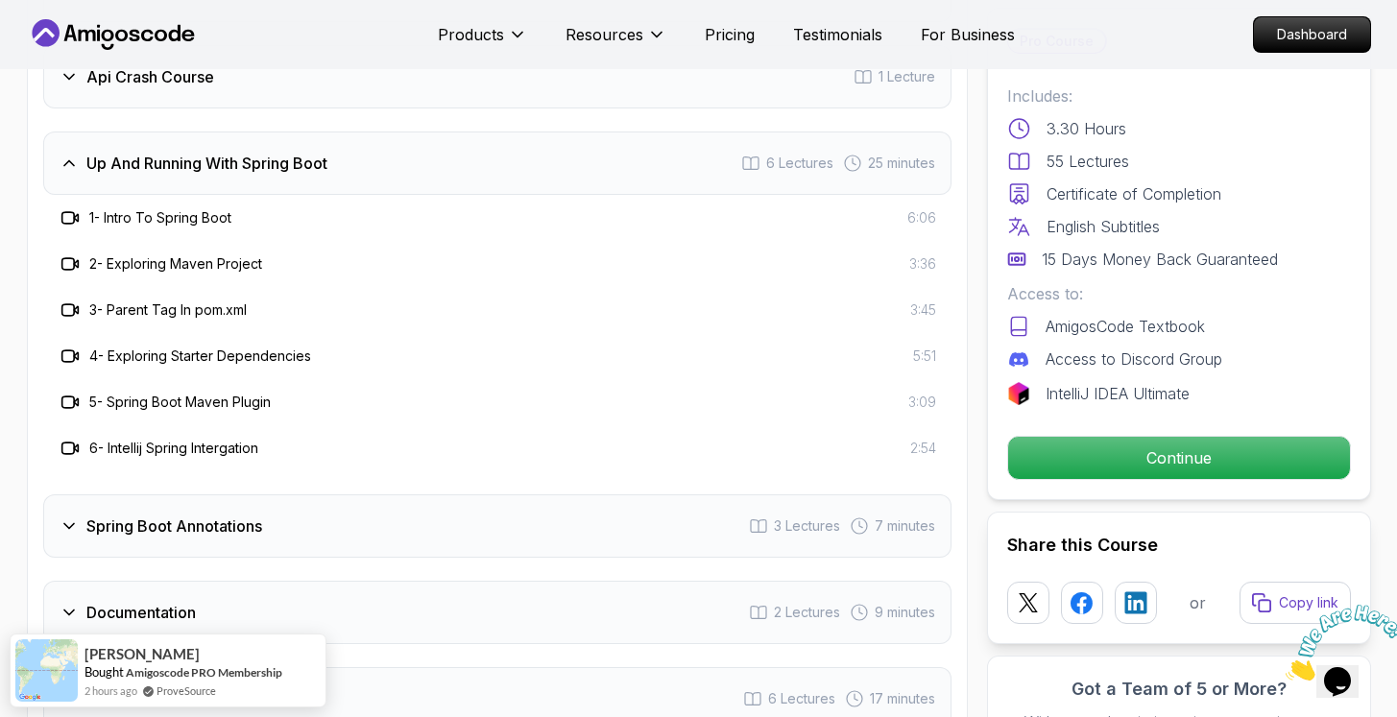
scroll to position [3349, 0]
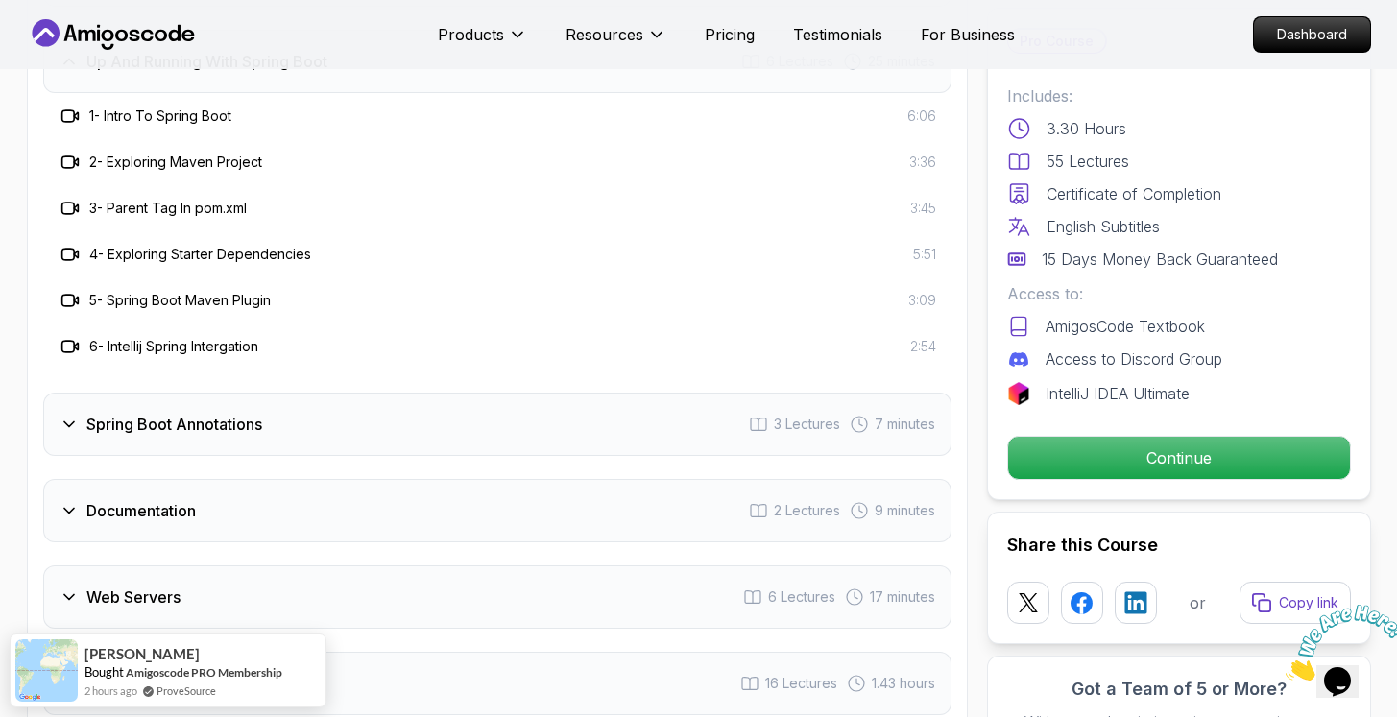
drag, startPoint x: 342, startPoint y: 209, endPoint x: 365, endPoint y: 343, distance: 135.5
click at [365, 343] on div "Intro 3 Lectures 55 seconds Api Crash Course 1 Lecture Up And Running With Spri…" at bounding box center [497, 416] width 909 height 1118
click at [368, 345] on div "Intro 3 Lectures 55 seconds Api Crash Course 1 Lecture Up And Running With Spri…" at bounding box center [497, 416] width 909 height 1118
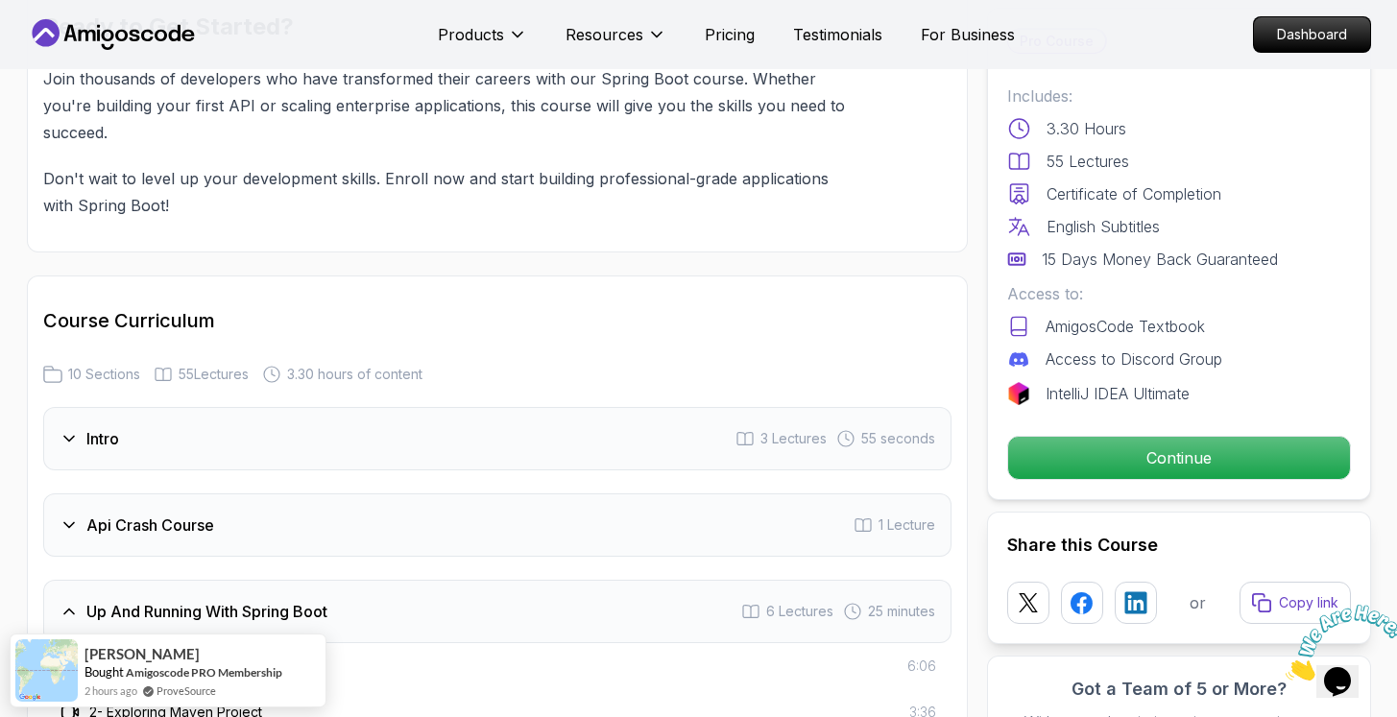
scroll to position [2877, 0]
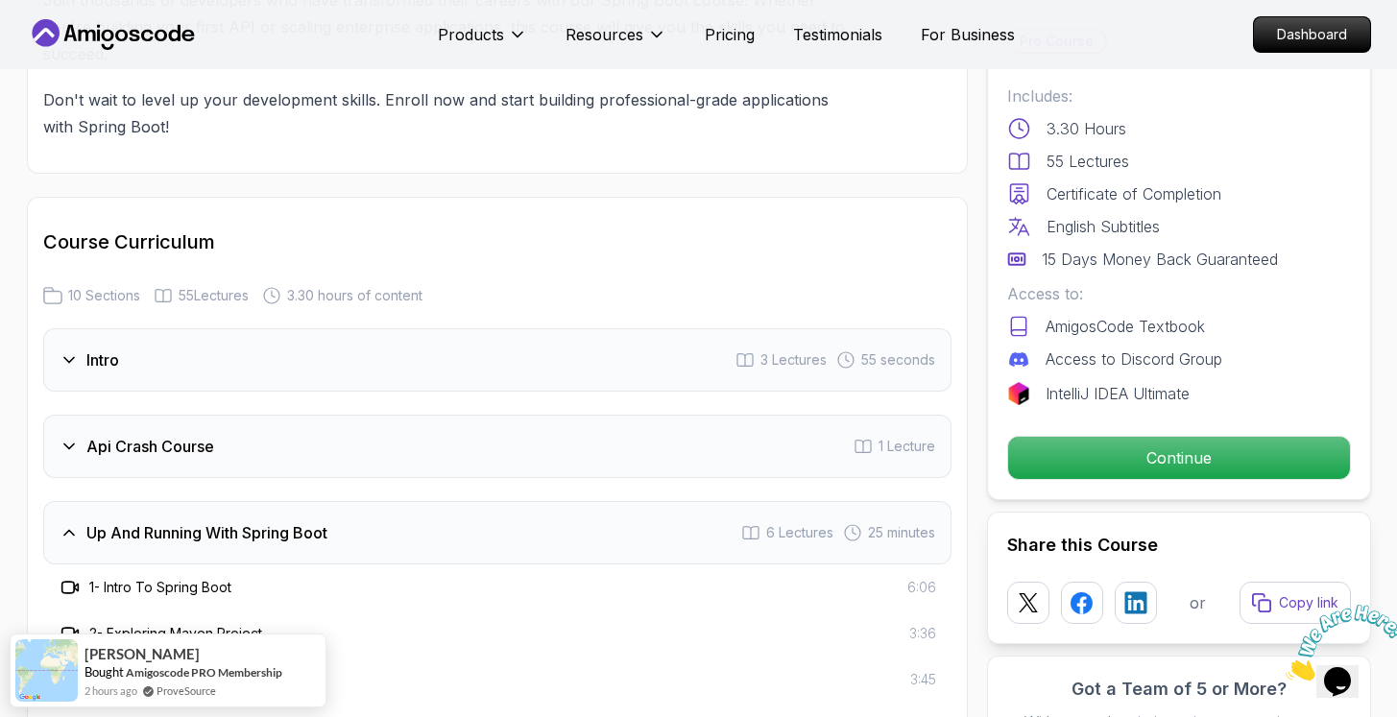
click at [328, 346] on div "Intro 3 Lectures 55 seconds" at bounding box center [497, 359] width 909 height 63
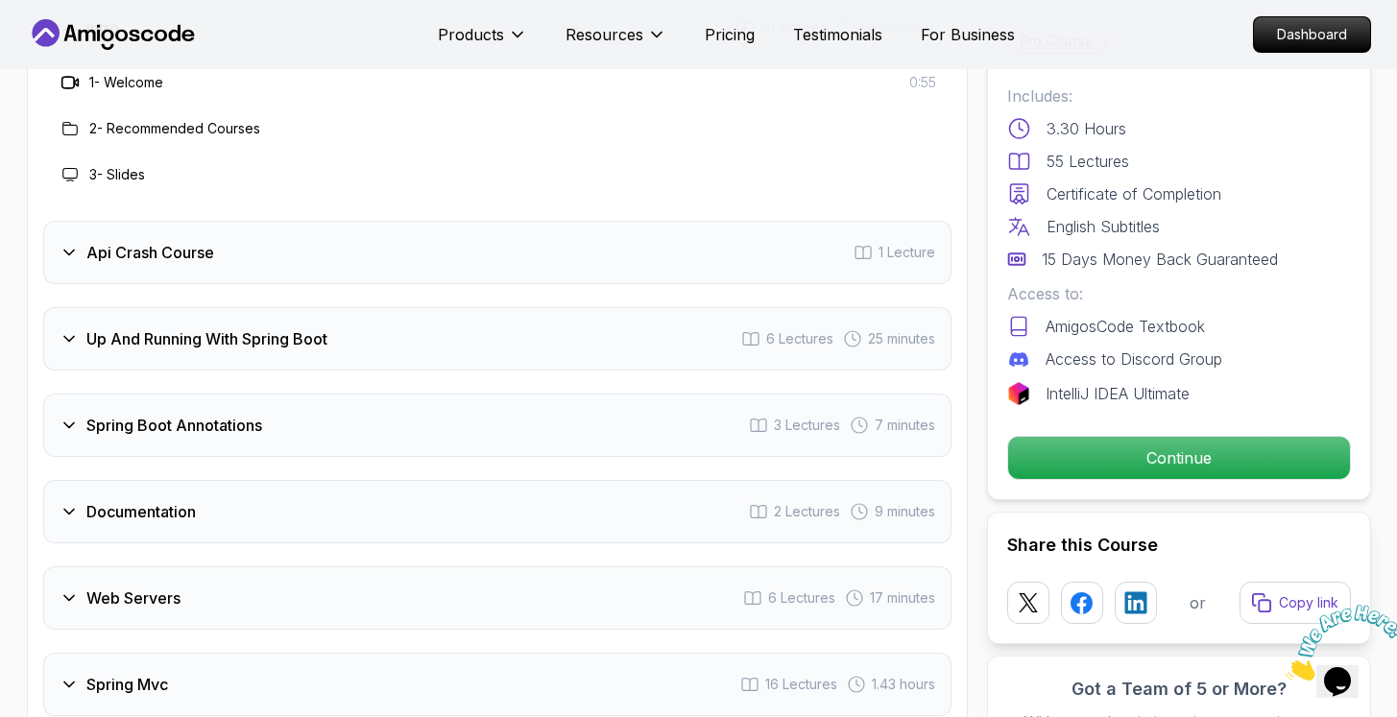
scroll to position [3225, 0]
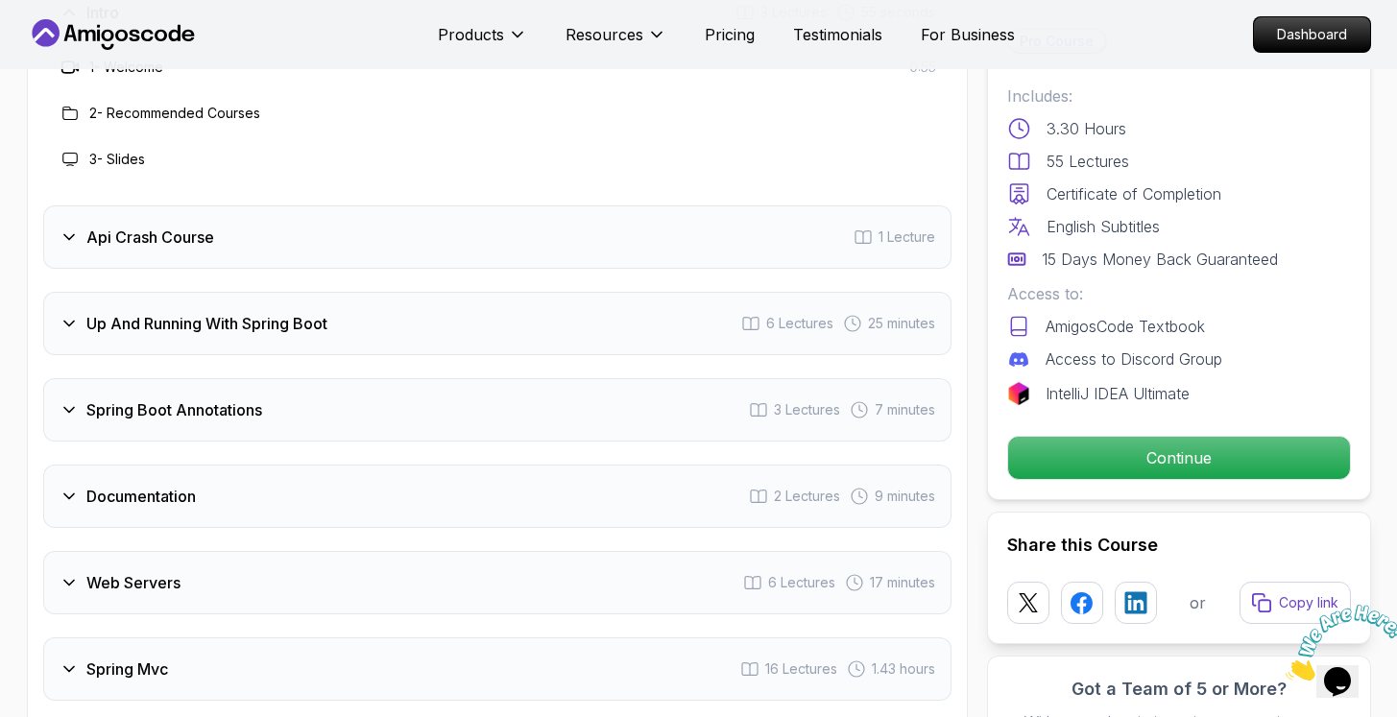
click at [360, 299] on div "Up And Running With Spring Boot 6 Lectures 25 minutes" at bounding box center [497, 323] width 909 height 63
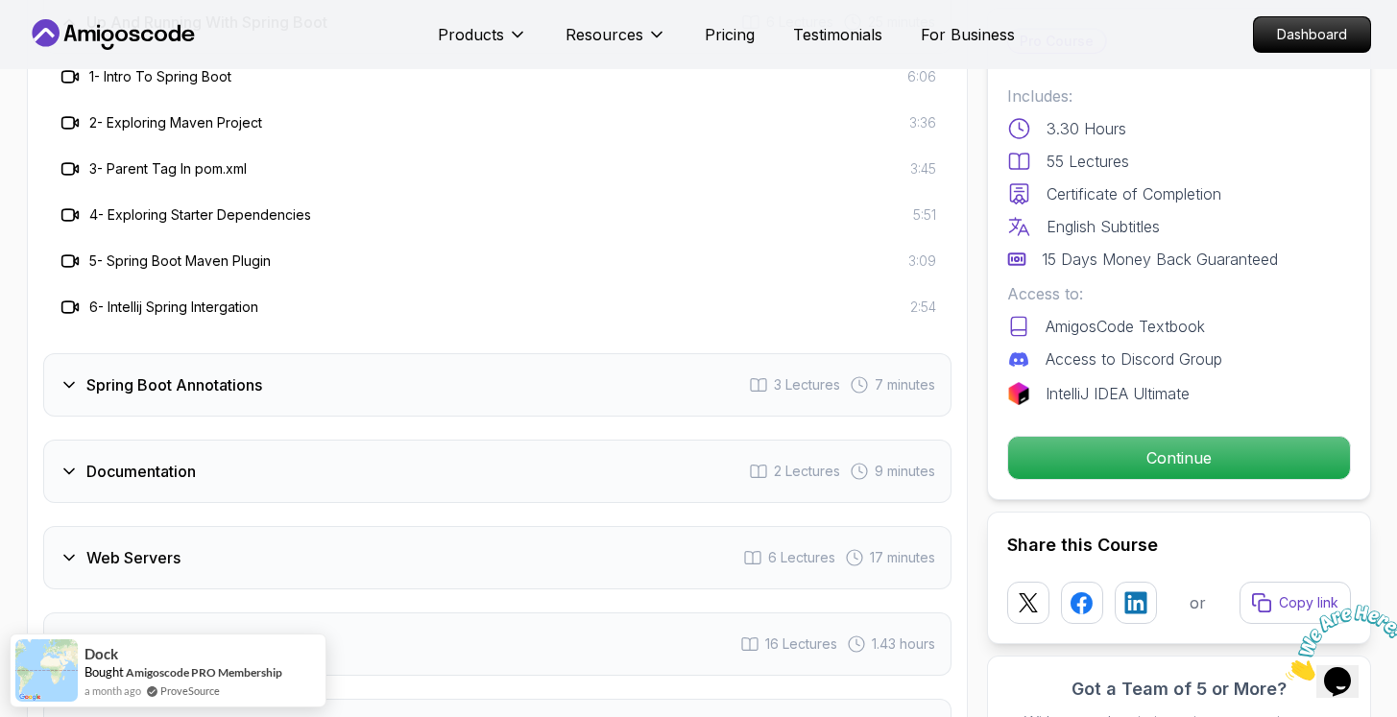
click at [357, 353] on div "Spring Boot Annotations 3 Lectures 7 minutes" at bounding box center [497, 384] width 909 height 63
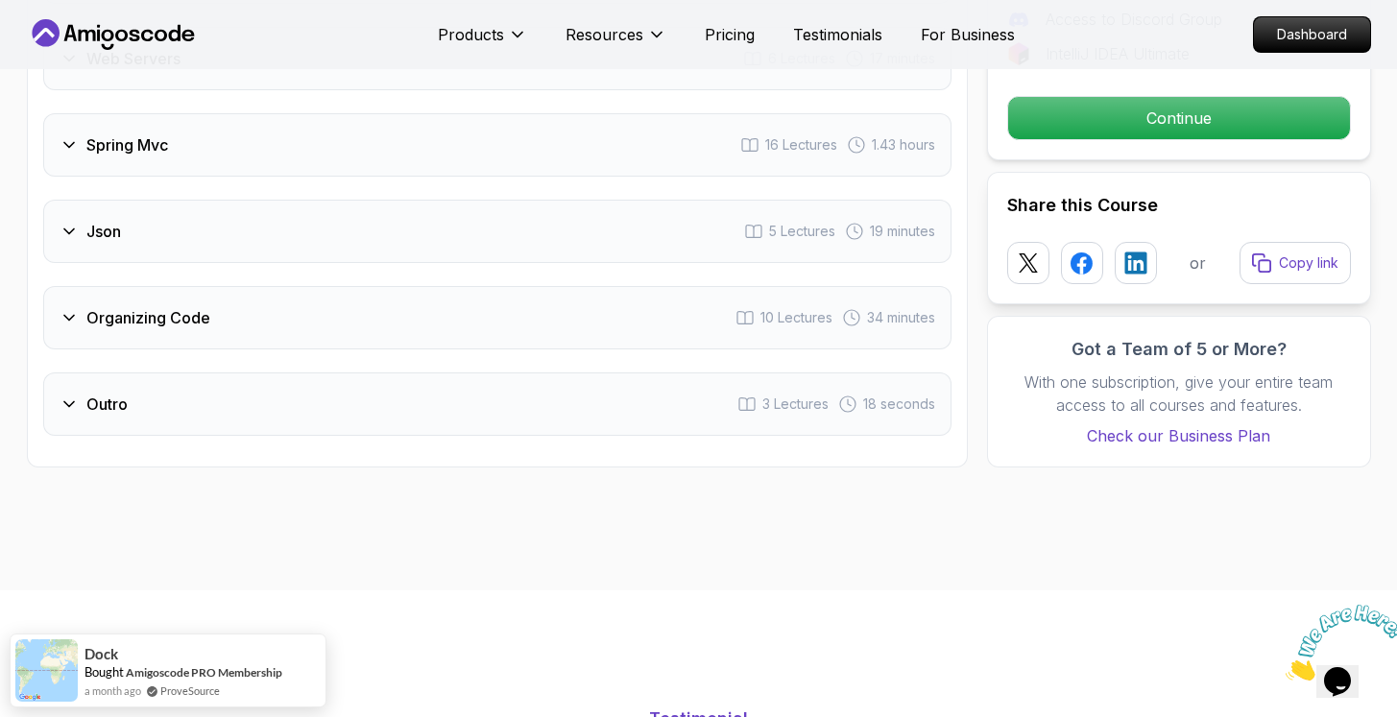
click at [400, 402] on div "Outro 3 Lectures 18 seconds" at bounding box center [497, 404] width 909 height 63
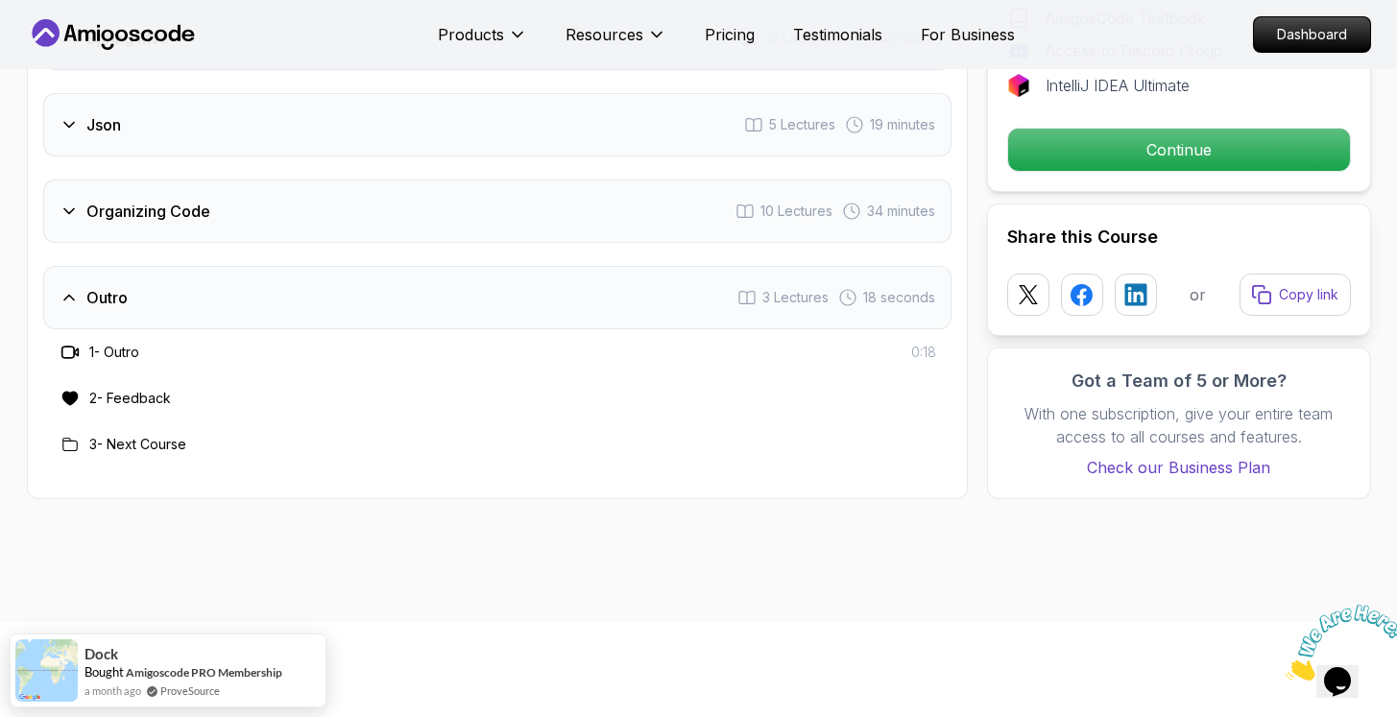
scroll to position [3668, 0]
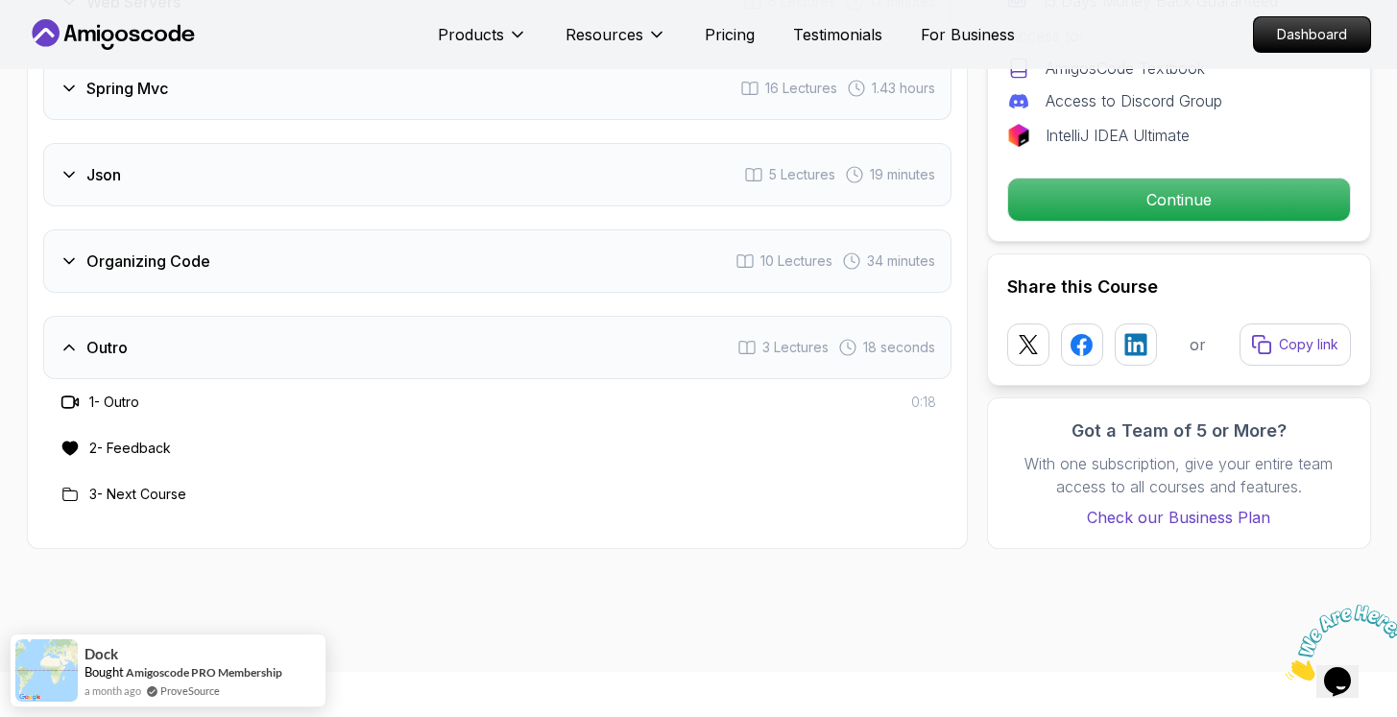
click at [351, 236] on div "Organizing Code 10 Lectures 34 minutes" at bounding box center [497, 261] width 909 height 63
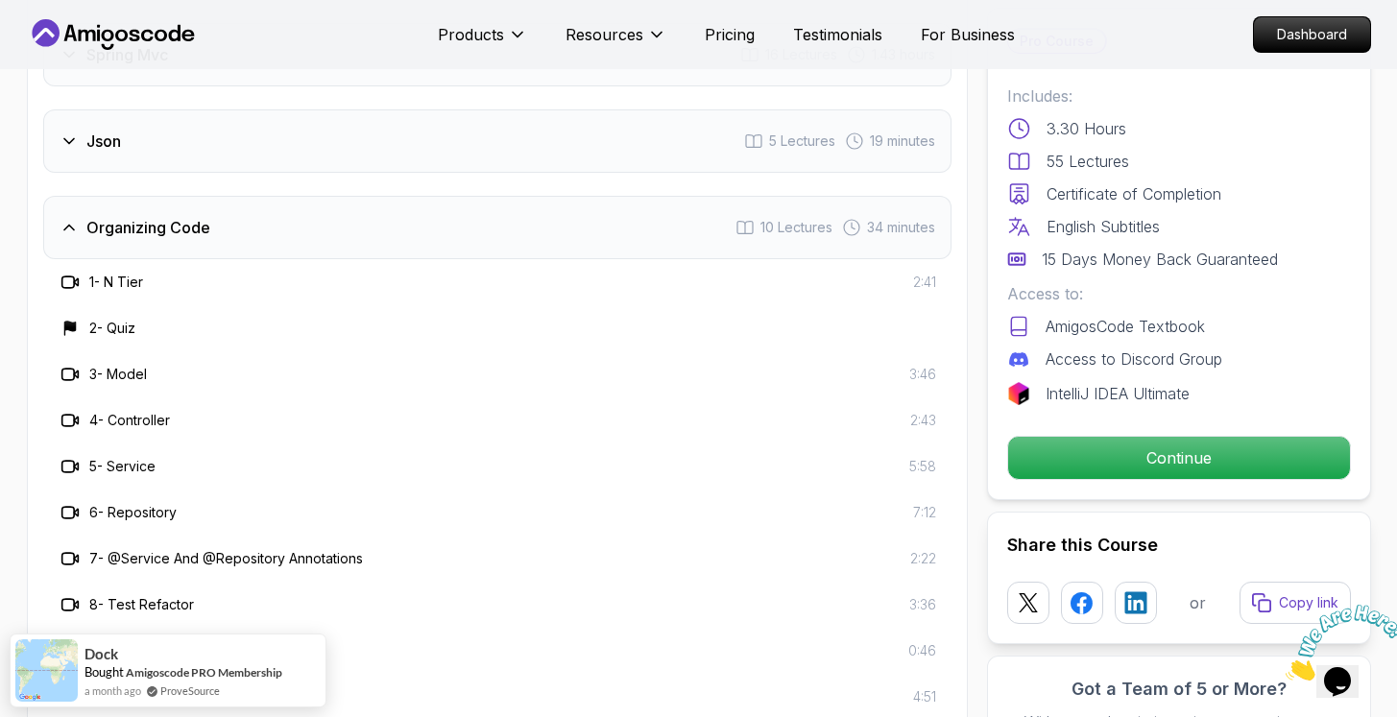
scroll to position [3666, 0]
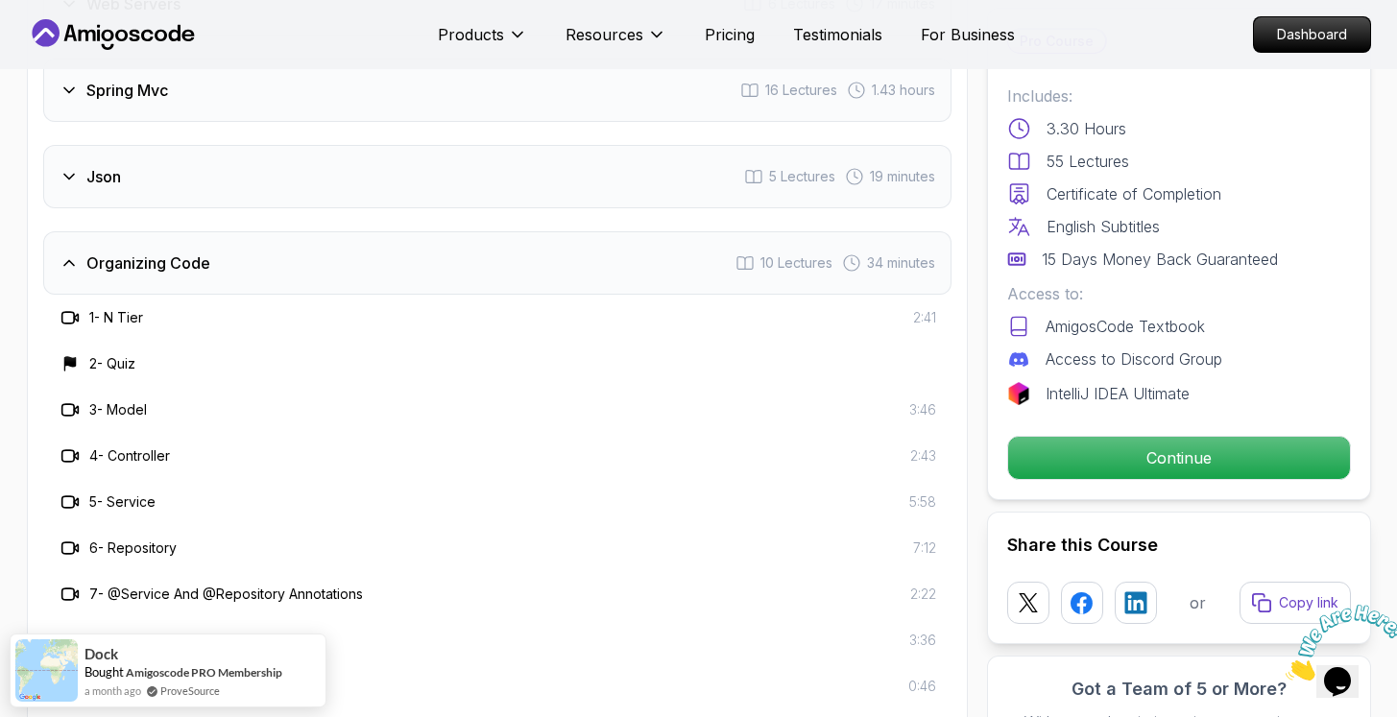
click at [175, 166] on div "Json 5 Lectures 19 minutes" at bounding box center [497, 176] width 909 height 63
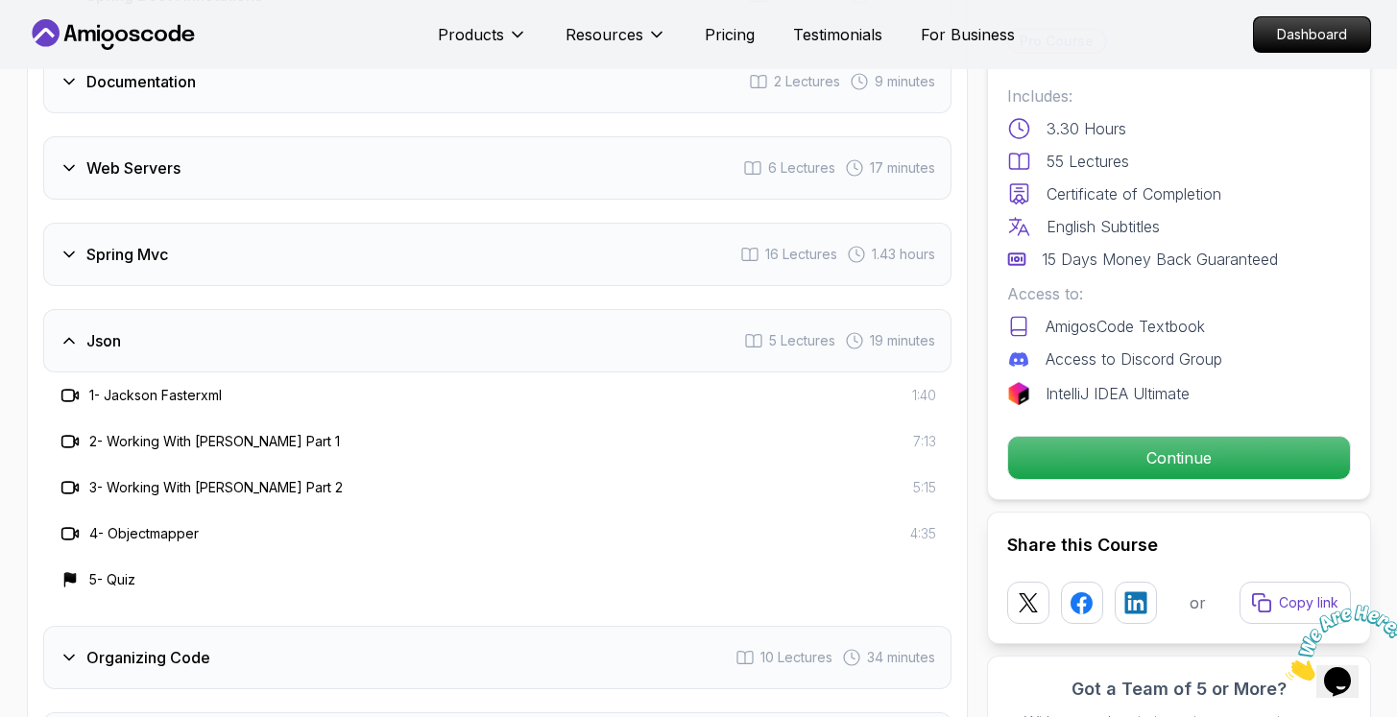
scroll to position [3497, 0]
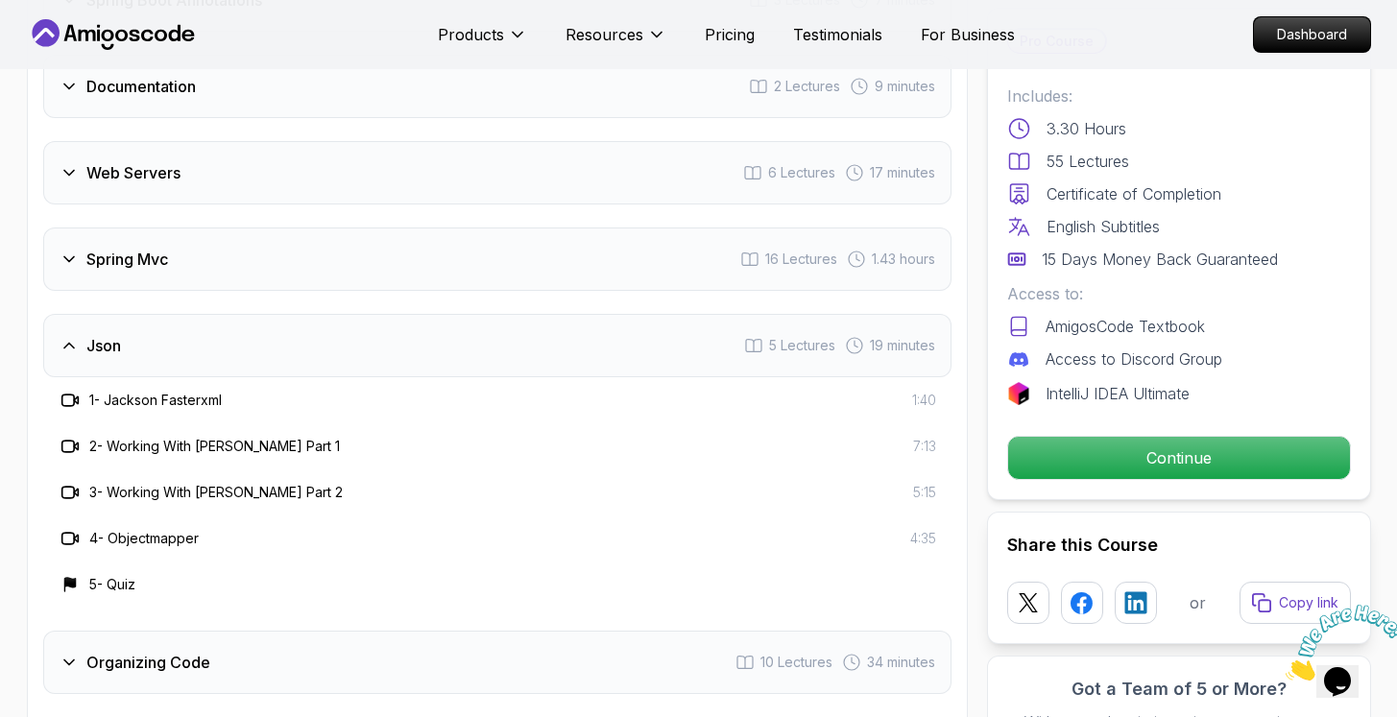
click at [255, 239] on div "Spring Mvc 16 Lectures 1.43 hours" at bounding box center [497, 259] width 909 height 63
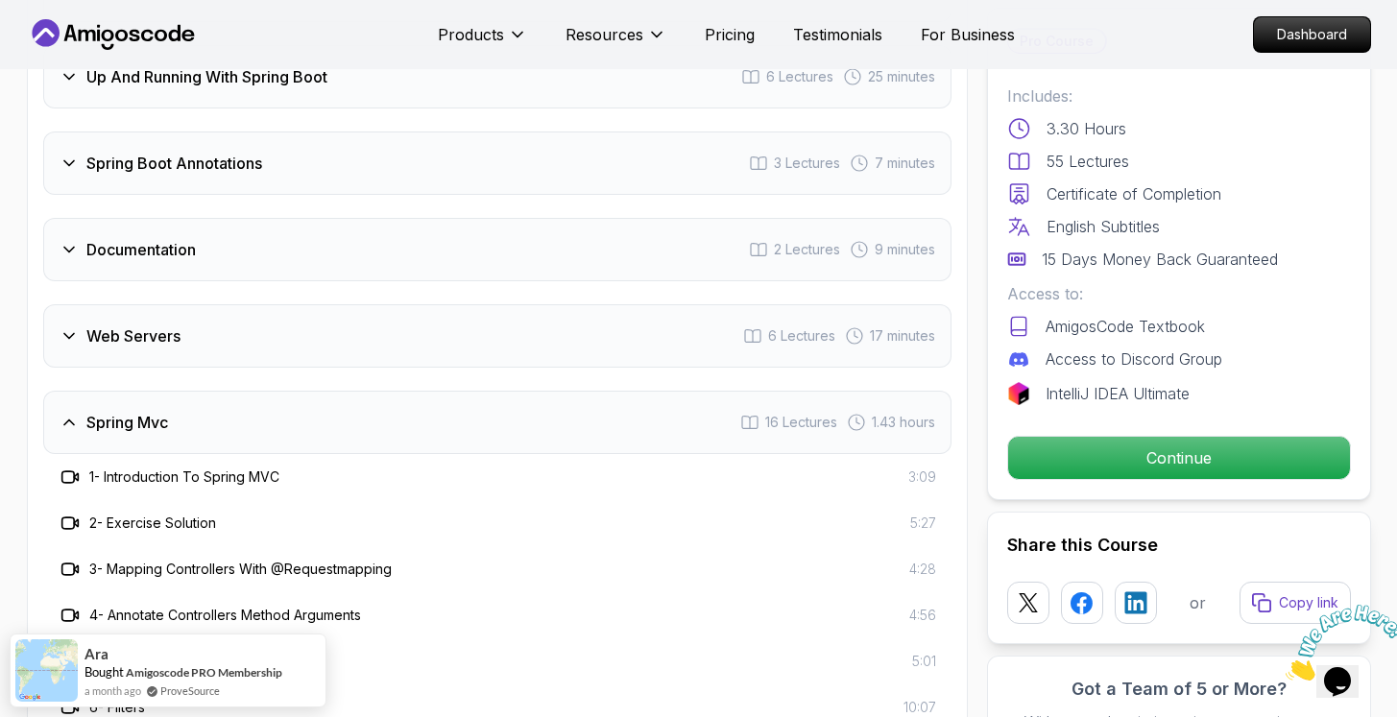
scroll to position [3331, 0]
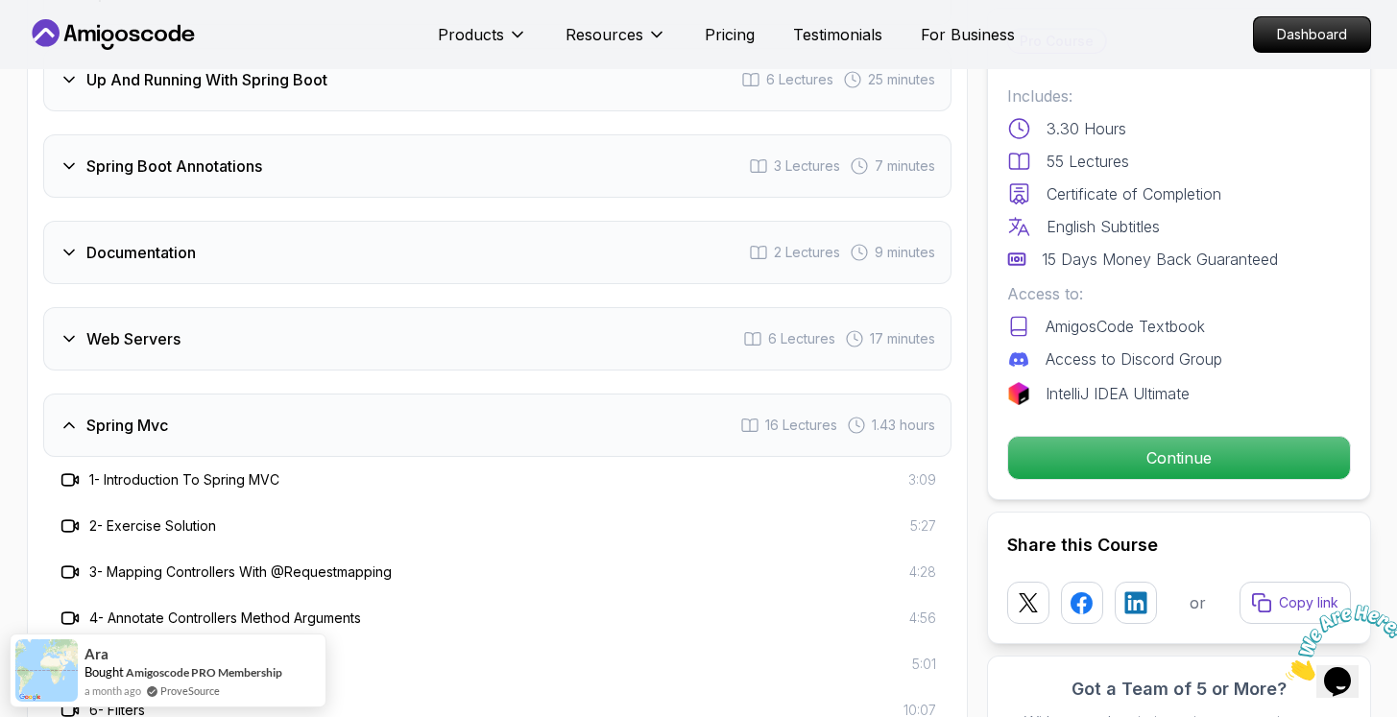
click at [229, 307] on div "Web Servers 6 Lectures 17 minutes" at bounding box center [497, 338] width 909 height 63
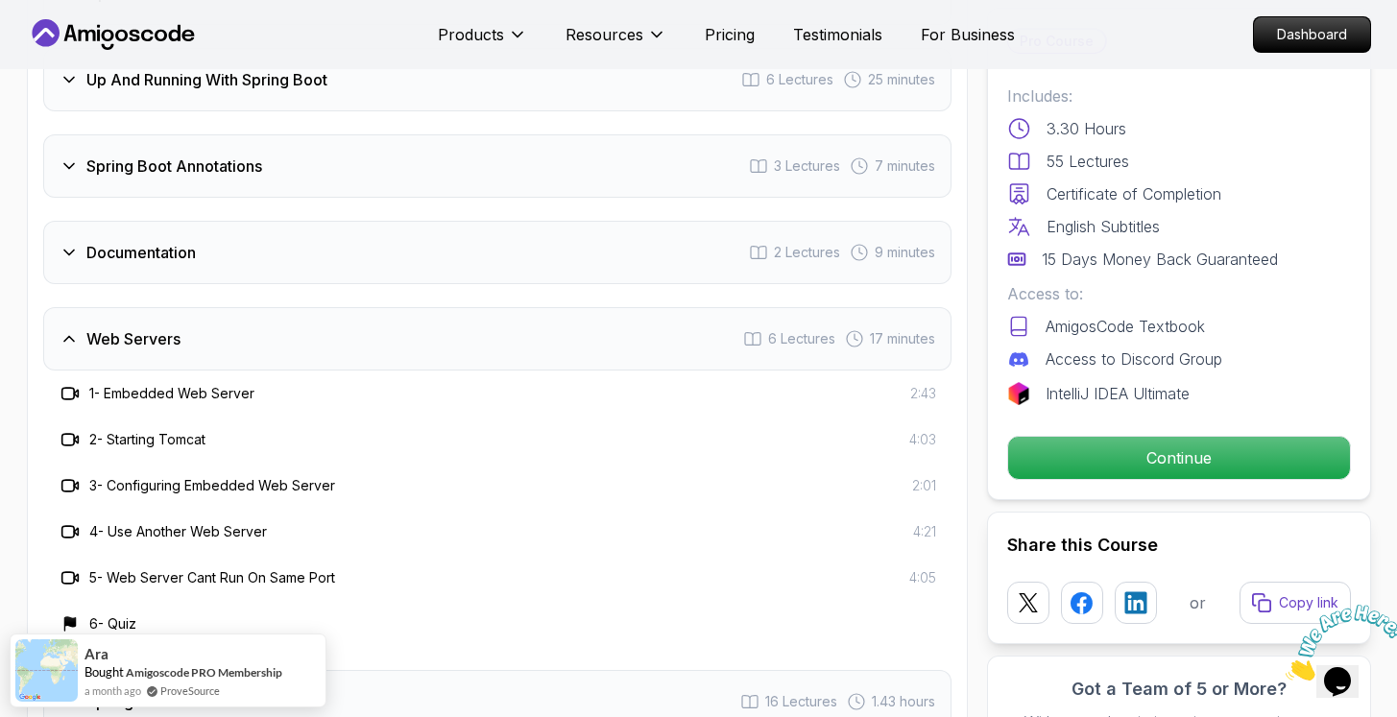
click at [260, 221] on div "Documentation 2 Lectures 9 minutes" at bounding box center [497, 252] width 909 height 63
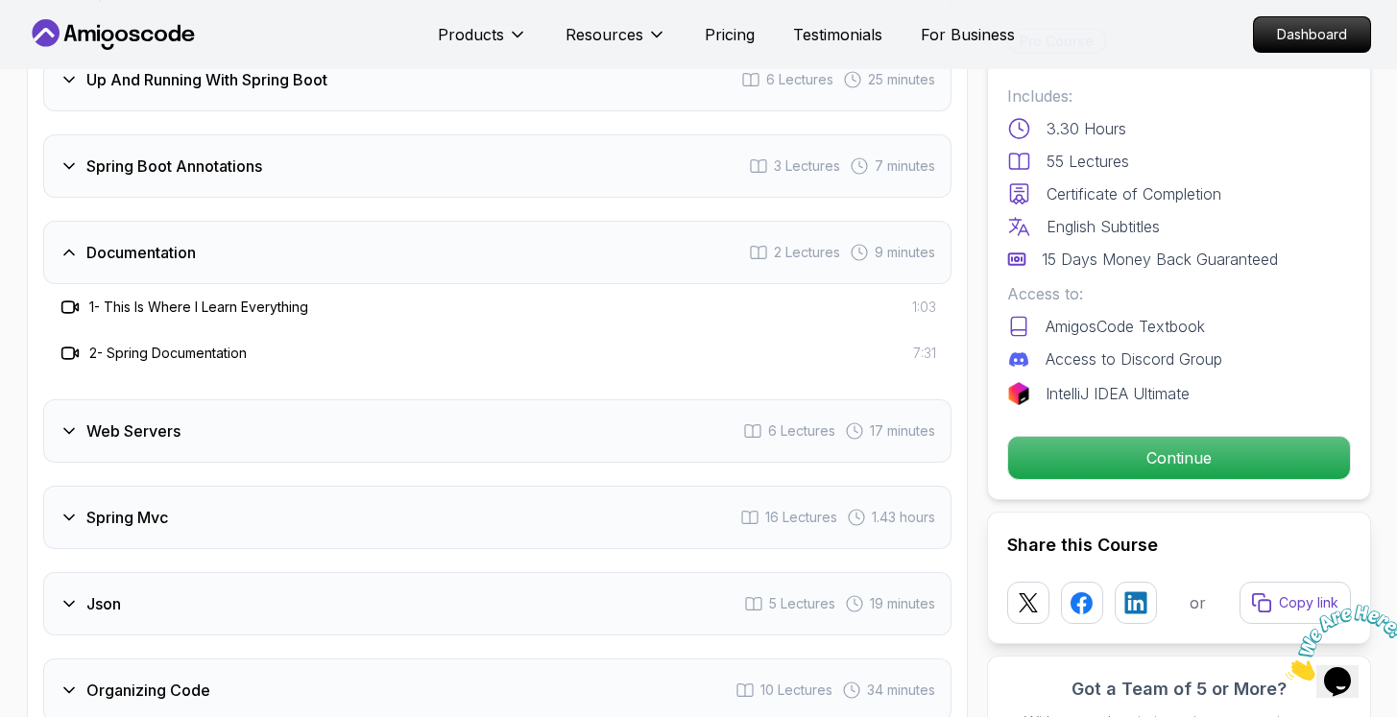
click at [273, 152] on div "Spring Boot Annotations 3 Lectures 7 minutes" at bounding box center [497, 165] width 909 height 63
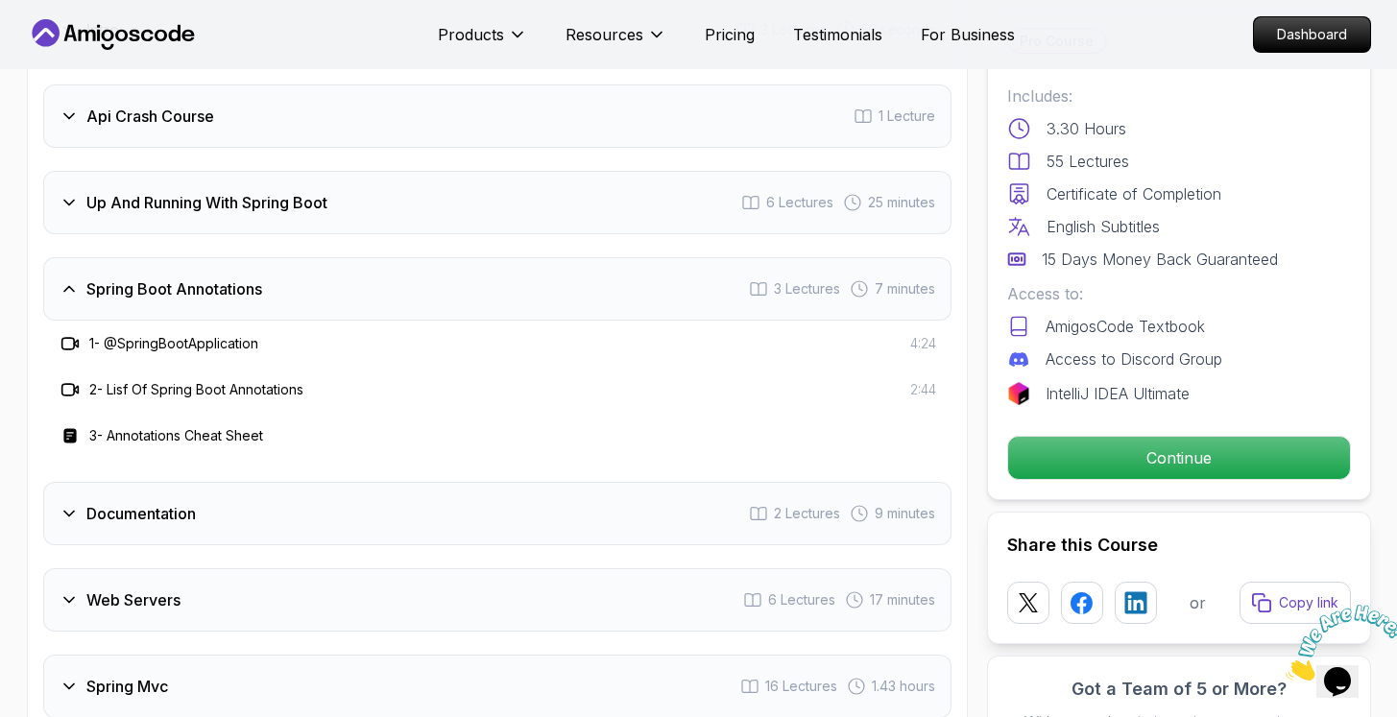
scroll to position [3205, 0]
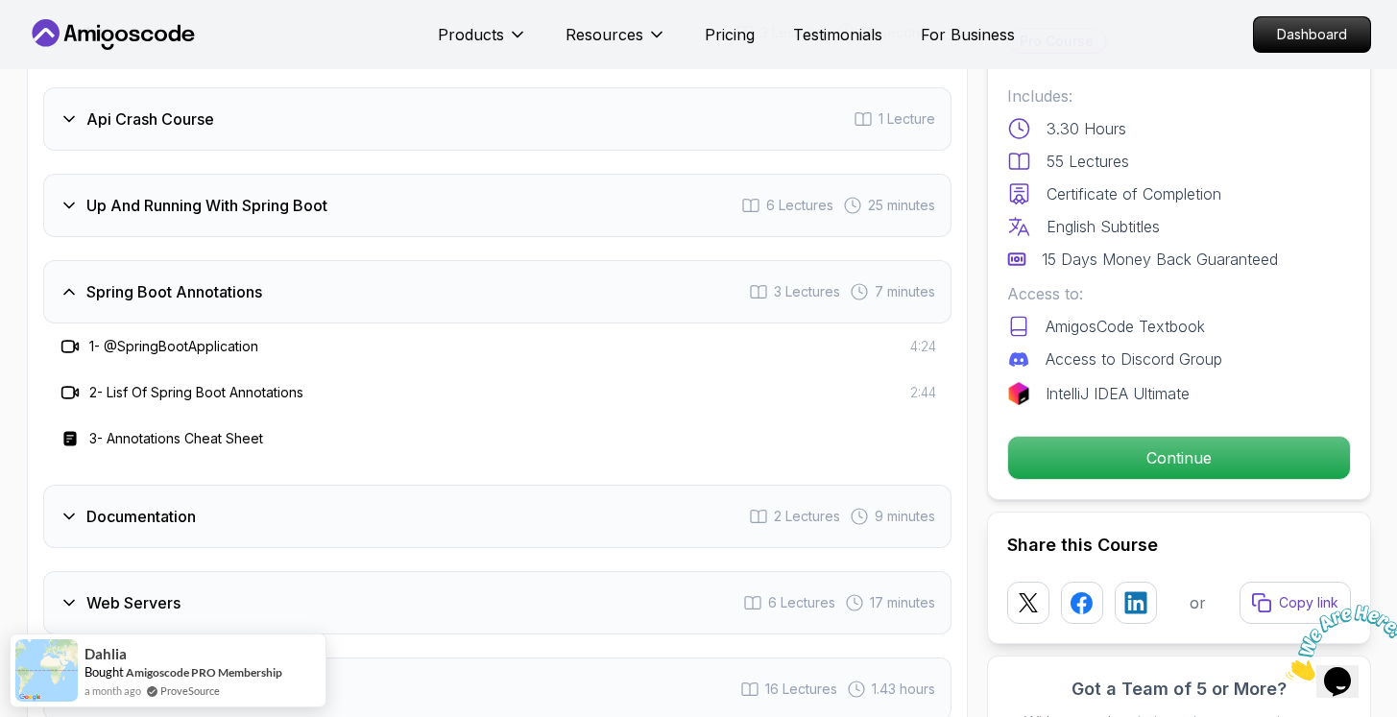
click at [271, 194] on h3 "Up And Running With Spring Boot" at bounding box center [206, 205] width 241 height 23
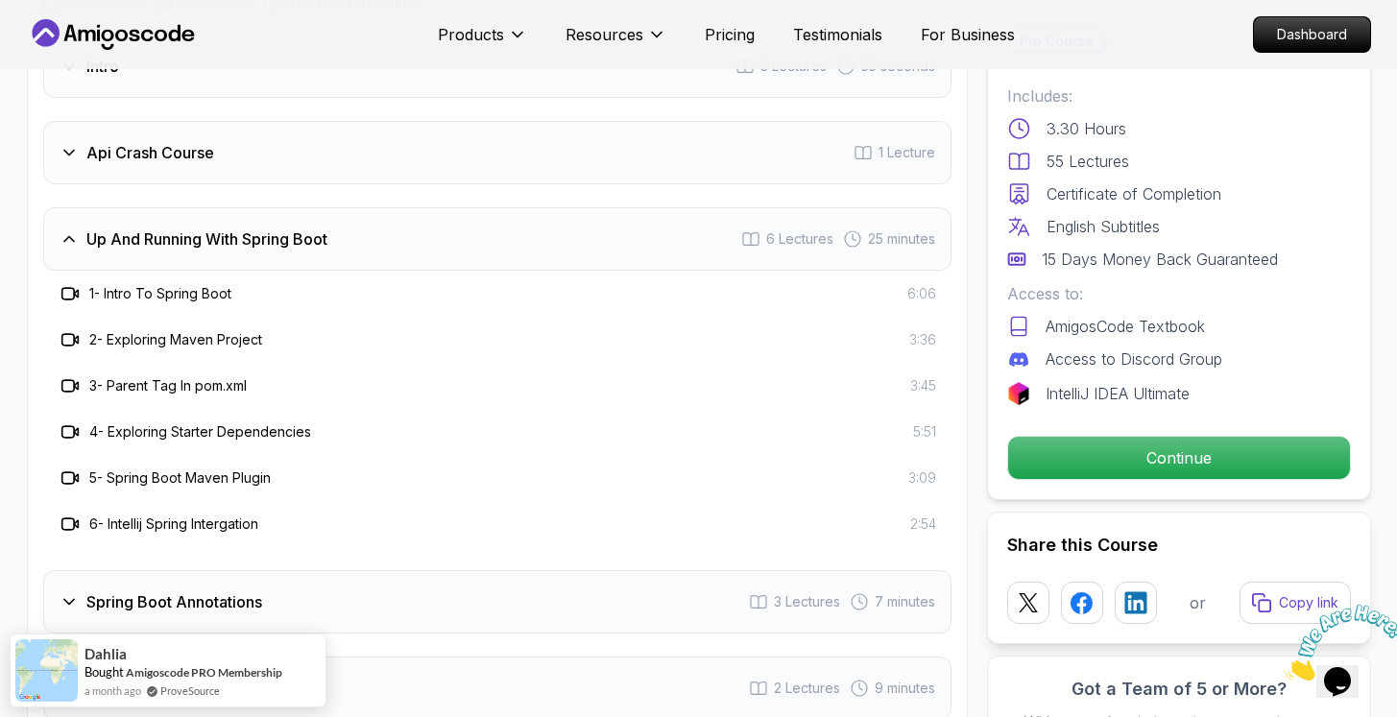
scroll to position [3170, 0]
click at [278, 141] on div "Api Crash Course 1 Lecture" at bounding box center [497, 153] width 909 height 63
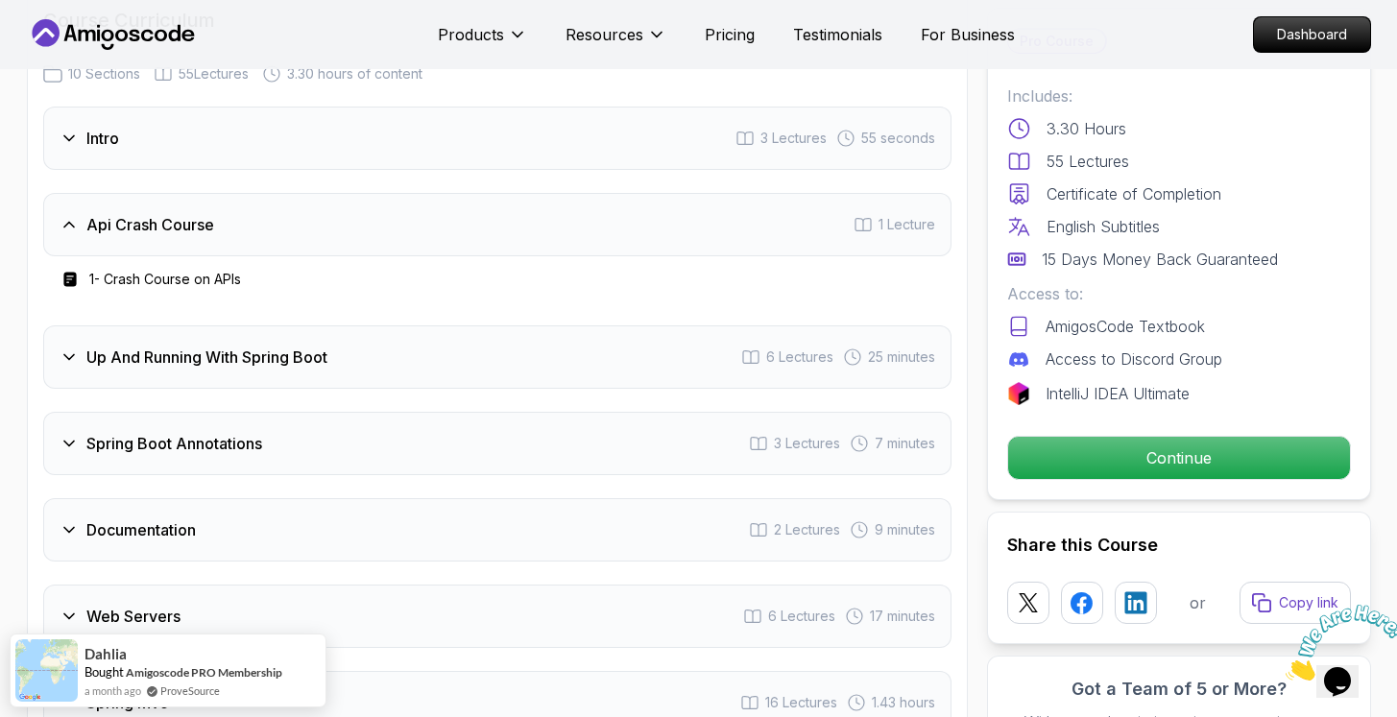
scroll to position [2985, 0]
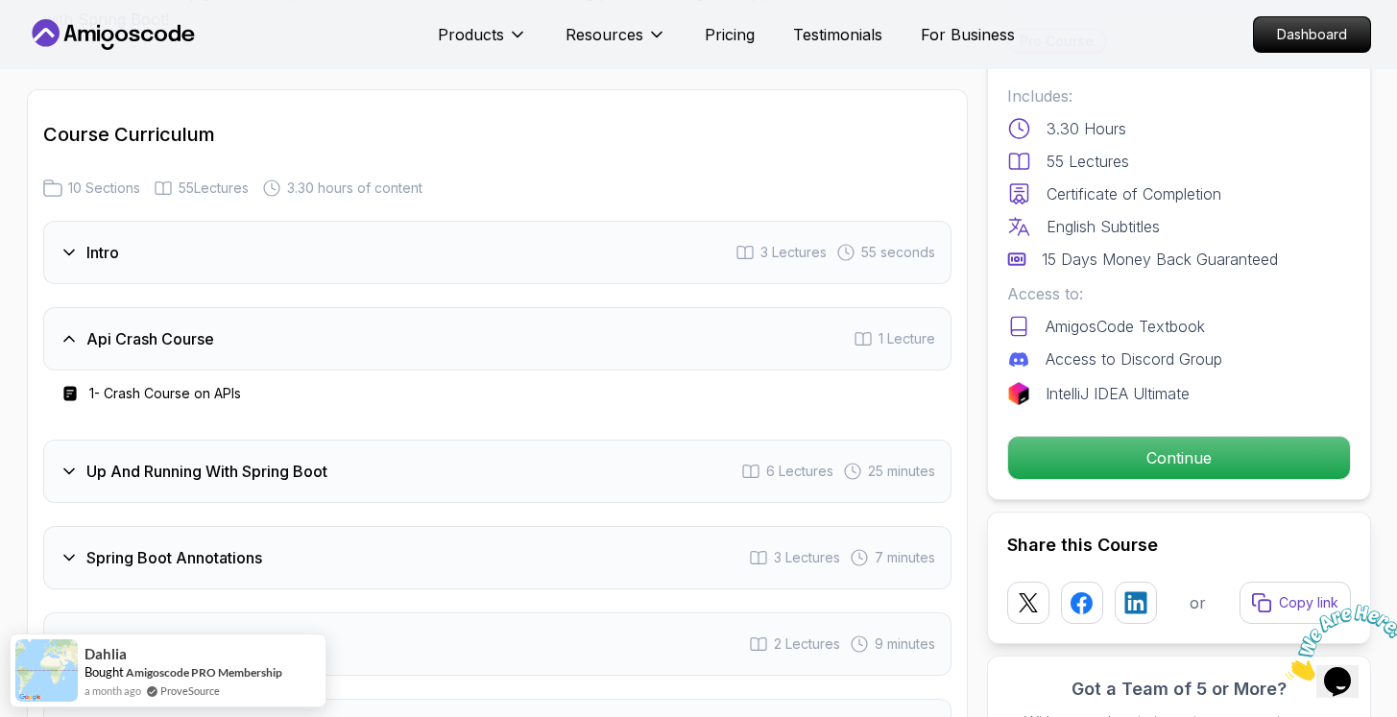
click at [253, 221] on div "Intro 3 Lectures 55 seconds" at bounding box center [497, 252] width 909 height 63
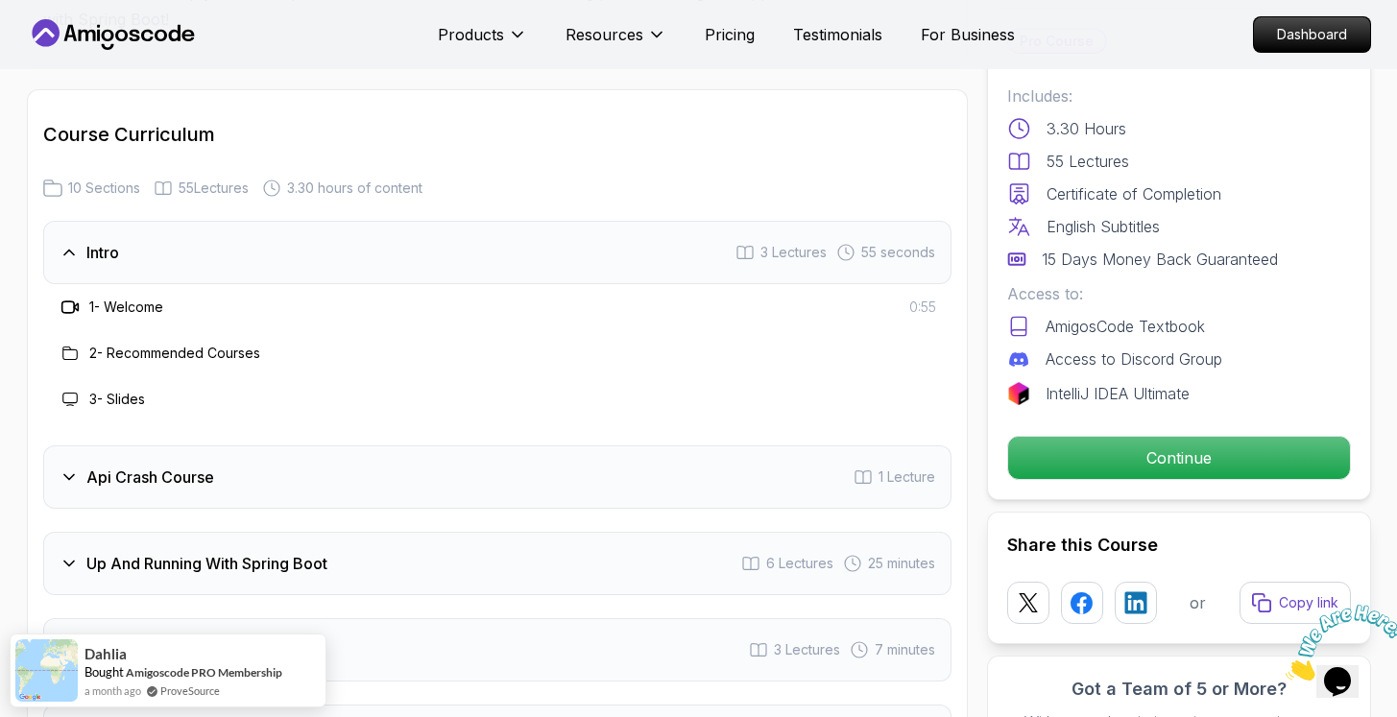
click at [248, 446] on div "Api Crash Course 1 Lecture" at bounding box center [497, 477] width 909 height 63
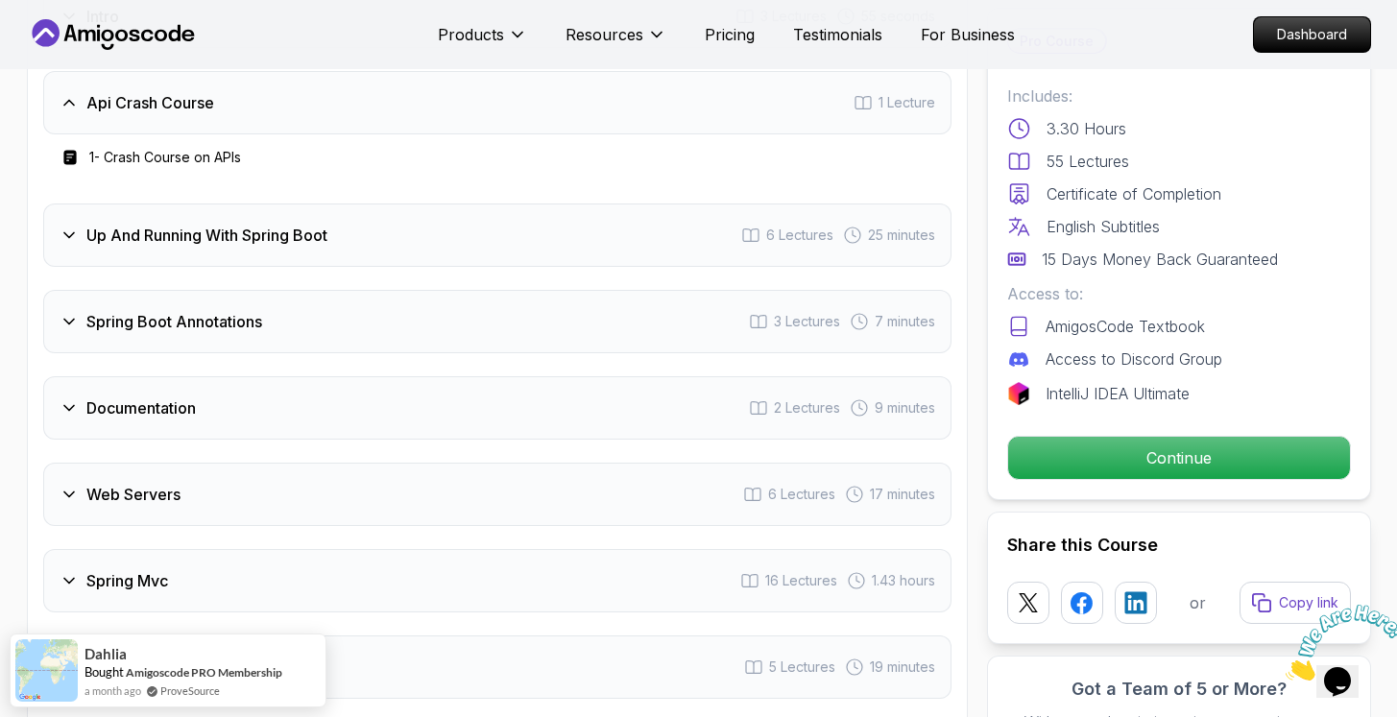
scroll to position [3337, 0]
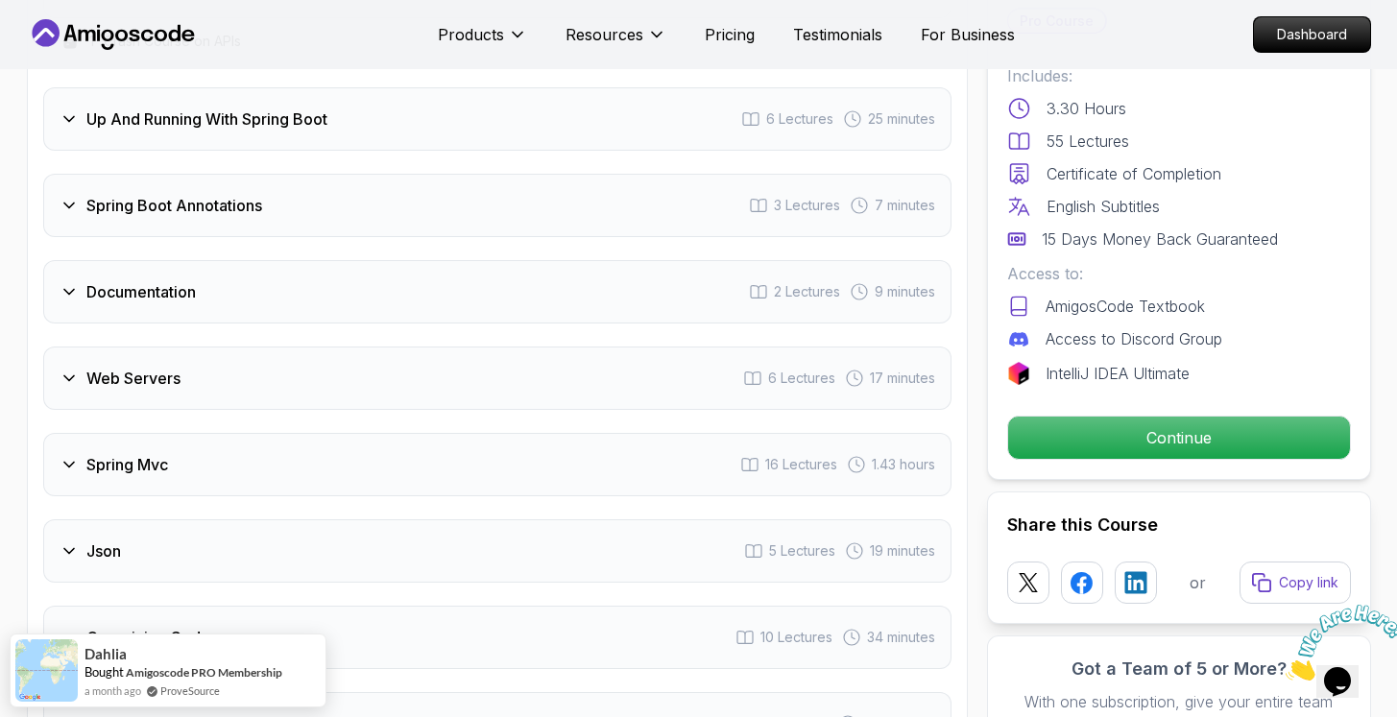
click at [328, 260] on div "Documentation 2 Lectures 9 minutes" at bounding box center [497, 291] width 909 height 63
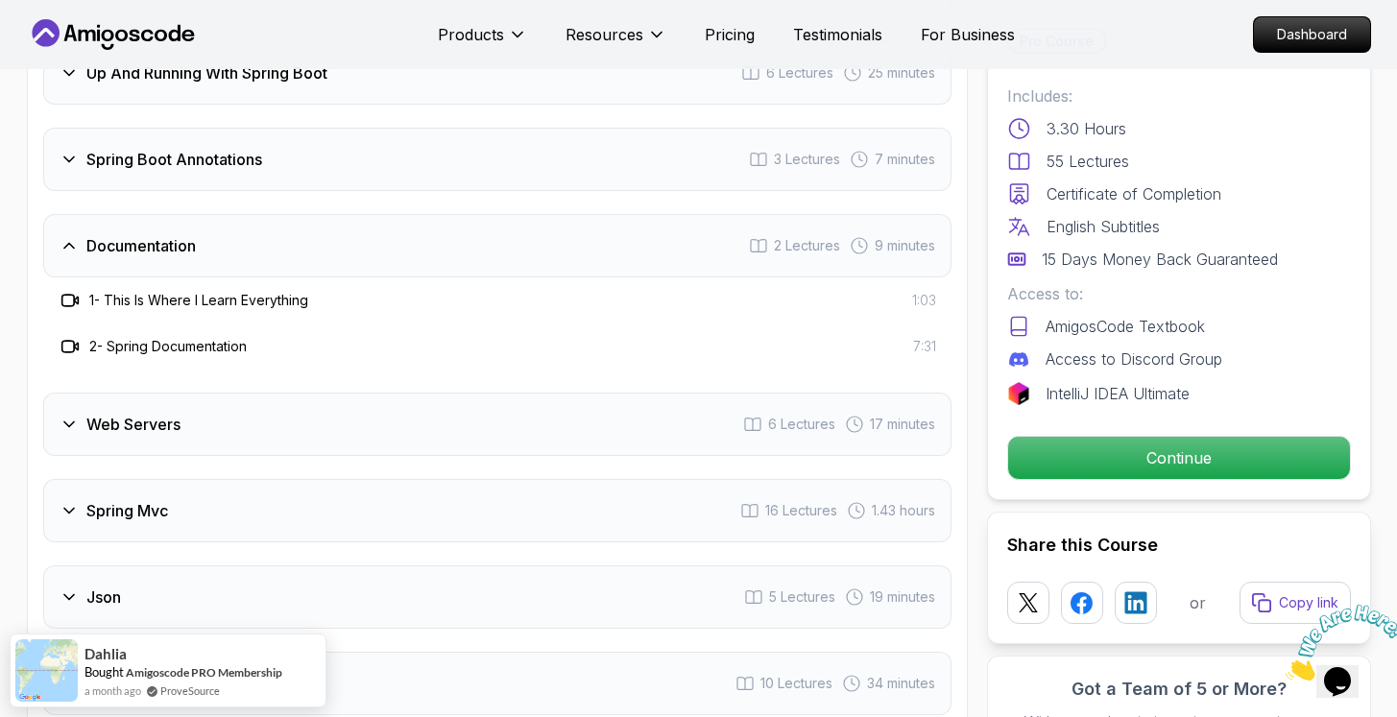
click at [300, 396] on div "Web Servers 6 Lectures 17 minutes" at bounding box center [497, 424] width 909 height 63
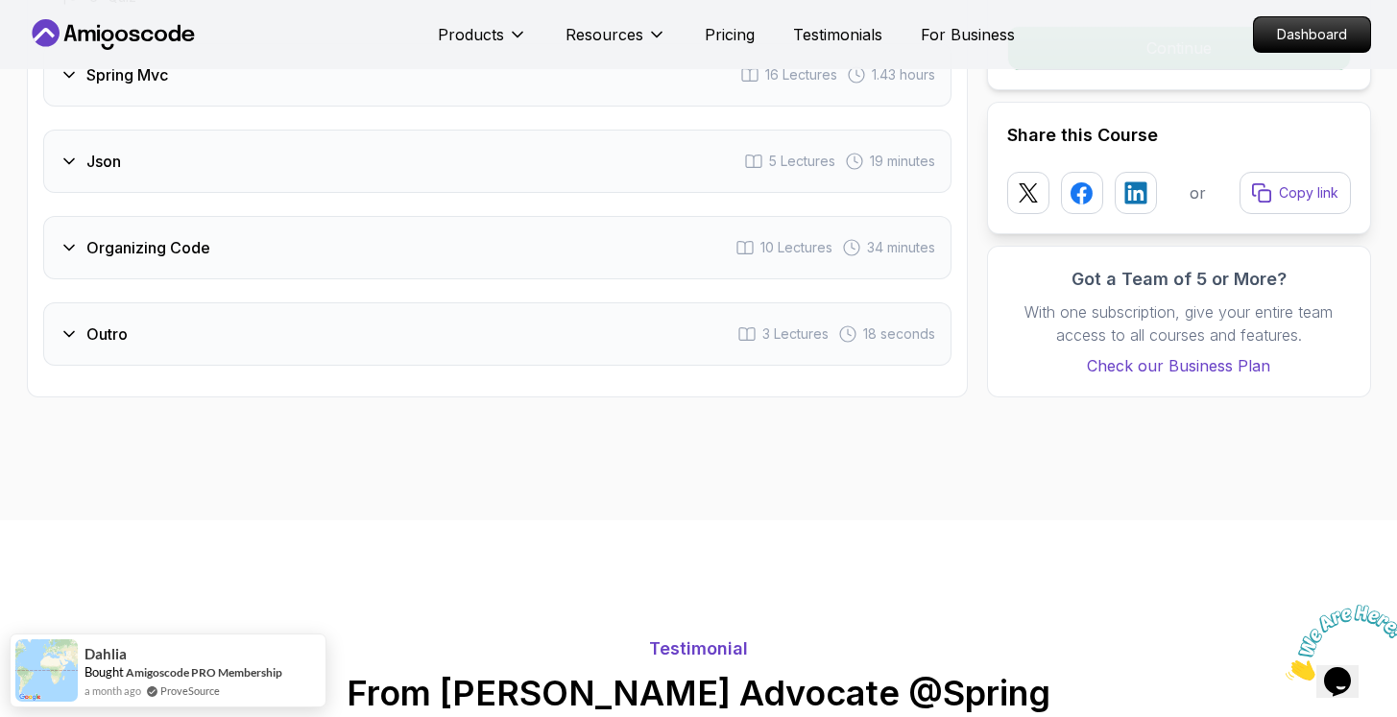
scroll to position [3653, 0]
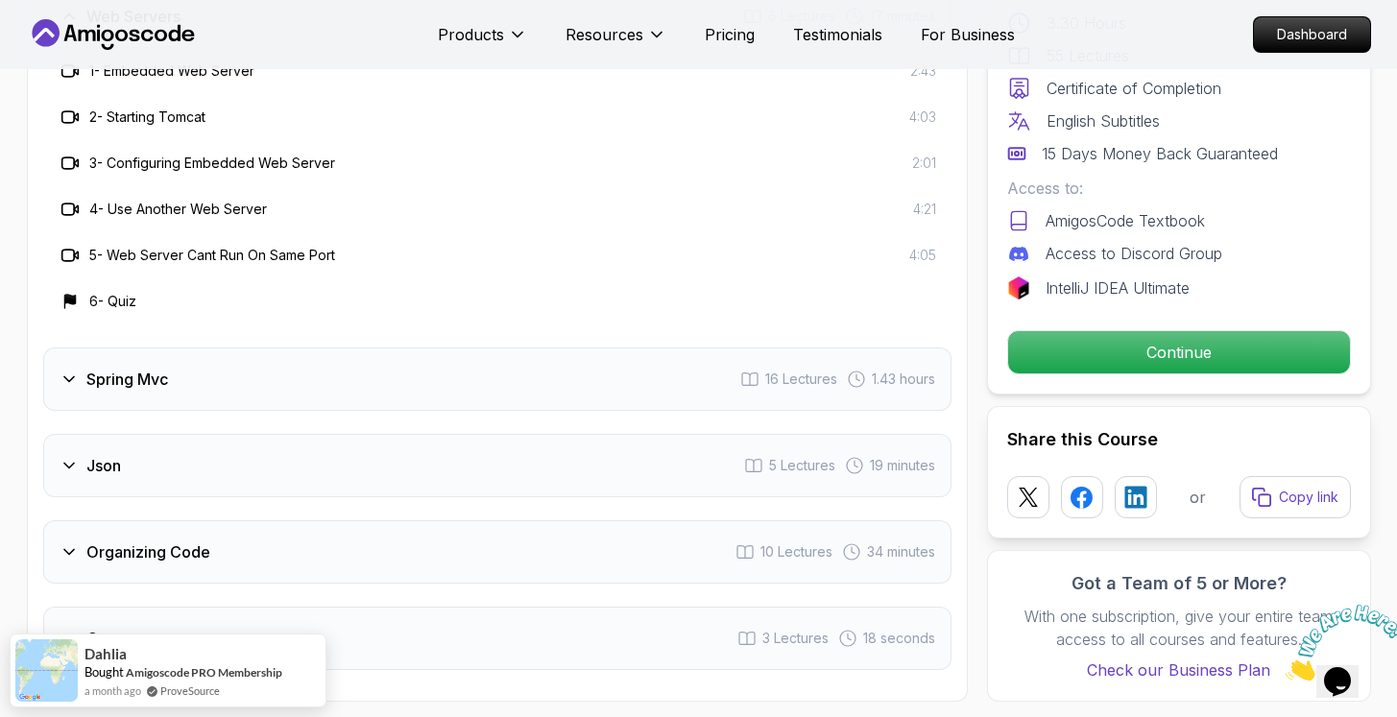
click at [332, 434] on div "Json 5 Lectures 19 minutes" at bounding box center [497, 465] width 909 height 63
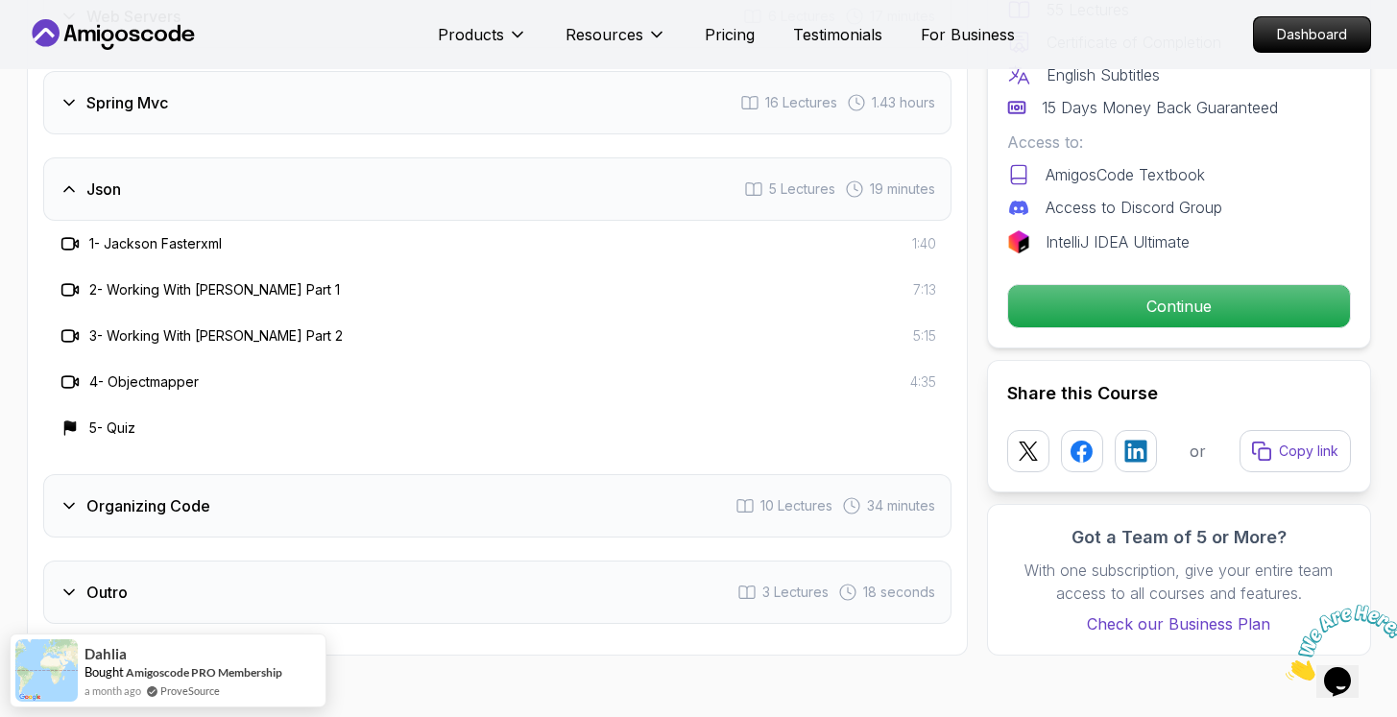
click at [400, 106] on div "Intro 3 Lectures 55 seconds Api Crash Course 1 Lecture Up And Running With Spri…" at bounding box center [497, 88] width 909 height 1072
click at [406, 96] on div "Spring Mvc 16 Lectures 1.43 hours" at bounding box center [497, 102] width 909 height 63
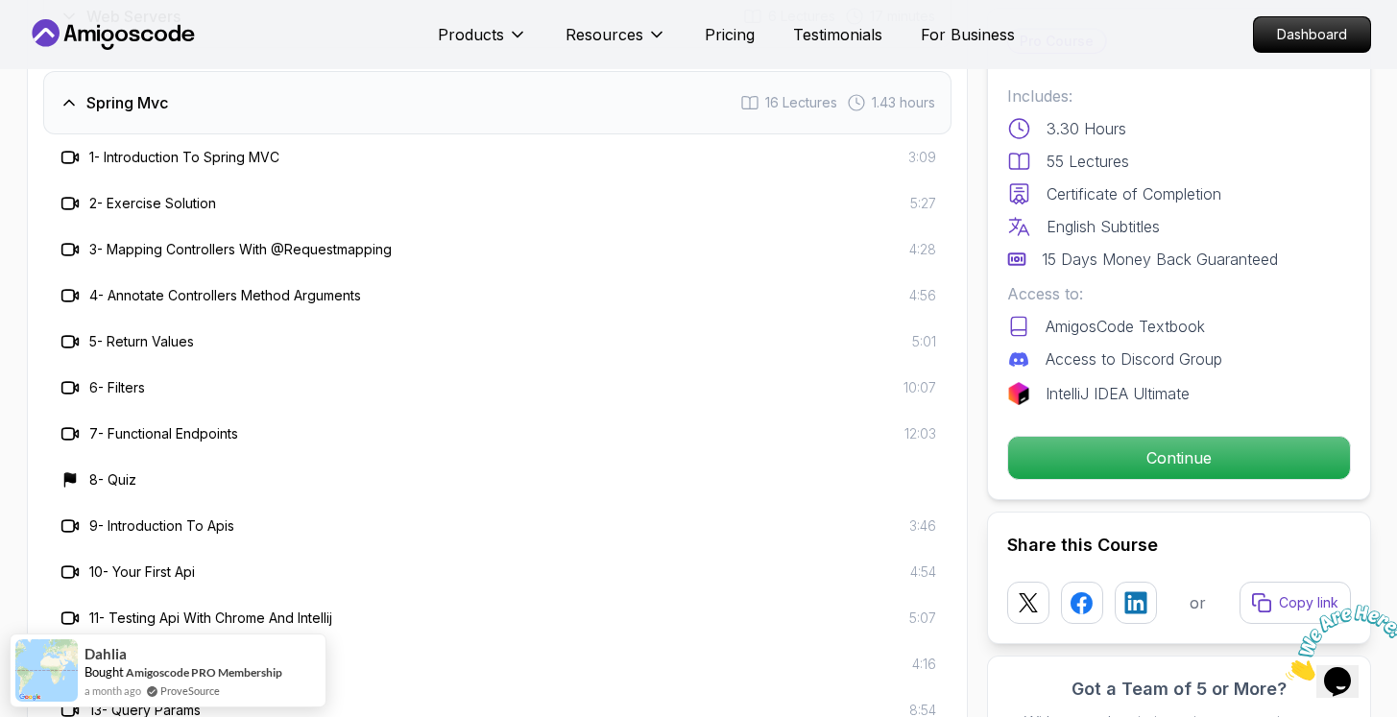
scroll to position [4039, 0]
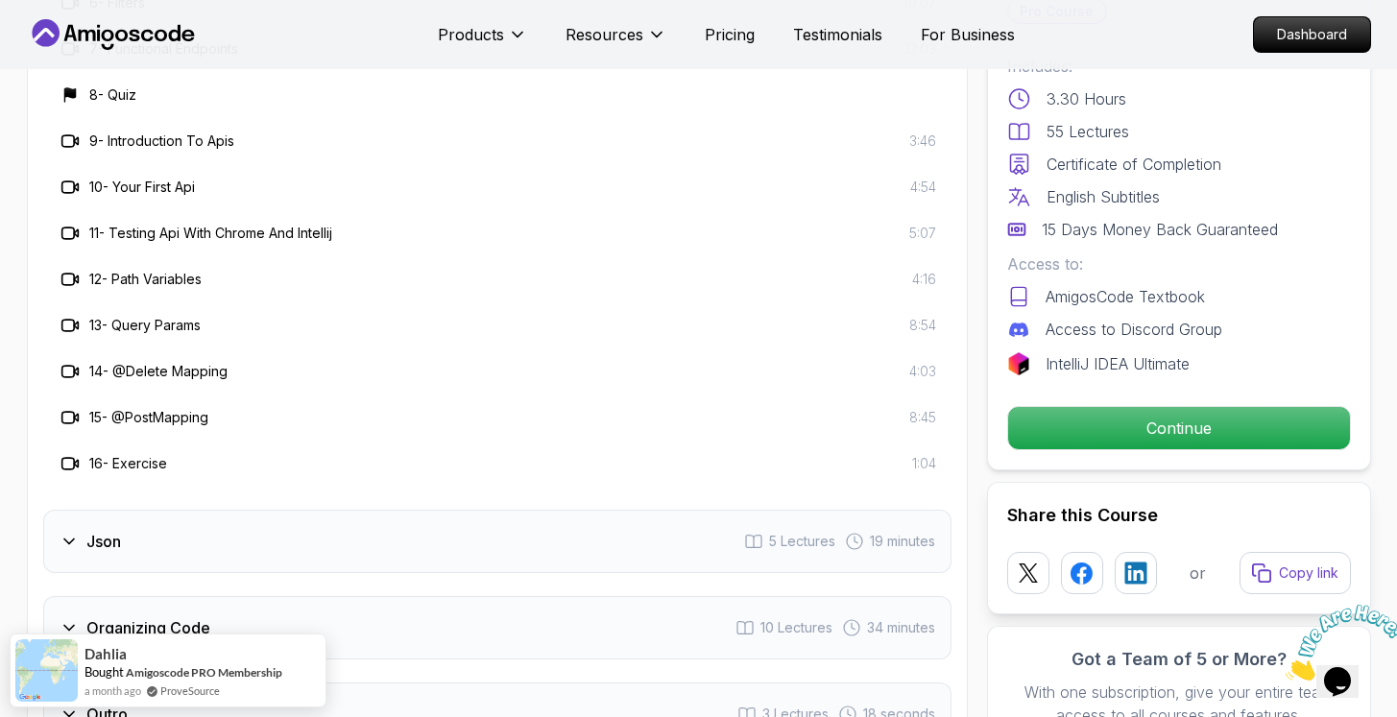
click at [302, 510] on div "Json 5 Lectures 19 minutes" at bounding box center [497, 541] width 909 height 63
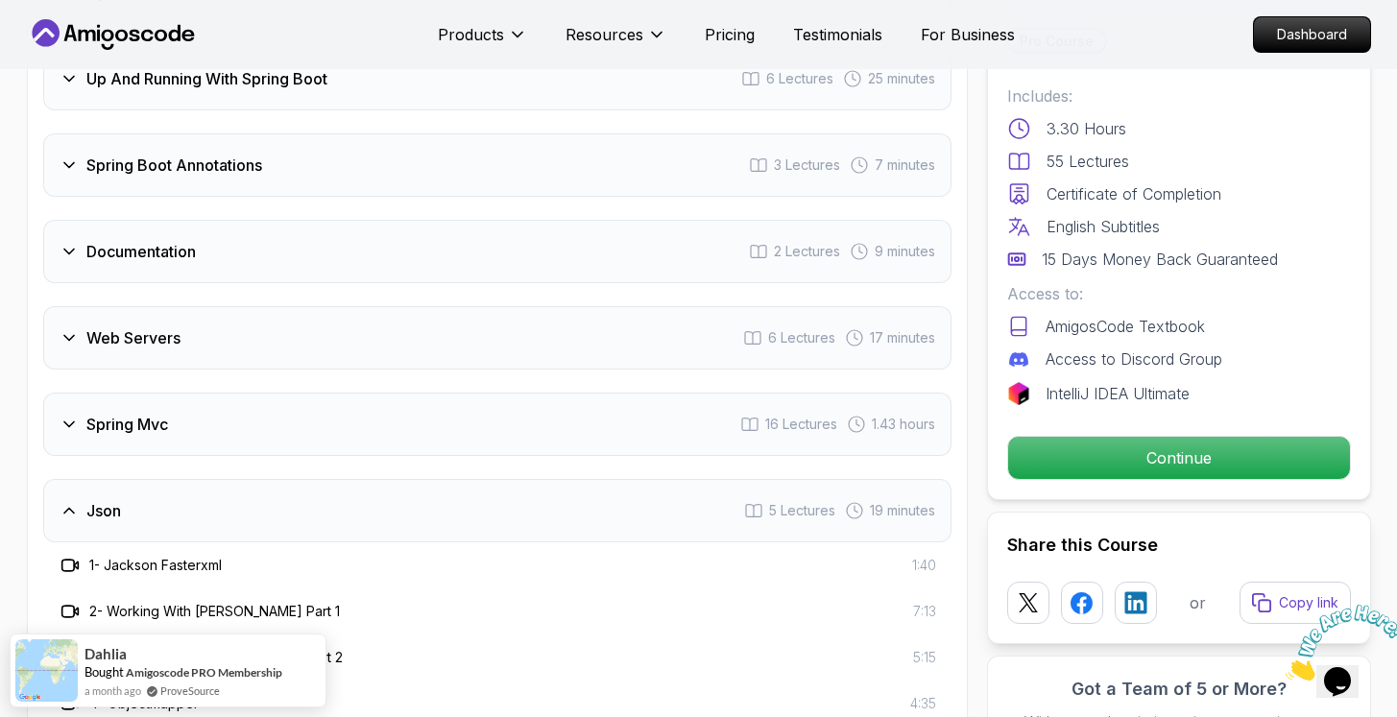
scroll to position [3396, 0]
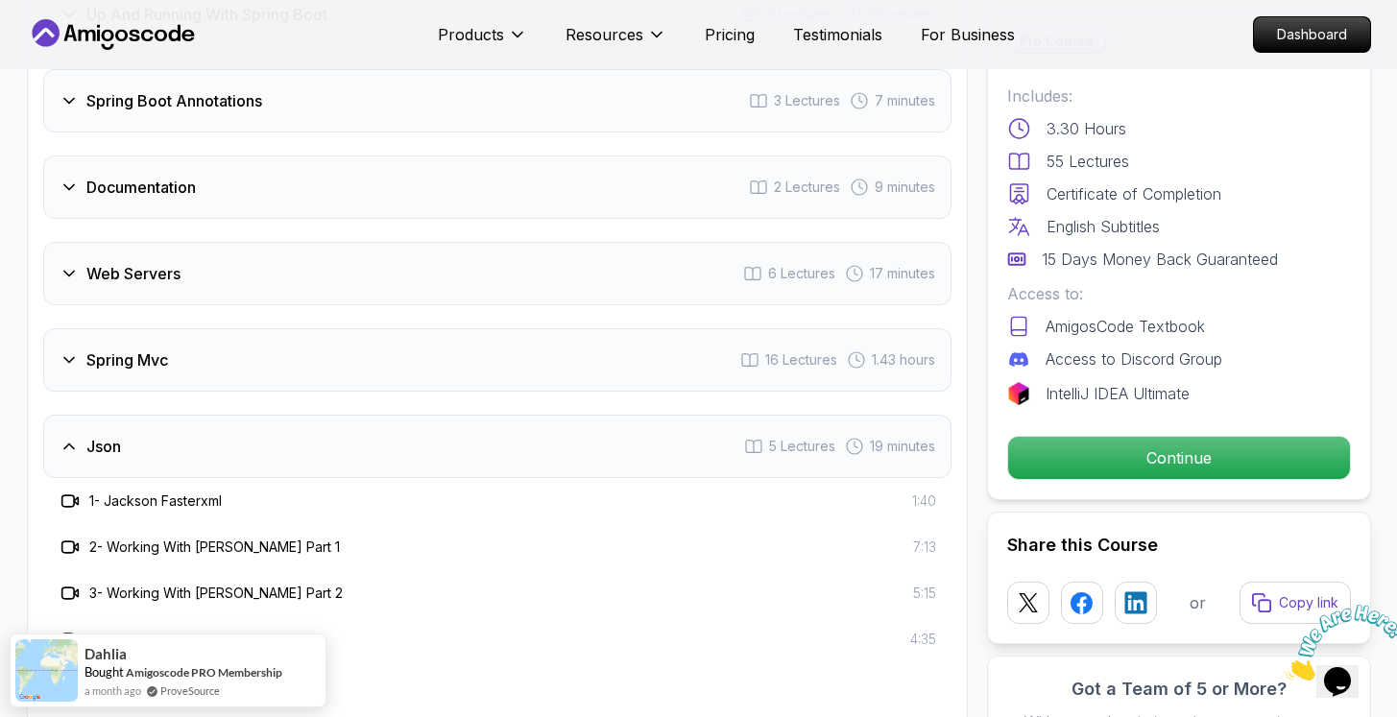
click at [297, 331] on div "Spring Mvc 16 Lectures 1.43 hours" at bounding box center [497, 359] width 909 height 63
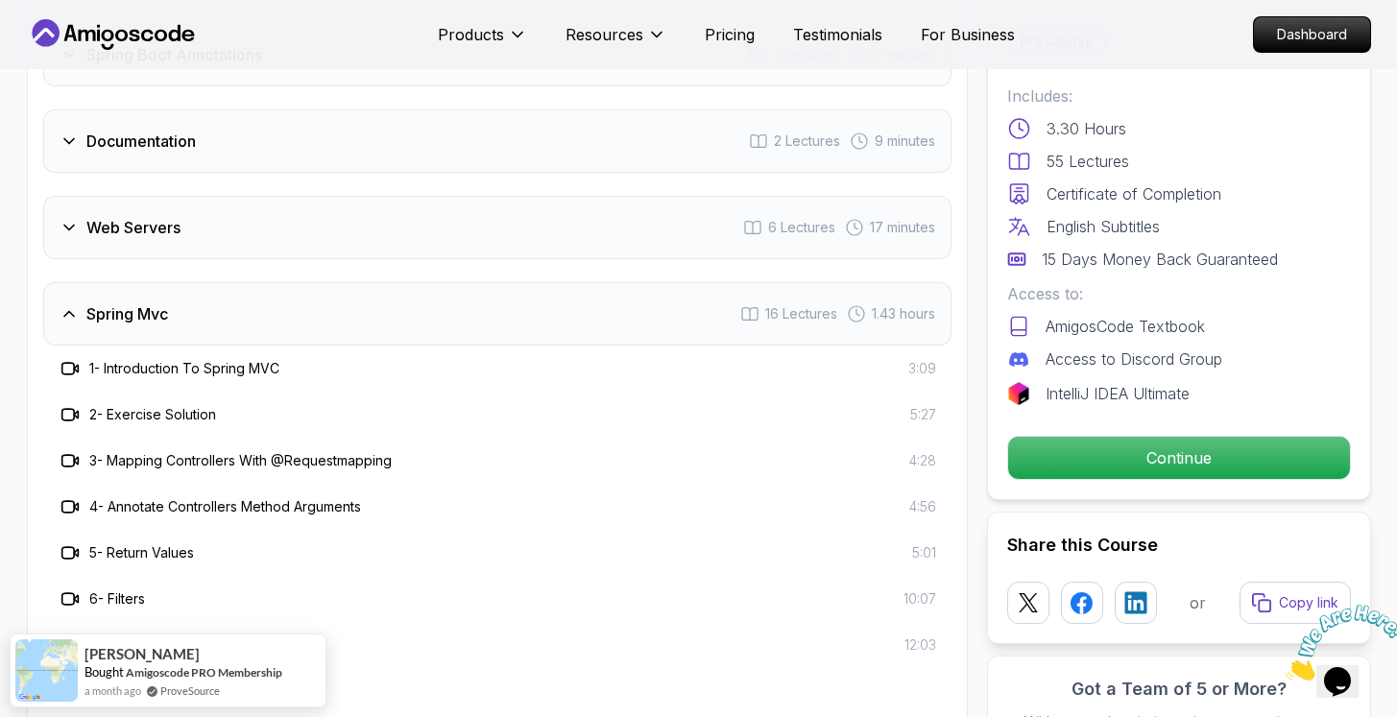
scroll to position [3029, 0]
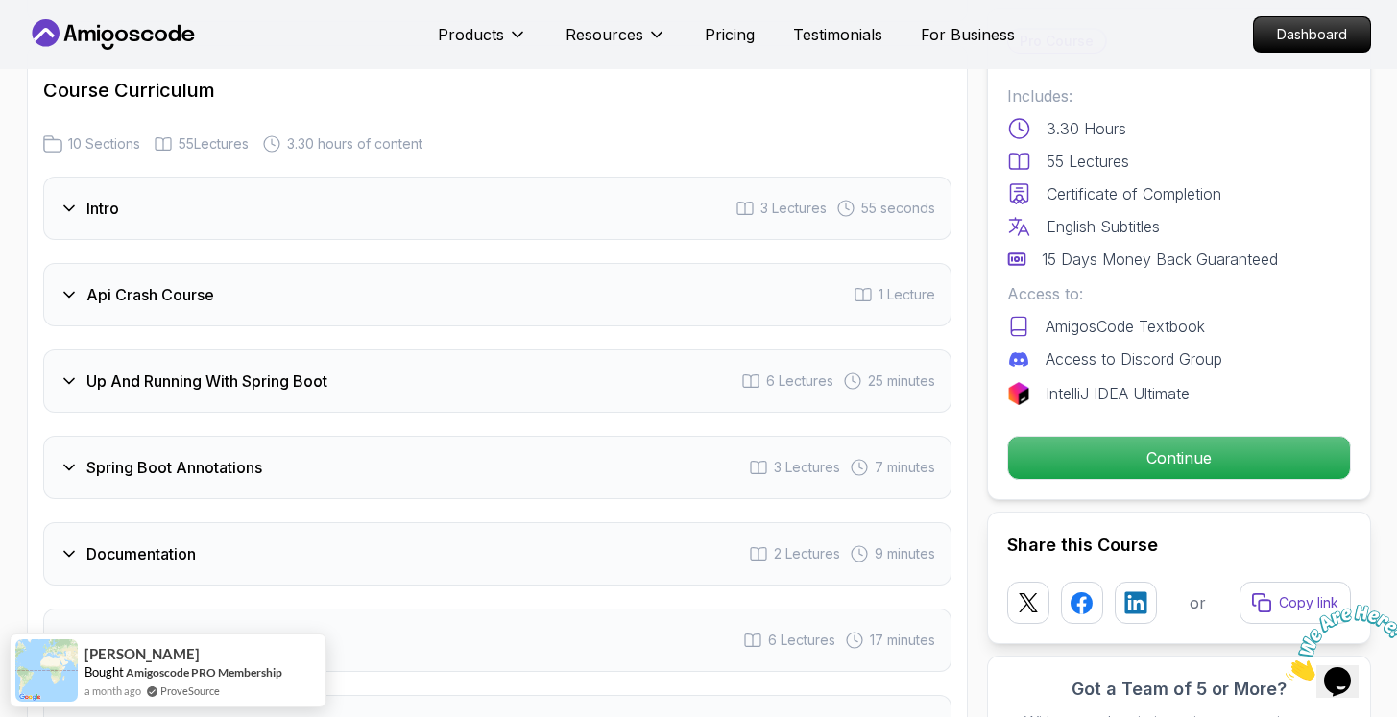
click at [324, 370] on h3 "Up And Running With Spring Boot" at bounding box center [206, 381] width 241 height 23
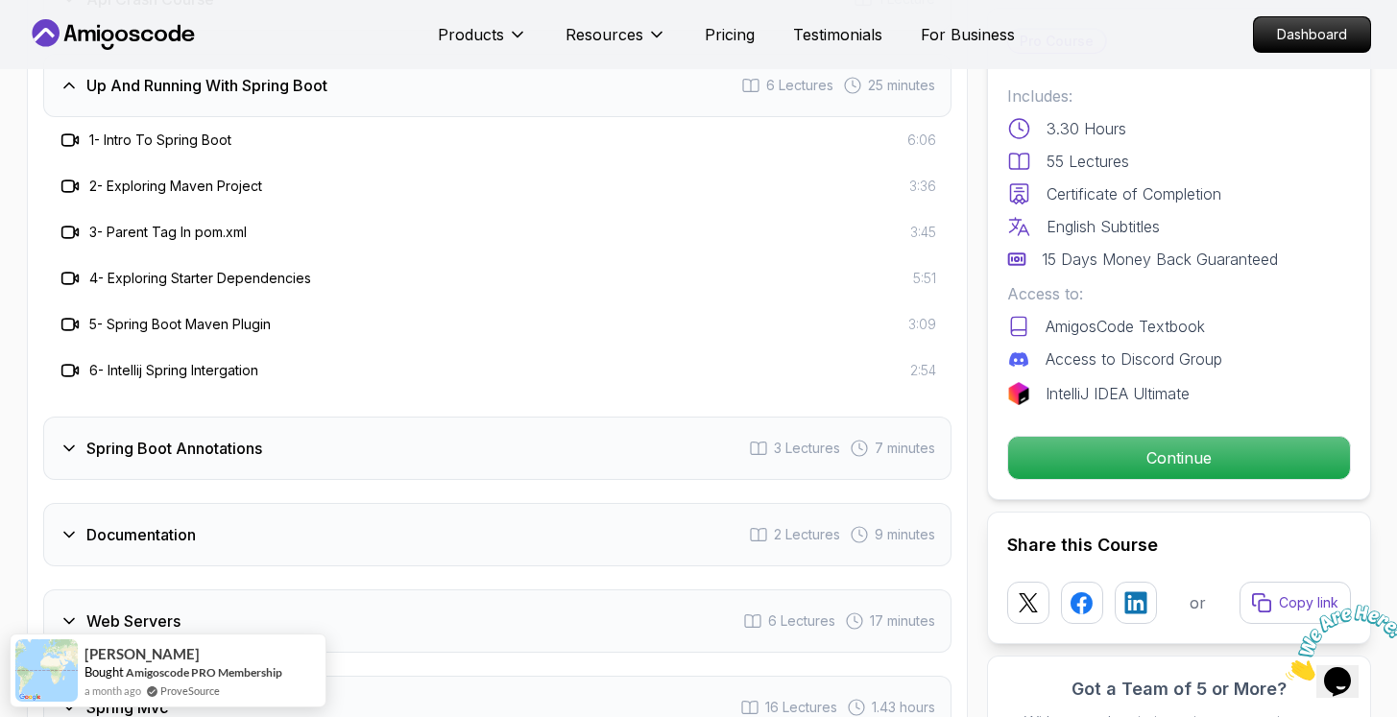
click at [310, 428] on div "Spring Boot Annotations 3 Lectures 7 minutes" at bounding box center [497, 448] width 909 height 63
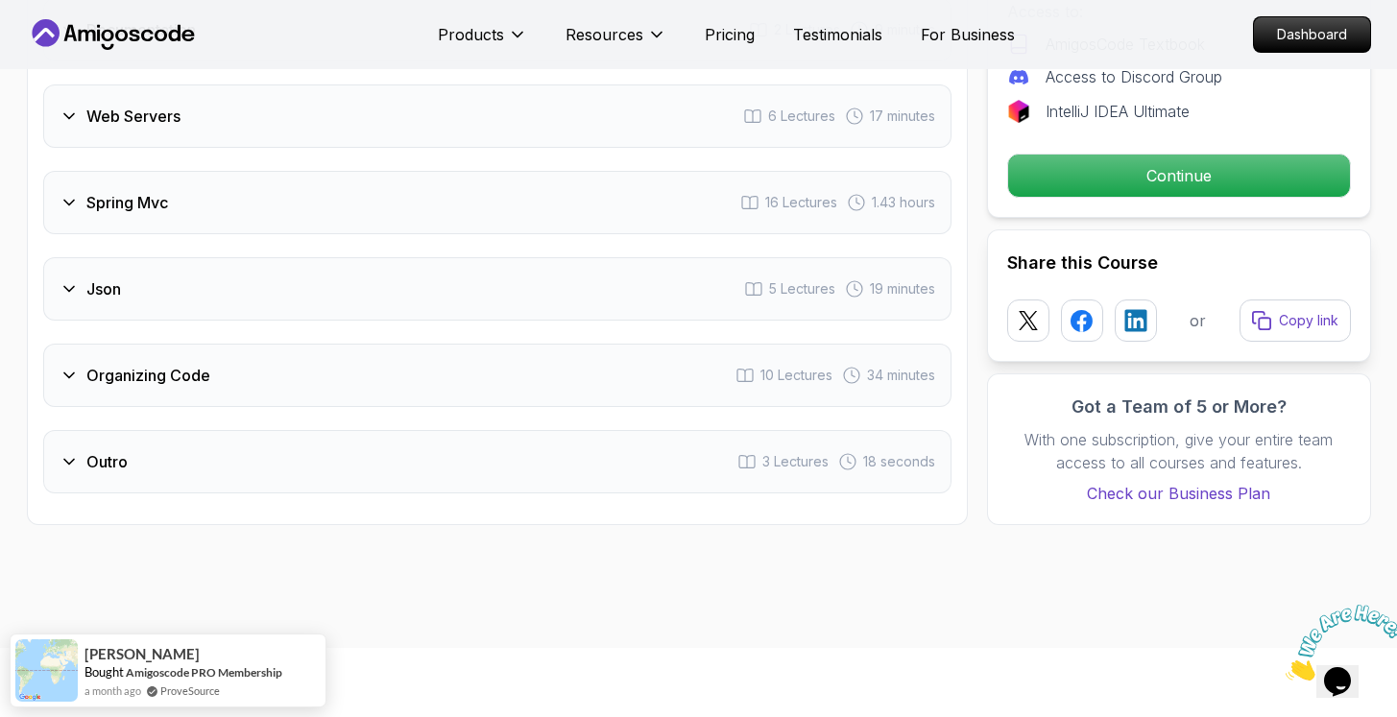
click at [333, 171] on div "Spring Mvc 16 Lectures 1.43 hours" at bounding box center [497, 202] width 909 height 63
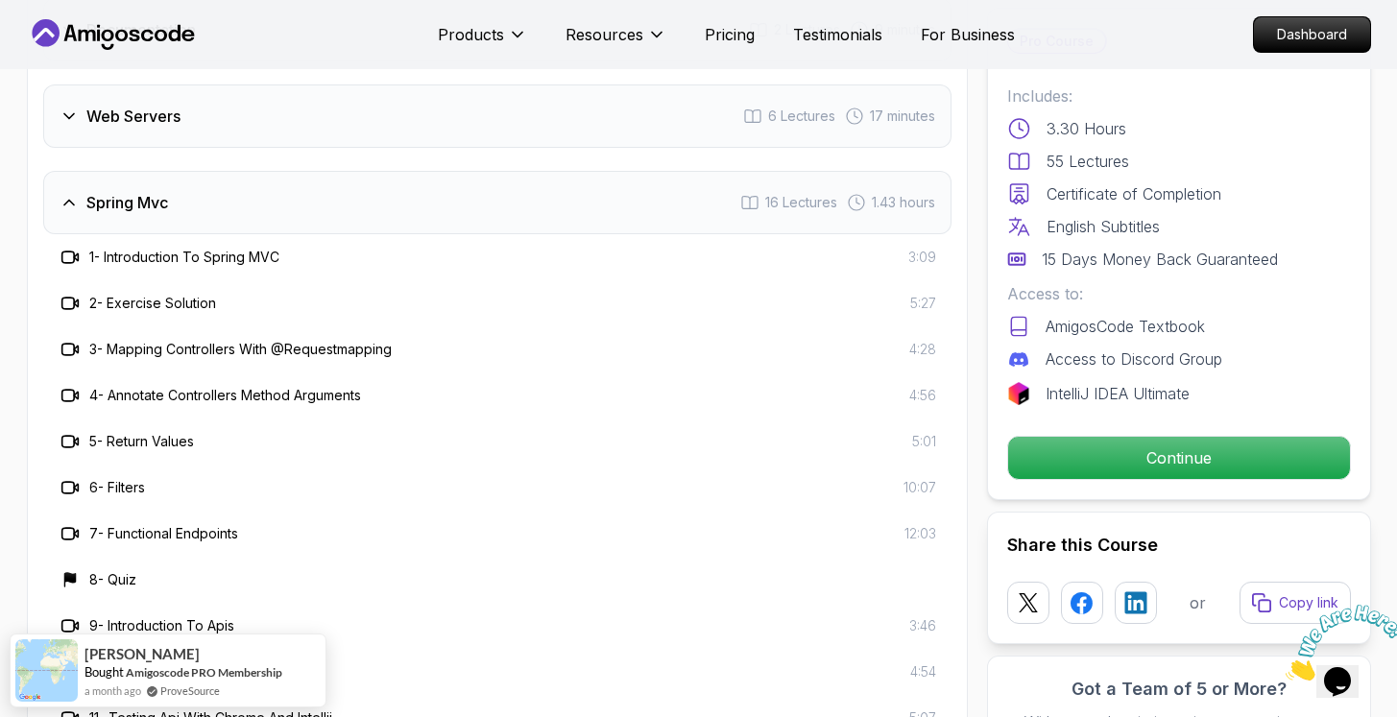
click at [344, 85] on div "Web Servers 6 Lectures 17 minutes" at bounding box center [497, 116] width 909 height 63
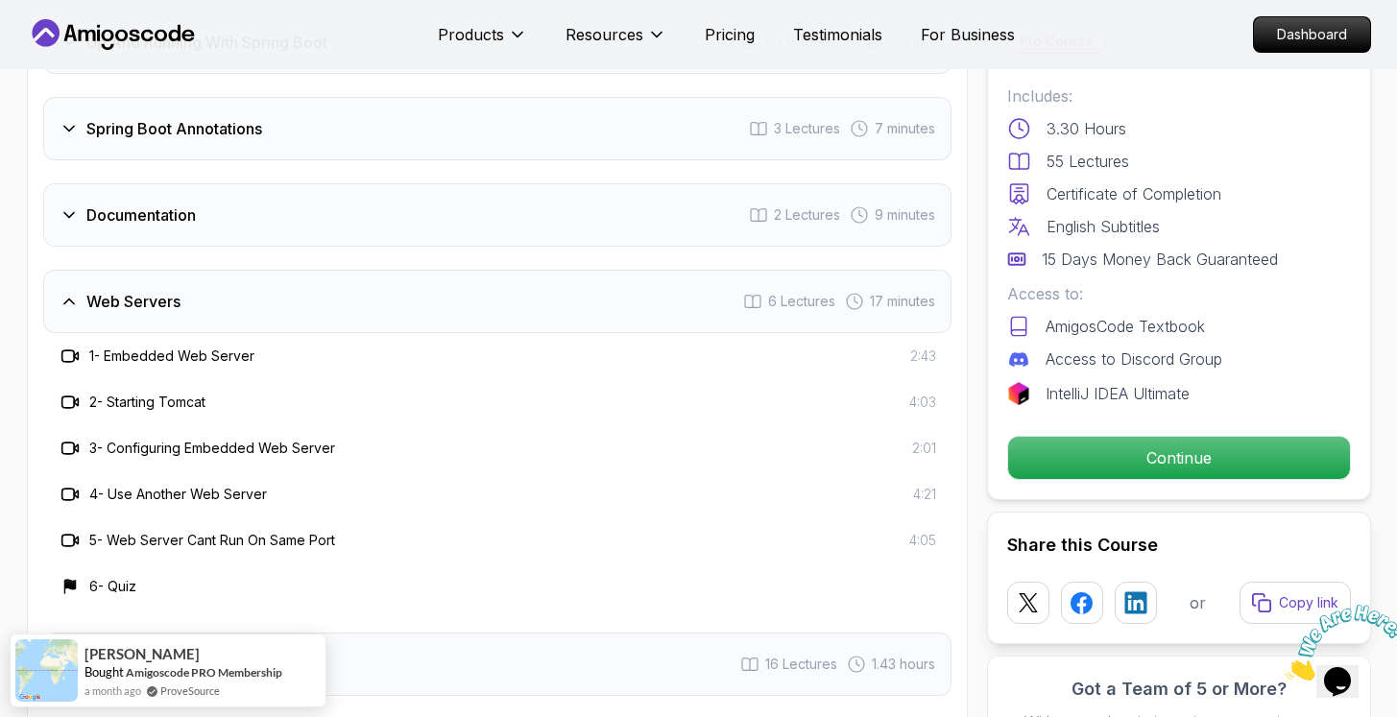
click at [321, 191] on div "Documentation 2 Lectures 9 minutes" at bounding box center [497, 214] width 909 height 63
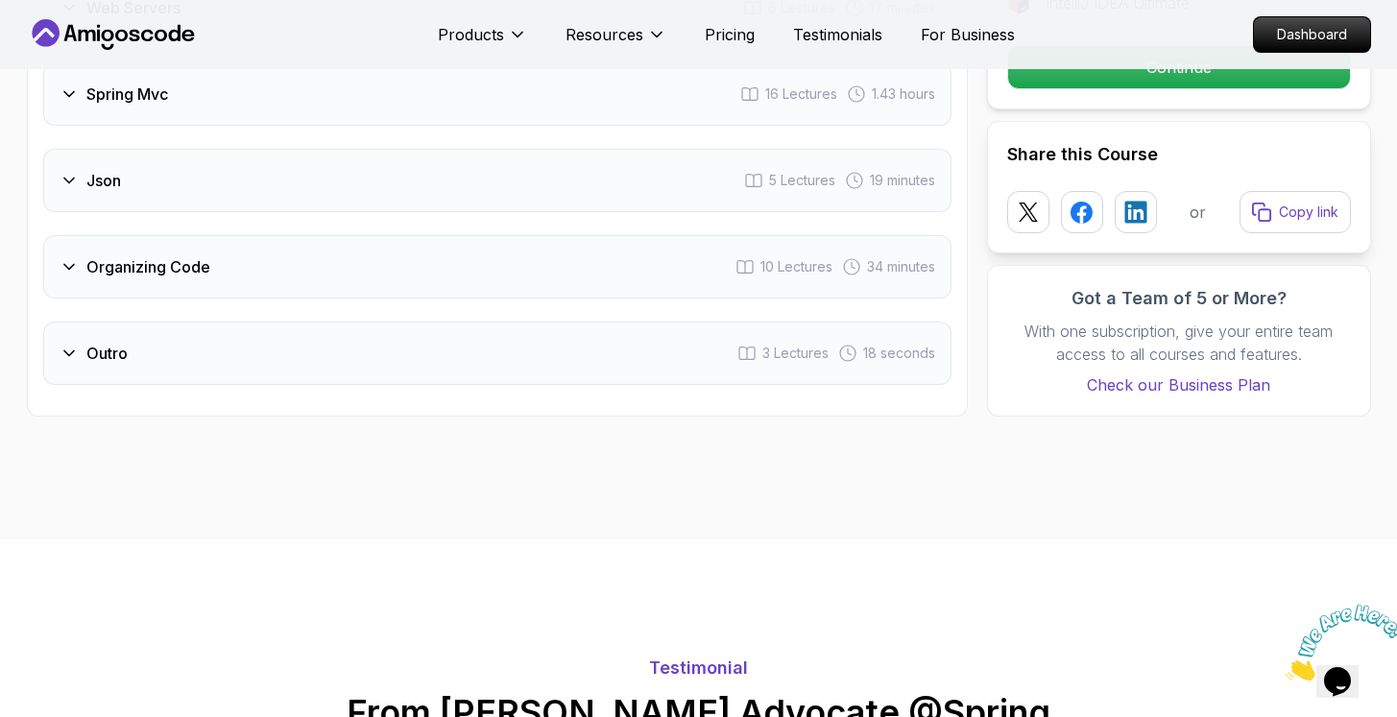
click at [302, 237] on div "Organizing Code 10 Lectures 34 minutes" at bounding box center [497, 266] width 909 height 63
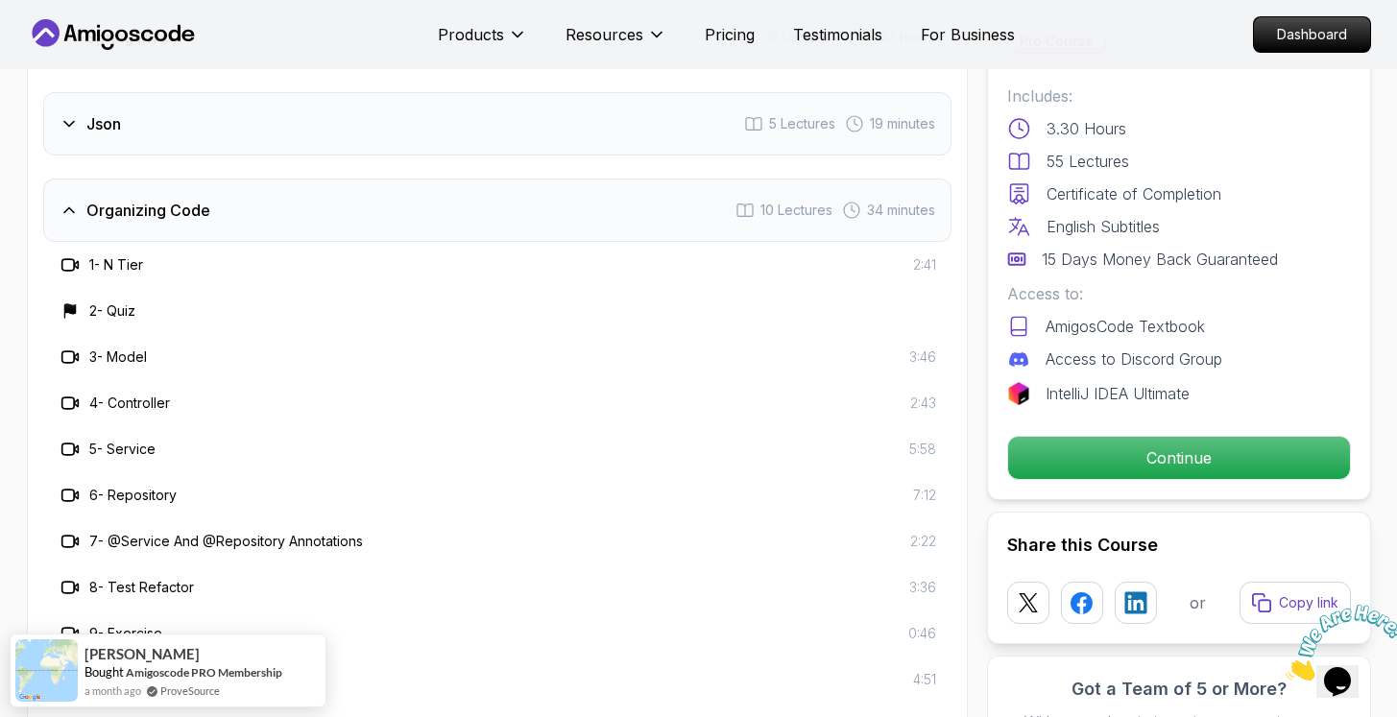
scroll to position [3348, 0]
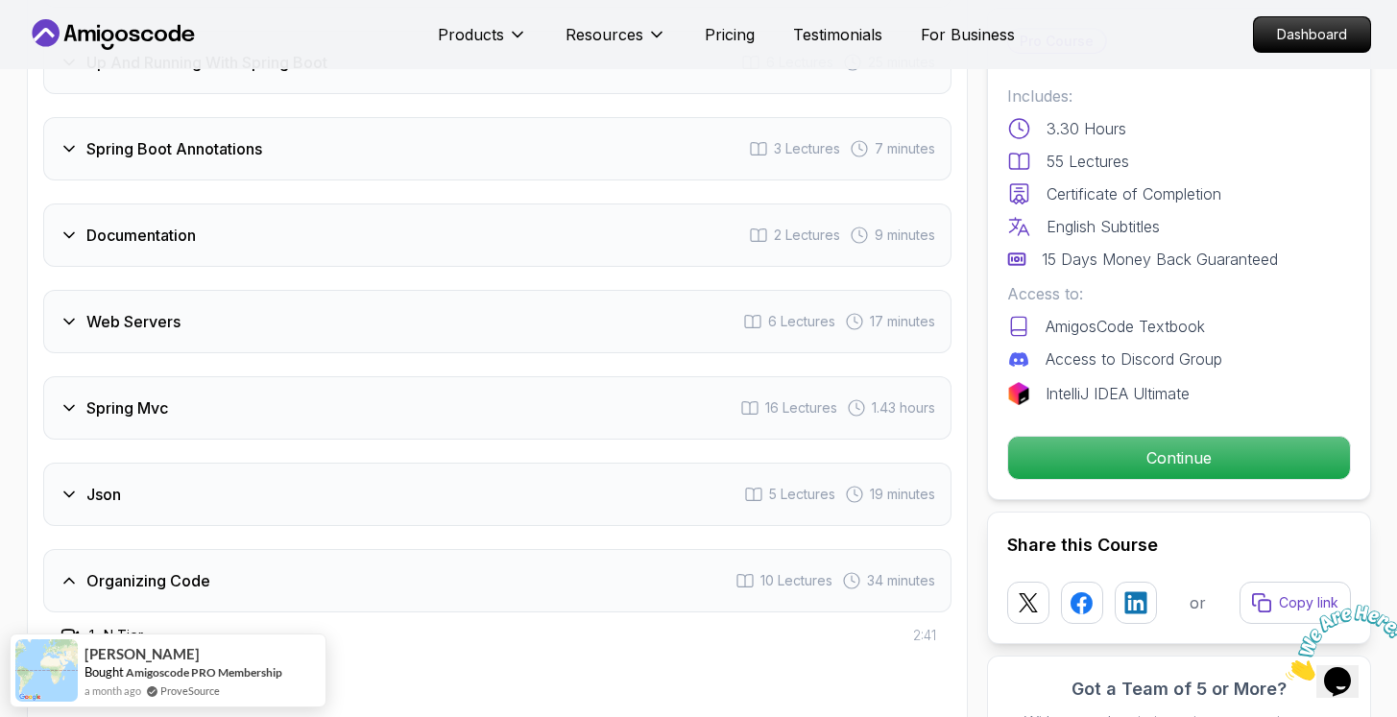
click at [234, 463] on div "Json 5 Lectures 19 minutes" at bounding box center [497, 494] width 909 height 63
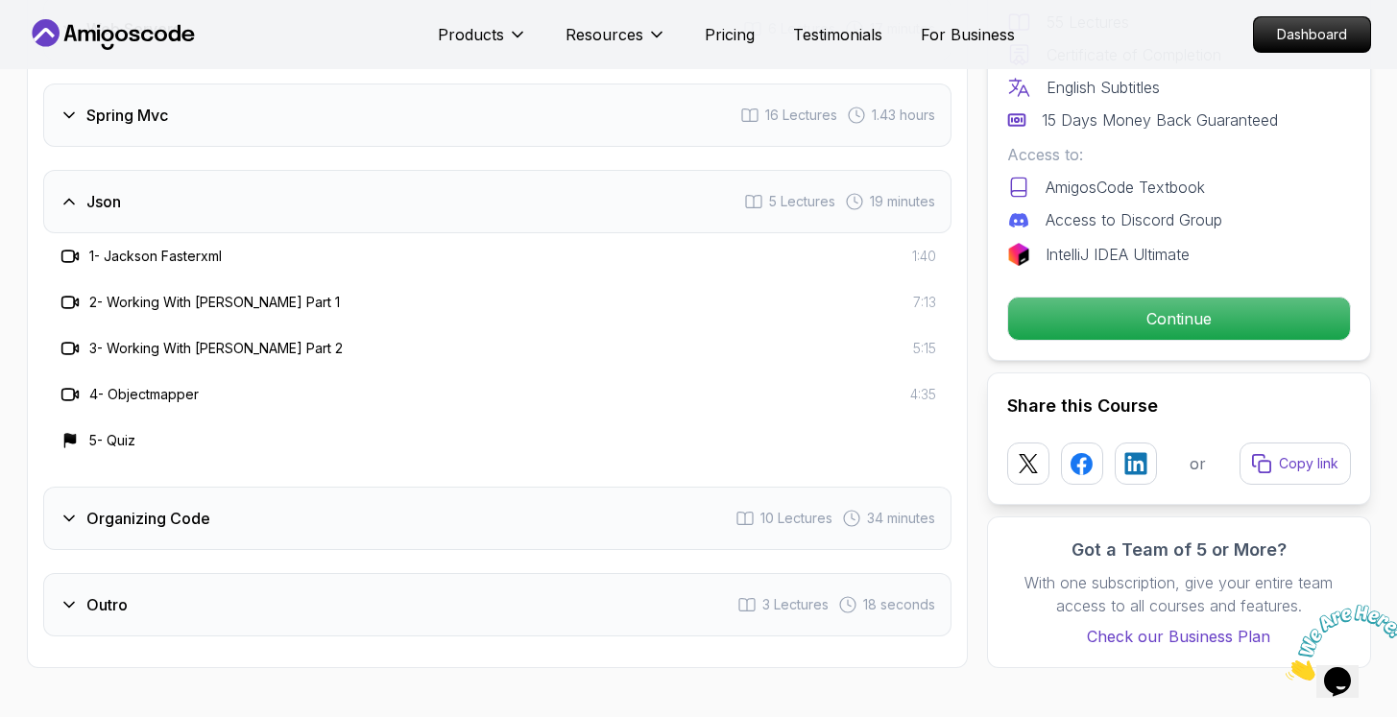
scroll to position [3752, 0]
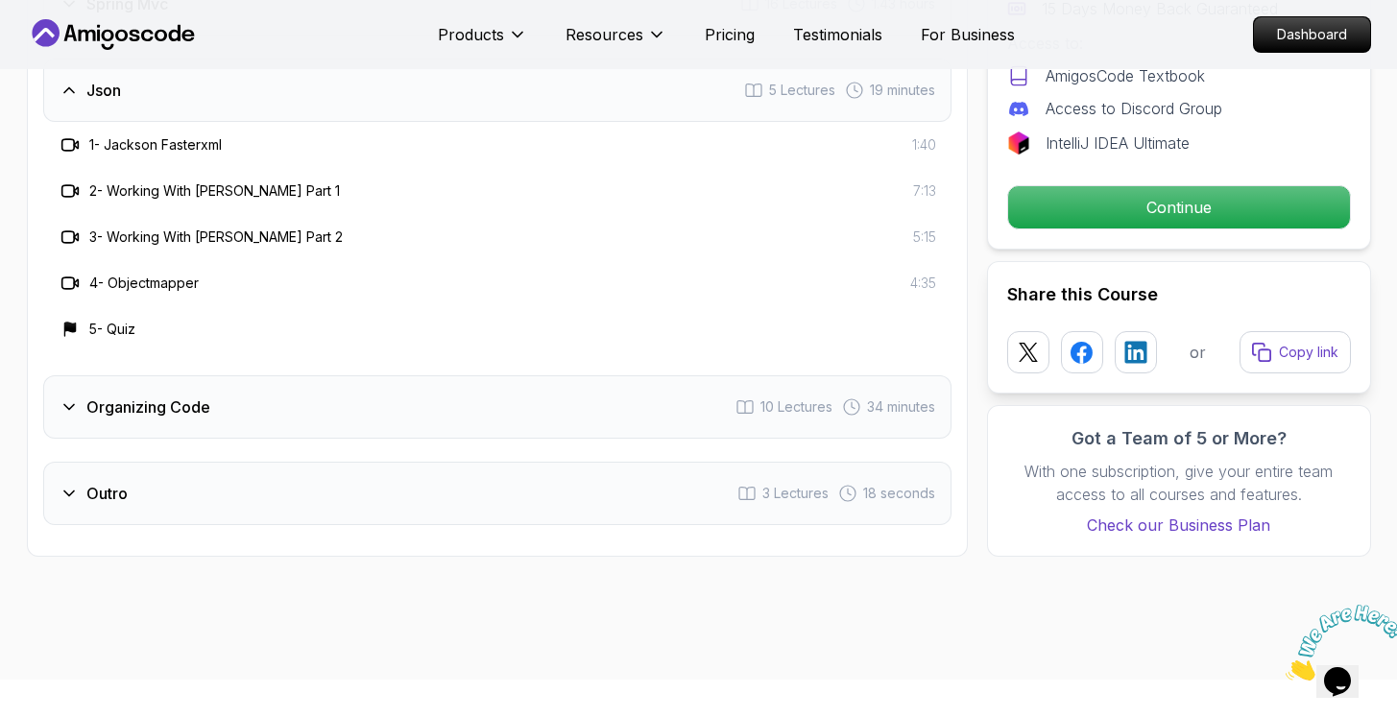
click at [353, 376] on div "Organizing Code 10 Lectures 34 minutes" at bounding box center [497, 407] width 909 height 63
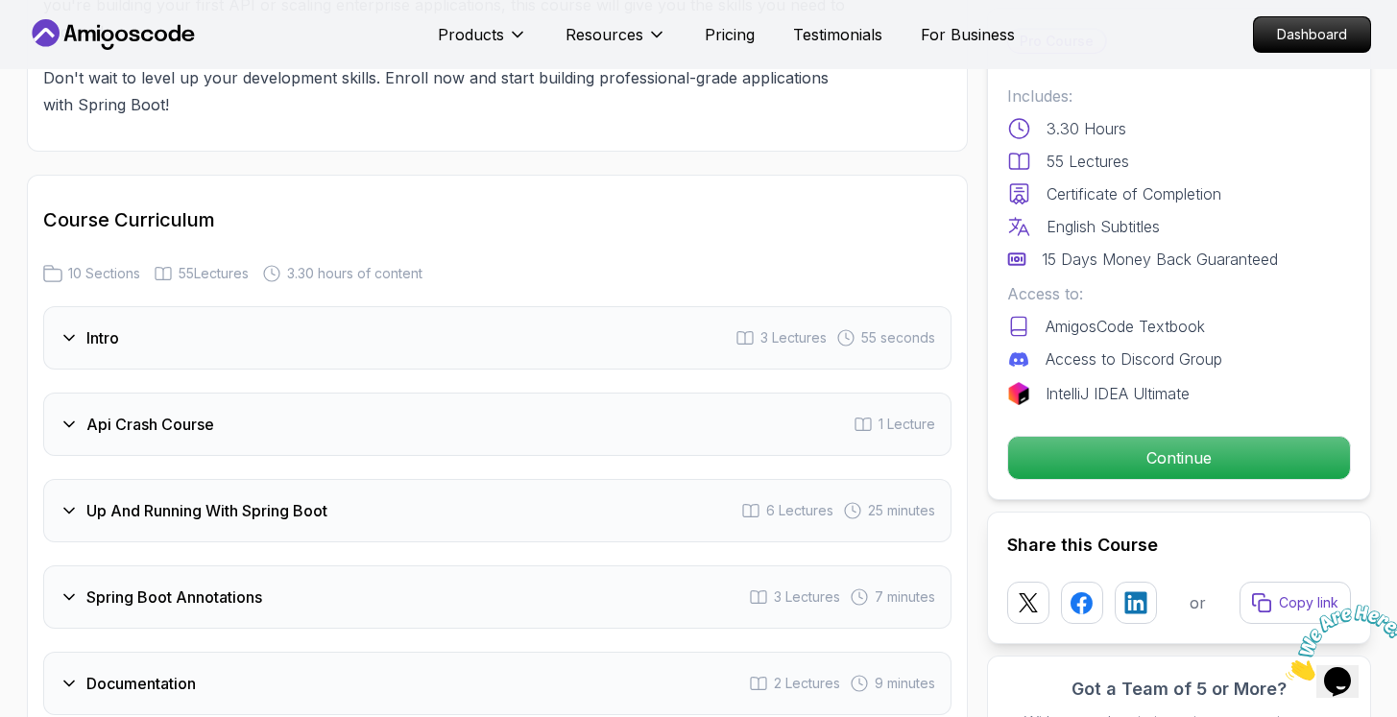
scroll to position [3134, 0]
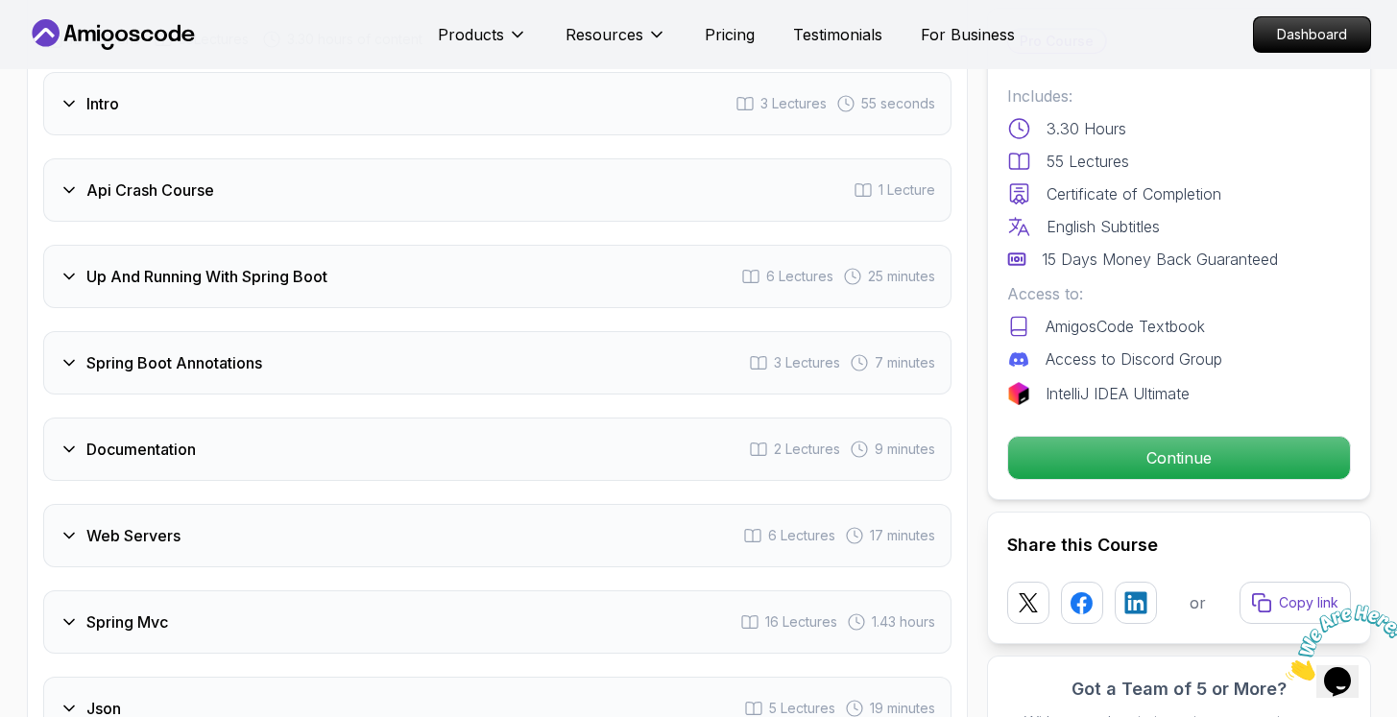
click at [410, 165] on div "Api Crash Course 1 Lecture" at bounding box center [497, 189] width 909 height 63
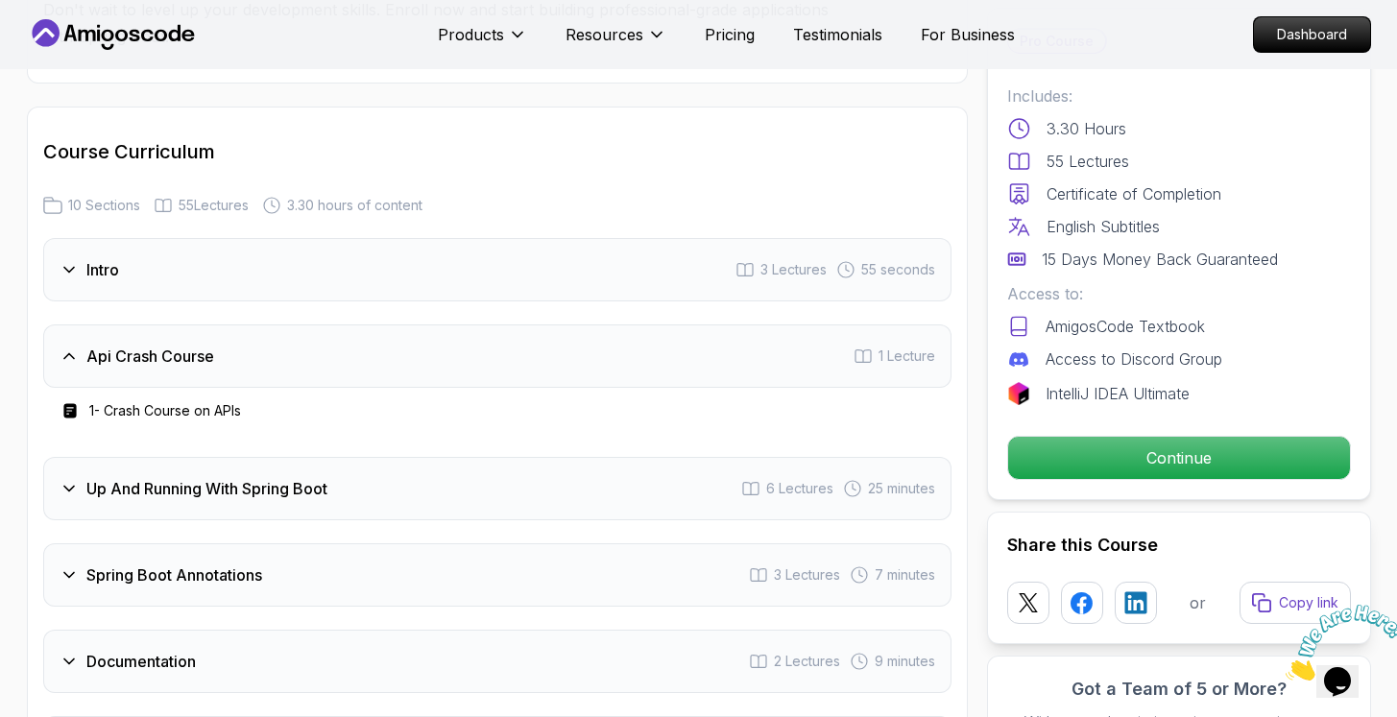
scroll to position [2727, 0]
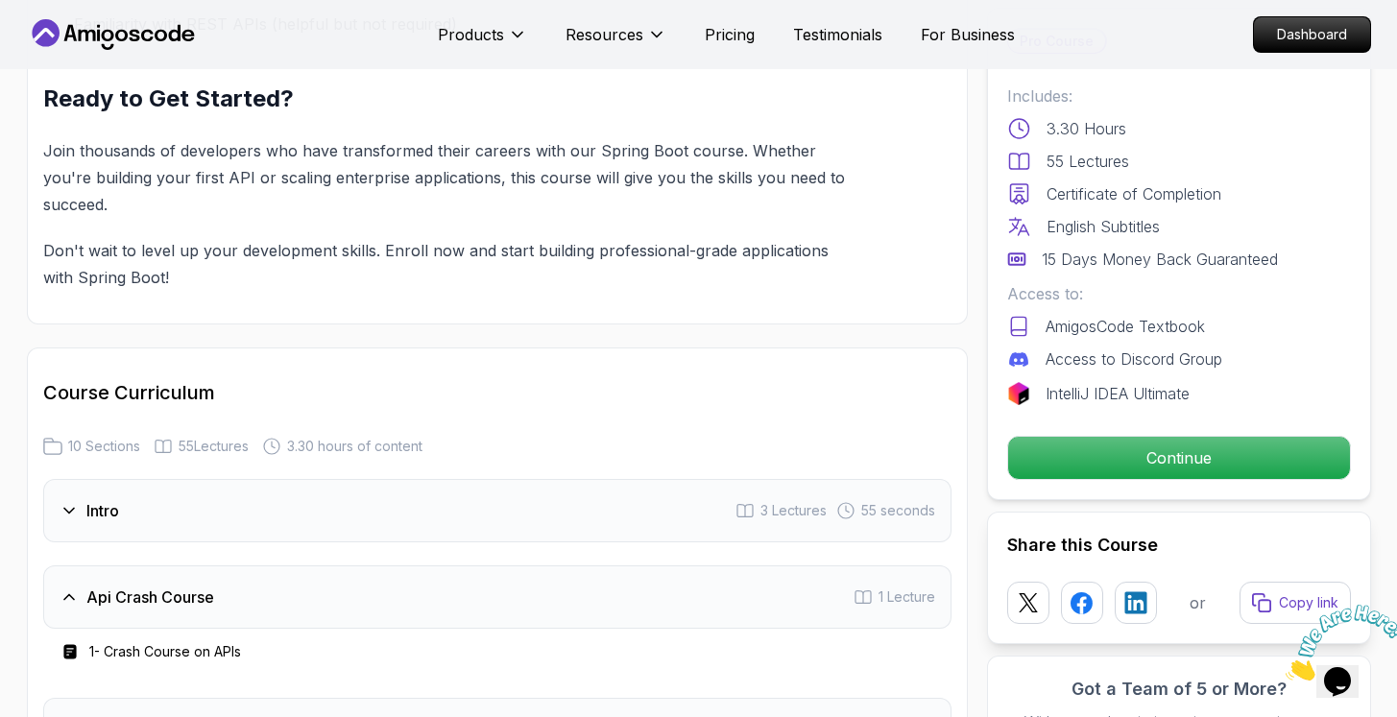
click at [301, 479] on div "Intro 3 Lectures 55 seconds" at bounding box center [497, 510] width 909 height 63
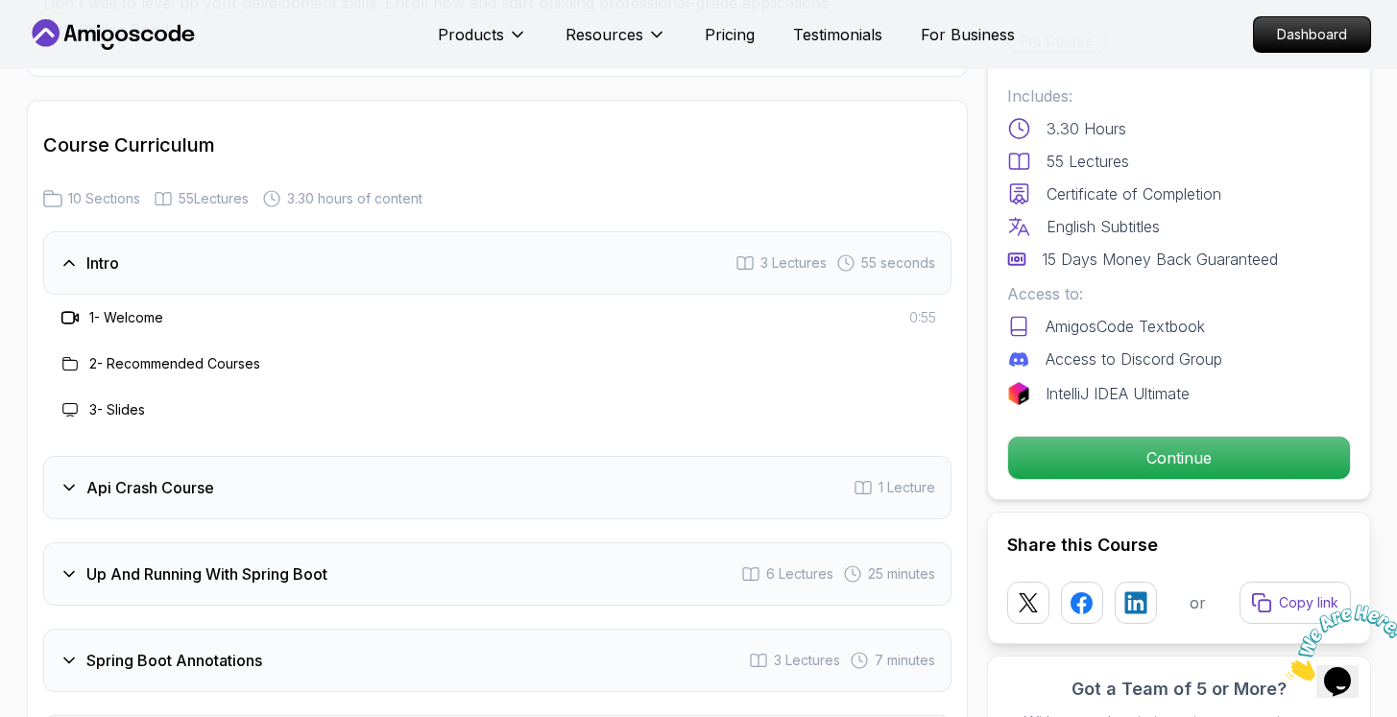
scroll to position [3097, 0]
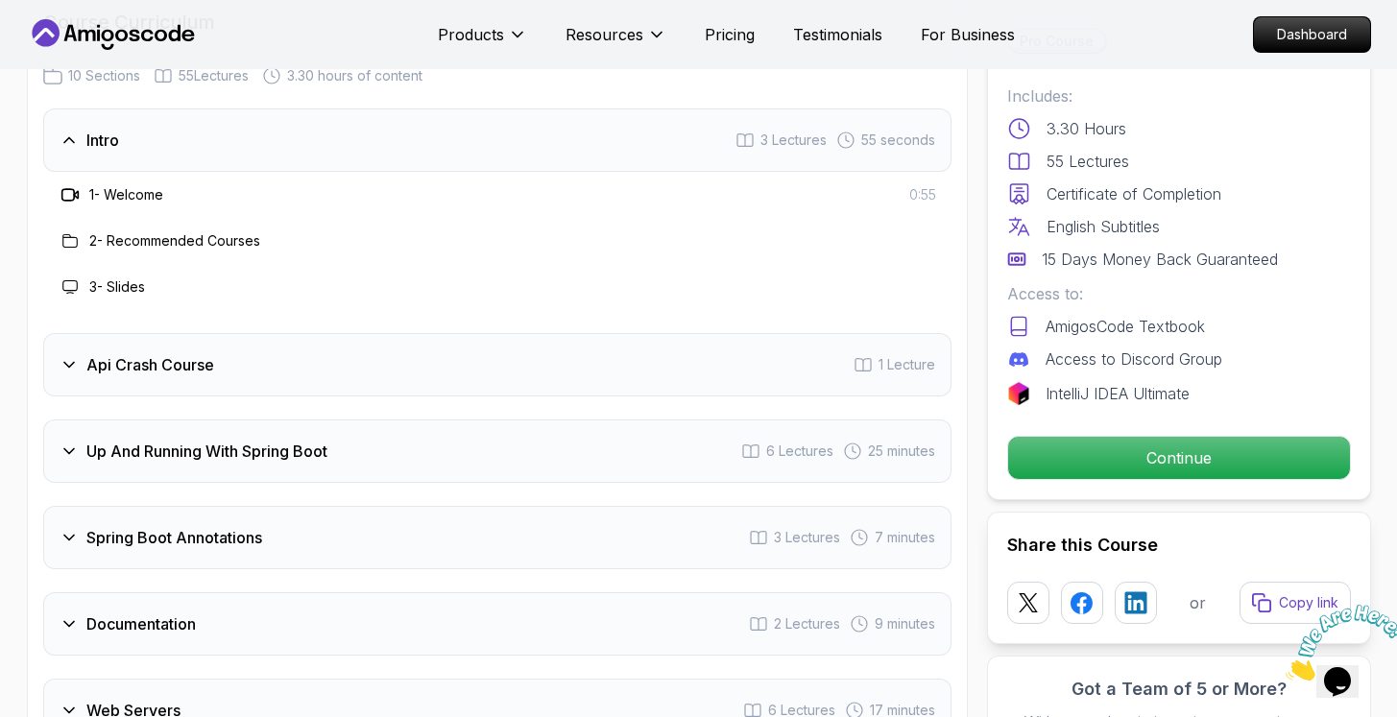
click at [321, 420] on div "Up And Running With Spring Boot 6 Lectures 25 minutes" at bounding box center [497, 451] width 909 height 63
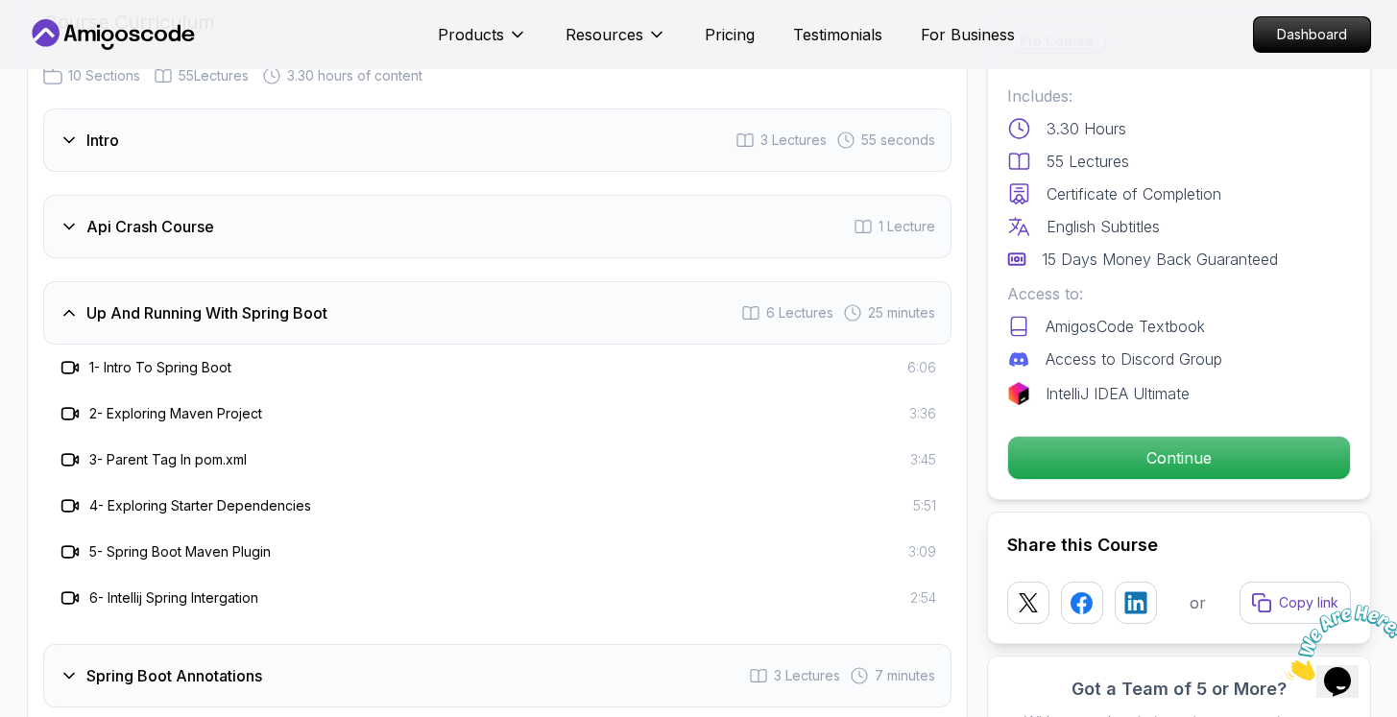
click at [1068, 434] on div "Pro Course Includes: 3.30 Hours 55 Lectures Certificate of Completion English S…" at bounding box center [1179, 254] width 384 height 493
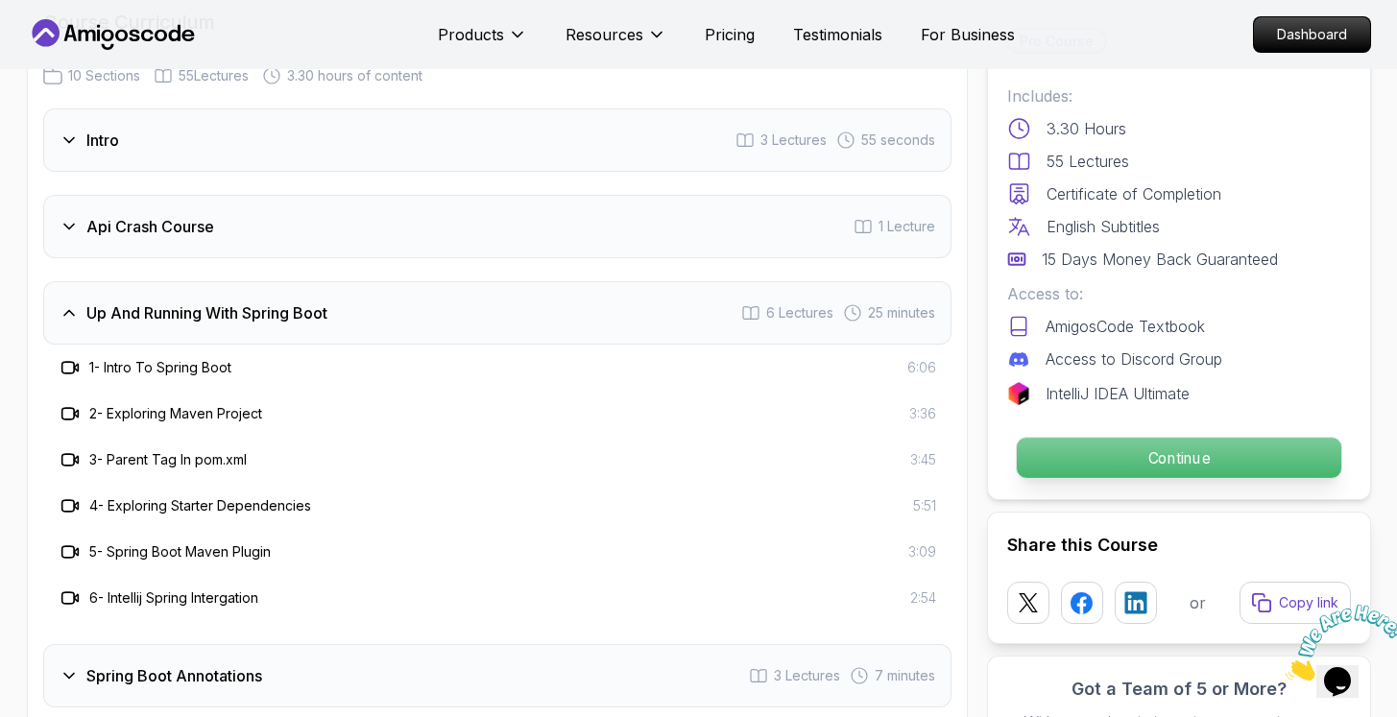
click at [1069, 457] on p "Continue" at bounding box center [1178, 458] width 325 height 40
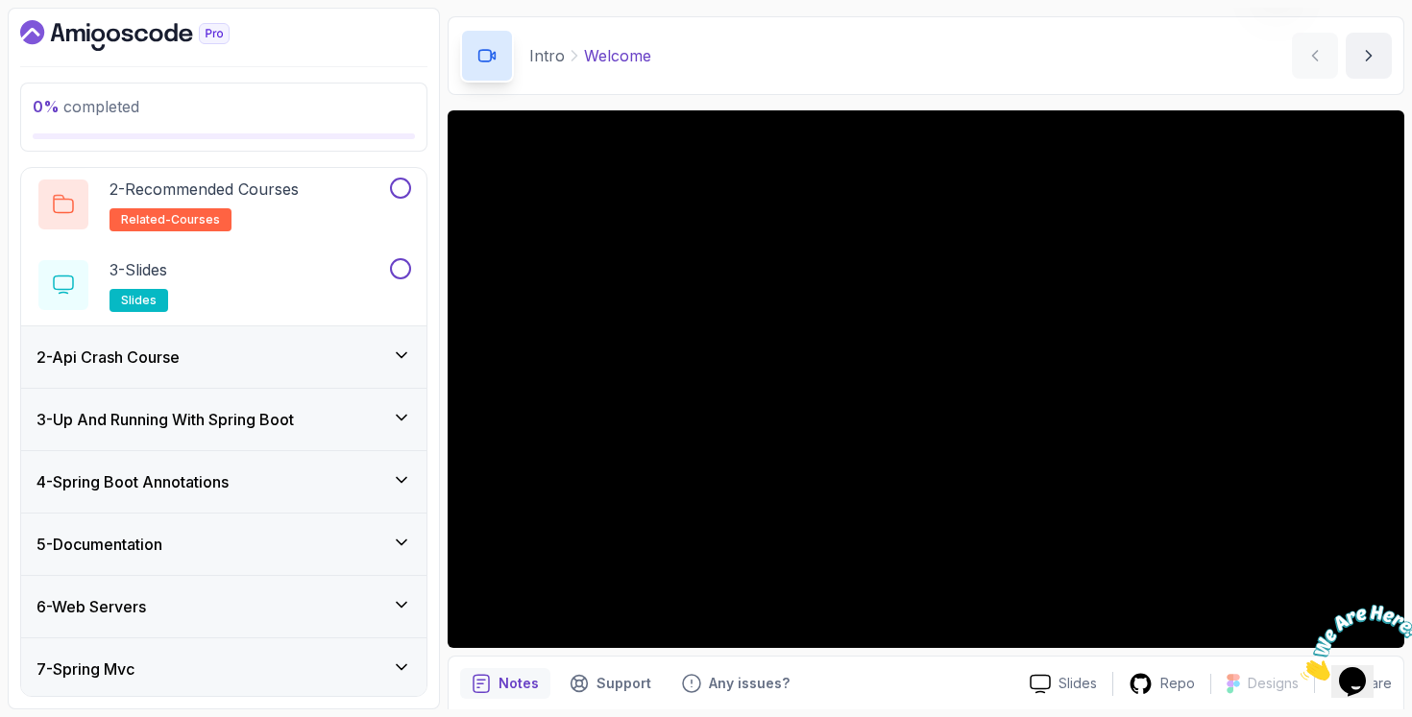
scroll to position [336, 0]
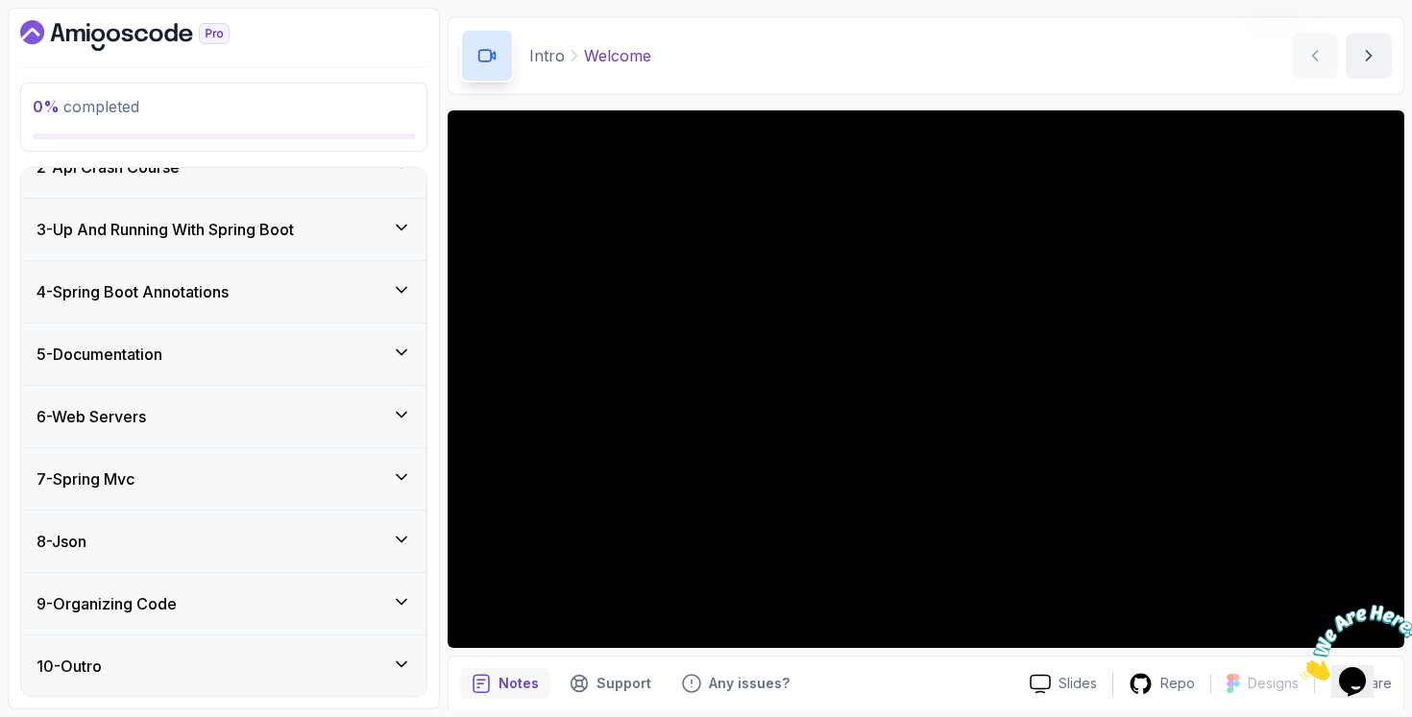
click at [346, 587] on div "9 - Organizing Code" at bounding box center [223, 603] width 405 height 61
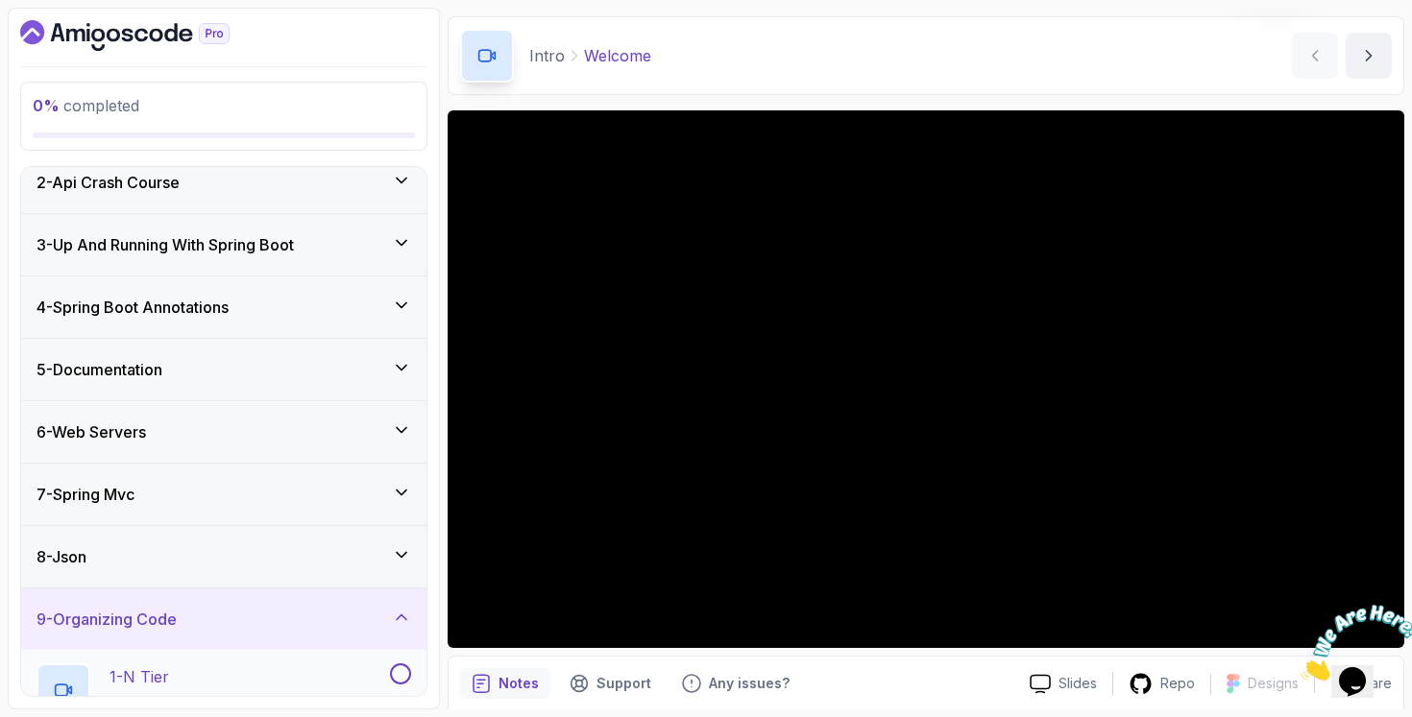
scroll to position [0, 0]
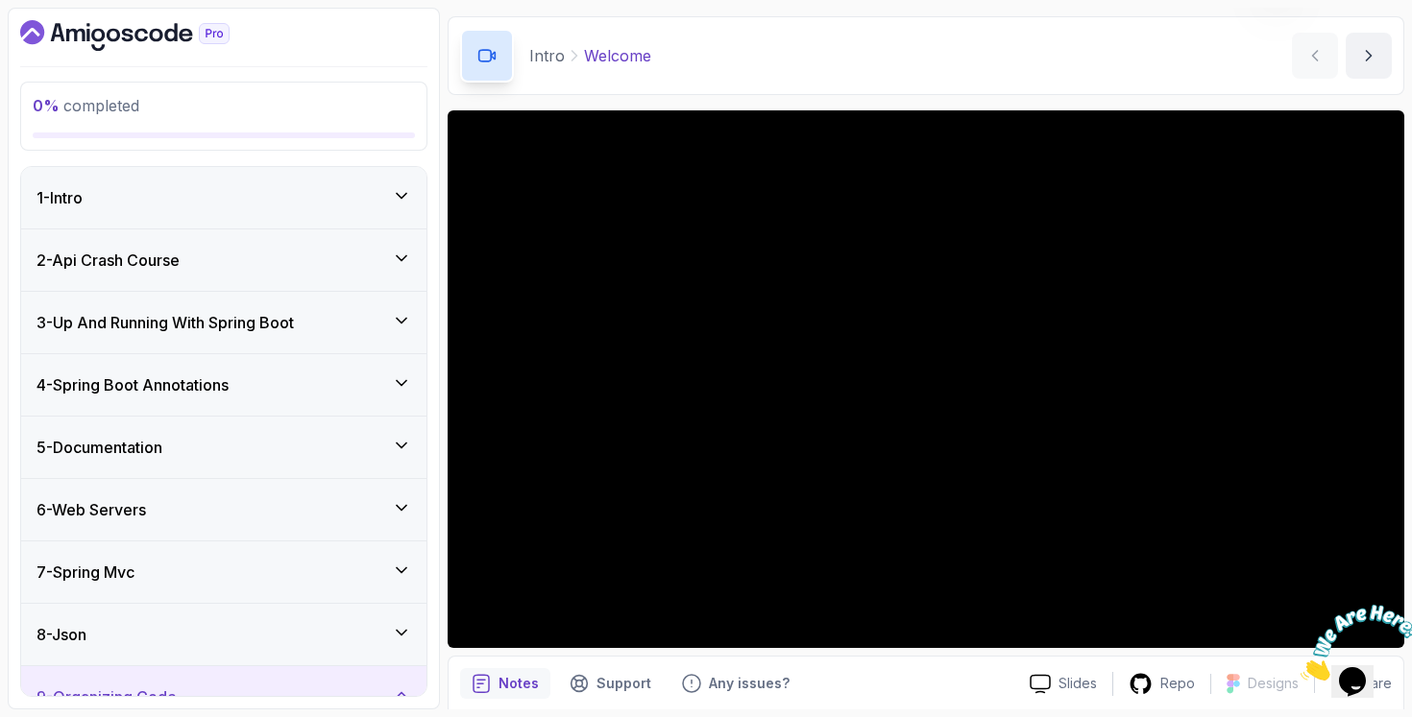
click at [308, 367] on div "4 - Spring Boot Annotations" at bounding box center [223, 384] width 405 height 61
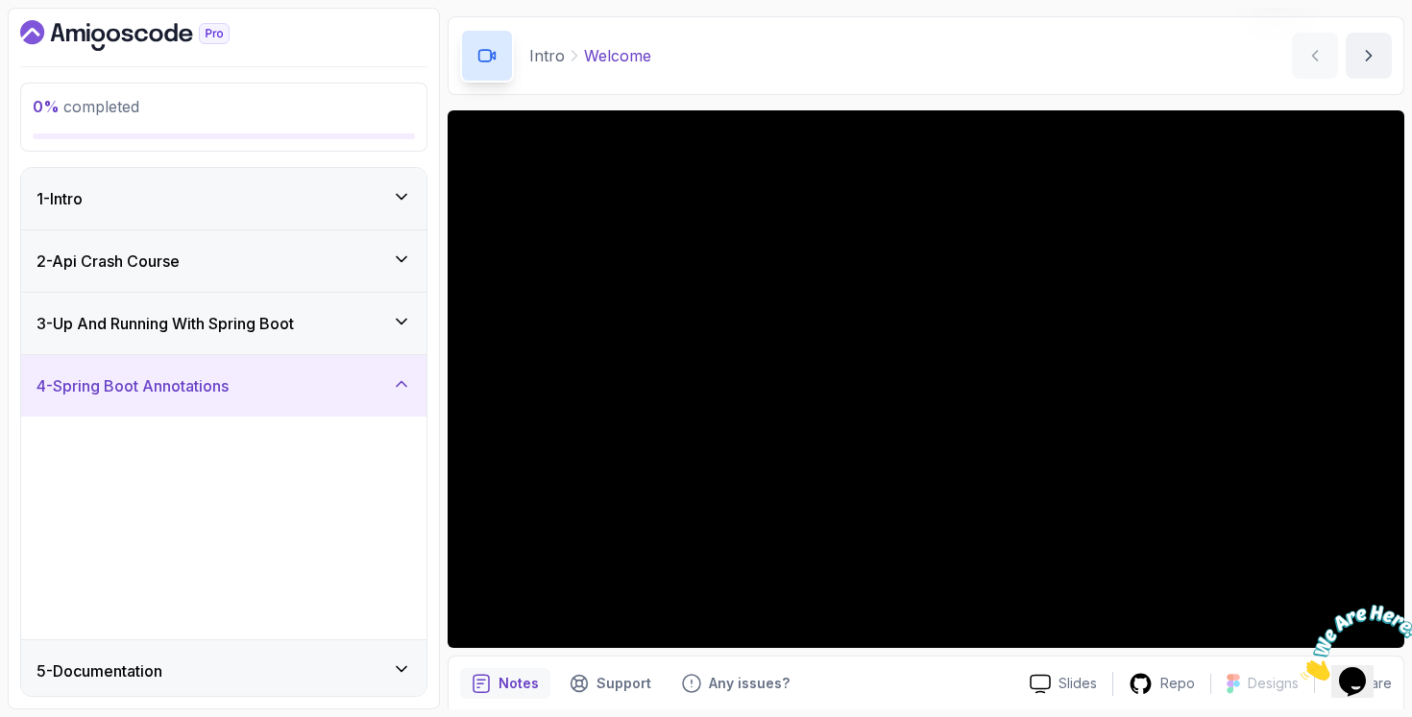
click at [328, 314] on div "3 - Up And Running With Spring Boot" at bounding box center [223, 323] width 375 height 23
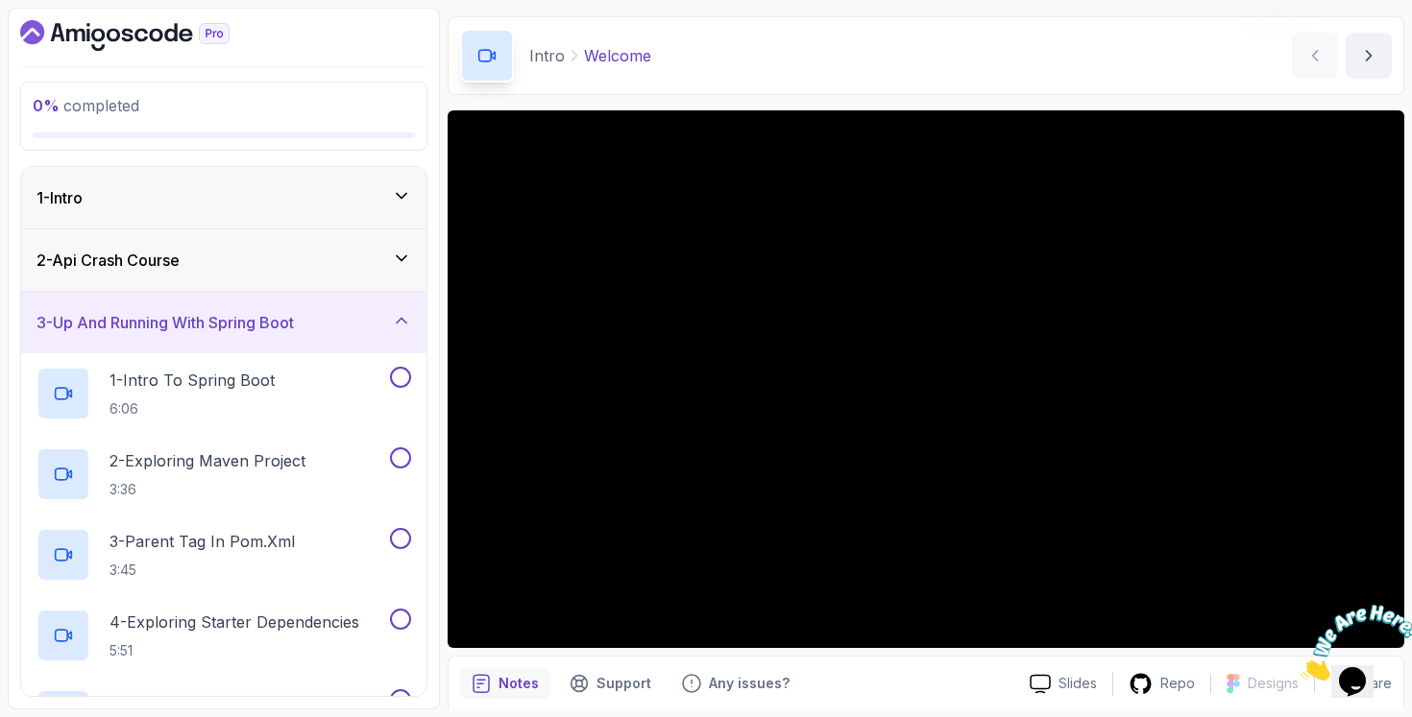
click at [337, 265] on div "2 - Api Crash Course" at bounding box center [223, 260] width 375 height 23
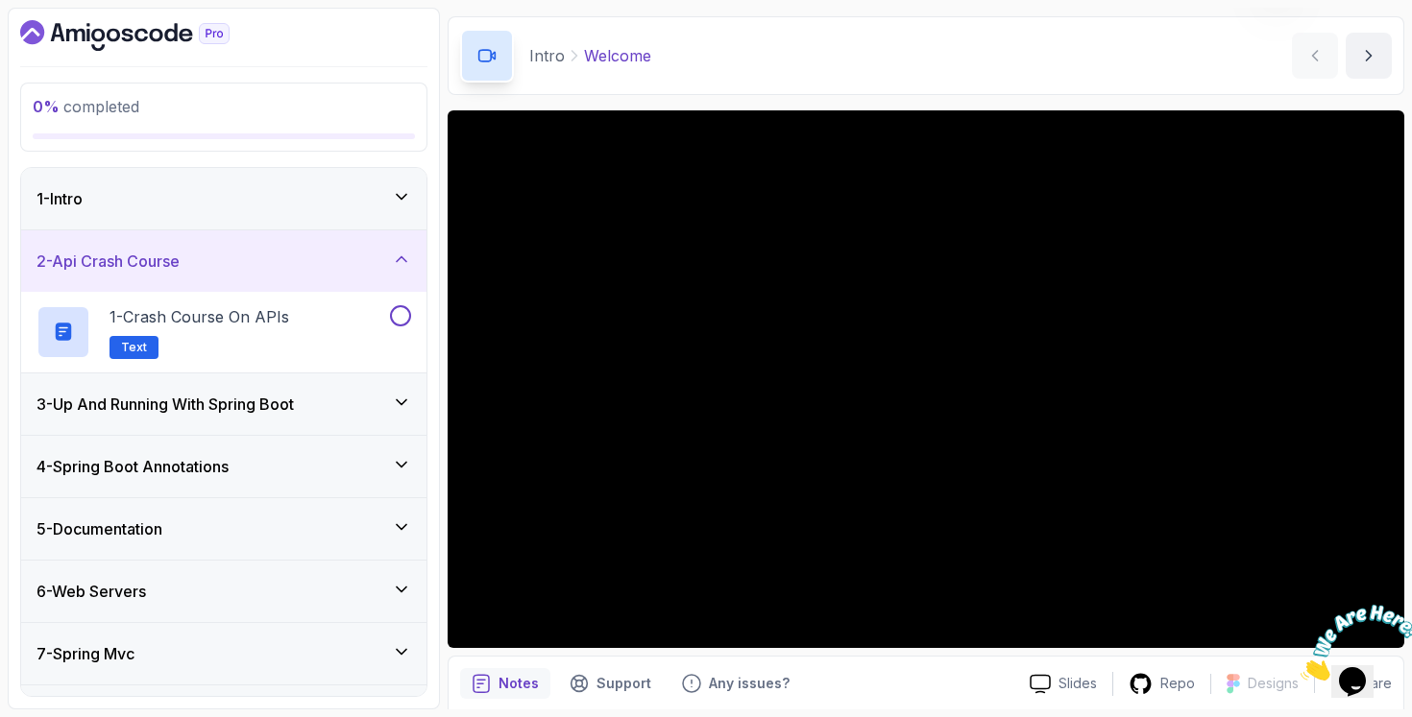
click at [335, 398] on div "3 - Up And Running With Spring Boot" at bounding box center [223, 404] width 375 height 23
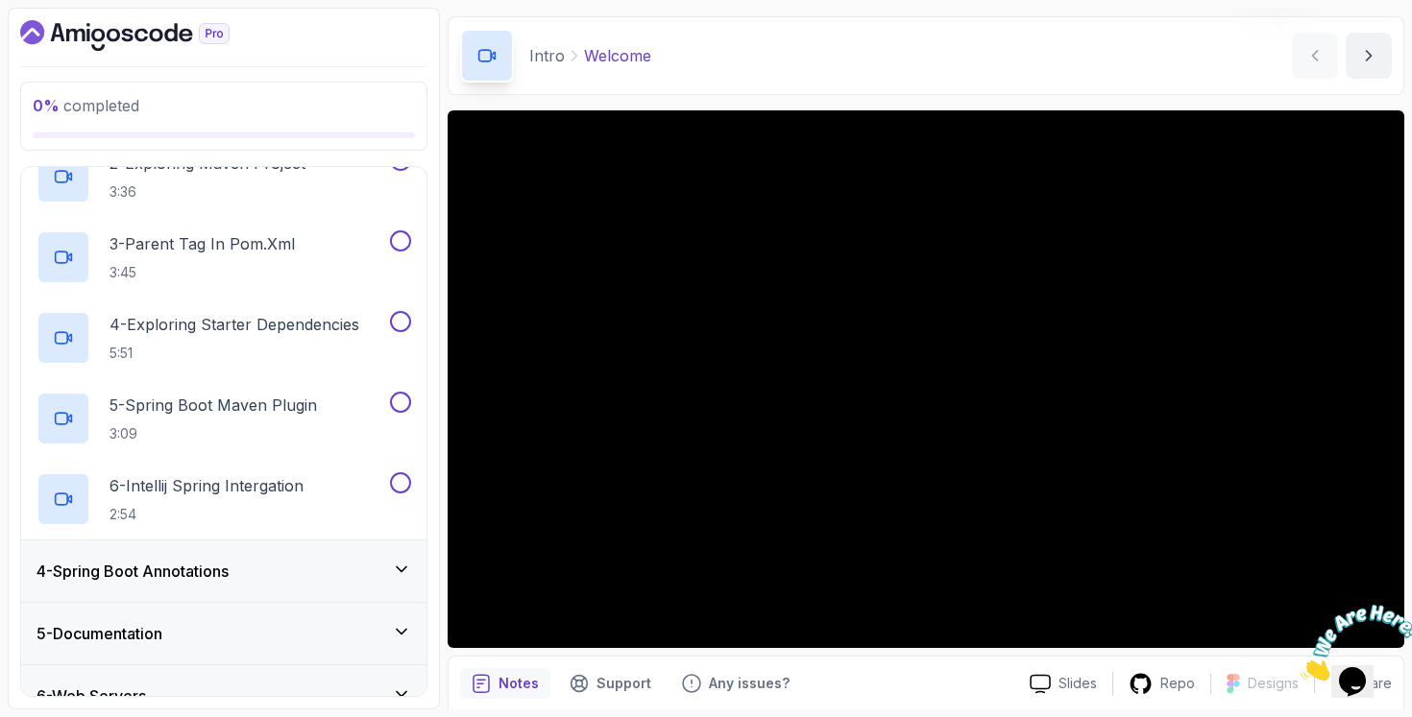
click at [286, 547] on div "4 - Spring Boot Annotations" at bounding box center [223, 571] width 405 height 61
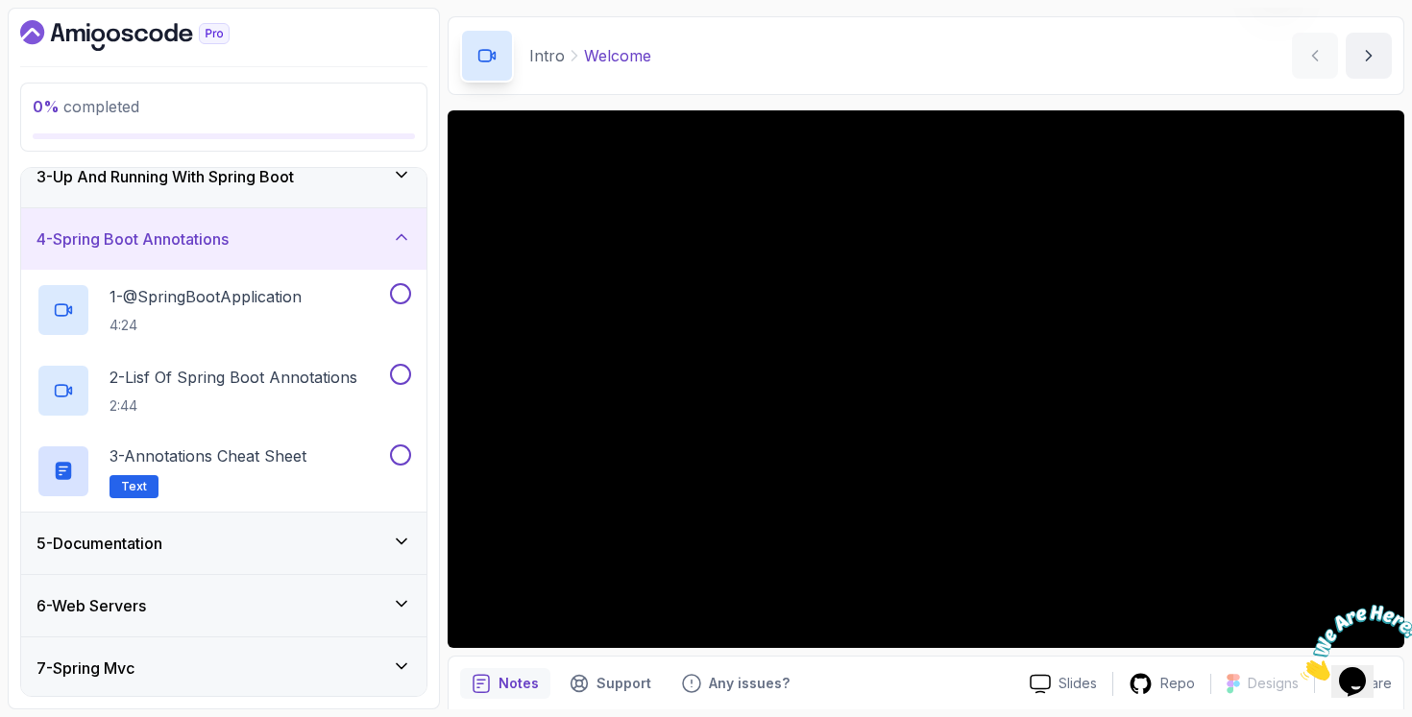
scroll to position [179, 0]
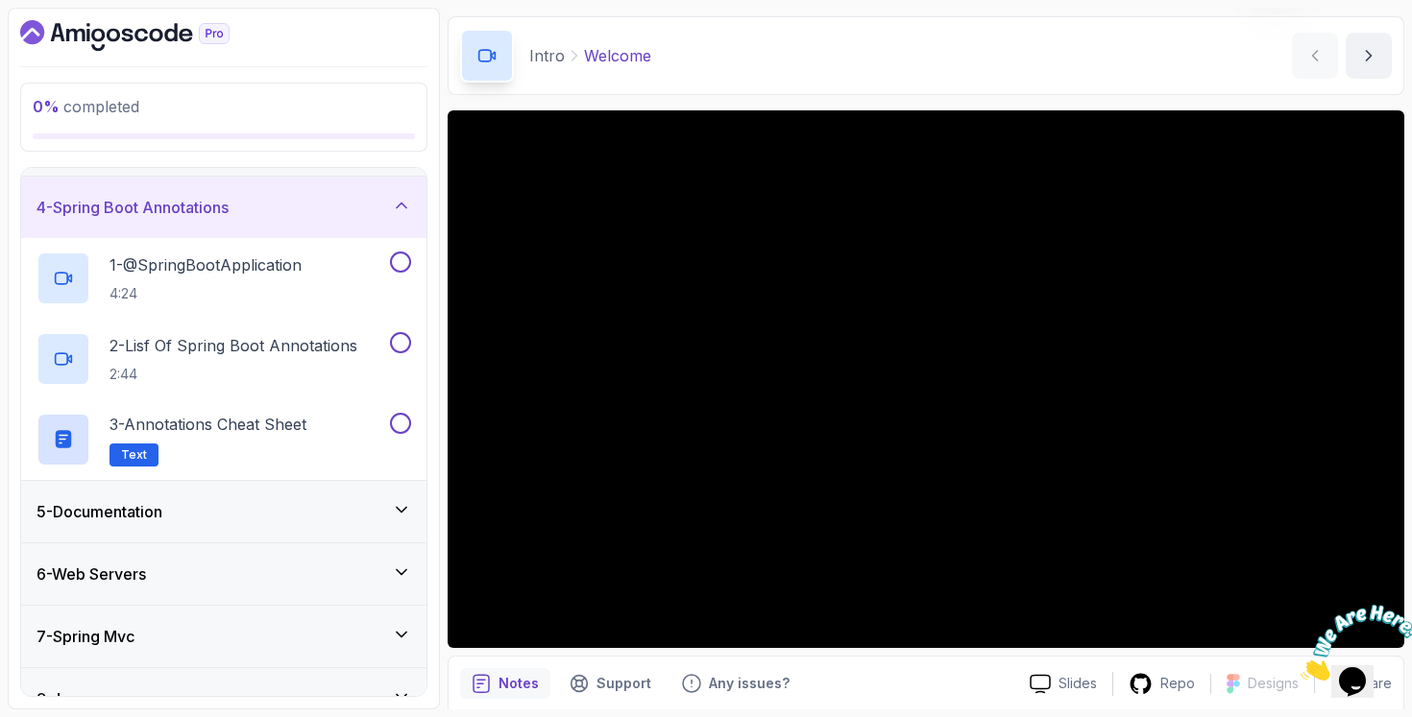
click at [333, 528] on div "5 - Documentation" at bounding box center [223, 511] width 405 height 61
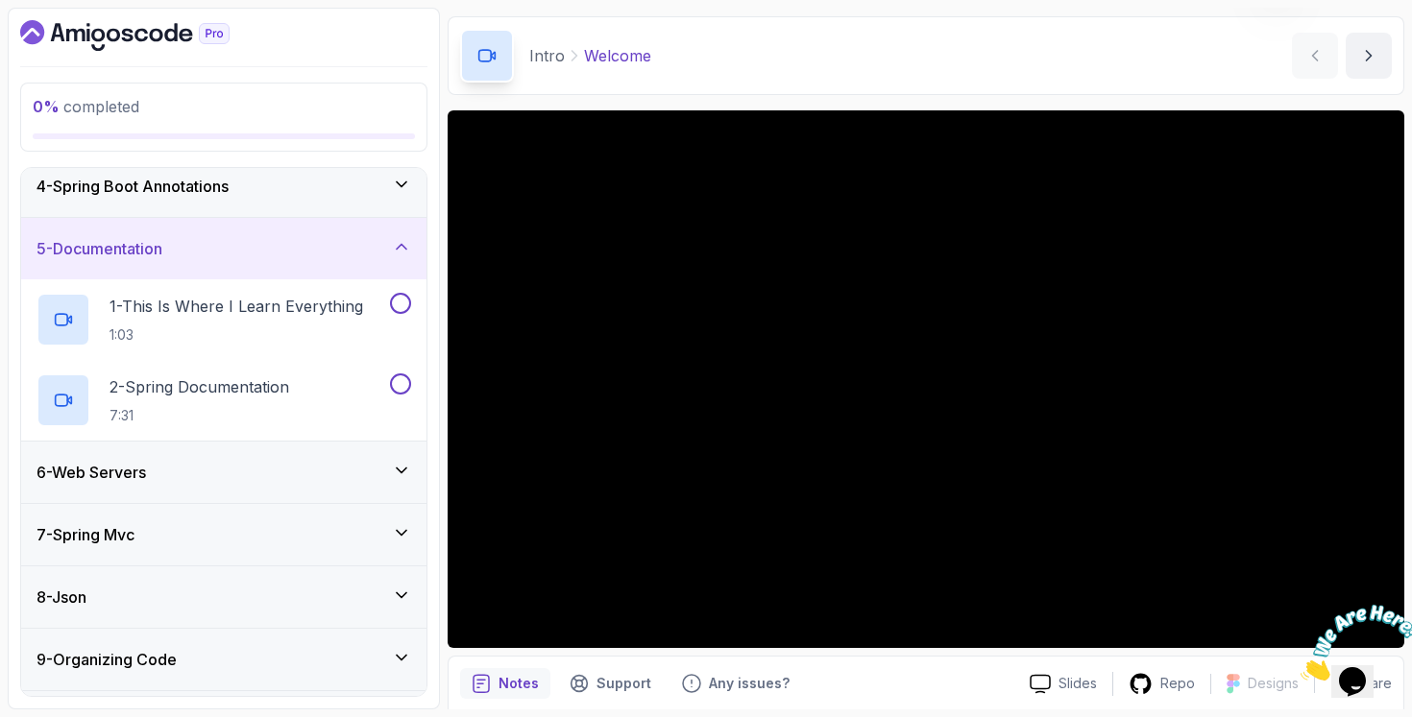
scroll to position [224, 0]
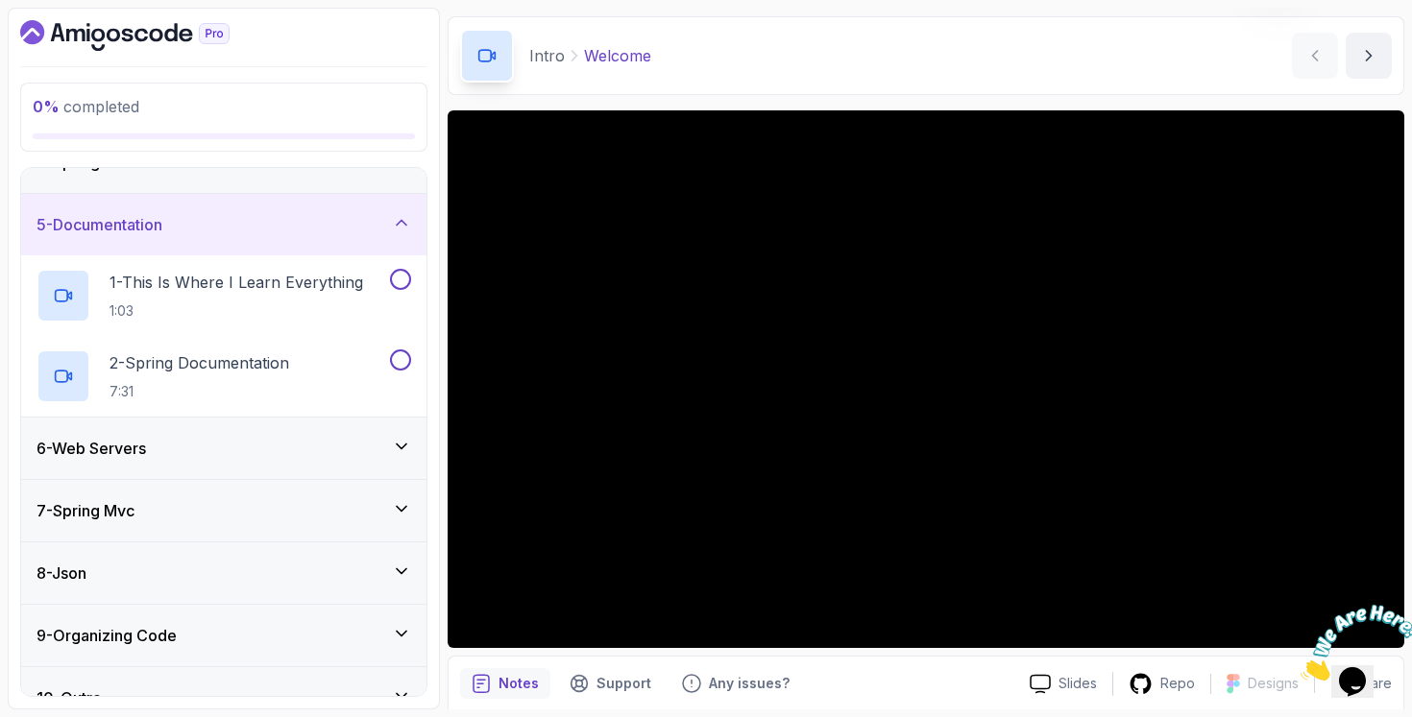
click at [379, 444] on div "6 - Web Servers" at bounding box center [223, 448] width 375 height 23
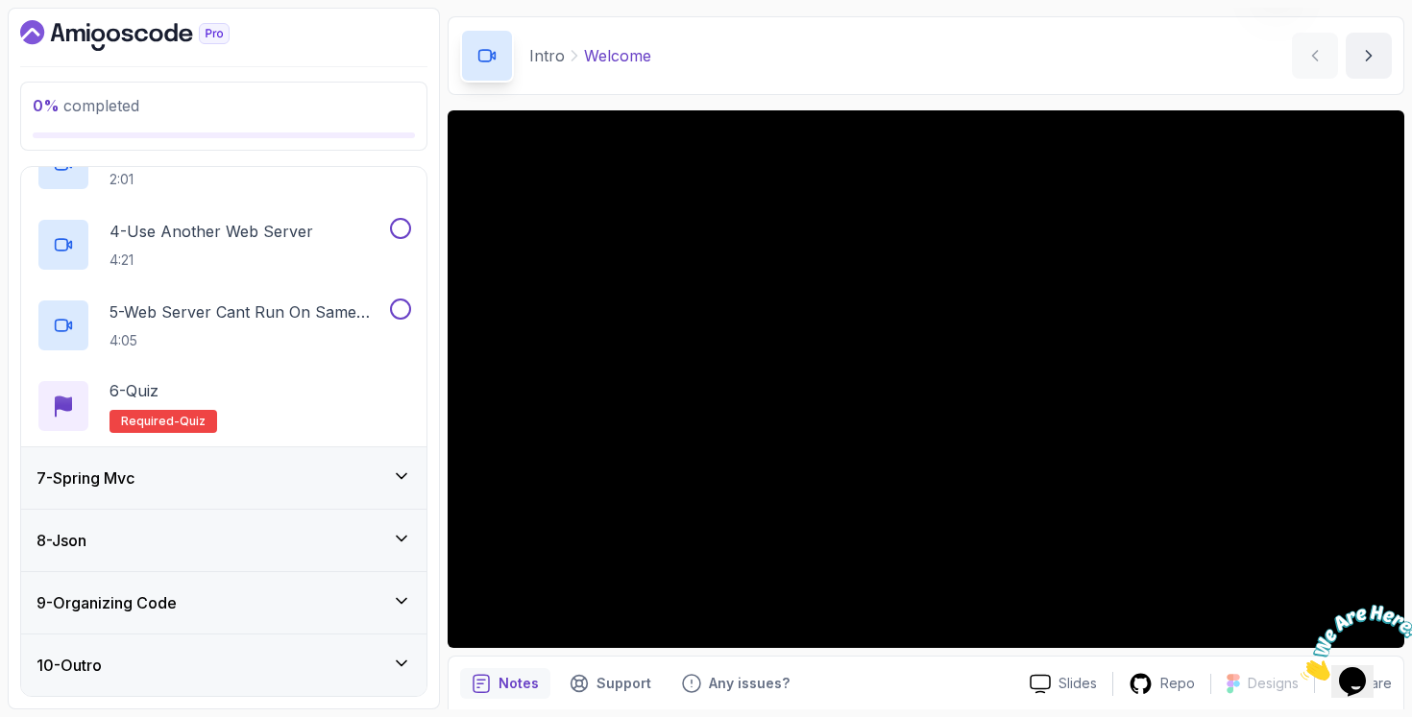
click at [377, 464] on div "7 - Spring Mvc" at bounding box center [223, 478] width 405 height 61
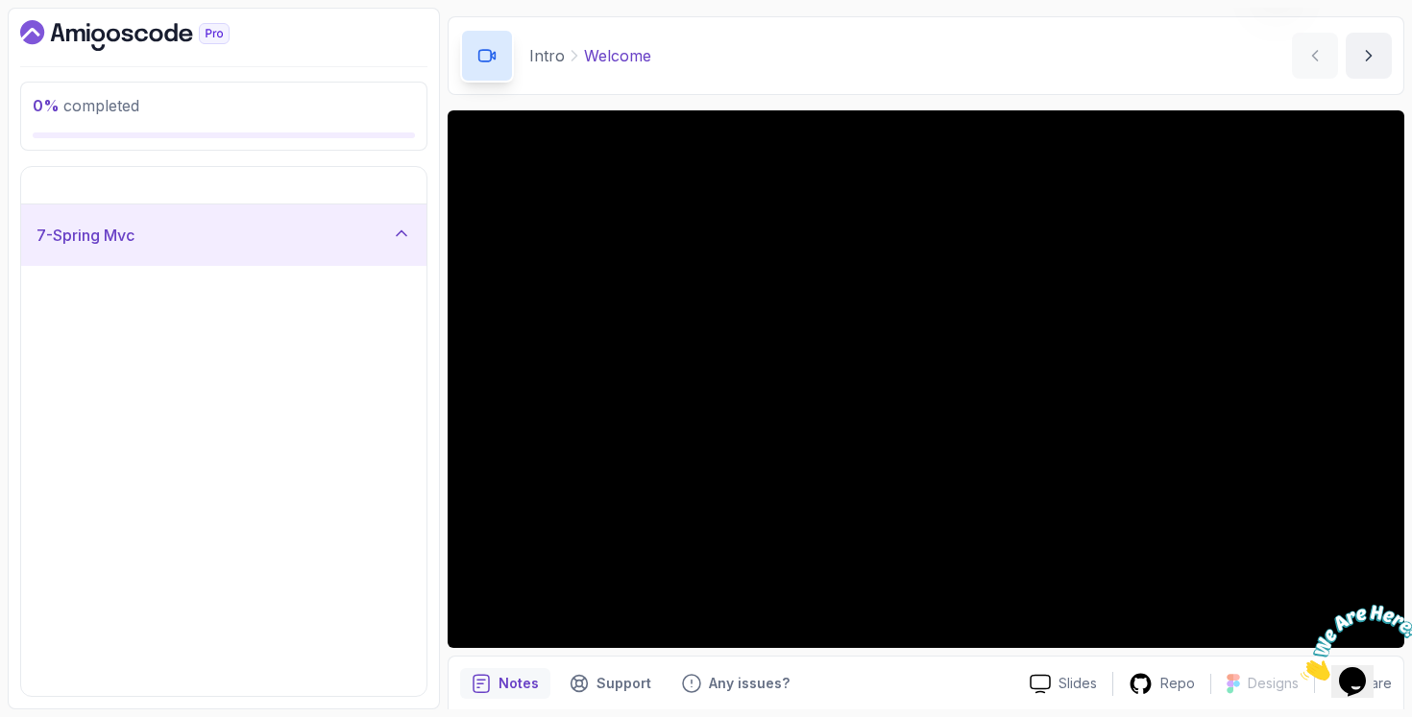
scroll to position [95, 0]
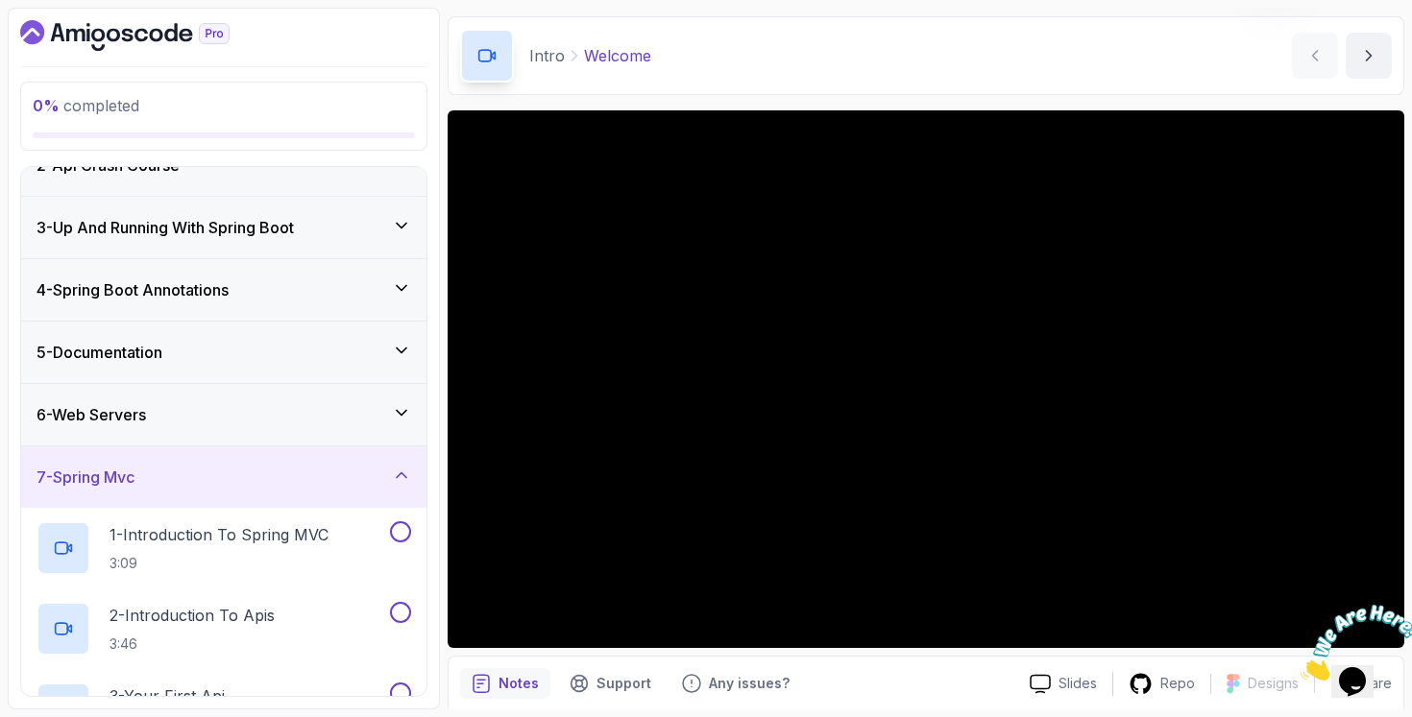
click at [395, 395] on div "6 - Web Servers" at bounding box center [223, 414] width 405 height 61
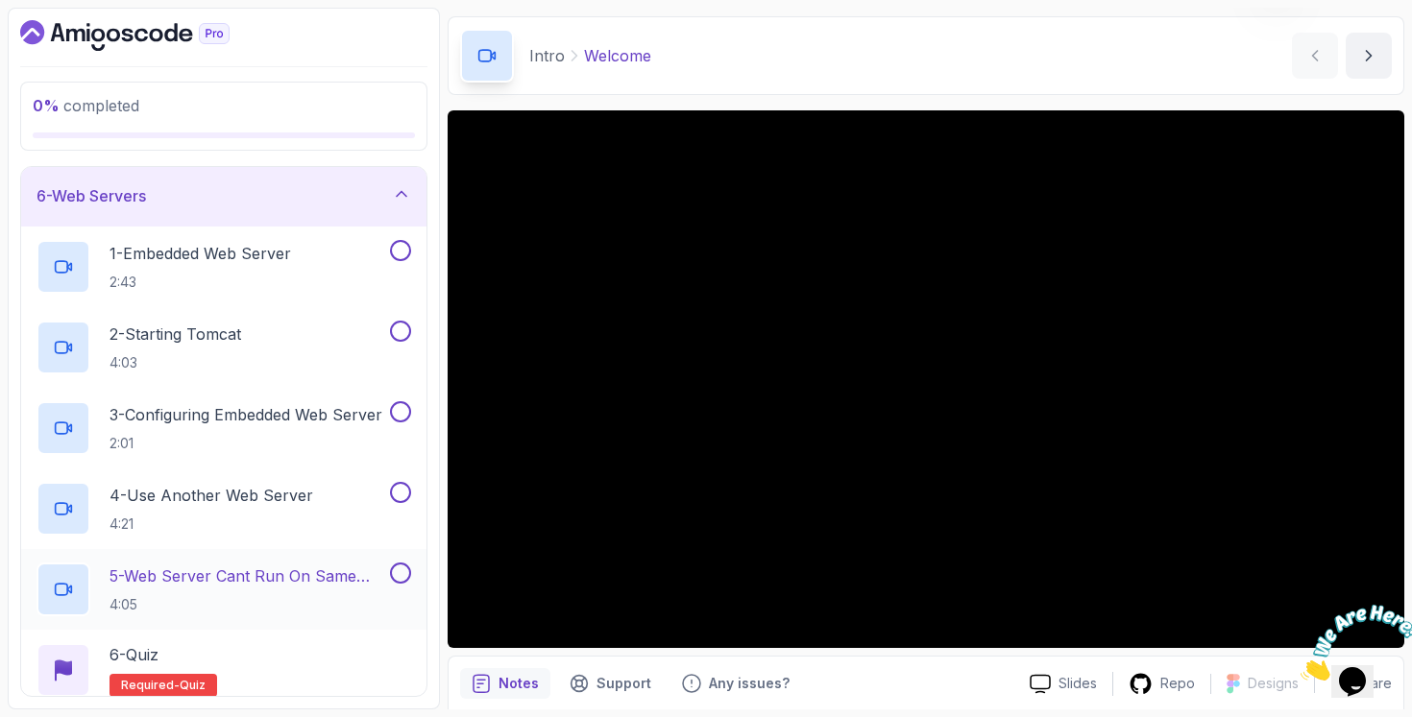
scroll to position [316, 0]
click at [263, 586] on h2 "5 - Web Server Cant Run On Same Port 4:05" at bounding box center [247, 588] width 277 height 50
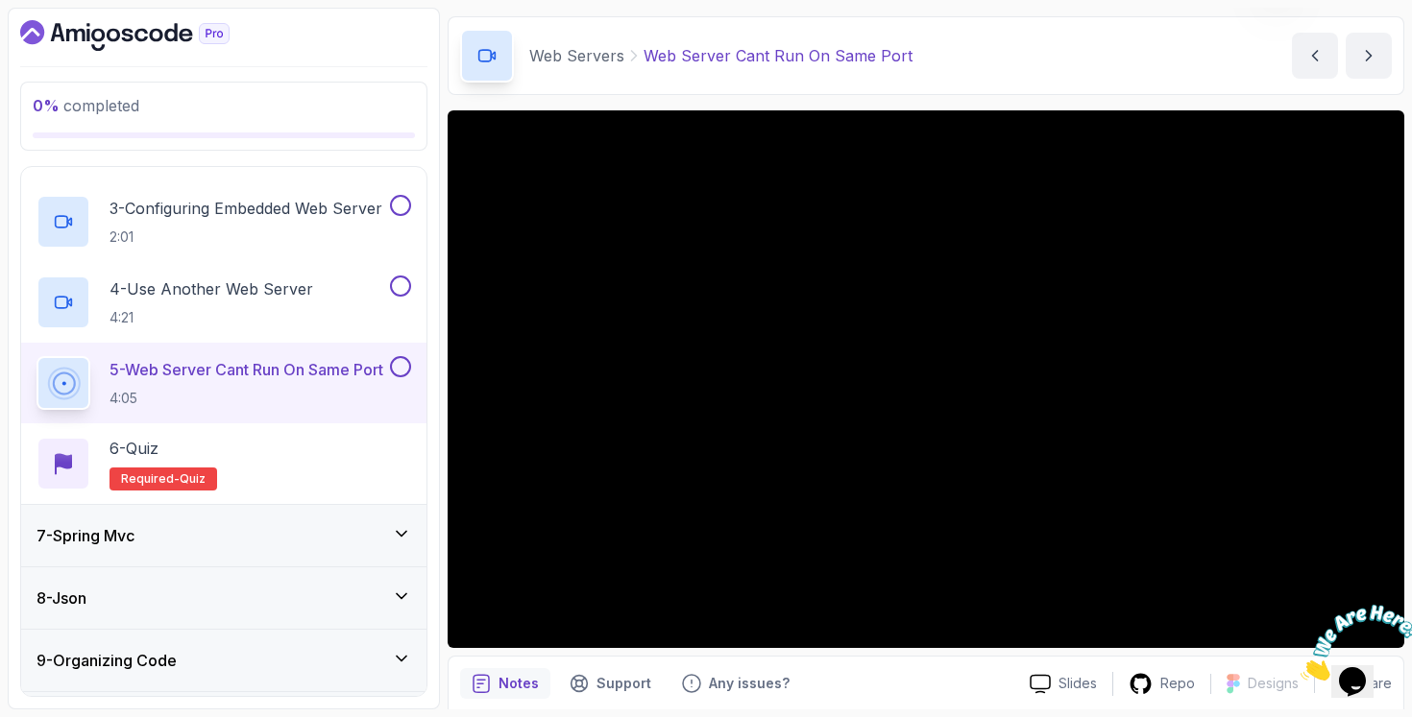
click at [288, 546] on div "7 - Spring Mvc" at bounding box center [223, 535] width 375 height 23
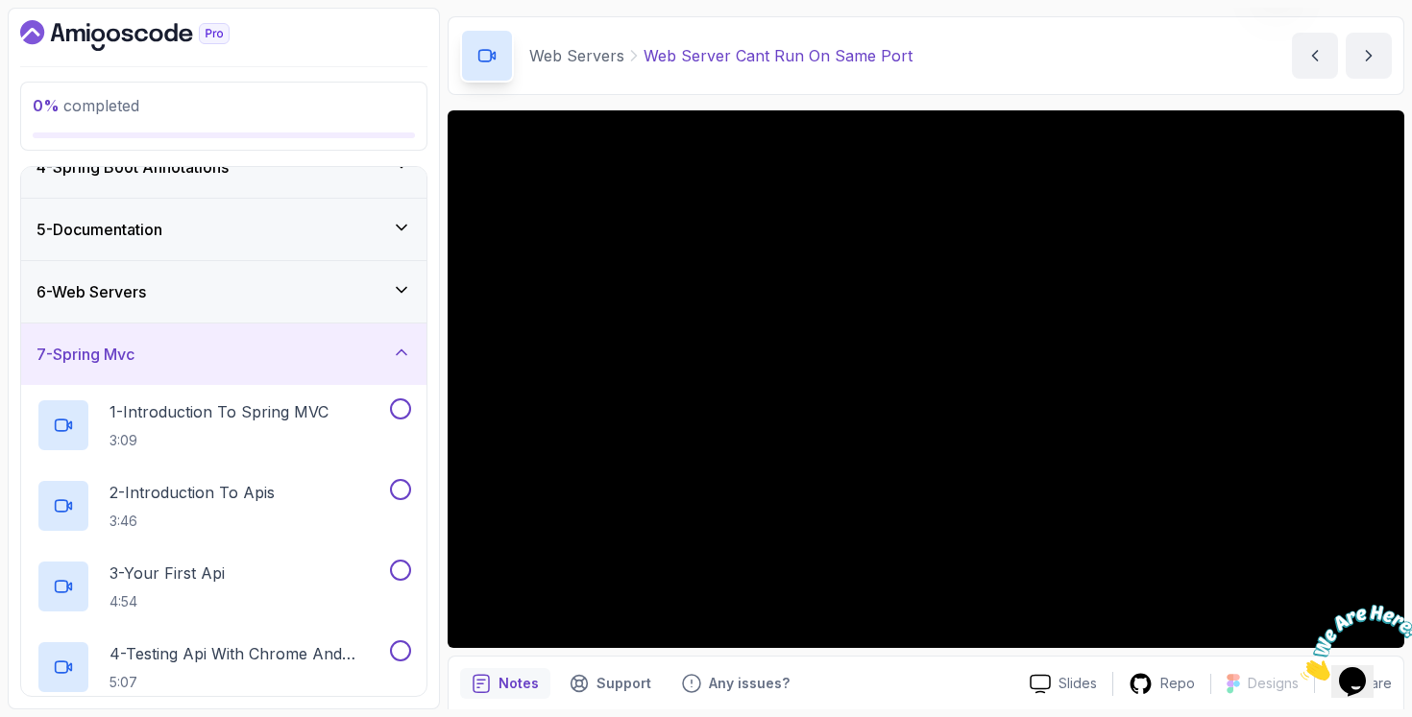
scroll to position [216, 0]
click at [293, 426] on h2 "1 - Introduction To Spring MVC 3:09" at bounding box center [218, 427] width 219 height 50
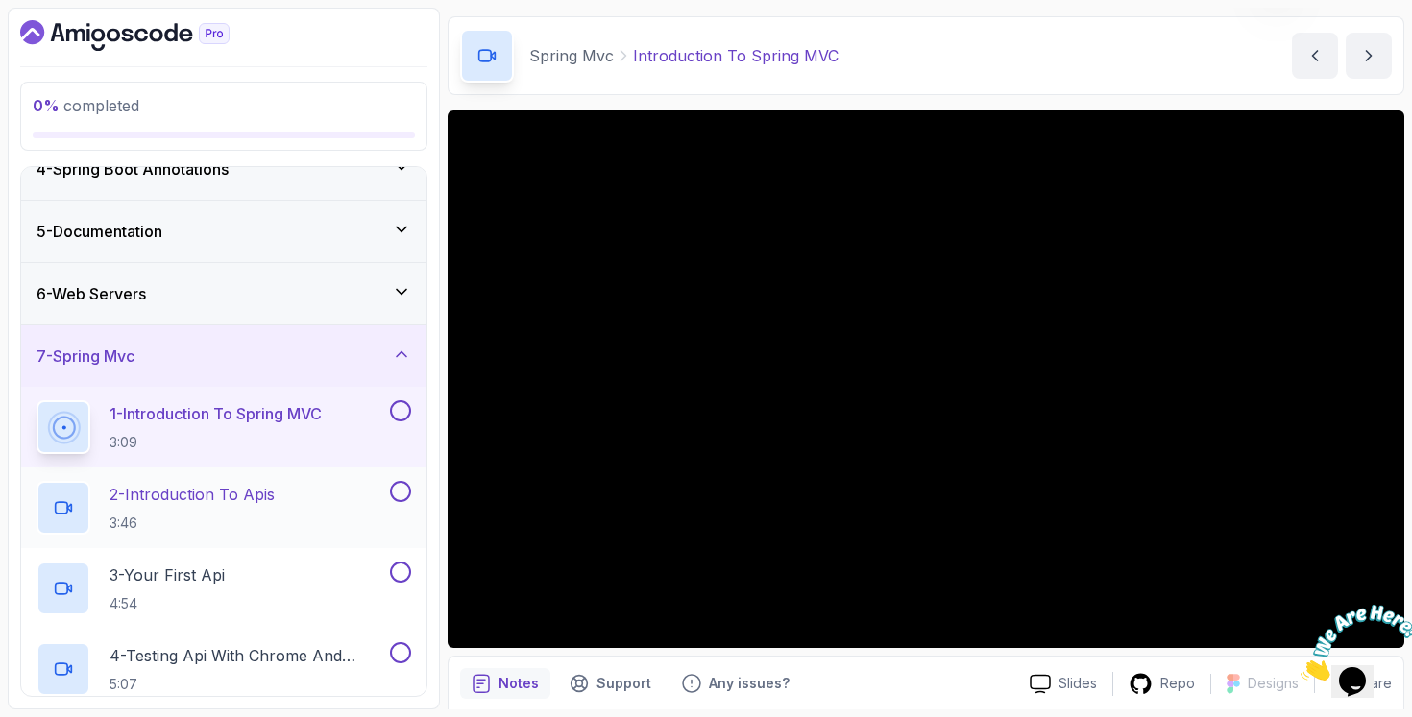
click at [376, 508] on div "2 - Introduction To Apis 3:46" at bounding box center [211, 508] width 350 height 54
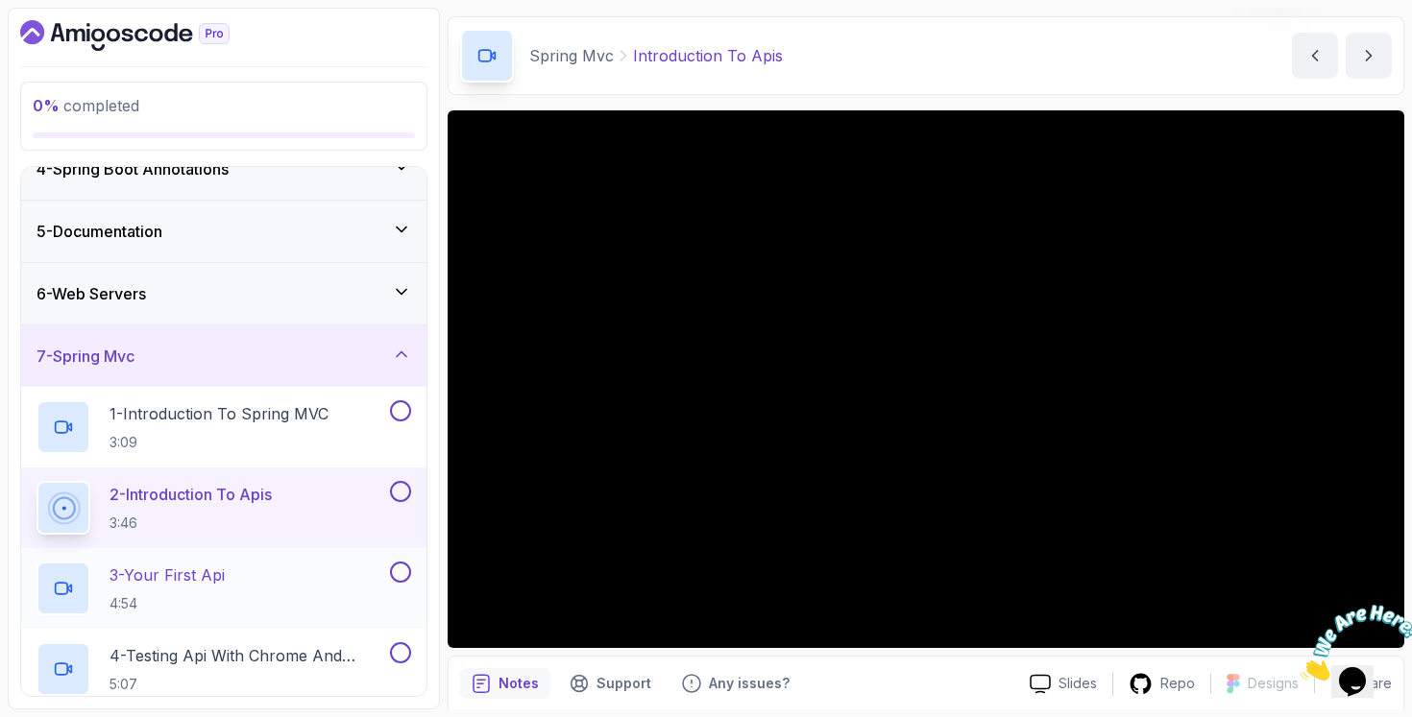
click at [174, 573] on p "3 - Your First Api" at bounding box center [166, 575] width 115 height 23
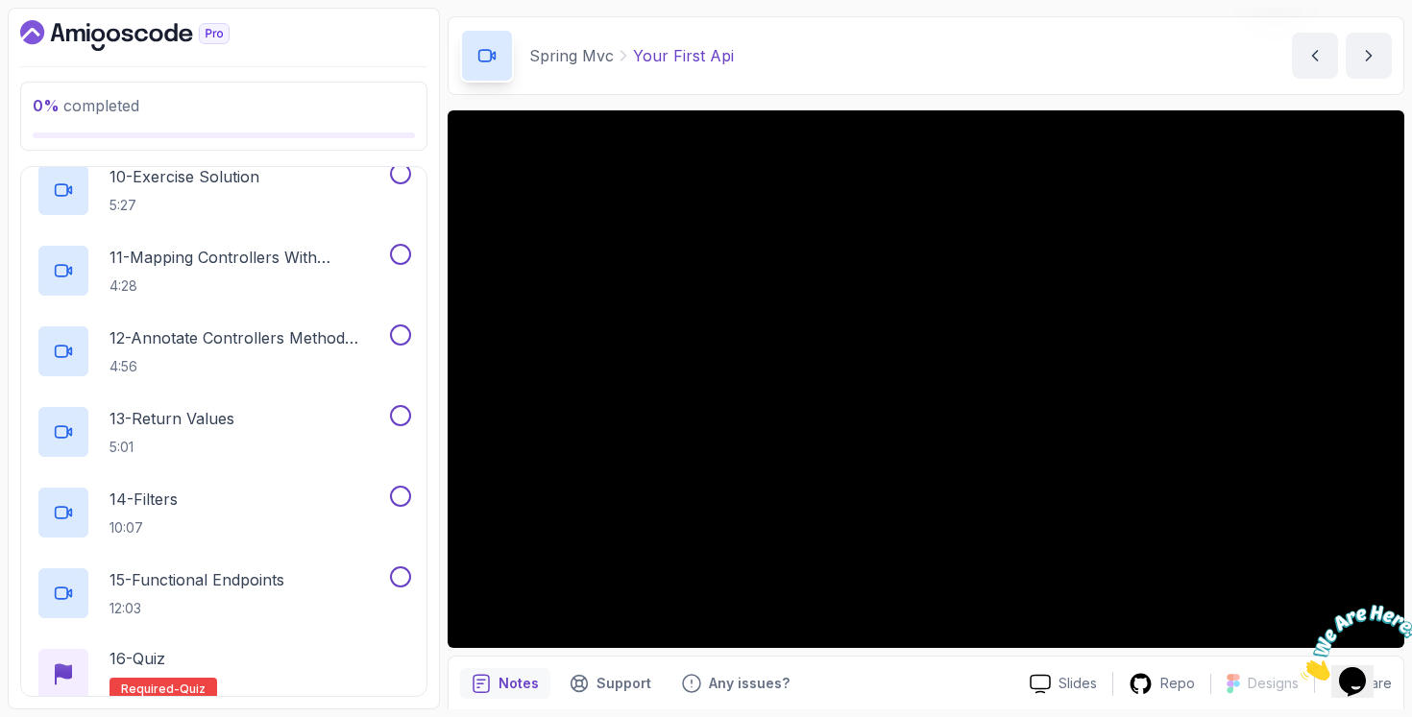
scroll to position [1385, 0]
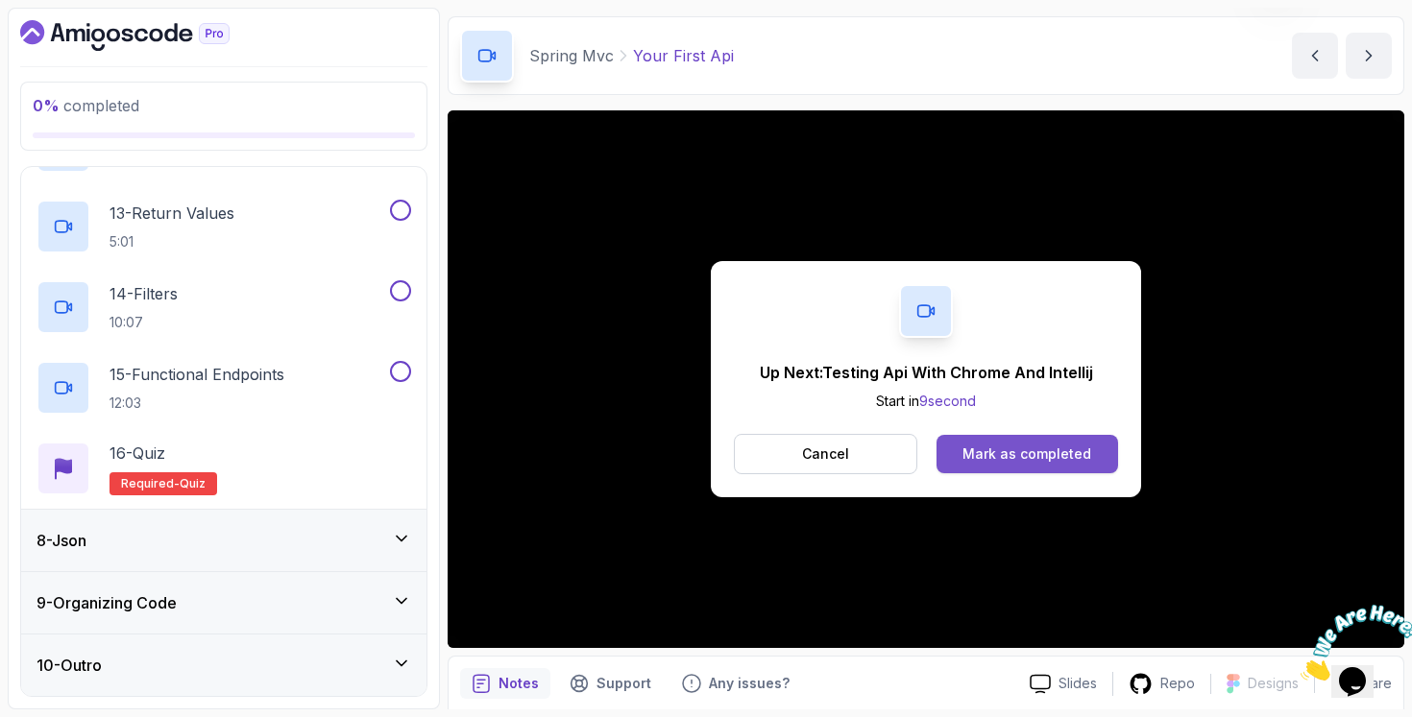
click at [1066, 452] on div "Mark as completed" at bounding box center [1026, 454] width 129 height 19
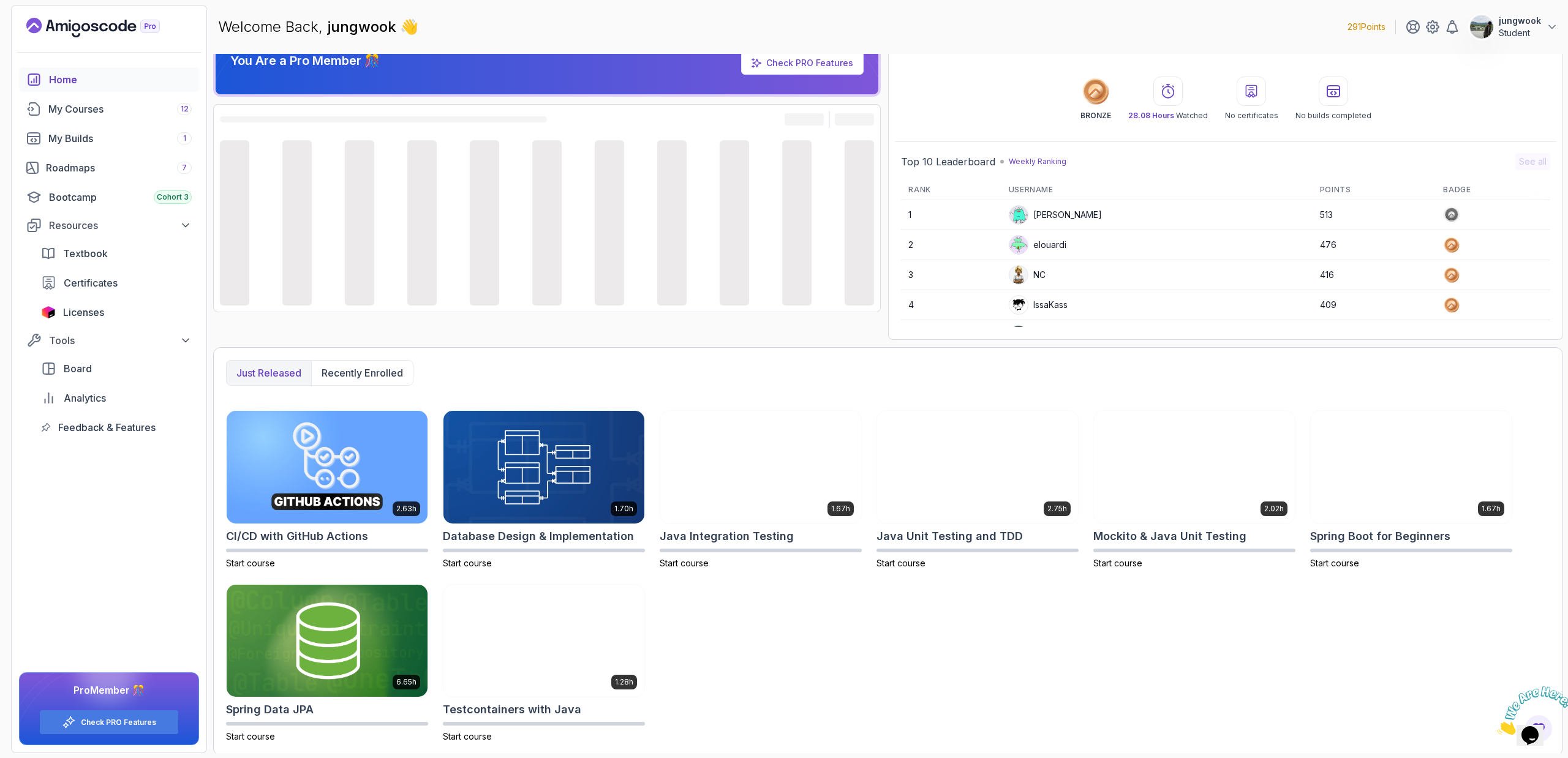
scroll to position [27, 0]
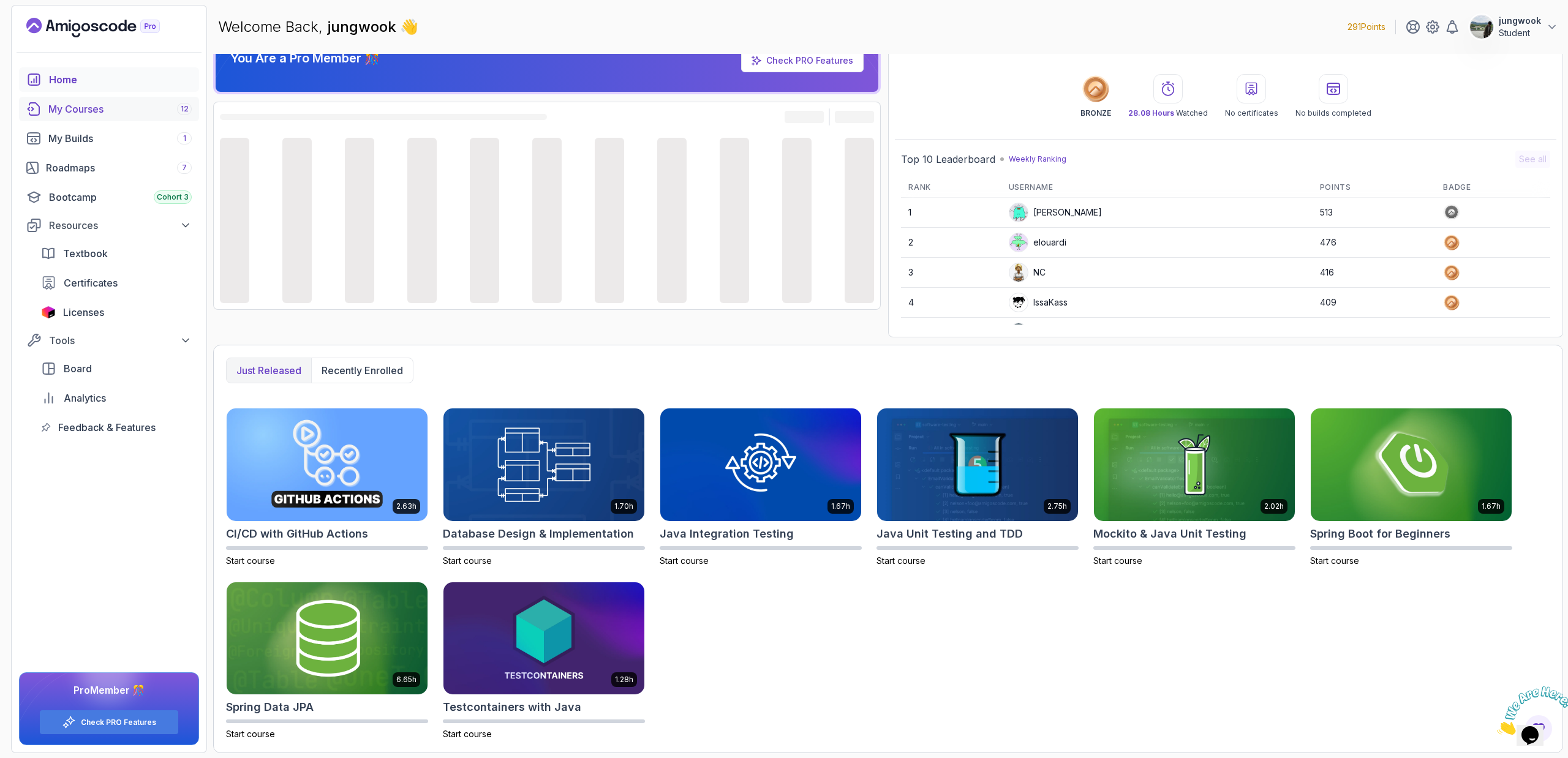
click at [127, 110] on div "My Courses 12" at bounding box center [120, 108] width 143 height 15
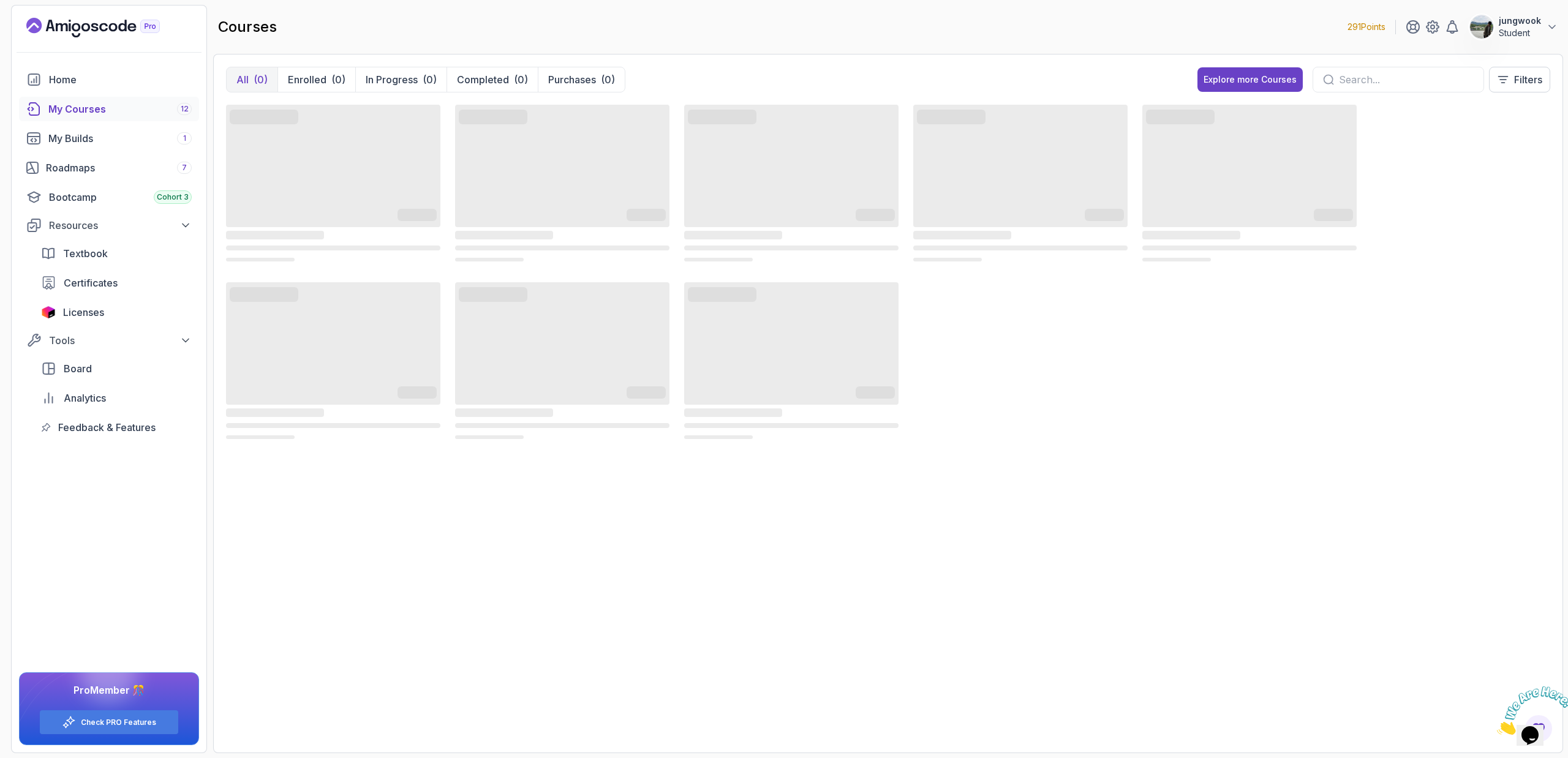
click at [167, 103] on div "My Courses 12" at bounding box center [120, 108] width 143 height 15
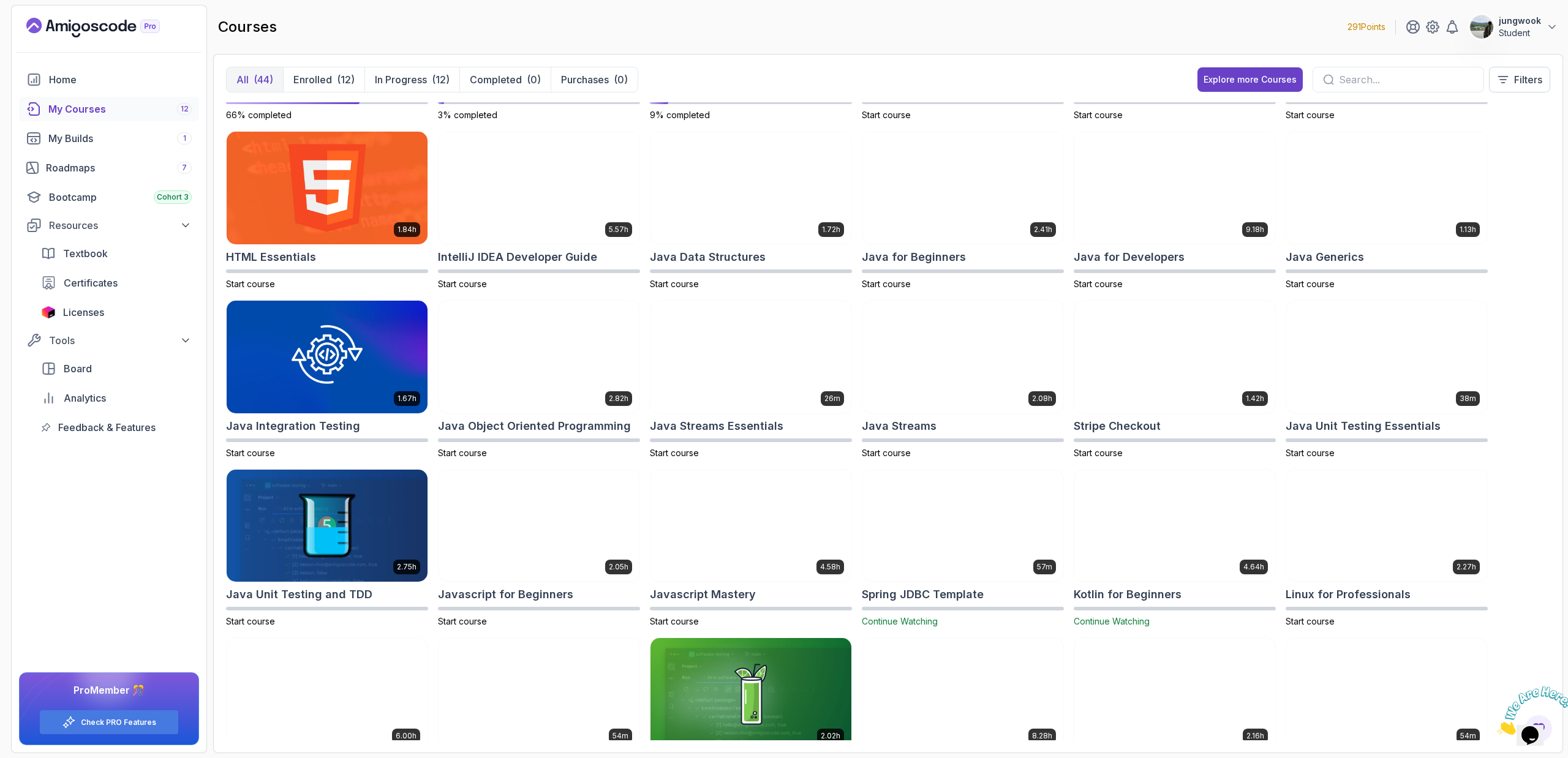
scroll to position [717, 0]
